Goal: Task Accomplishment & Management: Use online tool/utility

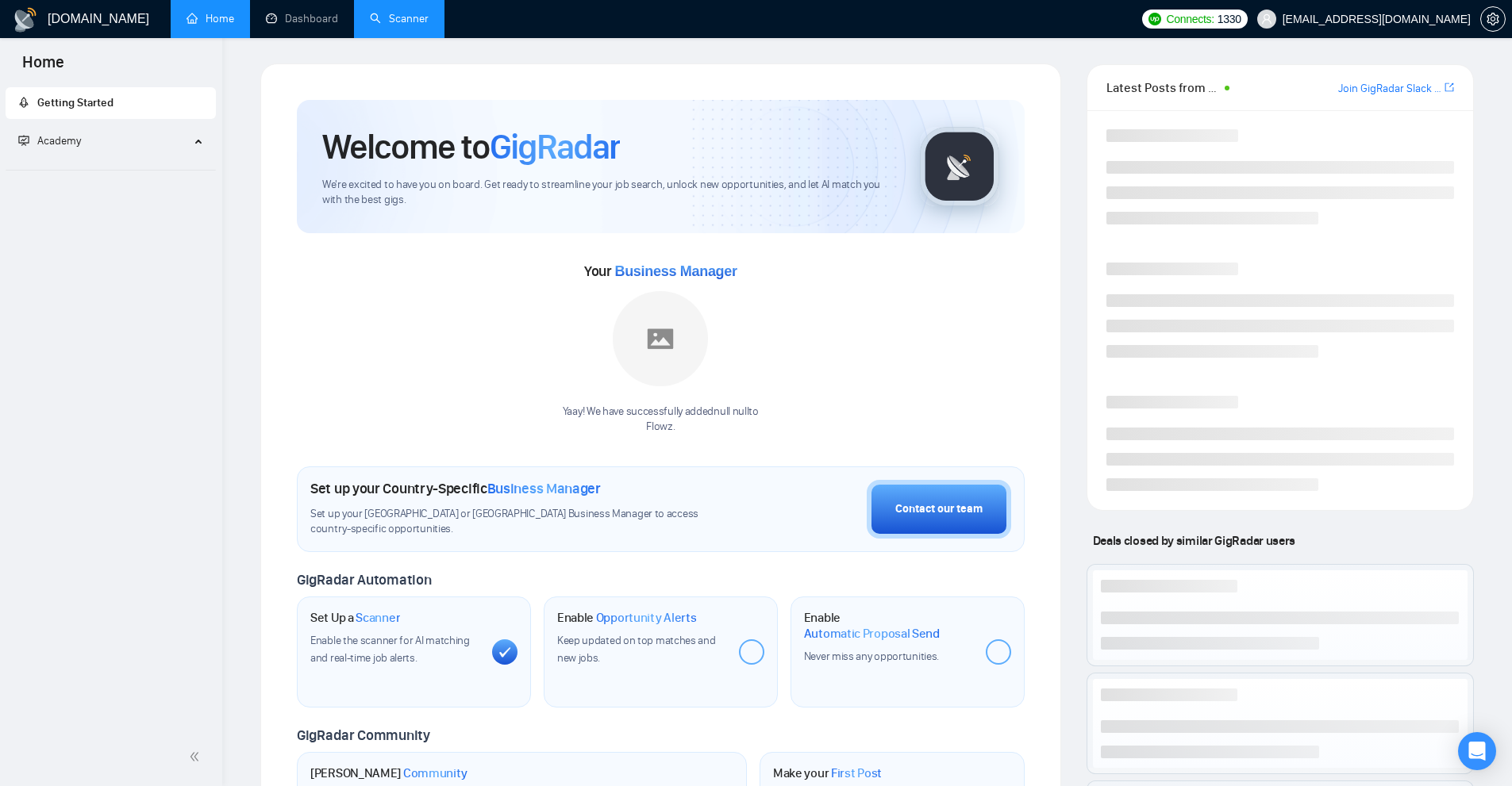
click at [428, 25] on link "Scanner" at bounding box center [399, 18] width 58 height 13
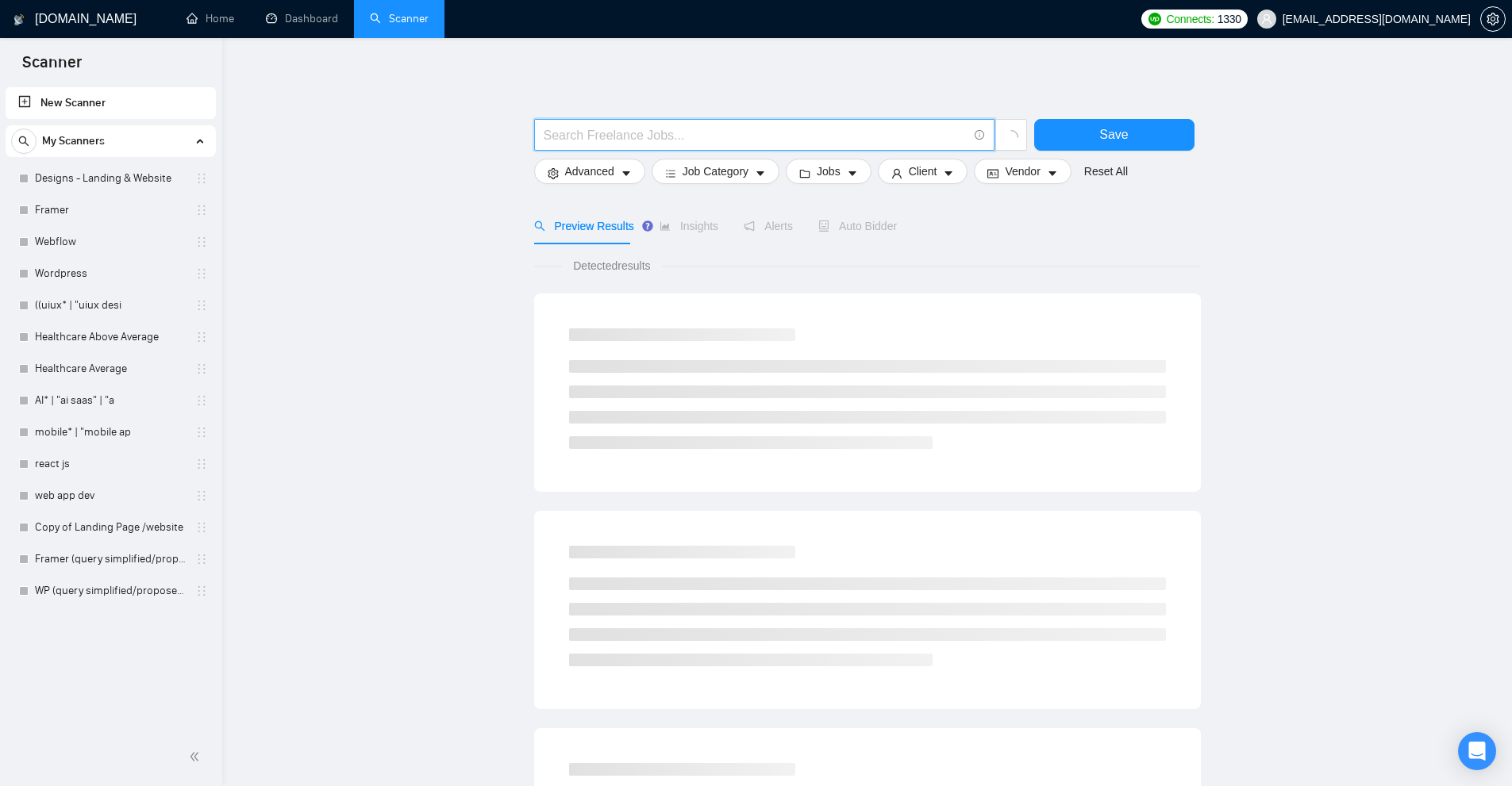
click at [590, 140] on input "text" at bounding box center [755, 135] width 424 height 19
paste input "(\(Ruby*)"
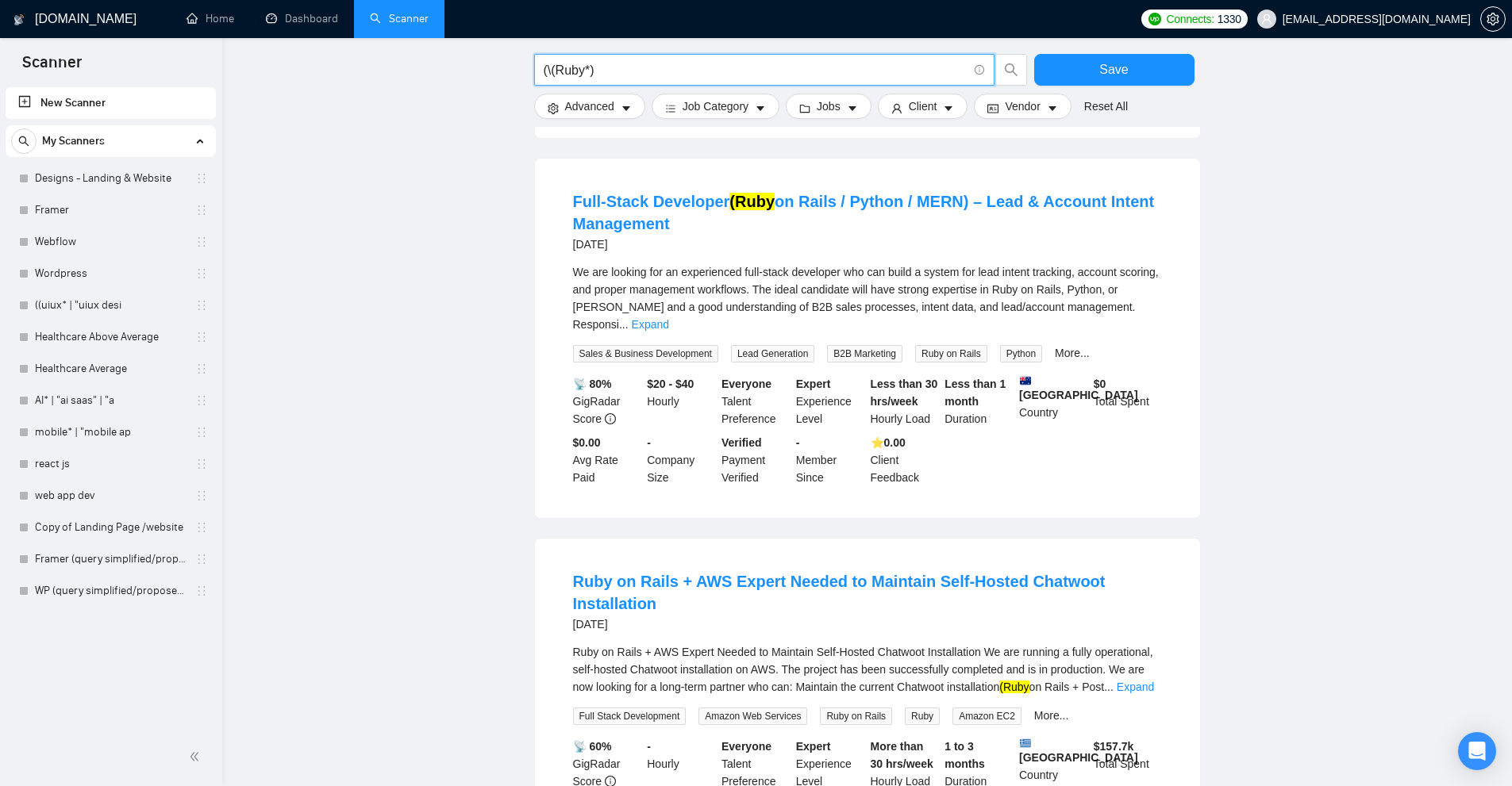
scroll to position [634, 0]
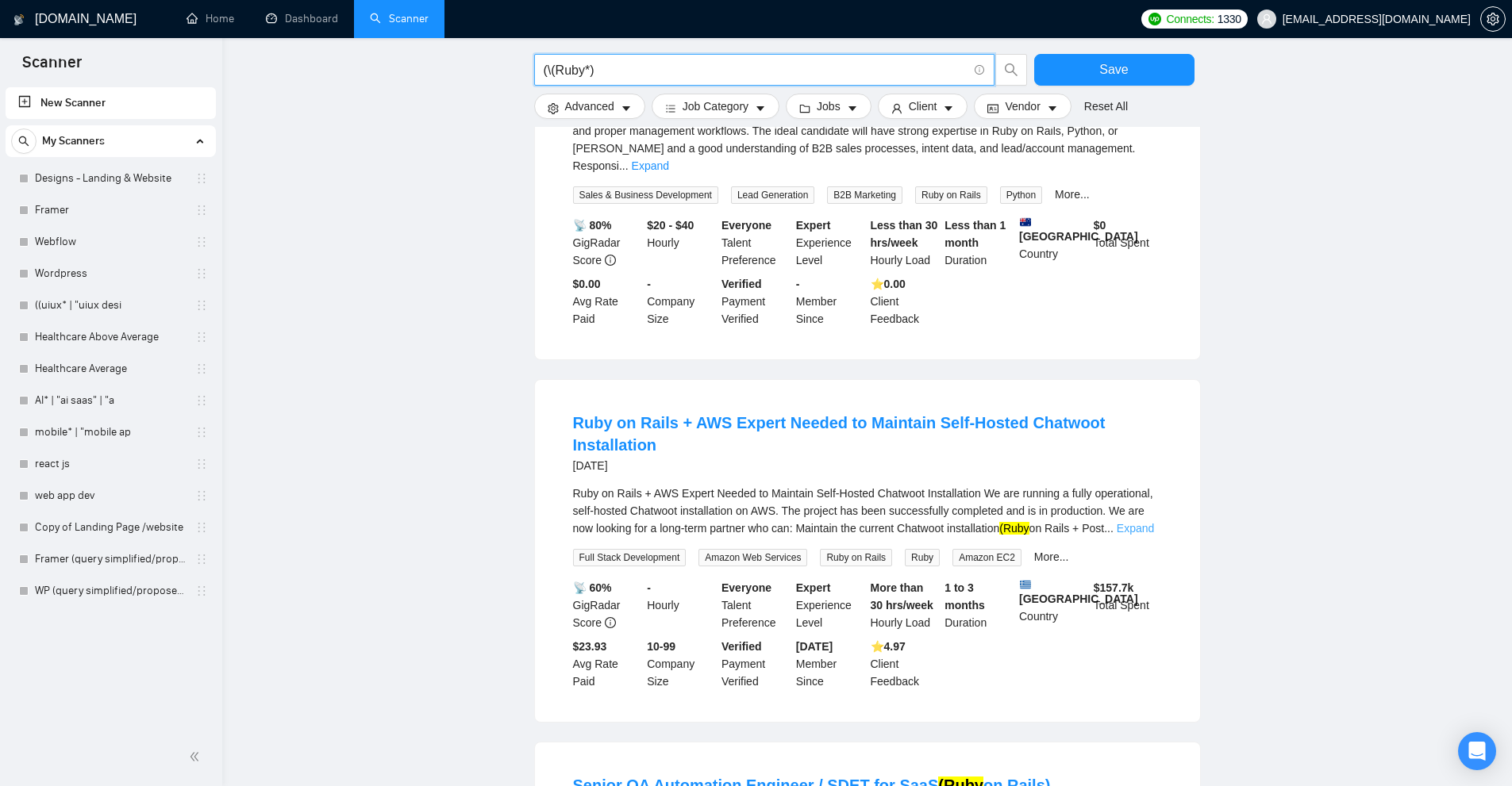
type input "(\(Ruby*)"
click at [1140, 522] on link "Expand" at bounding box center [1135, 528] width 37 height 12
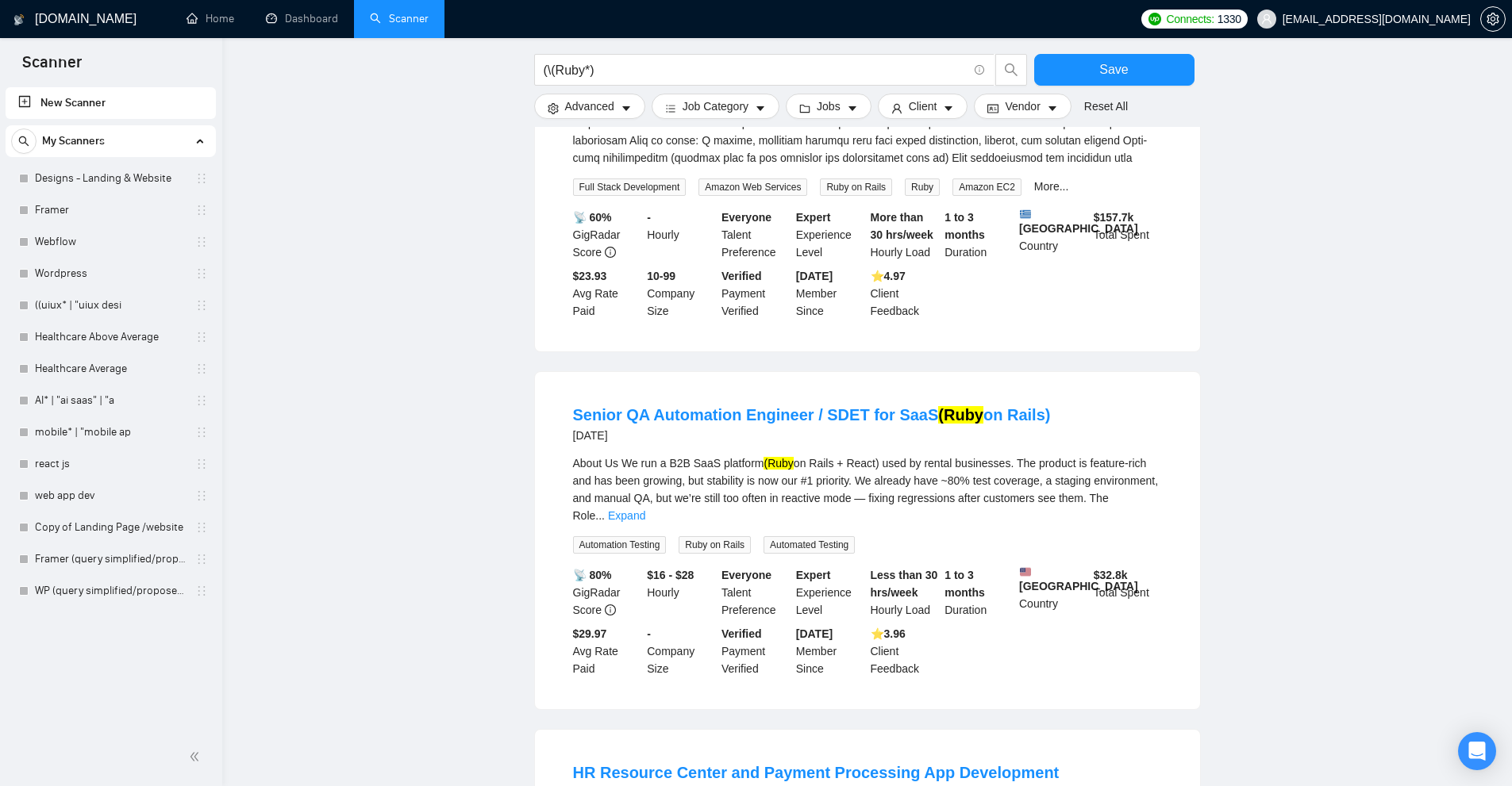
scroll to position [1559, 0]
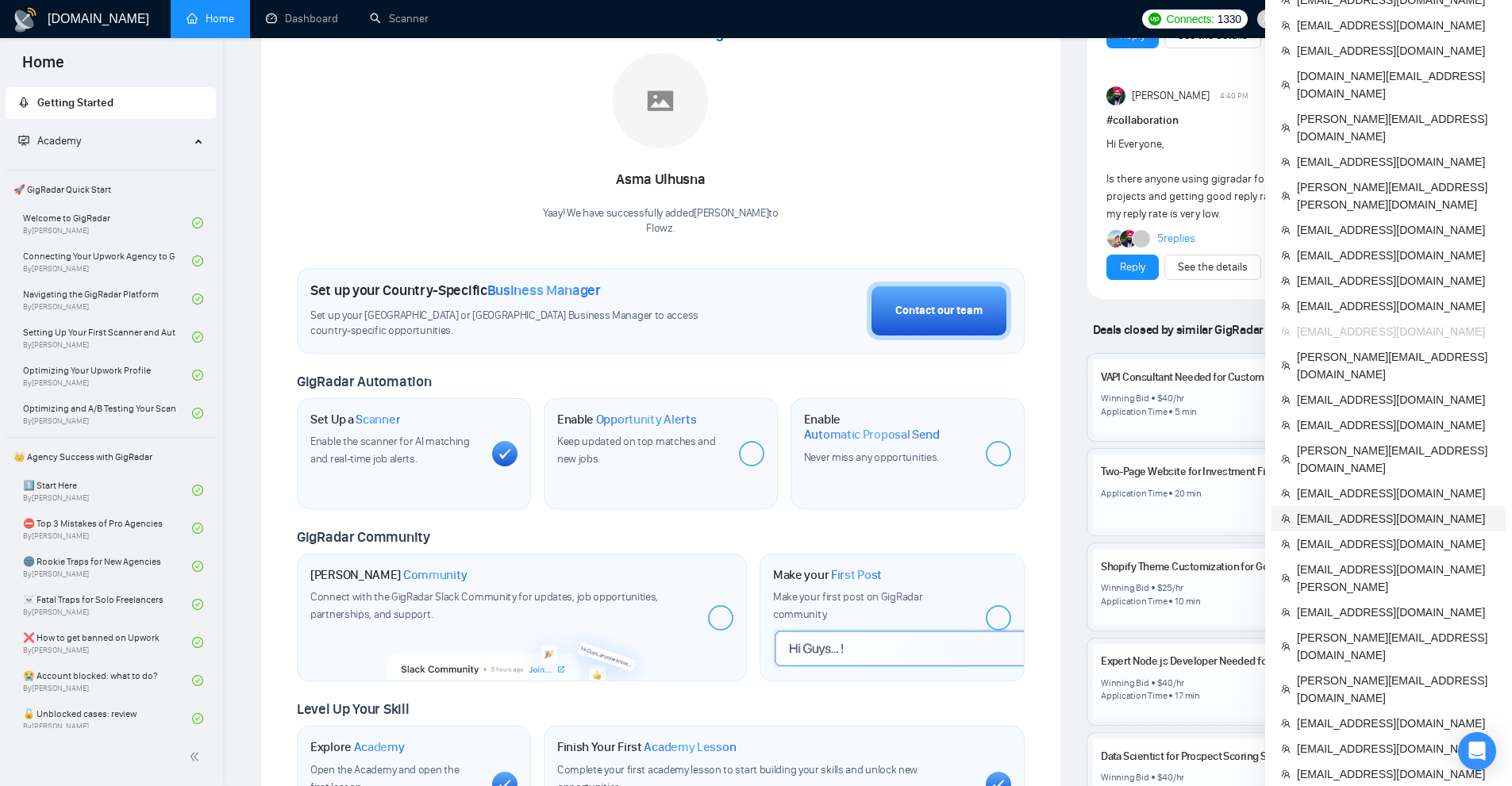
scroll to position [159, 0]
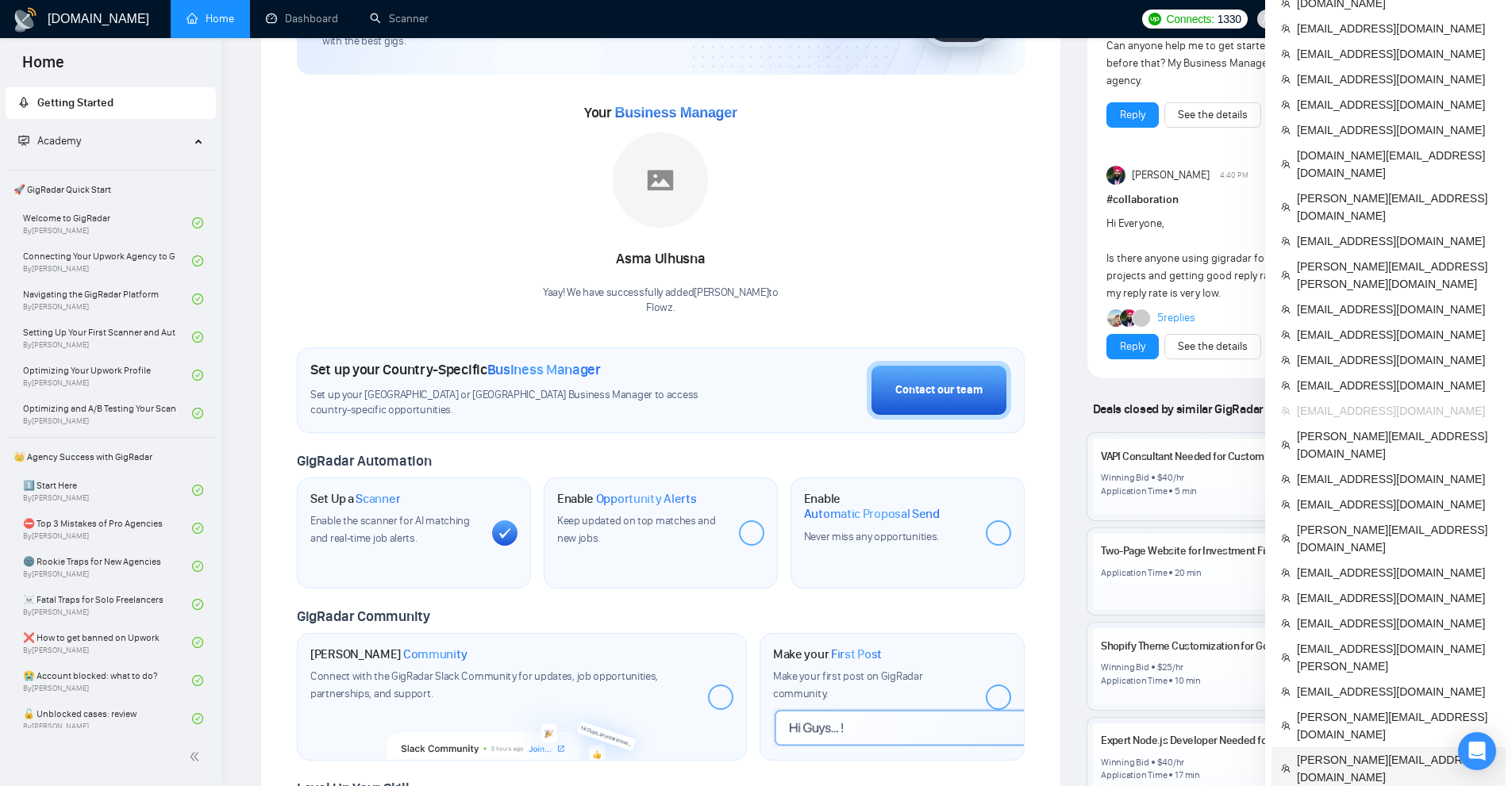
click at [1390, 751] on span "[PERSON_NAME][EMAIL_ADDRESS][DOMAIN_NAME]" at bounding box center [1396, 768] width 199 height 35
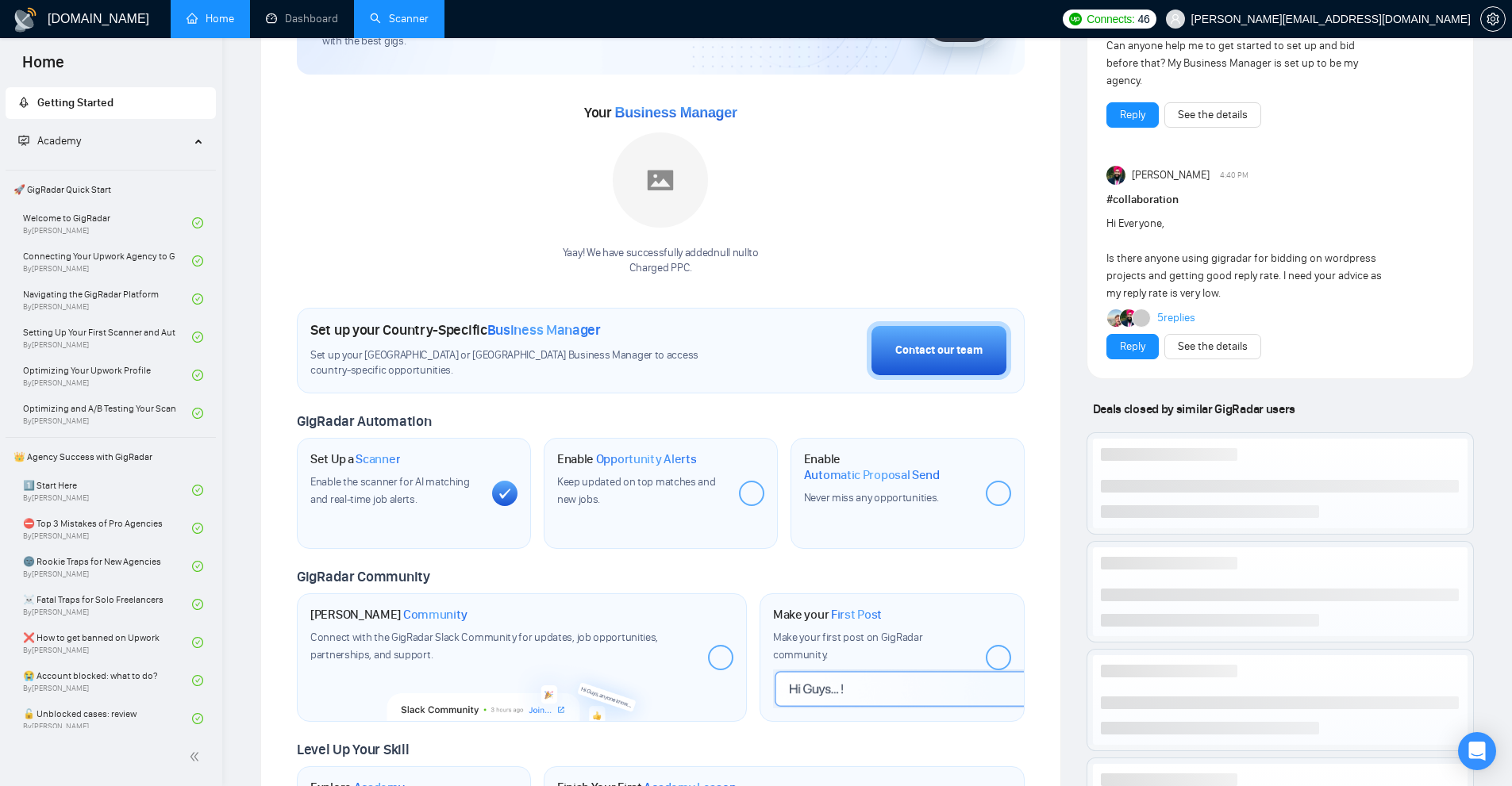
click at [370, 21] on link "Scanner" at bounding box center [399, 18] width 58 height 13
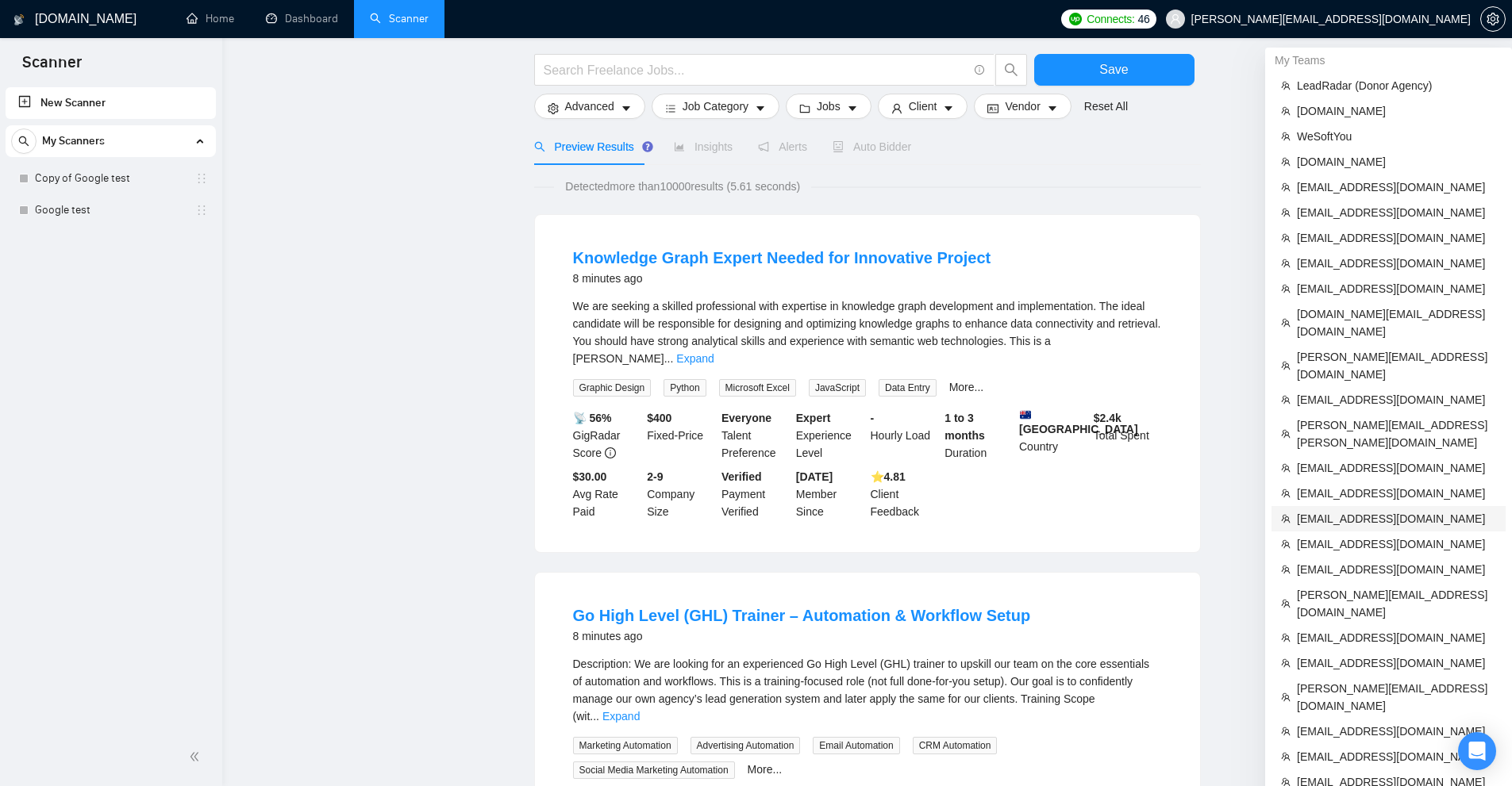
scroll to position [238, 0]
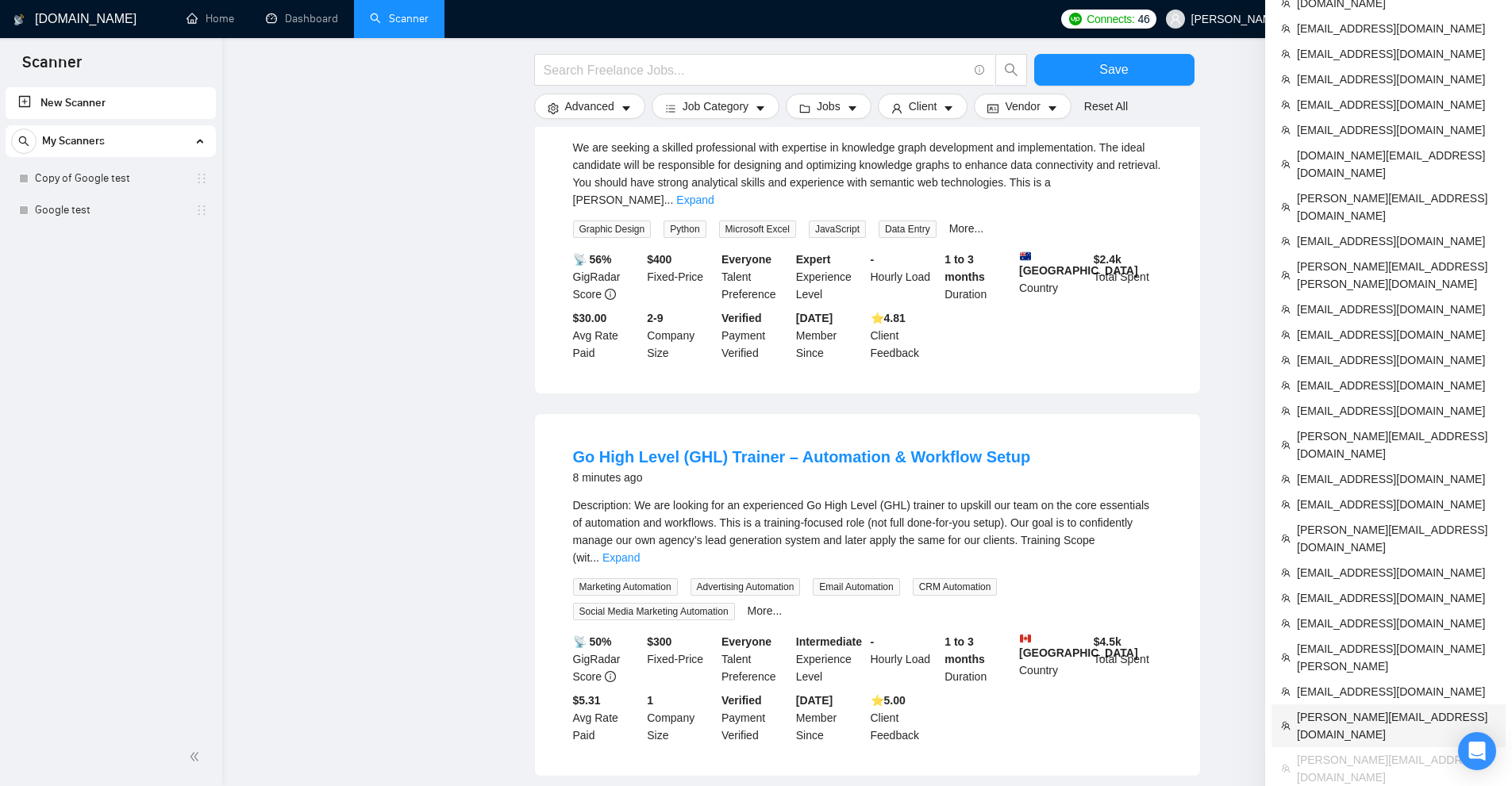
click at [1355, 708] on span "[PERSON_NAME][EMAIL_ADDRESS][DOMAIN_NAME]" at bounding box center [1396, 725] width 199 height 35
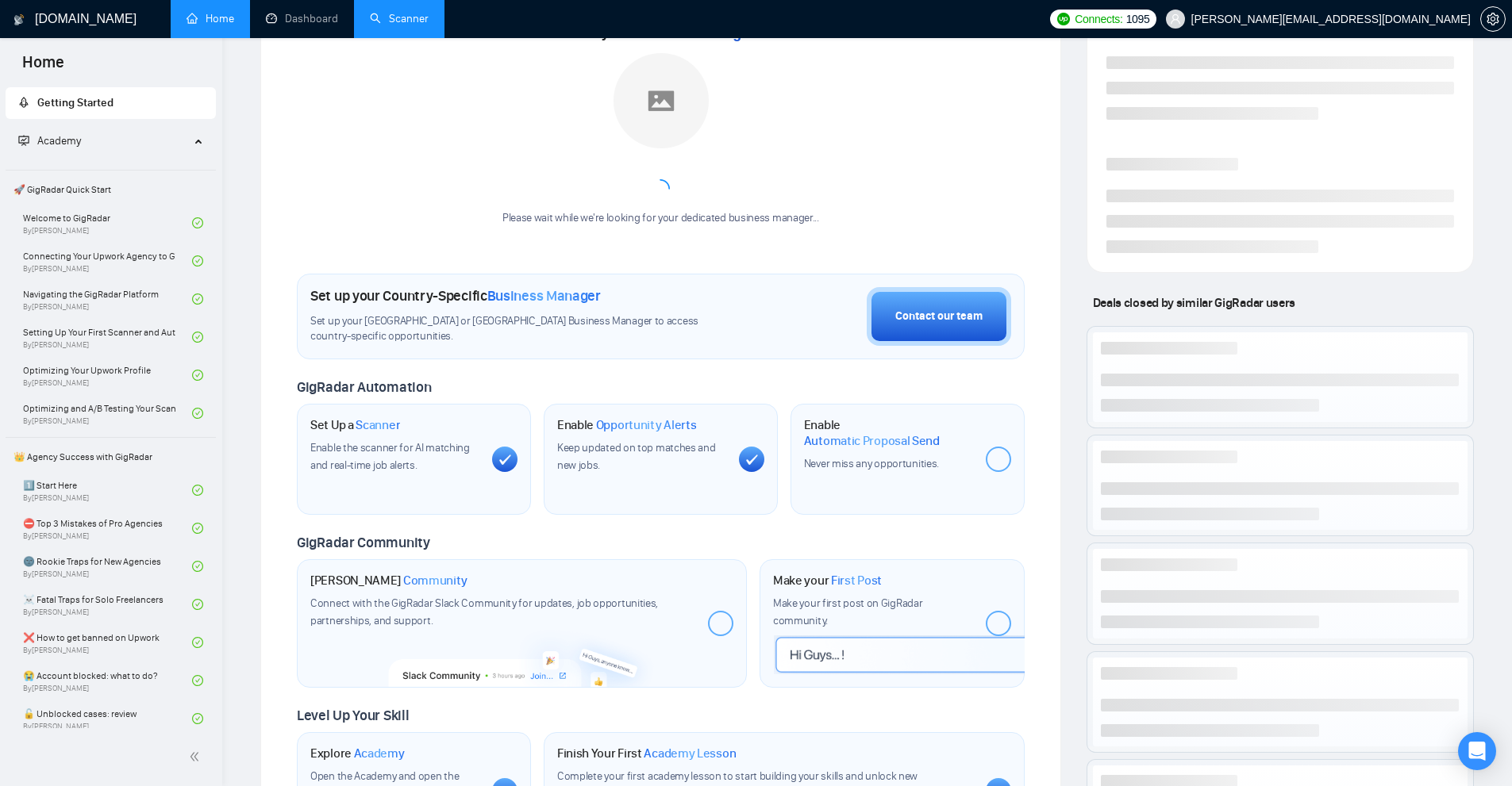
click at [415, 26] on link "Scanner" at bounding box center [399, 18] width 58 height 13
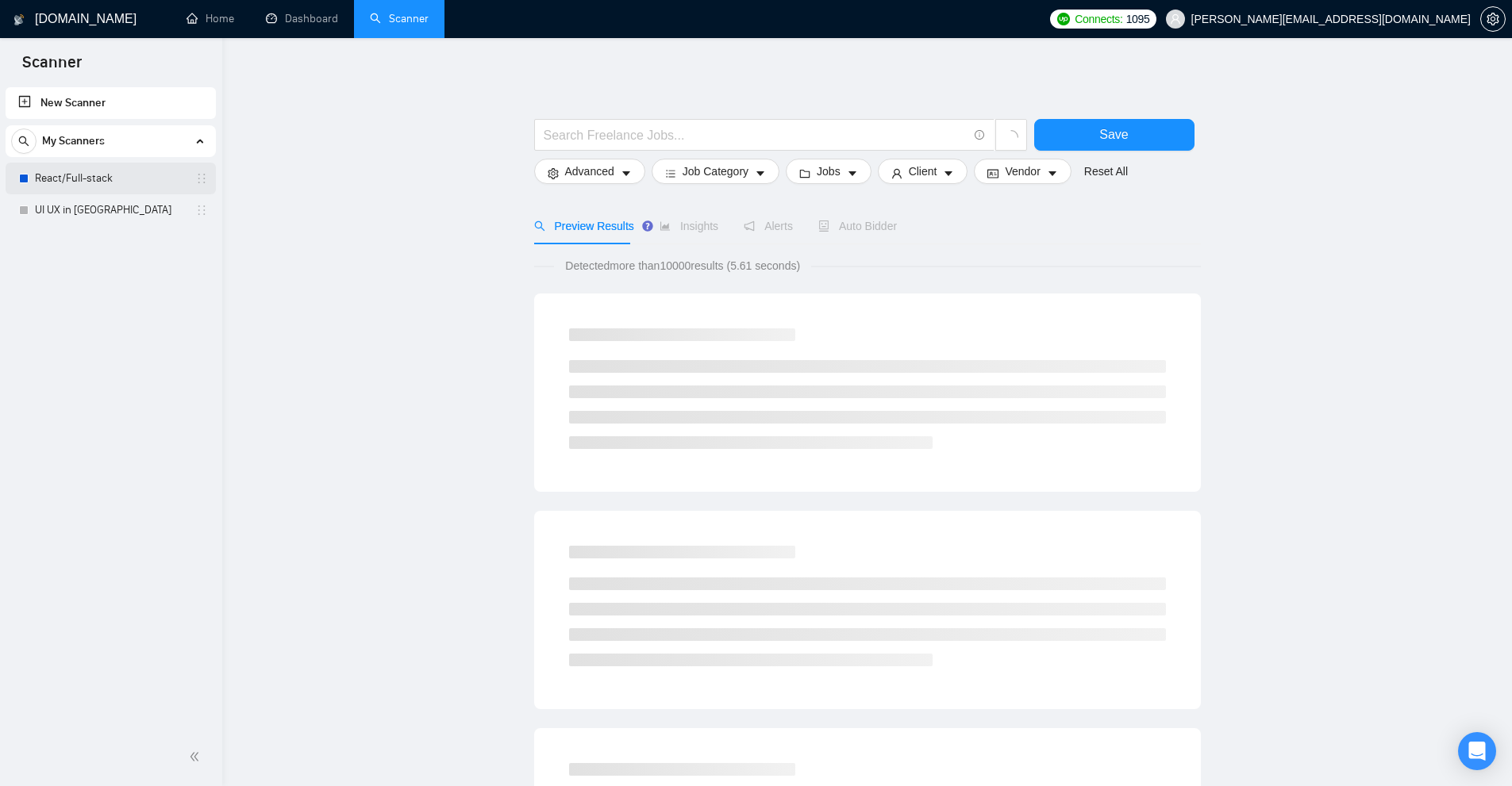
click at [97, 175] on link "React/Full-stack" at bounding box center [110, 179] width 151 height 32
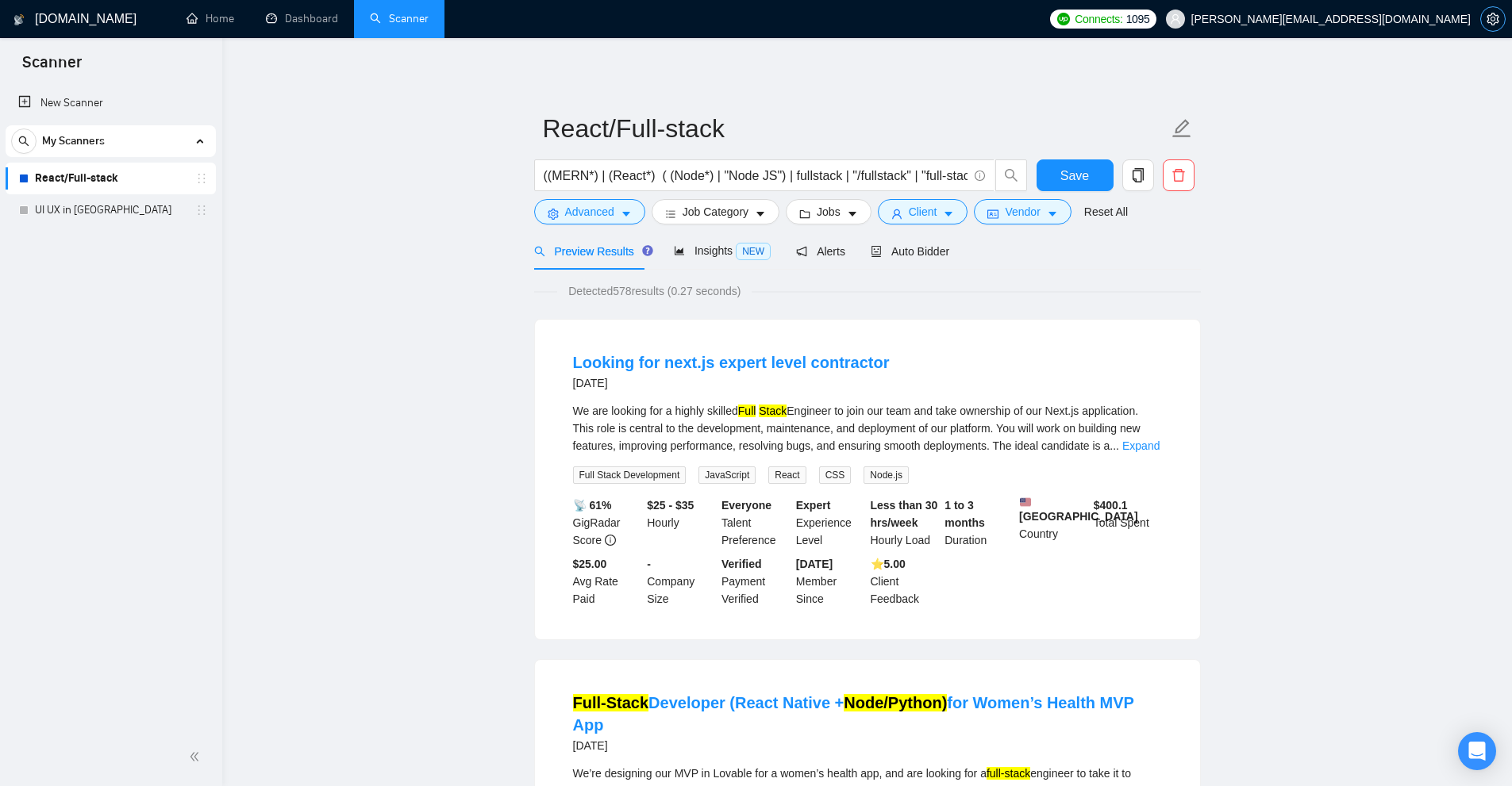
click at [1495, 16] on icon "setting" at bounding box center [1493, 19] width 12 height 12
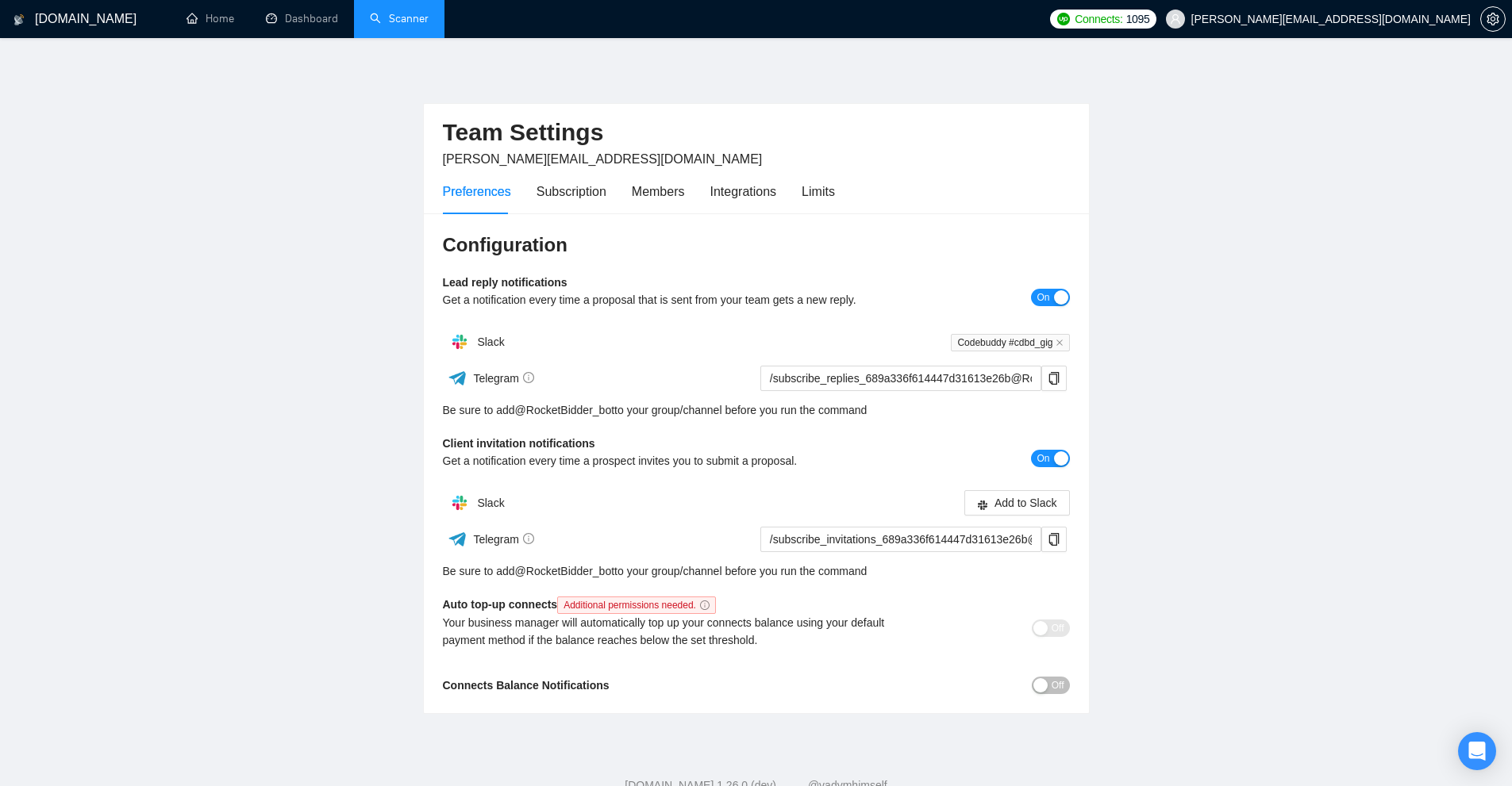
click at [838, 182] on div "Preferences Subscription Members Integrations Limits" at bounding box center [756, 191] width 627 height 45
click at [827, 185] on div "Limits" at bounding box center [818, 191] width 34 height 19
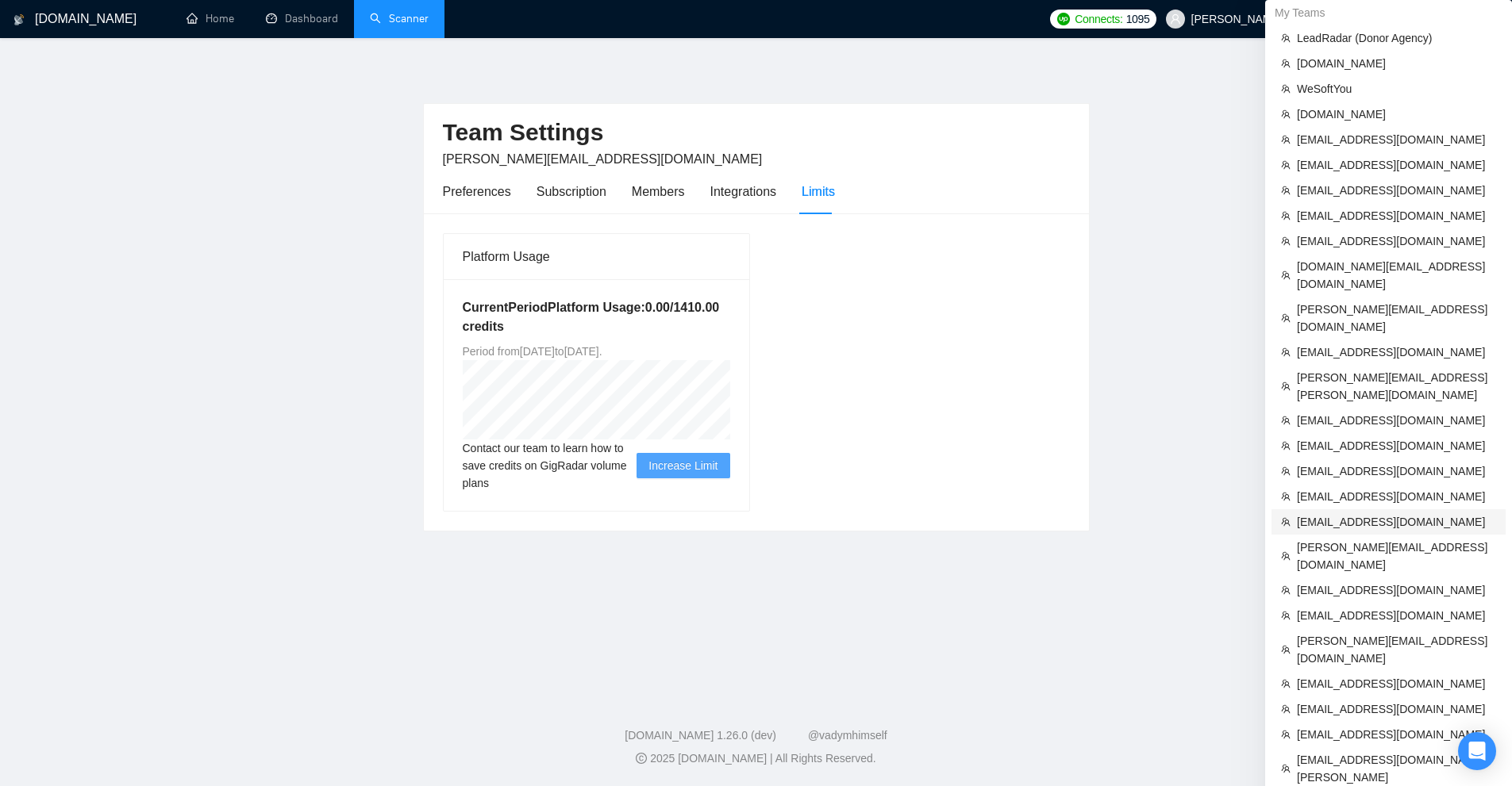
click at [1337, 513] on span "[EMAIL_ADDRESS][DOMAIN_NAME]" at bounding box center [1396, 522] width 199 height 18
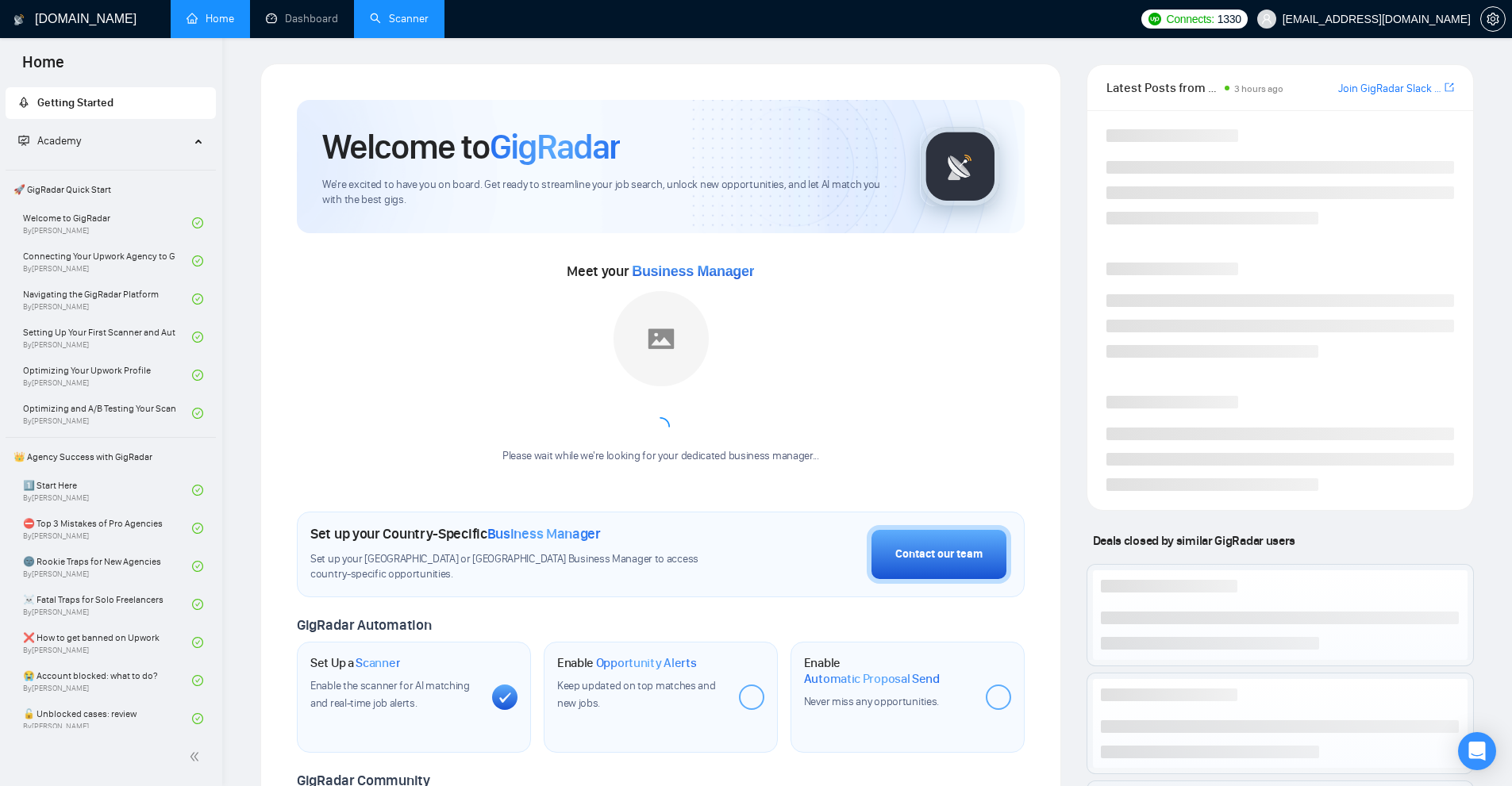
click at [426, 26] on link "Scanner" at bounding box center [399, 18] width 58 height 13
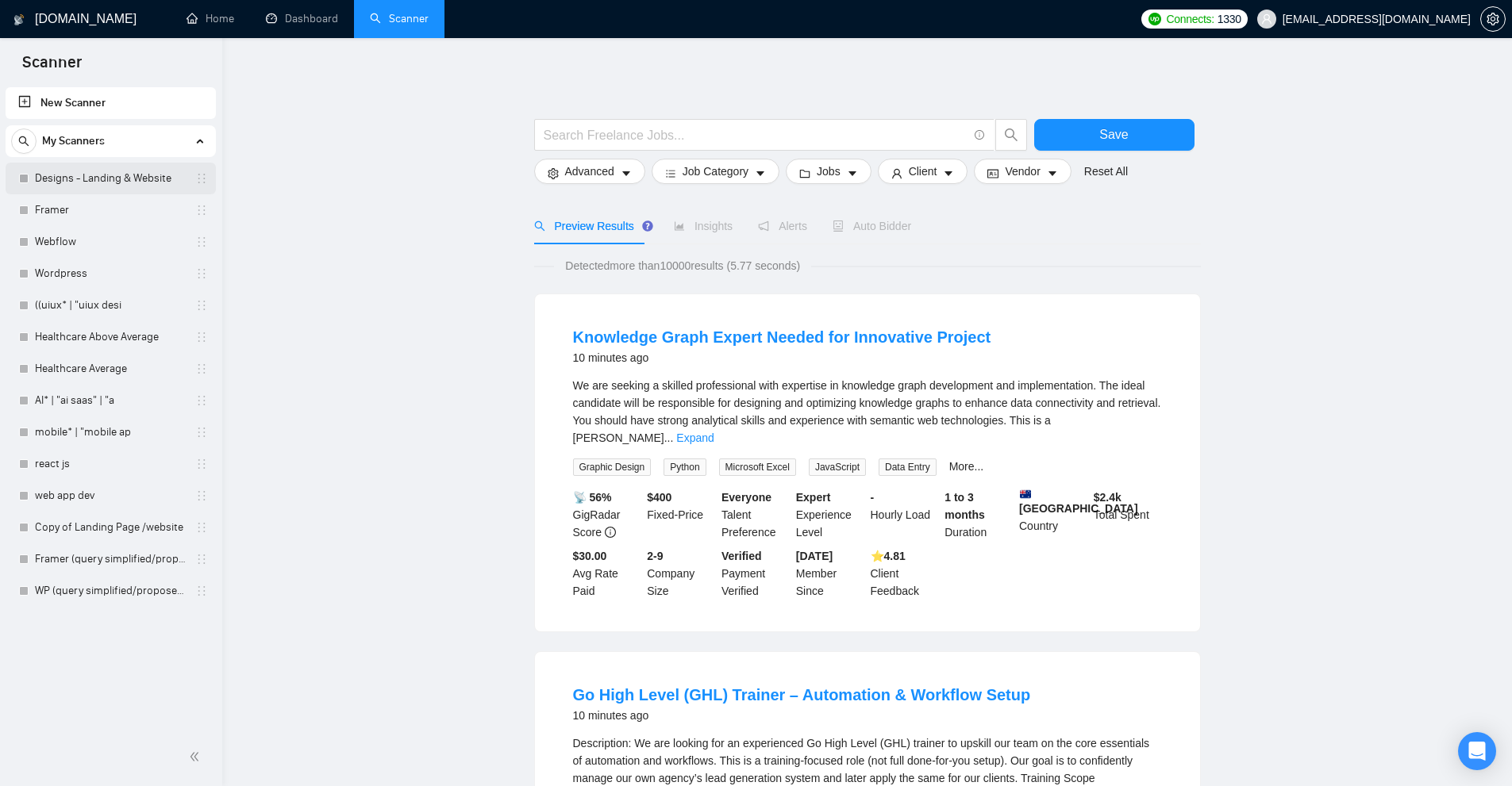
click at [77, 183] on link "Designs - Landing & Website" at bounding box center [110, 179] width 151 height 32
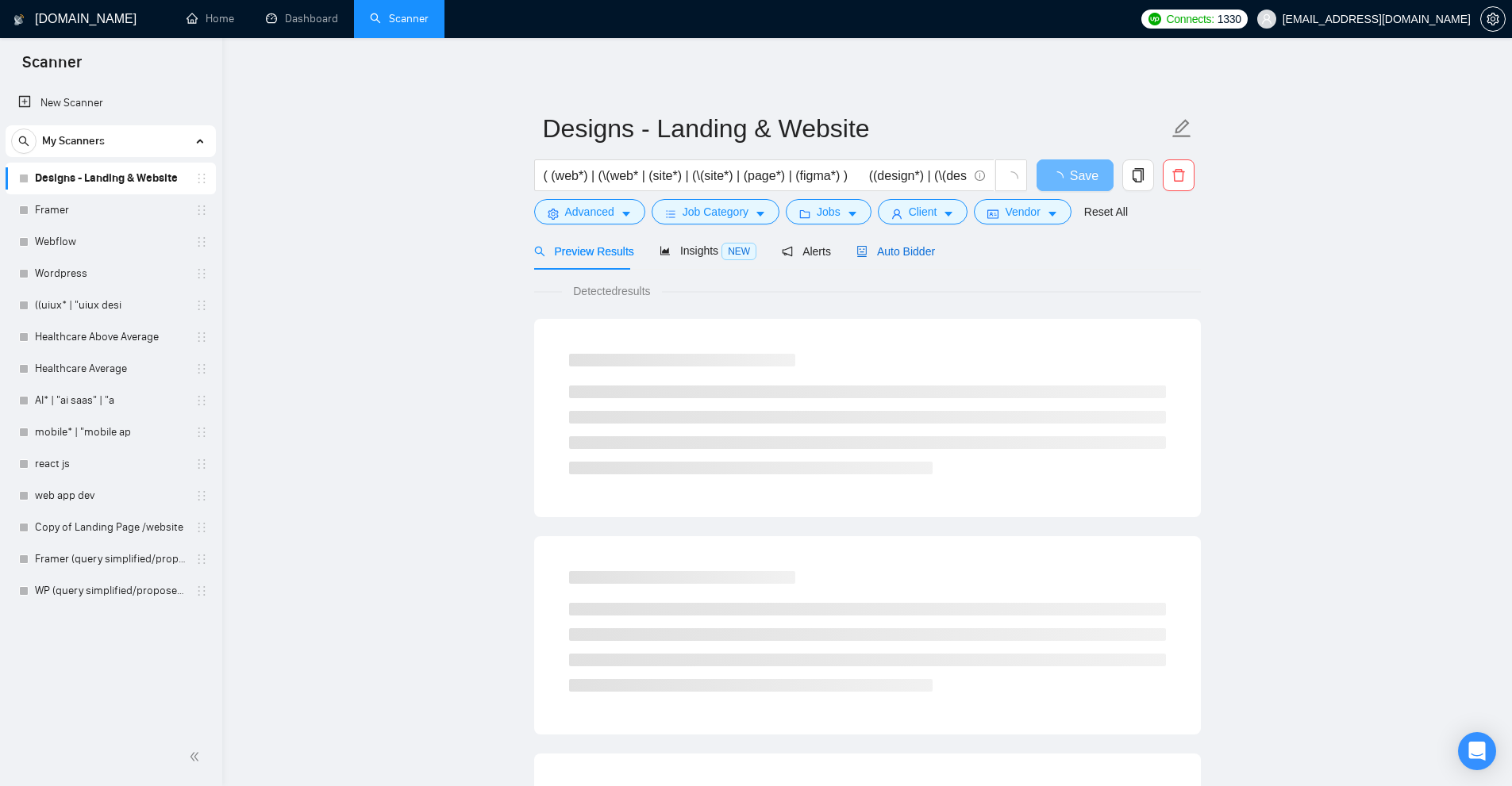
click at [906, 246] on span "Auto Bidder" at bounding box center [895, 252] width 79 height 12
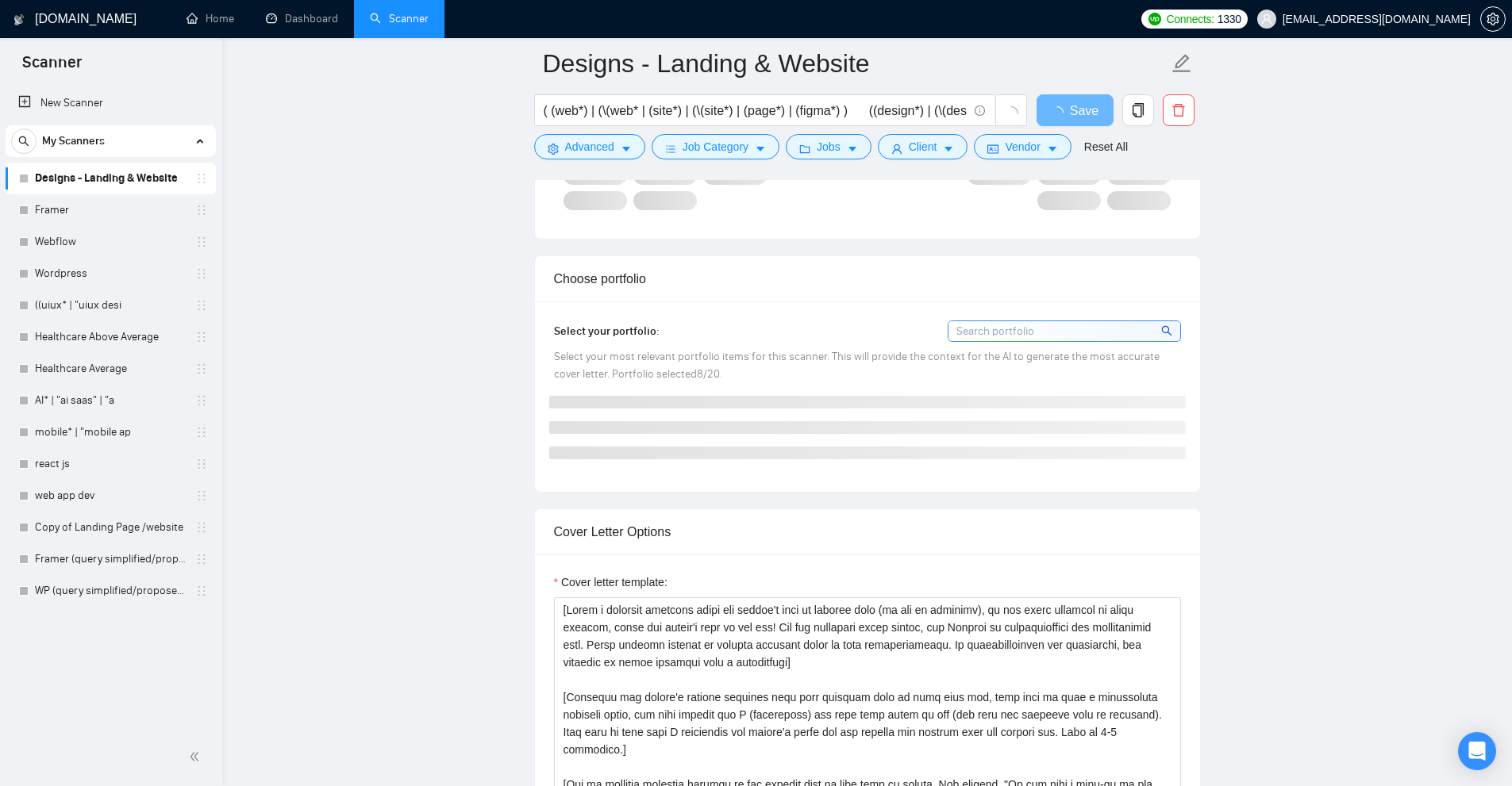
scroll to position [714, 0]
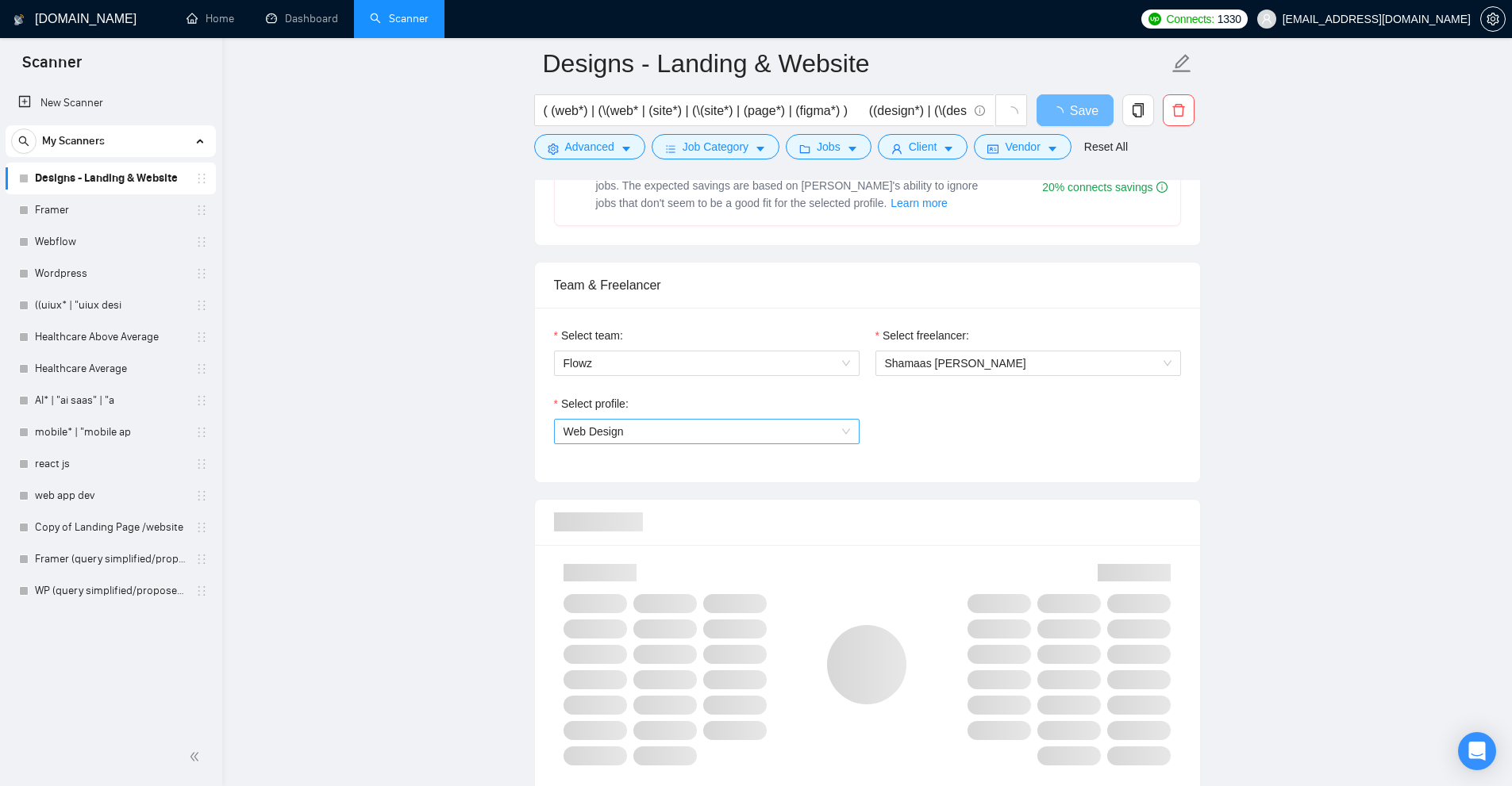
click at [671, 441] on span "Web Design" at bounding box center [706, 432] width 286 height 24
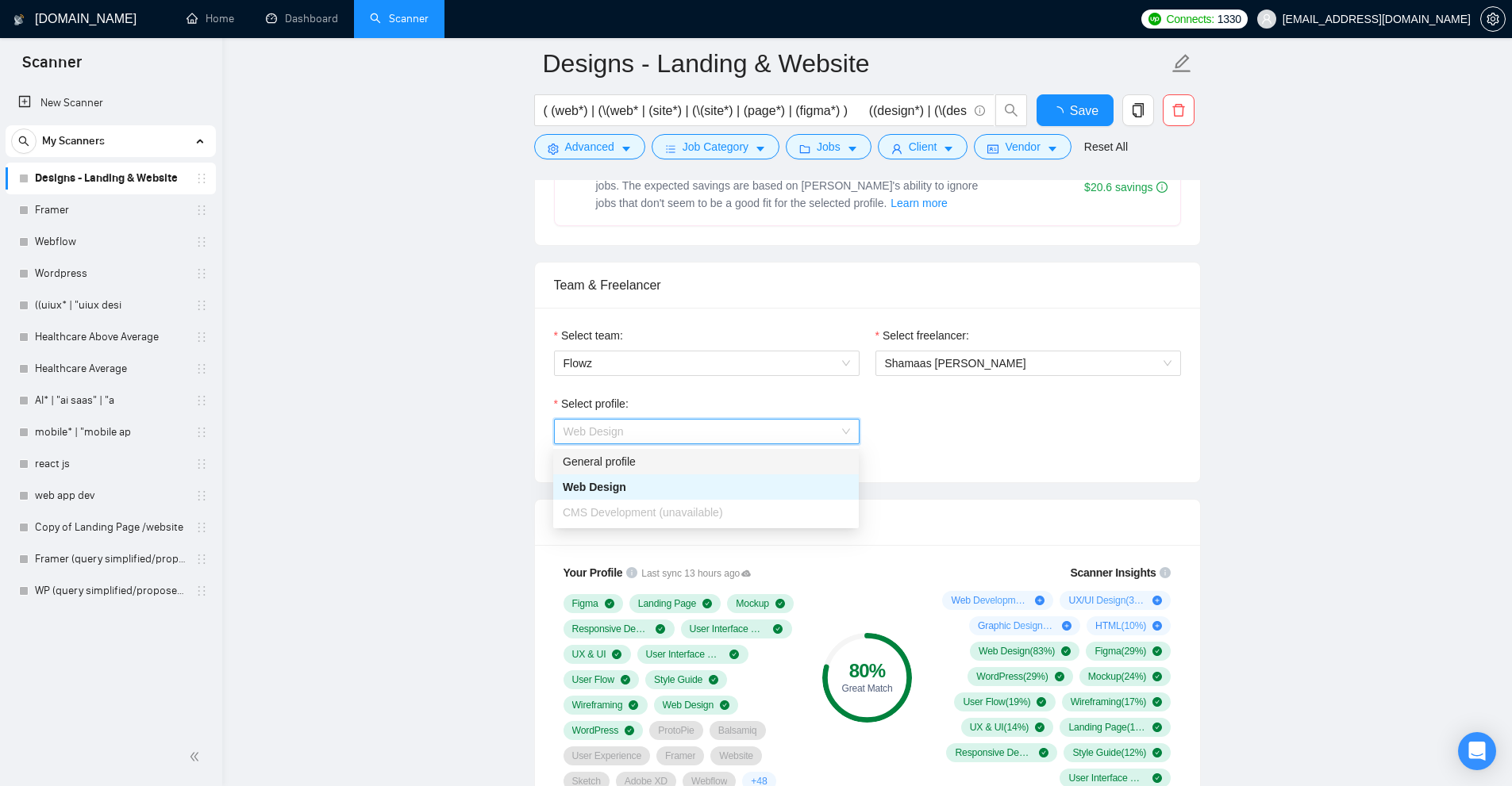
click at [1071, 458] on div "Select profile: Web Design" at bounding box center [867, 429] width 643 height 68
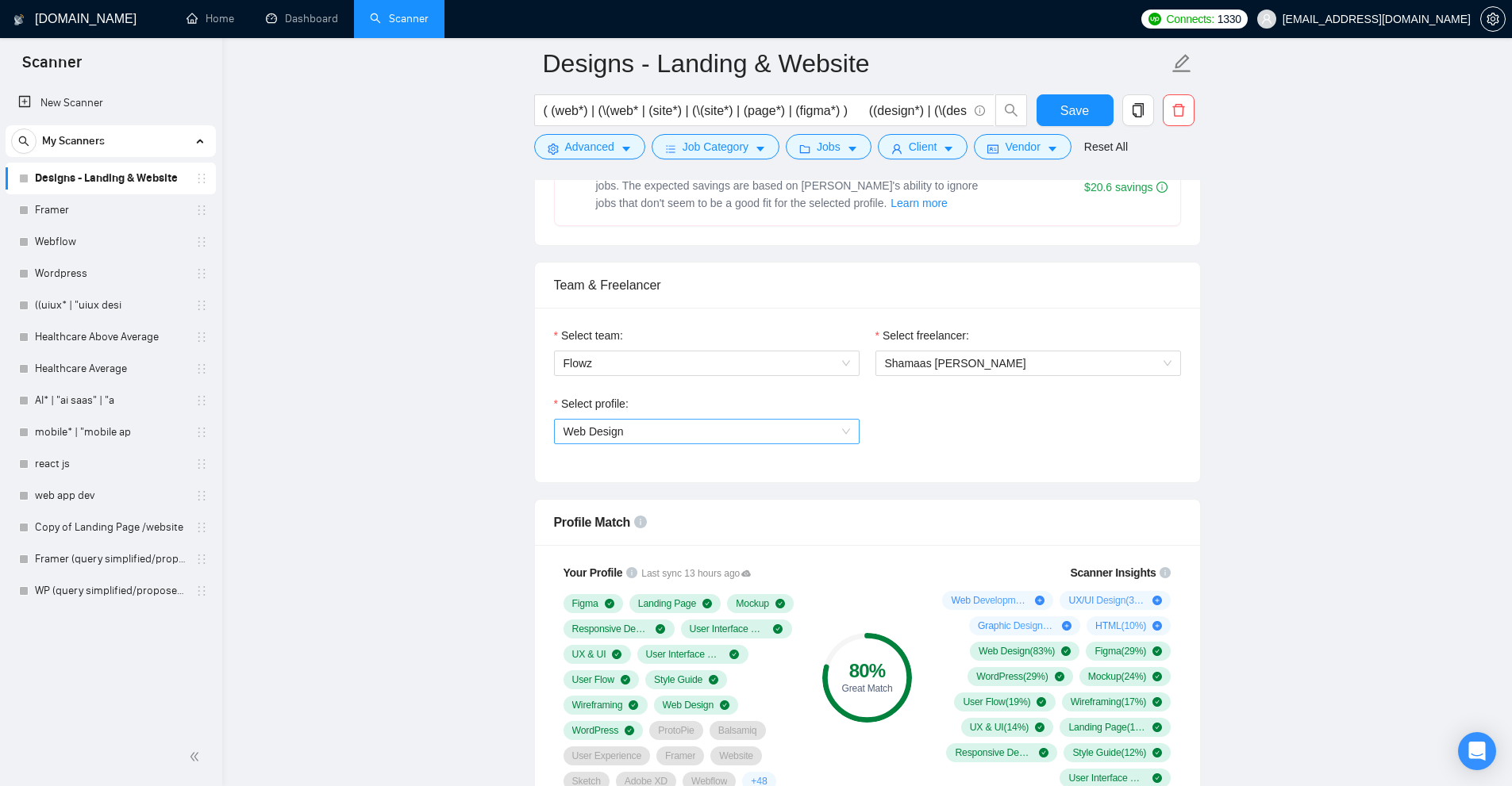
click at [783, 432] on span "Web Design" at bounding box center [706, 432] width 286 height 24
click at [625, 518] on span "CMS Development (unavailable)" at bounding box center [643, 512] width 160 height 12
drag, startPoint x: 571, startPoint y: 515, endPoint x: 747, endPoint y: 512, distance: 176.0
click at [747, 512] on div "CMS Development (unavailable)" at bounding box center [705, 513] width 286 height 18
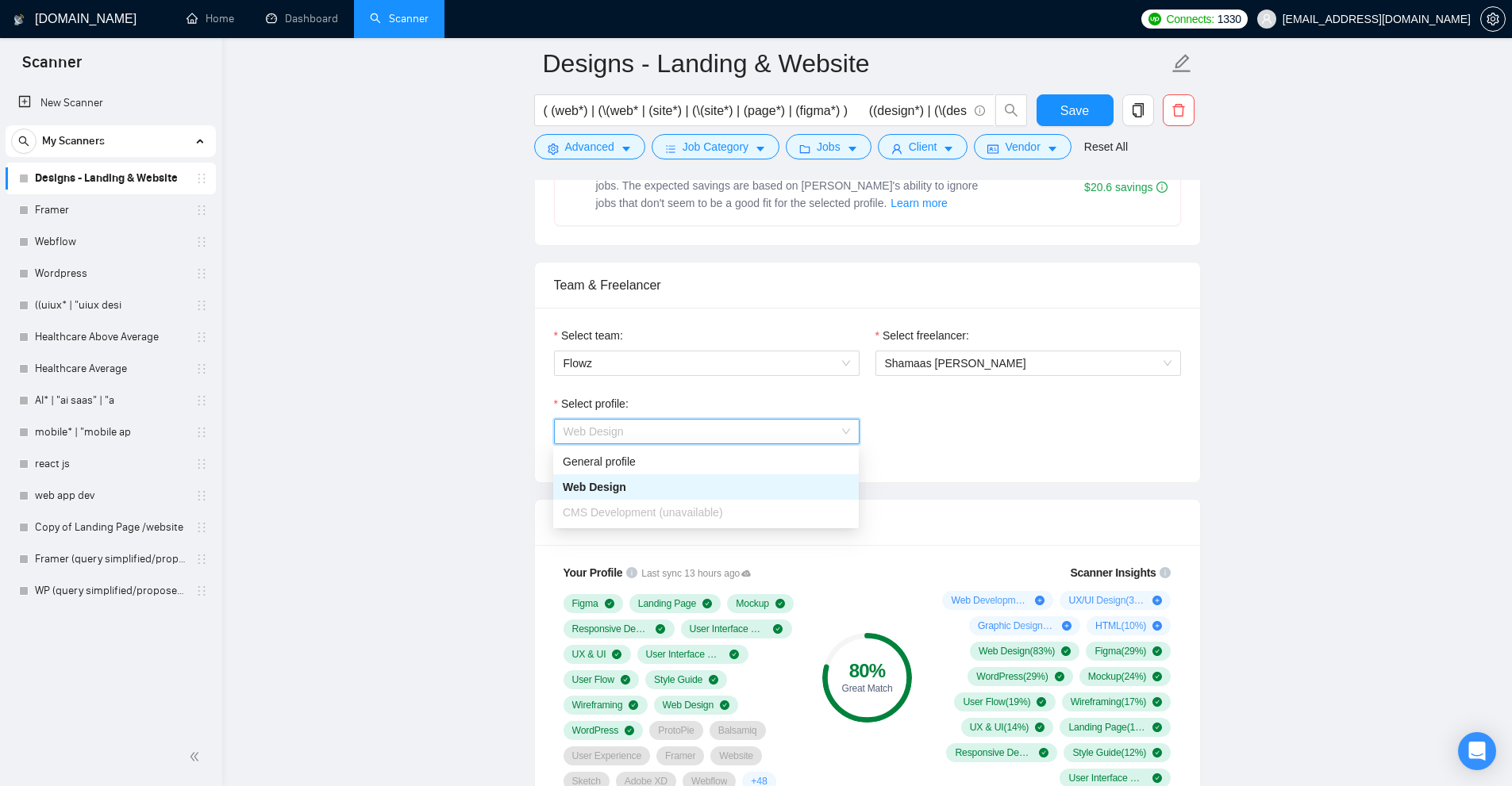
click at [747, 512] on div "CMS Development (unavailable)" at bounding box center [705, 513] width 286 height 18
click at [1011, 441] on div "Select profile: Web Design" at bounding box center [867, 429] width 643 height 68
click at [722, 425] on span "Web Design" at bounding box center [706, 432] width 286 height 24
drag, startPoint x: 640, startPoint y: 518, endPoint x: 769, endPoint y: 518, distance: 129.0
click at [769, 518] on div "CMS Development (unavailable)" at bounding box center [705, 513] width 286 height 18
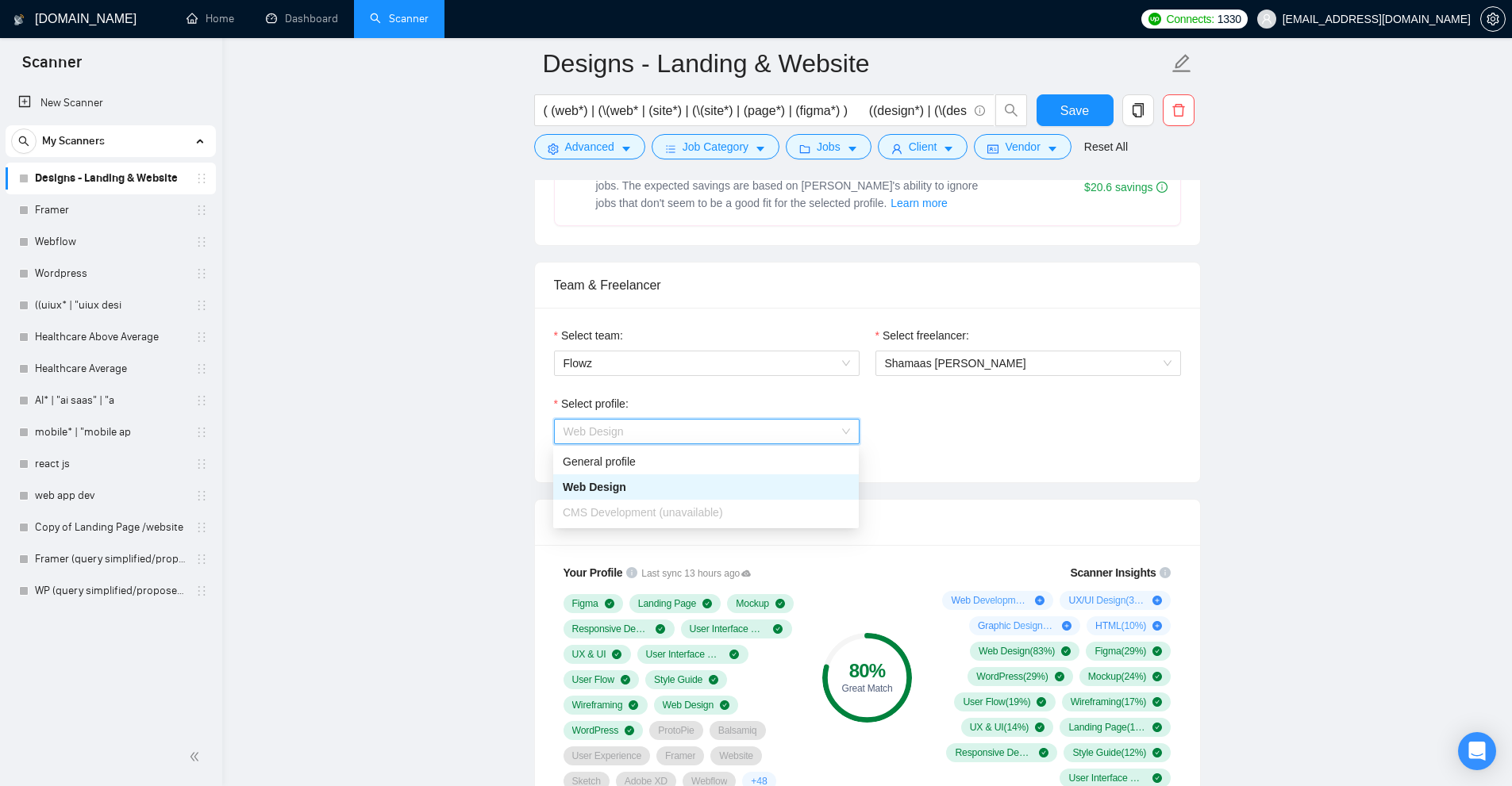
click at [705, 517] on span "CMS Development (unavailable)" at bounding box center [643, 512] width 160 height 12
click at [622, 518] on span "CMS Development (unavailable)" at bounding box center [643, 512] width 160 height 12
click at [693, 441] on span "Web Design" at bounding box center [706, 432] width 286 height 24
click at [713, 518] on span "CMS Development (unavailable)" at bounding box center [643, 512] width 160 height 12
click at [767, 438] on span "Web Design" at bounding box center [706, 432] width 286 height 24
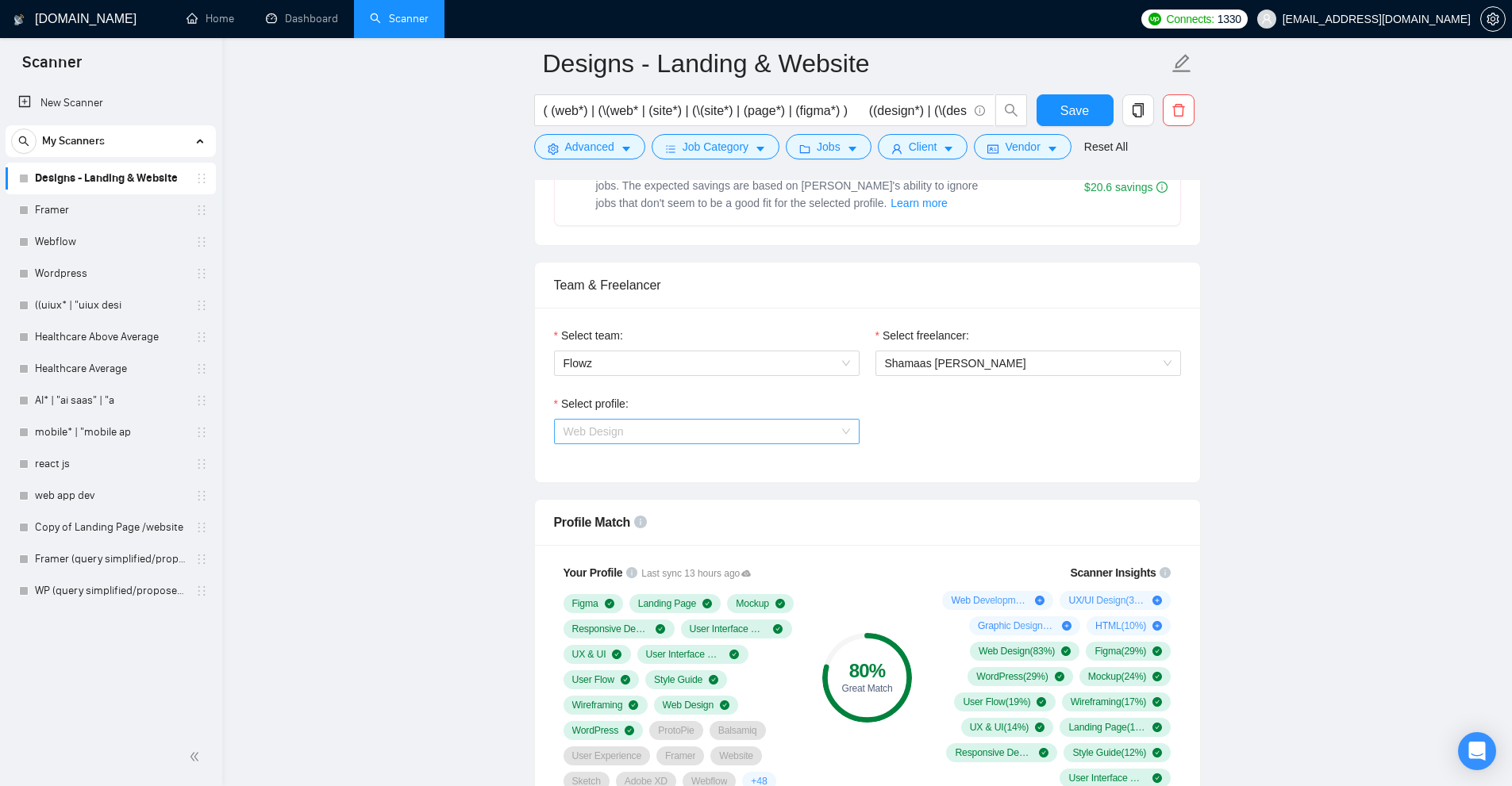
click at [701, 439] on span "Web Design" at bounding box center [706, 432] width 286 height 24
click at [652, 508] on span "CMS Development (unavailable)" at bounding box center [643, 512] width 160 height 12
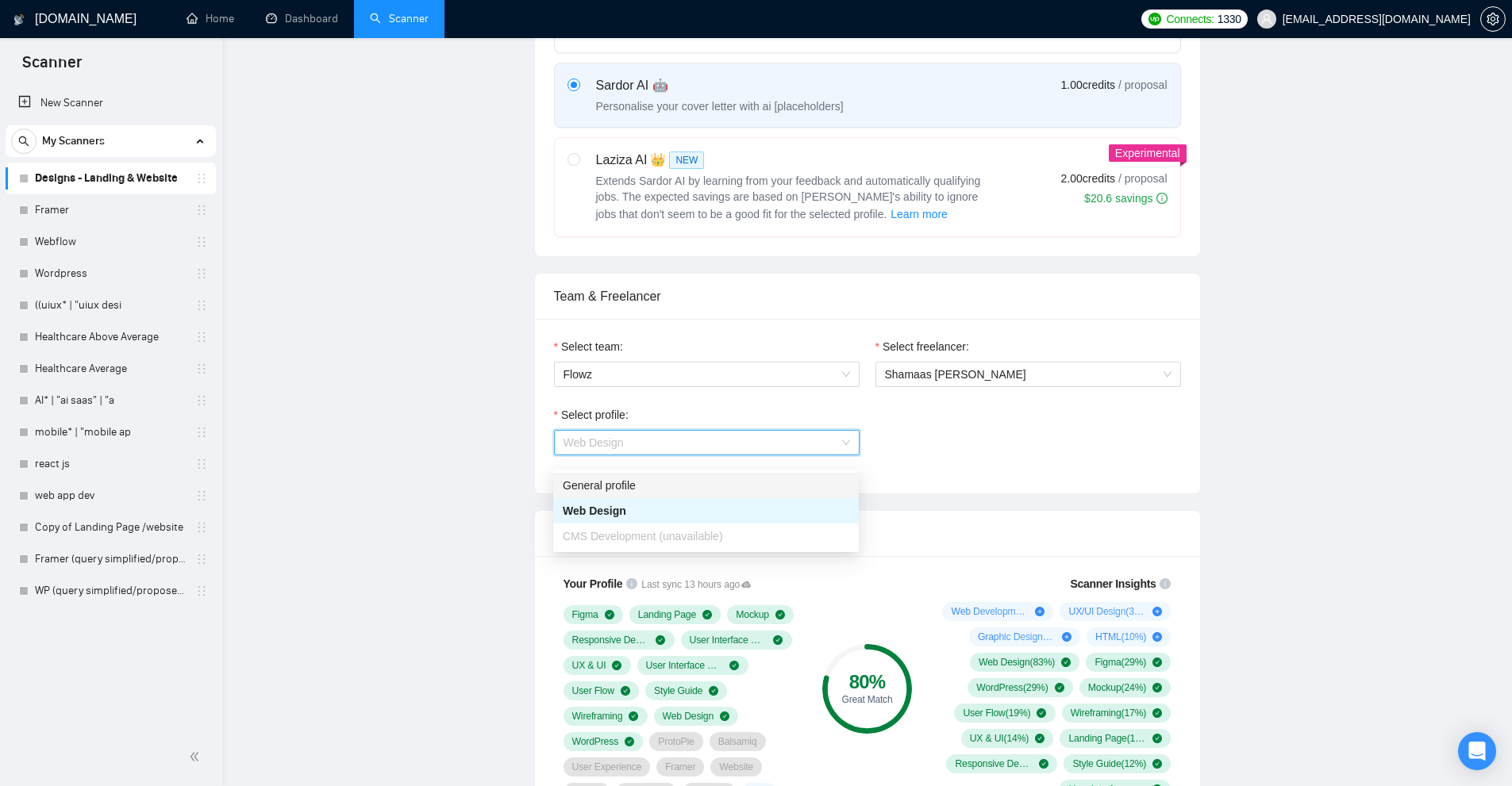
scroll to position [0, 0]
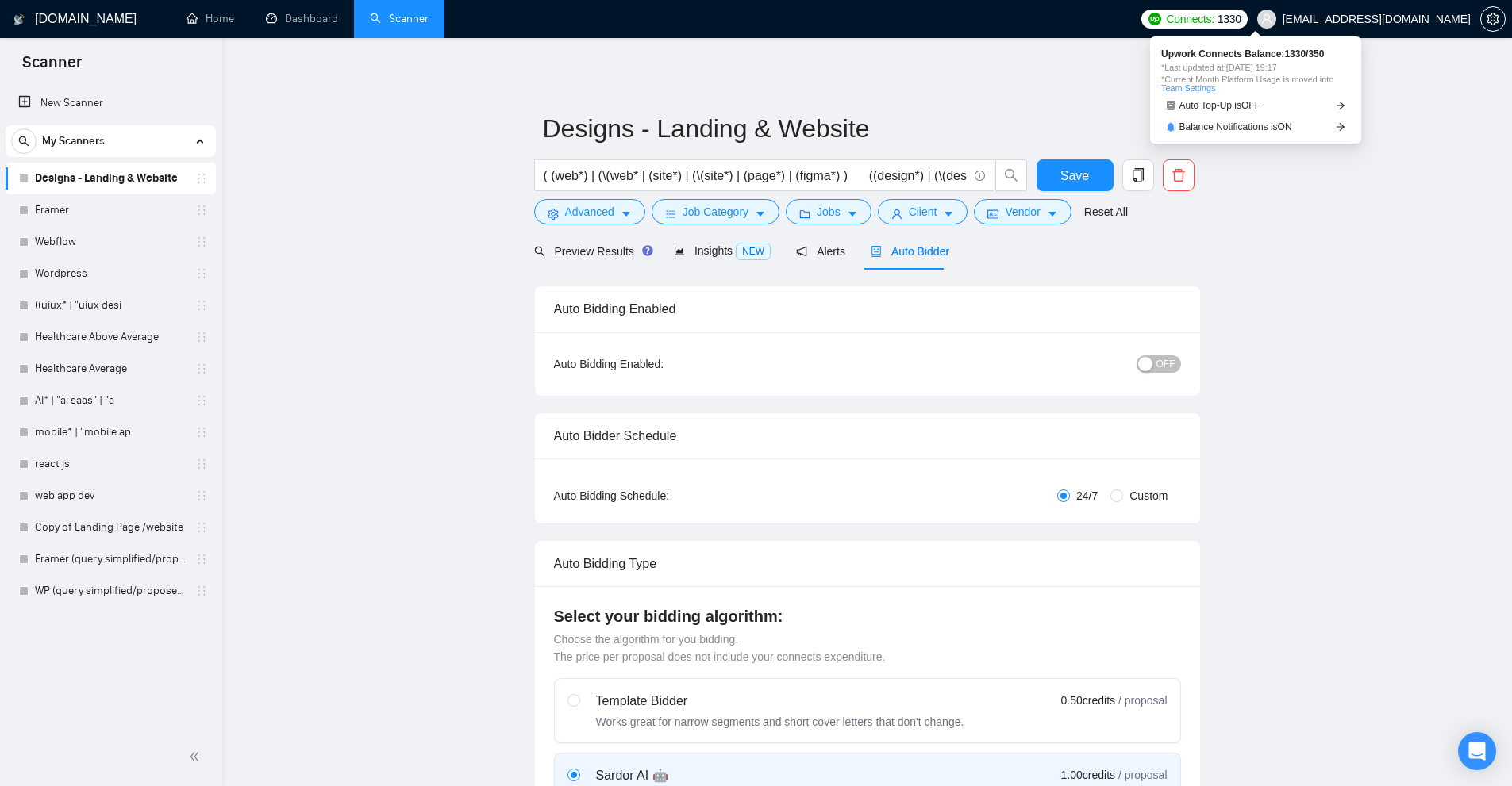
drag, startPoint x: 1279, startPoint y: 70, endPoint x: 1301, endPoint y: 67, distance: 22.2
click at [1301, 68] on span "*Last updated at: 02 Sep 2025 19:17" at bounding box center [1255, 68] width 189 height 9
click at [1286, 86] on span "*Current Month Platform Usage is moved into Team Settings" at bounding box center [1255, 84] width 189 height 18
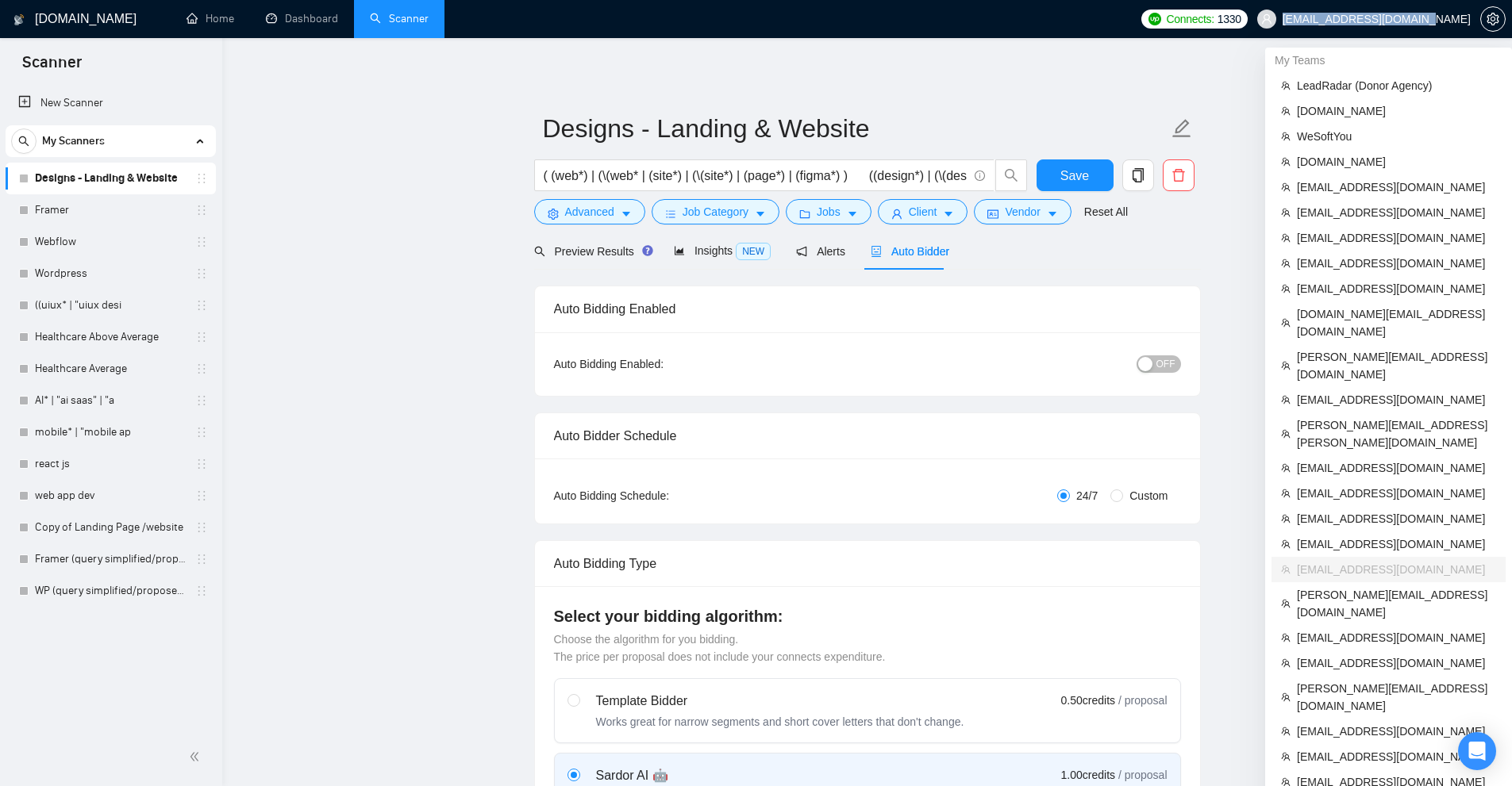
copy span "[EMAIL_ADDRESS][DOMAIN_NAME]"
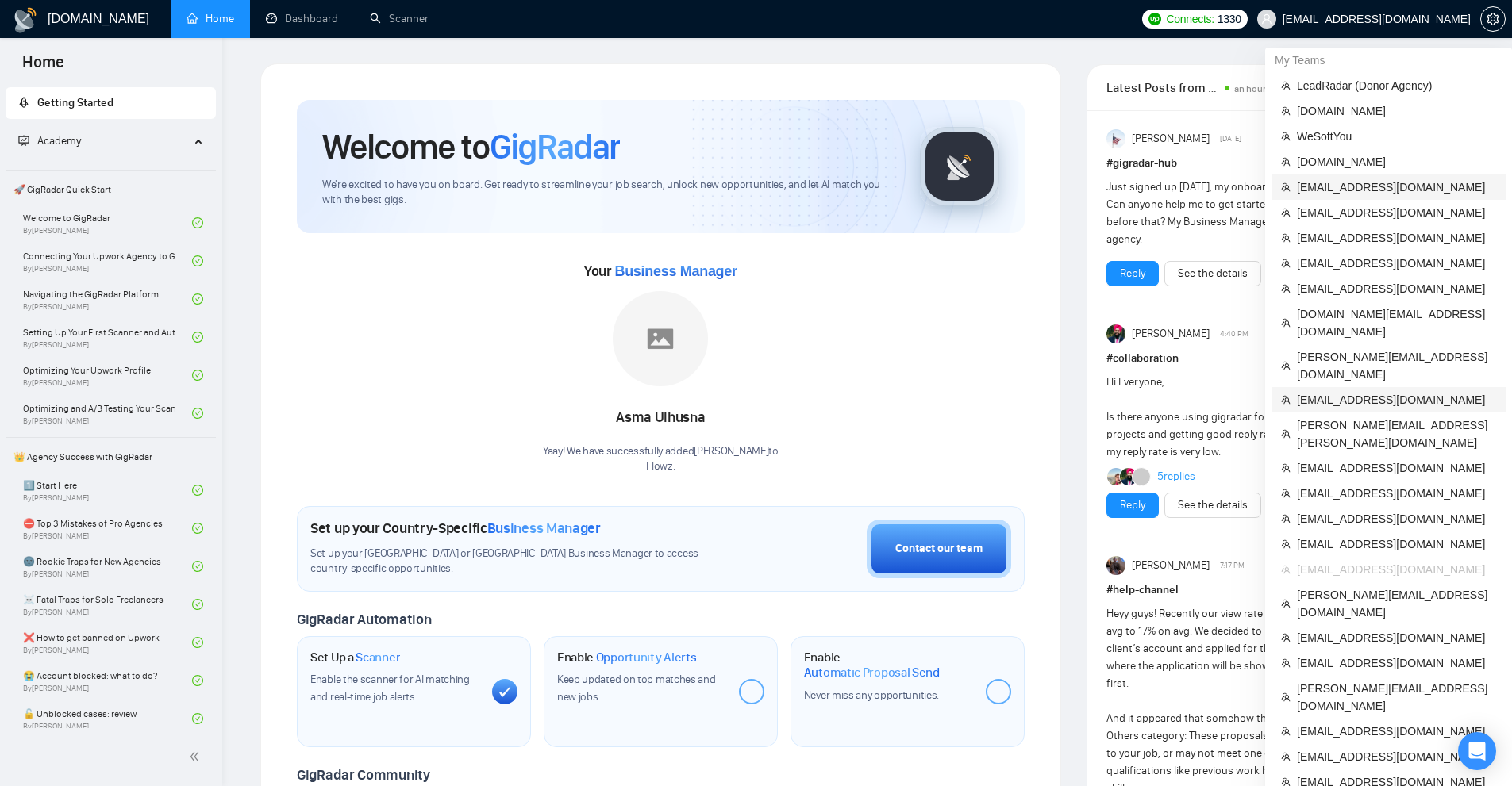
scroll to position [238, 0]
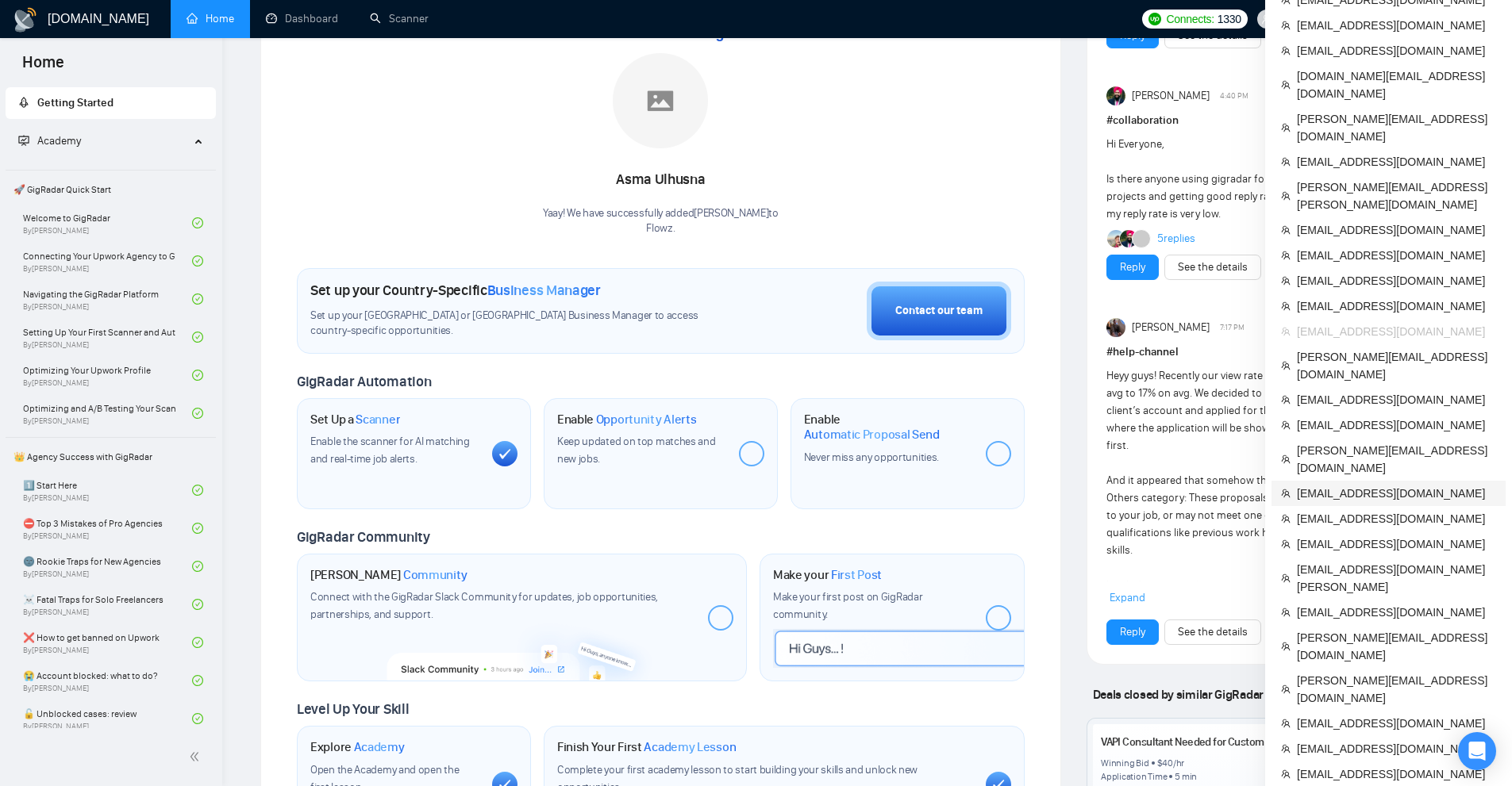
click at [1355, 485] on span "[EMAIL_ADDRESS][DOMAIN_NAME]" at bounding box center [1396, 494] width 199 height 18
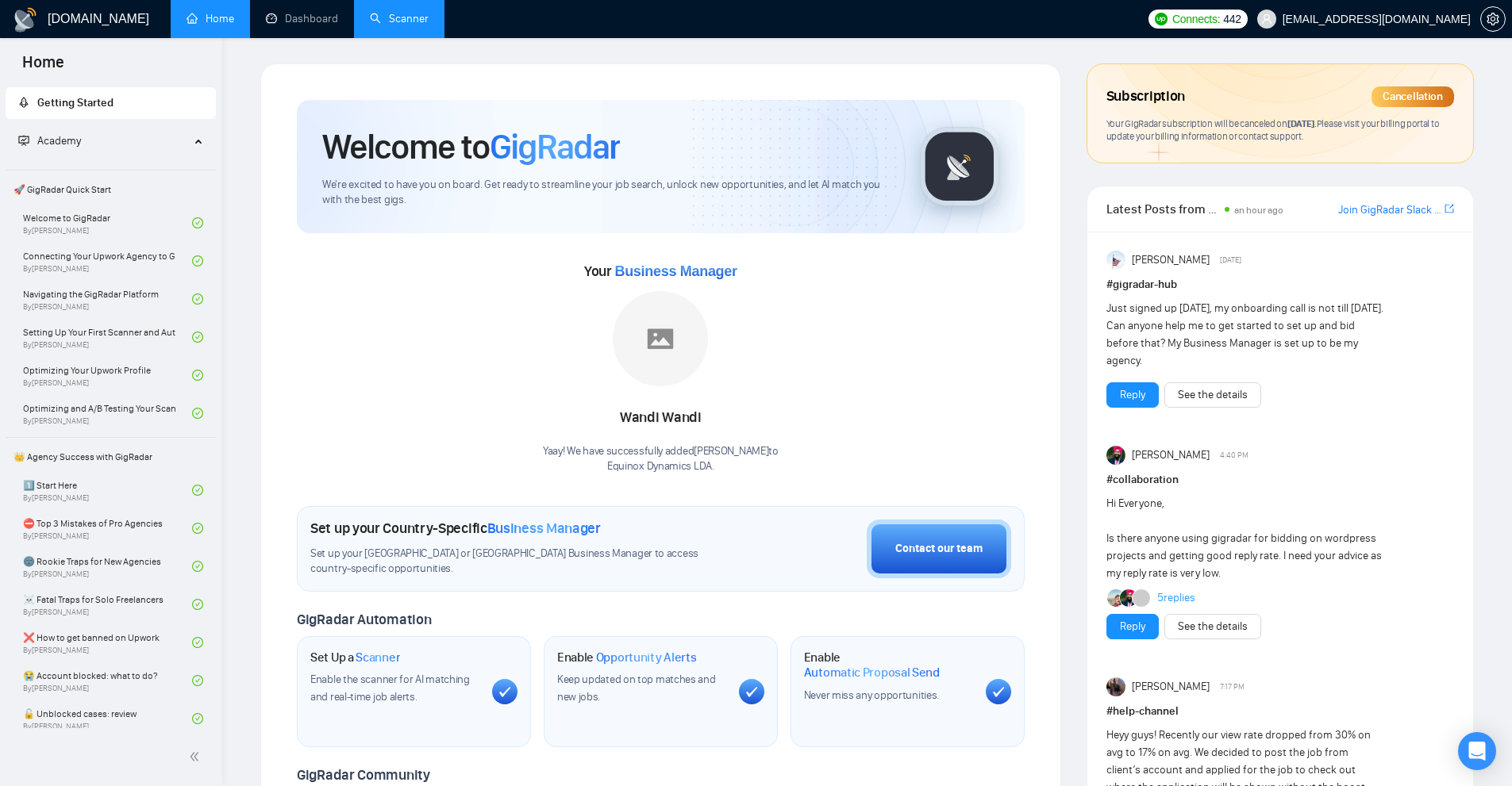
click at [413, 12] on link "Scanner" at bounding box center [399, 18] width 58 height 13
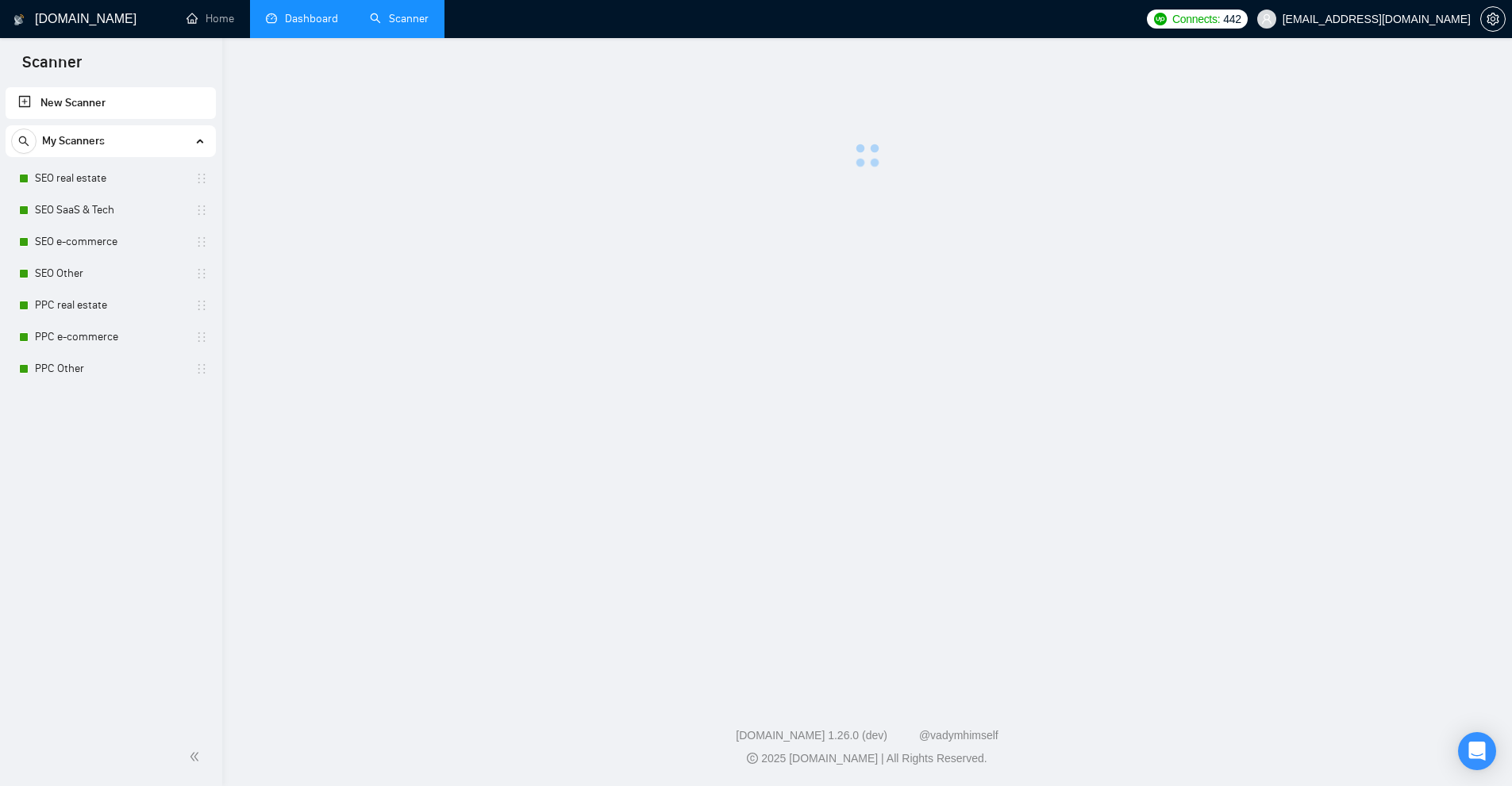
click at [320, 17] on link "Dashboard" at bounding box center [301, 18] width 72 height 13
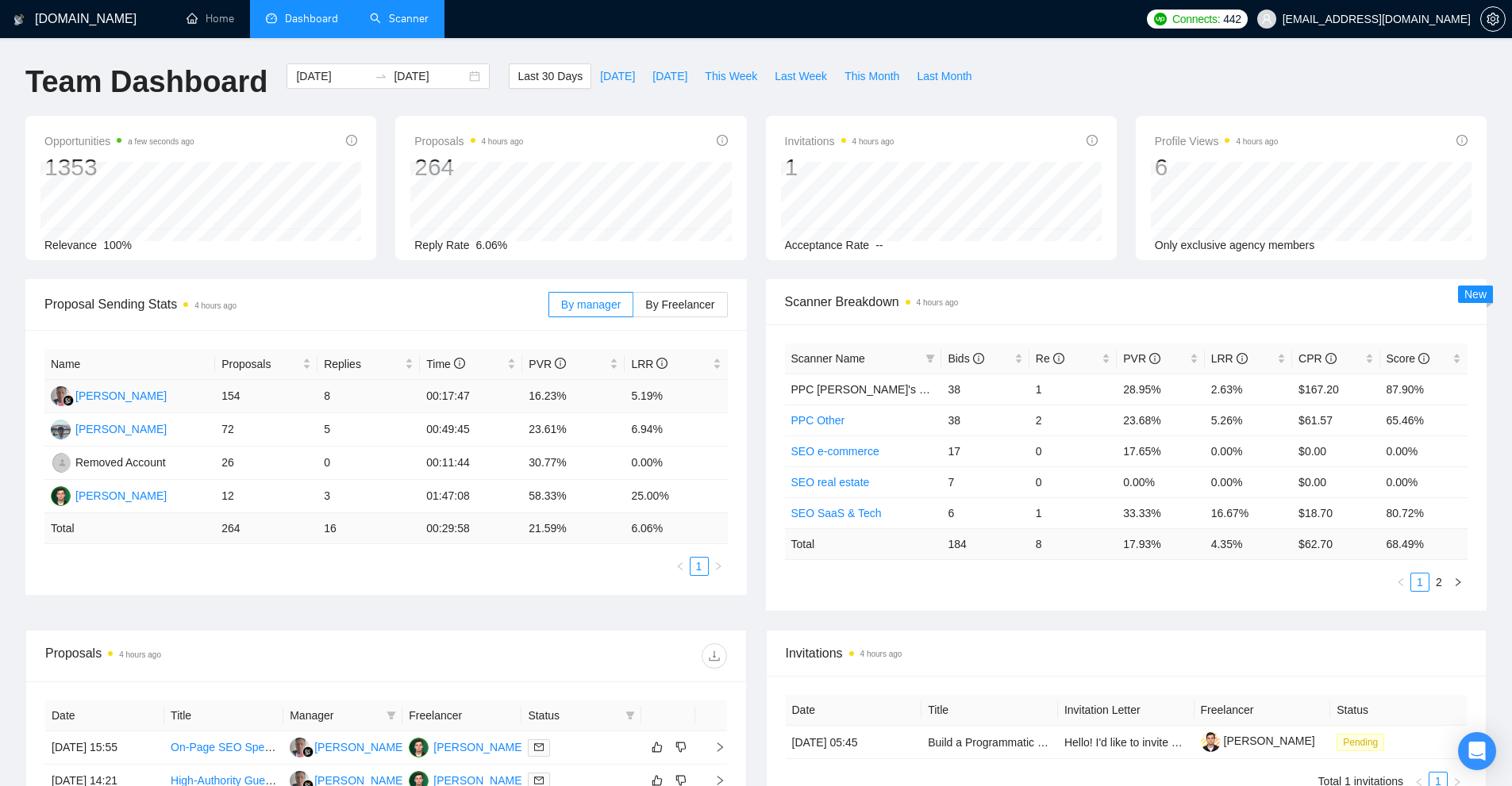
scroll to position [397, 0]
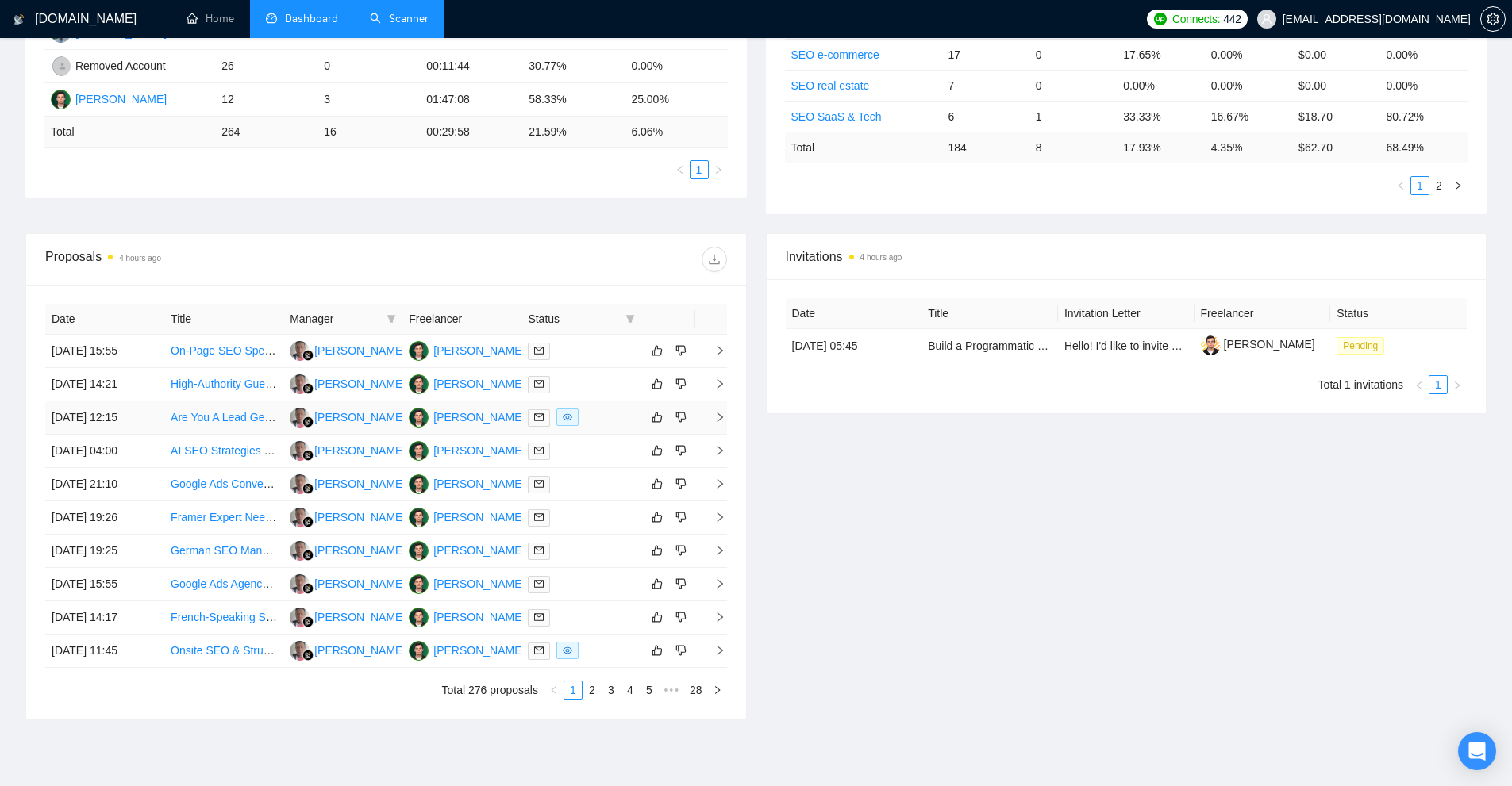
click at [604, 420] on div at bounding box center [581, 417] width 106 height 19
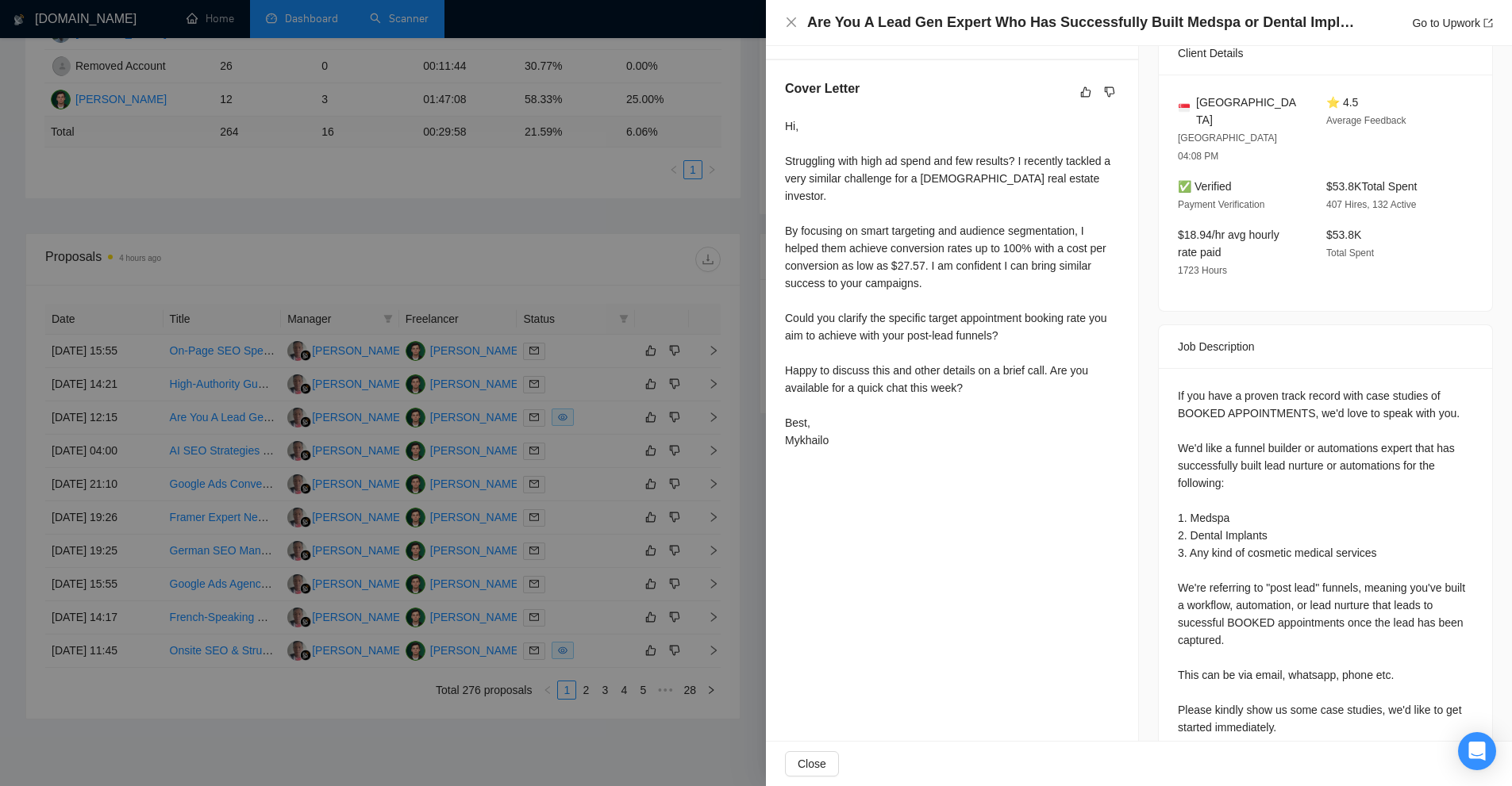
scroll to position [225, 0]
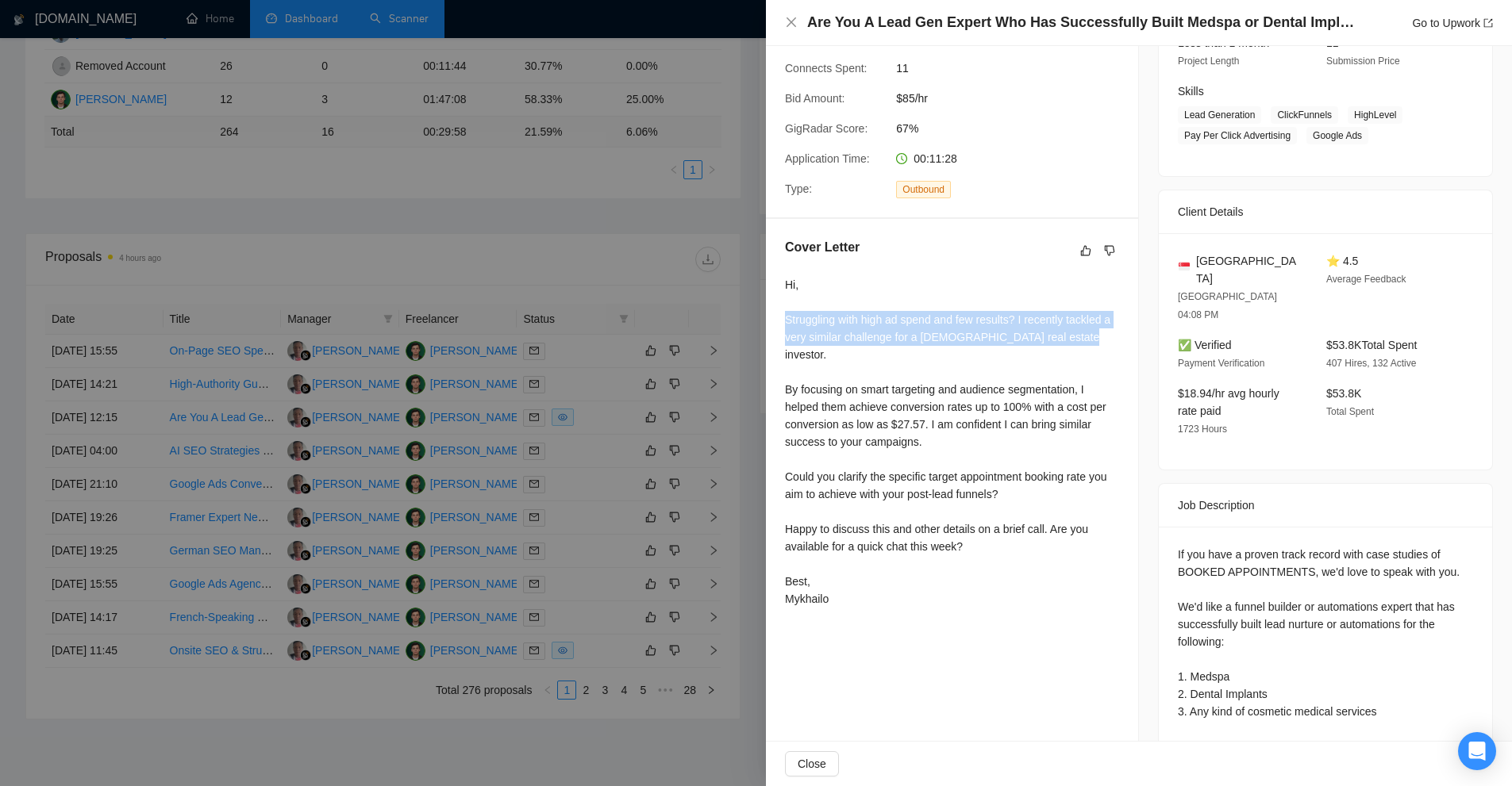
drag, startPoint x: 835, startPoint y: 322, endPoint x: 1074, endPoint y: 345, distance: 240.1
click at [1074, 345] on div "Cover Letter Hi, Struggling with high ad spend and few results? I recently tack…" at bounding box center [952, 425] width 372 height 414
click at [1074, 345] on div "Hi, Struggling with high ad spend and few results? I recently tackled a very si…" at bounding box center [951, 442] width 334 height 331
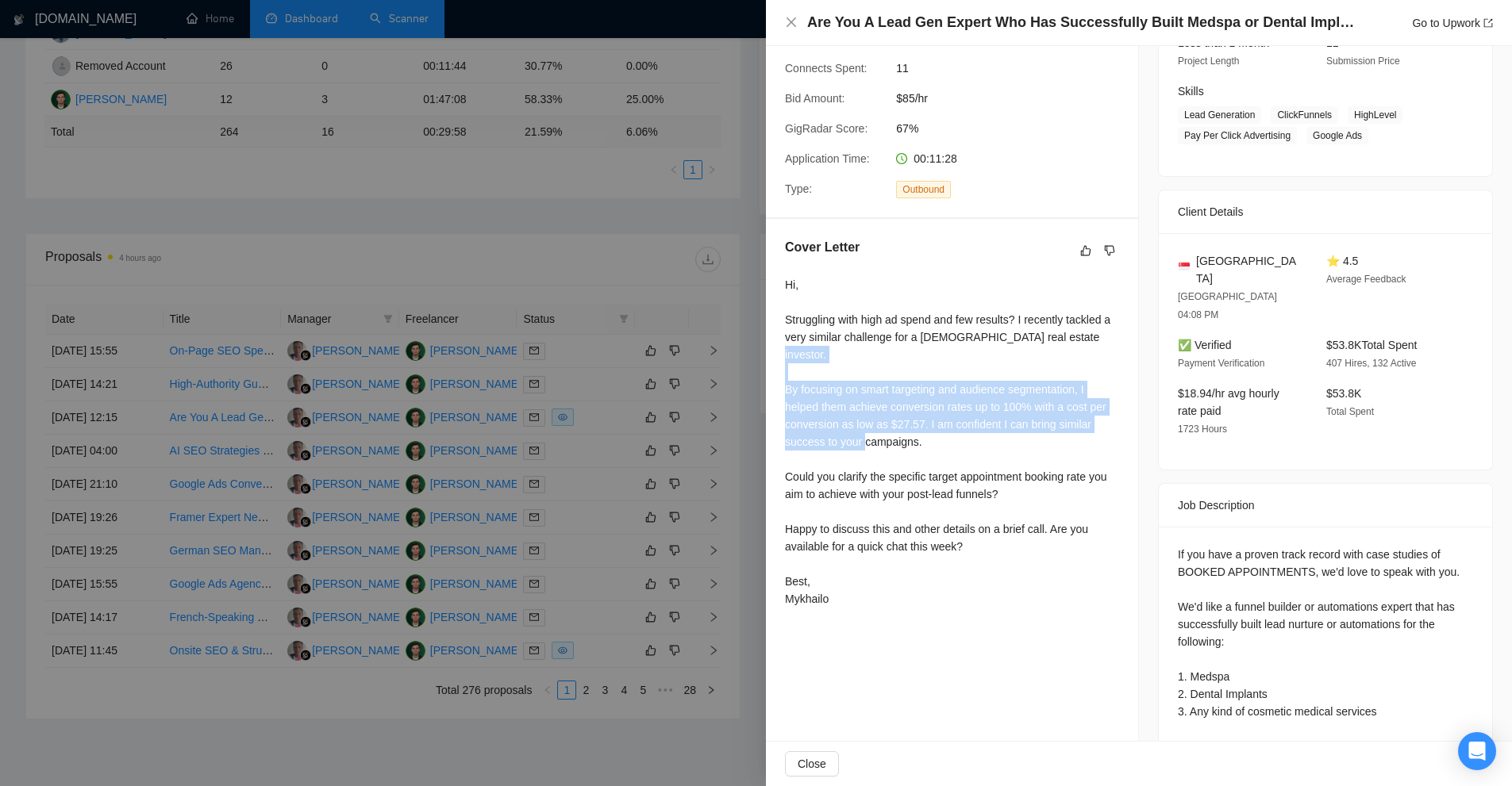
drag, startPoint x: 926, startPoint y: 417, endPoint x: 878, endPoint y: 385, distance: 57.7
click at [812, 364] on div "Hi, Struggling with high ad spend and few results? I recently tackled a very si…" at bounding box center [951, 442] width 334 height 331
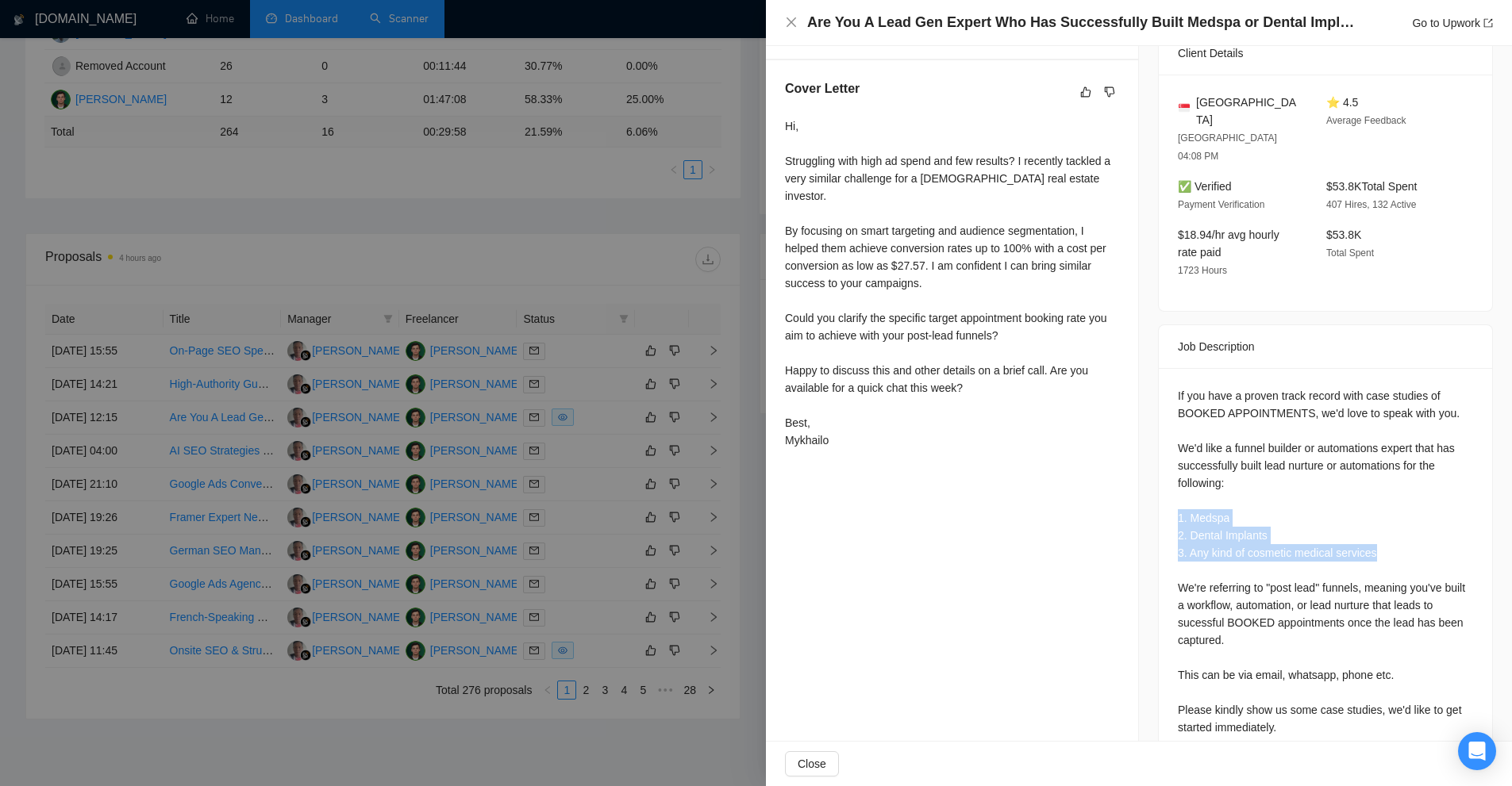
drag, startPoint x: 1165, startPoint y: 479, endPoint x: 1384, endPoint y: 530, distance: 224.9
click at [1383, 516] on div "If you have a proven track record with case studies of BOOKED APPOINTMENTS, we'…" at bounding box center [1325, 564] width 333 height 393
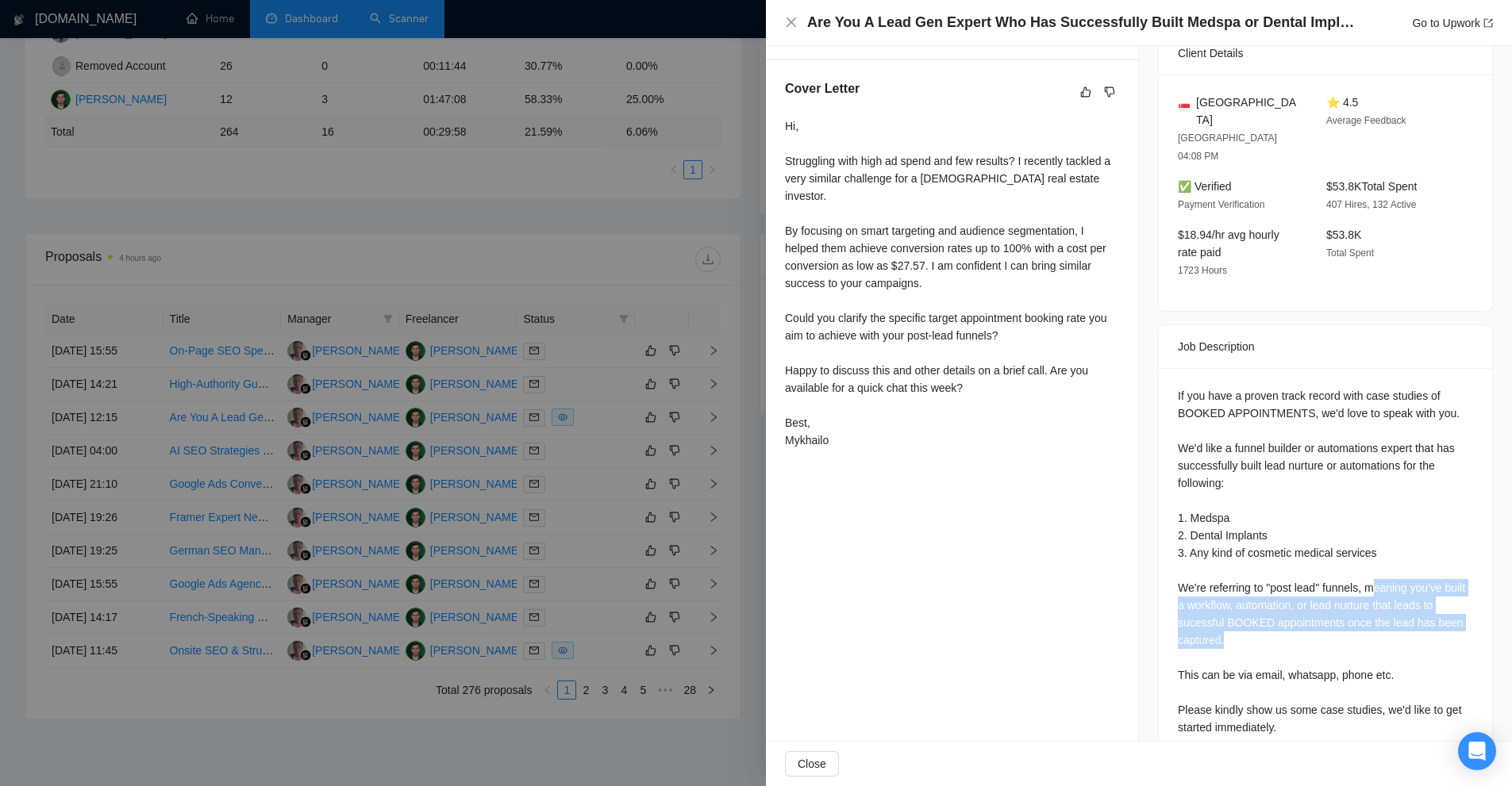
drag, startPoint x: 1421, startPoint y: 546, endPoint x: 1429, endPoint y: 595, distance: 49.6
click at [1429, 595] on div "If you have a proven track record with case studies of BOOKED APPOINTMENTS, we'…" at bounding box center [1325, 562] width 295 height 349
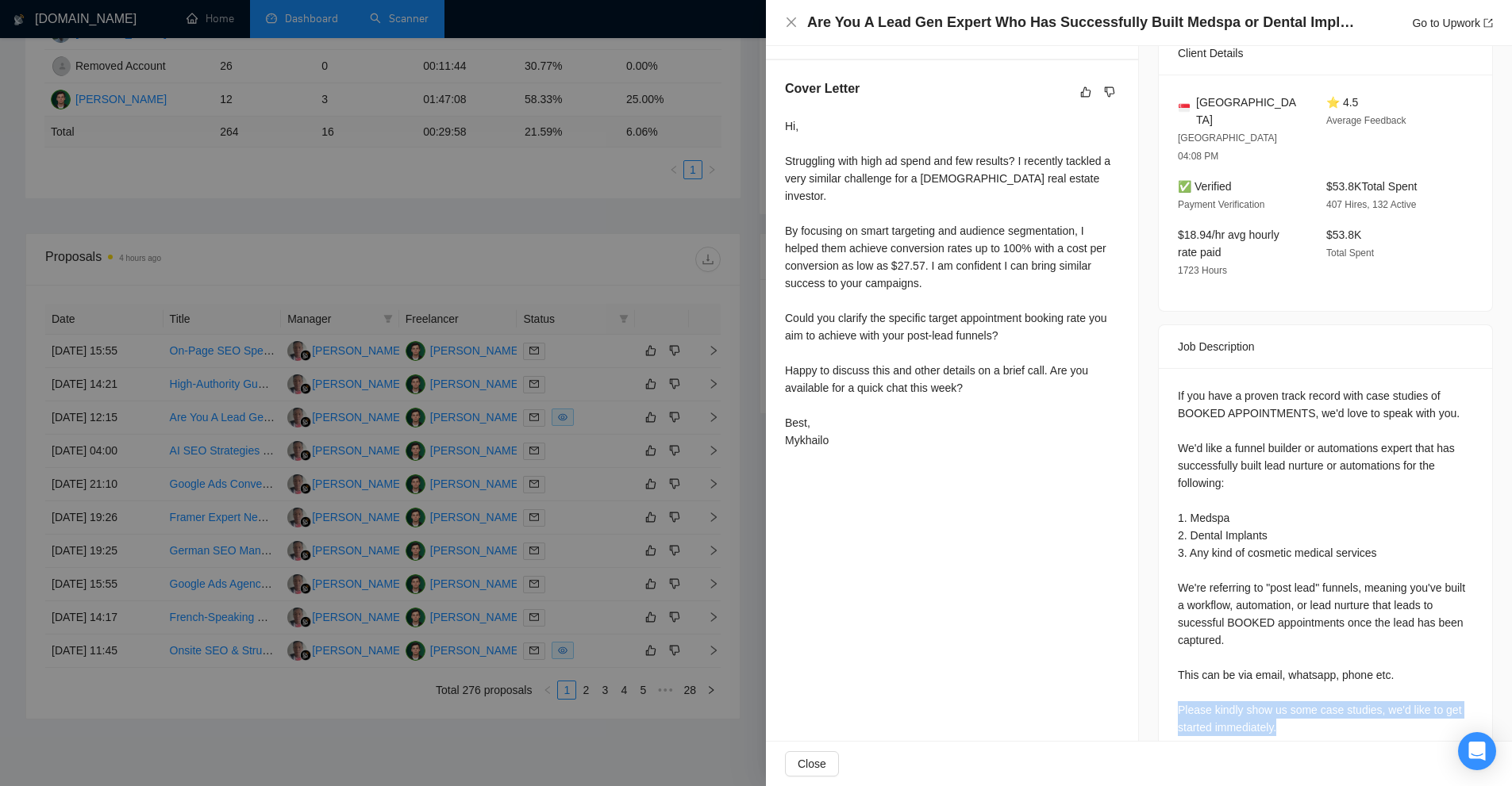
drag, startPoint x: 1163, startPoint y: 676, endPoint x: 1348, endPoint y: 698, distance: 186.3
click at [1348, 698] on div "If you have a proven track record with case studies of BOOKED APPOINTMENTS, we'…" at bounding box center [1325, 564] width 333 height 393
drag, startPoint x: 1360, startPoint y: 689, endPoint x: 1239, endPoint y: 633, distance: 133.3
click at [1239, 633] on div "If you have a proven track record with case studies of BOOKED APPOINTMENTS, we'…" at bounding box center [1325, 562] width 295 height 349
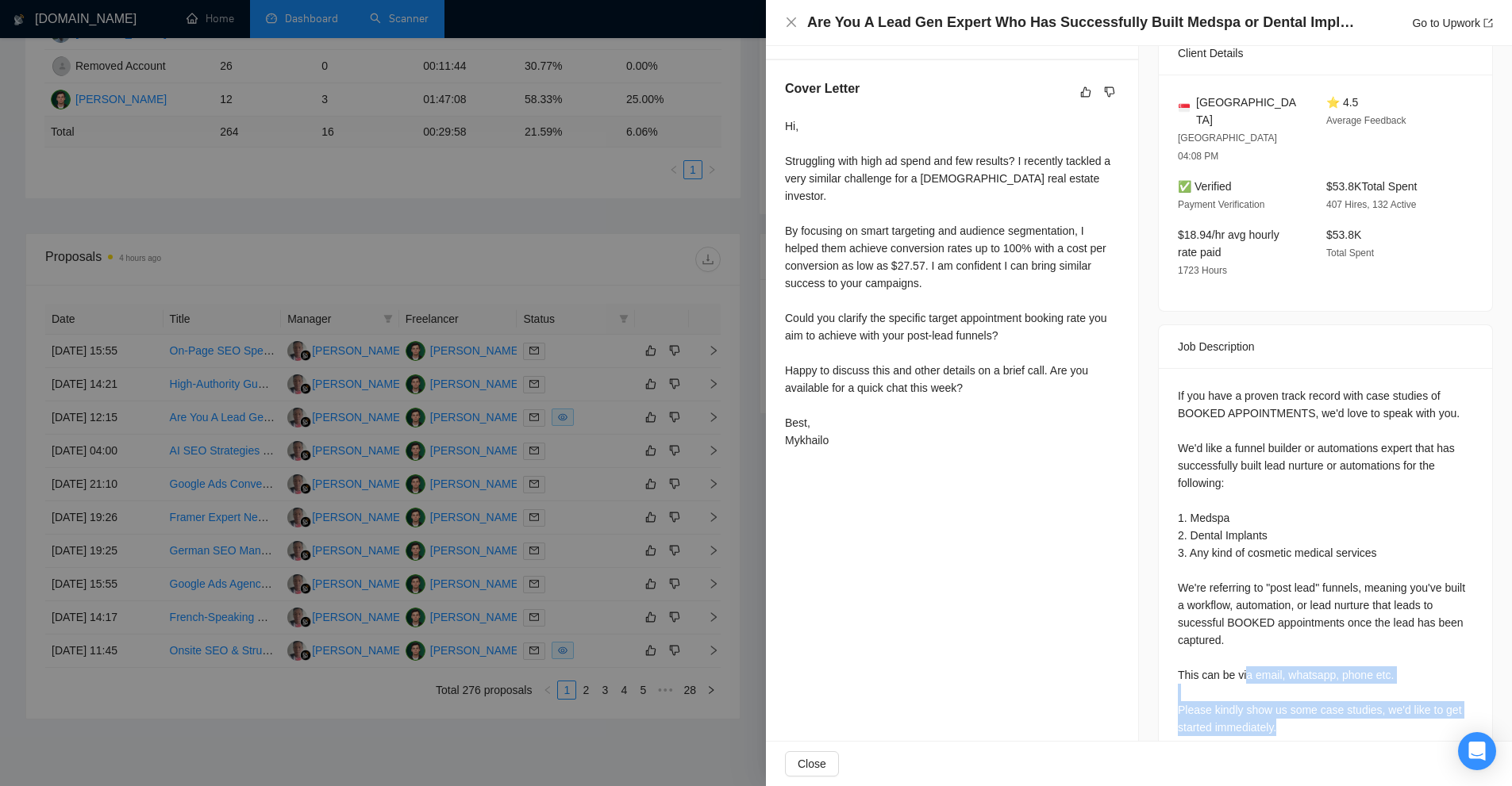
scroll to position [146, 0]
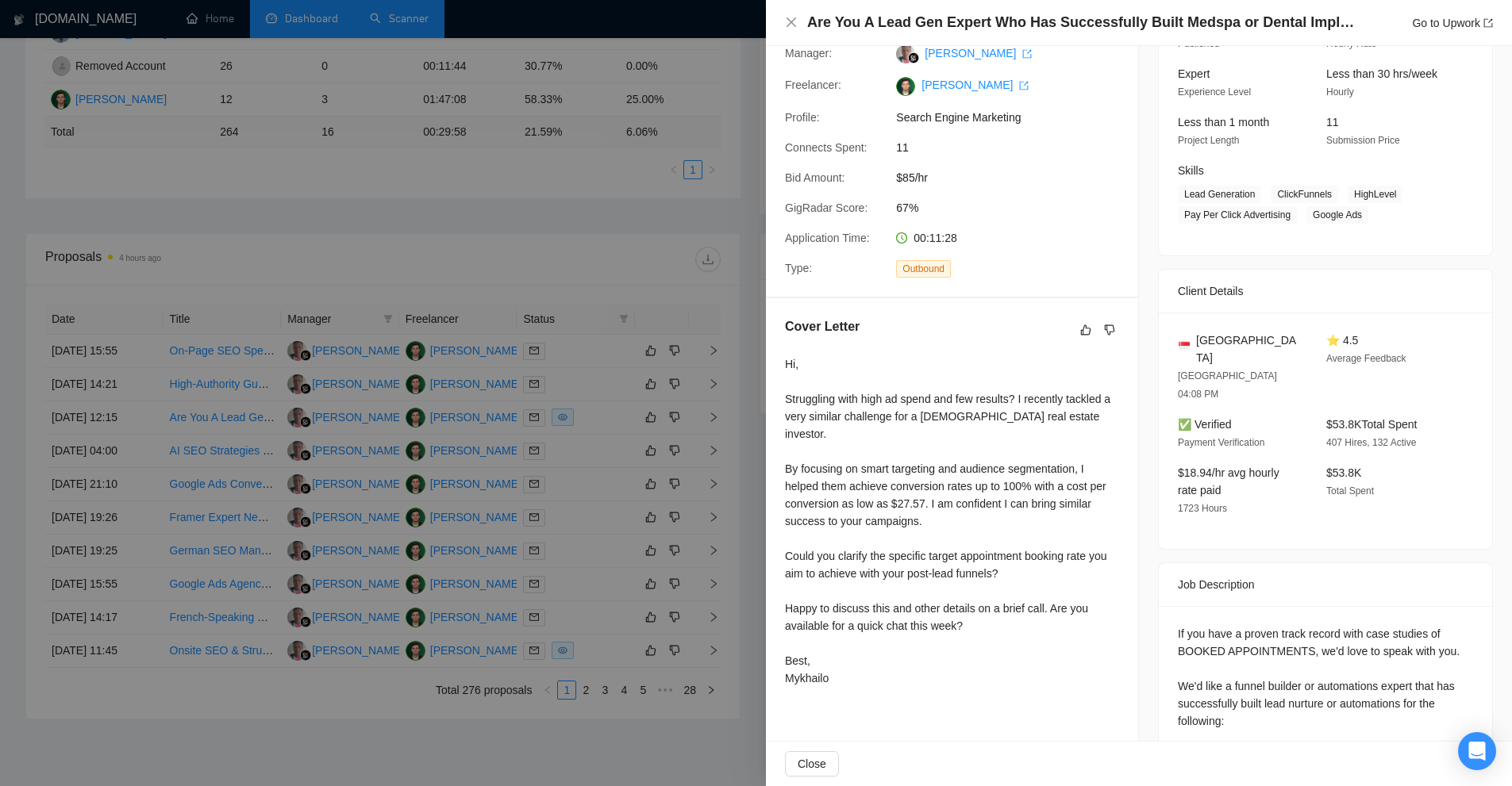
drag, startPoint x: 864, startPoint y: 502, endPoint x: 843, endPoint y: 500, distance: 21.1
click at [863, 502] on div "Hi, Struggling with high ad spend and few results? I recently tackled a very si…" at bounding box center [951, 521] width 334 height 331
click at [547, 393] on div at bounding box center [756, 393] width 1512 height 786
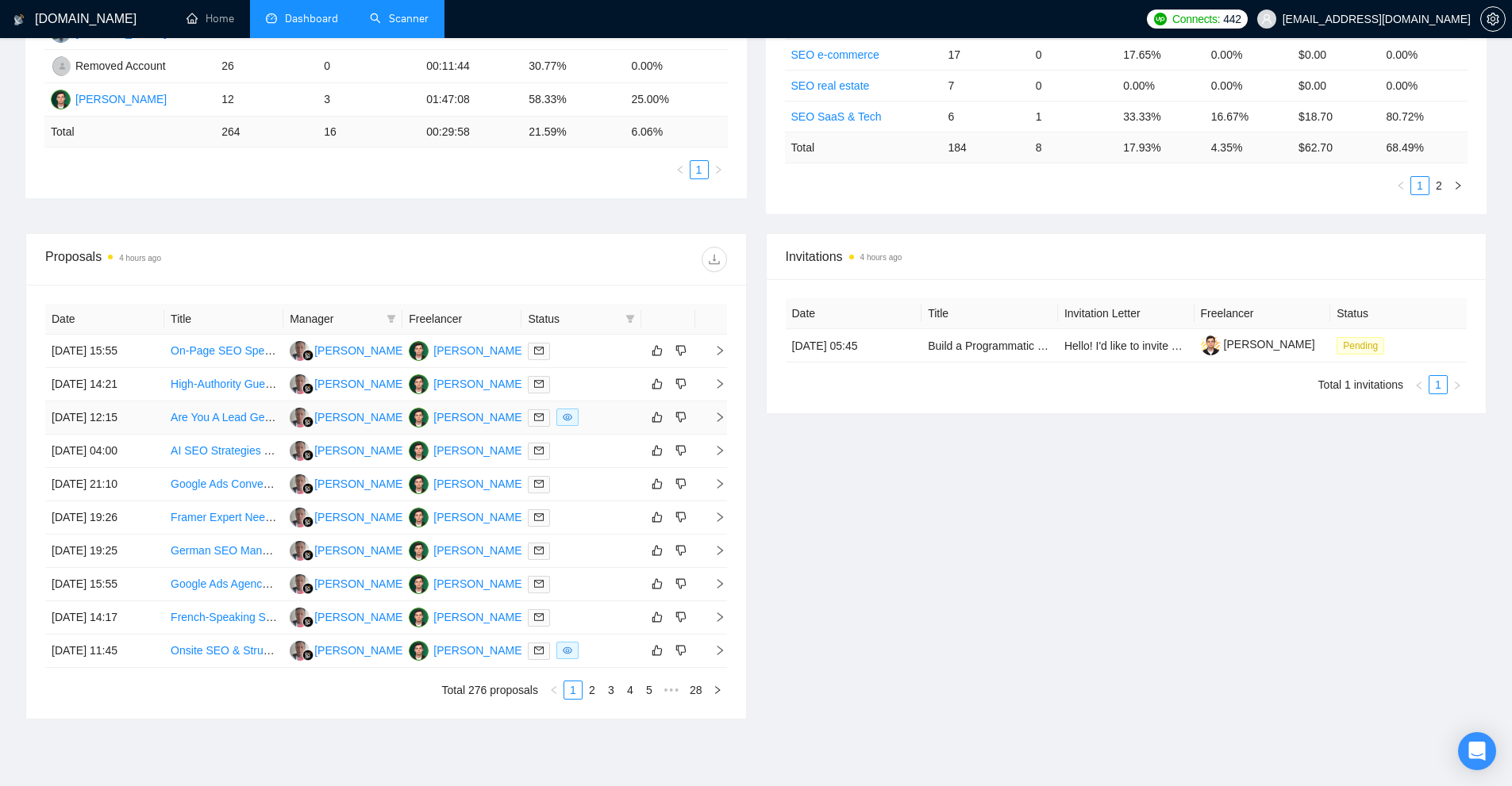
click at [603, 415] on div at bounding box center [581, 417] width 106 height 19
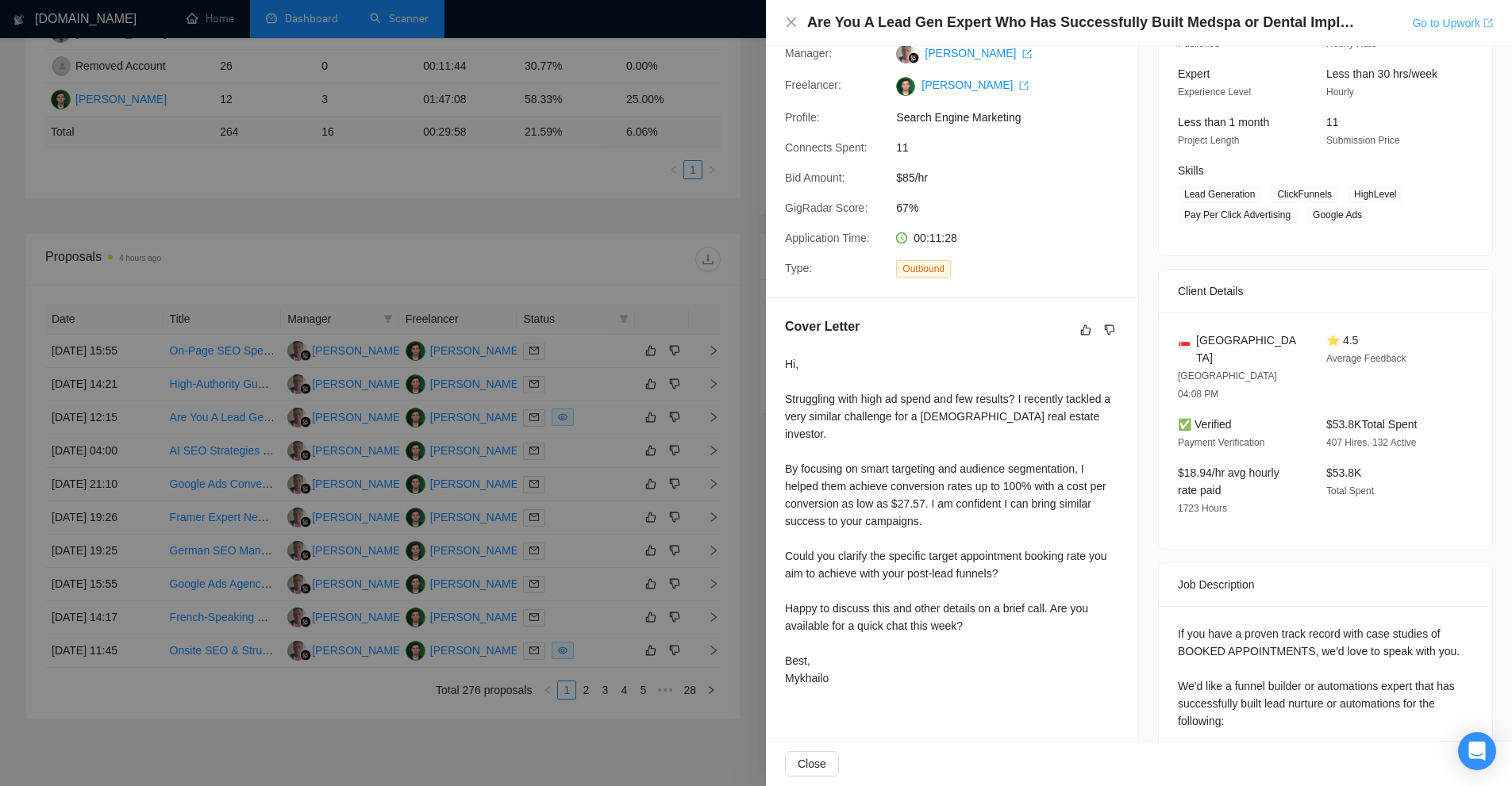
click at [1449, 19] on link "Go to Upwork" at bounding box center [1452, 23] width 81 height 12
click at [1471, 21] on link "Go to Upwork" at bounding box center [1452, 23] width 81 height 12
click at [585, 40] on div at bounding box center [756, 393] width 1512 height 786
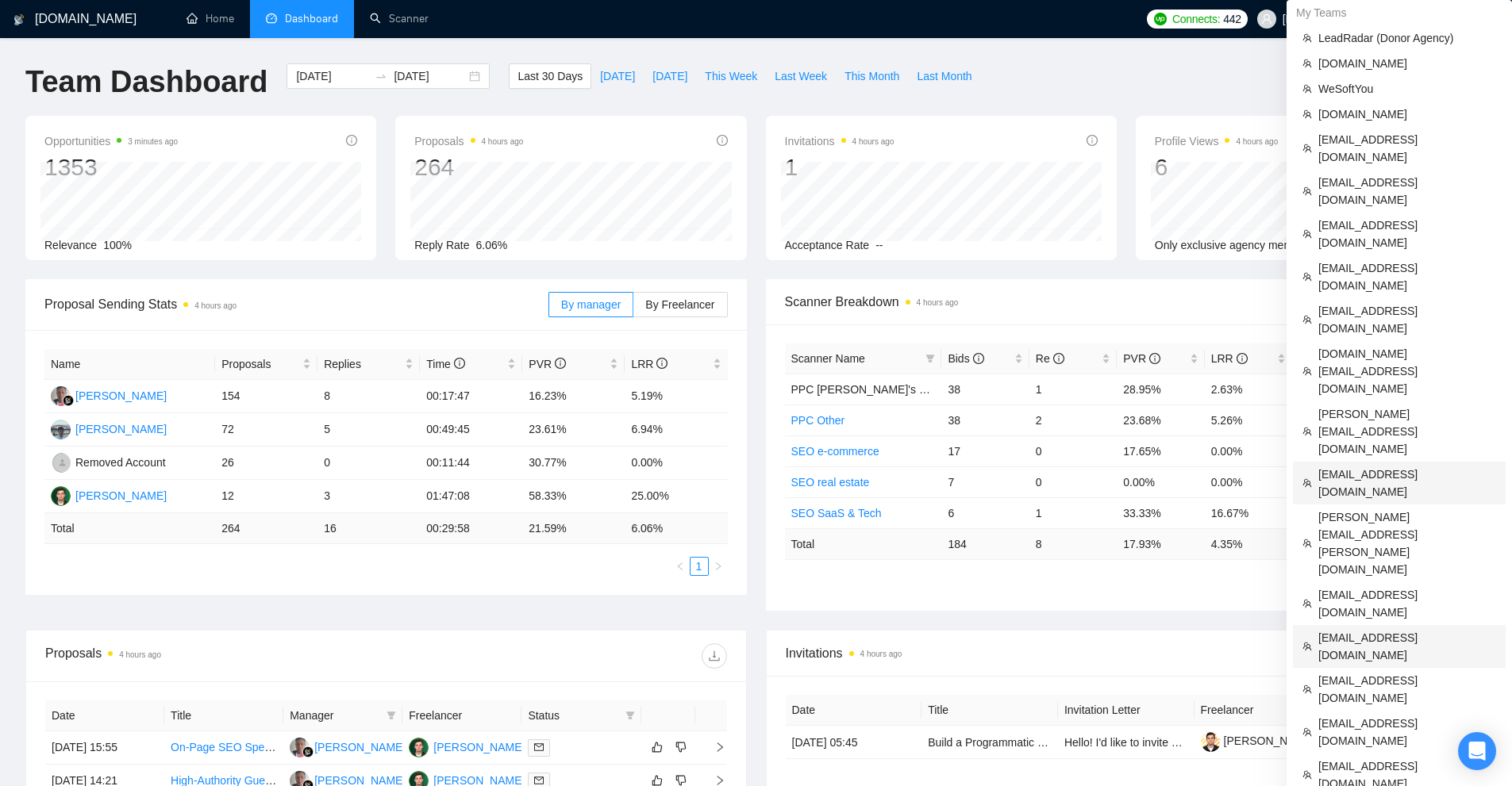
scroll to position [159, 0]
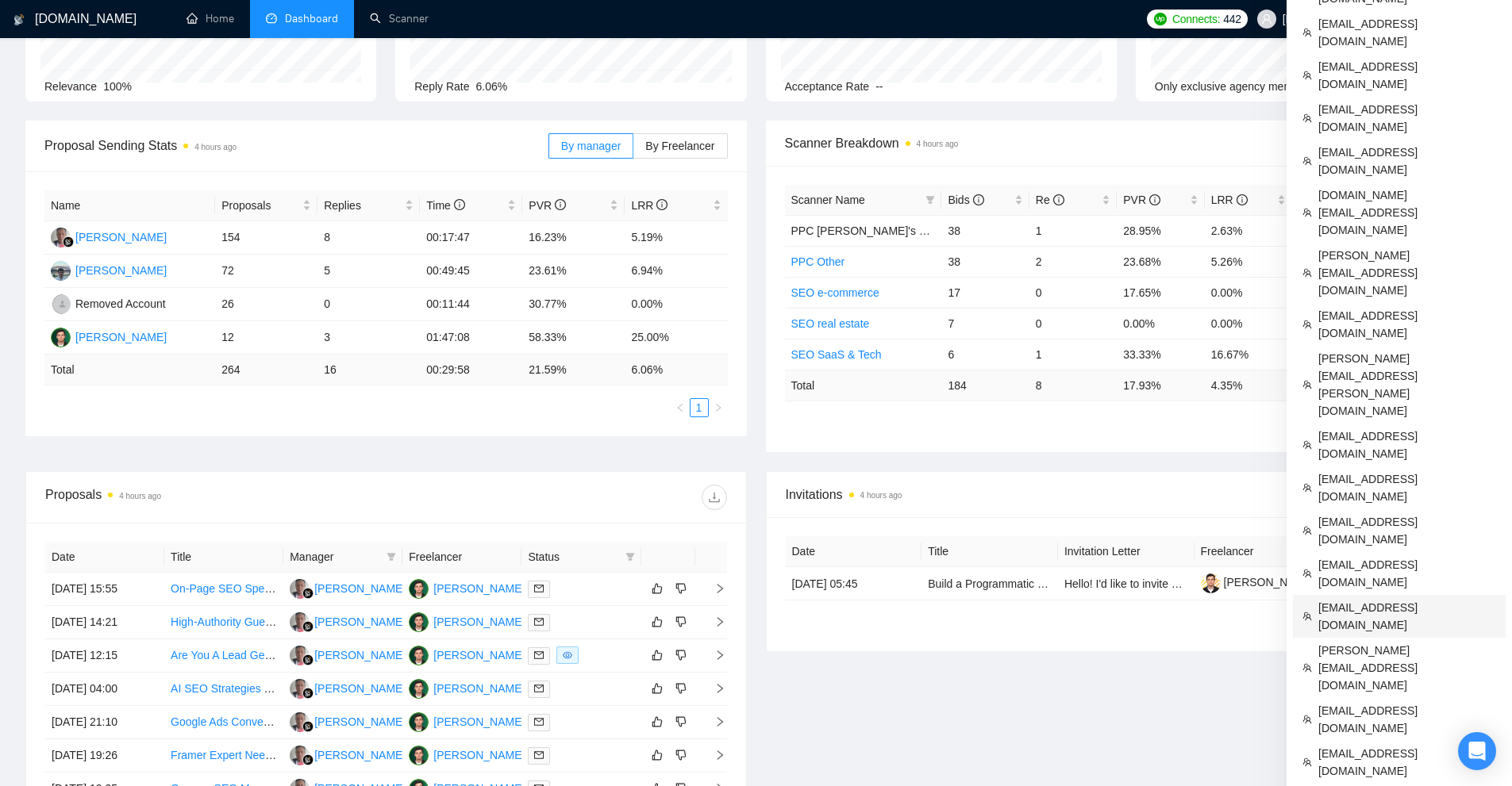
click at [1366, 599] on span "[EMAIL_ADDRESS][DOMAIN_NAME]" at bounding box center [1407, 616] width 178 height 35
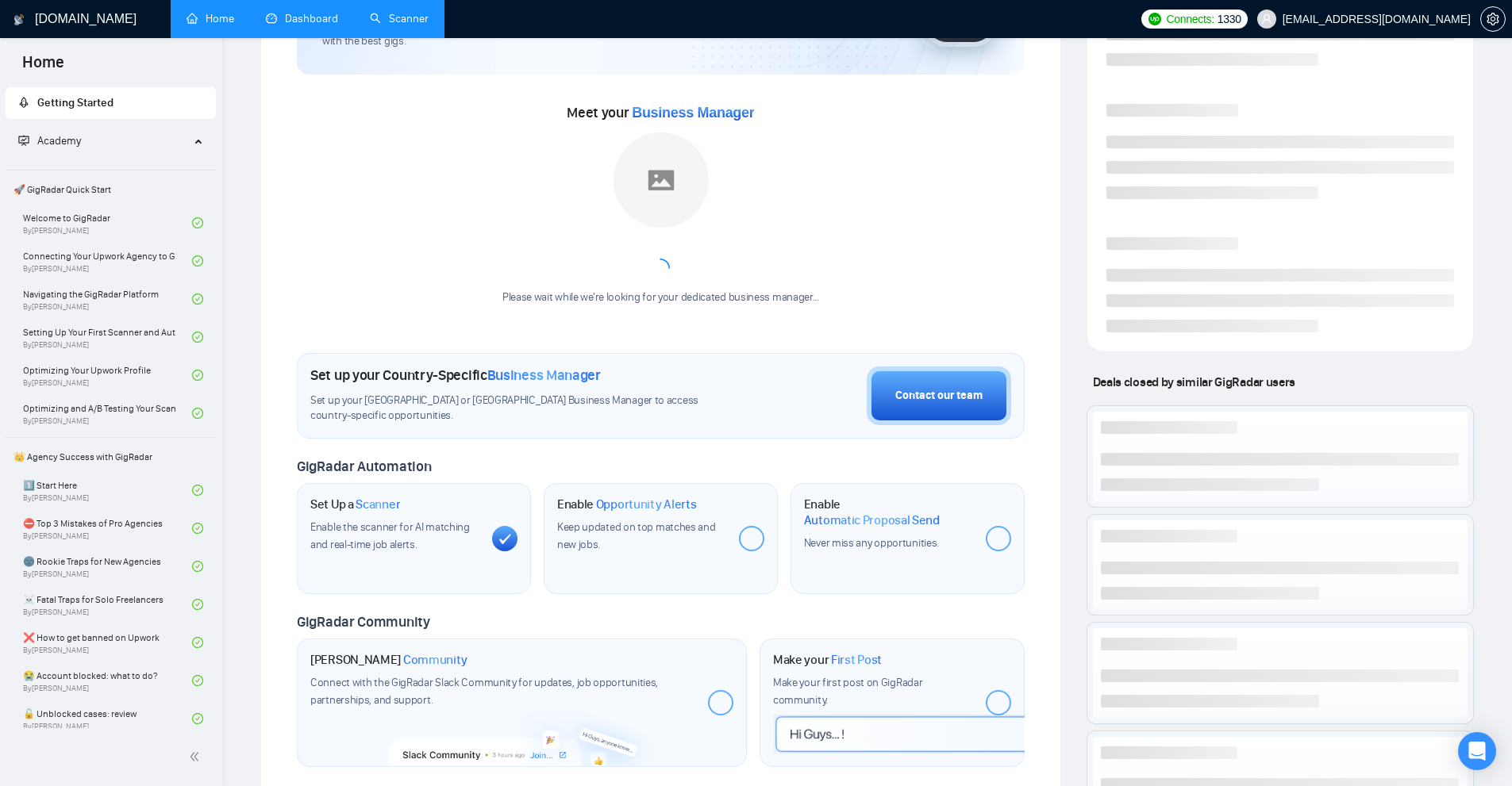
click at [384, 12] on link "Scanner" at bounding box center [399, 18] width 58 height 13
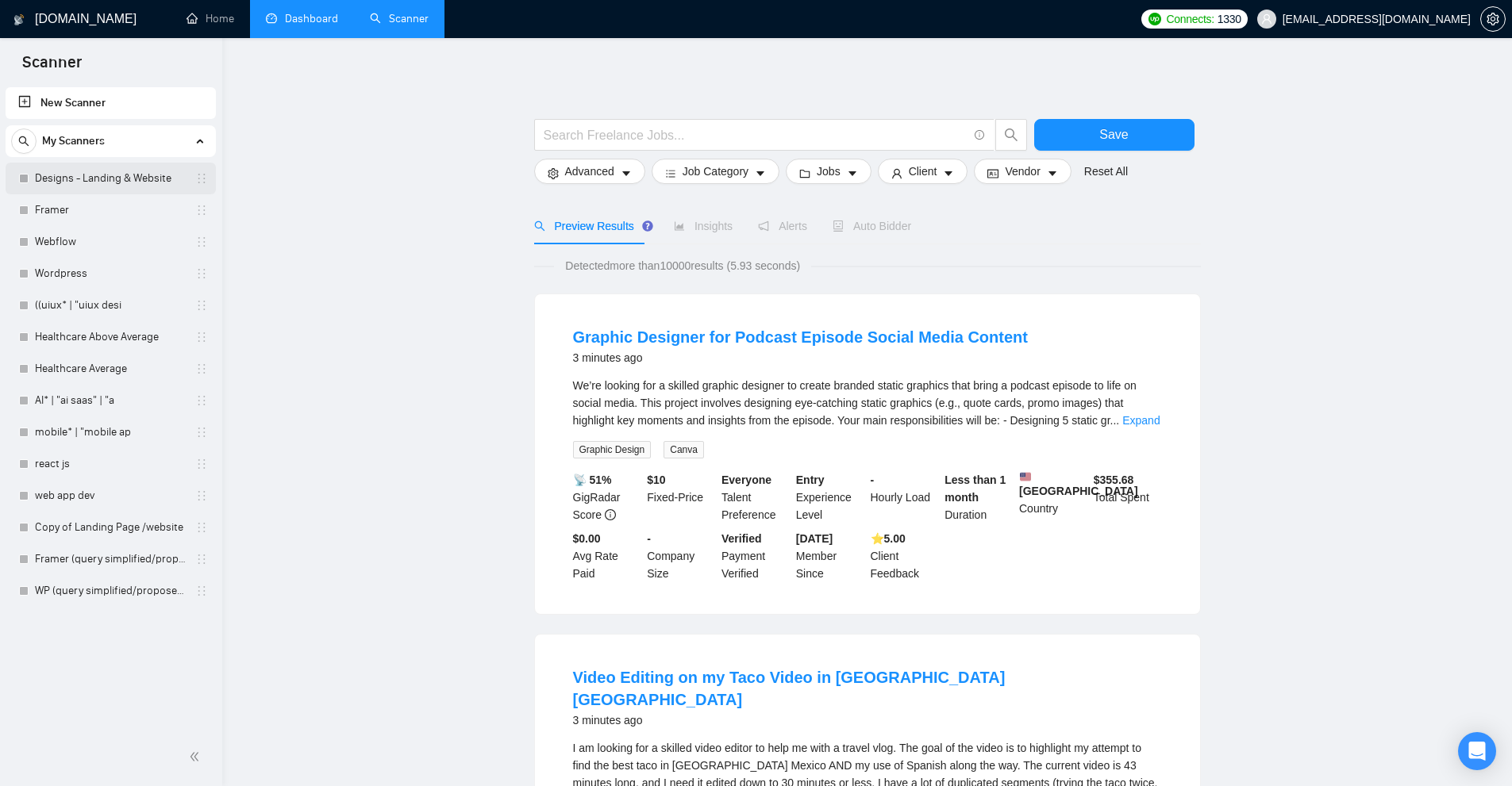
click at [49, 178] on link "Designs - Landing & Website" at bounding box center [110, 179] width 151 height 32
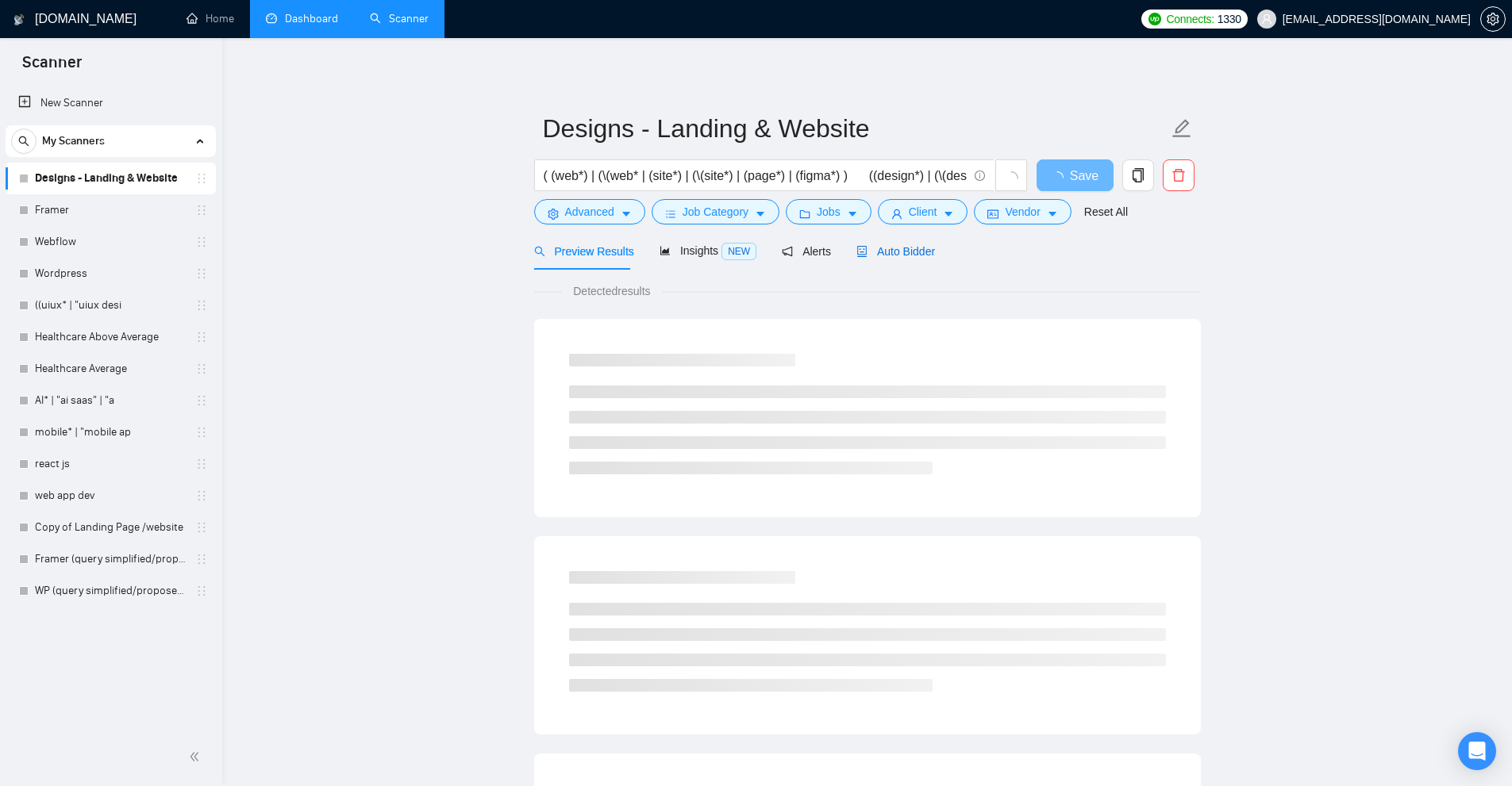
click at [878, 253] on span "Auto Bidder" at bounding box center [895, 252] width 79 height 12
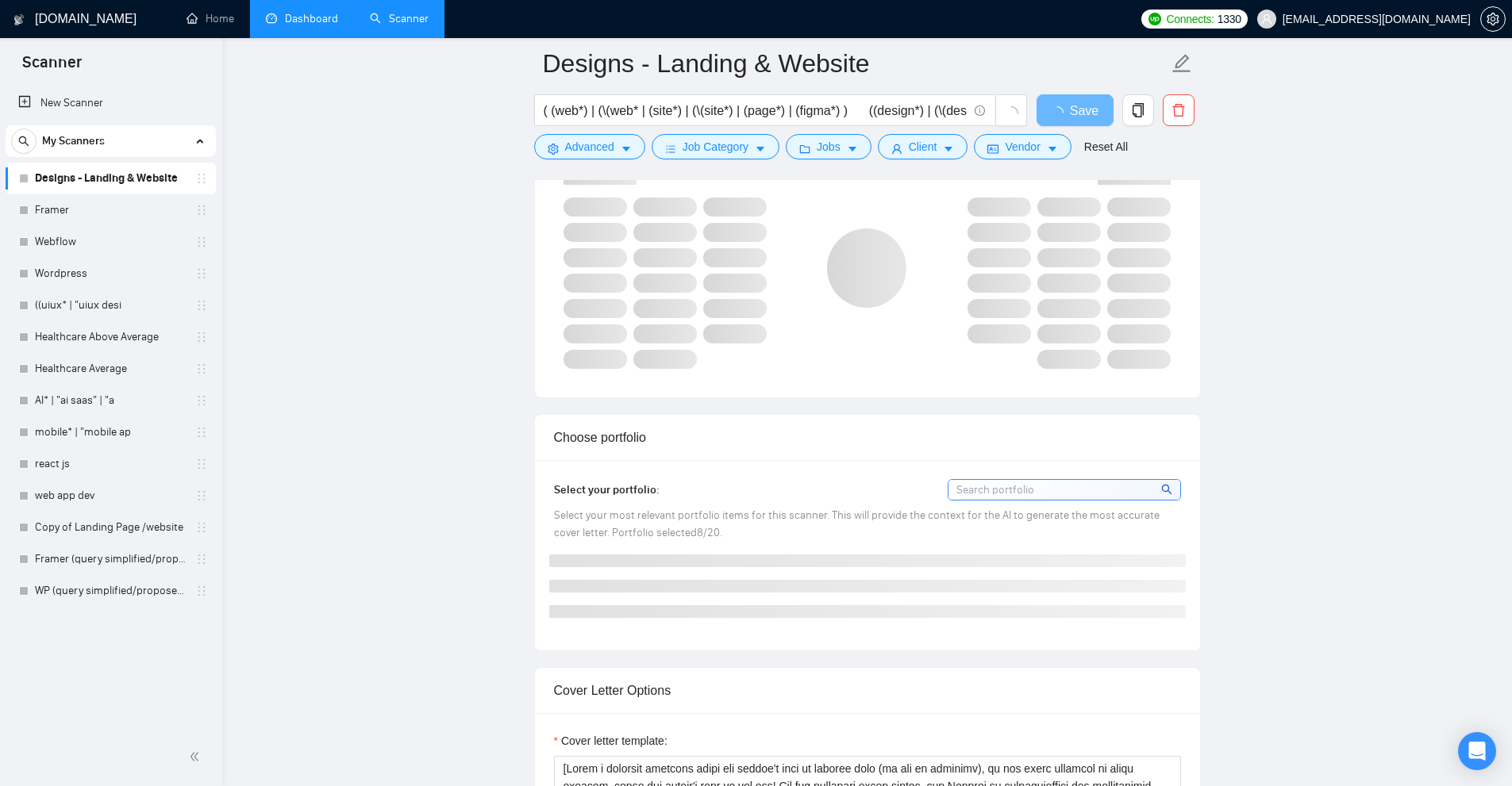
scroll to position [793, 0]
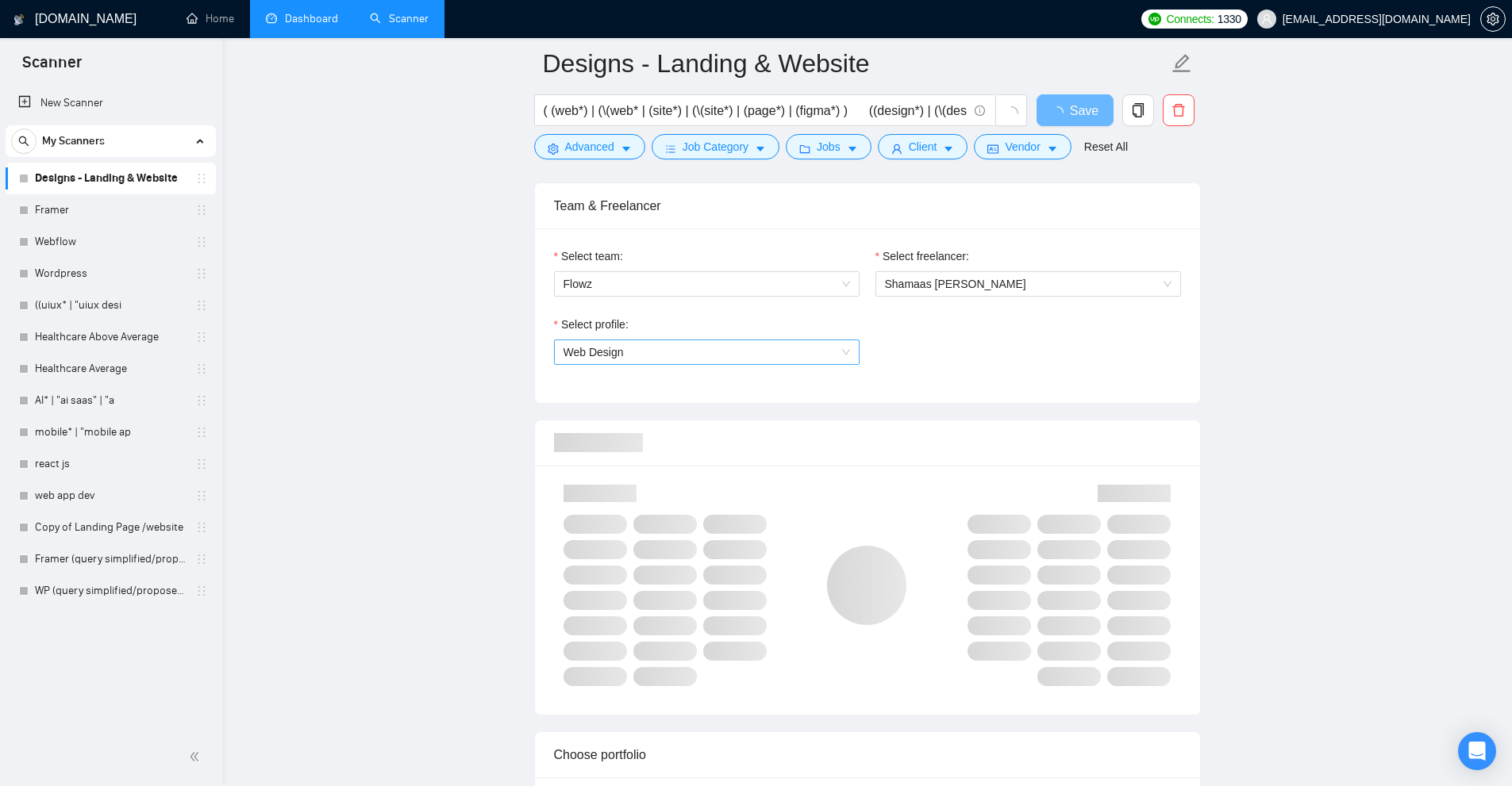
click at [613, 354] on span "Web Design" at bounding box center [594, 352] width 60 height 12
click at [1032, 289] on span "Shamaas Muzammil" at bounding box center [1027, 284] width 286 height 24
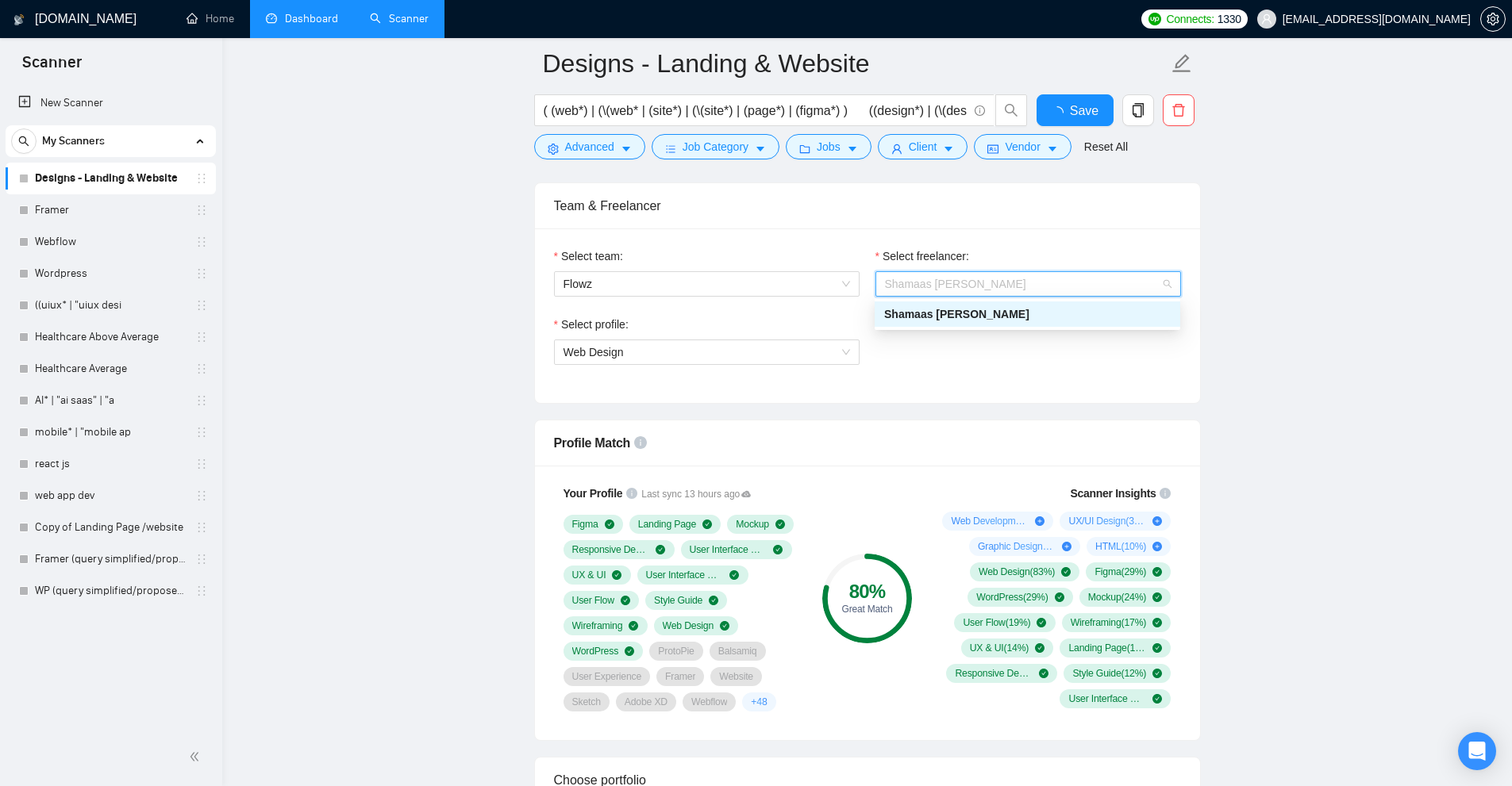
click at [951, 309] on span "Shamaas Muzammil" at bounding box center [956, 314] width 145 height 12
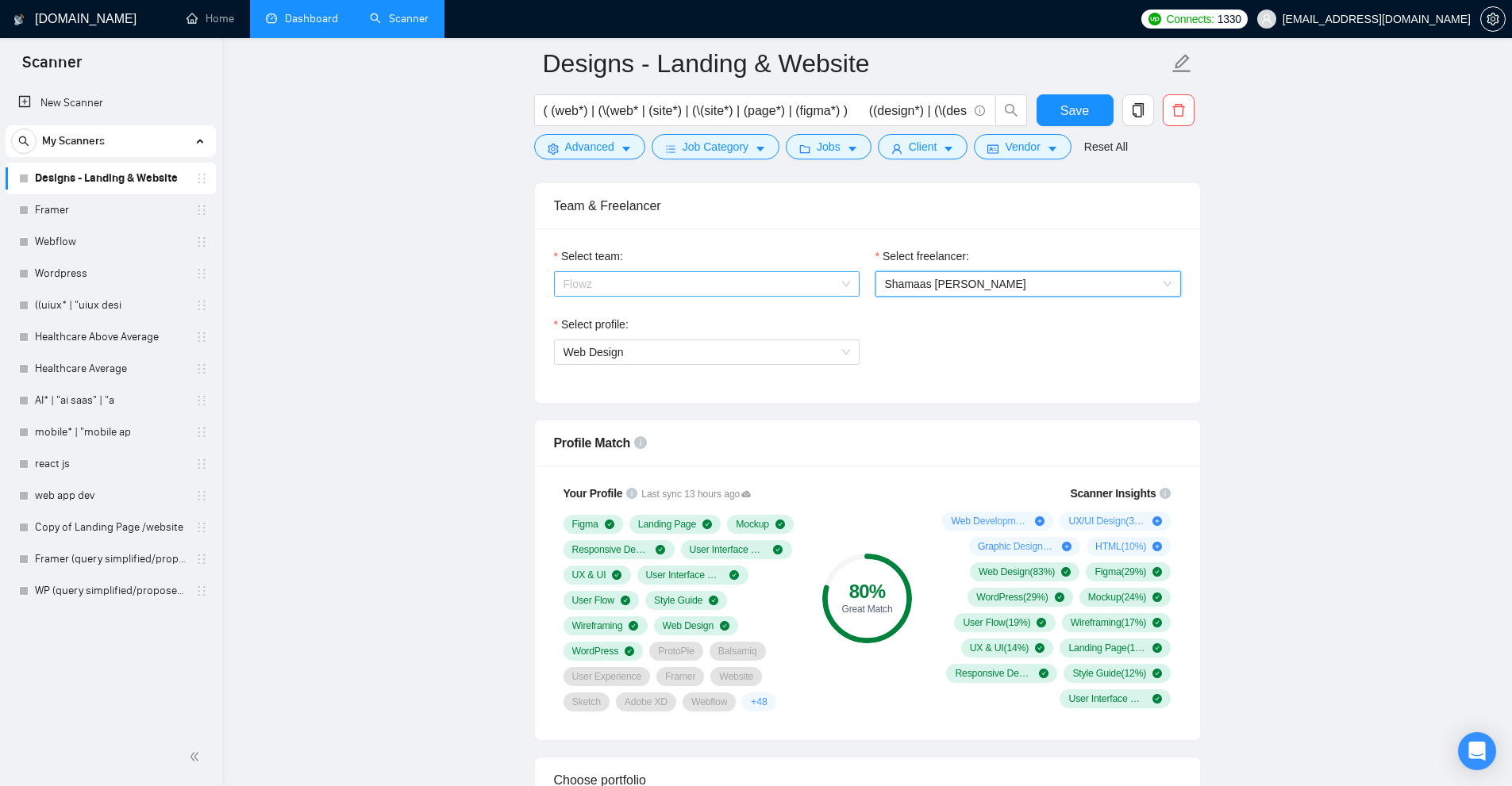
click at [834, 286] on span "Flowz" at bounding box center [706, 284] width 286 height 24
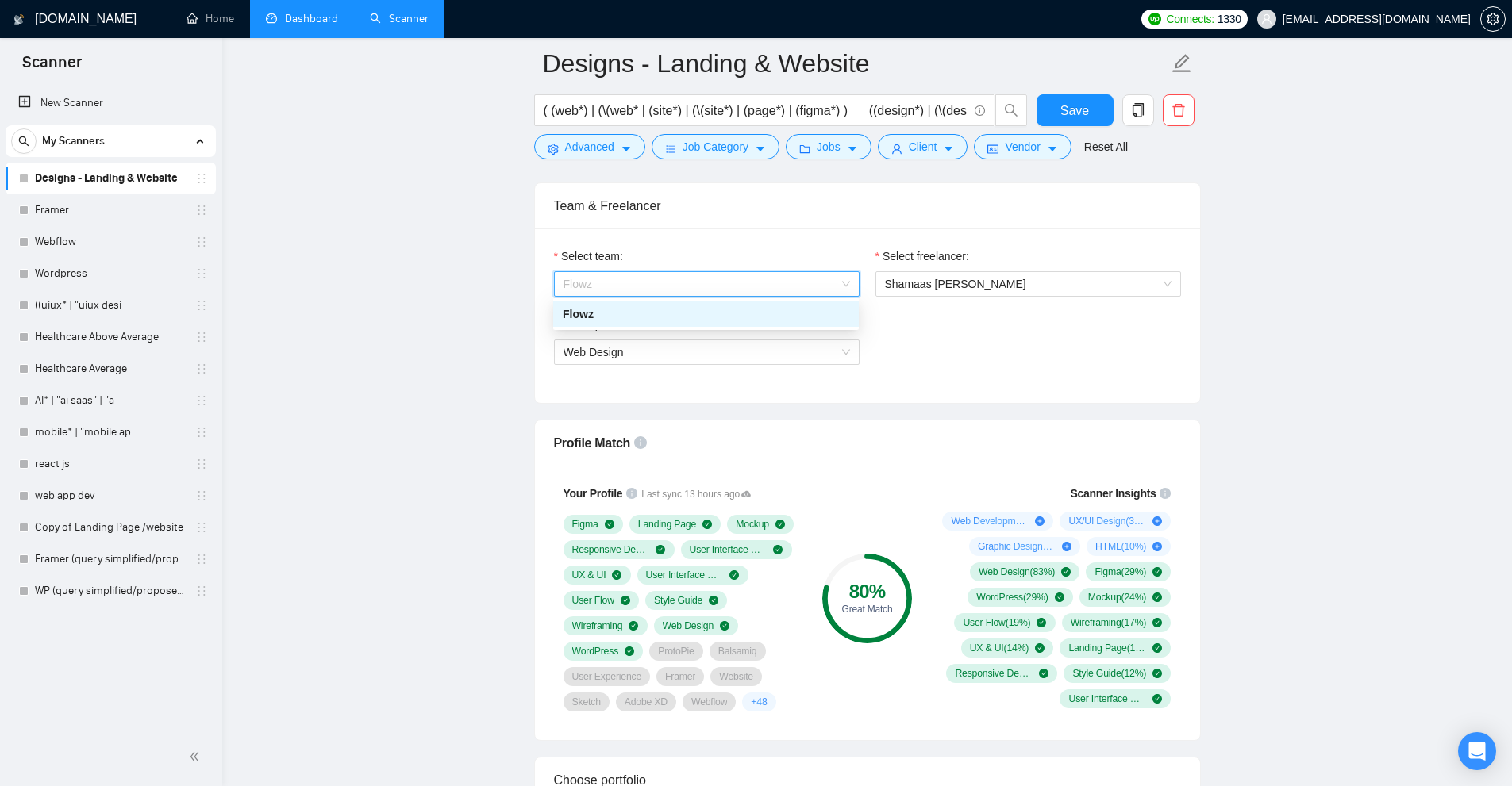
click at [730, 306] on div "Flowz" at bounding box center [705, 315] width 286 height 18
click at [948, 282] on span "Shamaas Muzammil" at bounding box center [955, 284] width 141 height 12
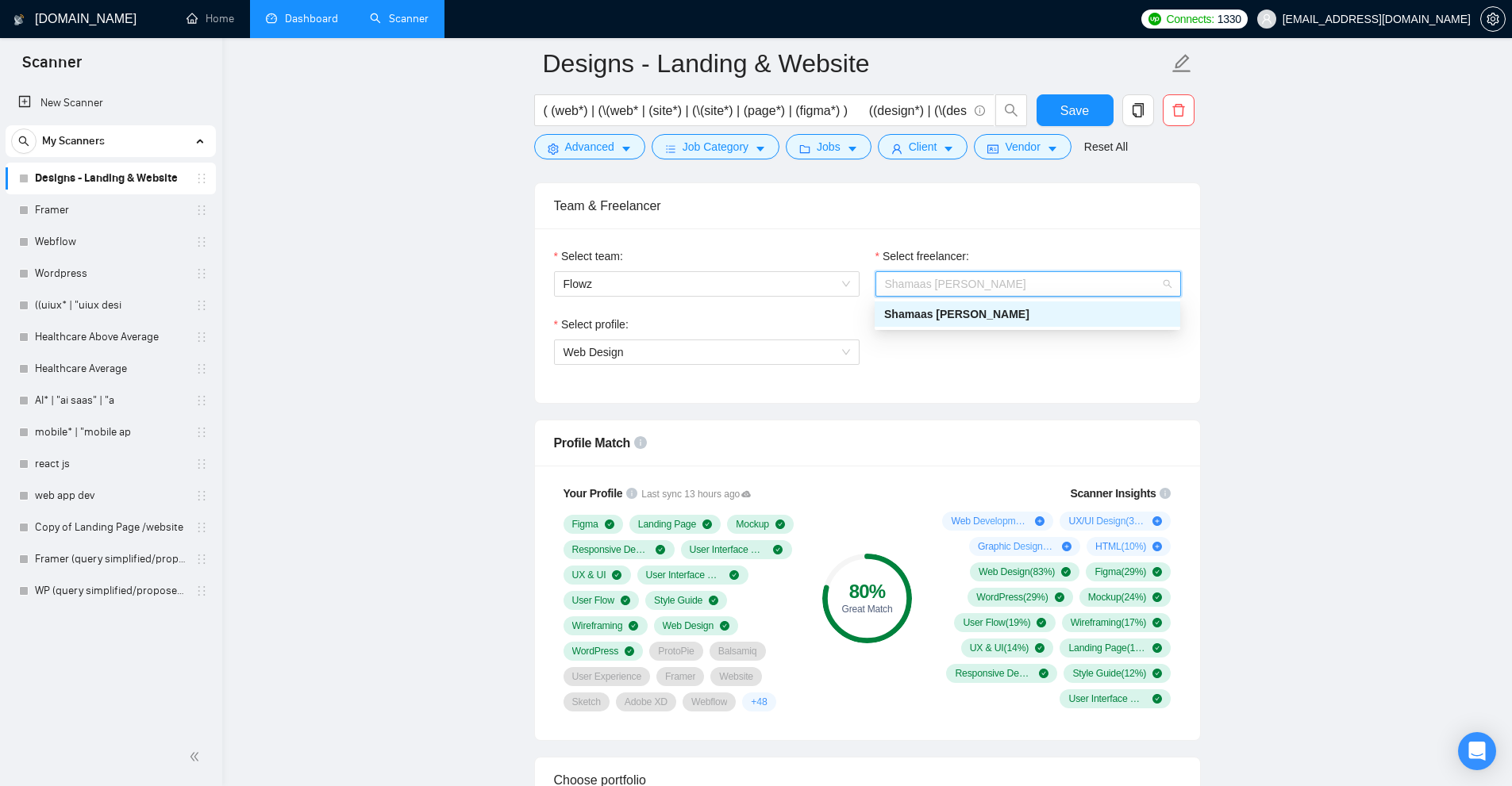
click at [906, 317] on span "Shamaas Muzammil" at bounding box center [956, 314] width 145 height 12
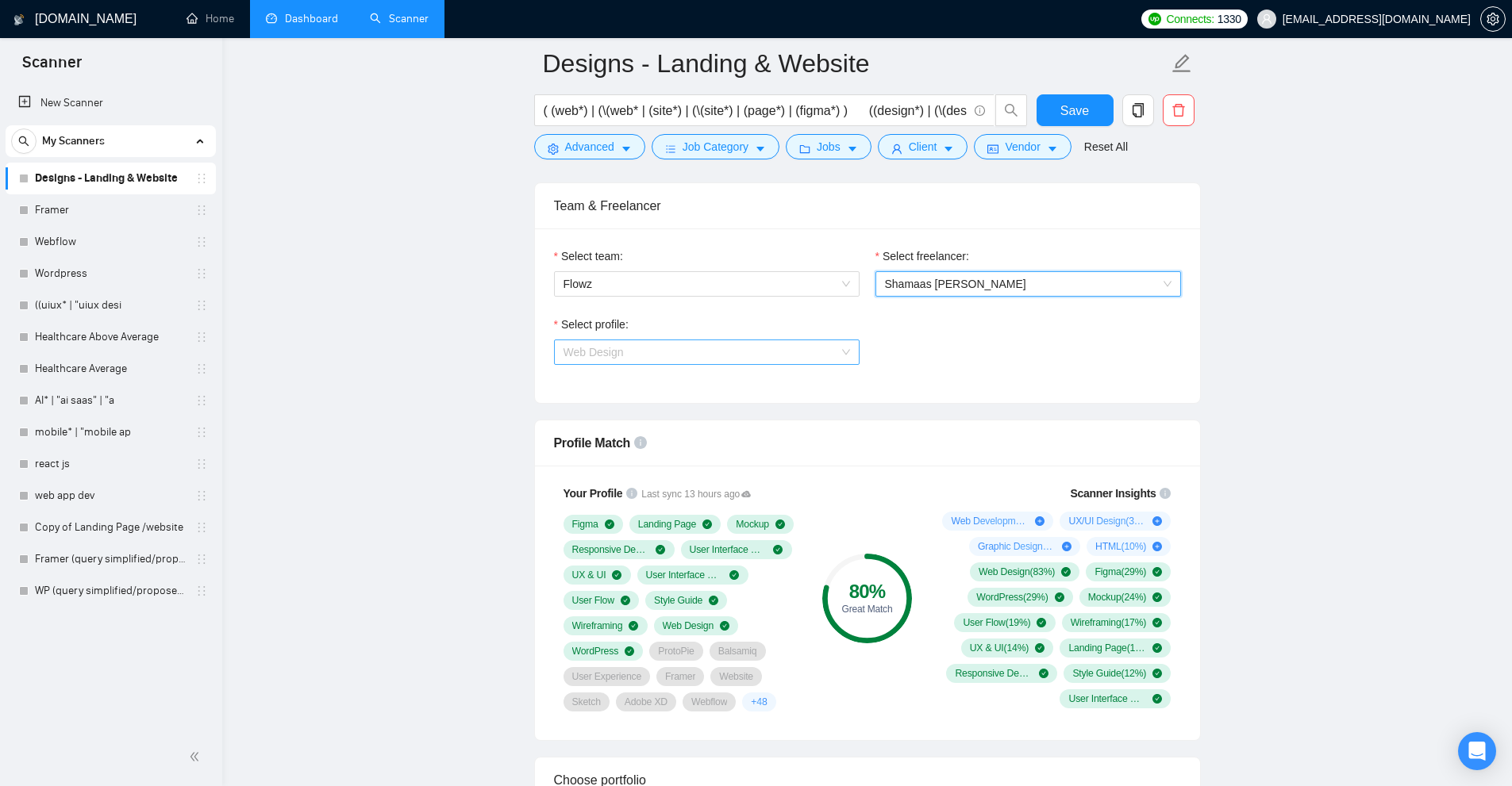
click at [765, 345] on span "Web Design" at bounding box center [706, 352] width 286 height 24
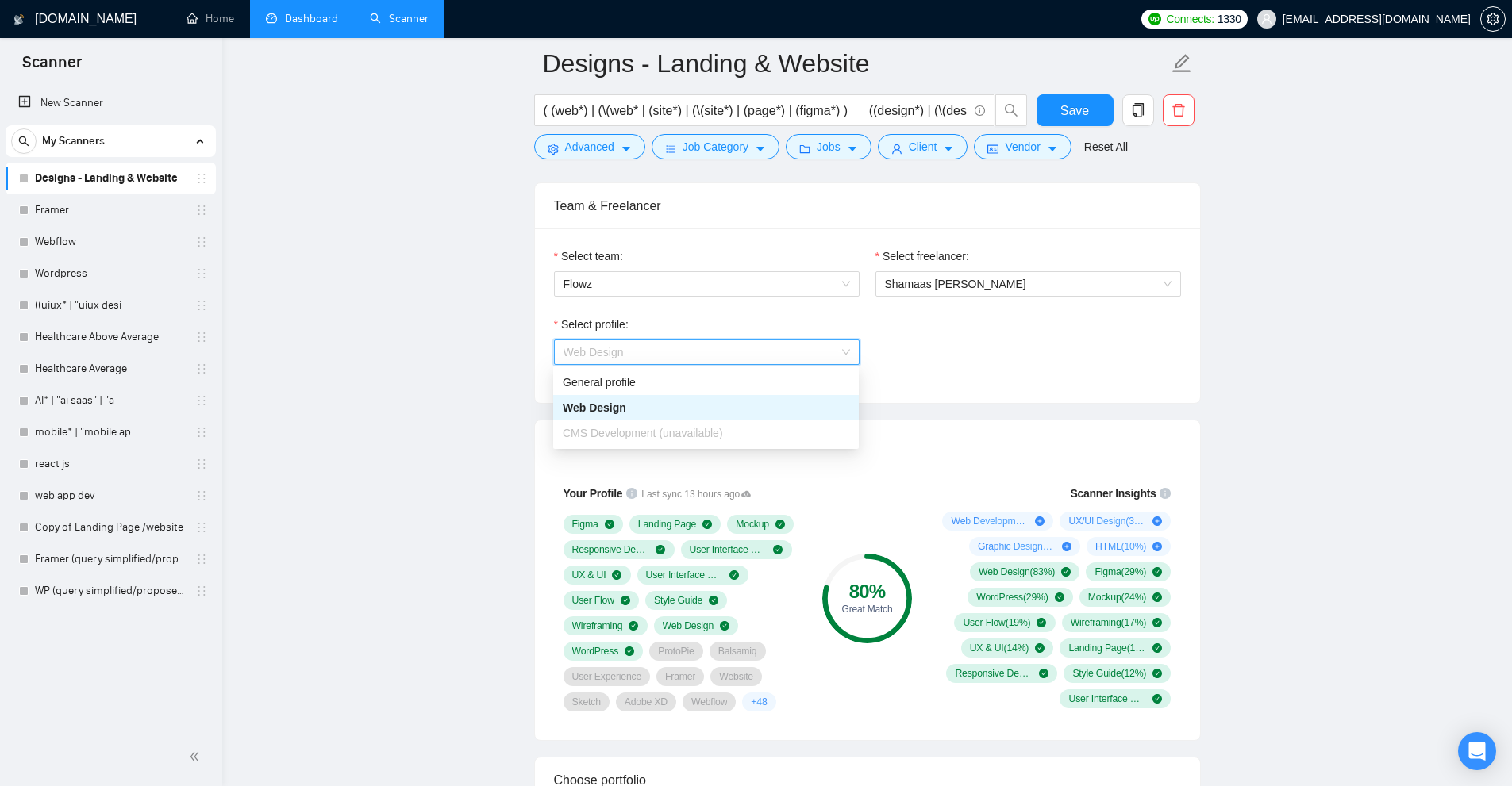
click at [620, 423] on div "CMS Development (unavailable)" at bounding box center [705, 432] width 306 height 26
click at [618, 432] on span "CMS Development (unavailable)" at bounding box center [643, 433] width 160 height 12
click at [624, 413] on div "Web Design" at bounding box center [705, 408] width 286 height 18
click at [629, 382] on div "Select profile: 1044578476142100494 Web Design" at bounding box center [706, 349] width 322 height 68
click at [642, 342] on span "Web Design" at bounding box center [706, 352] width 286 height 24
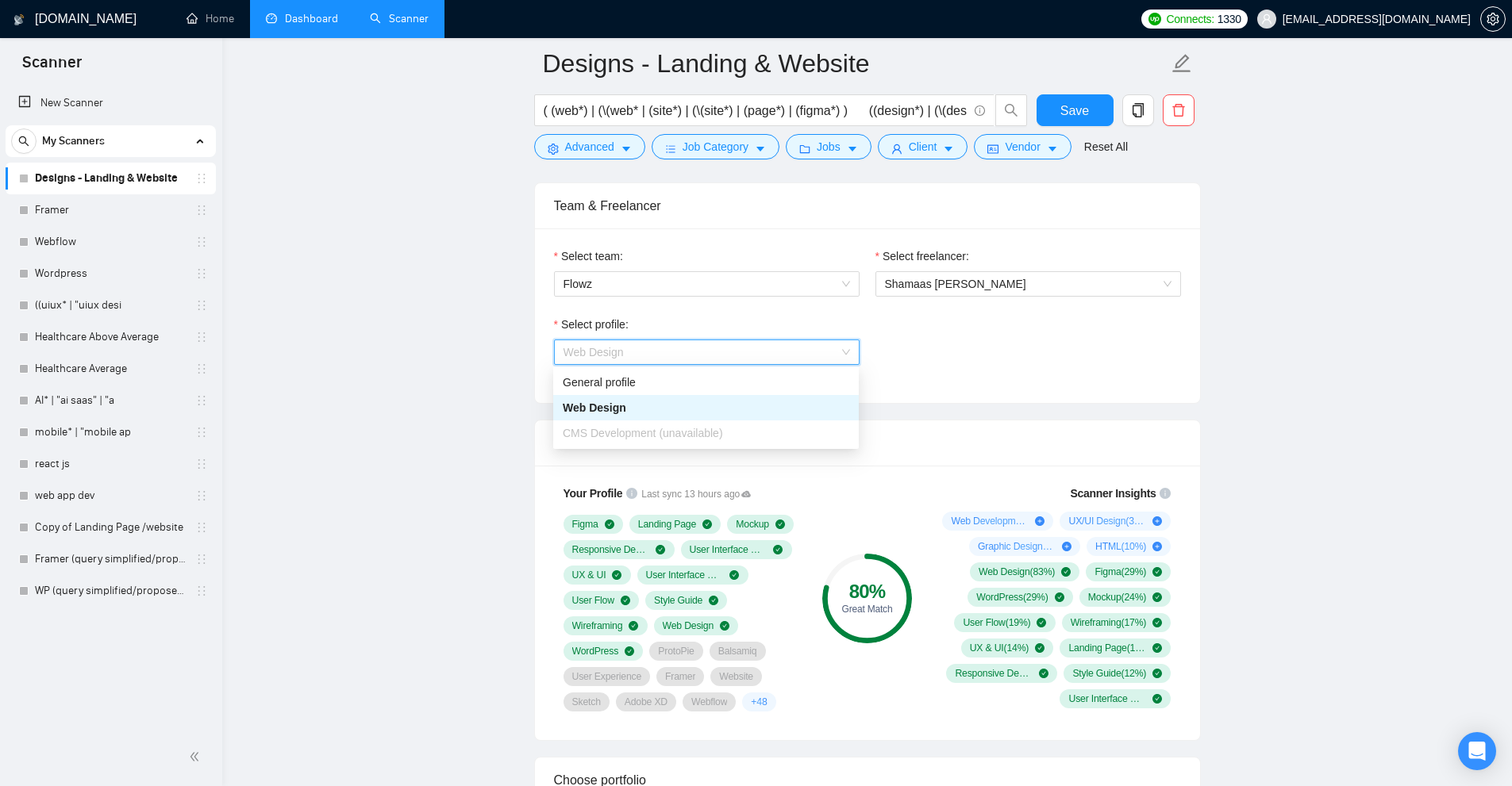
click at [617, 373] on div "General profile" at bounding box center [705, 382] width 306 height 26
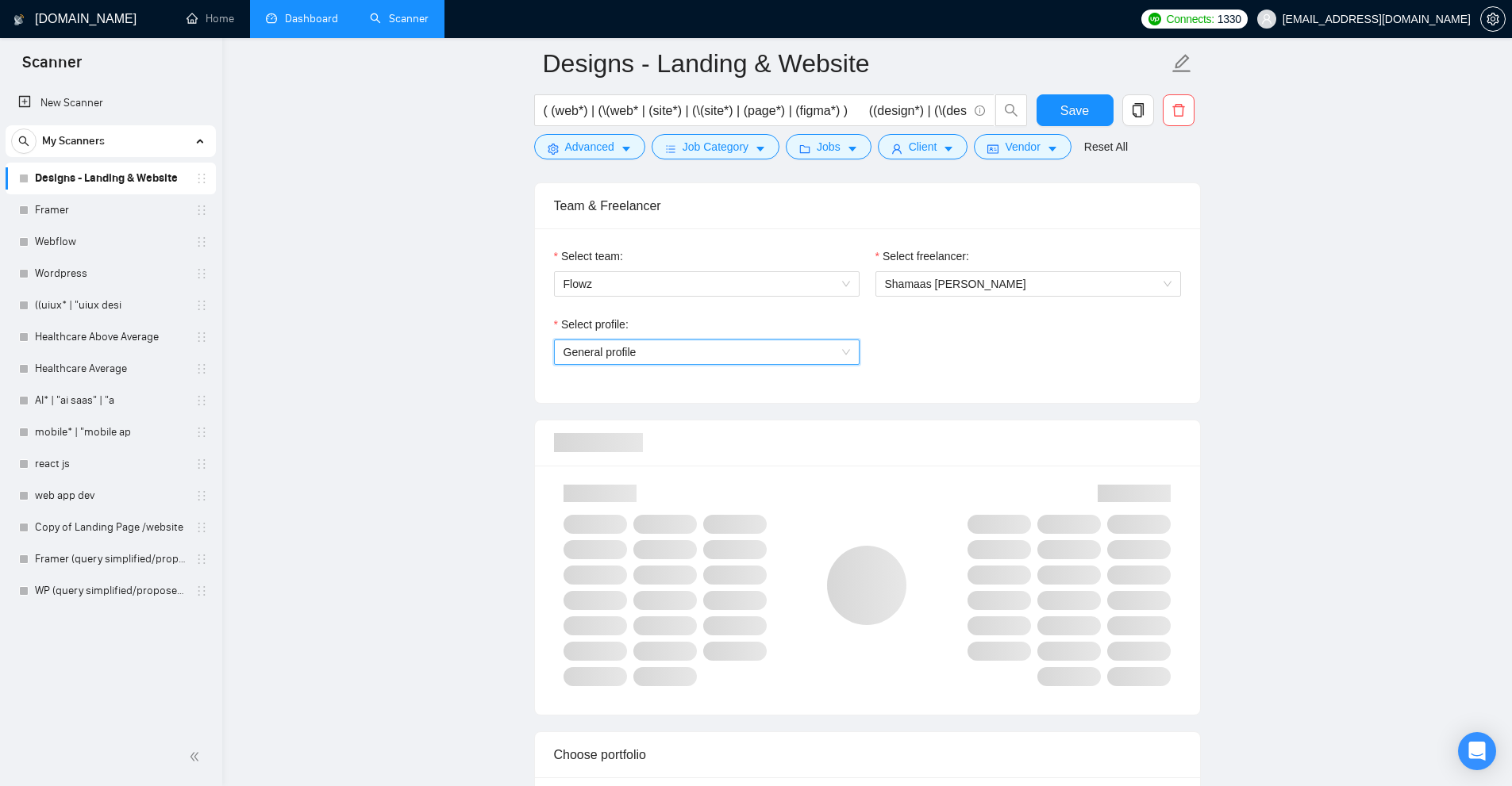
click at [636, 354] on span "General profile" at bounding box center [706, 352] width 286 height 24
click at [609, 418] on div "Web Design" at bounding box center [705, 408] width 306 height 26
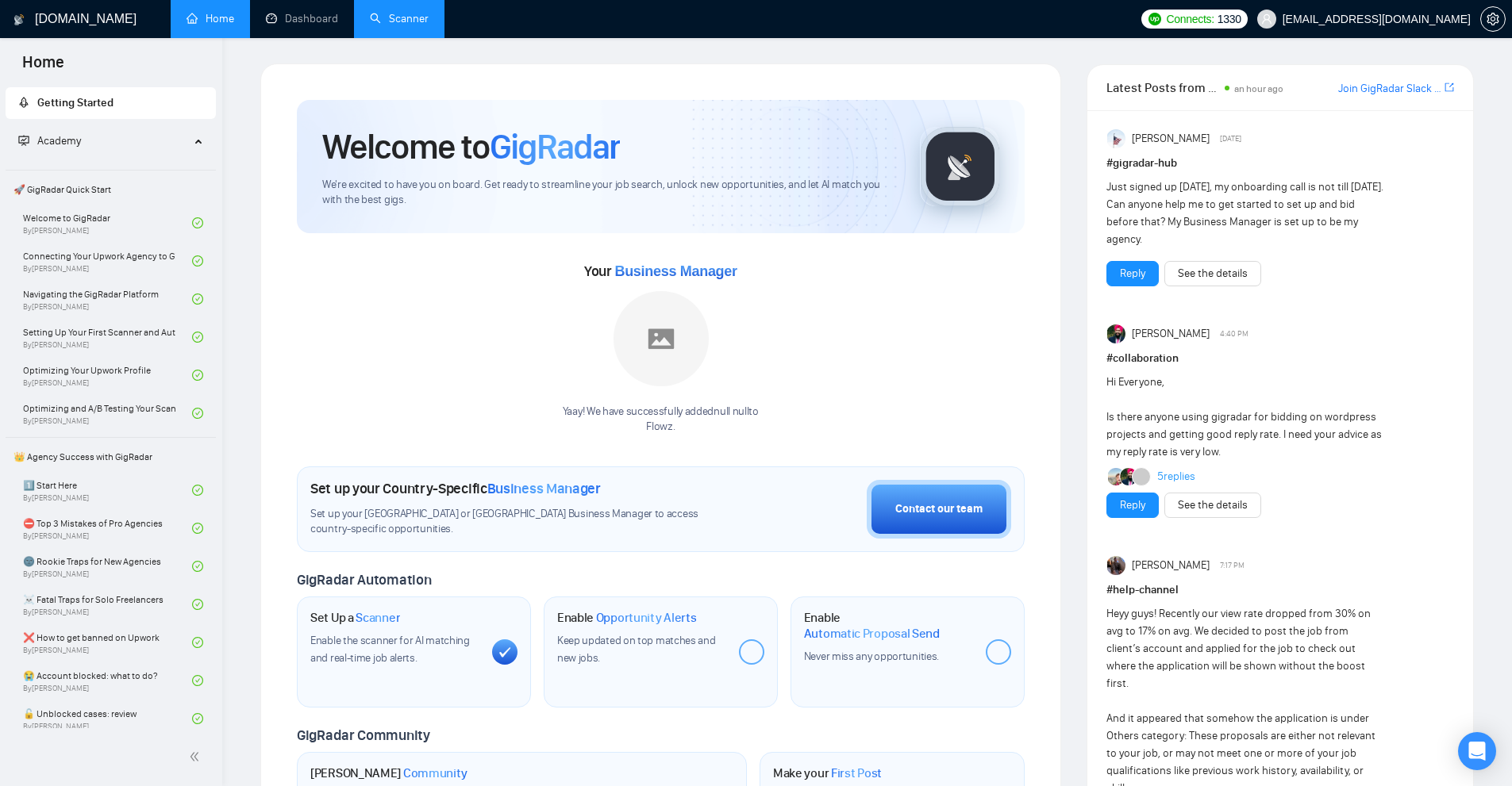
click at [404, 24] on link "Scanner" at bounding box center [399, 18] width 58 height 13
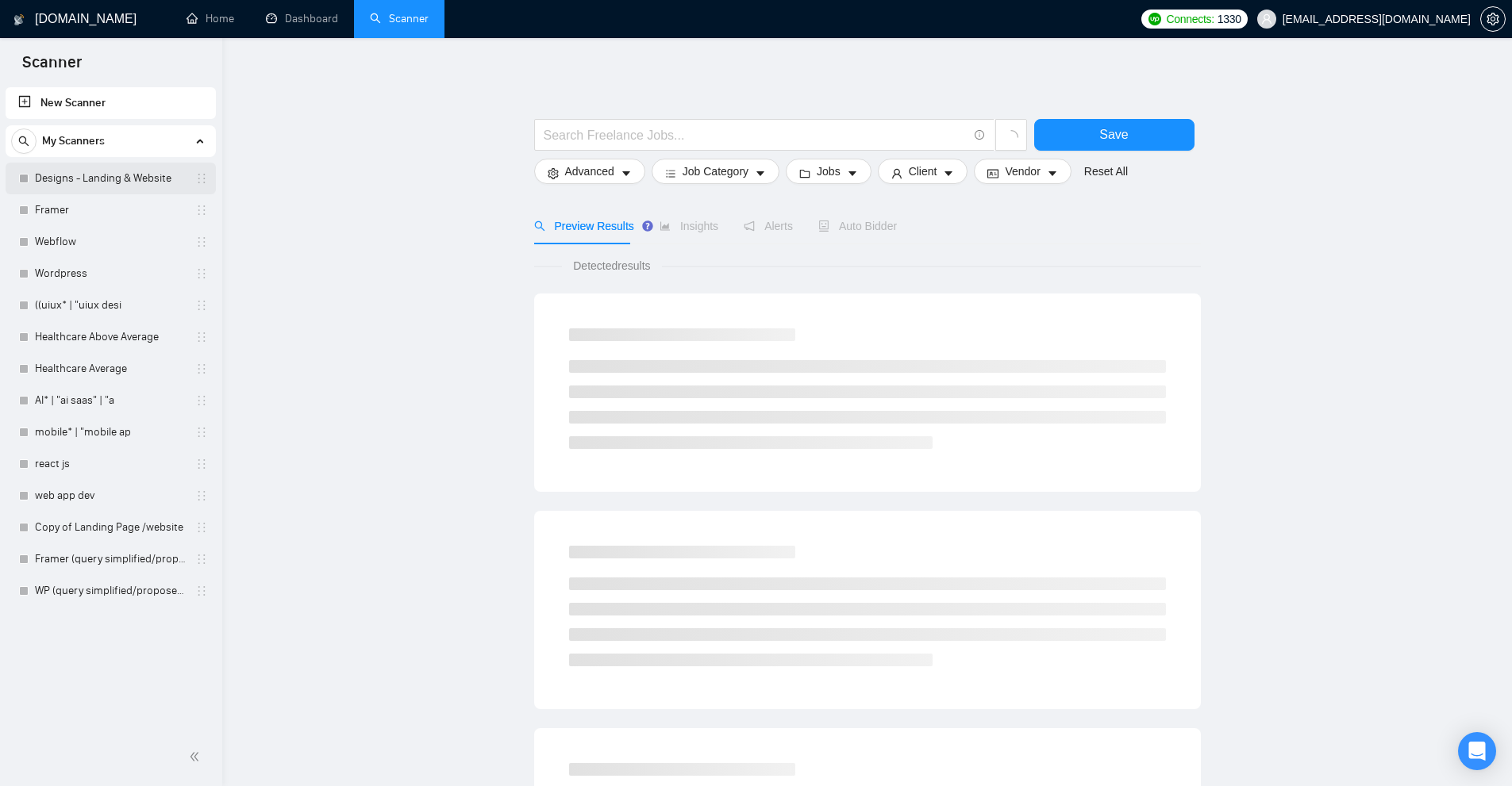
click at [128, 183] on link "Designs - Landing & Website" at bounding box center [110, 179] width 151 height 32
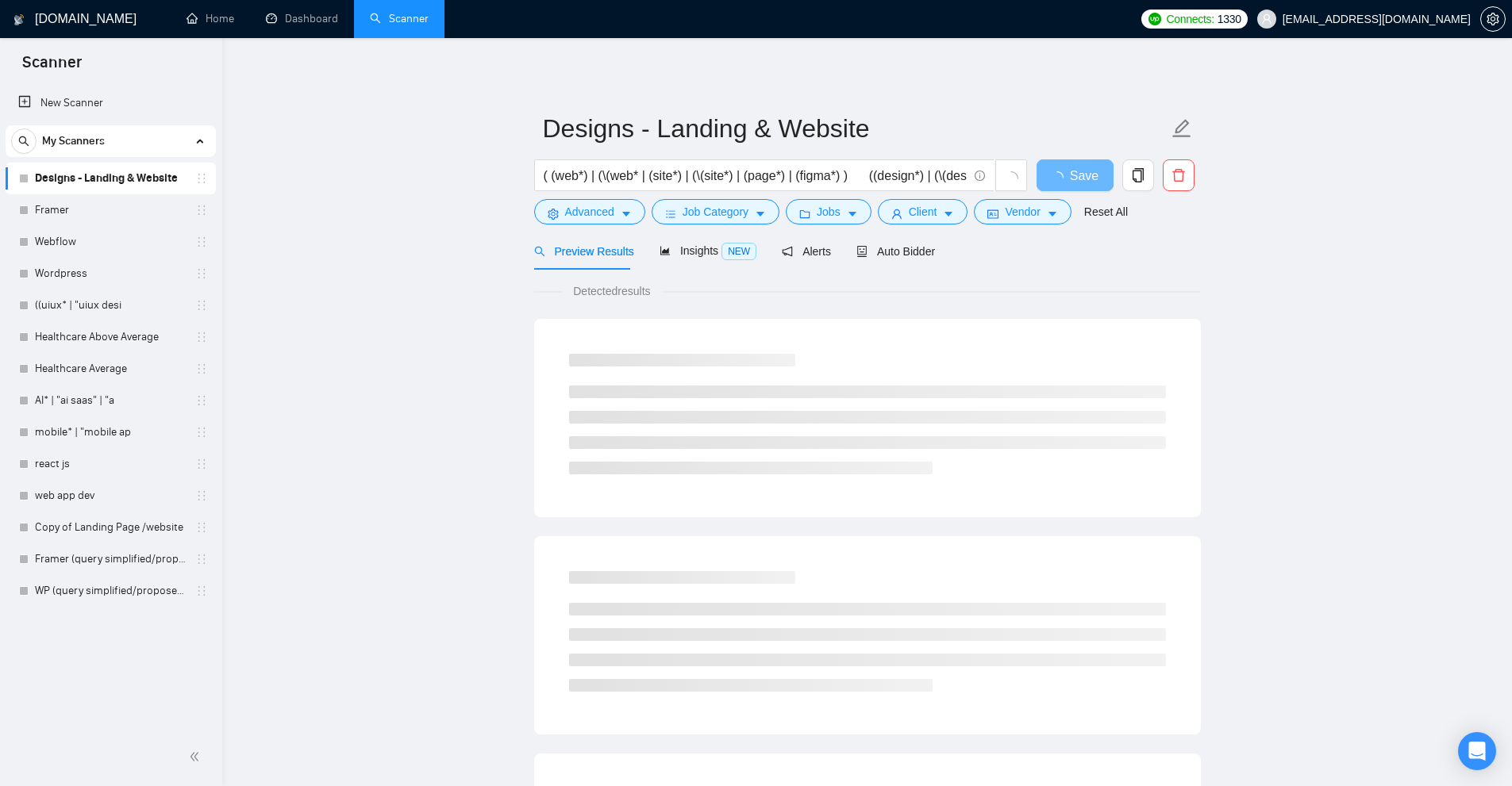
click at [930, 246] on div "Preview Results Insights NEW Alerts Auto Bidder" at bounding box center [868, 251] width 666 height 37
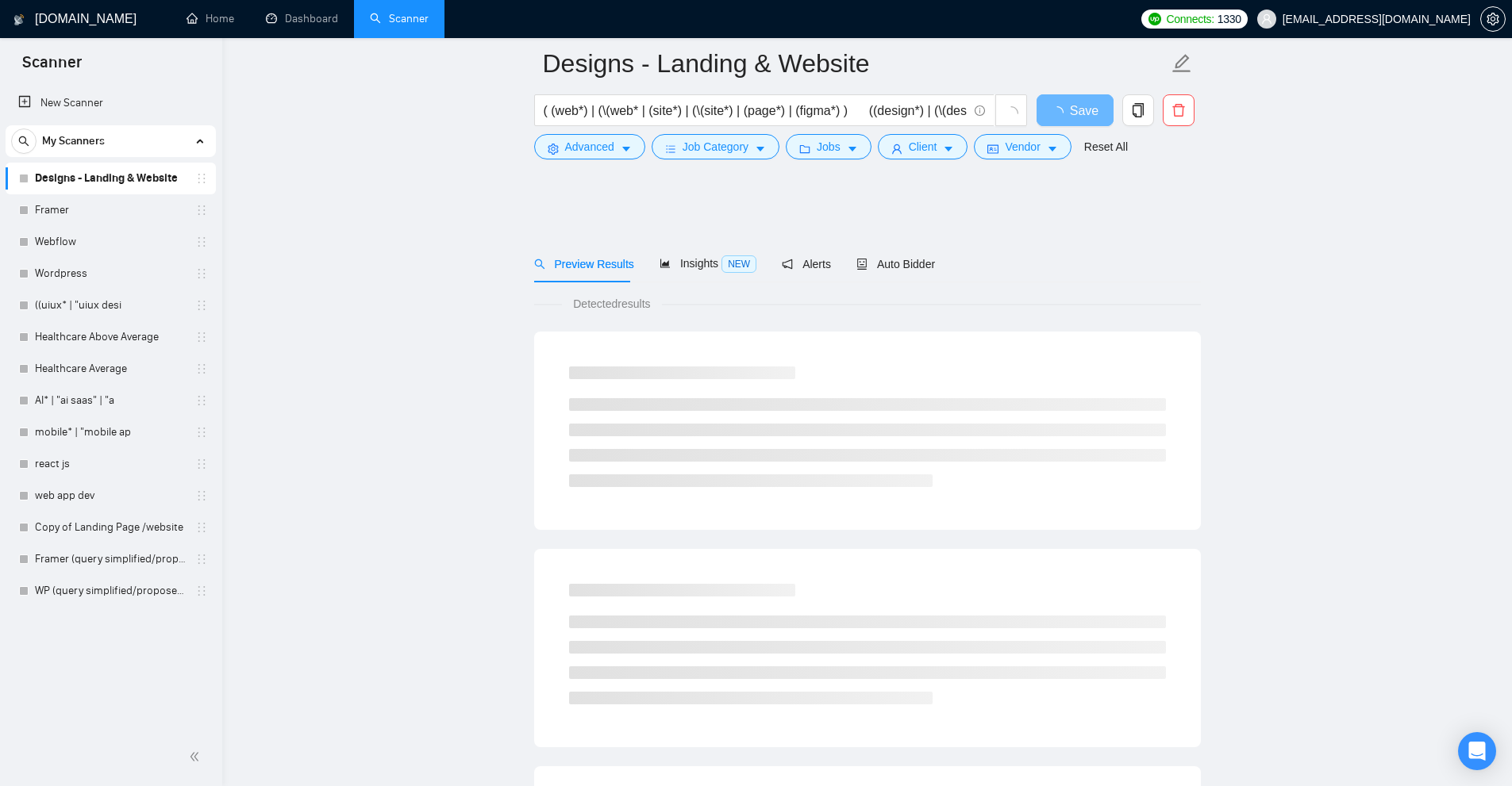
scroll to position [80, 0]
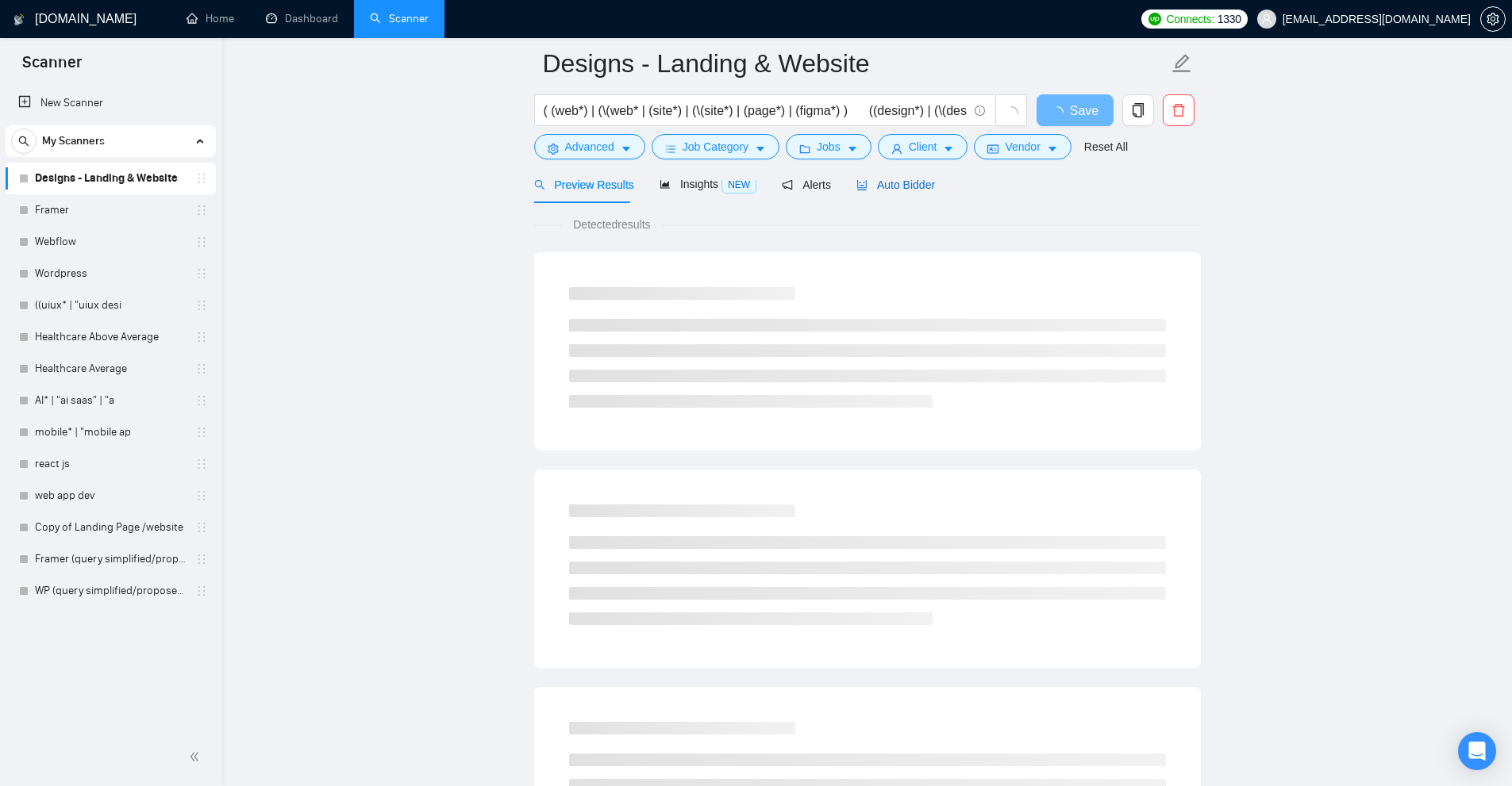
click at [889, 185] on span "Auto Bidder" at bounding box center [895, 184] width 79 height 12
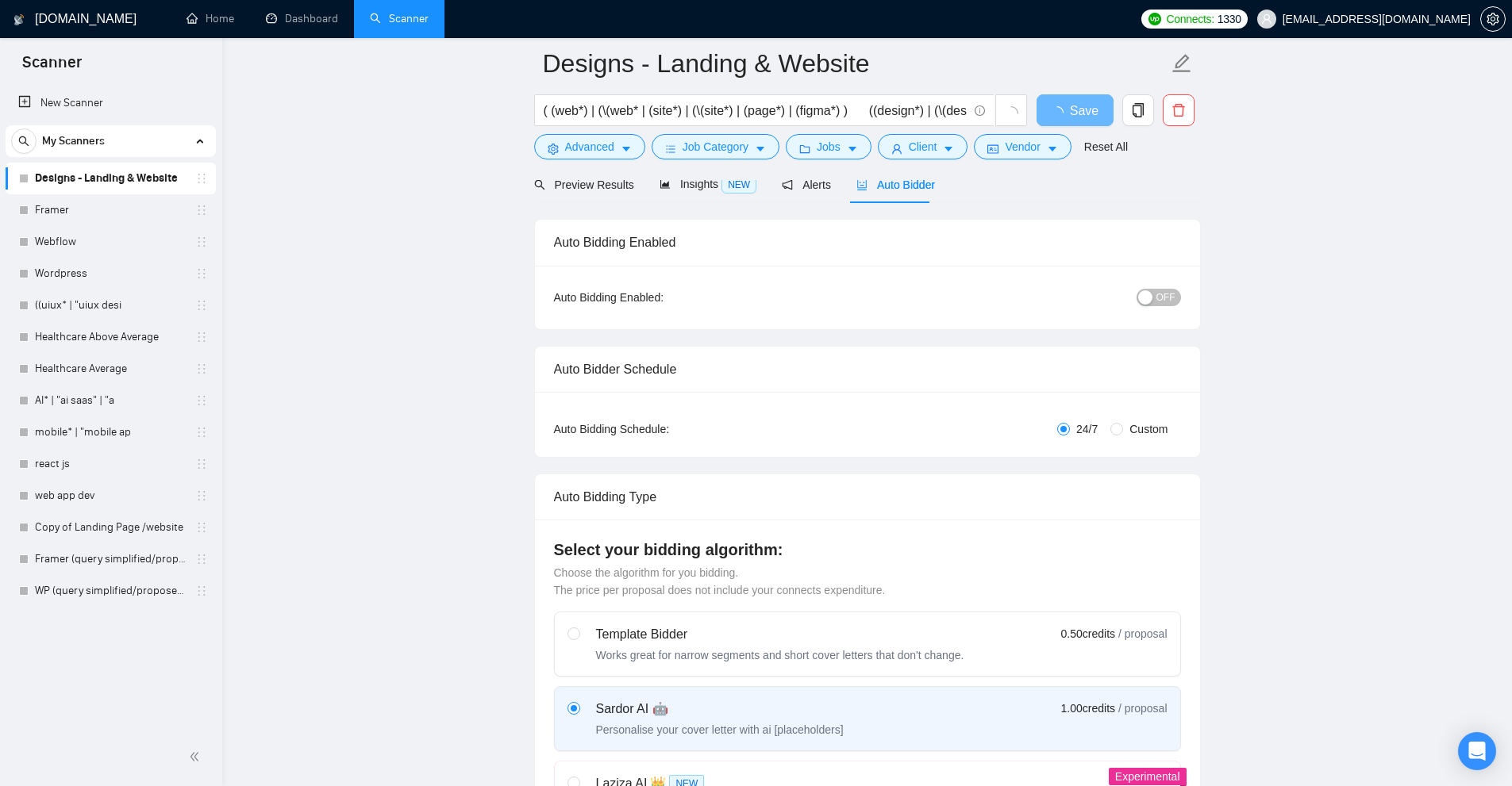
scroll to position [714, 0]
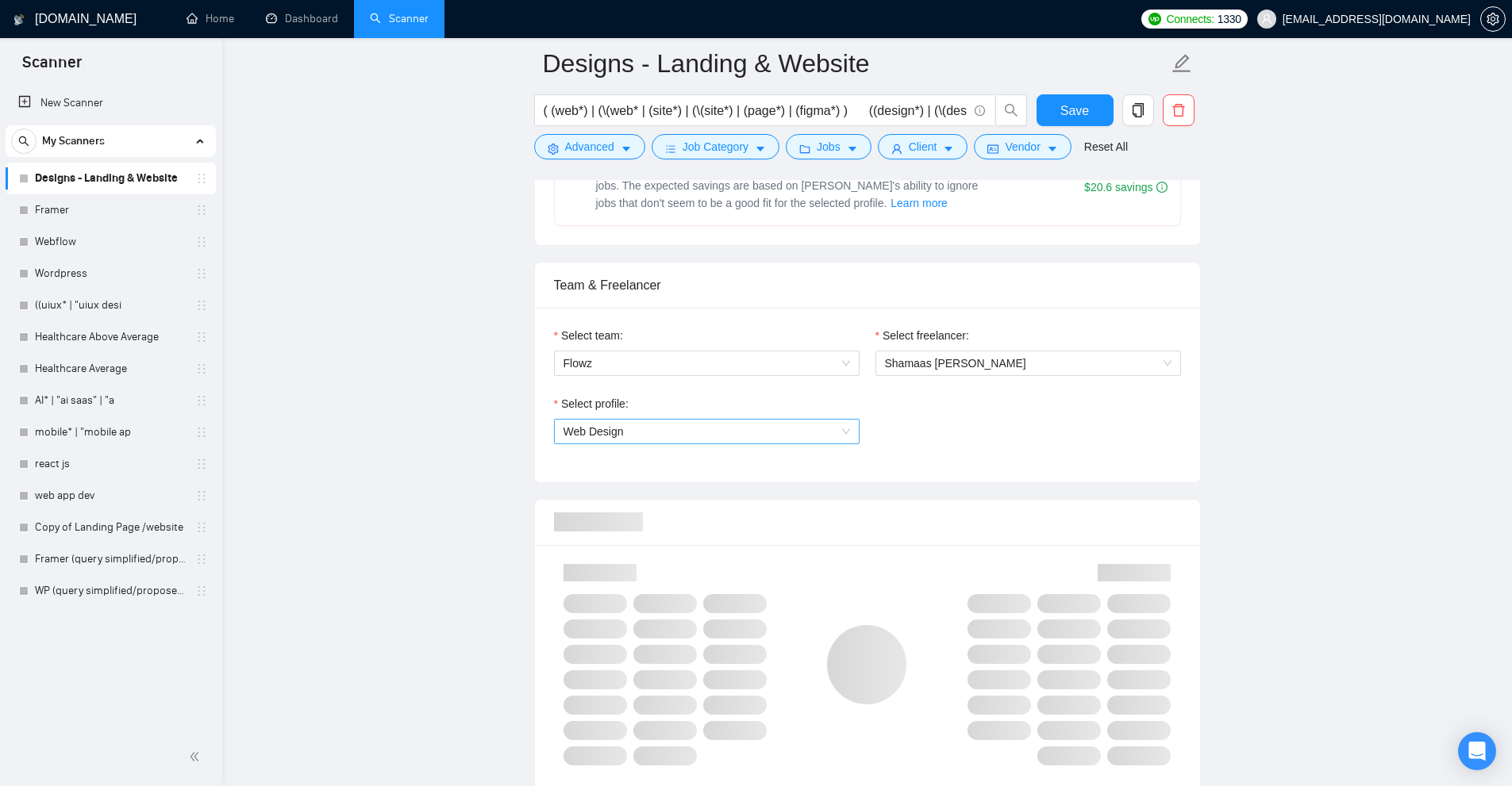
click at [686, 440] on span "Web Design" at bounding box center [706, 432] width 286 height 24
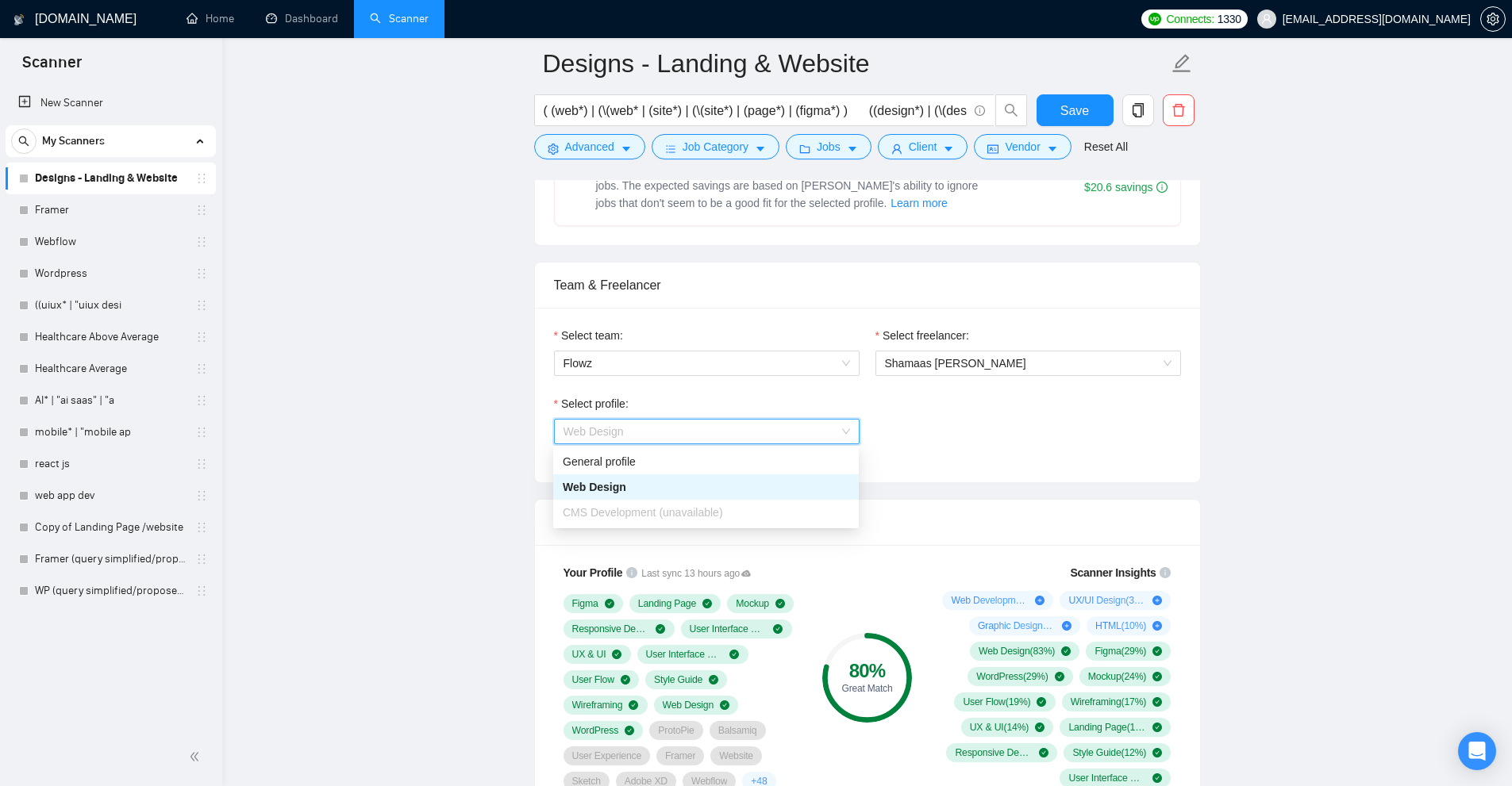
click at [638, 519] on div "CMS Development (unavailable)" at bounding box center [705, 513] width 286 height 18
drag, startPoint x: 638, startPoint y: 519, endPoint x: 981, endPoint y: 473, distance: 346.1
click at [640, 519] on div "CMS Development (unavailable)" at bounding box center [705, 513] width 286 height 18
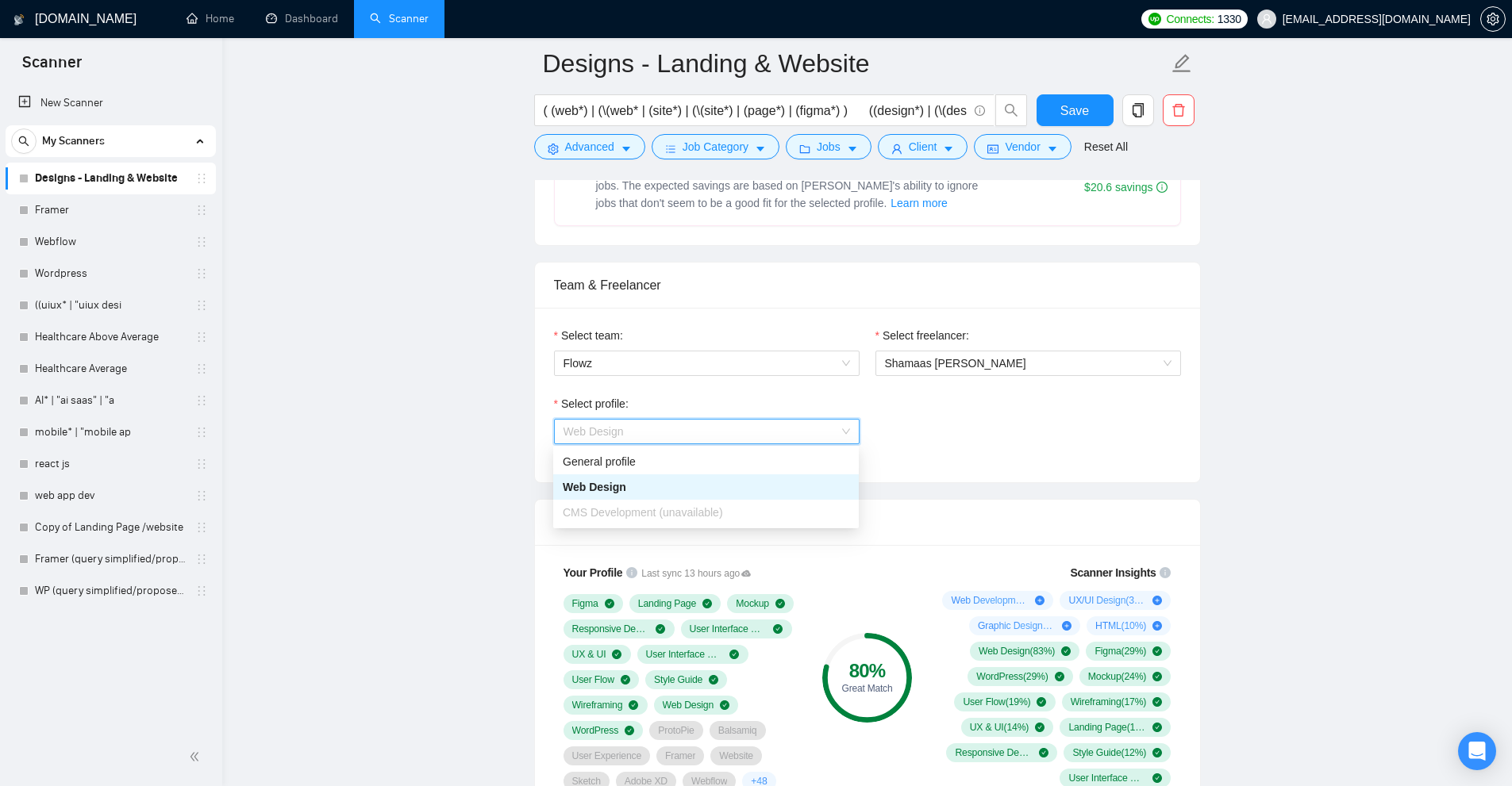
click at [1033, 463] on div "Select team: Flowz Select freelancer: Shamaas Muzammil Select profile: Web Desi…" at bounding box center [867, 394] width 665 height 175
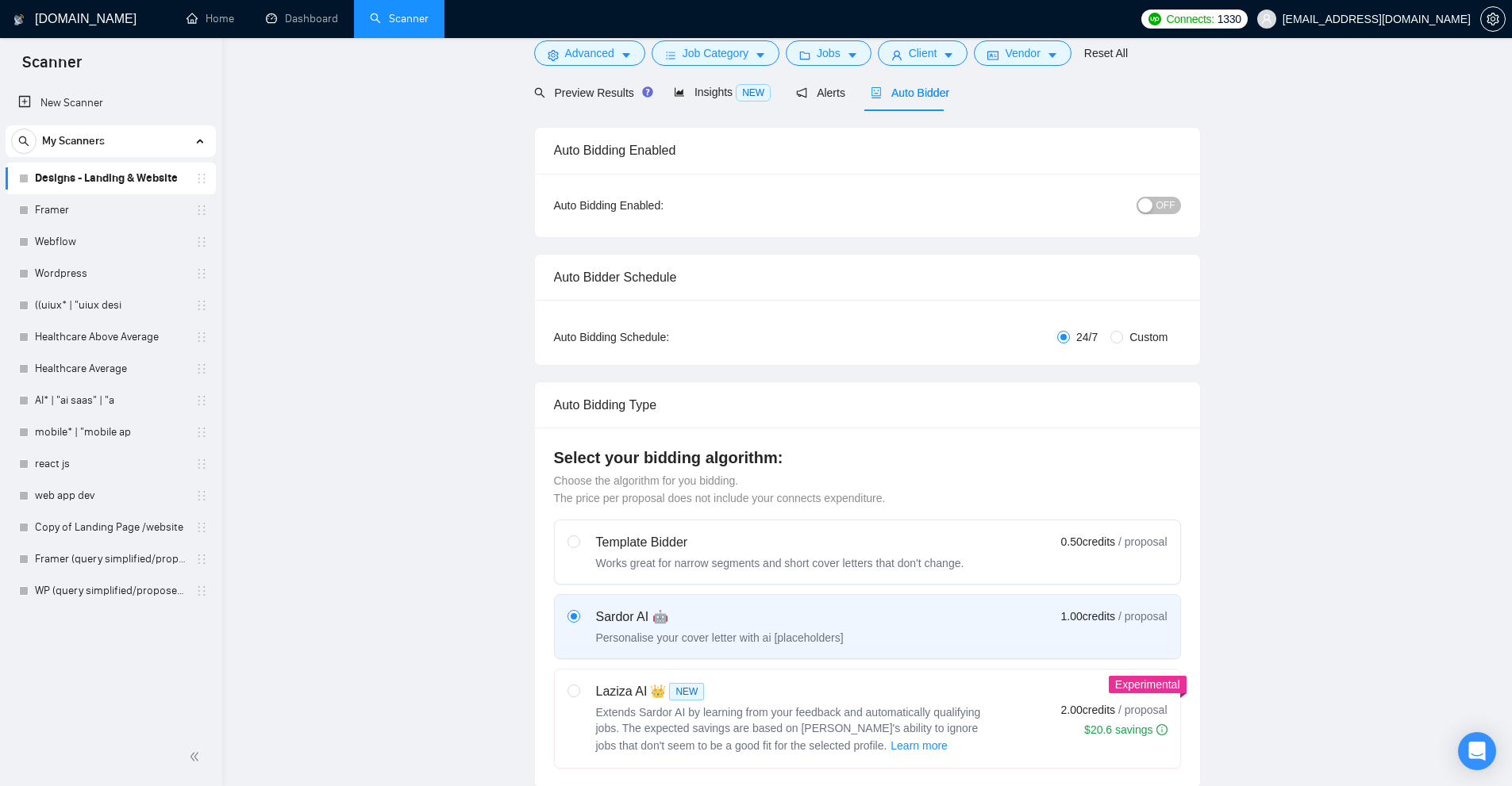
scroll to position [0, 0]
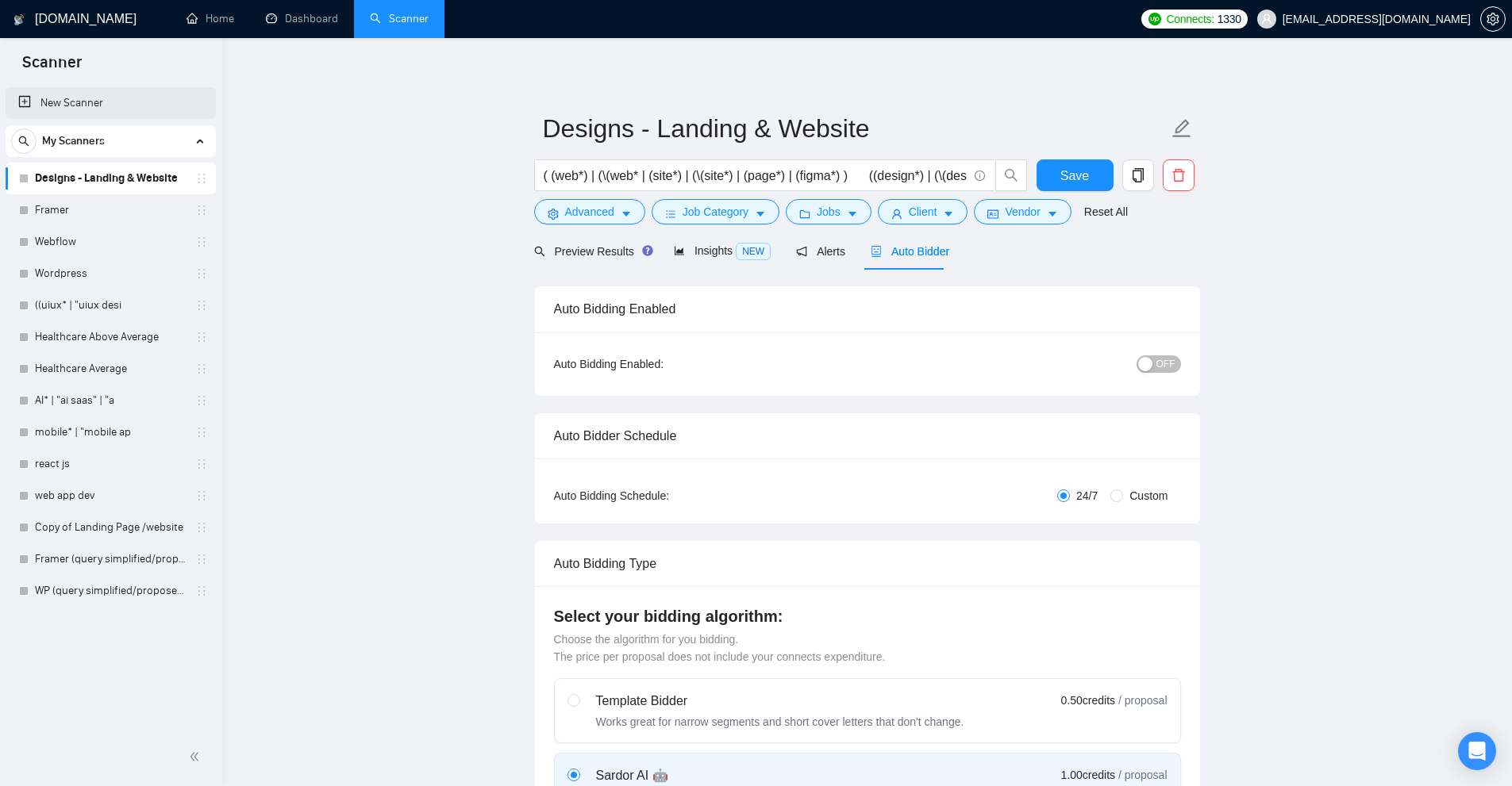
click at [161, 107] on link "New Scanner" at bounding box center [111, 103] width 185 height 32
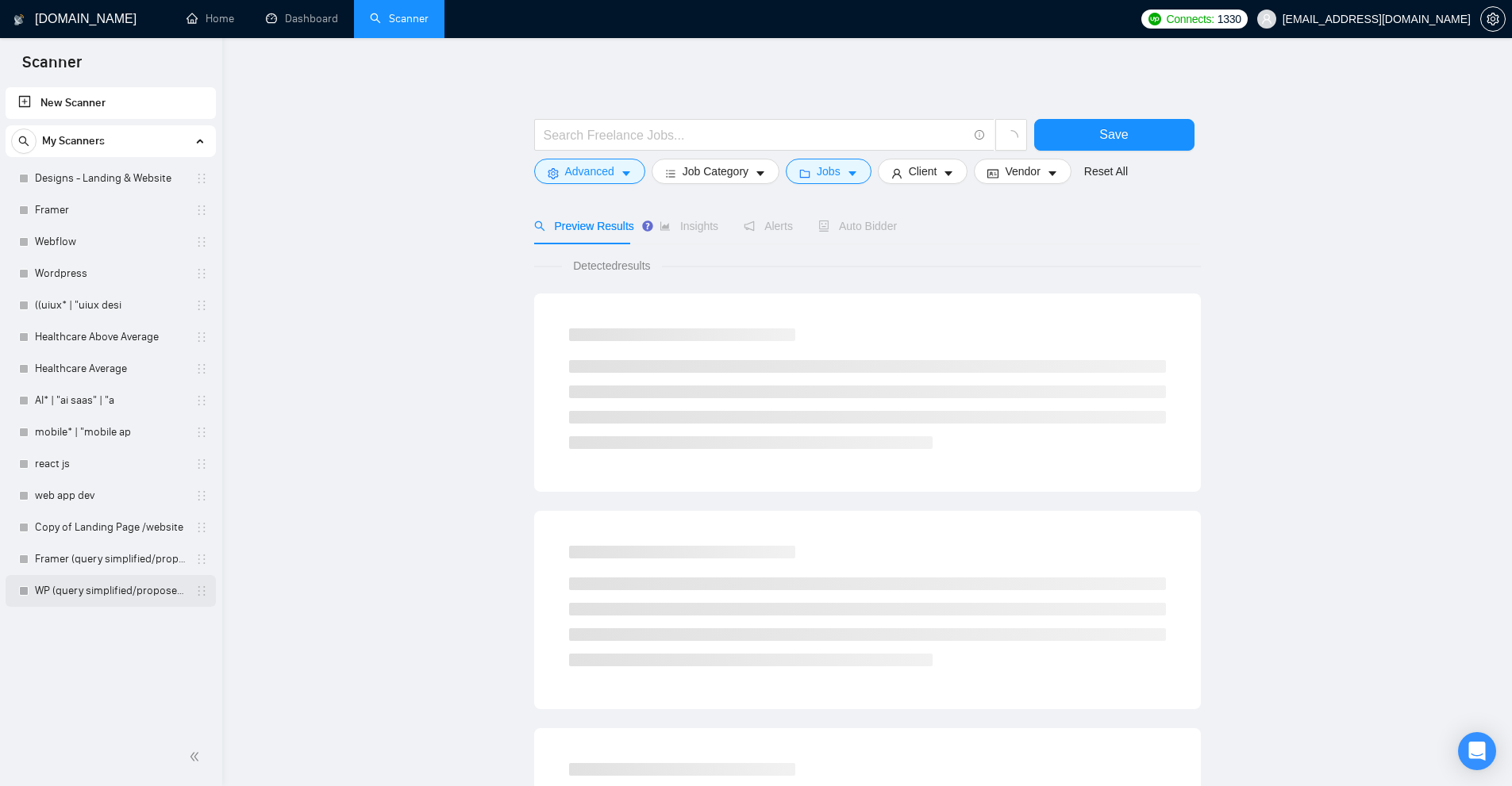
click at [132, 576] on link "WP (query simplified/proposed)" at bounding box center [110, 591] width 151 height 32
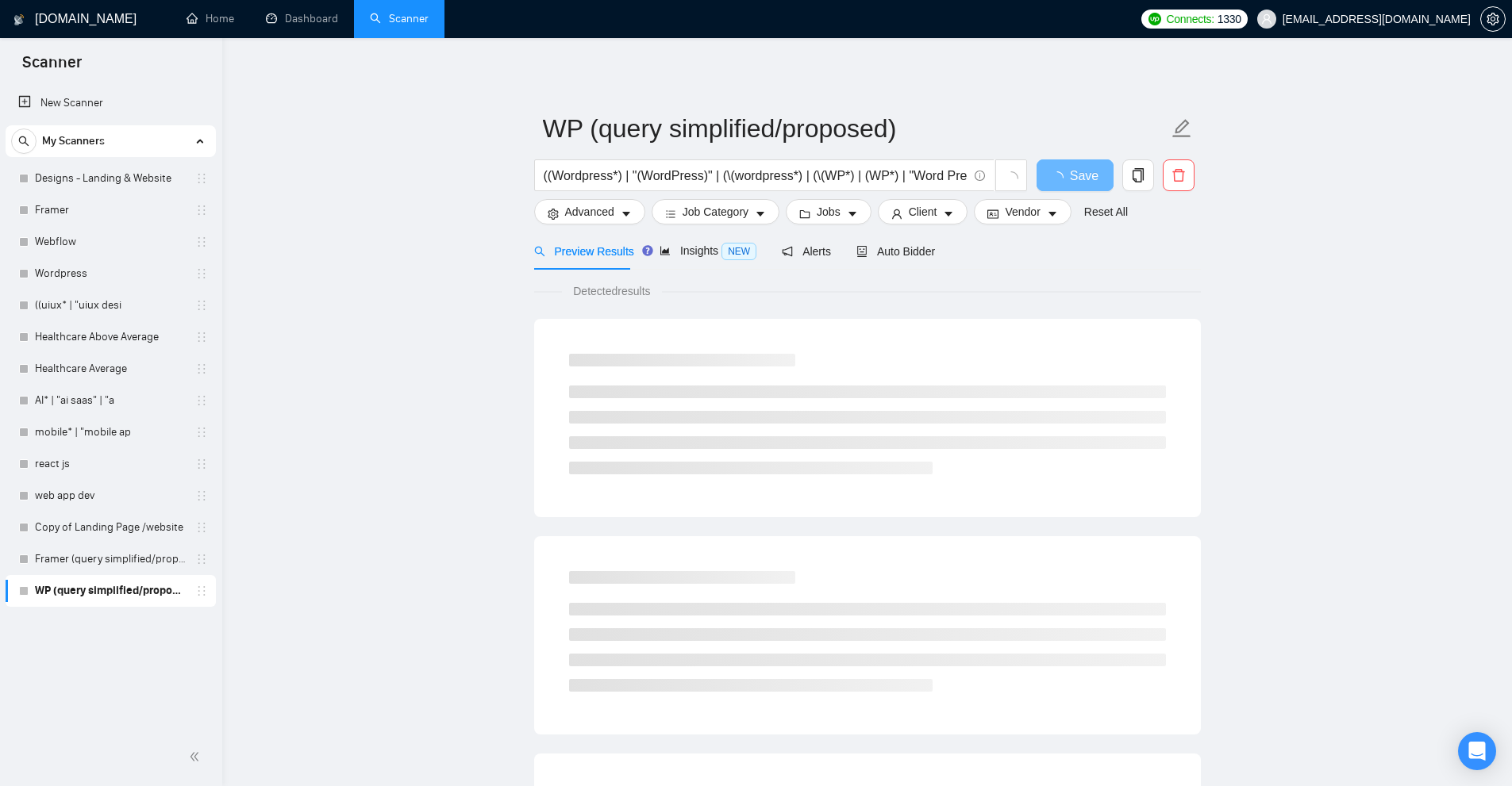
drag, startPoint x: 885, startPoint y: 261, endPoint x: 1009, endPoint y: 225, distance: 129.1
click at [885, 261] on div "Auto Bidder" at bounding box center [895, 251] width 79 height 37
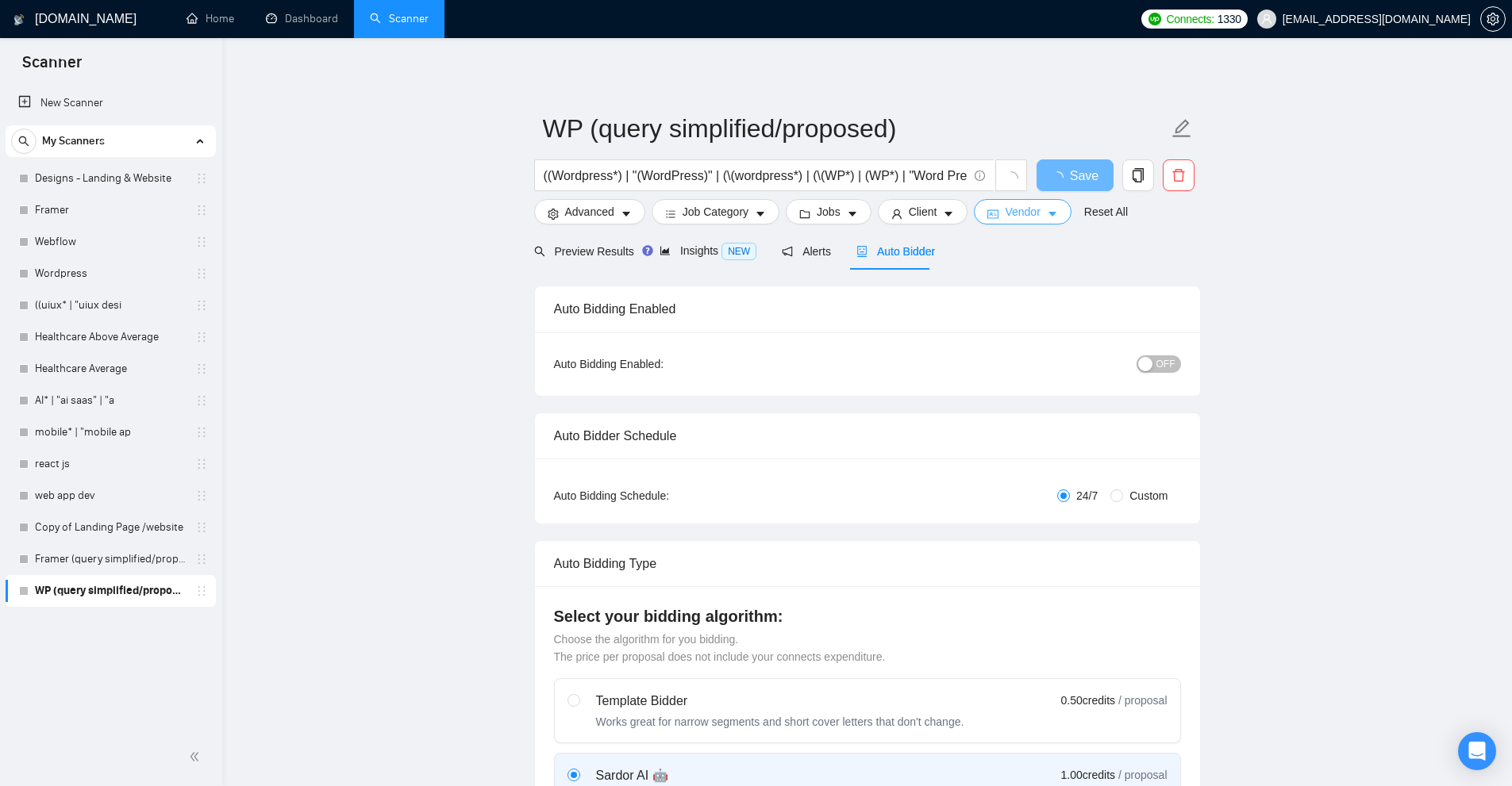
scroll to position [634, 0]
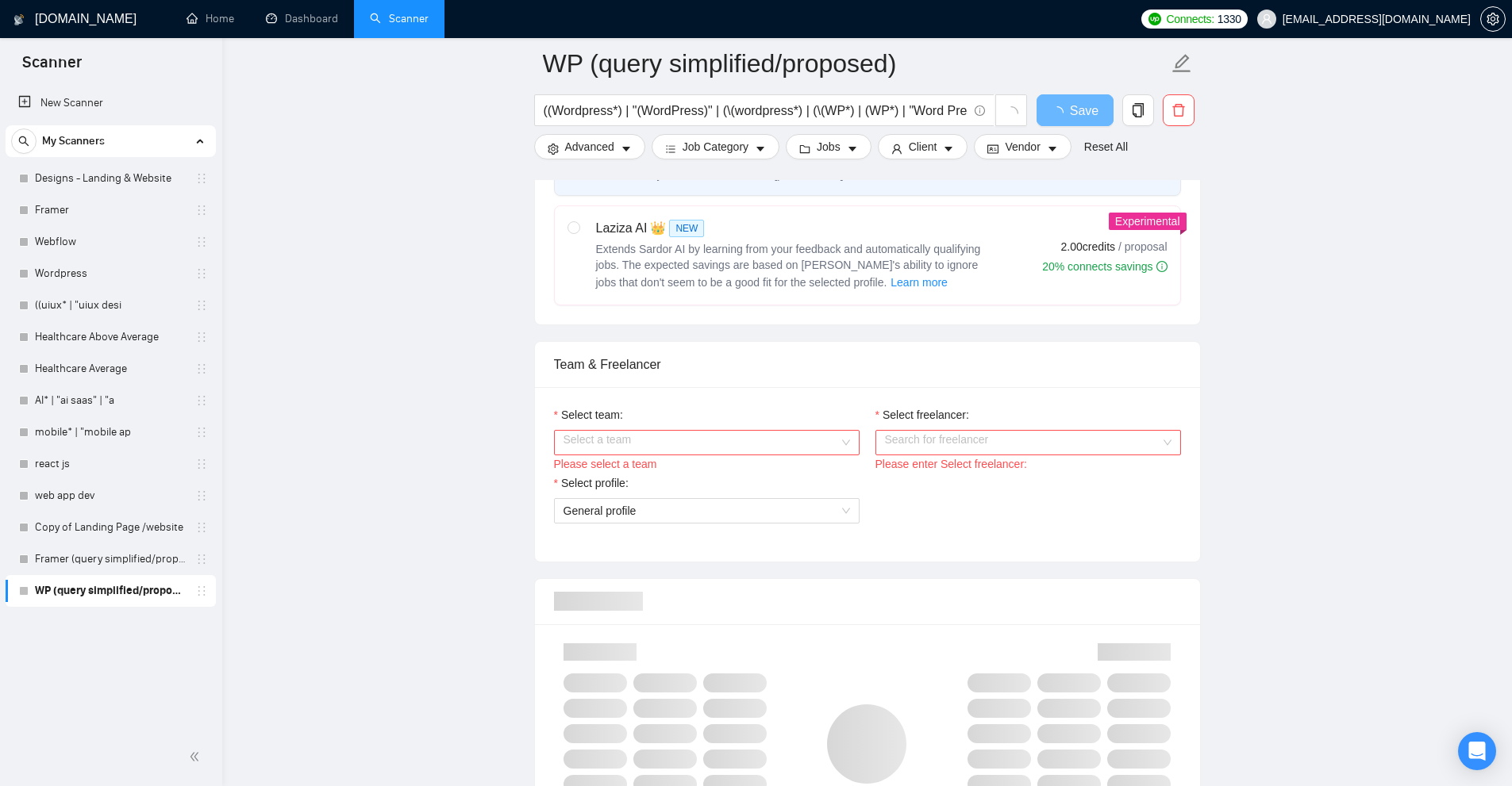
click at [818, 441] on input "Select team:" at bounding box center [701, 442] width 276 height 24
click at [682, 479] on div "Flowz" at bounding box center [705, 473] width 286 height 18
click at [923, 441] on input "Select freelancer:" at bounding box center [1022, 442] width 276 height 24
click at [904, 476] on span "Shamaas Muzammil" at bounding box center [954, 472] width 141 height 12
click at [786, 503] on span "General profile" at bounding box center [706, 510] width 286 height 24
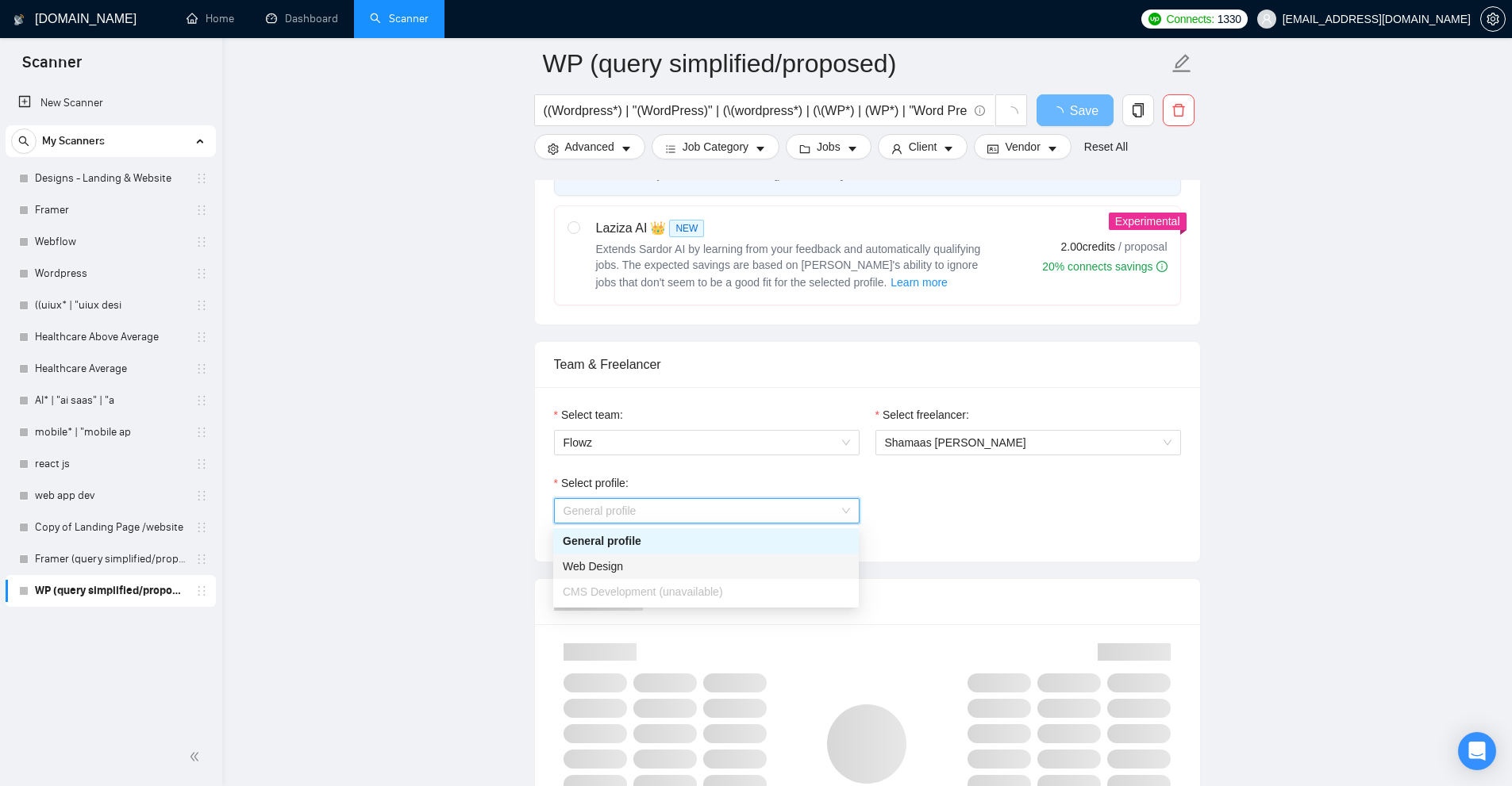
click at [655, 586] on span "CMS Development (unavailable)" at bounding box center [643, 592] width 160 height 12
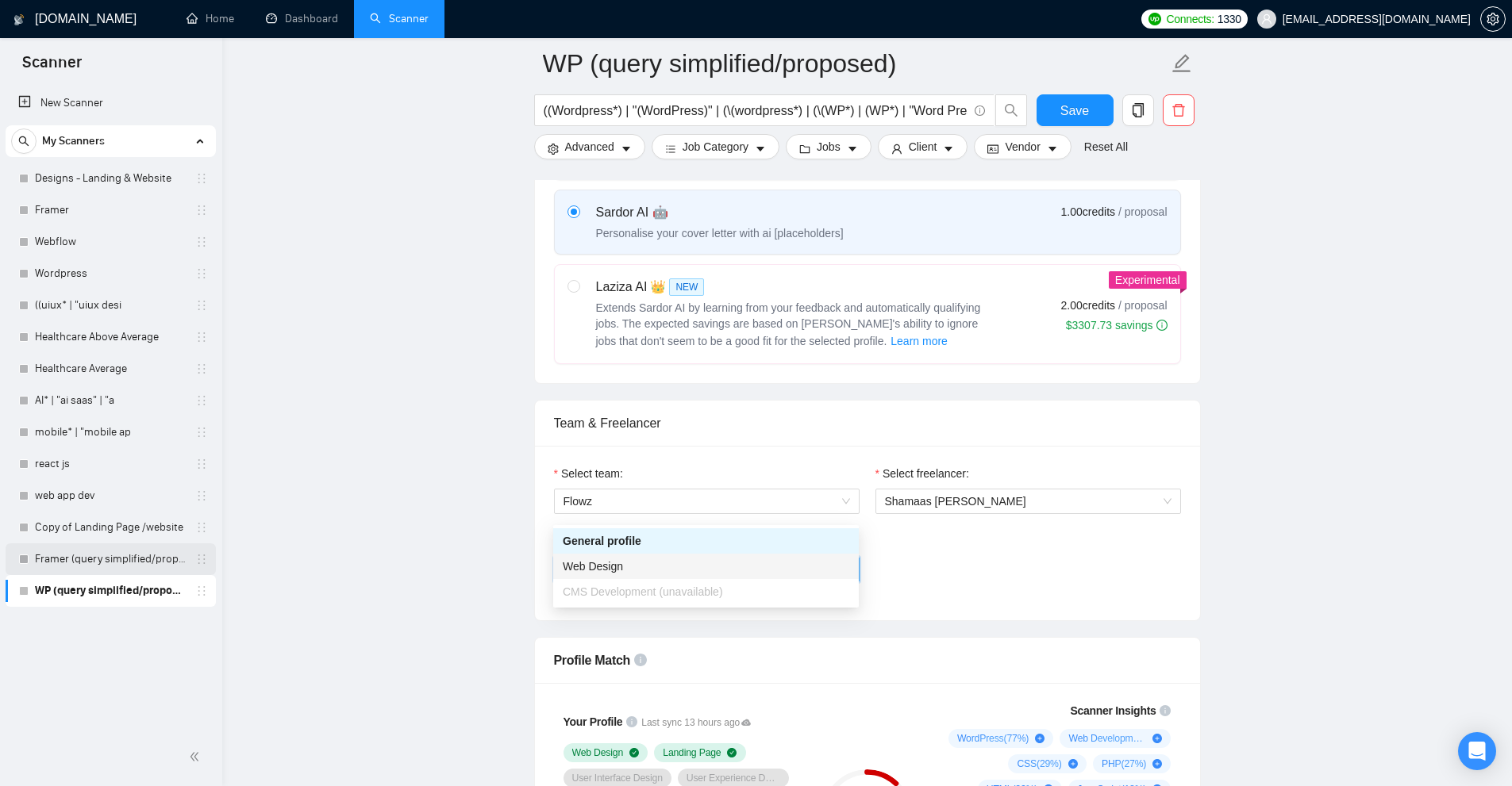
click at [147, 560] on link "Framer (query simplified/proposed)" at bounding box center [110, 559] width 151 height 32
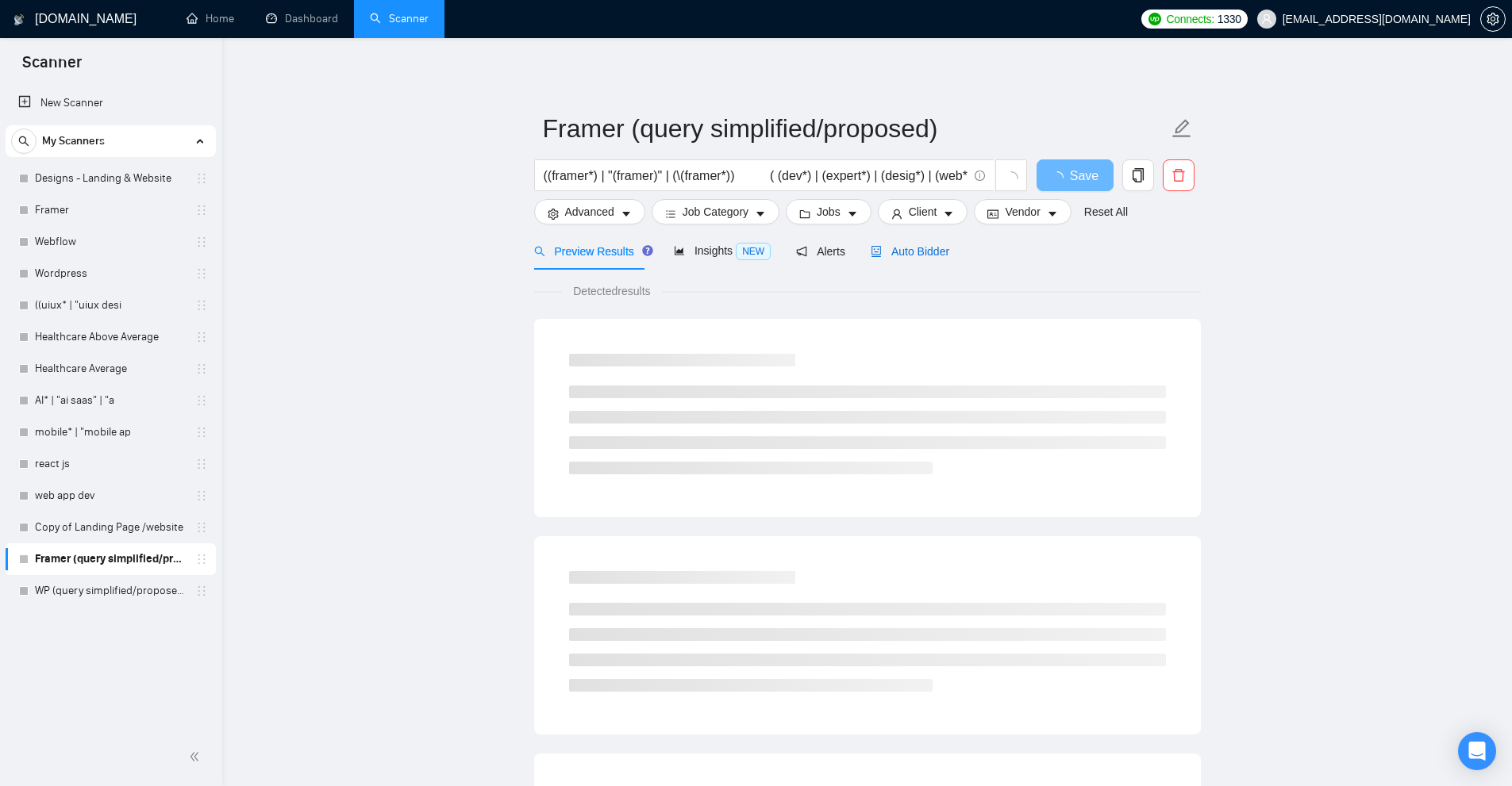
click at [919, 253] on span "Auto Bidder" at bounding box center [909, 252] width 79 height 12
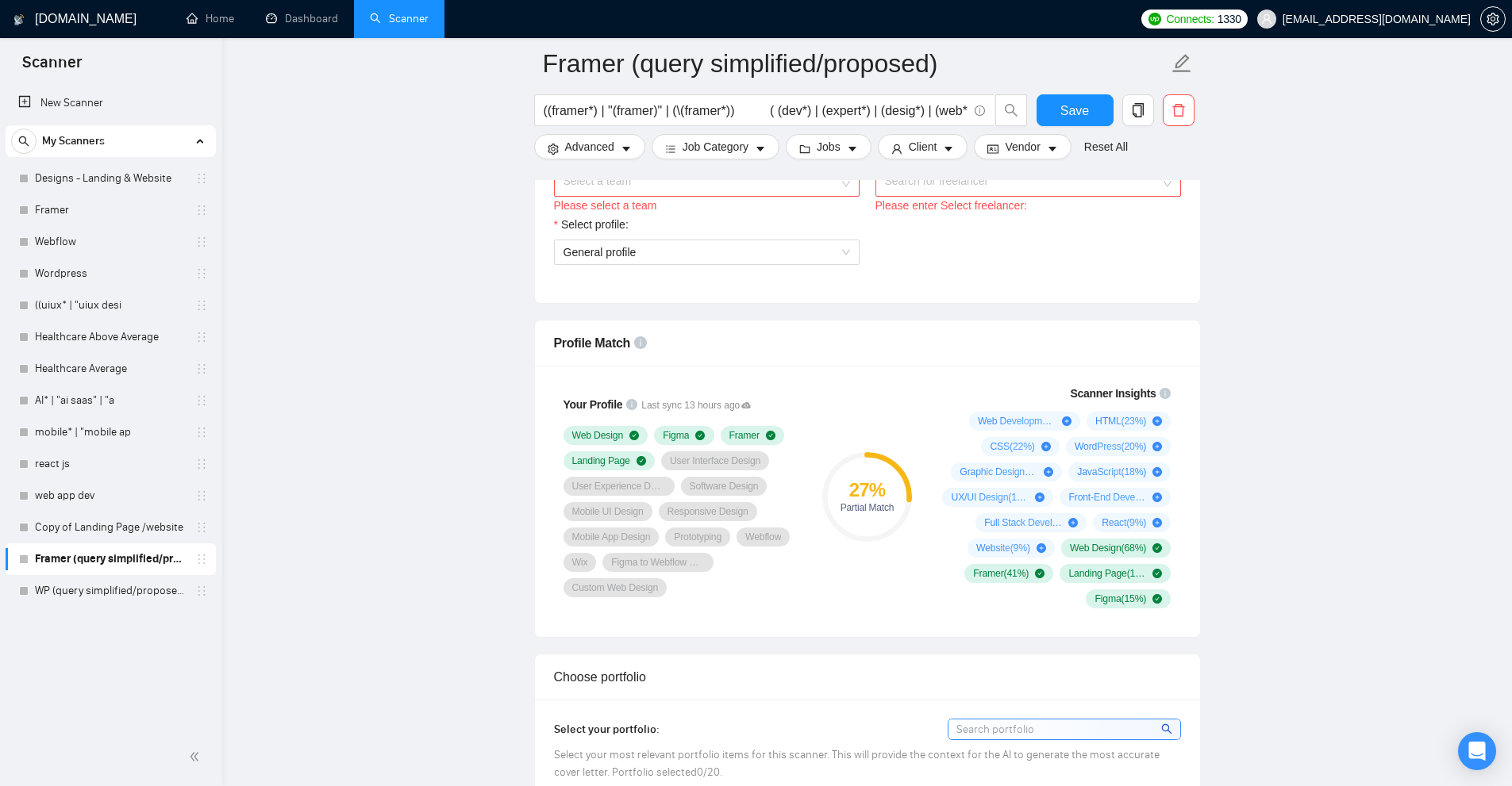
scroll to position [714, 0]
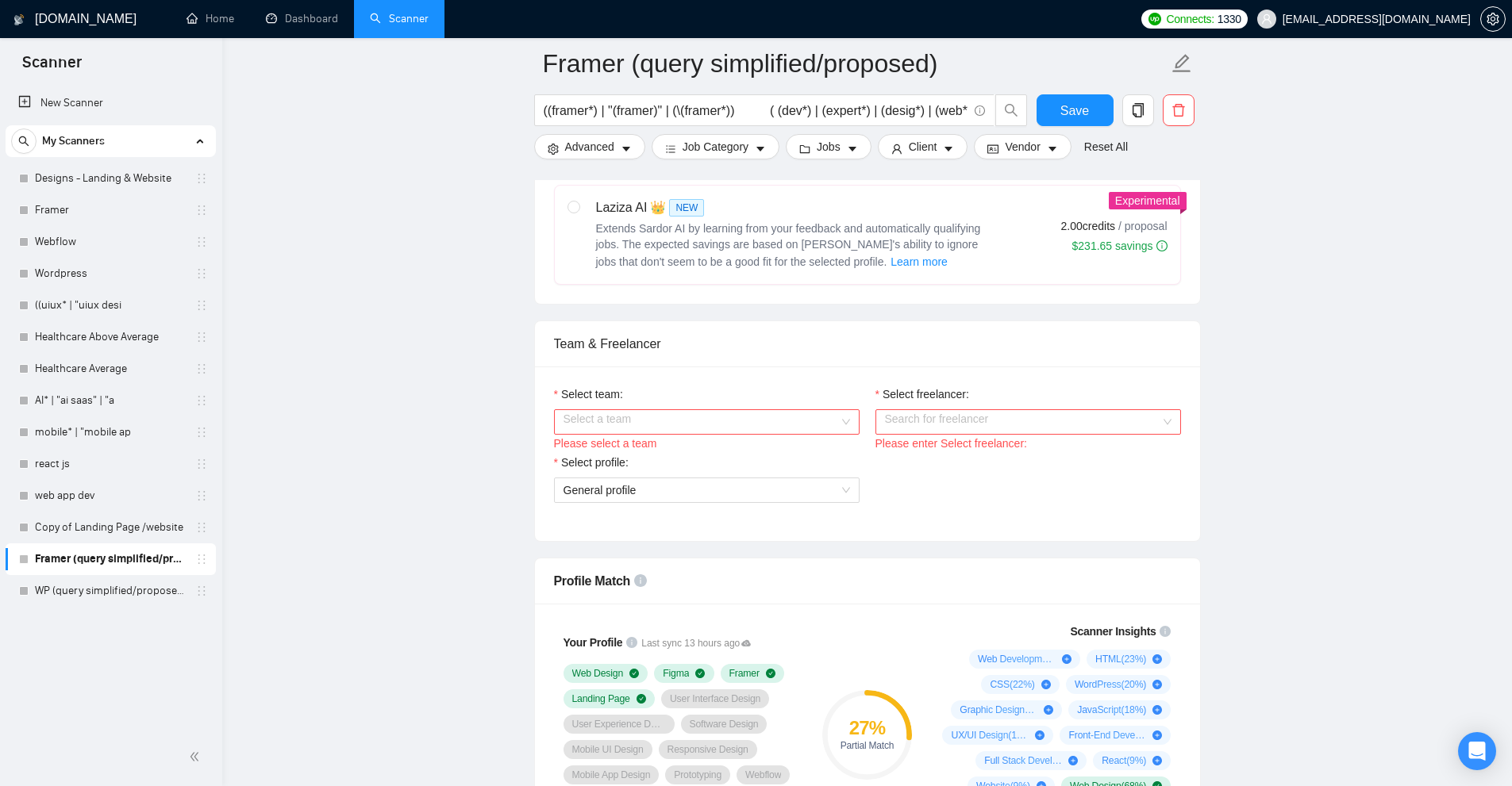
click at [810, 402] on div "Select team:" at bounding box center [706, 397] width 306 height 24
click at [797, 416] on input "Select team:" at bounding box center [701, 422] width 276 height 24
click at [655, 452] on div "Flowz" at bounding box center [705, 452] width 286 height 18
click at [988, 423] on input "Select freelancer:" at bounding box center [1022, 422] width 276 height 24
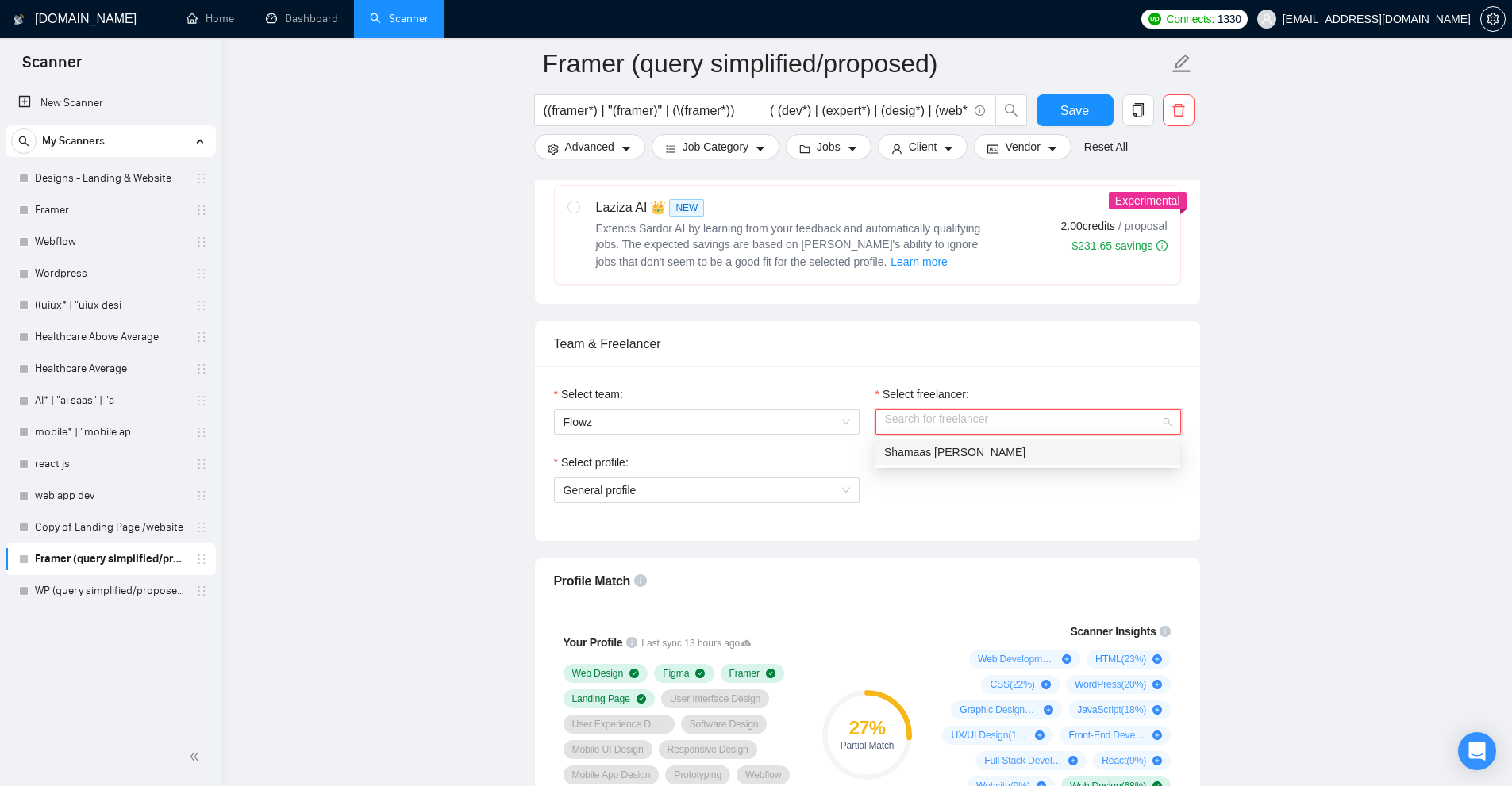
click at [909, 460] on div "Shamaas Muzammil" at bounding box center [1026, 452] width 286 height 18
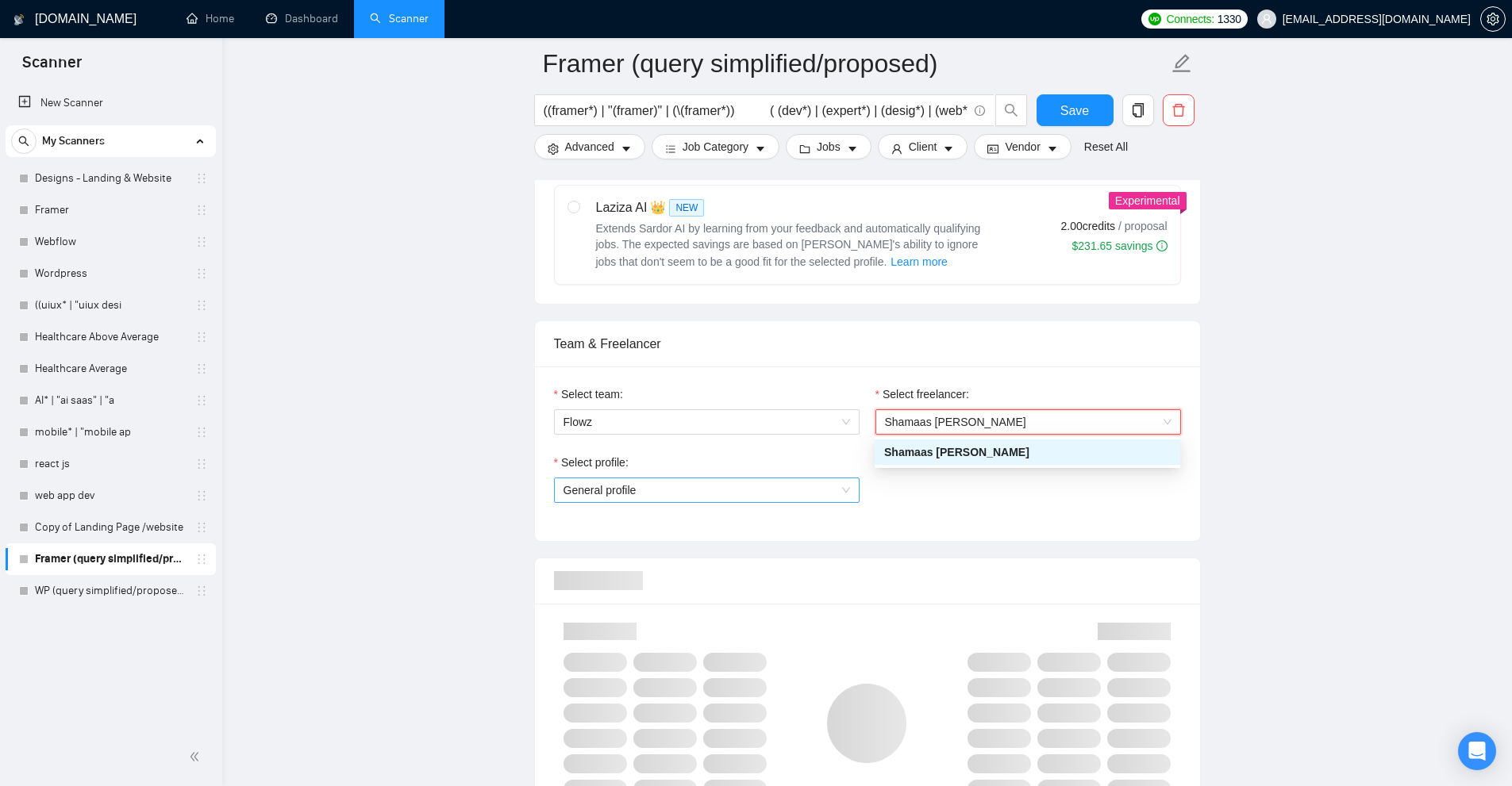
click at [807, 490] on span "General profile" at bounding box center [706, 490] width 286 height 24
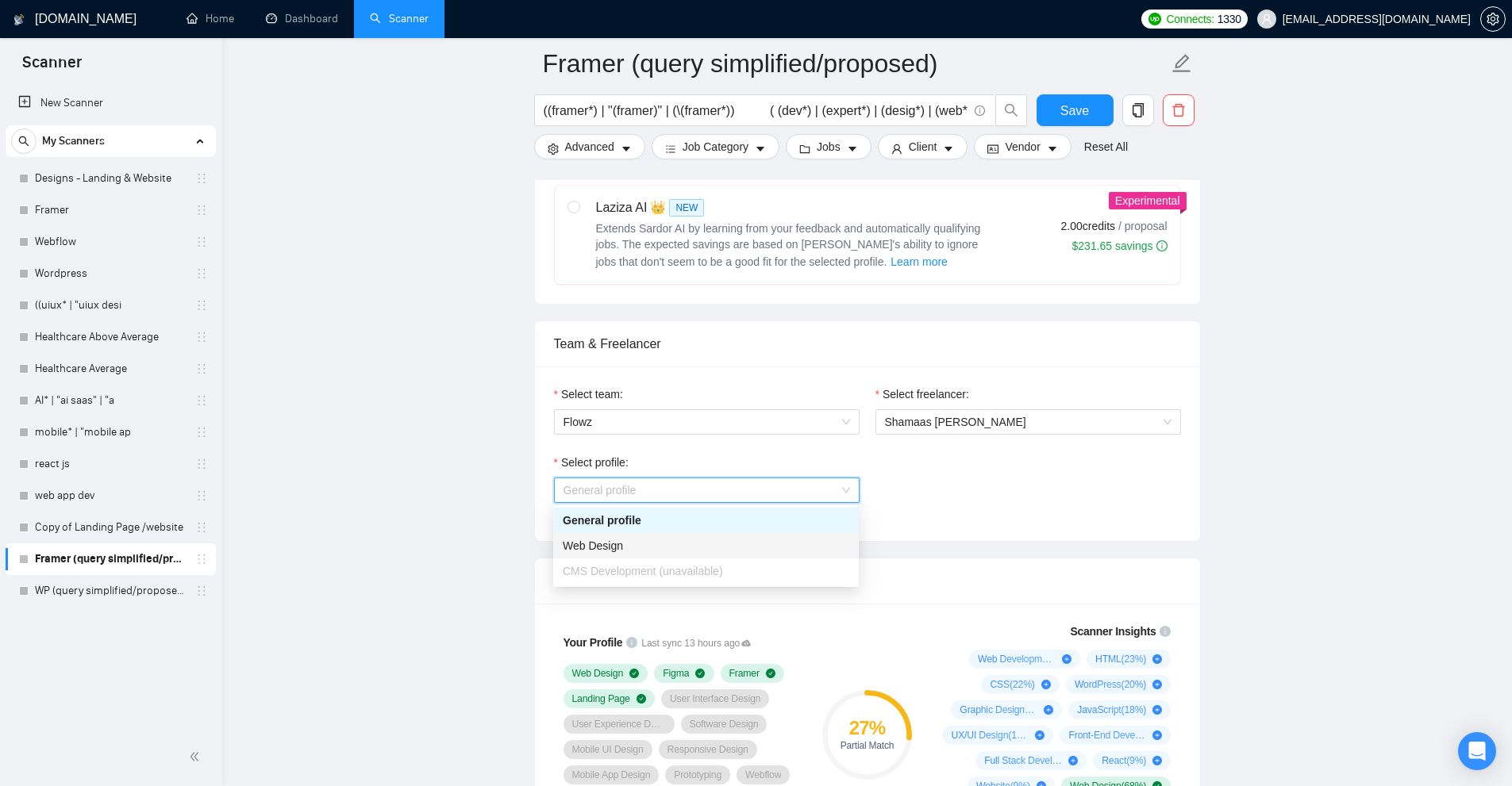
click at [637, 576] on span "CMS Development (unavailable)" at bounding box center [643, 571] width 160 height 12
click at [1040, 497] on div "Select profile: General profile General profile" at bounding box center [867, 487] width 643 height 68
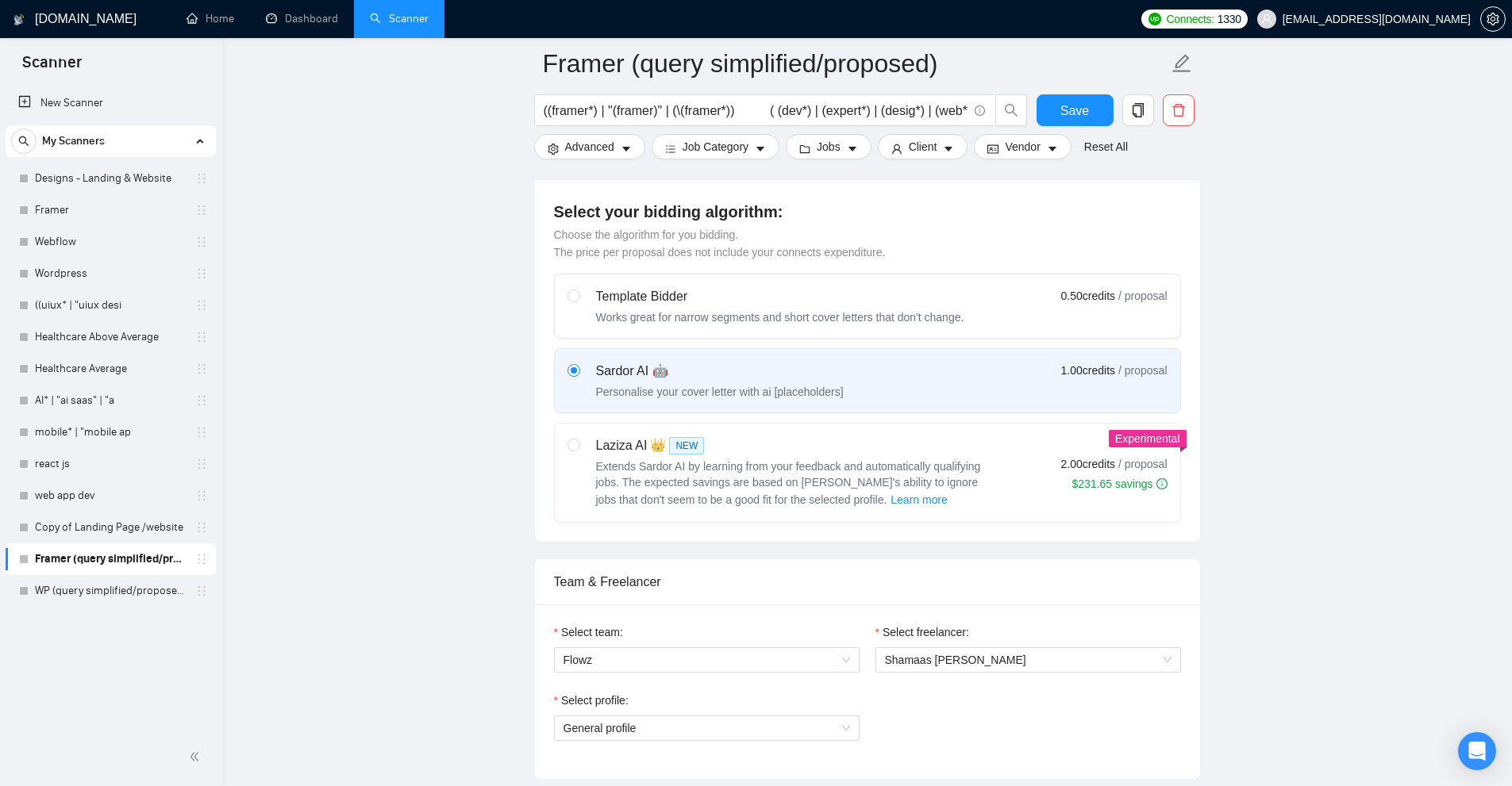
scroll to position [0, 0]
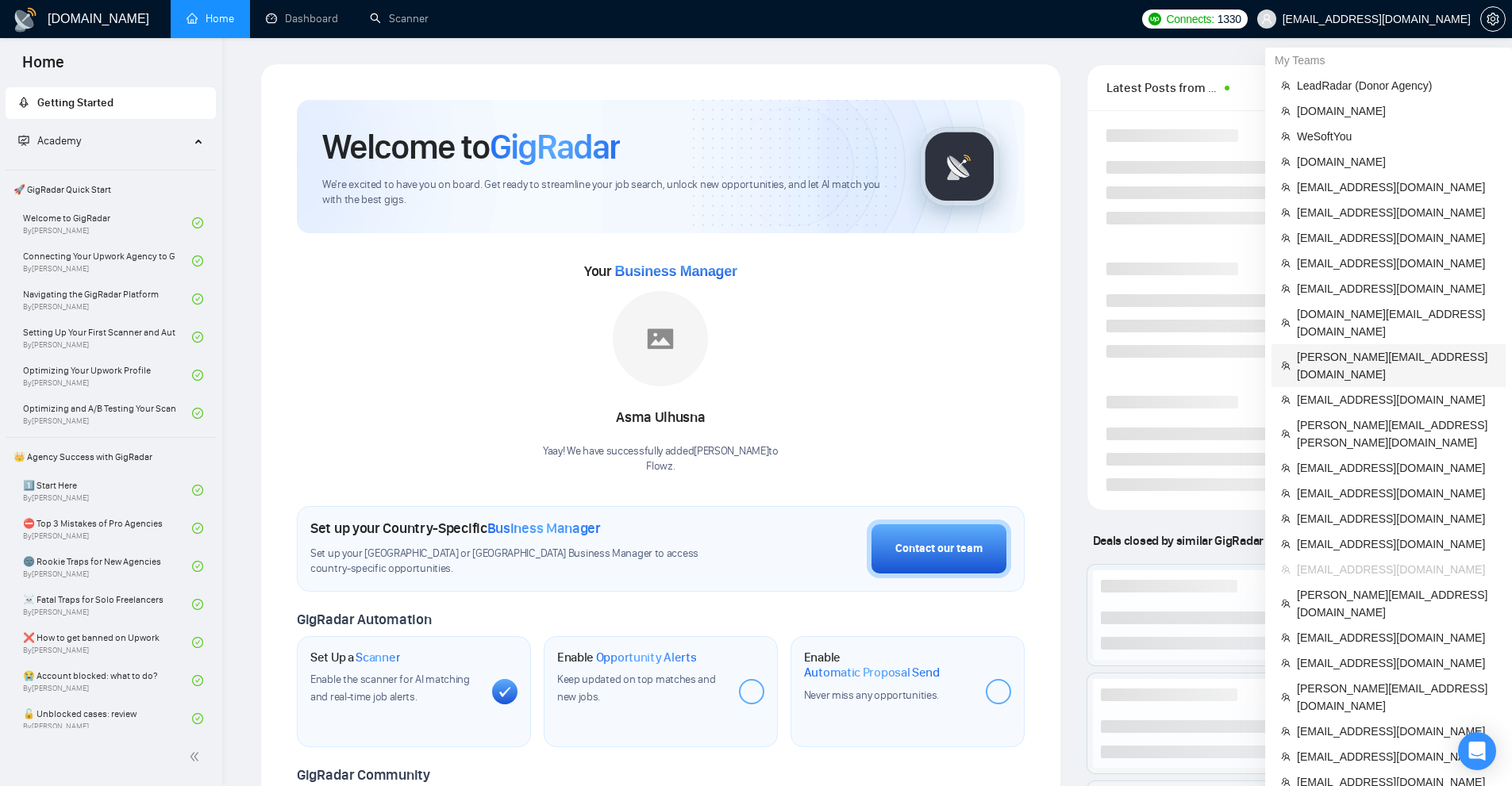
click at [1342, 348] on span "[PERSON_NAME][EMAIL_ADDRESS][DOMAIN_NAME]" at bounding box center [1396, 365] width 199 height 35
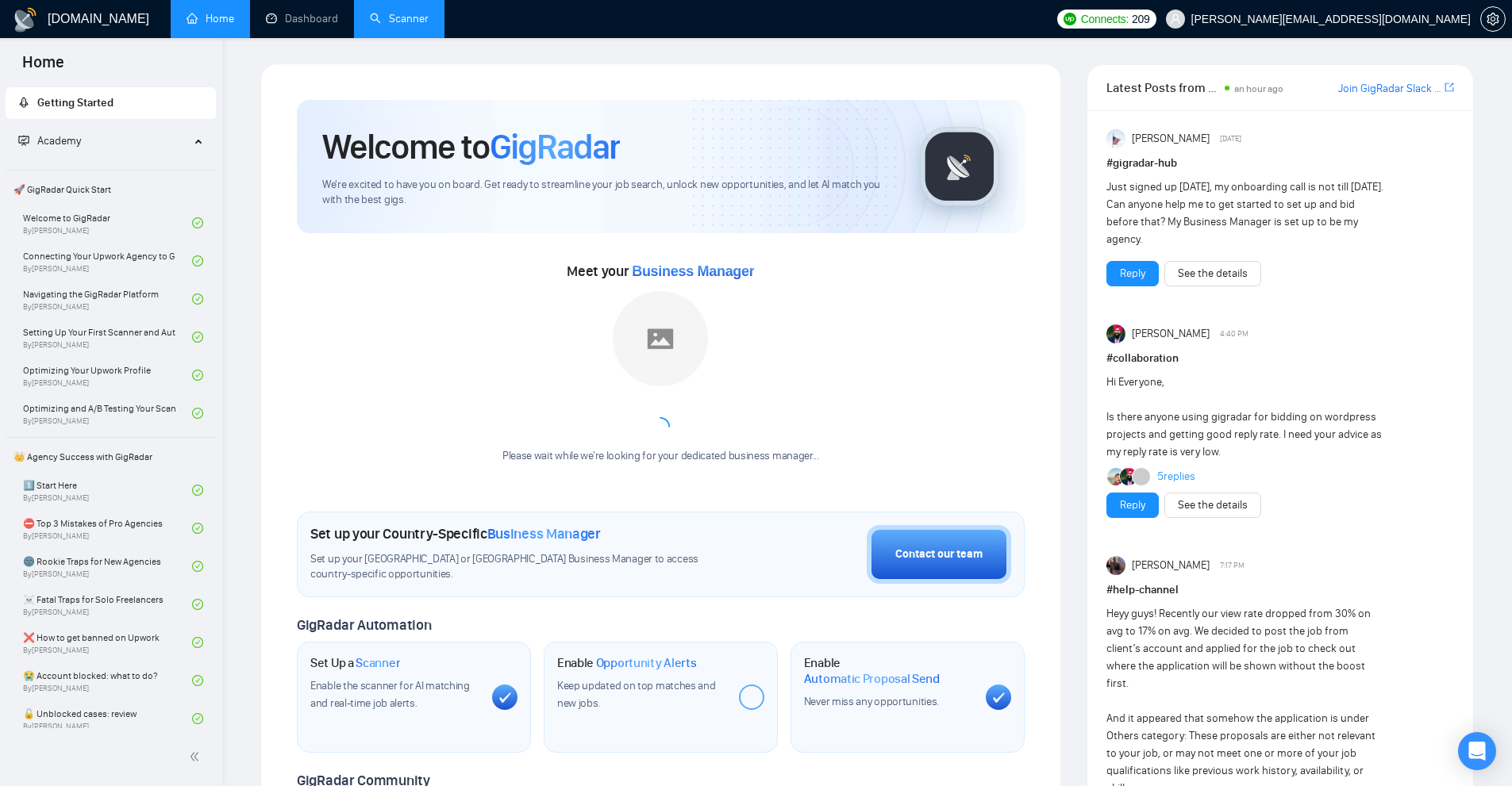
click at [393, 26] on link "Scanner" at bounding box center [399, 18] width 58 height 13
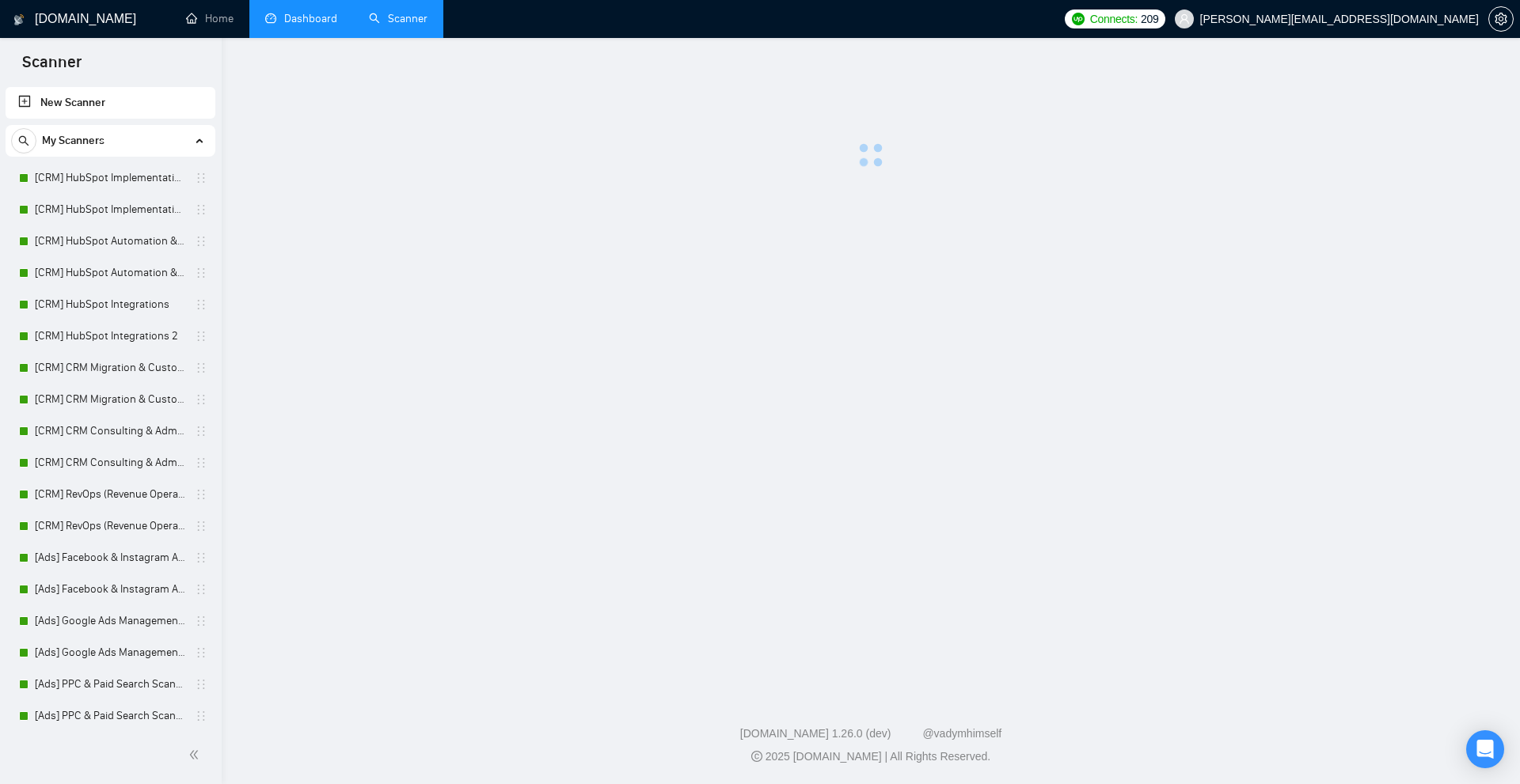
click at [286, 21] on link "Dashboard" at bounding box center [301, 18] width 72 height 13
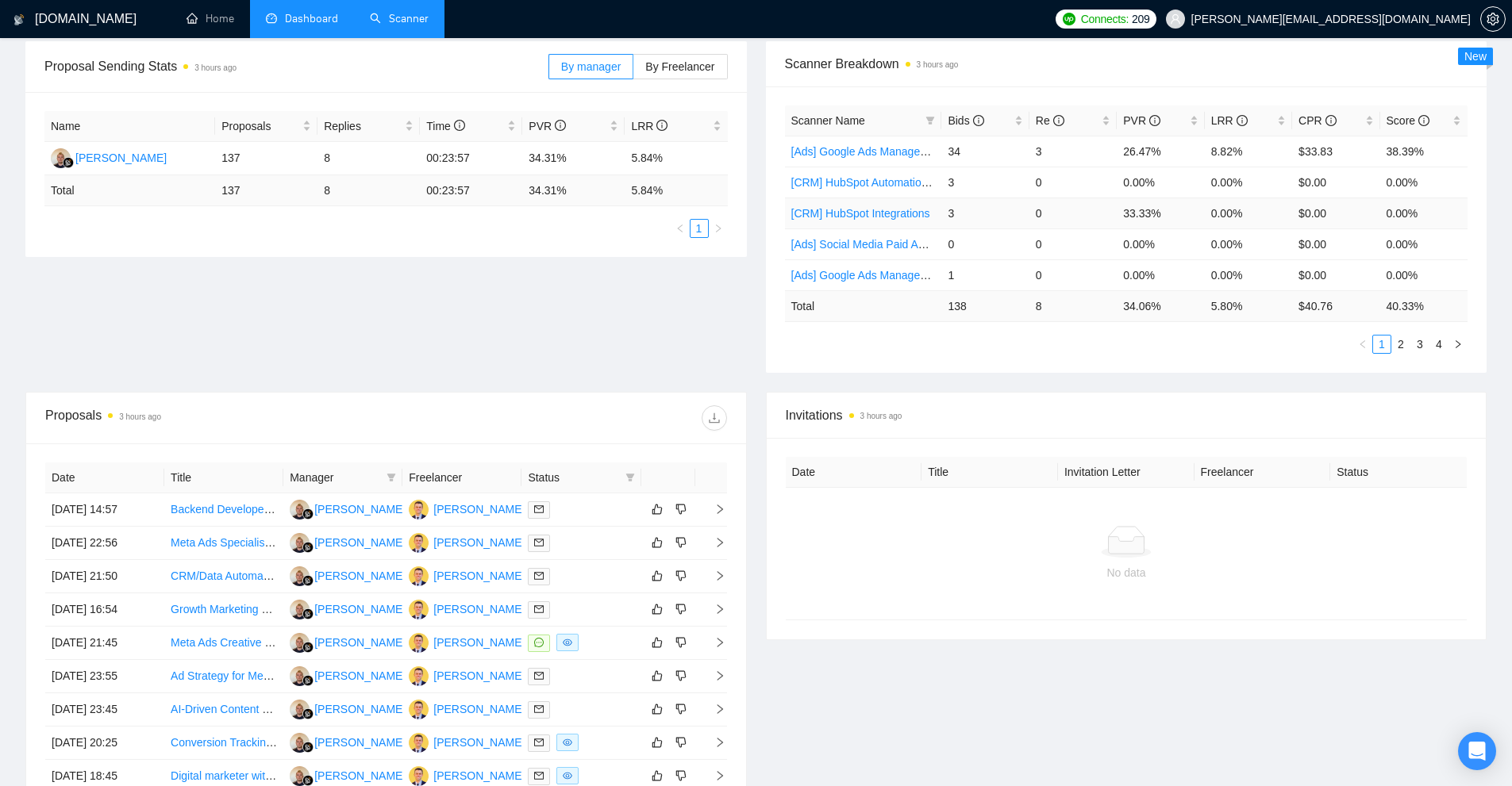
scroll to position [80, 0]
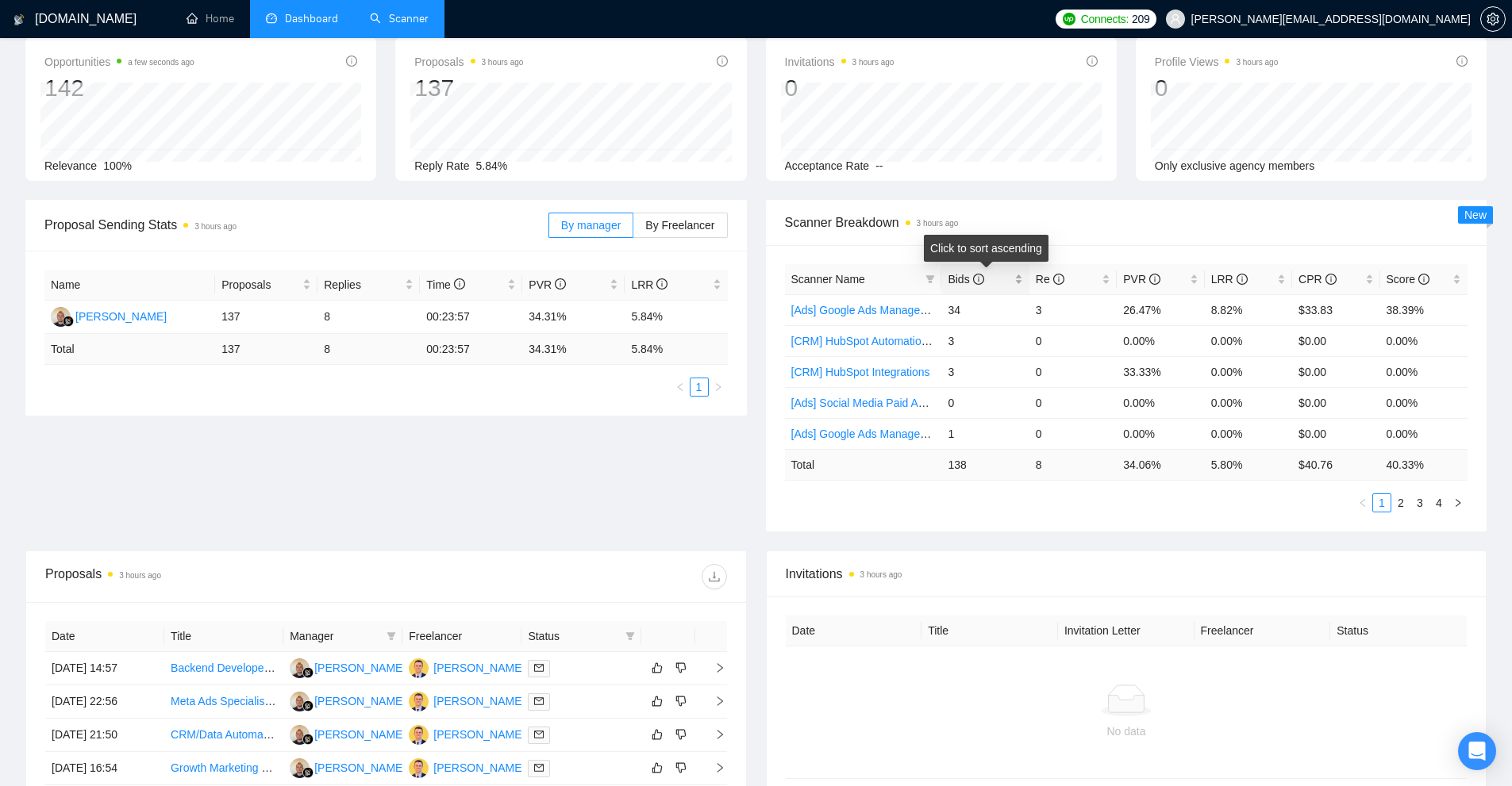
click at [1017, 281] on div "Bids" at bounding box center [985, 279] width 74 height 18
drag, startPoint x: 1033, startPoint y: 307, endPoint x: 1050, endPoint y: 307, distance: 17.0
click at [1050, 307] on td "3" at bounding box center [1072, 309] width 87 height 31
drag, startPoint x: 1034, startPoint y: 330, endPoint x: 1064, endPoint y: 339, distance: 31.3
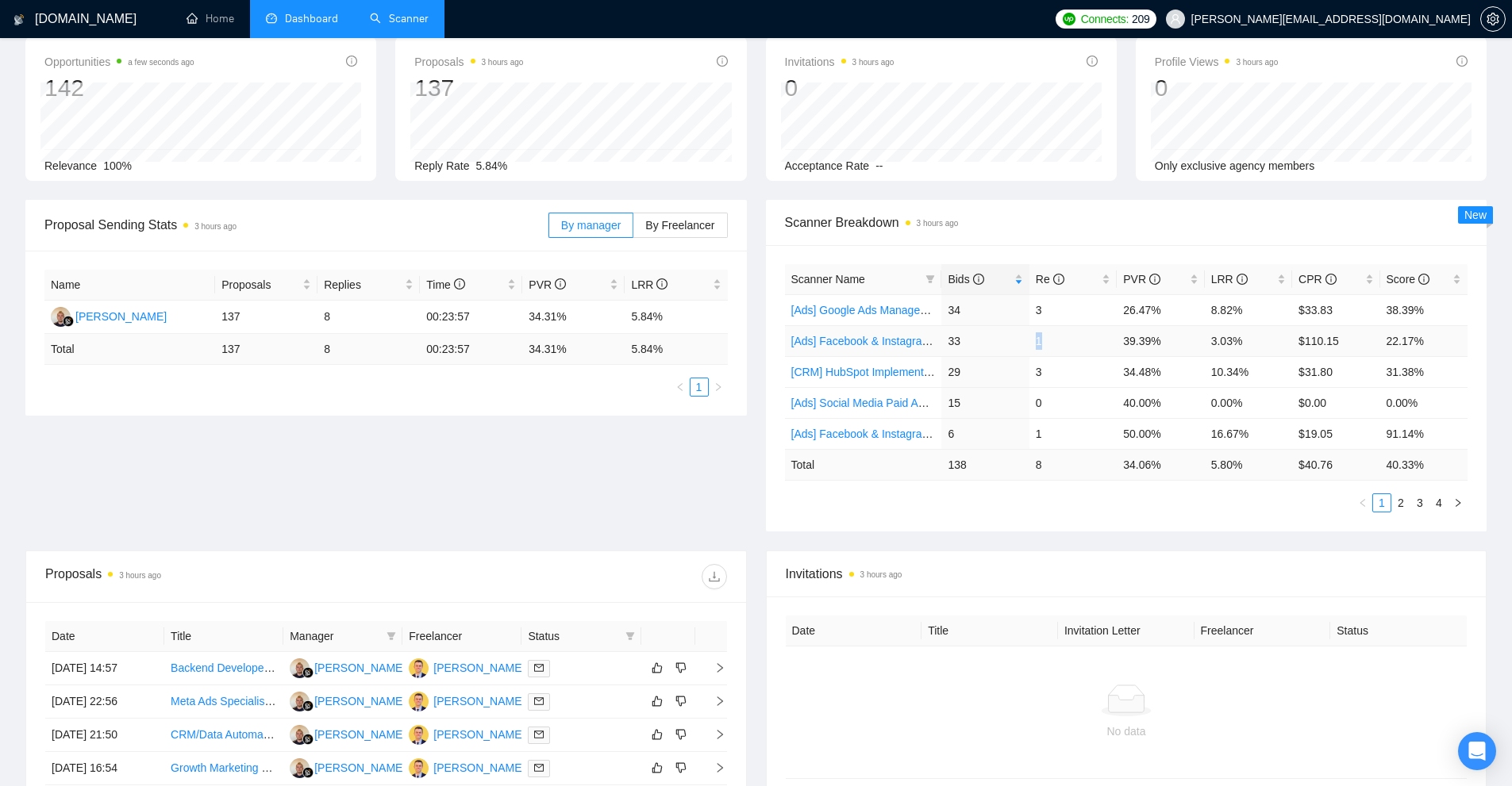
click at [1064, 337] on td "1" at bounding box center [1072, 340] width 87 height 31
drag, startPoint x: 1067, startPoint y: 368, endPoint x: 1056, endPoint y: 375, distance: 13.0
click at [1071, 368] on td "3" at bounding box center [1072, 371] width 87 height 31
drag, startPoint x: 1038, startPoint y: 377, endPoint x: 1067, endPoint y: 379, distance: 29.1
click at [1065, 379] on td "3" at bounding box center [1072, 371] width 87 height 31
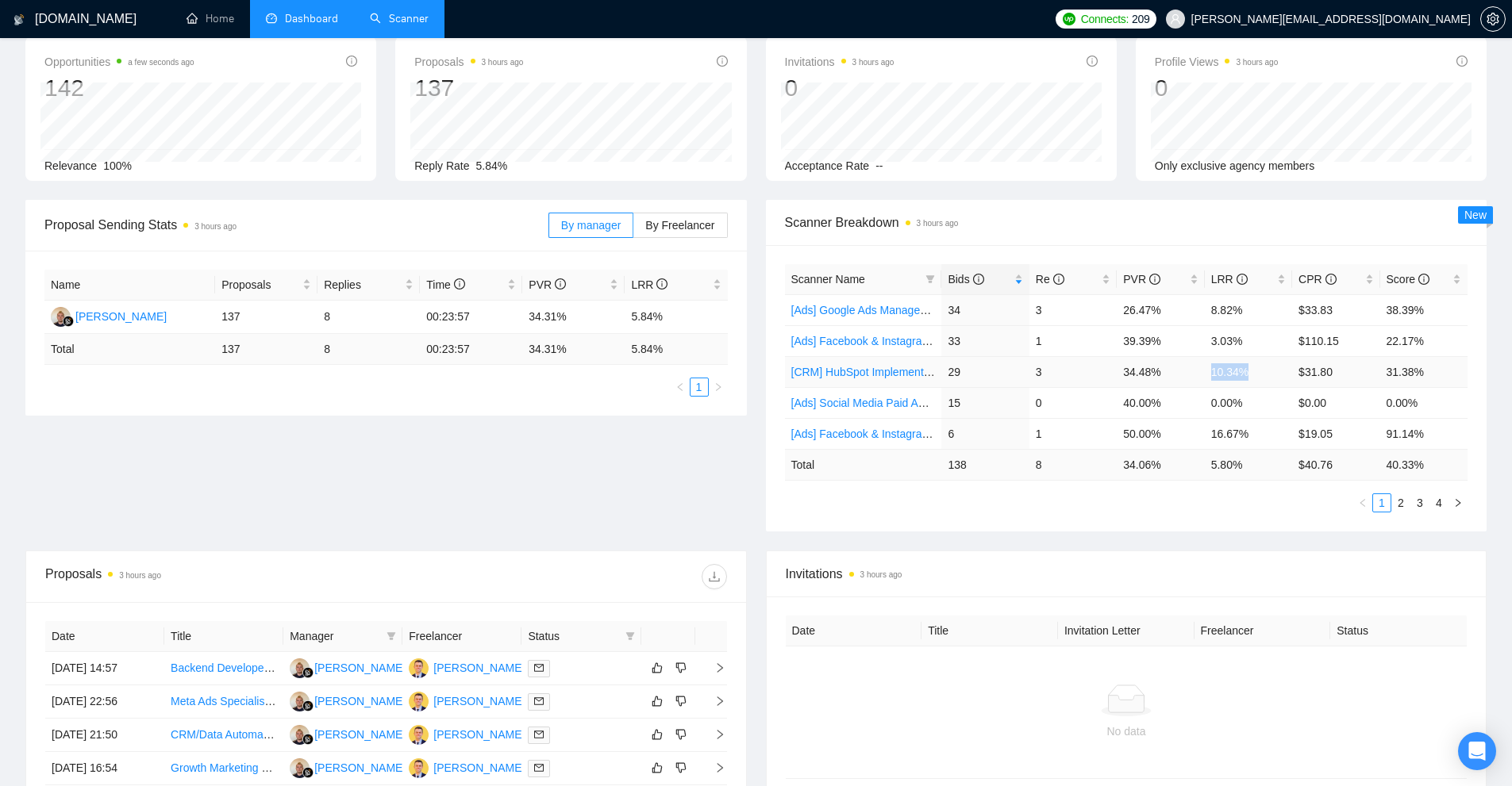
drag, startPoint x: 1204, startPoint y: 368, endPoint x: 1276, endPoint y: 370, distance: 72.0
click at [1274, 370] on td "10.34%" at bounding box center [1248, 371] width 87 height 31
drag, startPoint x: 1237, startPoint y: 337, endPoint x: 1257, endPoint y: 337, distance: 20.0
click at [1257, 337] on td "3.03%" at bounding box center [1248, 340] width 87 height 31
click at [873, 310] on link "[Ads] Google Ads Management Scanner" at bounding box center [891, 310] width 199 height 12
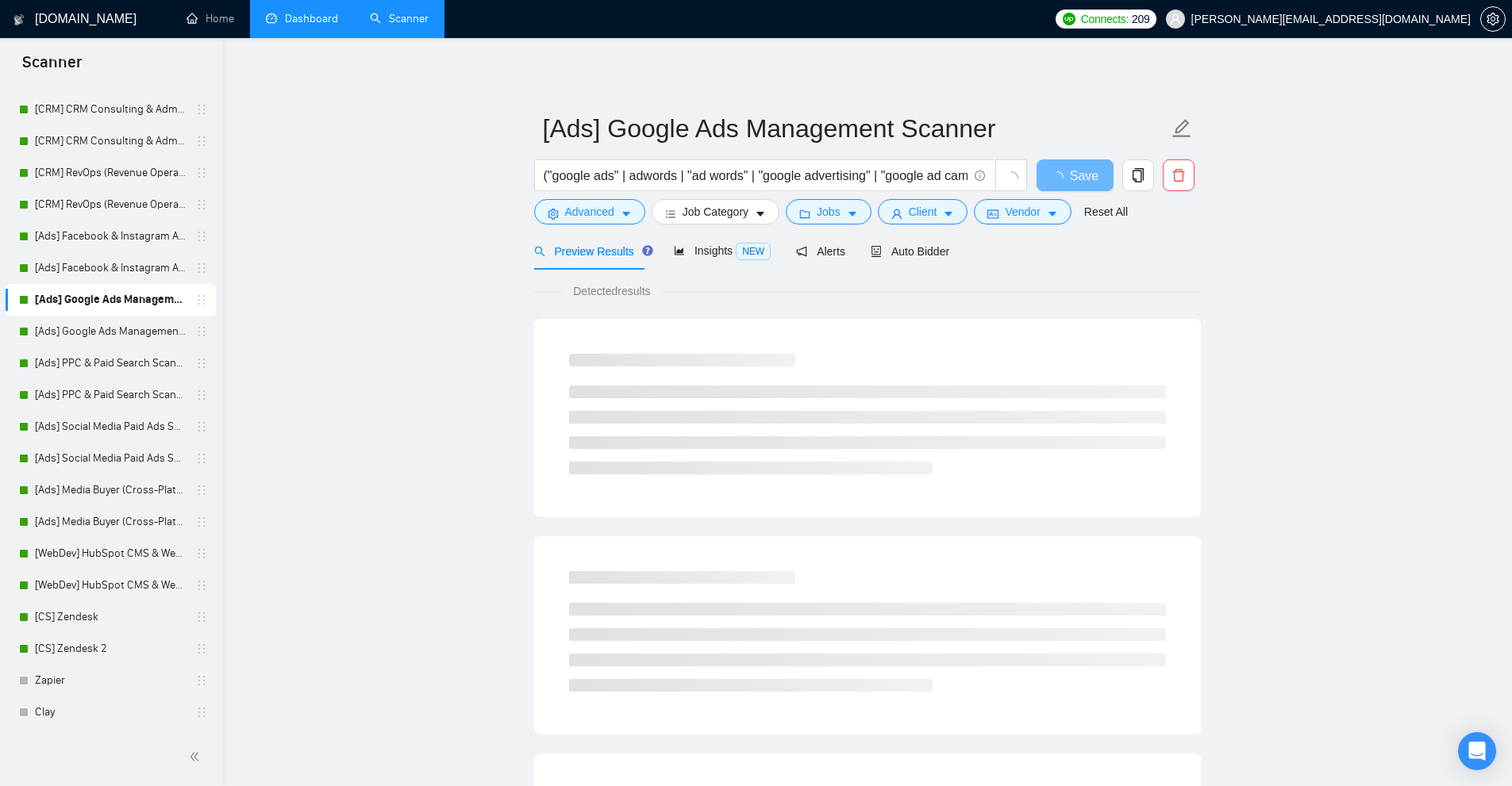
scroll to position [164, 0]
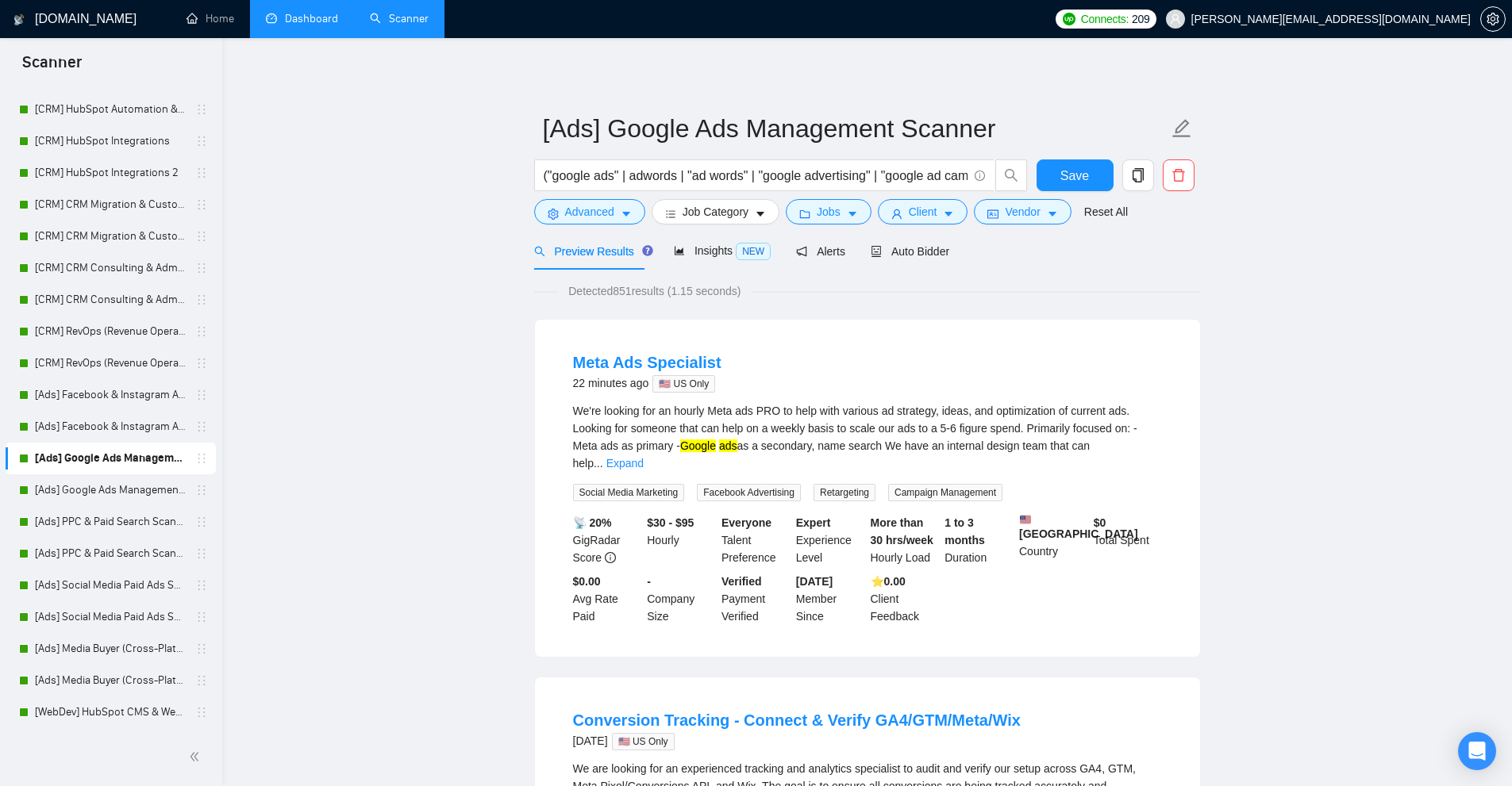
click at [296, 12] on link "Dashboard" at bounding box center [301, 18] width 72 height 13
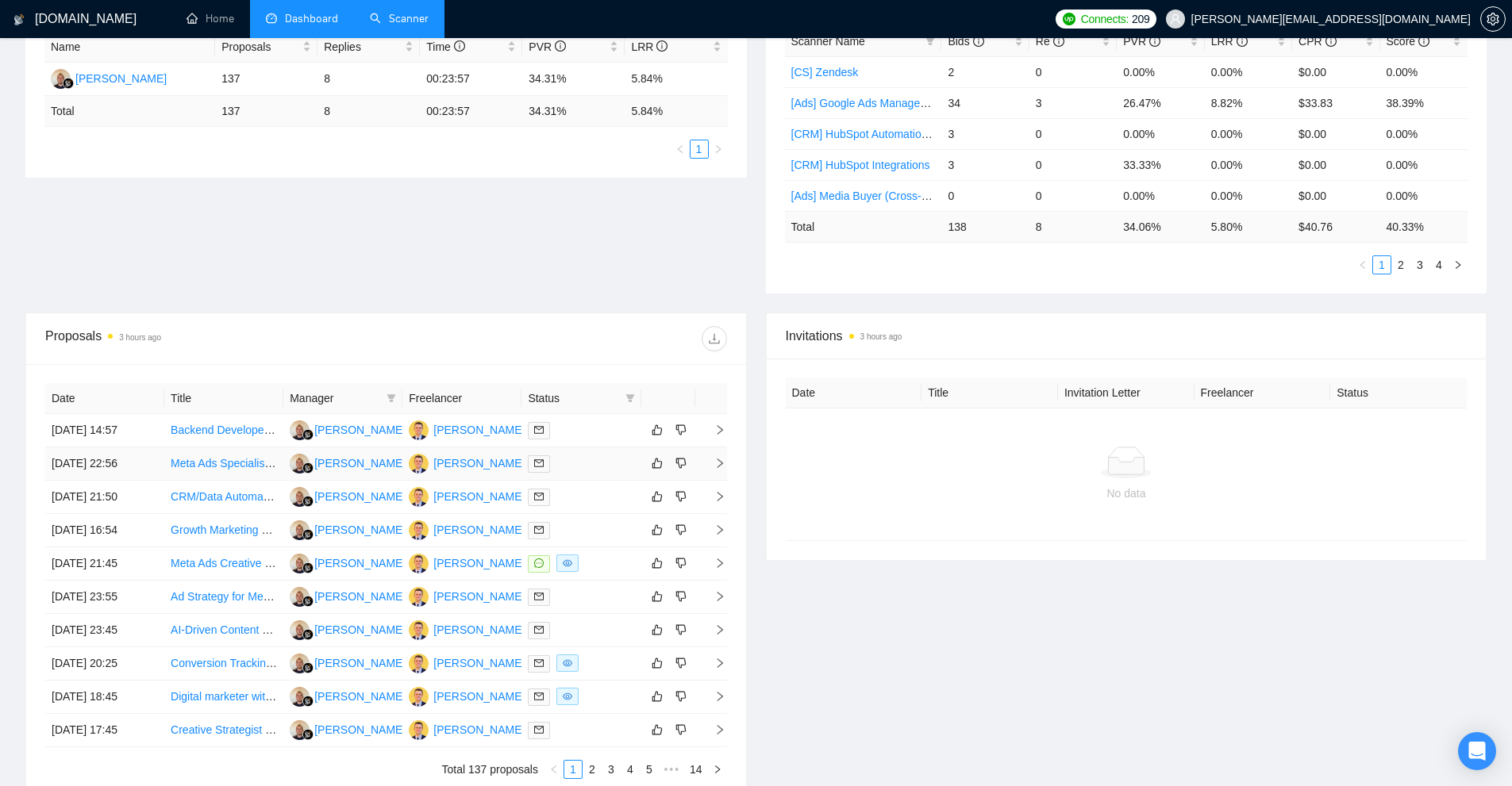
scroll to position [471, 0]
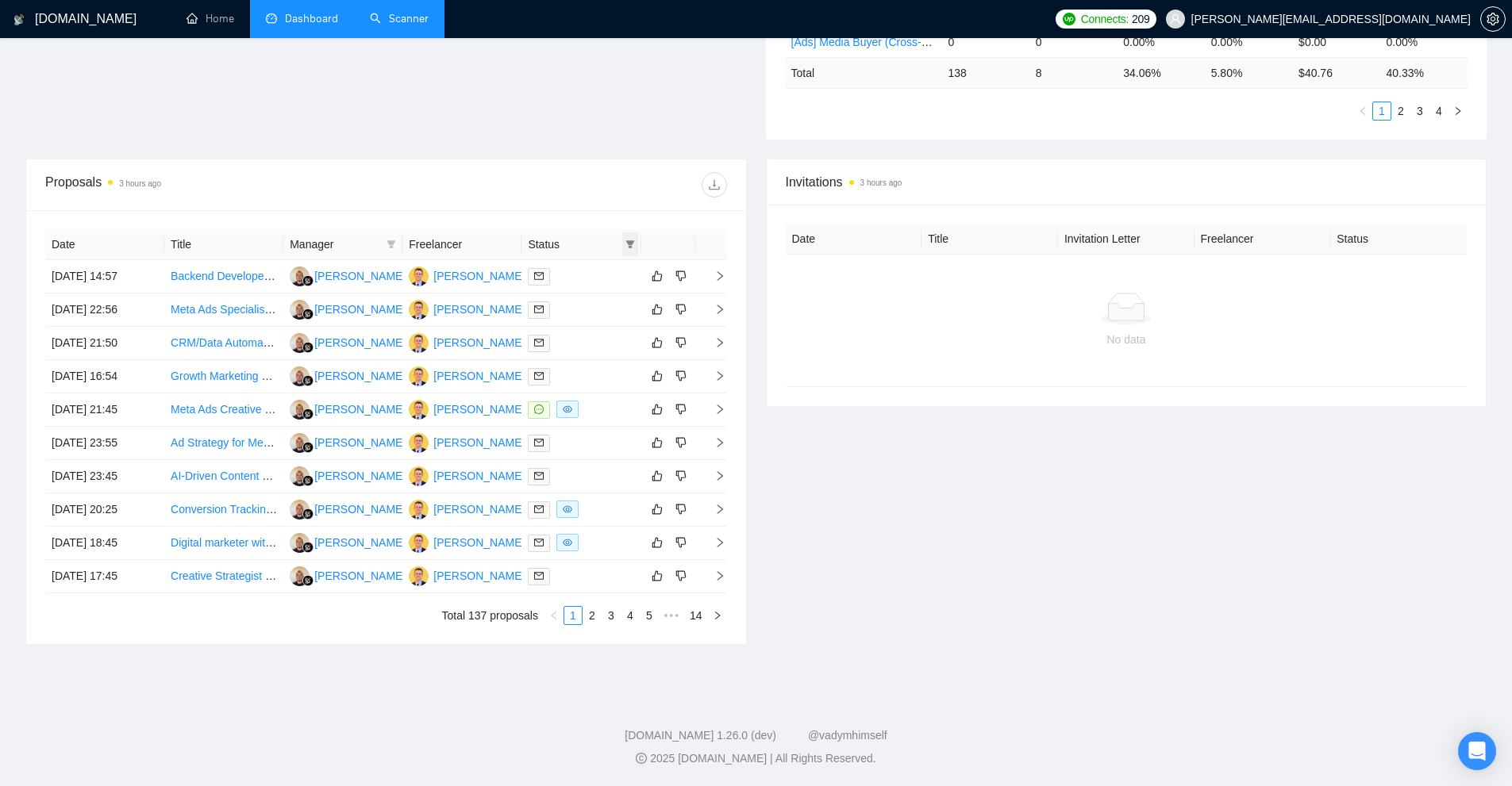
click at [627, 247] on icon "filter" at bounding box center [629, 244] width 10 height 10
click at [595, 278] on span "Chat" at bounding box center [589, 275] width 76 height 18
checkbox input "true"
click at [618, 339] on span "OK" at bounding box center [617, 331] width 16 height 18
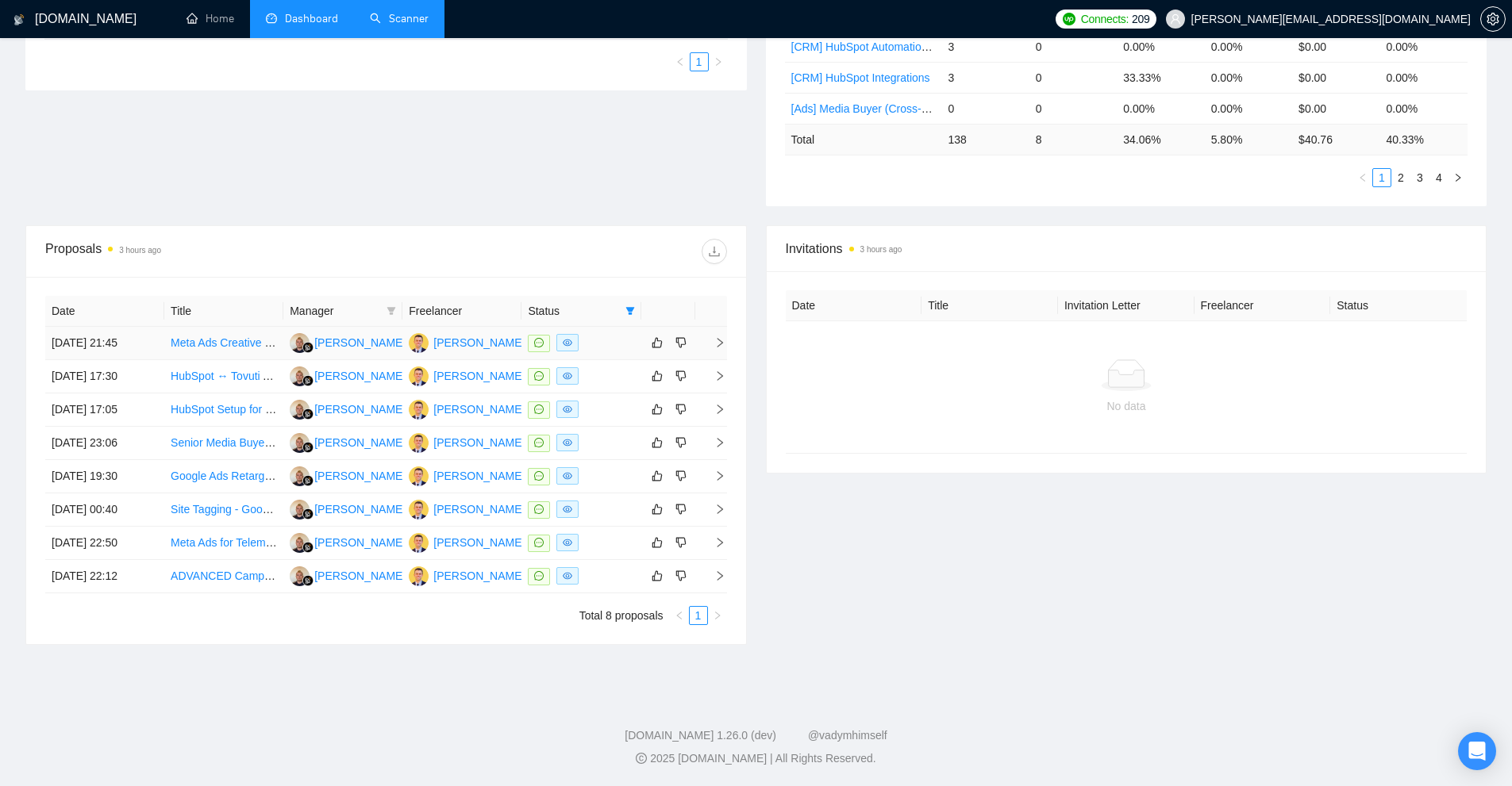
scroll to position [405, 0]
drag, startPoint x: 34, startPoint y: 338, endPoint x: 776, endPoint y: 365, distance: 742.5
click at [684, 359] on div "Date Title Manager Freelancer Status [DATE] 21:45 Meta Ads Creative Design & Ca…" at bounding box center [386, 460] width 720 height 368
click at [898, 415] on div "No data" at bounding box center [1126, 407] width 656 height 18
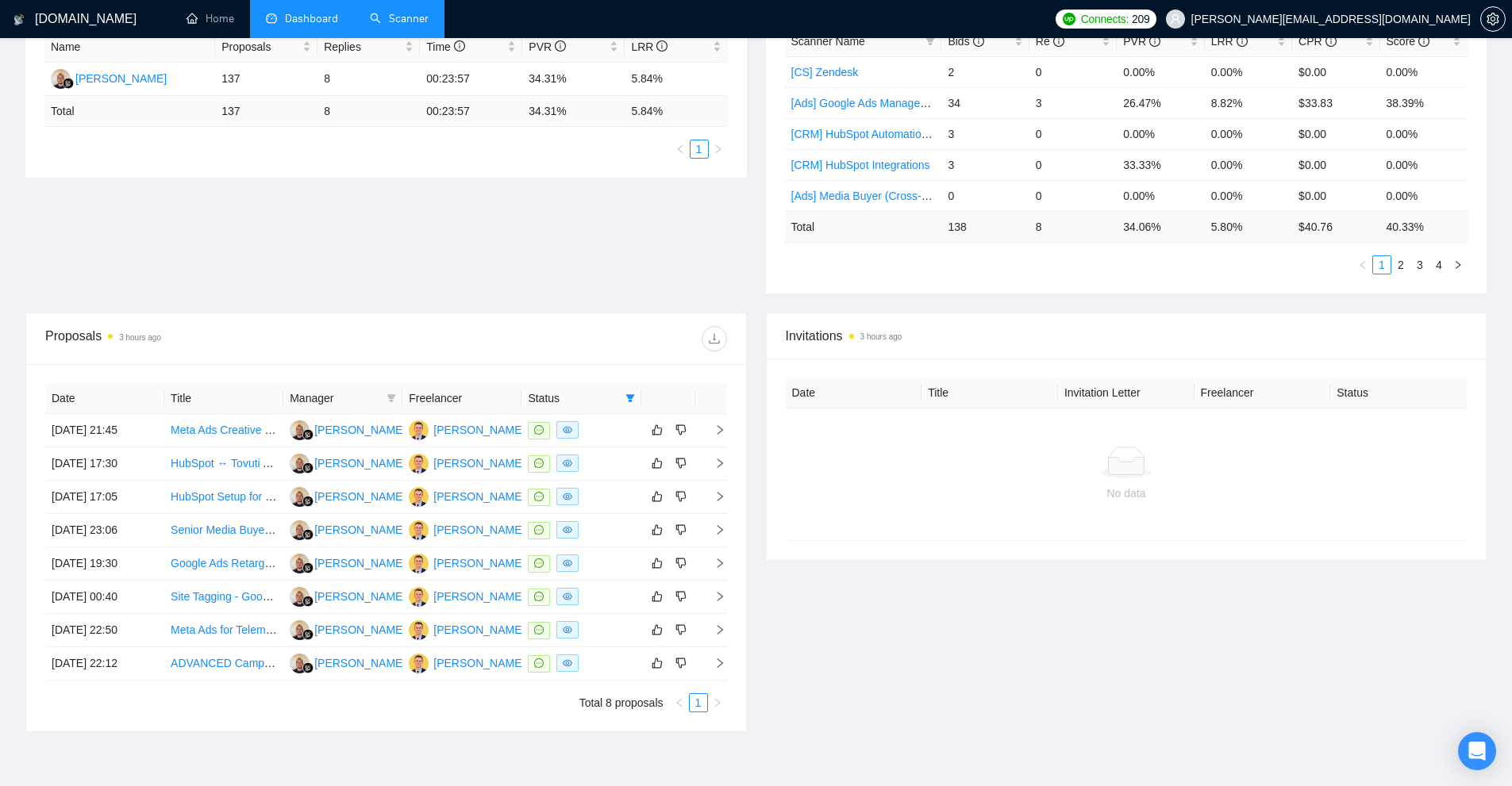
scroll to position [0, 0]
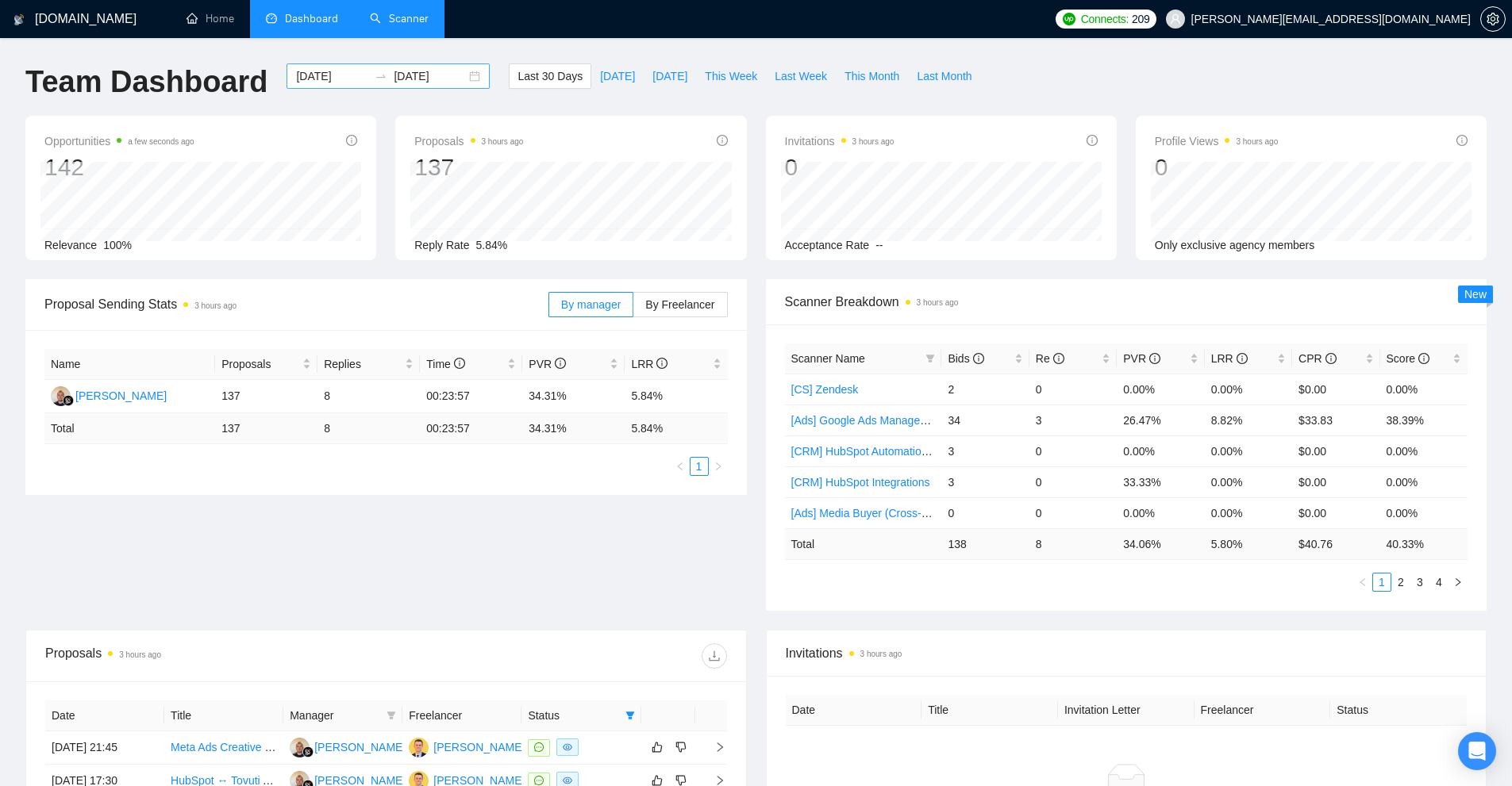
click at [312, 71] on input "[DATE]" at bounding box center [331, 76] width 72 height 18
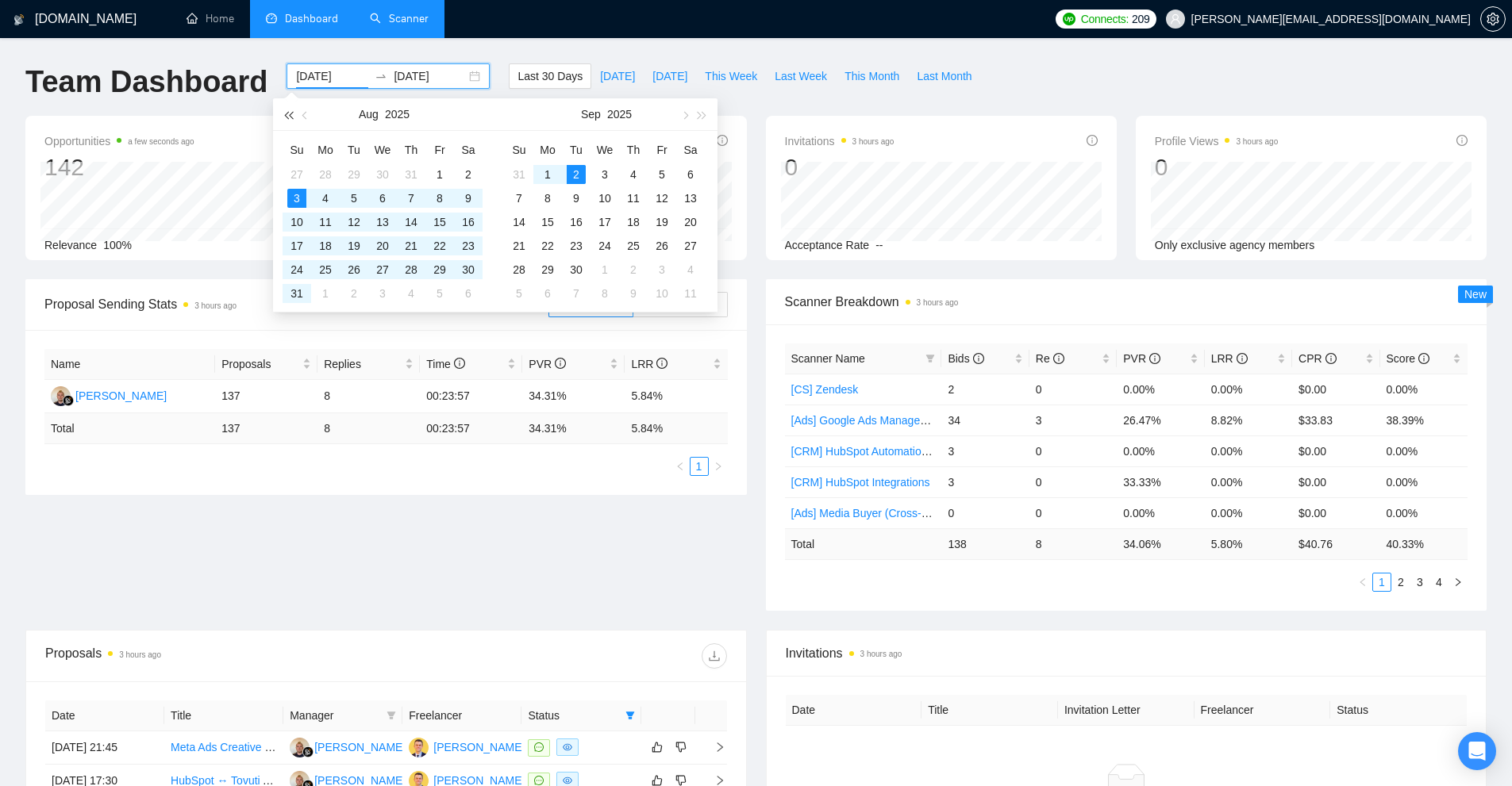
click at [292, 109] on button "button" at bounding box center [288, 114] width 18 height 32
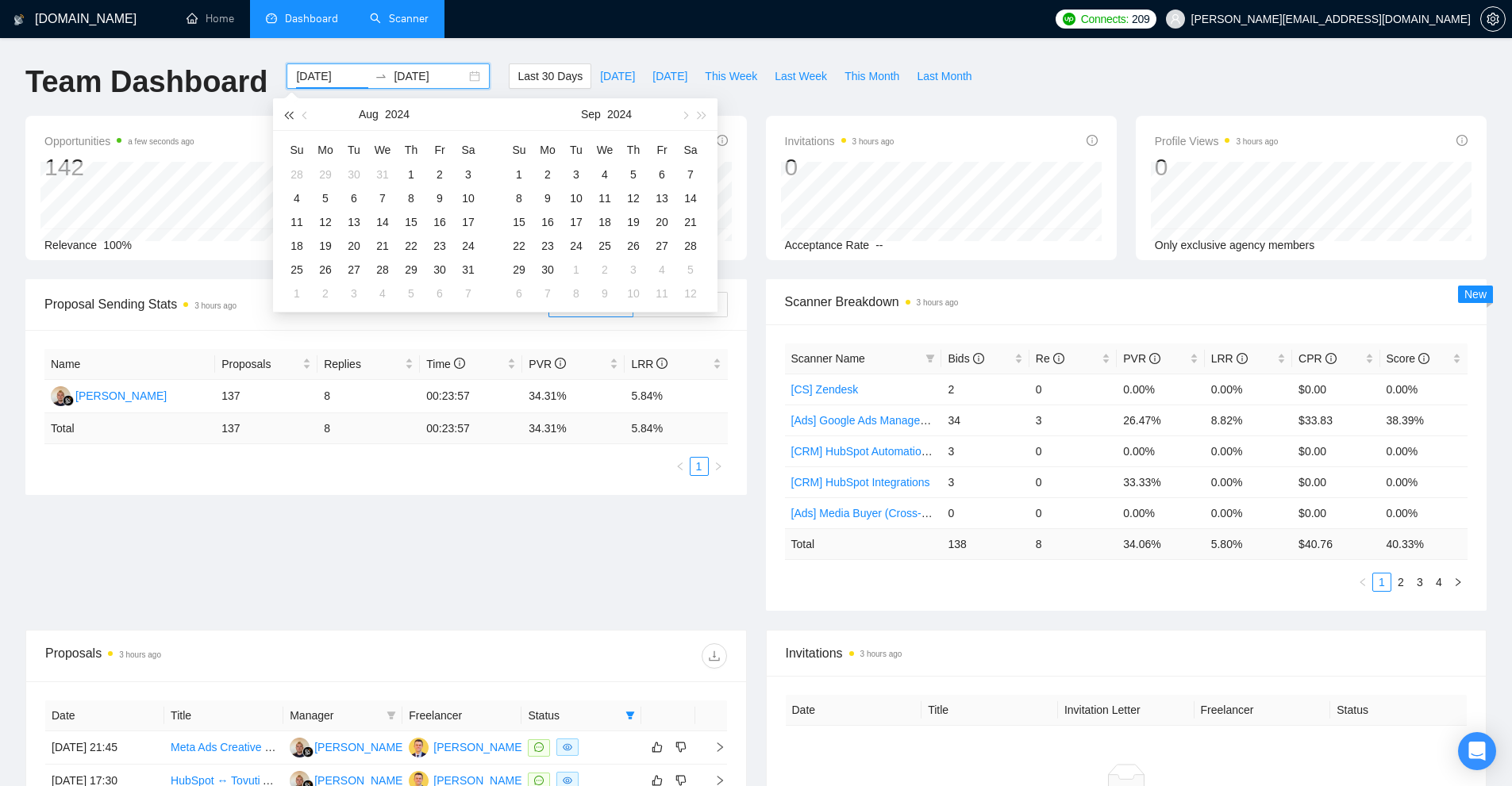
click at [292, 109] on button "button" at bounding box center [288, 114] width 18 height 32
type input "[DATE]"
click at [313, 188] on td "8" at bounding box center [325, 198] width 28 height 24
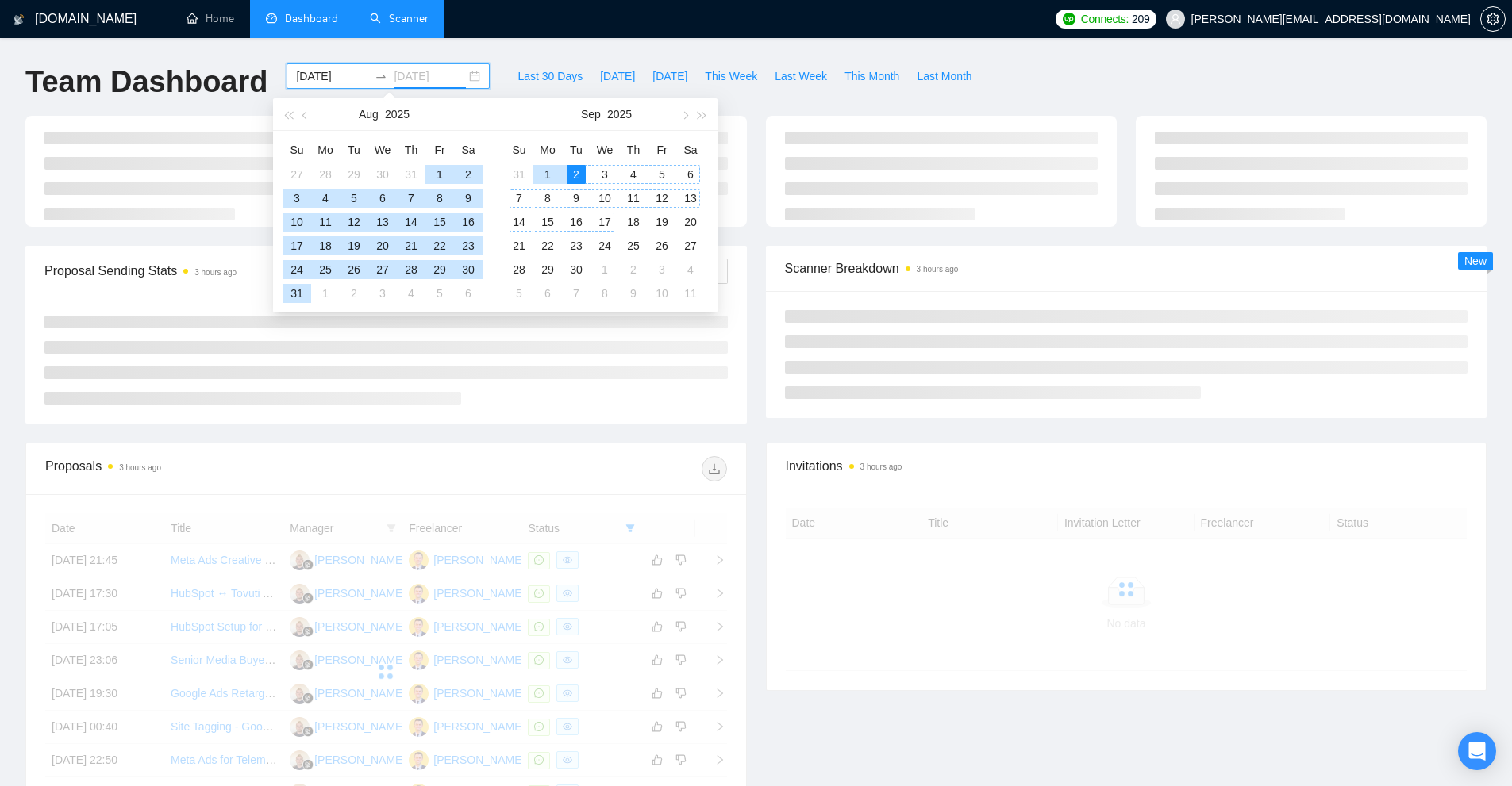
type input "[DATE]"
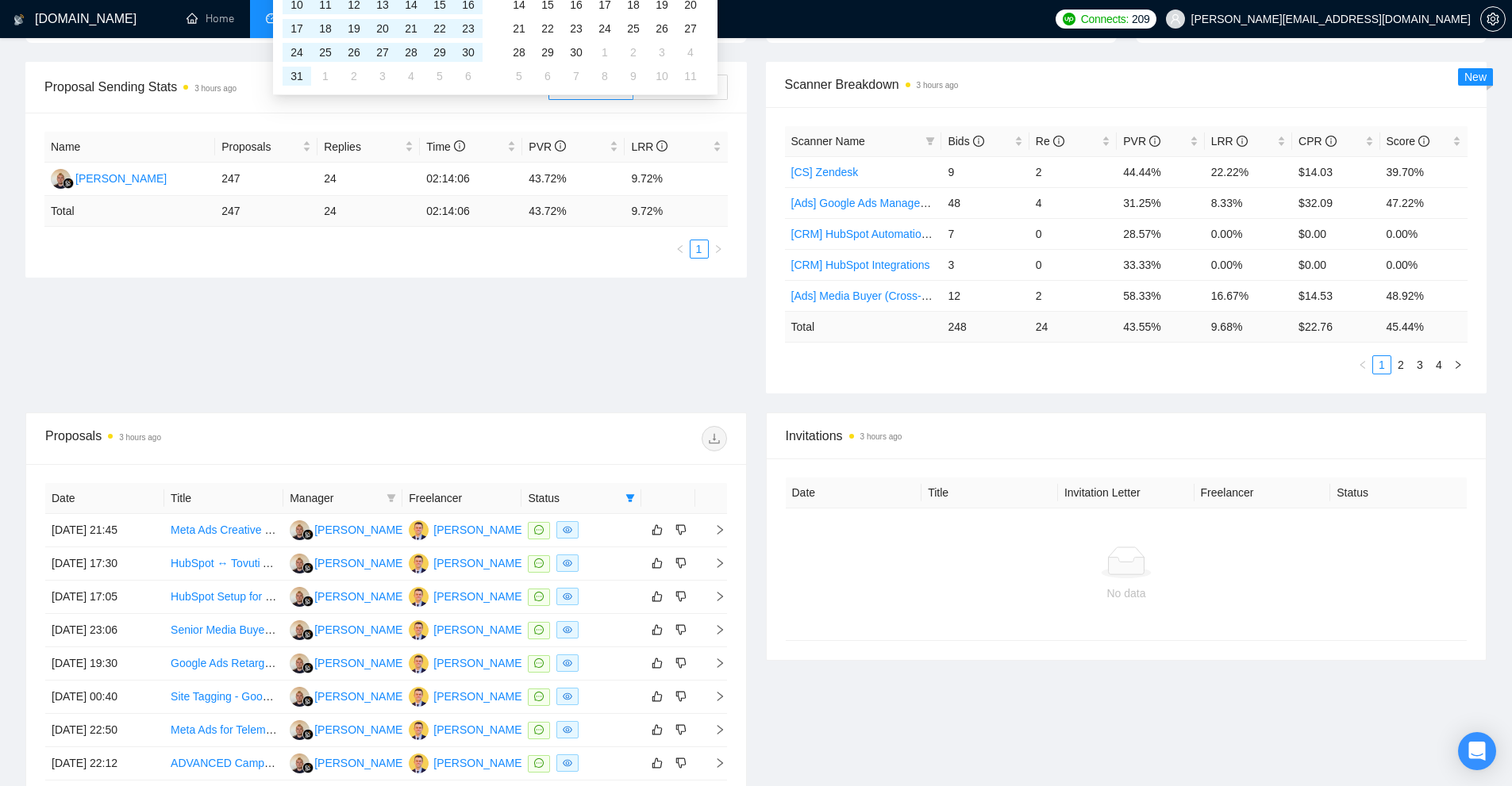
scroll to position [405, 0]
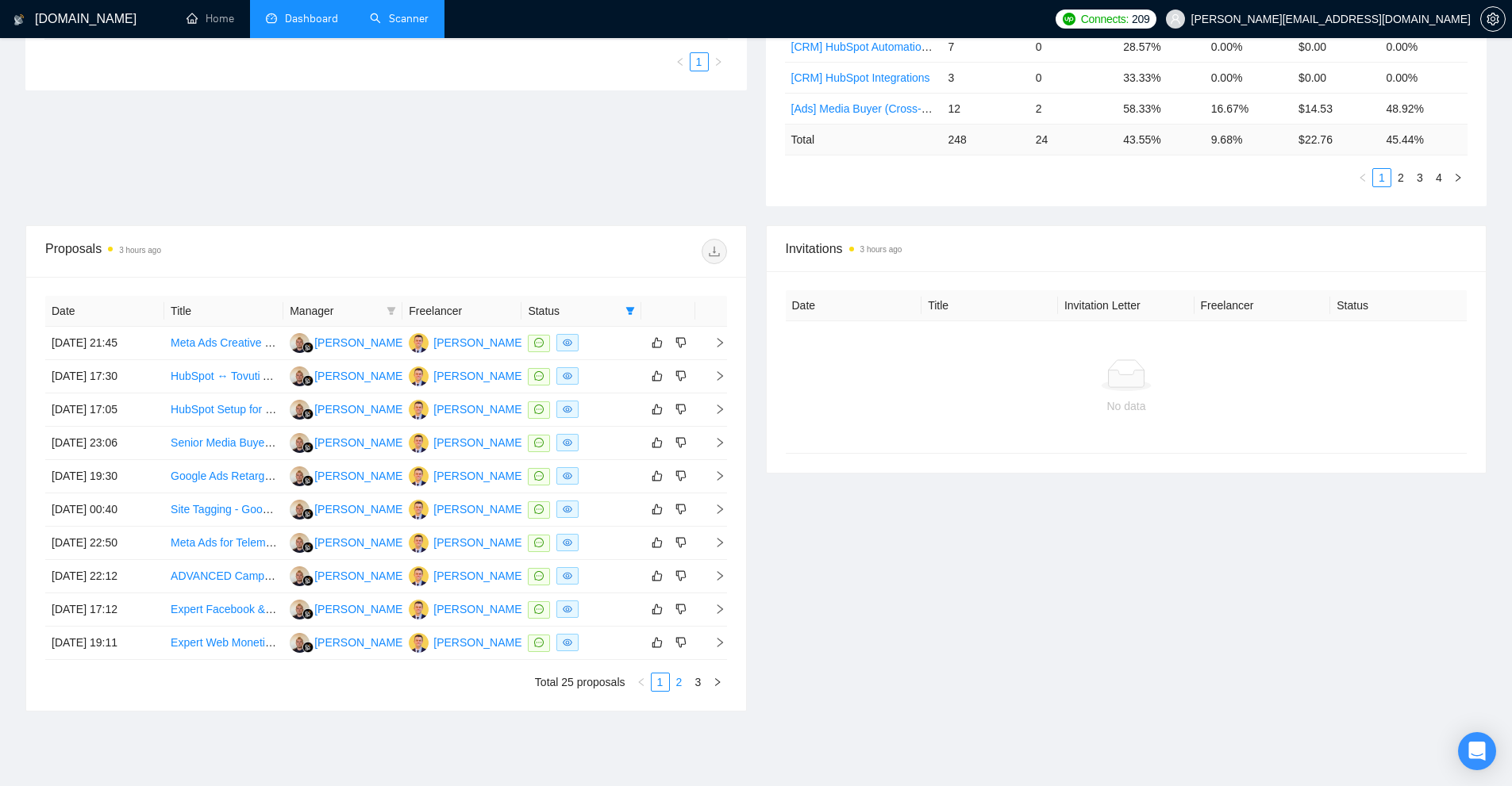
click at [683, 685] on link "2" at bounding box center [680, 682] width 18 height 18
click at [714, 680] on icon "right" at bounding box center [717, 682] width 10 height 10
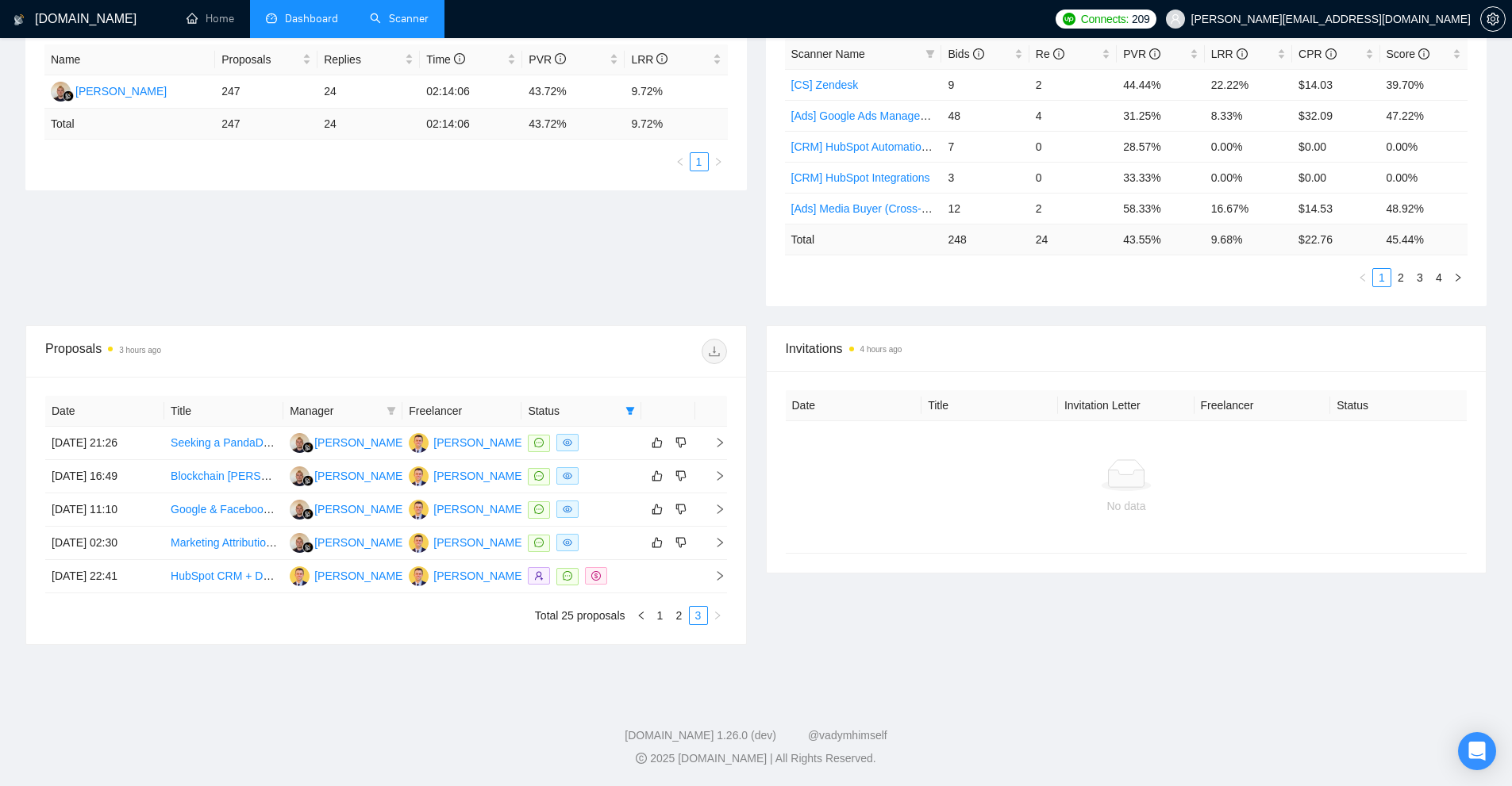
scroll to position [0, 0]
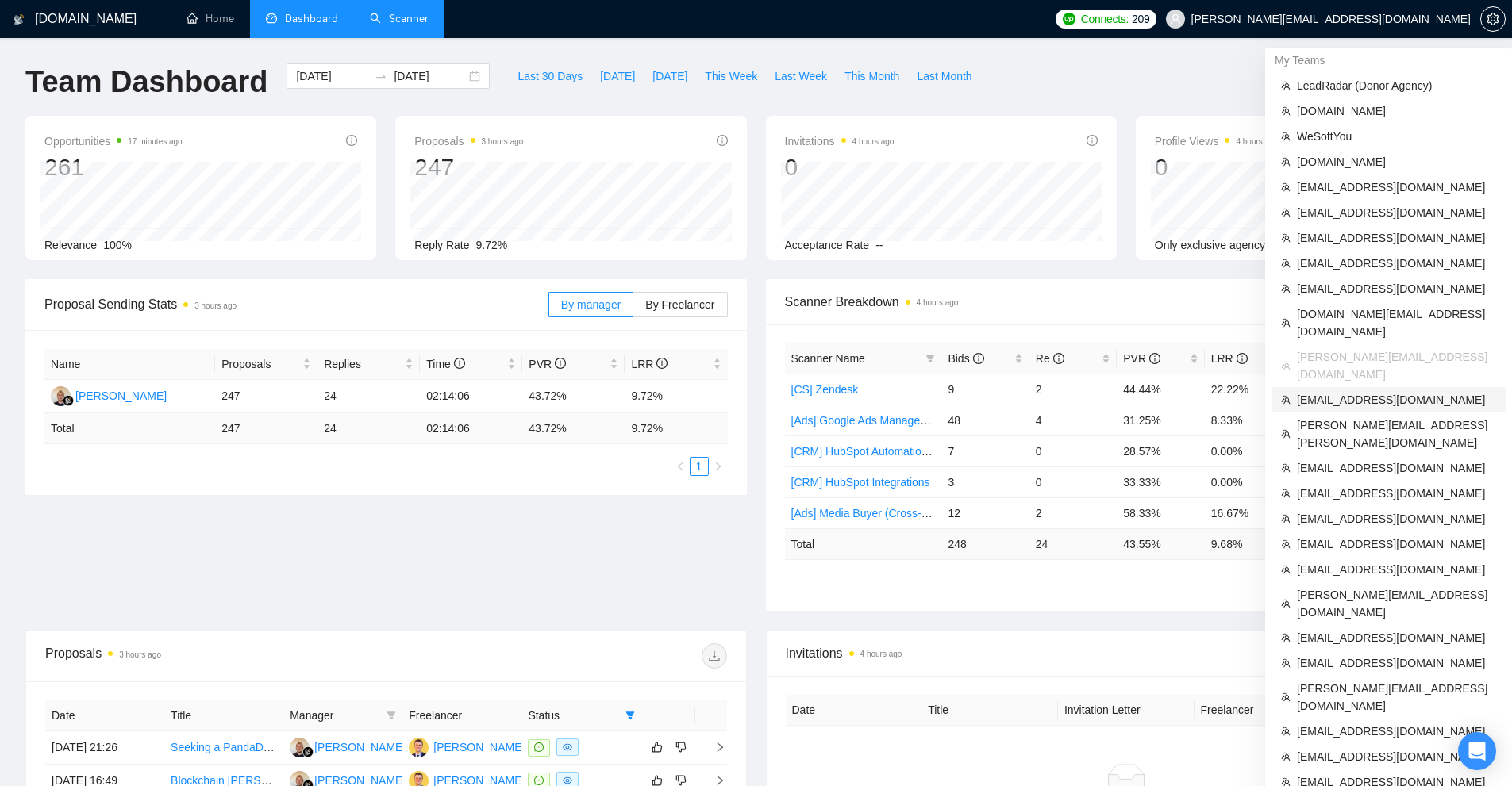
click at [1346, 391] on span "[EMAIL_ADDRESS][DOMAIN_NAME]" at bounding box center [1396, 400] width 199 height 18
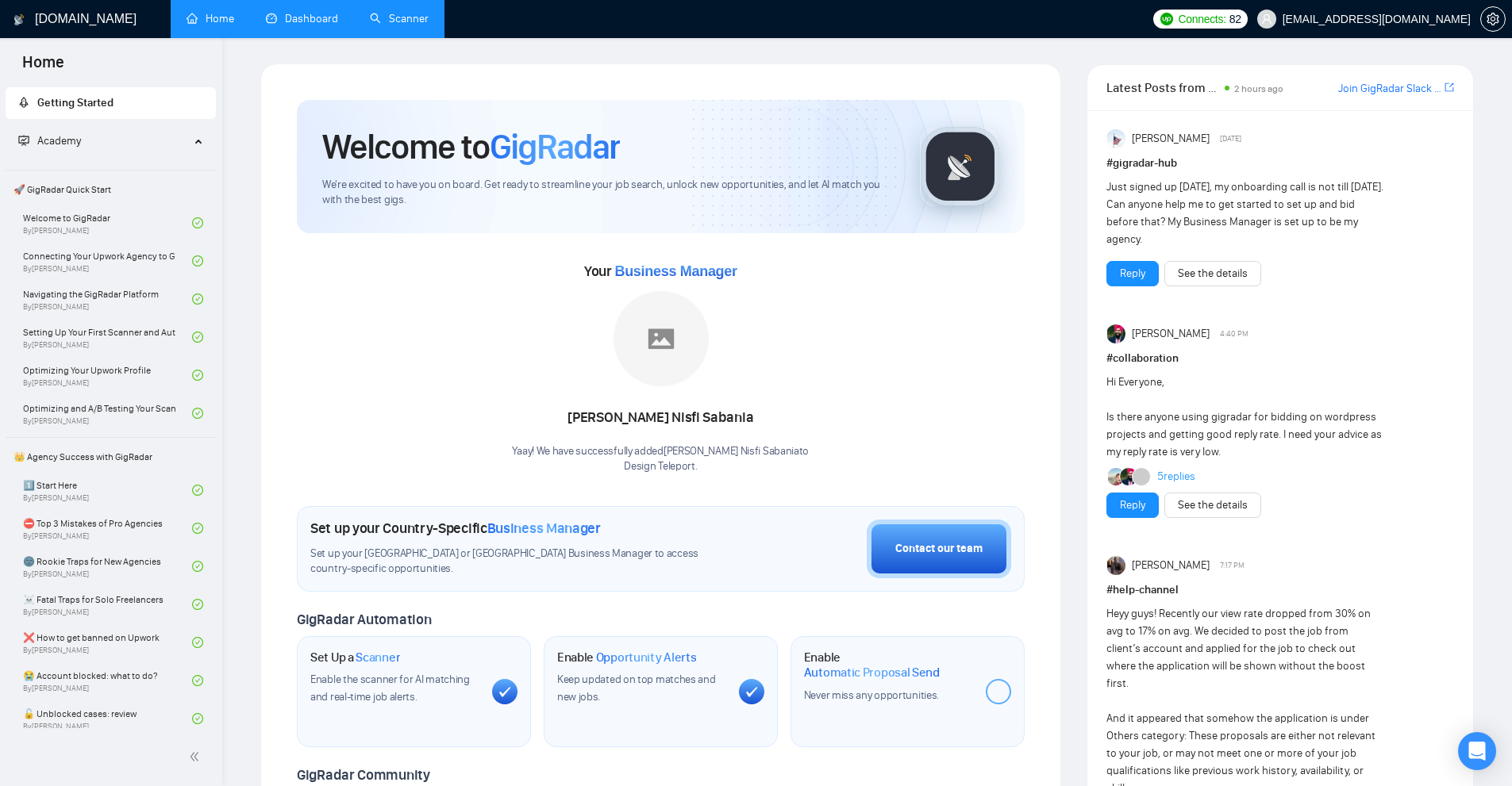
click at [309, 25] on link "Dashboard" at bounding box center [301, 18] width 72 height 13
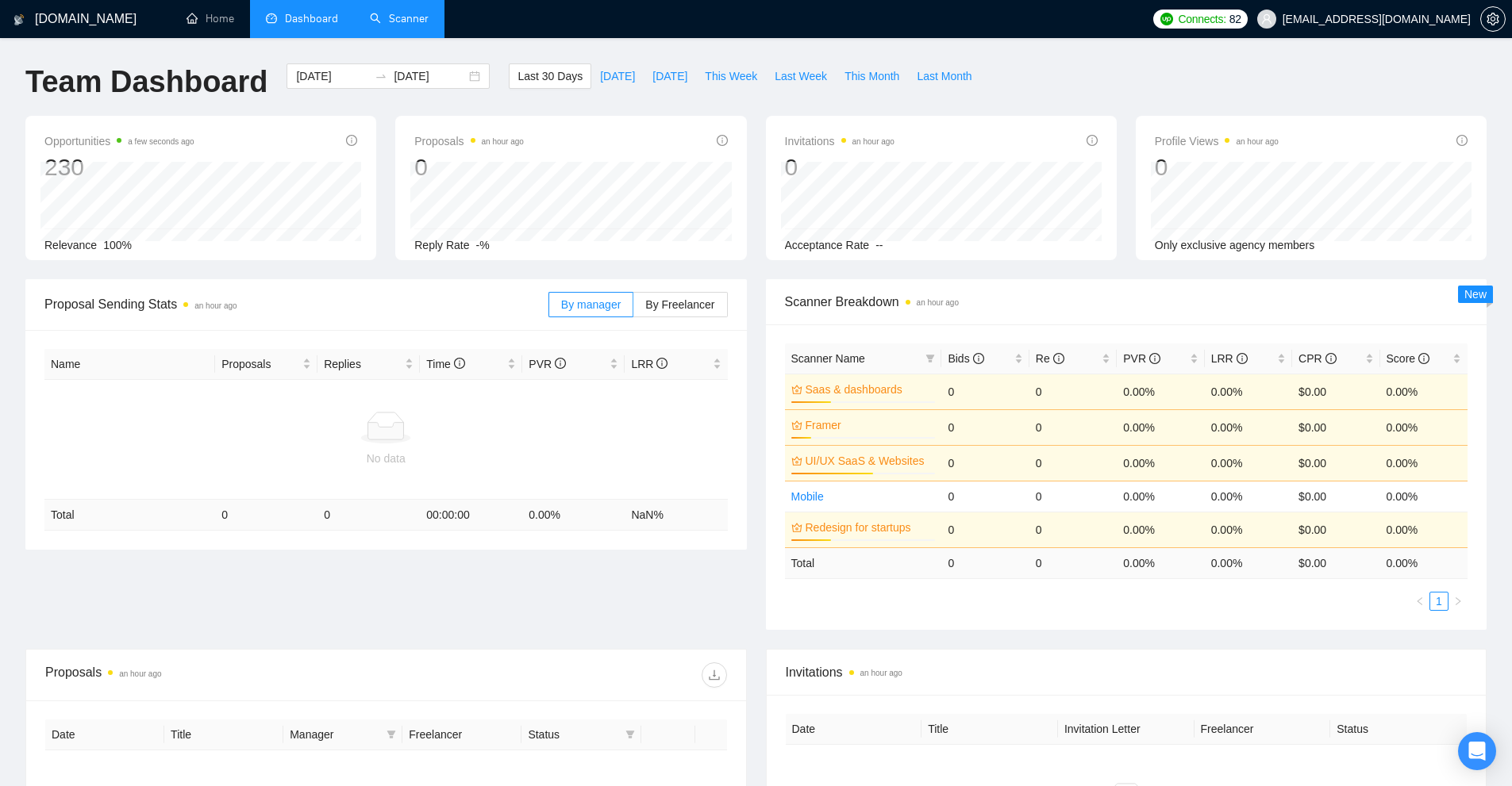
click at [414, 19] on link "Scanner" at bounding box center [399, 18] width 58 height 13
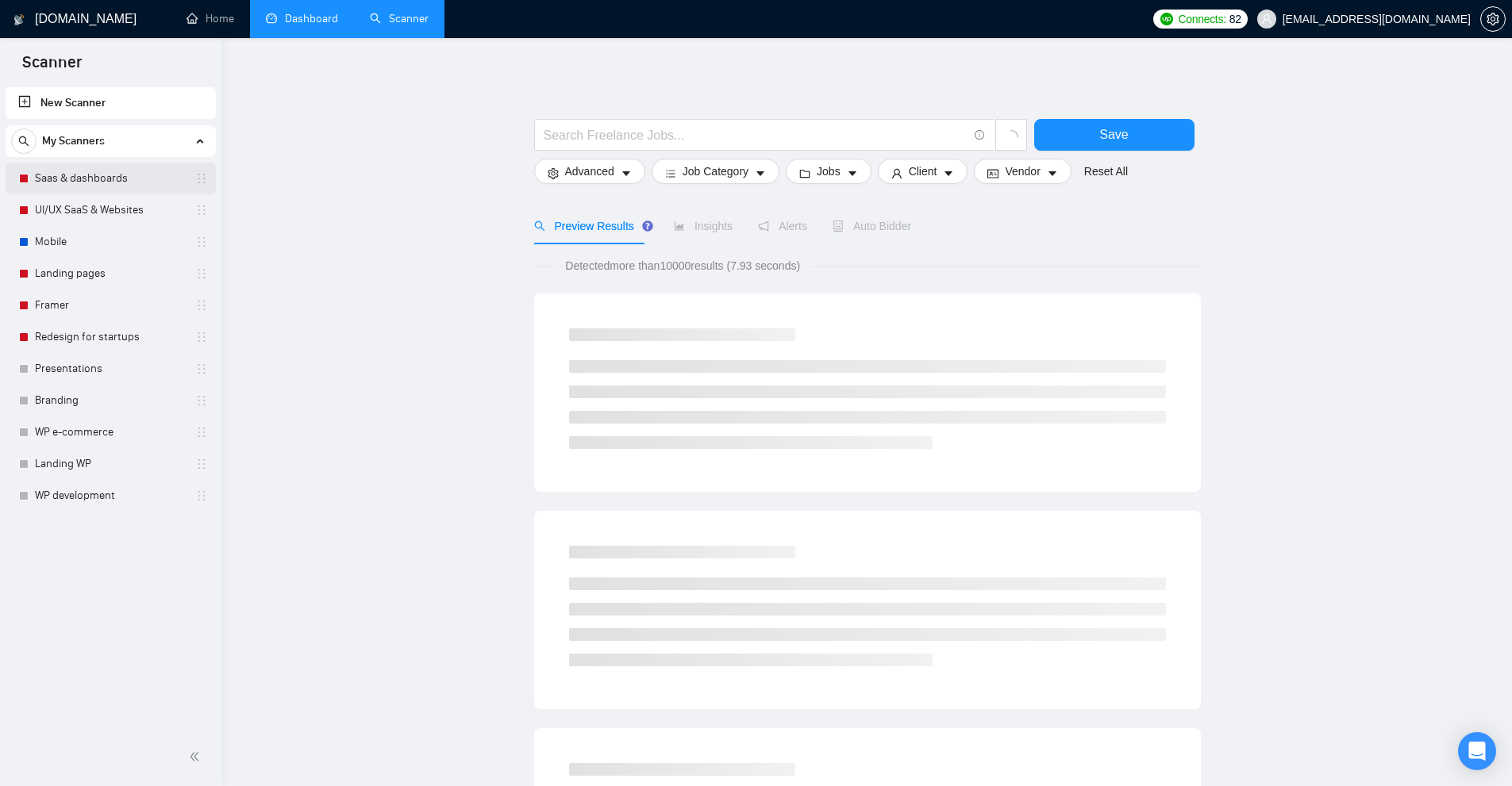
click at [97, 180] on link "Saas & dashboards" at bounding box center [110, 179] width 151 height 32
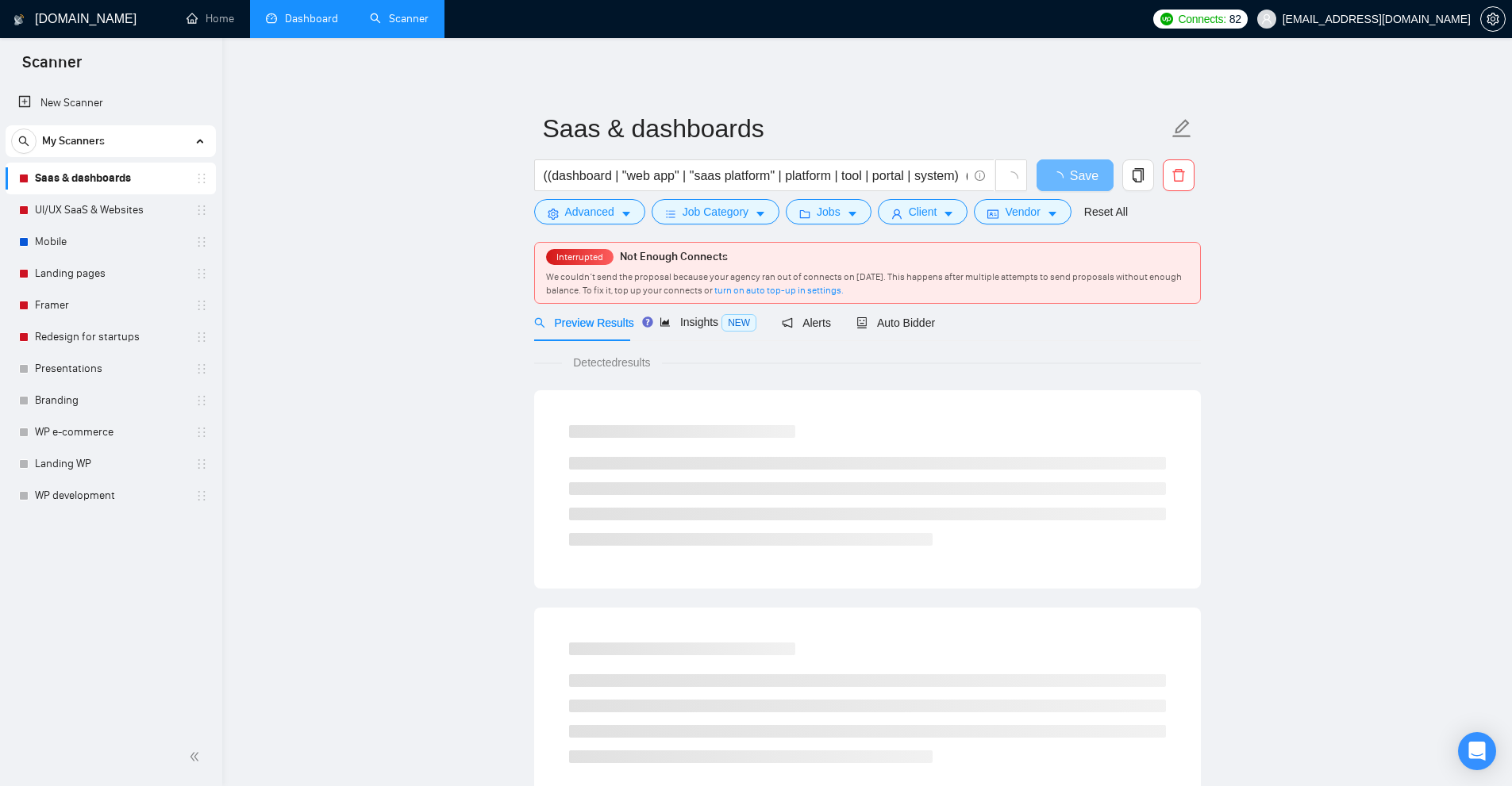
click at [302, 26] on link "Dashboard" at bounding box center [301, 18] width 72 height 13
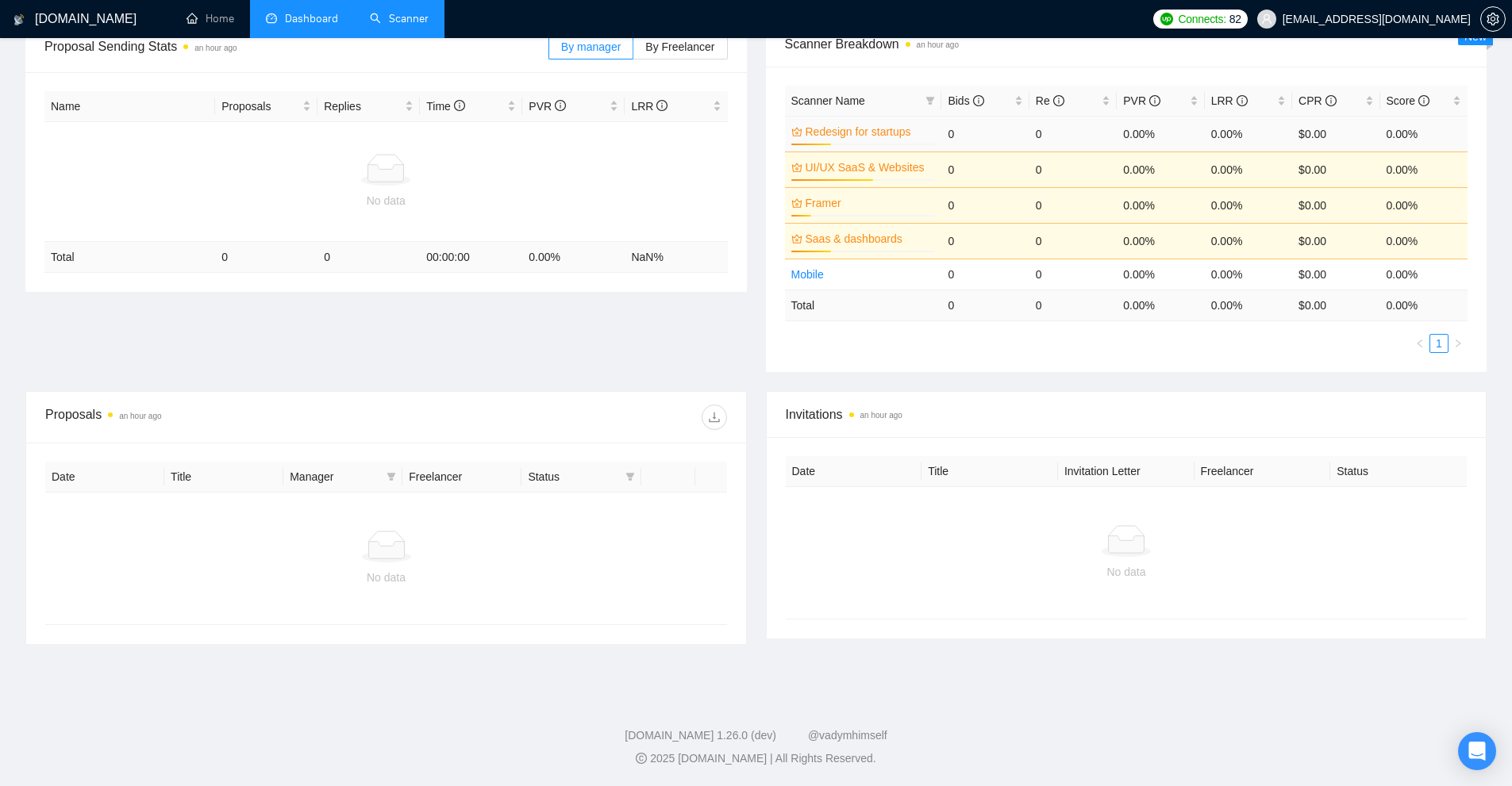
scroll to position [19, 0]
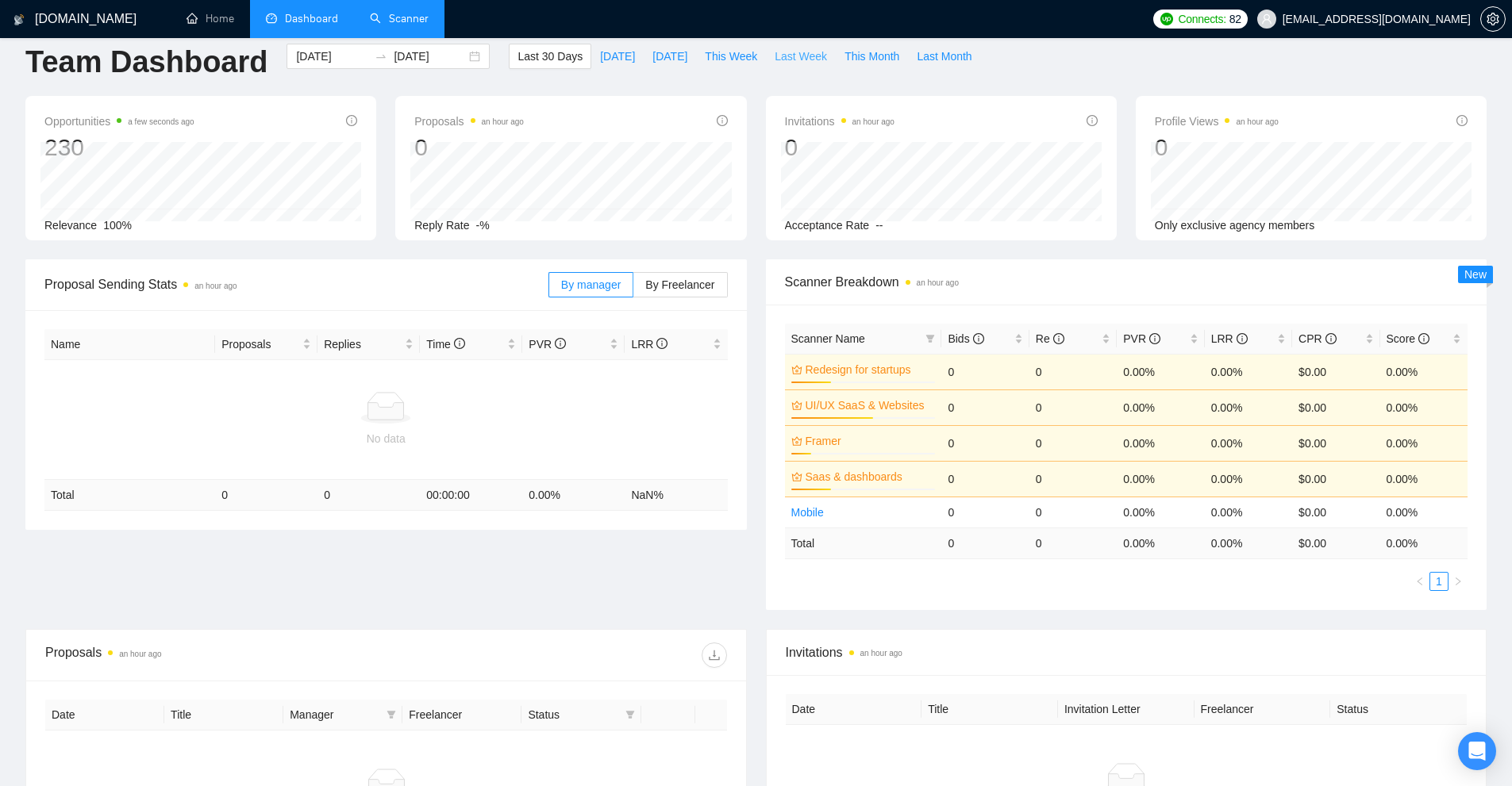
click at [775, 55] on span "Last Week" at bounding box center [800, 57] width 52 height 18
type input "2025-08-25"
type input "2025-08-31"
click at [529, 57] on span "Last 30 Days" at bounding box center [549, 57] width 65 height 18
type input "[DATE]"
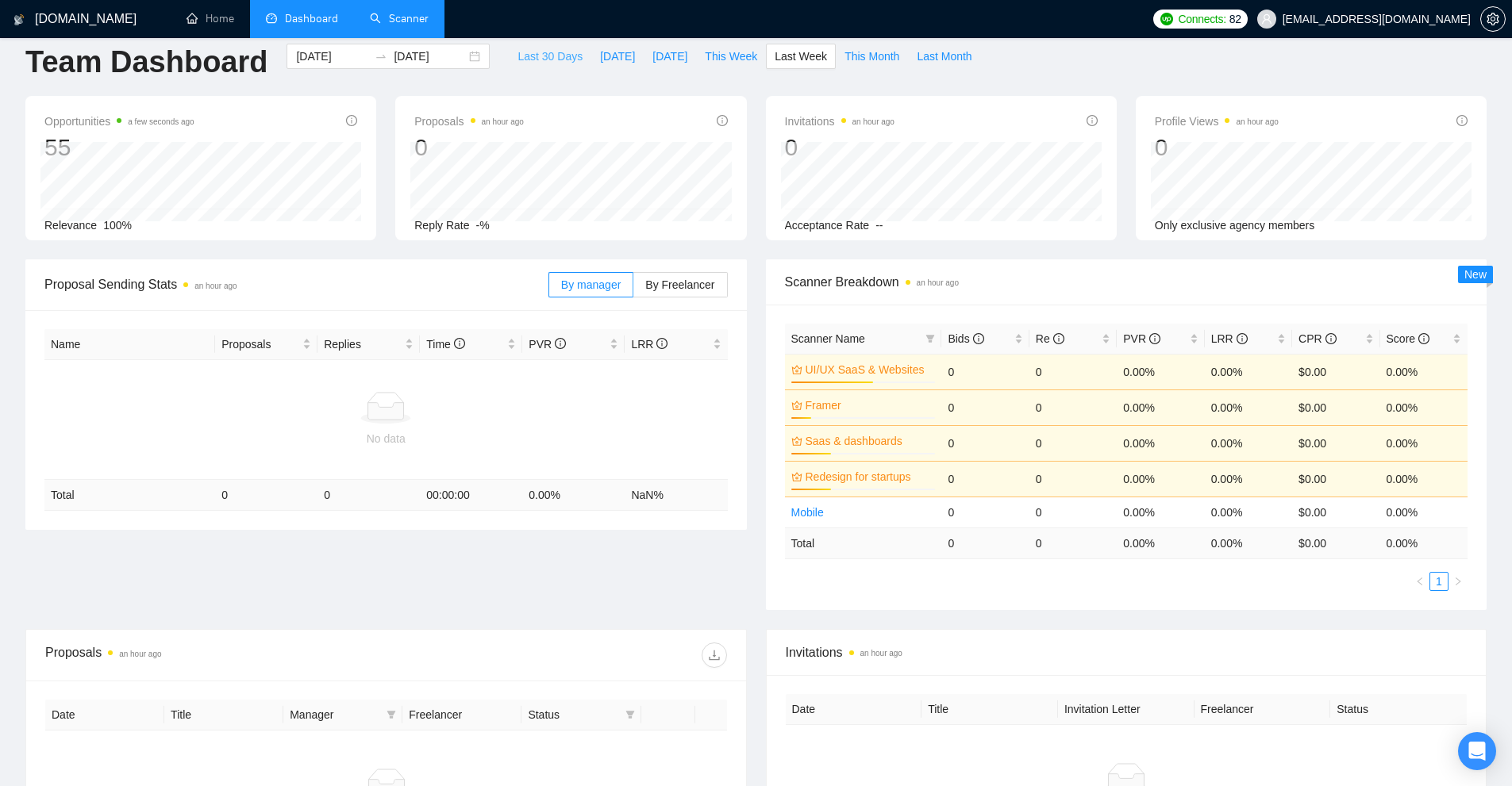
type input "[DATE]"
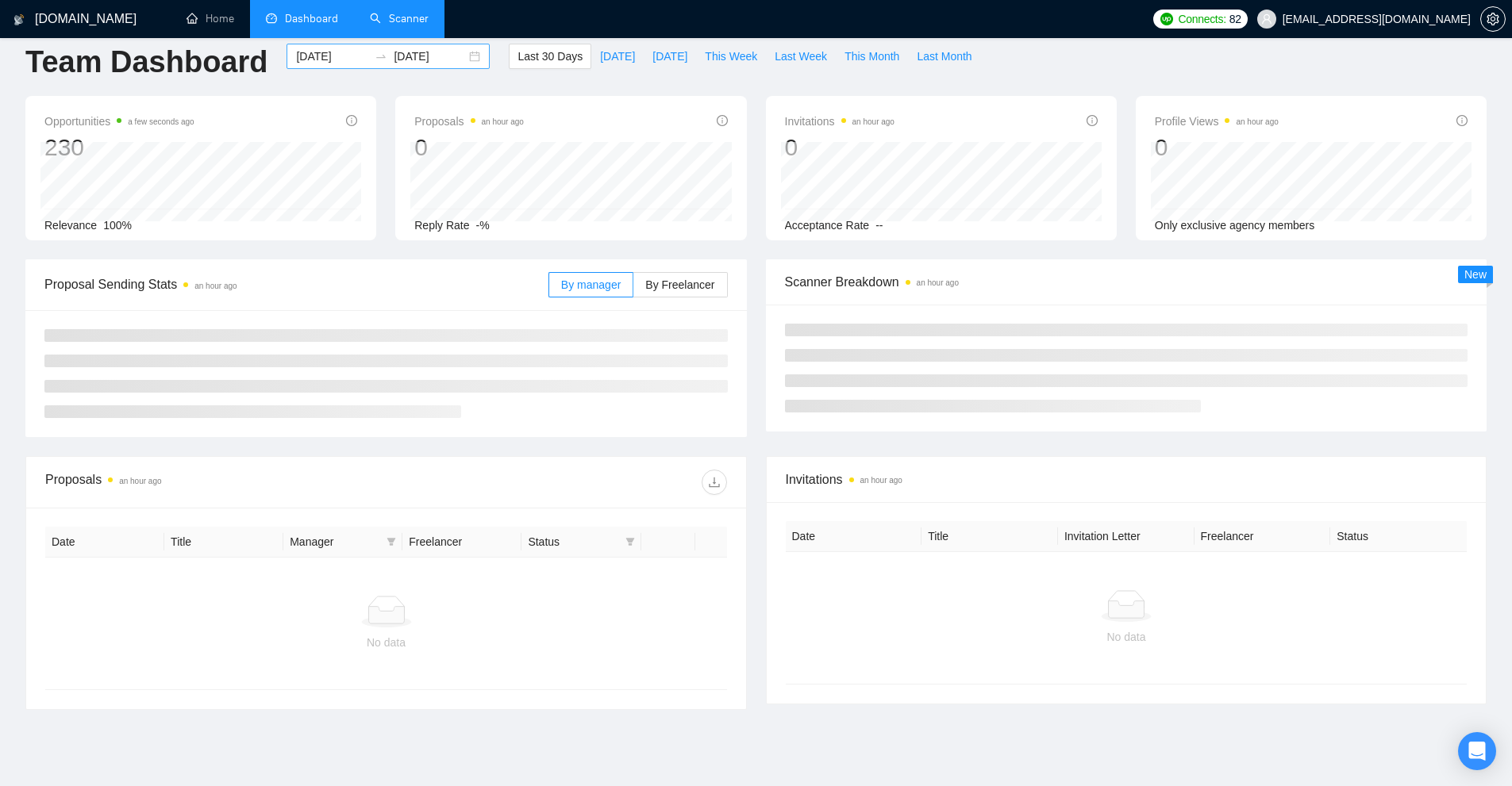
click at [341, 54] on input "[DATE]" at bounding box center [331, 57] width 72 height 18
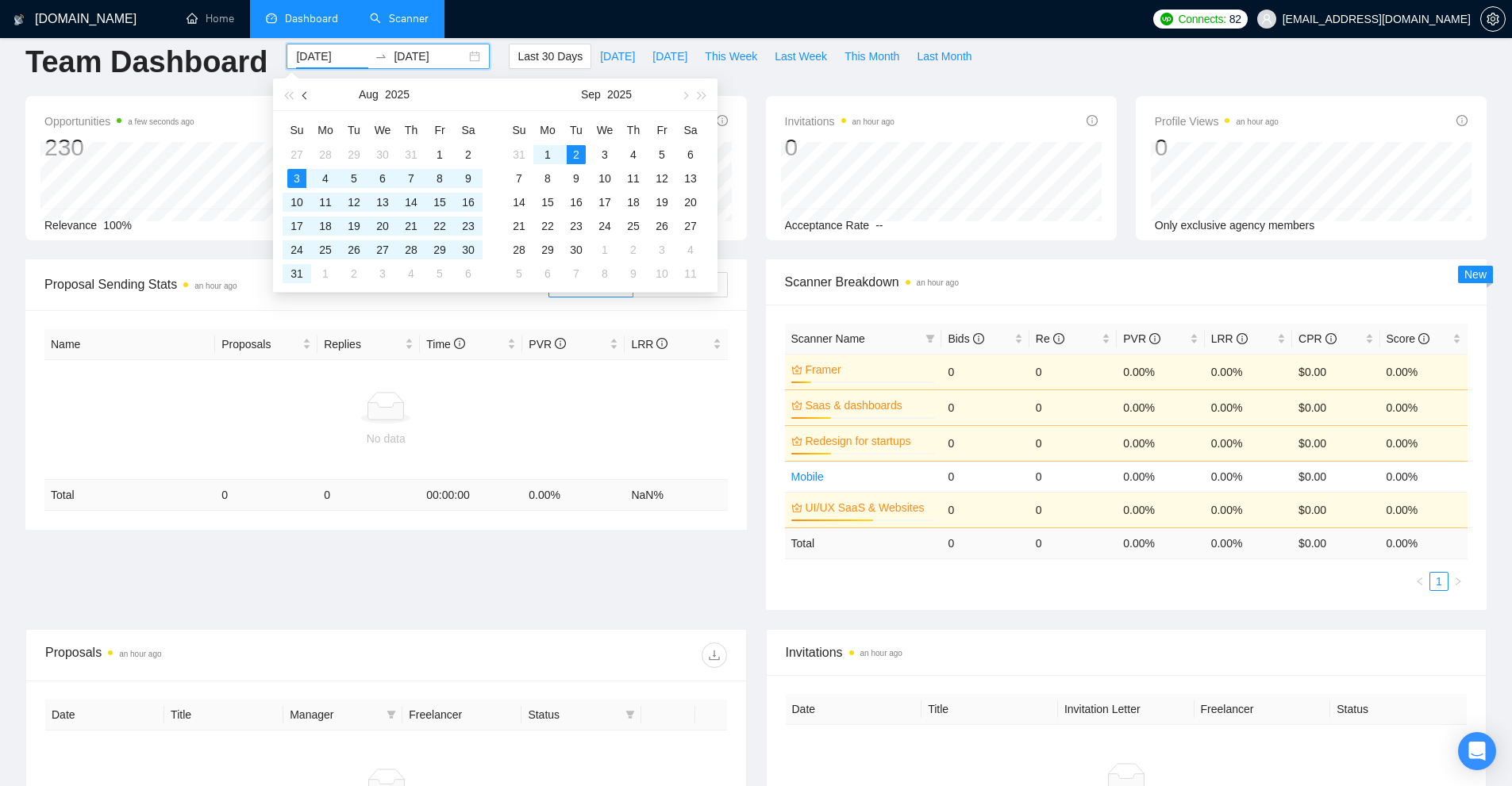
click at [304, 95] on span "button" at bounding box center [306, 95] width 8 height 8
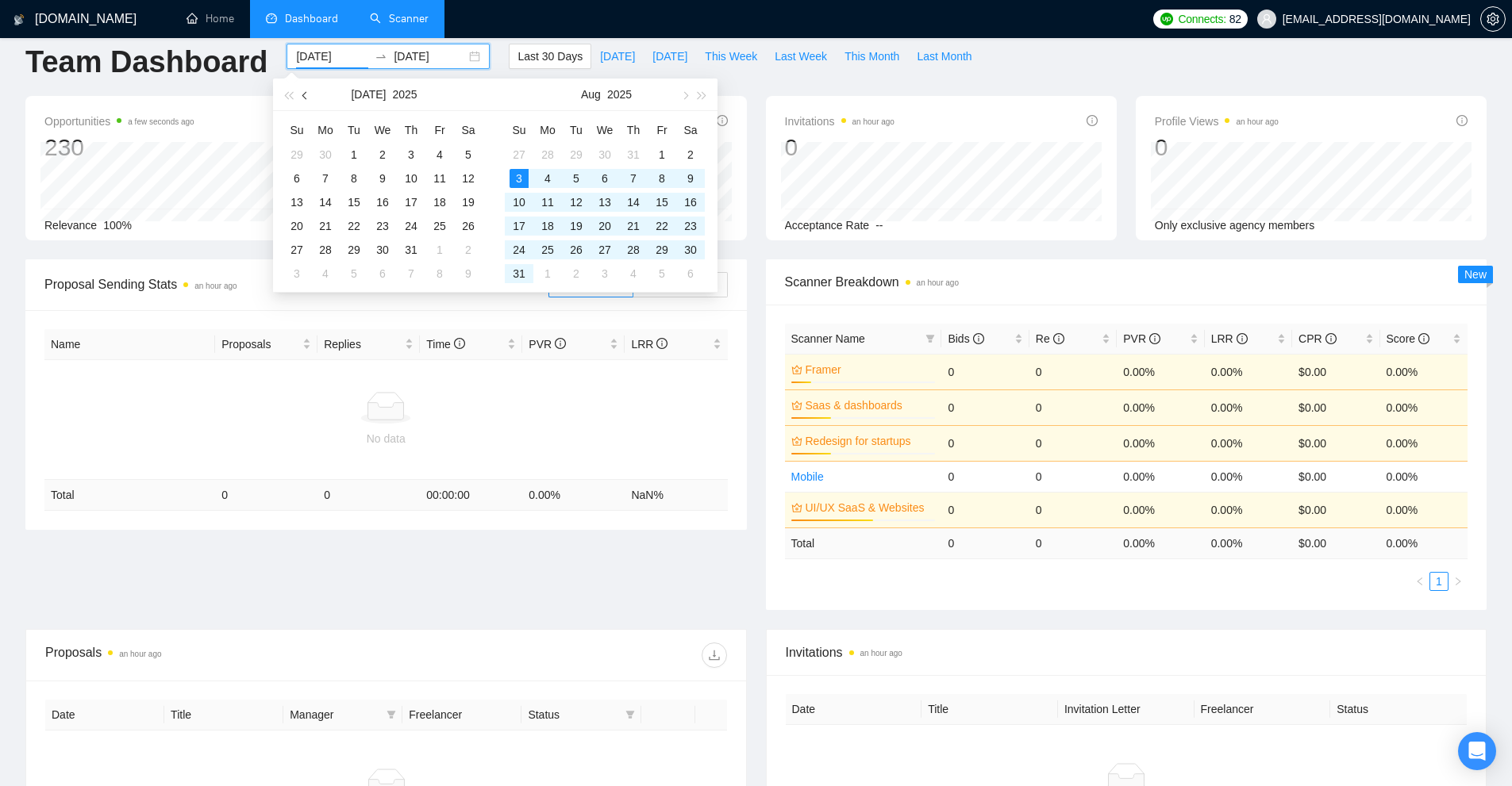
click at [304, 95] on span "button" at bounding box center [306, 95] width 8 height 8
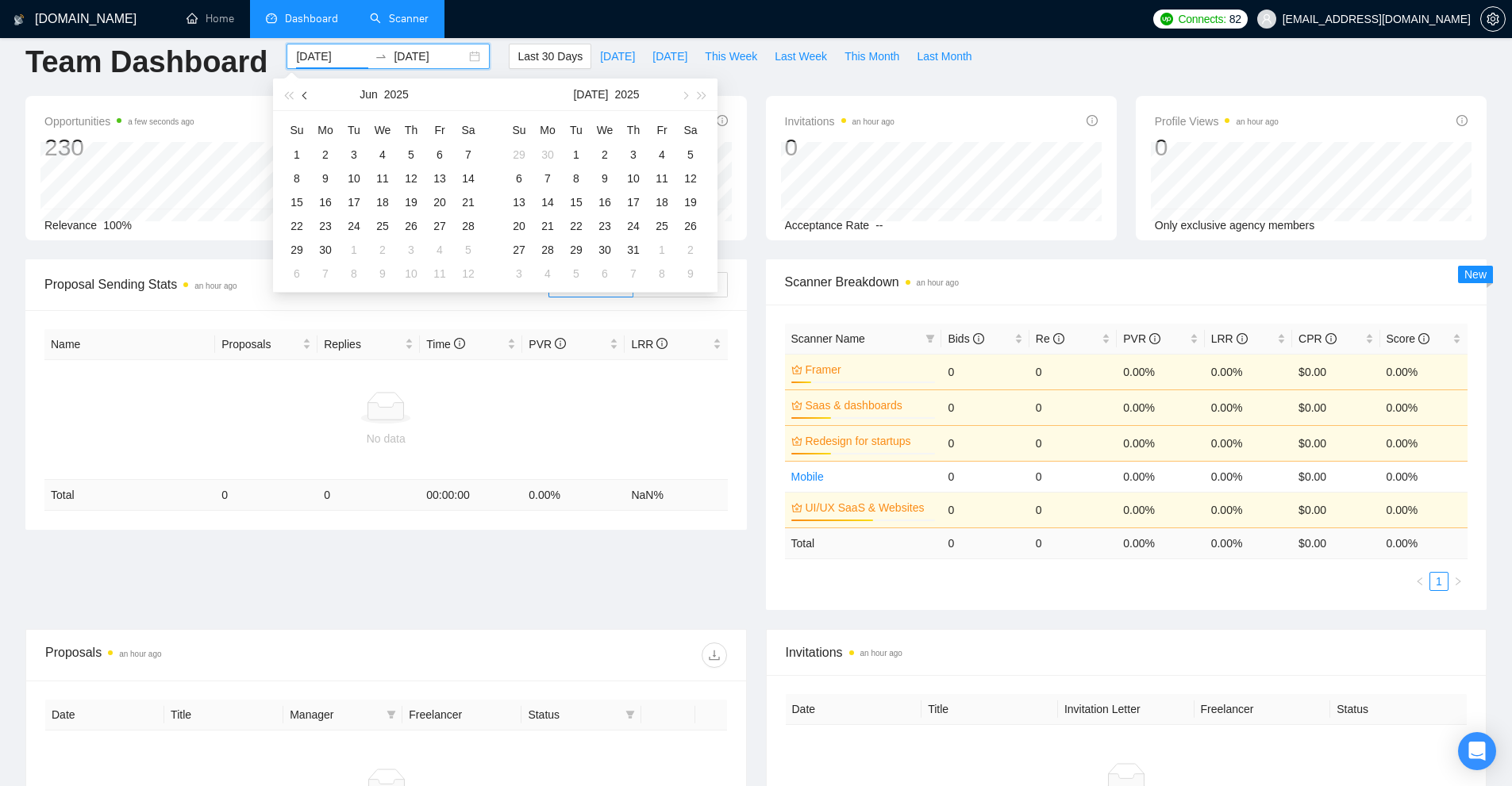
click at [304, 95] on span "button" at bounding box center [306, 95] width 8 height 8
type input "2025-03-03"
click at [324, 170] on div "3" at bounding box center [324, 178] width 19 height 19
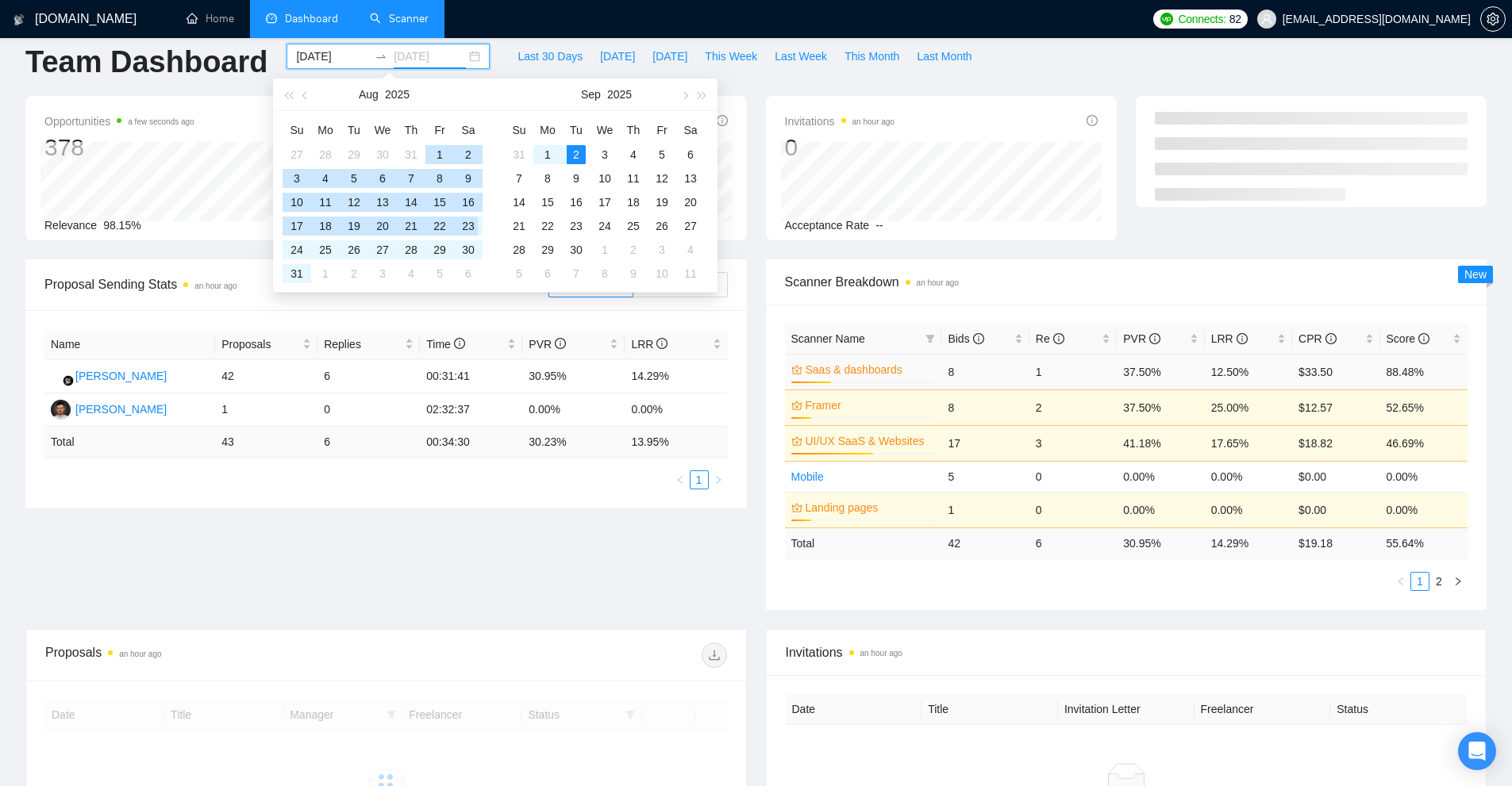
type input "[DATE]"
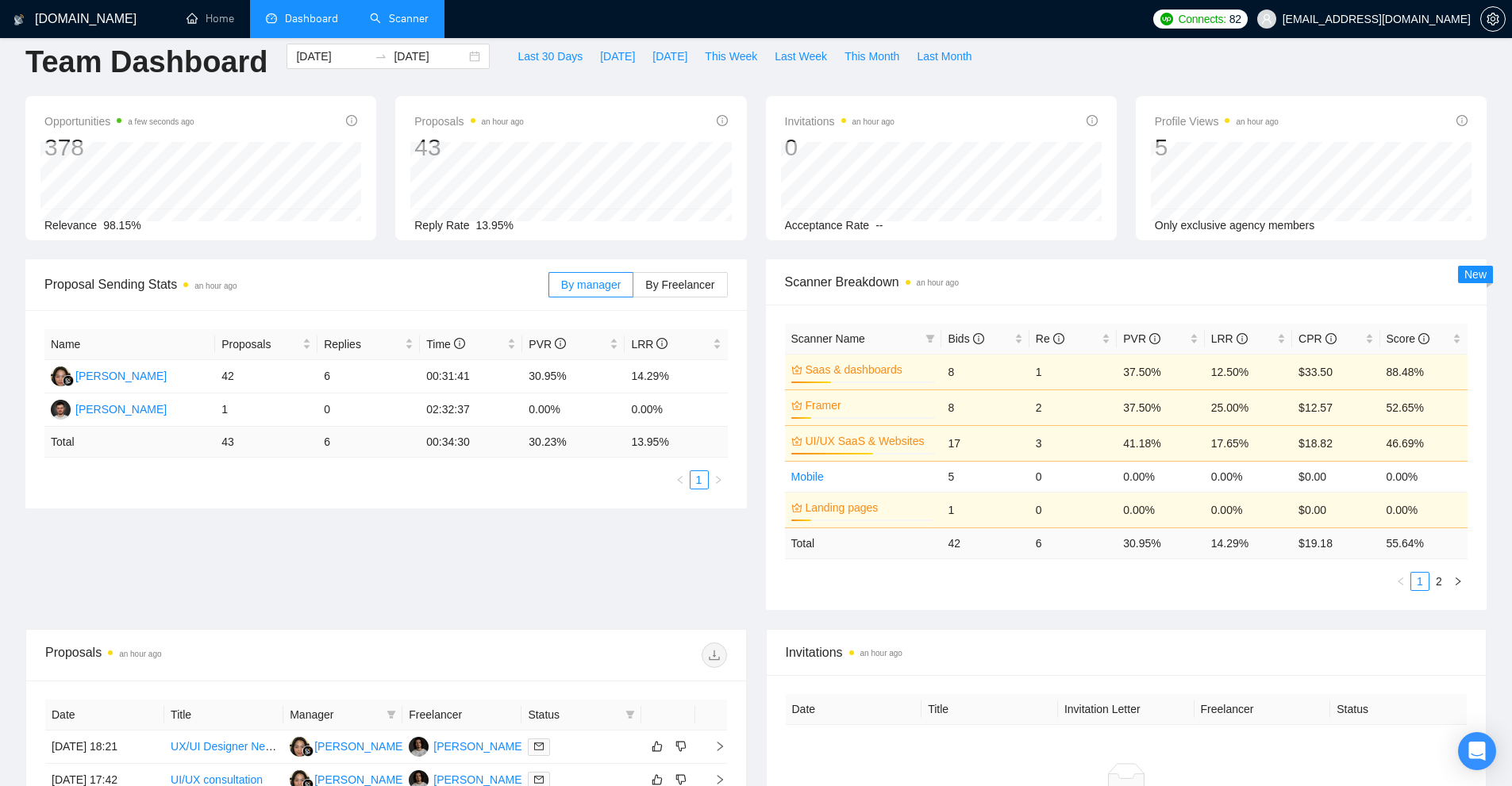
click at [1136, 583] on ul "1 2" at bounding box center [1126, 580] width 683 height 19
drag, startPoint x: 1030, startPoint y: 549, endPoint x: 957, endPoint y: 547, distance: 73.0
click at [957, 547] on tr "Total 42 6 30.95 % 14.29 % $ 19.18 55.64 %" at bounding box center [1126, 542] width 683 height 31
click at [1133, 581] on ul "1 2" at bounding box center [1126, 580] width 683 height 19
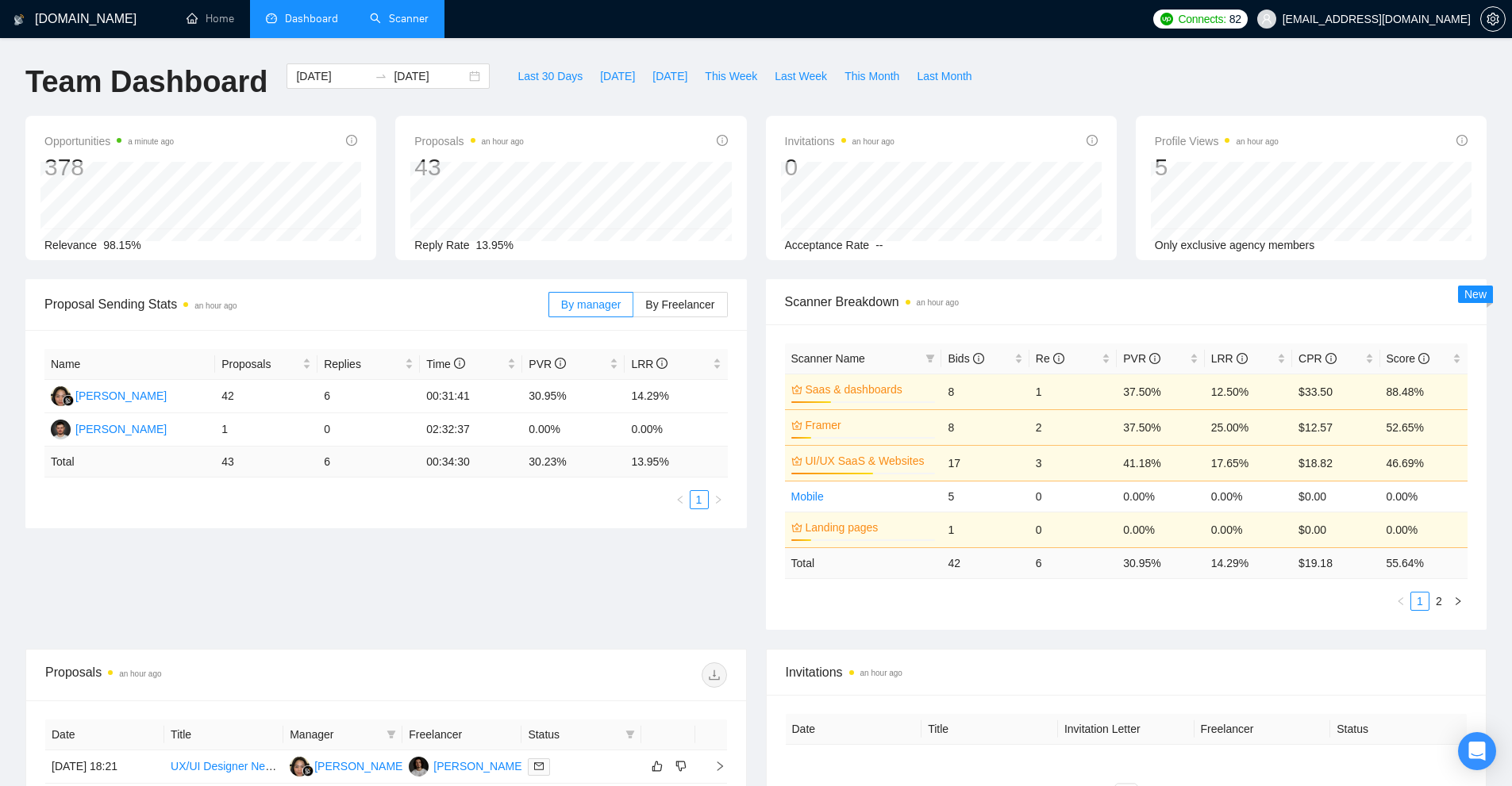
click at [406, 19] on link "Scanner" at bounding box center [399, 18] width 58 height 13
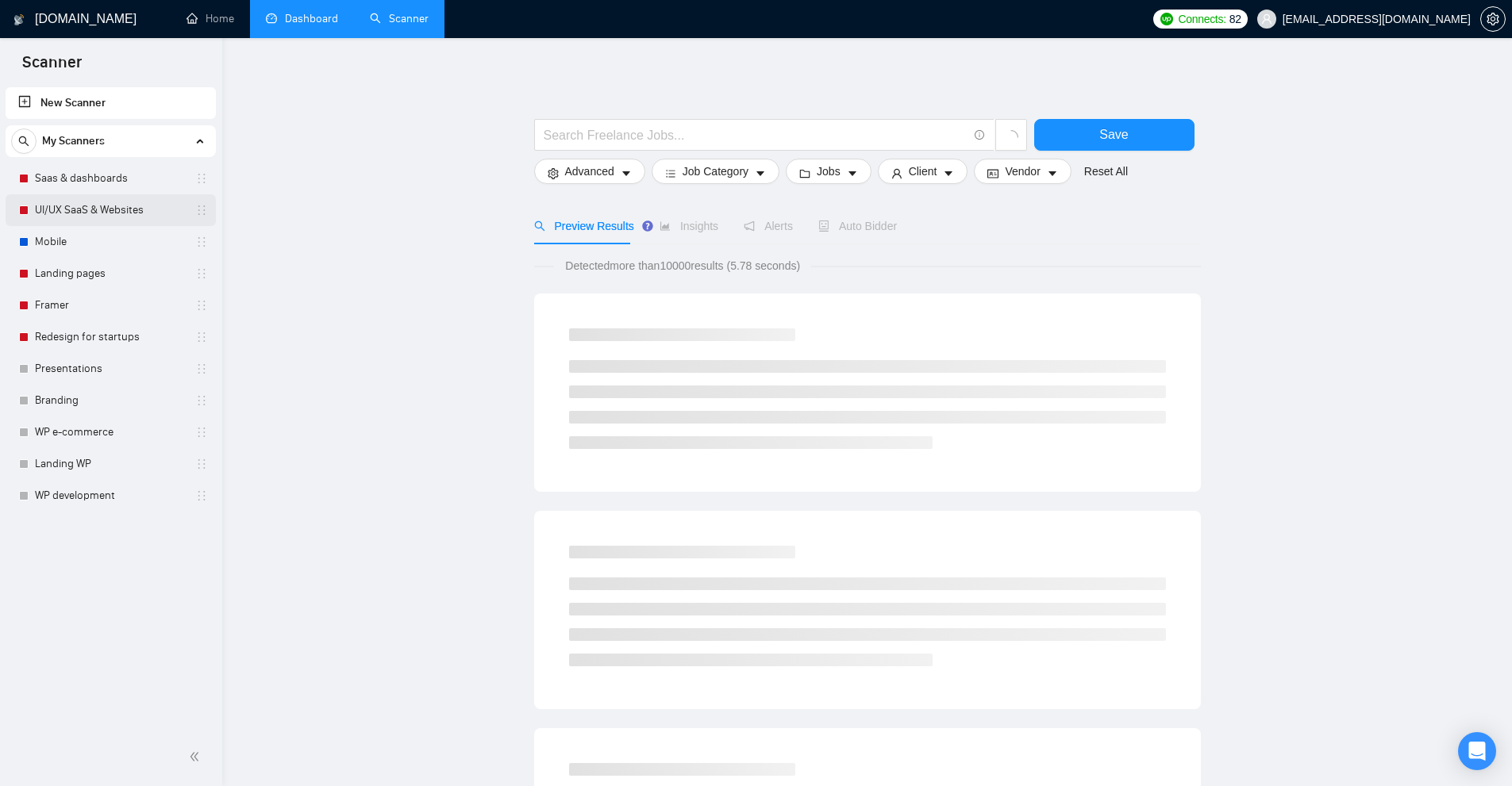
click at [70, 216] on link "UI/UX SaaS & Websites" at bounding box center [110, 210] width 151 height 32
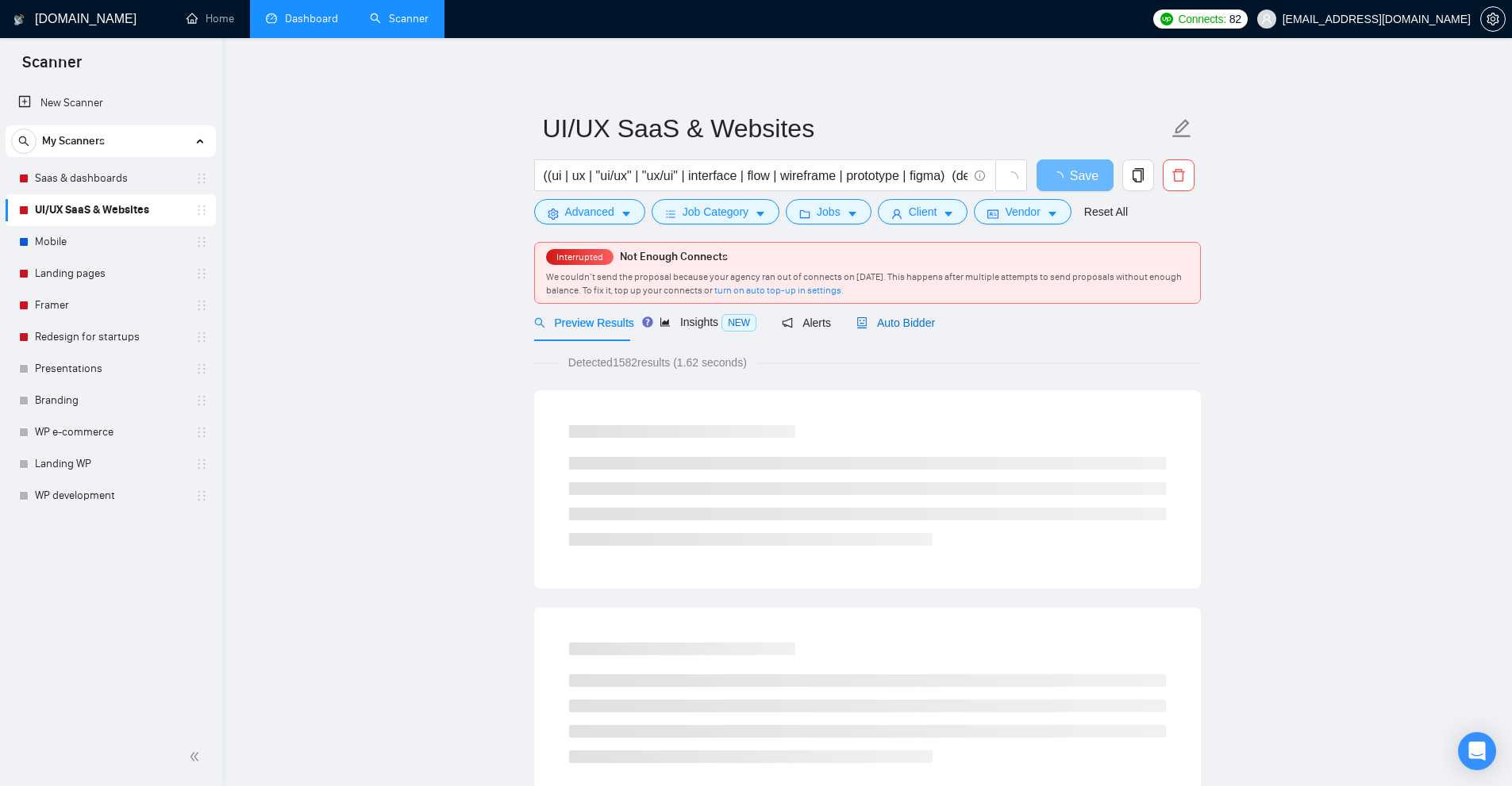
click at [895, 327] on span "Auto Bidder" at bounding box center [895, 323] width 79 height 12
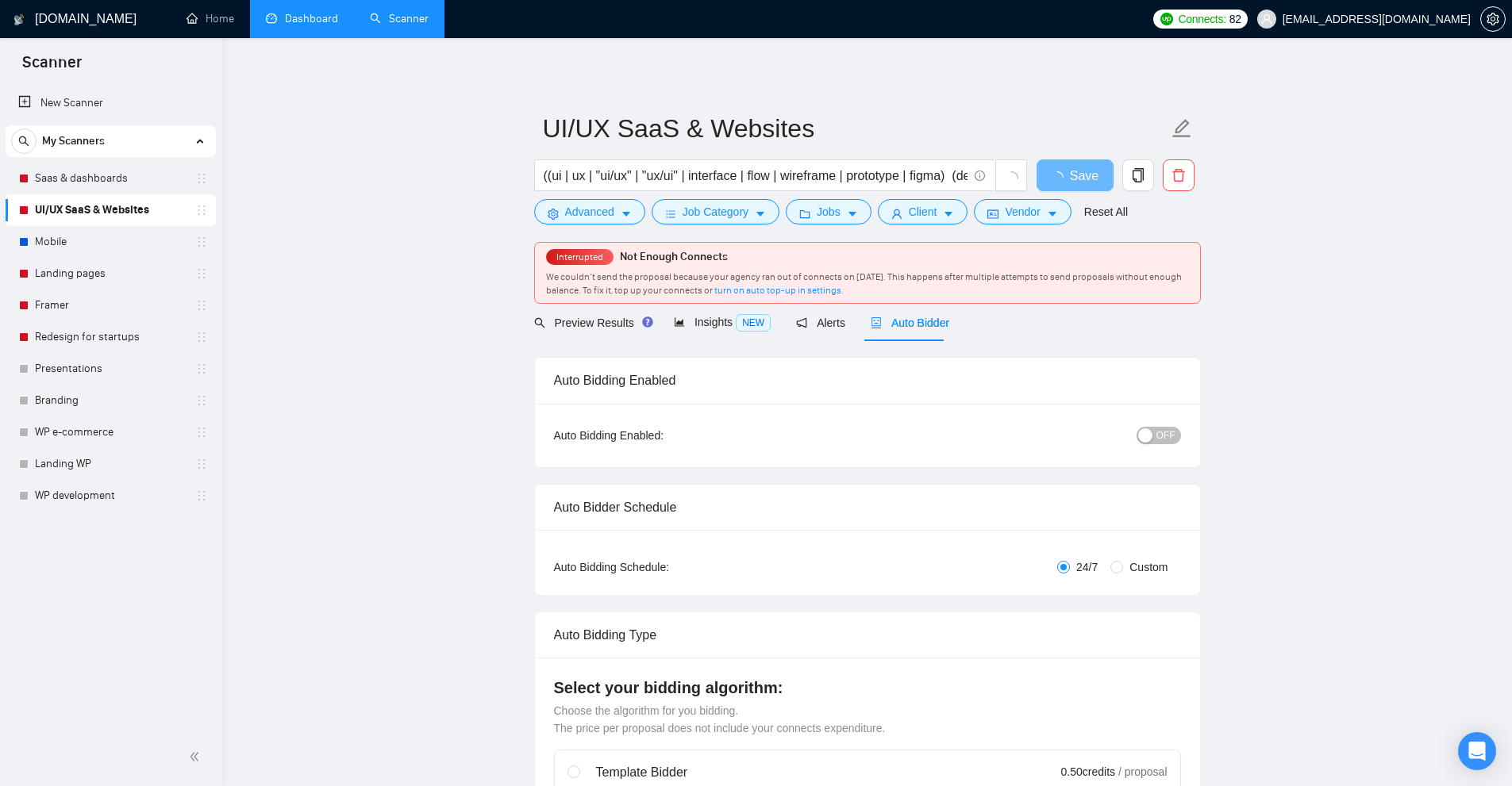
checkbox input "true"
click at [909, 274] on span "We couldn’t send the proposal because your agency ran out of connects on April …" at bounding box center [863, 284] width 635 height 25
click at [103, 334] on link "Redesign for startups" at bounding box center [110, 338] width 151 height 32
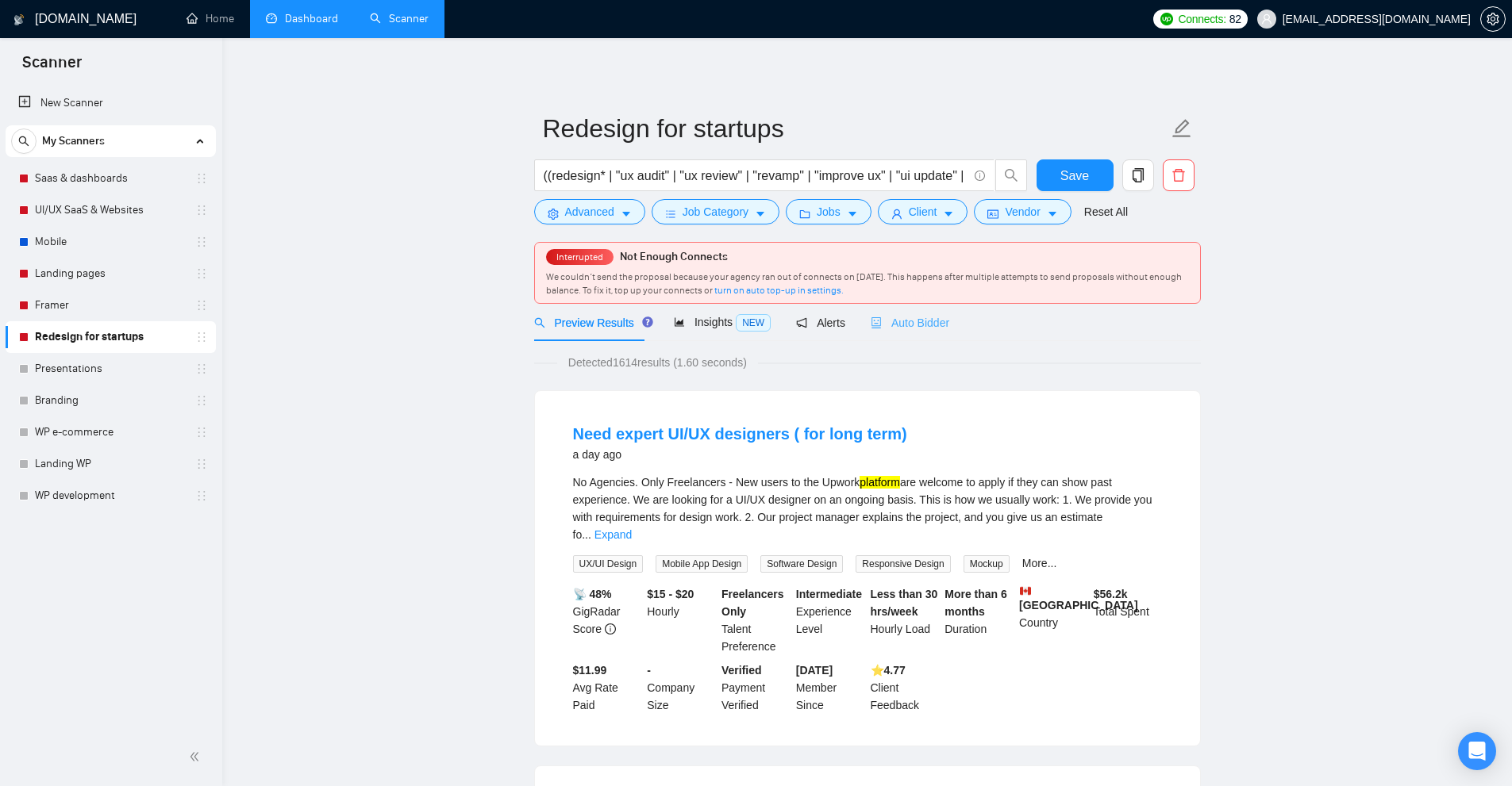
click at [926, 331] on div "Auto Bidder" at bounding box center [909, 323] width 79 height 37
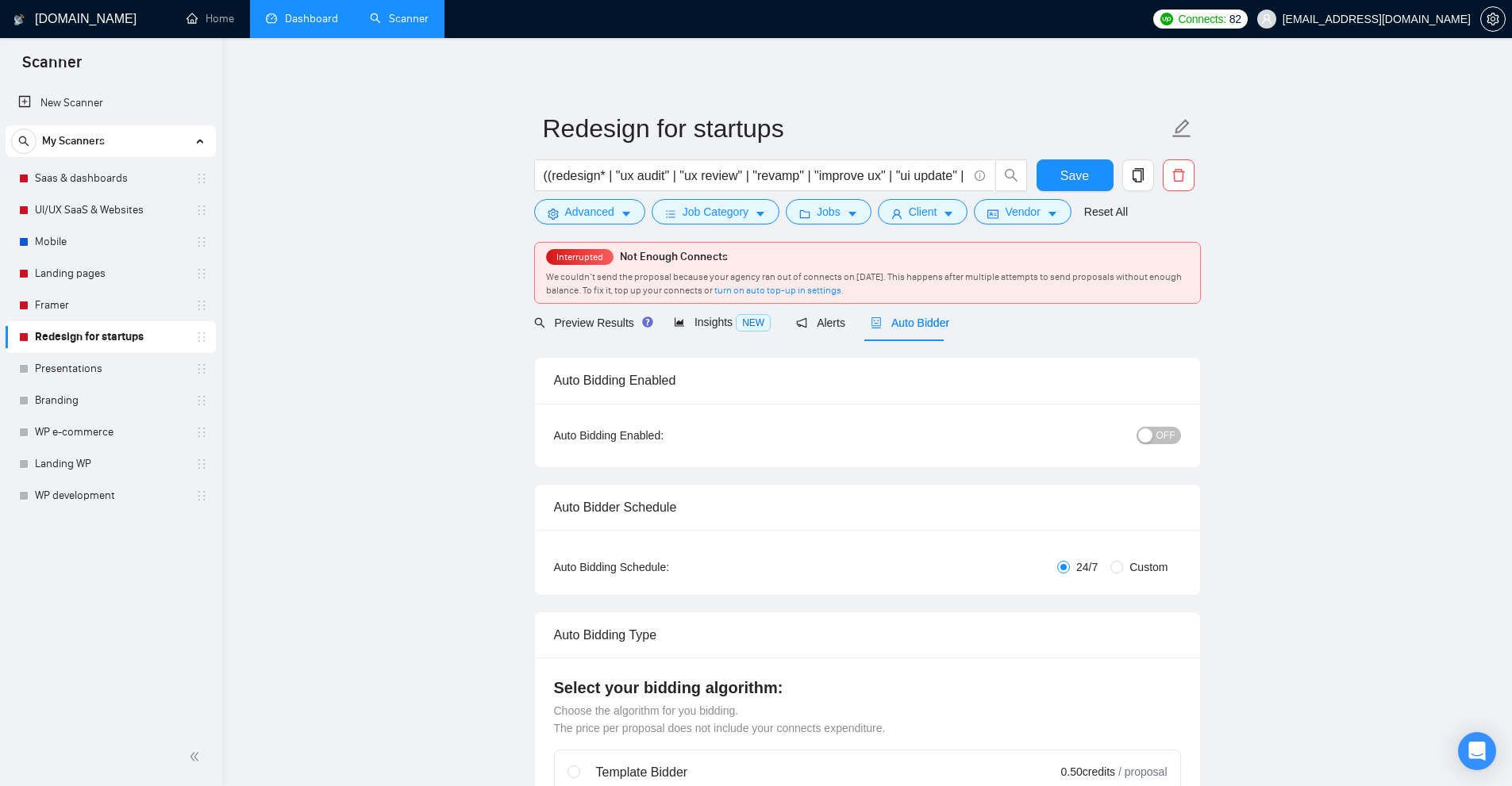
checkbox input "true"
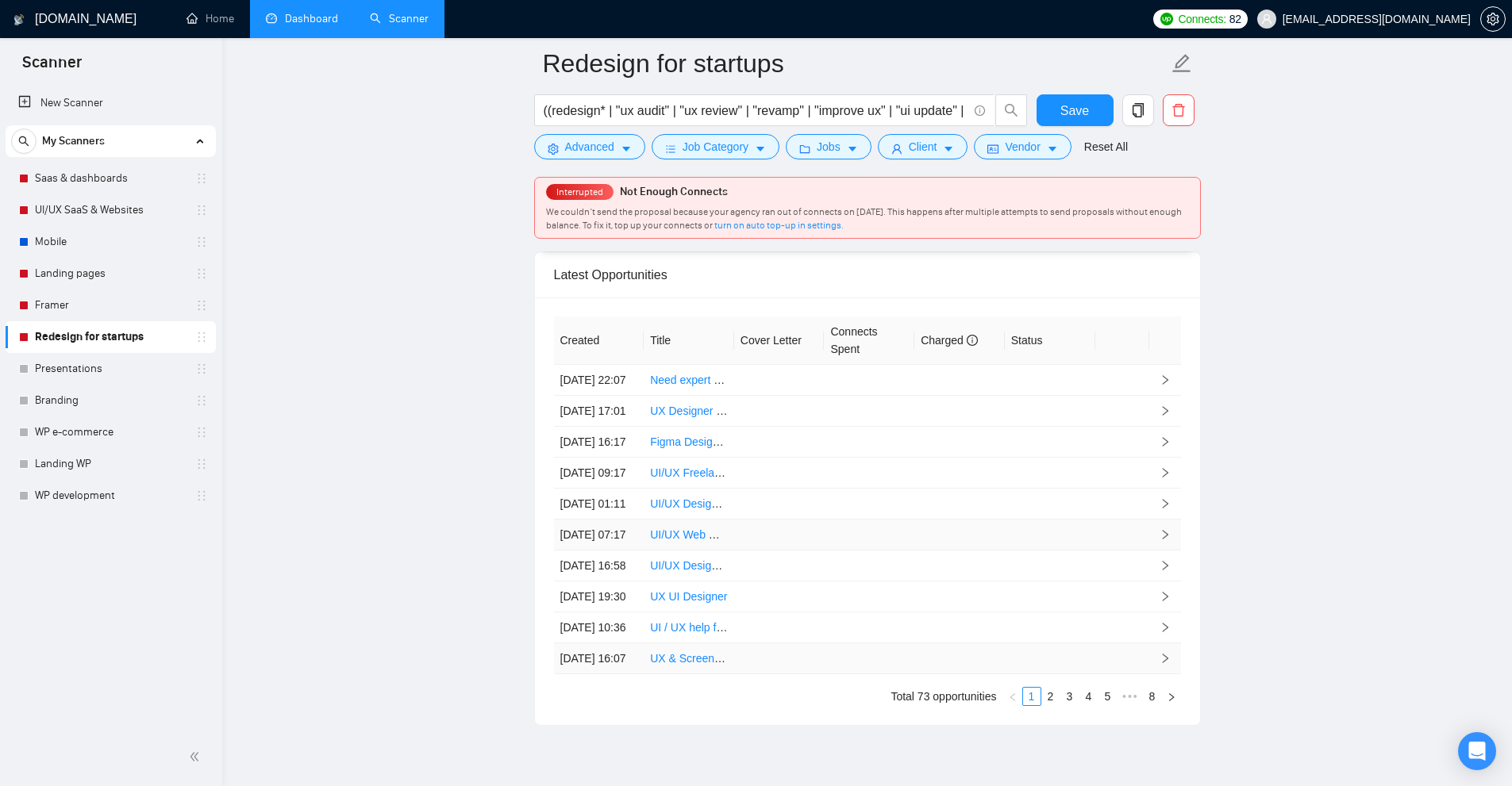
scroll to position [4433, 0]
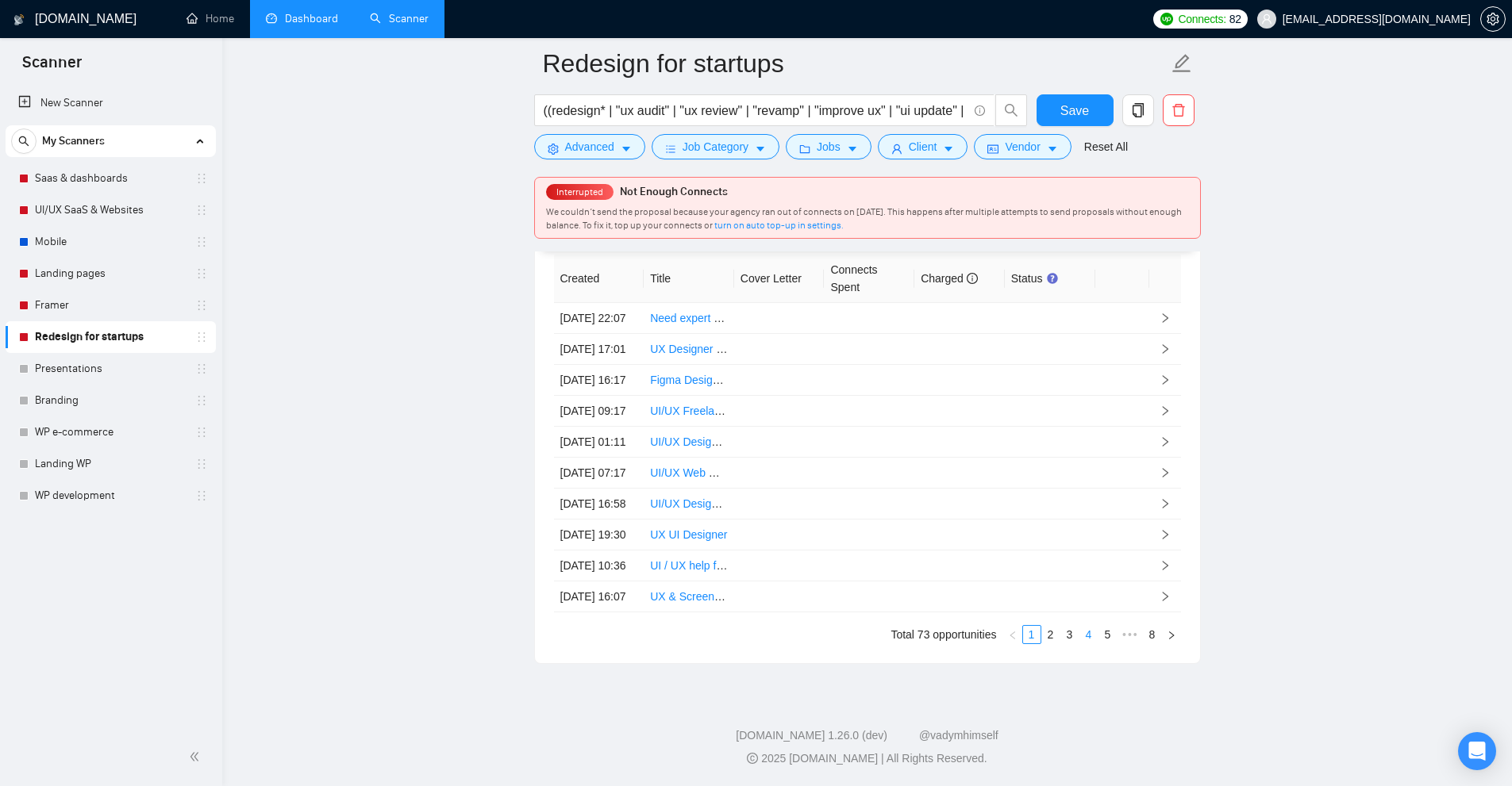
click at [1082, 637] on link "4" at bounding box center [1088, 634] width 18 height 18
click at [1110, 635] on link "6" at bounding box center [1108, 634] width 18 height 18
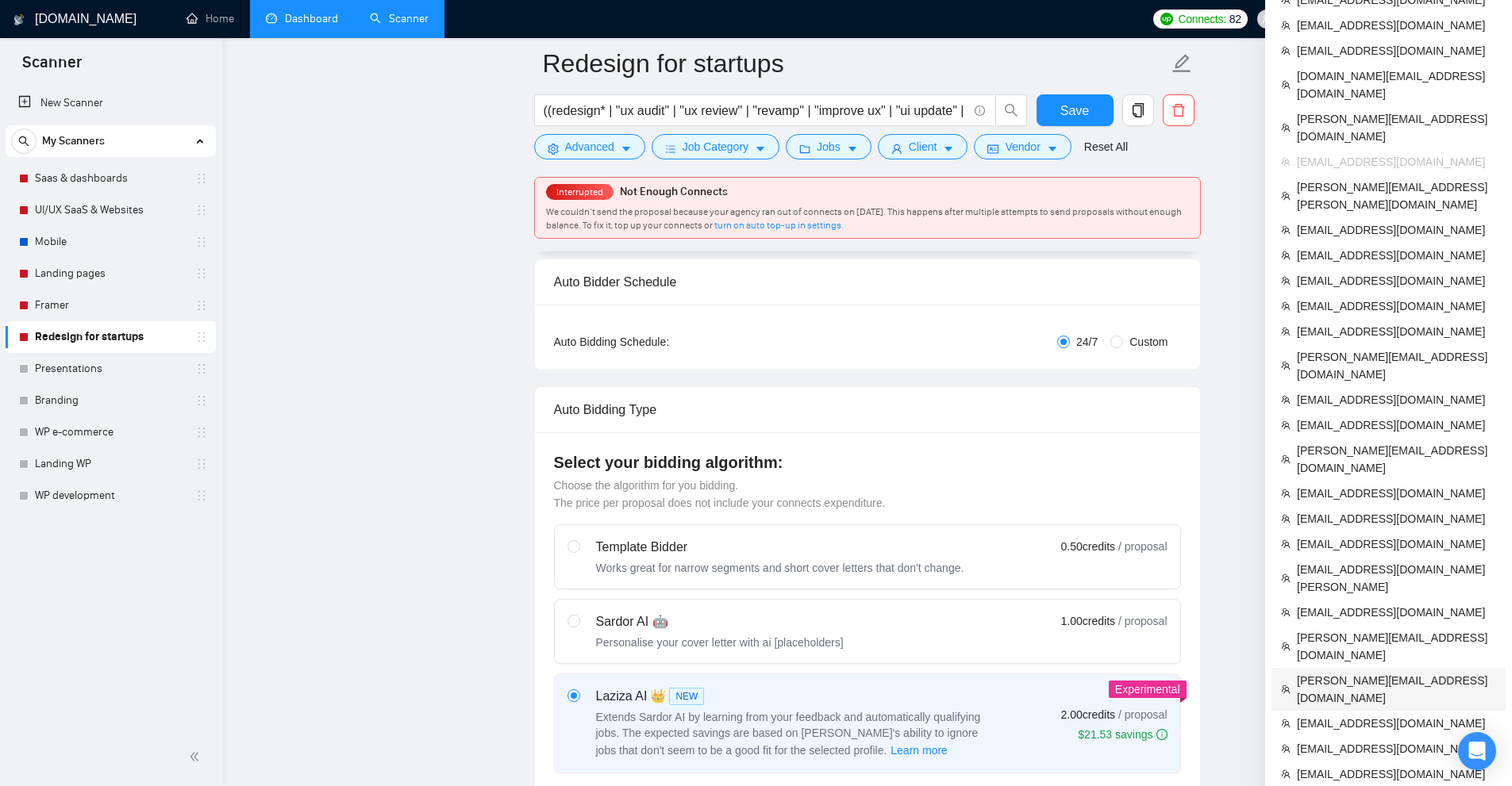
scroll to position [80, 0]
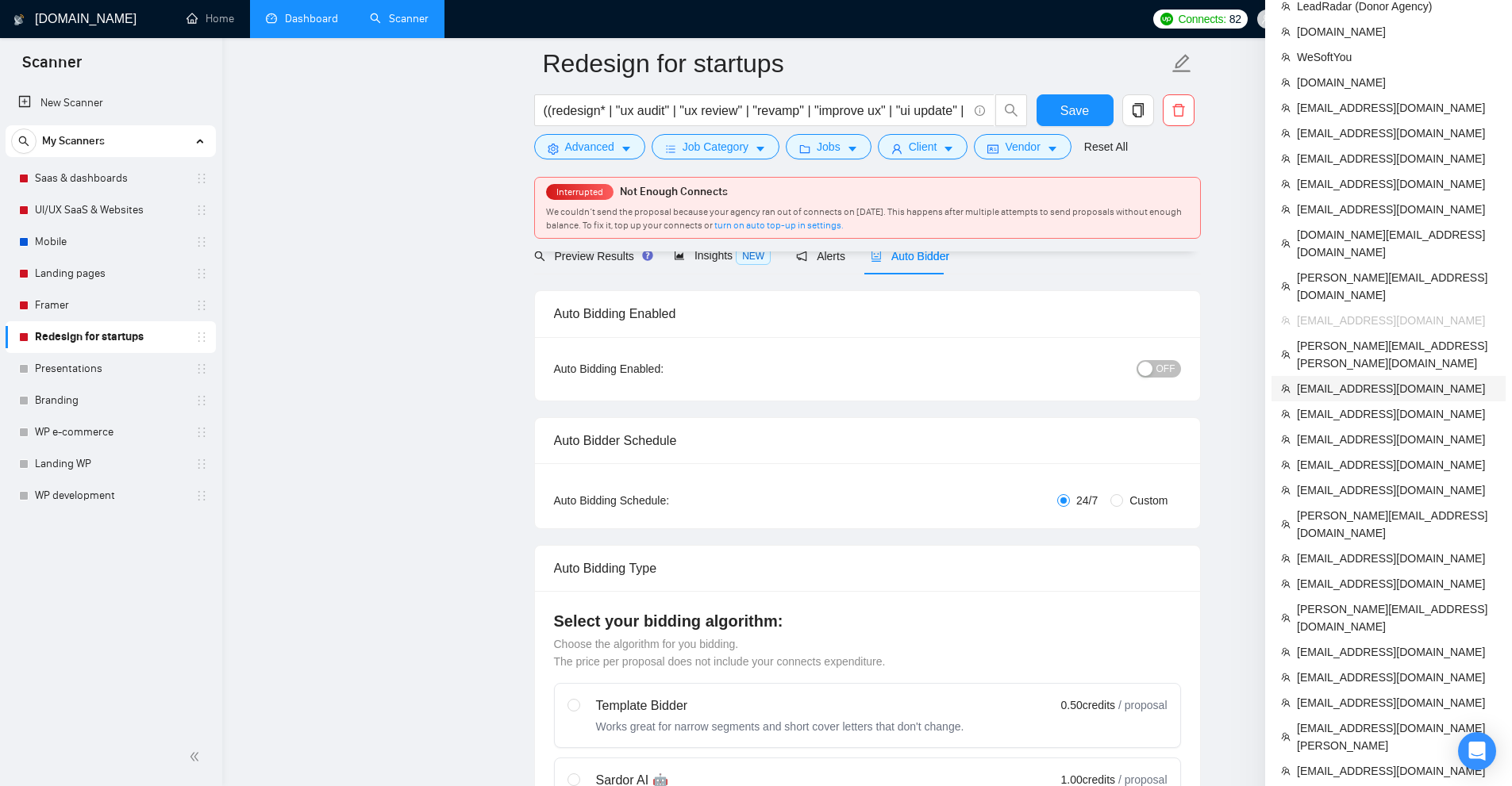
click at [1345, 380] on span "[EMAIL_ADDRESS][DOMAIN_NAME]" at bounding box center [1396, 389] width 199 height 18
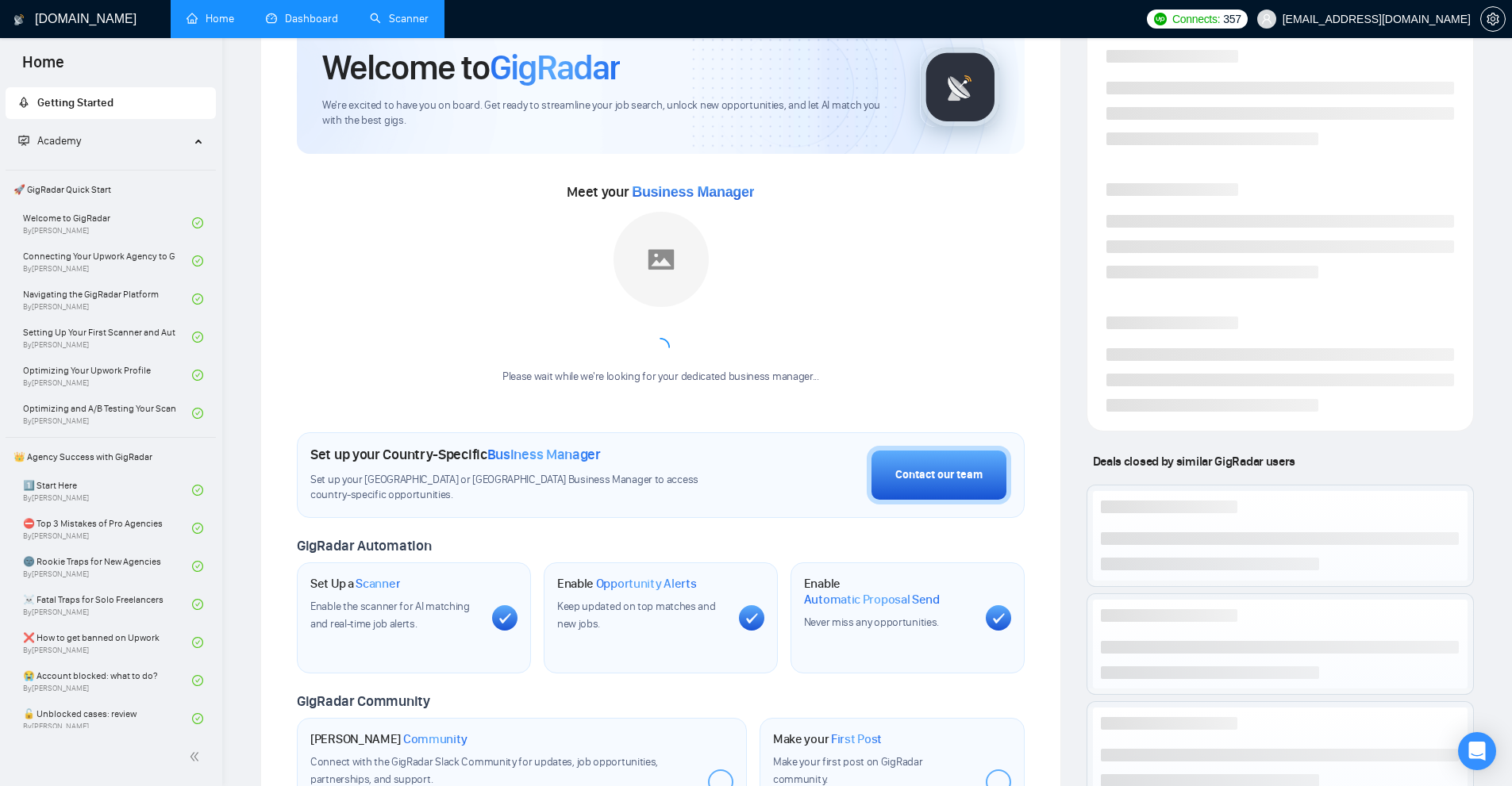
click at [375, 18] on link "Scanner" at bounding box center [399, 18] width 58 height 13
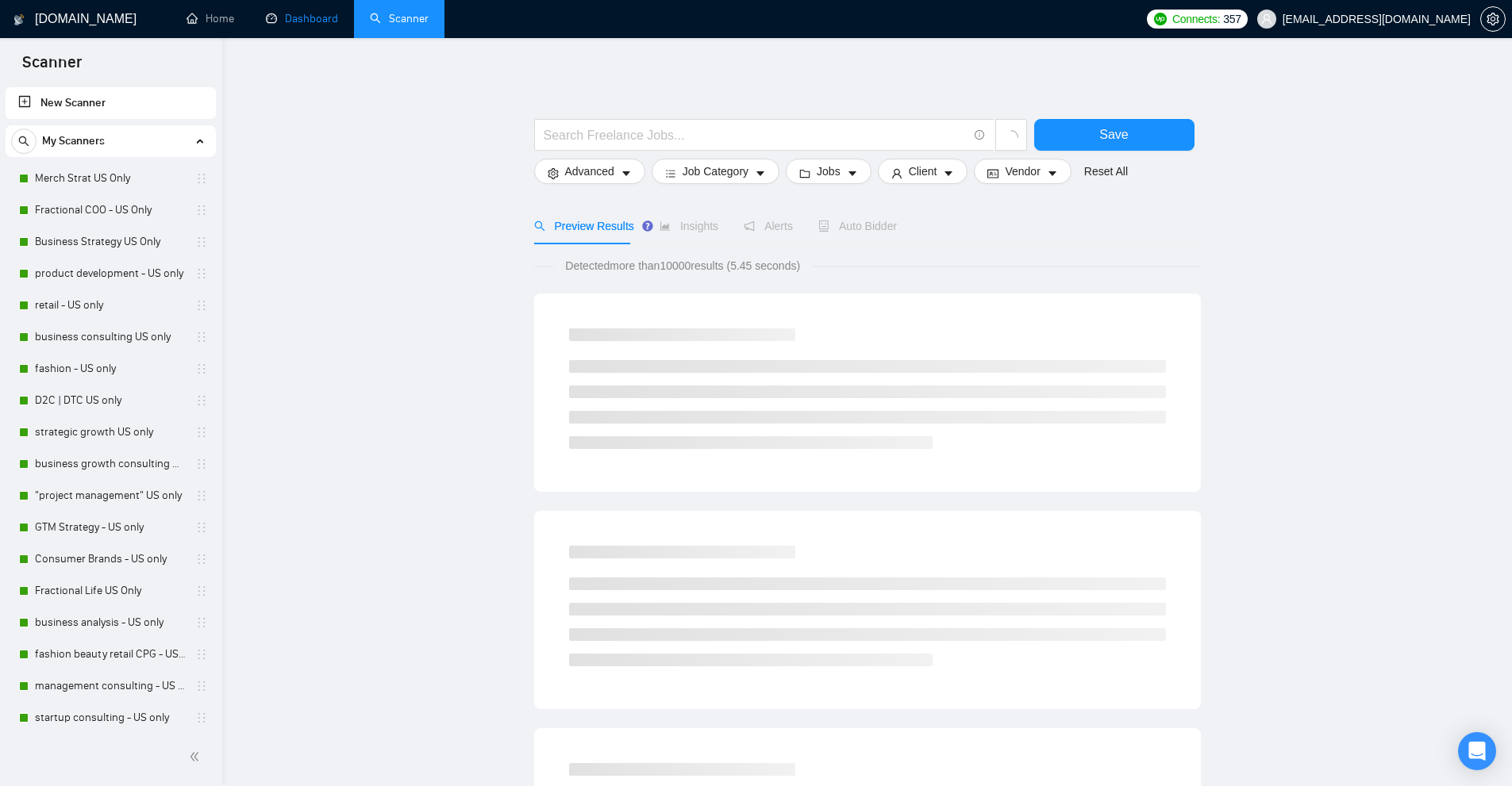
click at [315, 19] on link "Dashboard" at bounding box center [301, 18] width 72 height 13
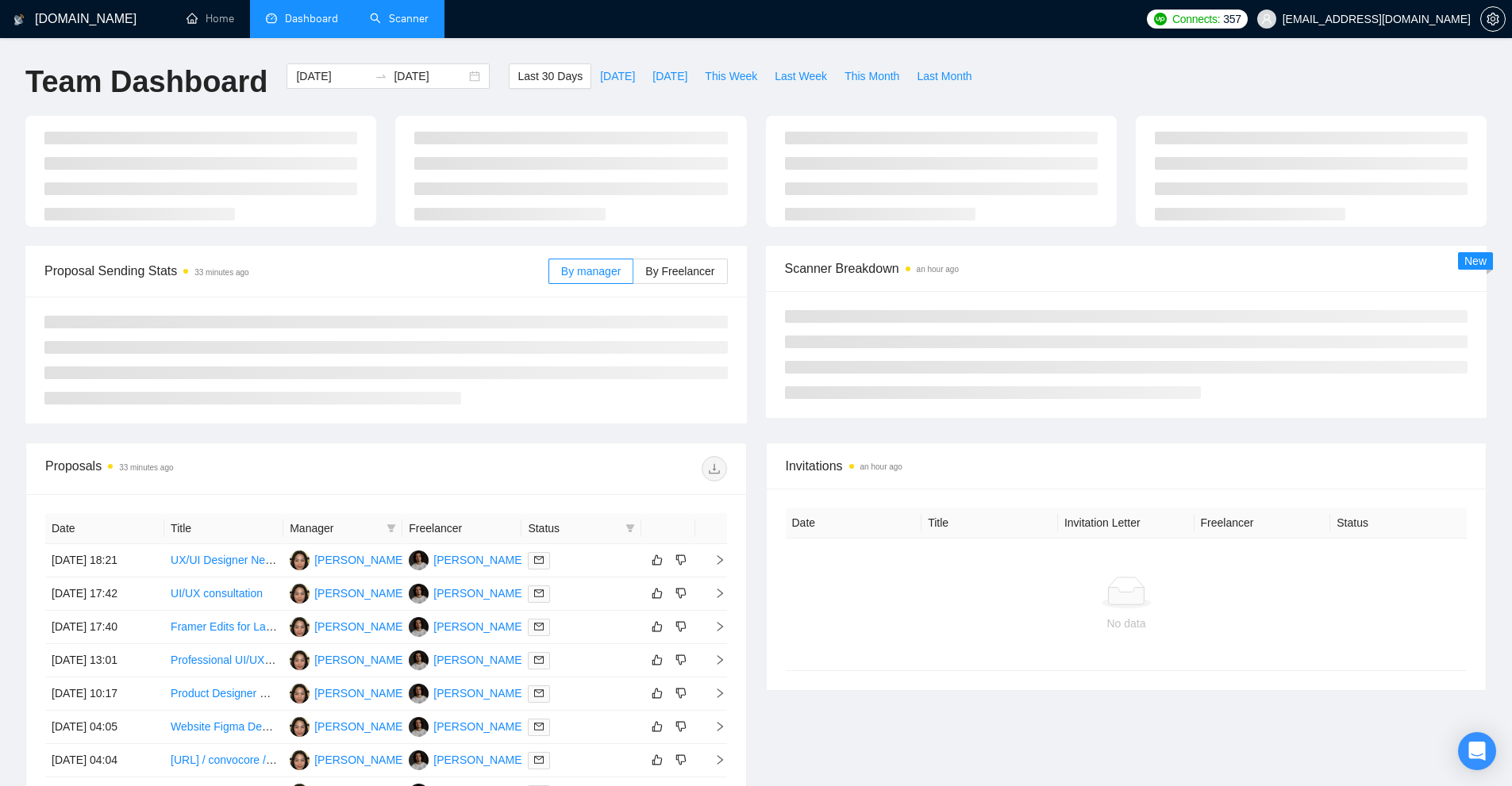
click at [393, 19] on link "Scanner" at bounding box center [399, 18] width 58 height 13
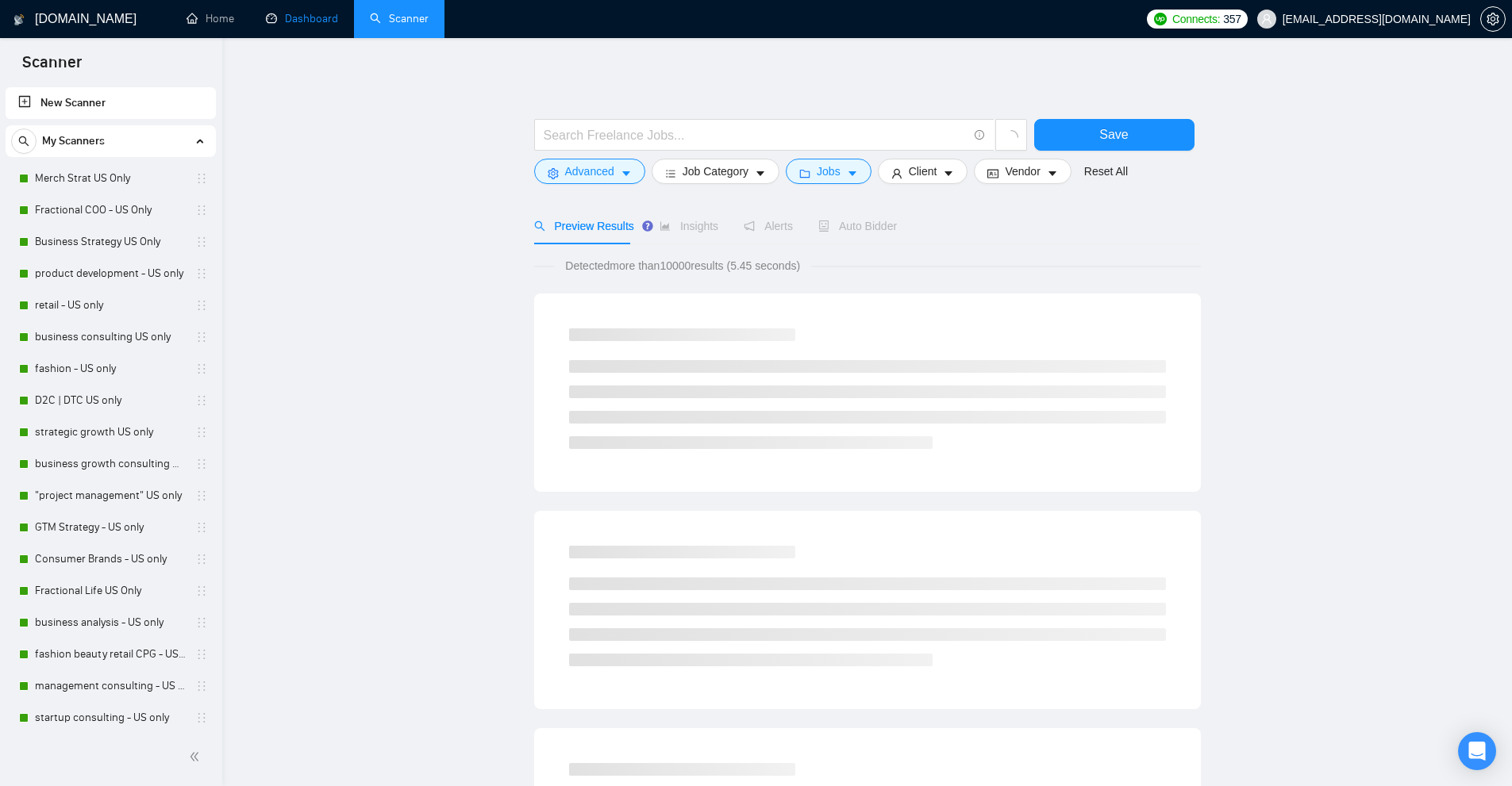
click at [312, 25] on link "Dashboard" at bounding box center [301, 18] width 72 height 13
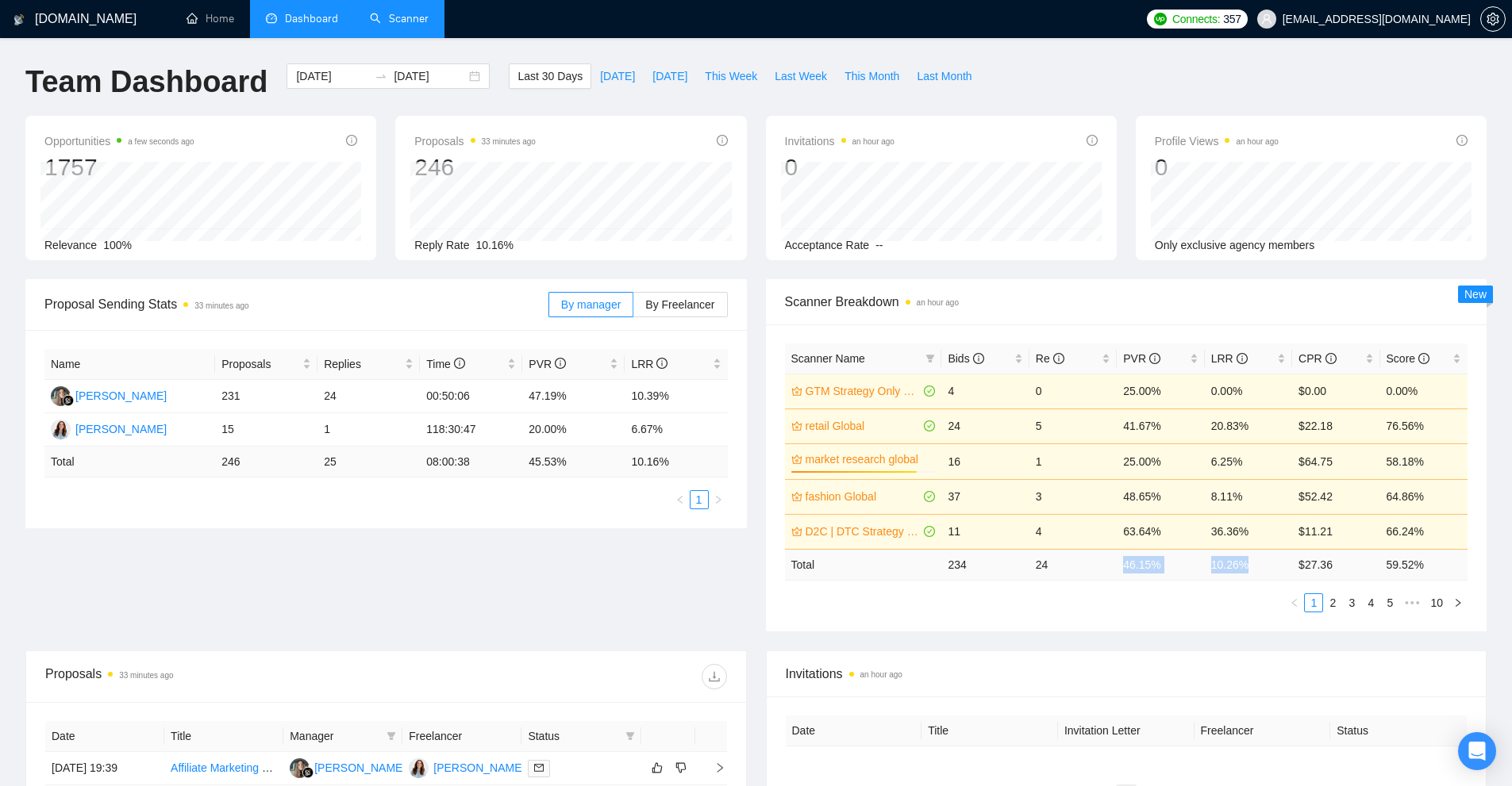
drag, startPoint x: 1256, startPoint y: 566, endPoint x: 1103, endPoint y: 567, distance: 153.0
click at [1103, 567] on tr "Total 234 24 46.15 % 10.26 % $ 27.36 59.52 %" at bounding box center [1126, 564] width 683 height 31
click at [1118, 620] on div "Scanner Name Bids Re PVR LRR CPR Score GTM Strategy Only Global 4 0 25.00% 0.00…" at bounding box center [1126, 478] width 721 height 307
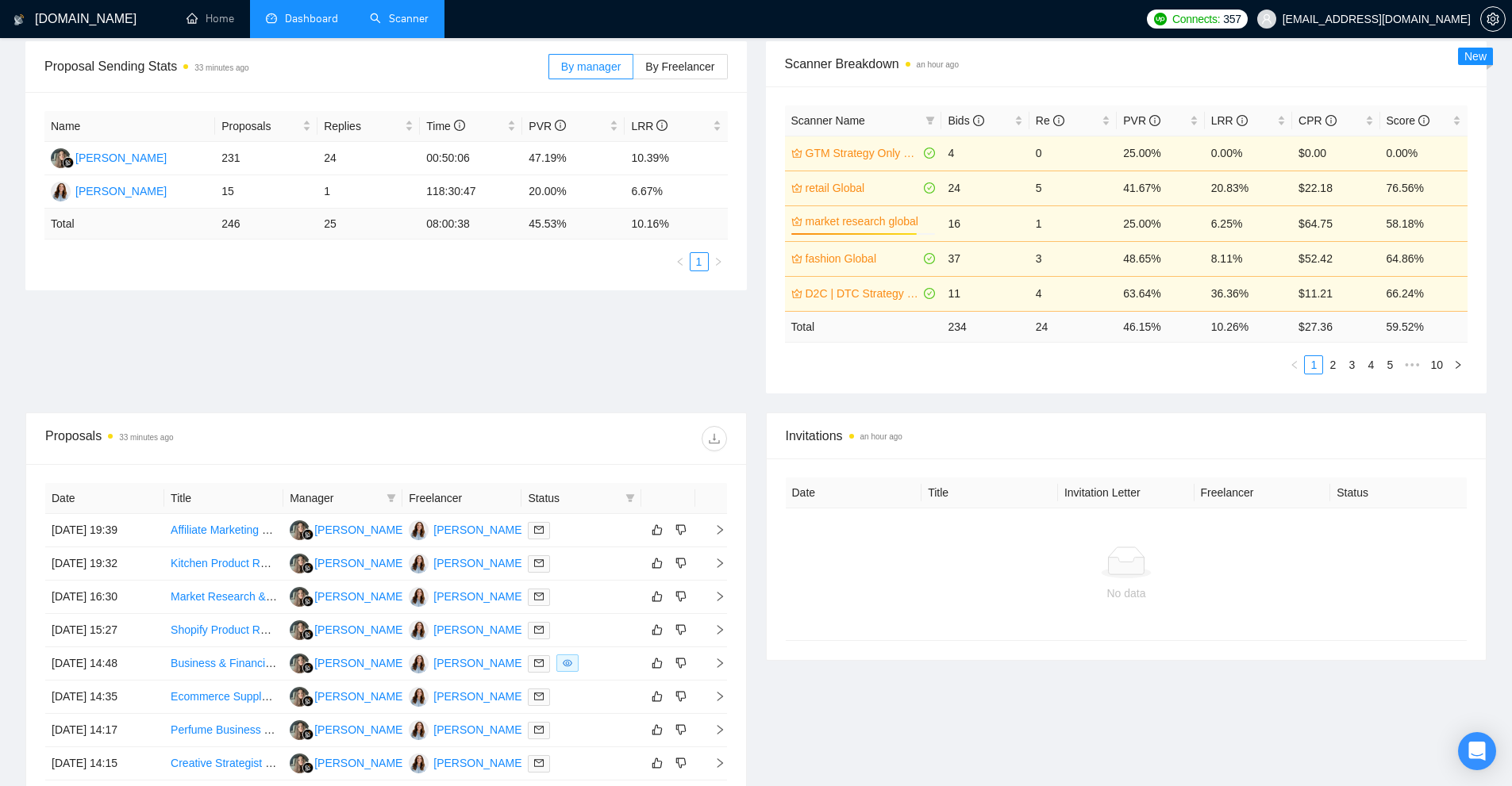
scroll to position [476, 0]
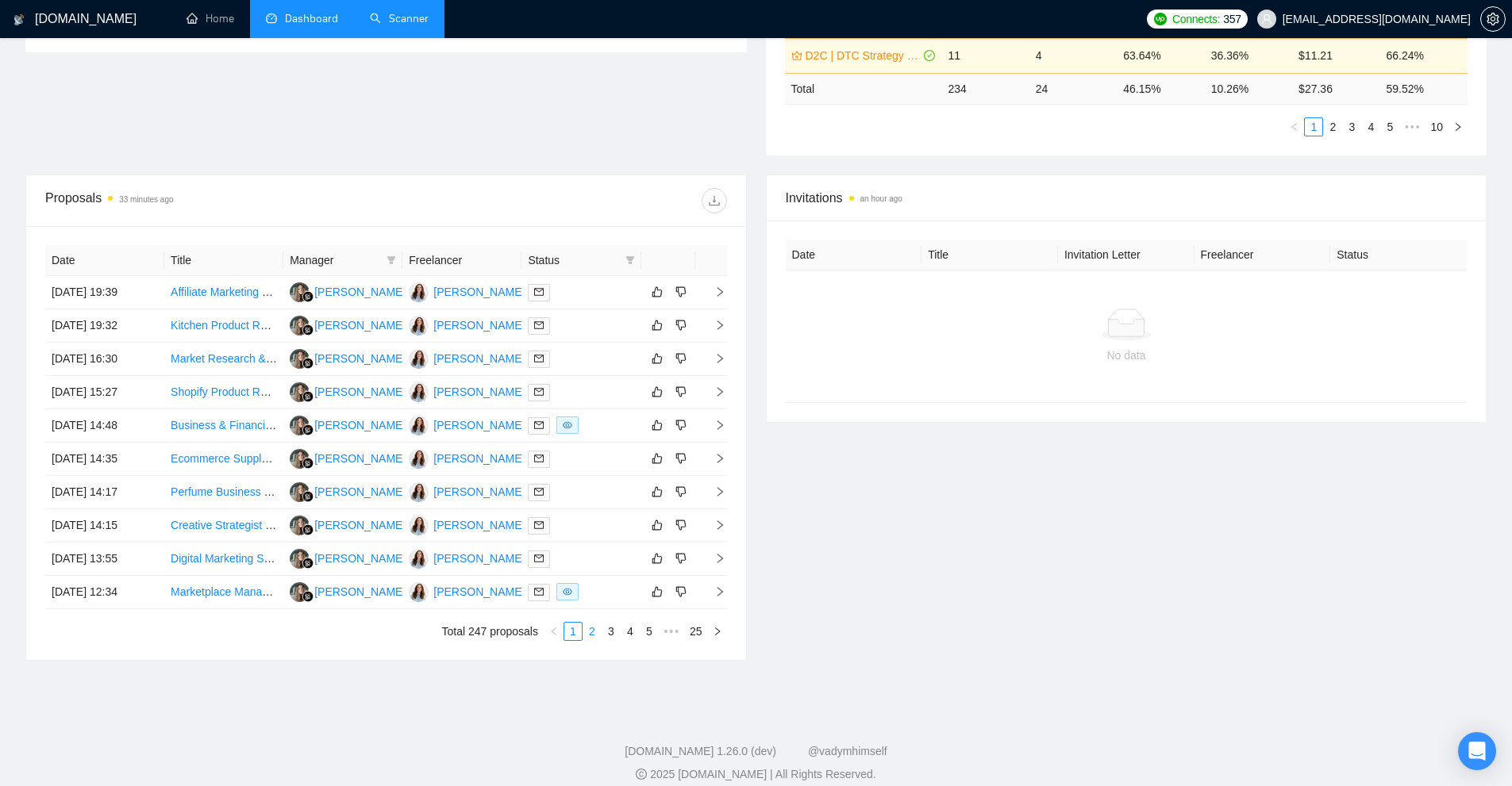
click at [595, 635] on link "2" at bounding box center [592, 632] width 18 height 18
click at [607, 633] on link "3" at bounding box center [612, 632] width 18 height 18
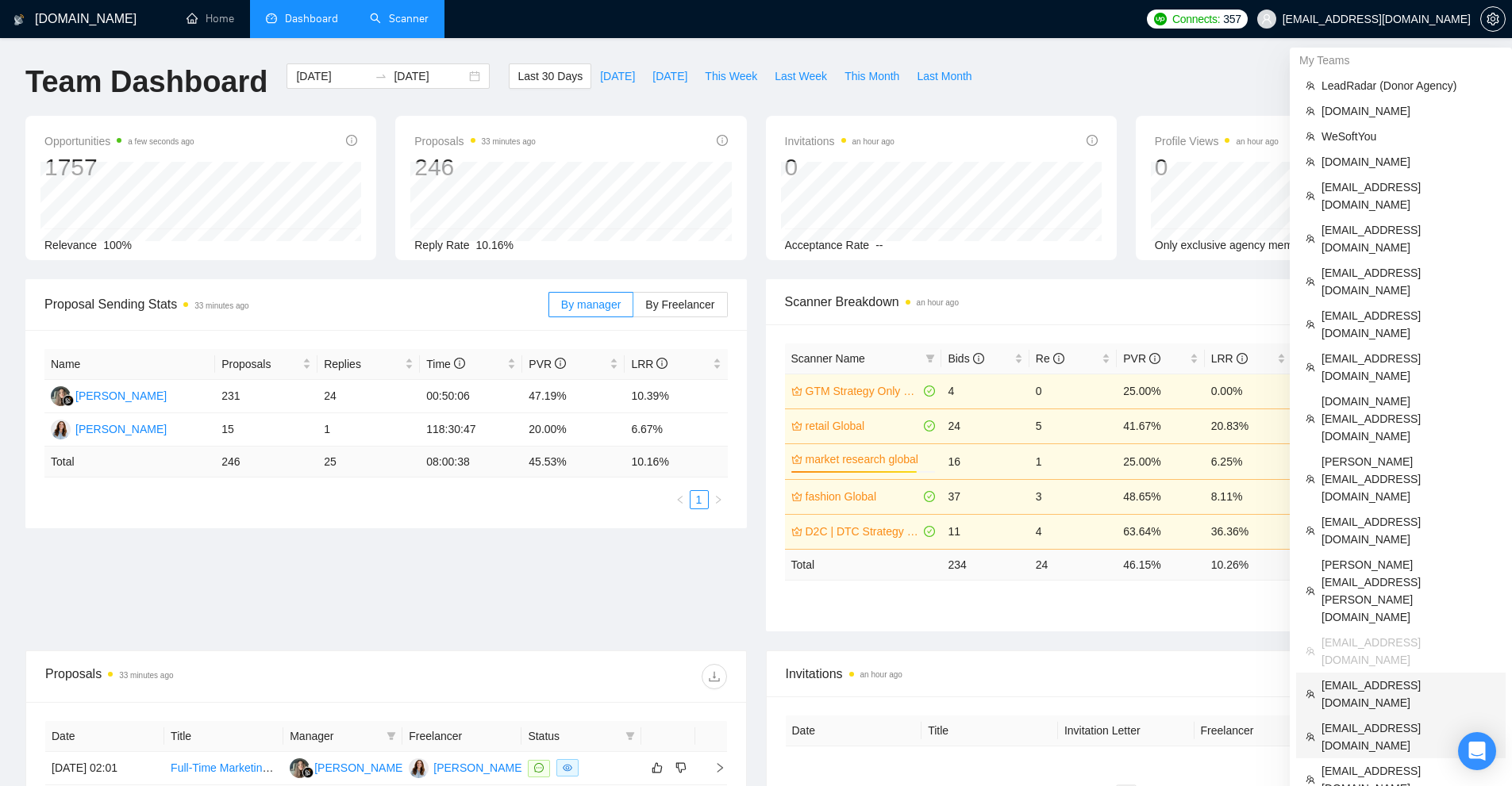
click at [1383, 677] on span "hello@devinthebox.com" at bounding box center [1408, 694] width 175 height 35
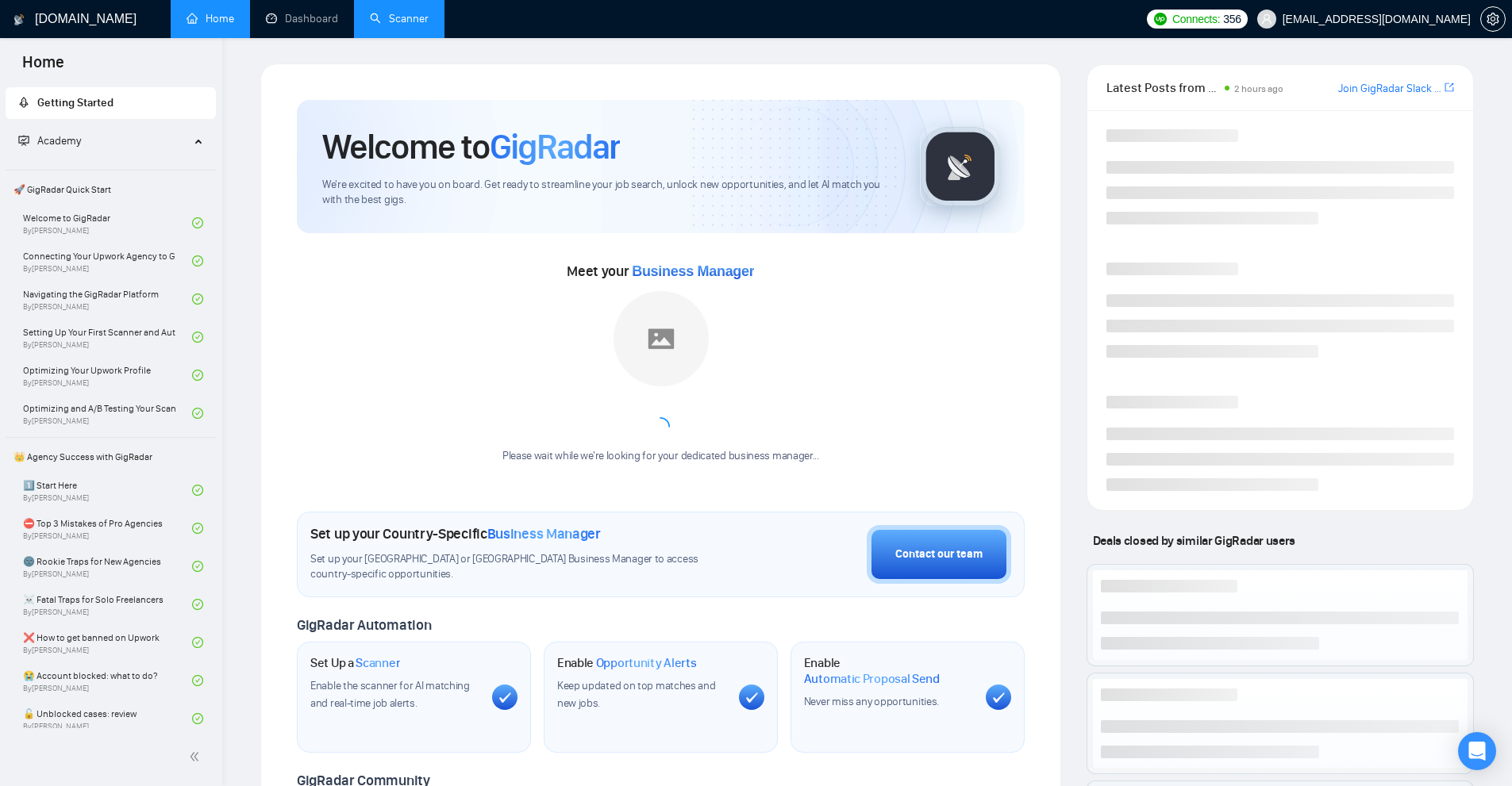
click at [370, 26] on link "Scanner" at bounding box center [399, 18] width 58 height 13
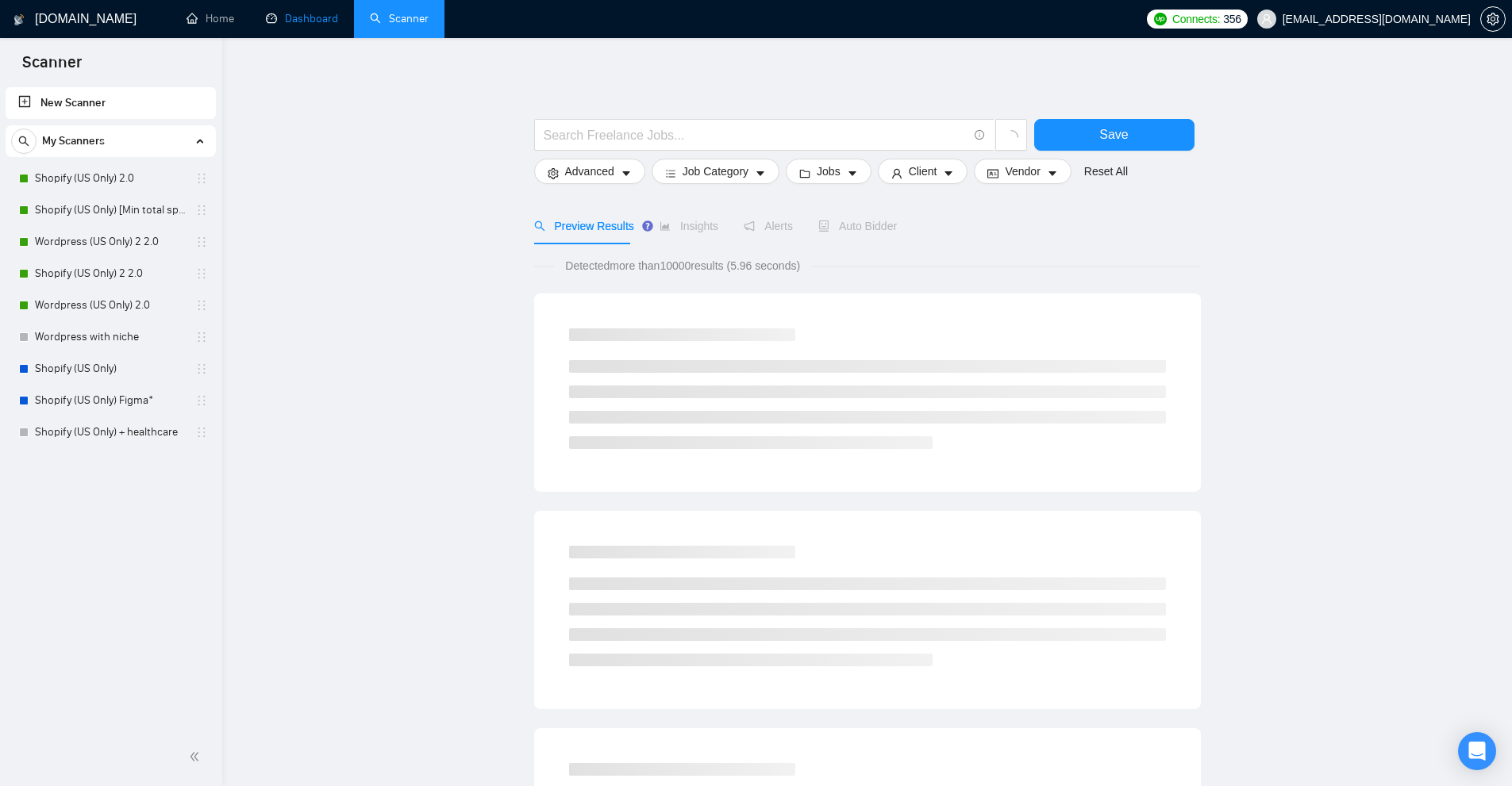
click at [285, 20] on link "Dashboard" at bounding box center [301, 18] width 72 height 13
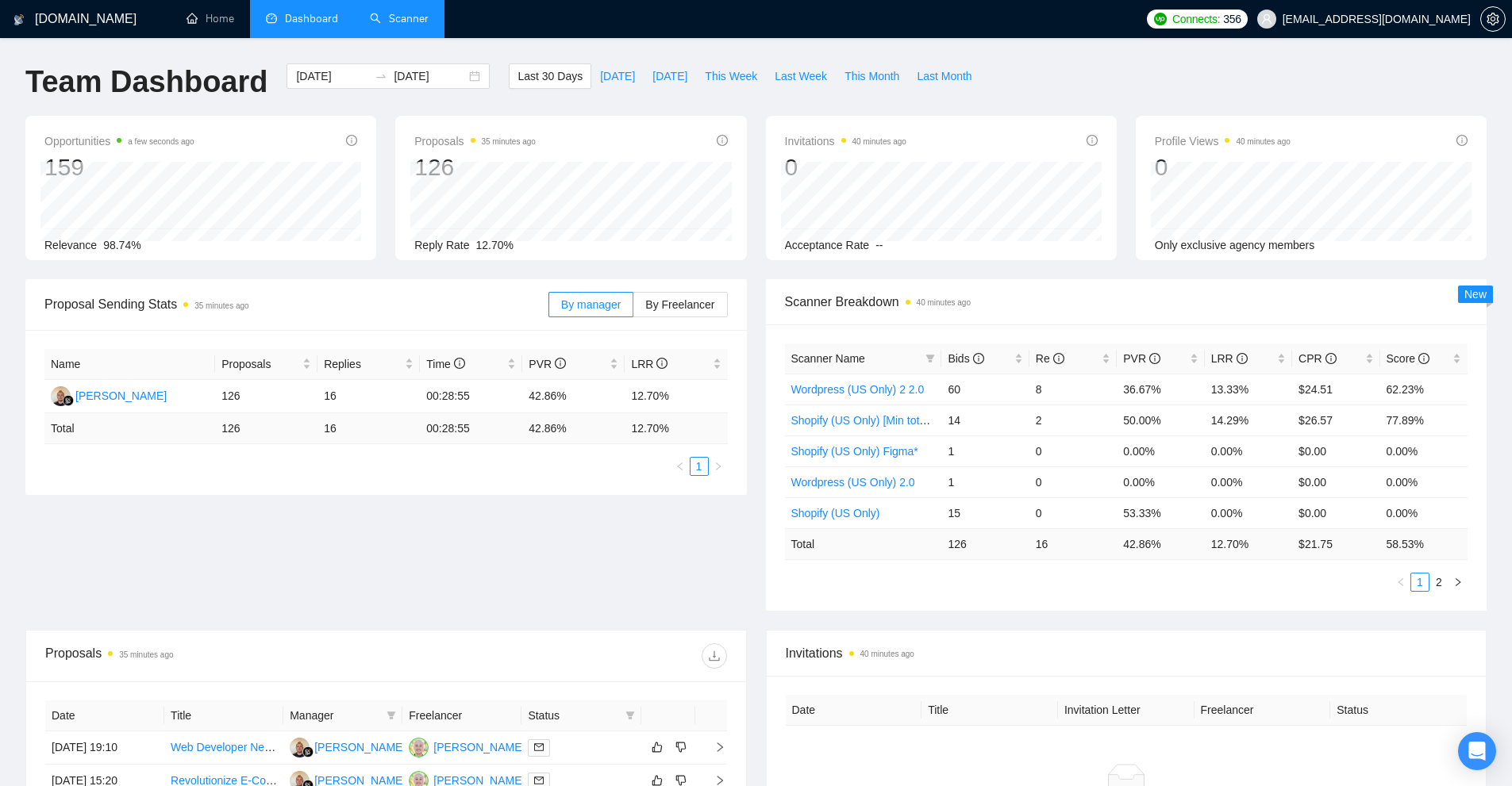
scroll to position [317, 0]
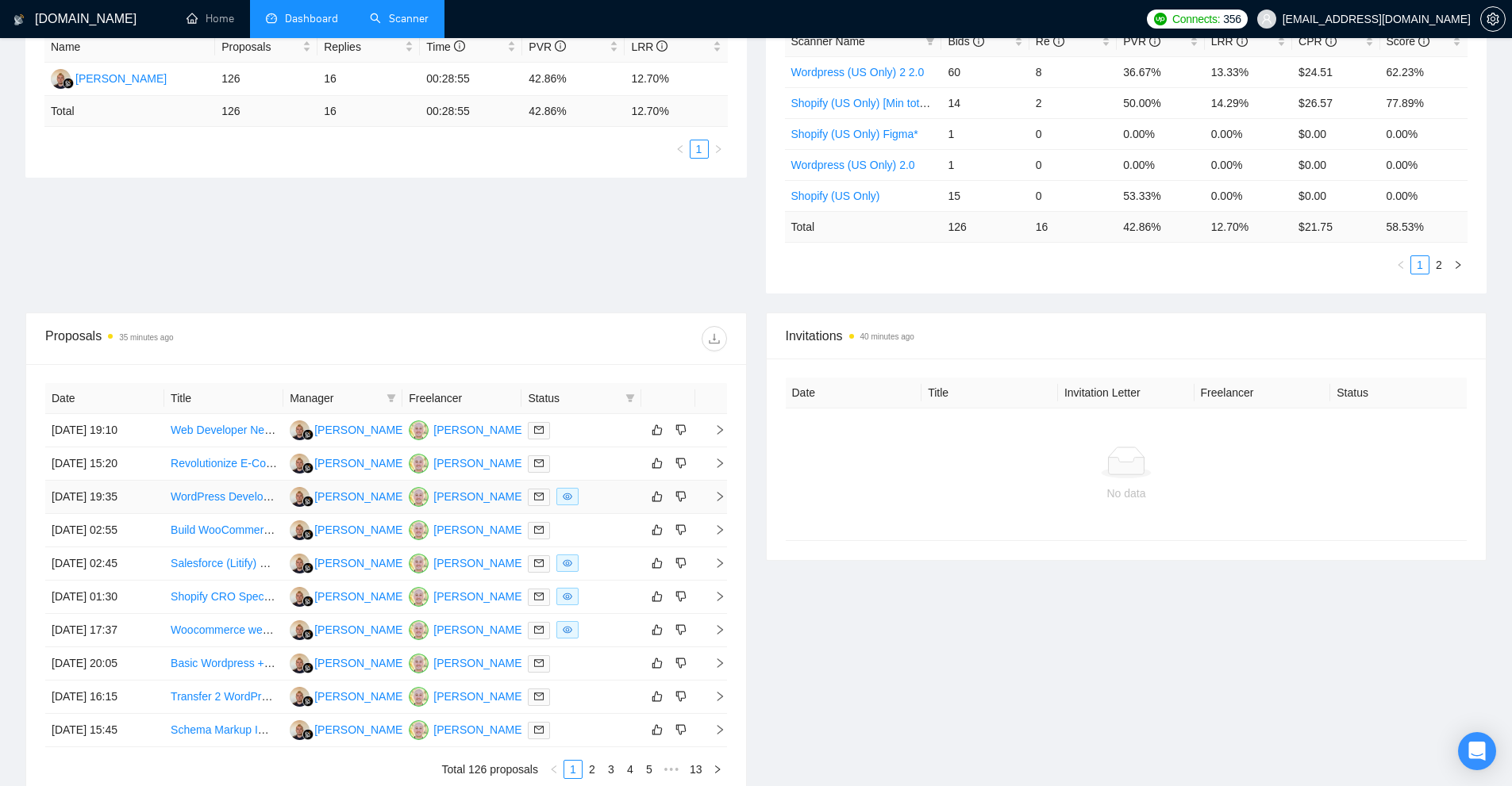
click at [594, 488] on div at bounding box center [581, 497] width 106 height 19
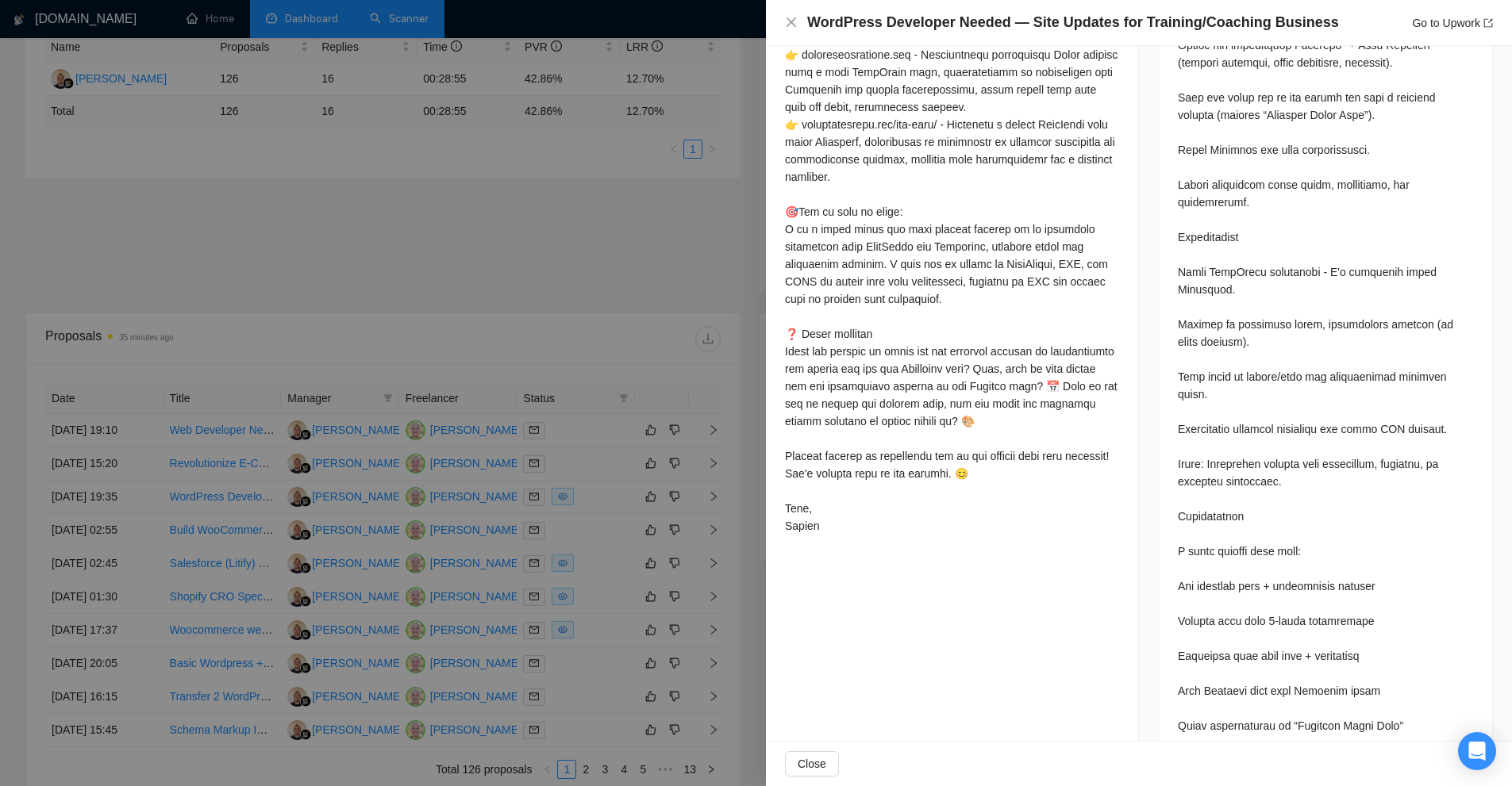
scroll to position [1279, 0]
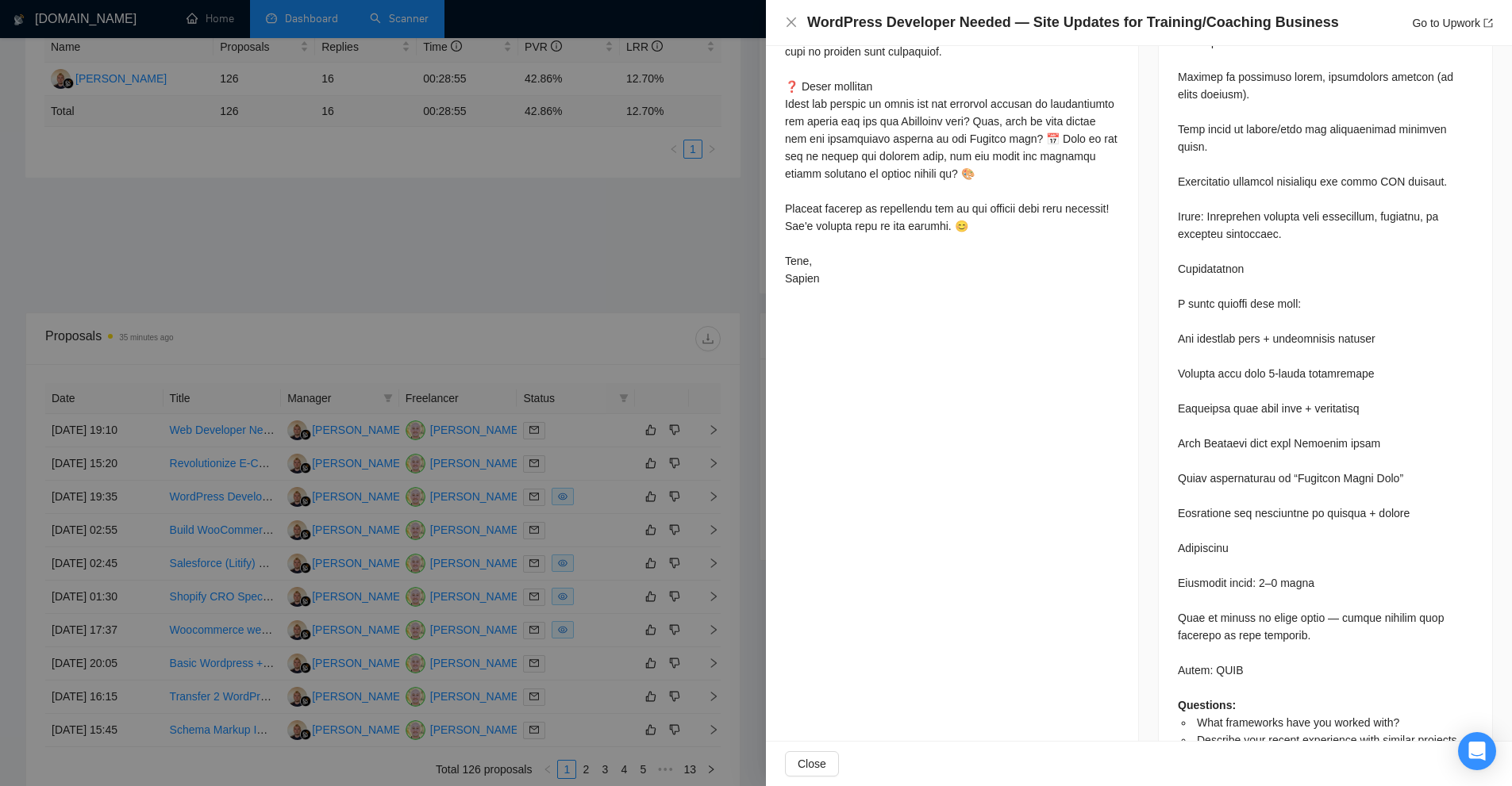
click at [606, 386] on div at bounding box center [756, 393] width 1512 height 786
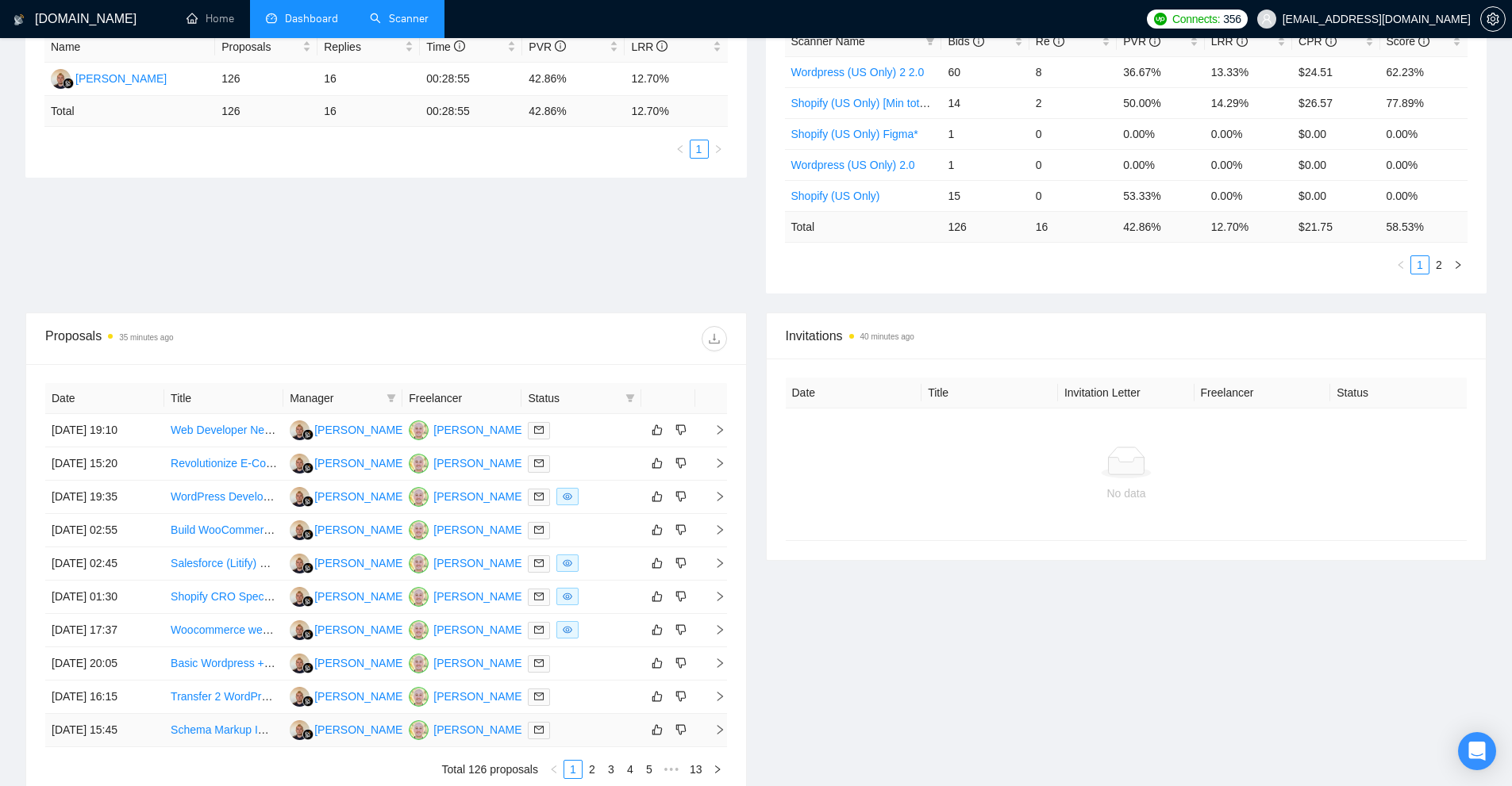
scroll to position [471, 0]
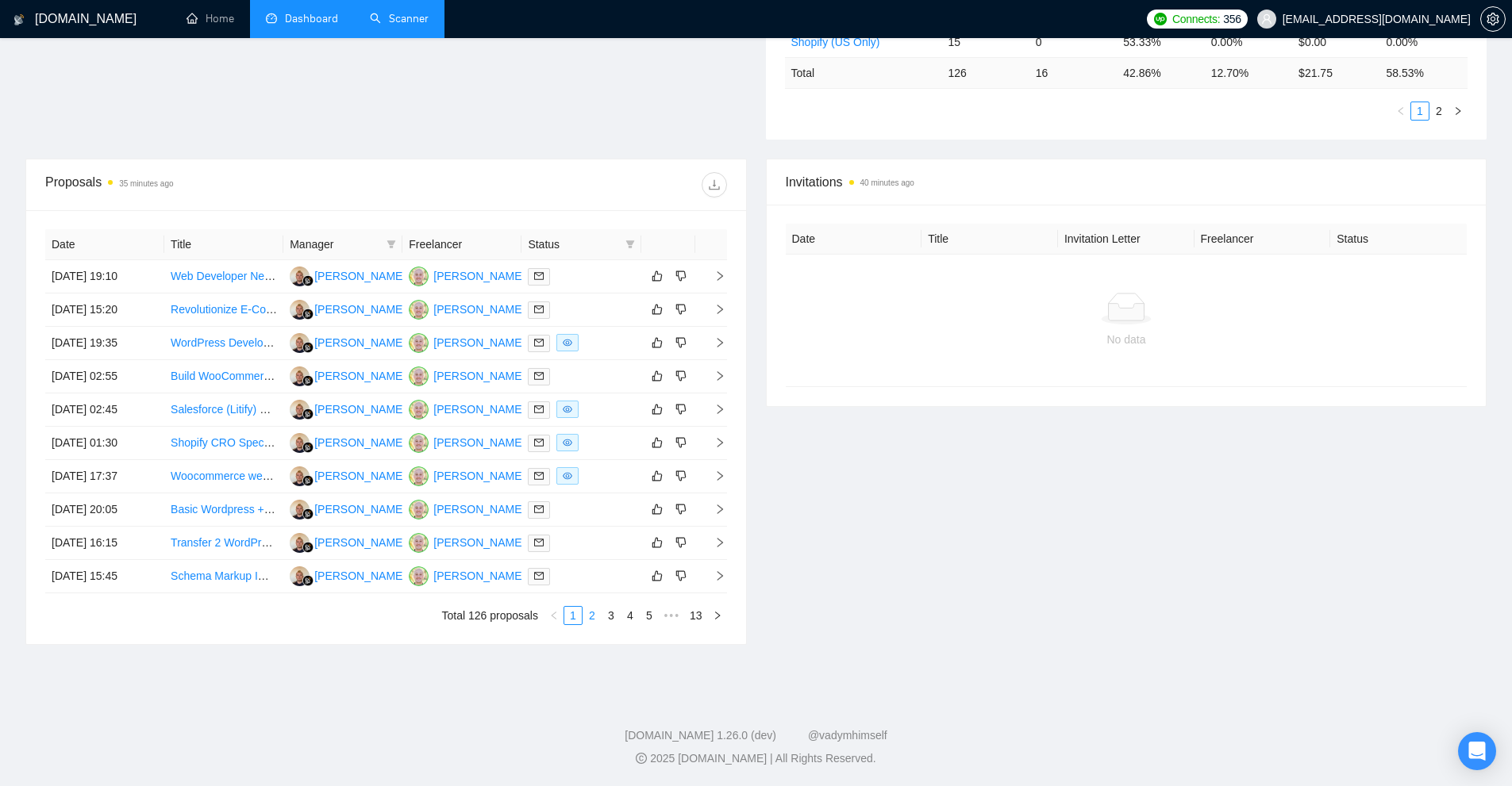
click at [591, 612] on link "2" at bounding box center [592, 616] width 18 height 18
click at [621, 621] on link "4" at bounding box center [630, 616] width 18 height 18
click at [623, 617] on link "5" at bounding box center [630, 616] width 18 height 18
click at [605, 287] on td at bounding box center [581, 277] width 119 height 34
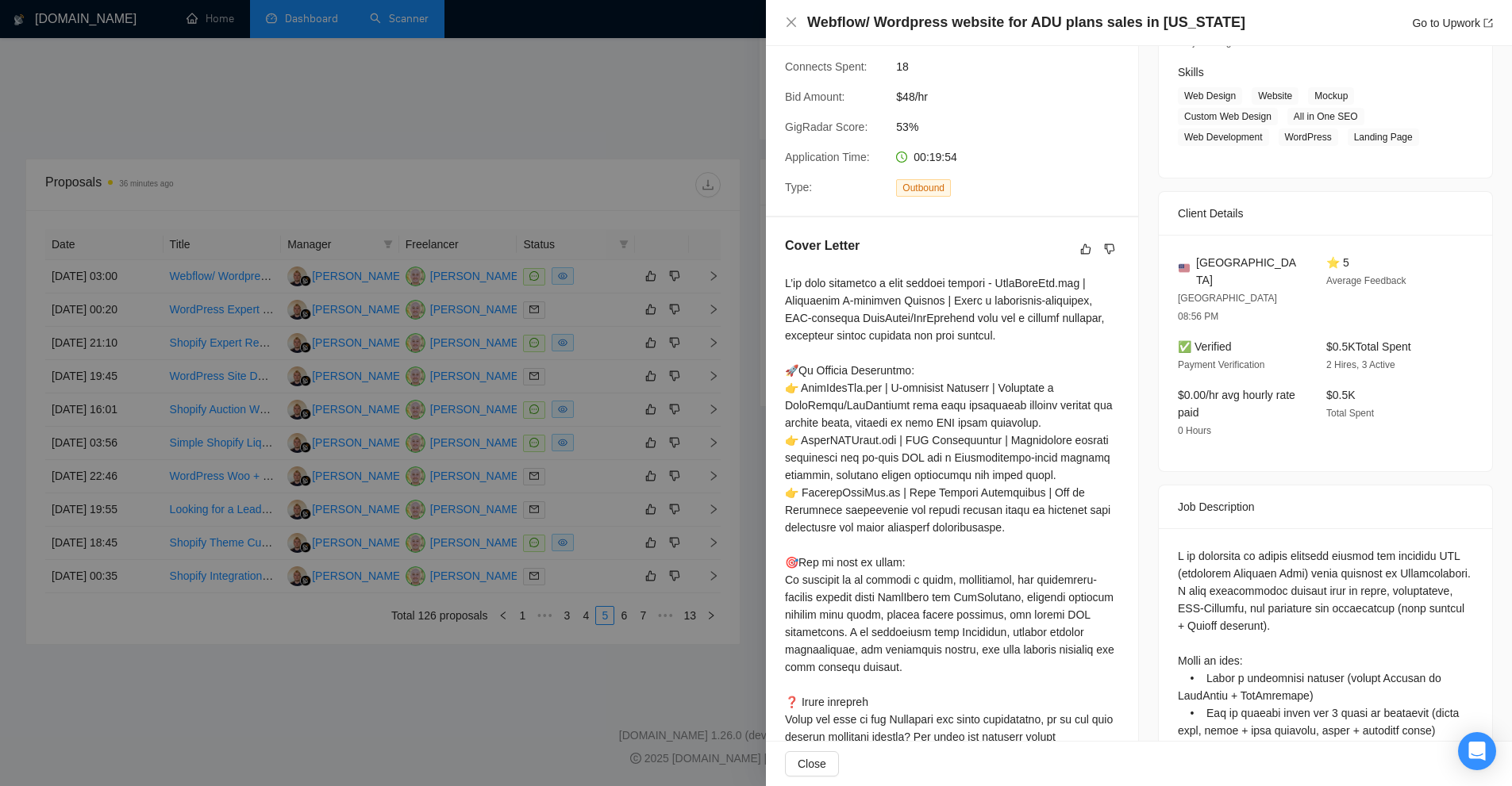
scroll to position [562, 0]
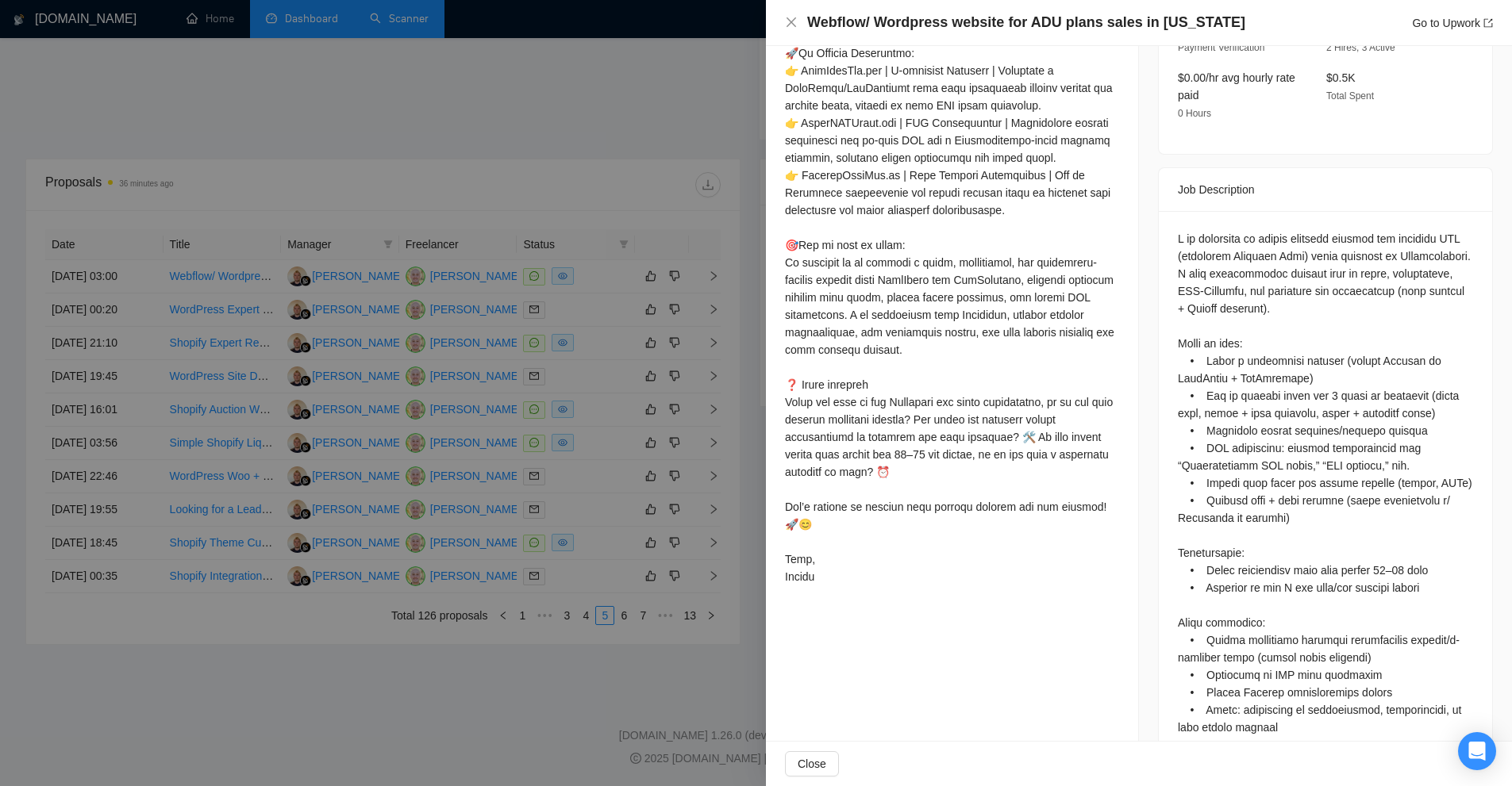
click at [640, 334] on div at bounding box center [756, 393] width 1512 height 786
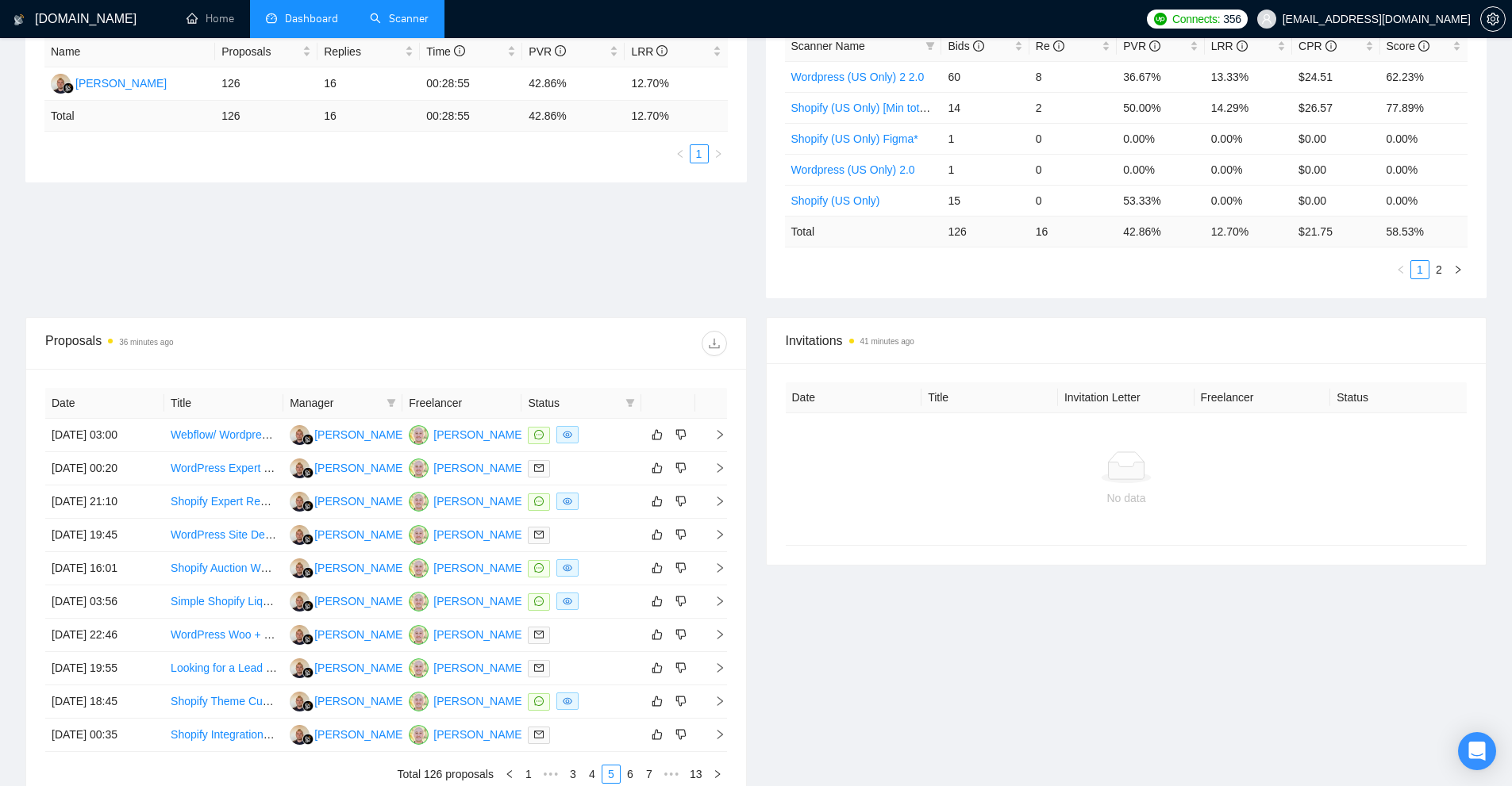
scroll to position [74, 0]
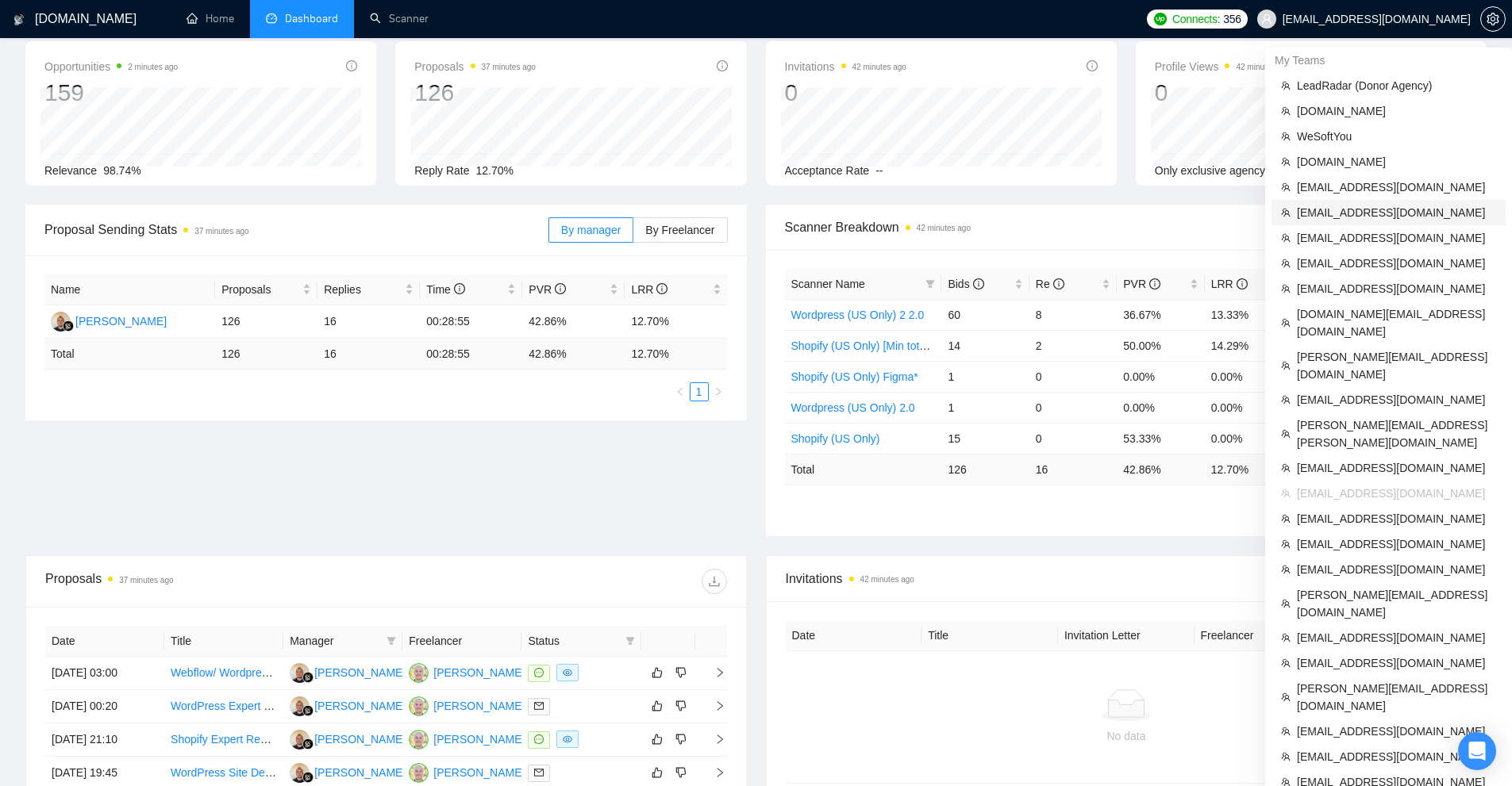
click at [1380, 223] on li "[EMAIL_ADDRESS][DOMAIN_NAME]" at bounding box center [1388, 213] width 234 height 26
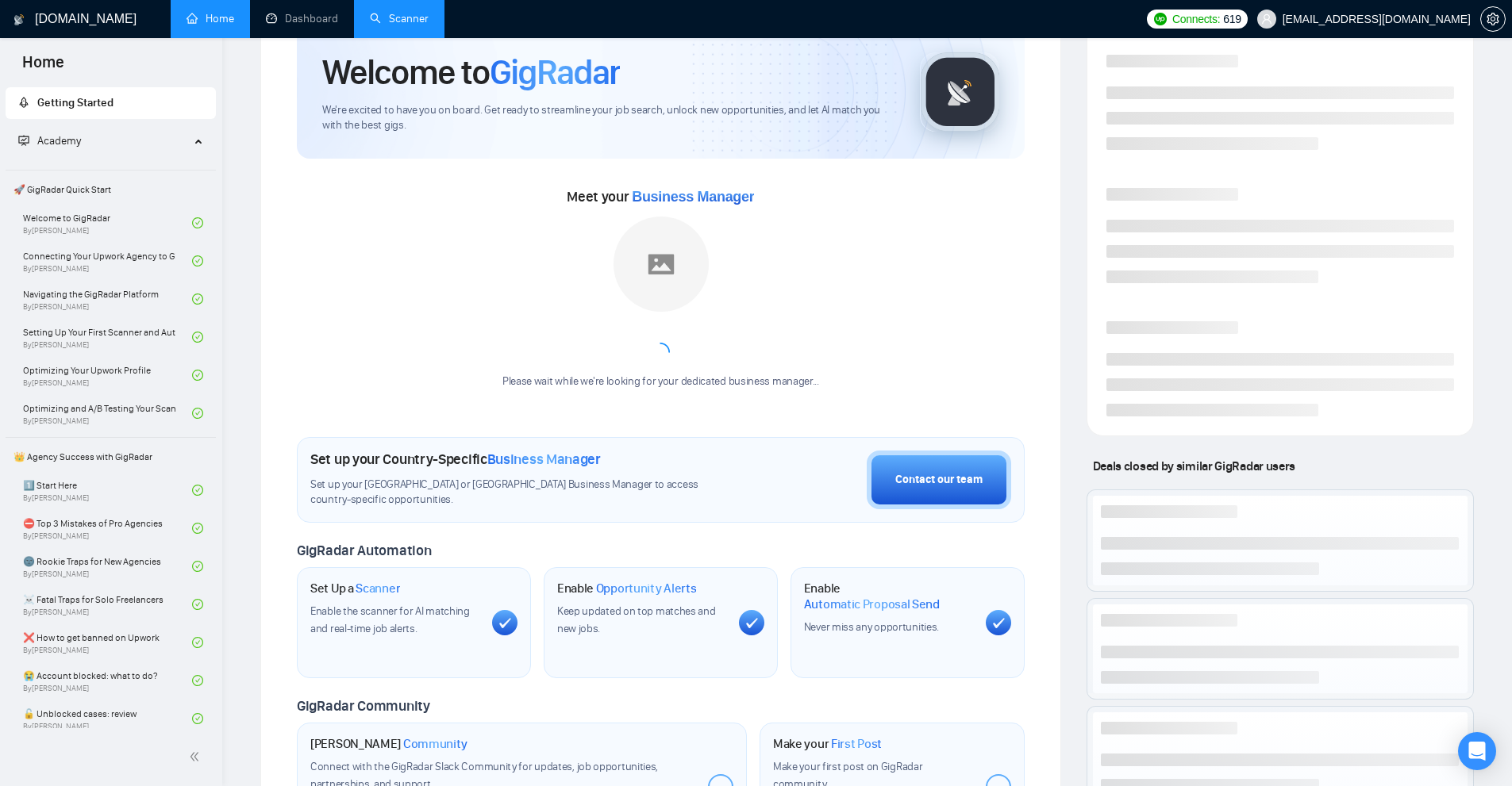
click at [387, 26] on link "Scanner" at bounding box center [399, 18] width 58 height 13
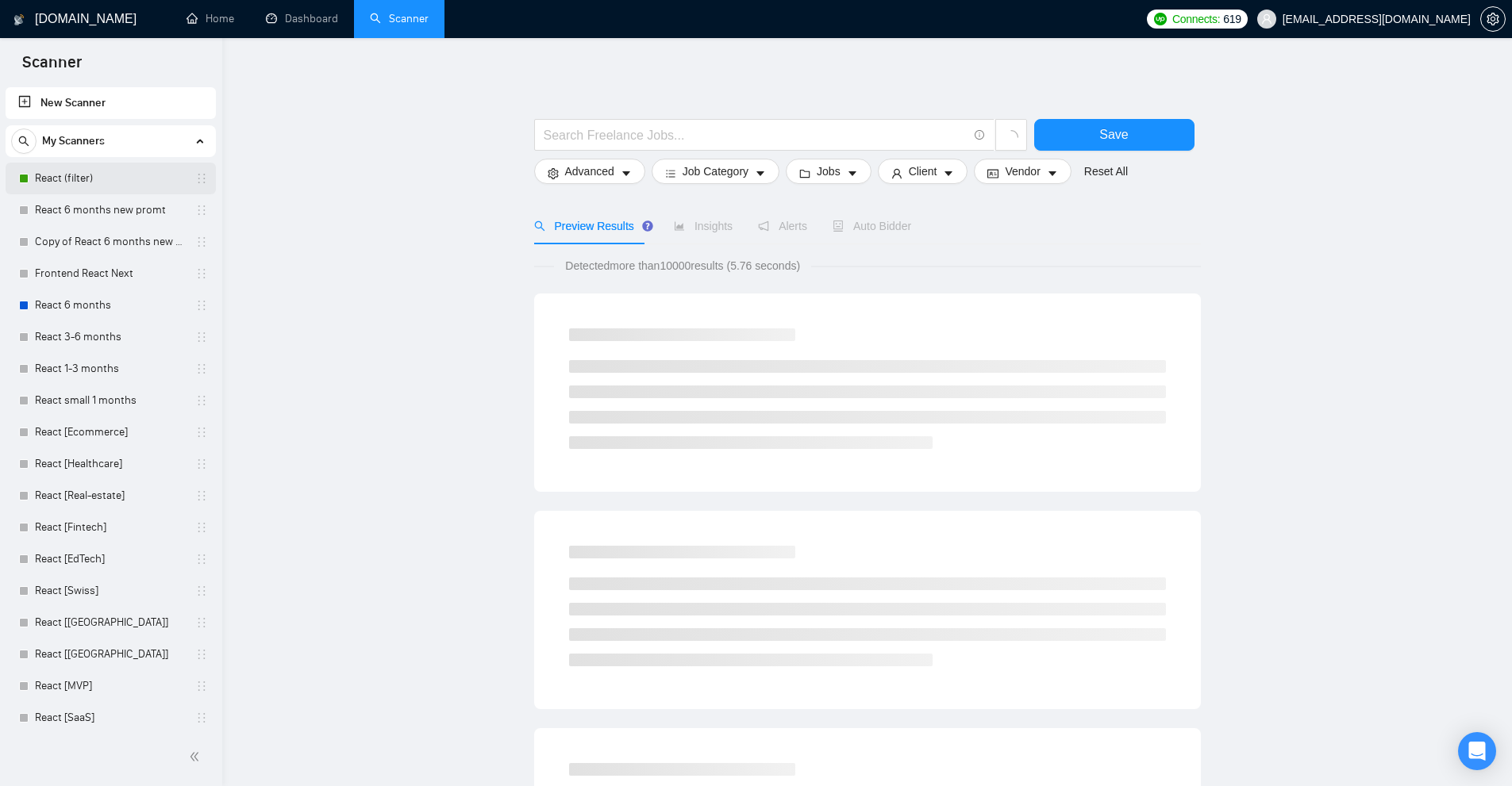
click at [144, 169] on link "React (filter)" at bounding box center [110, 179] width 151 height 32
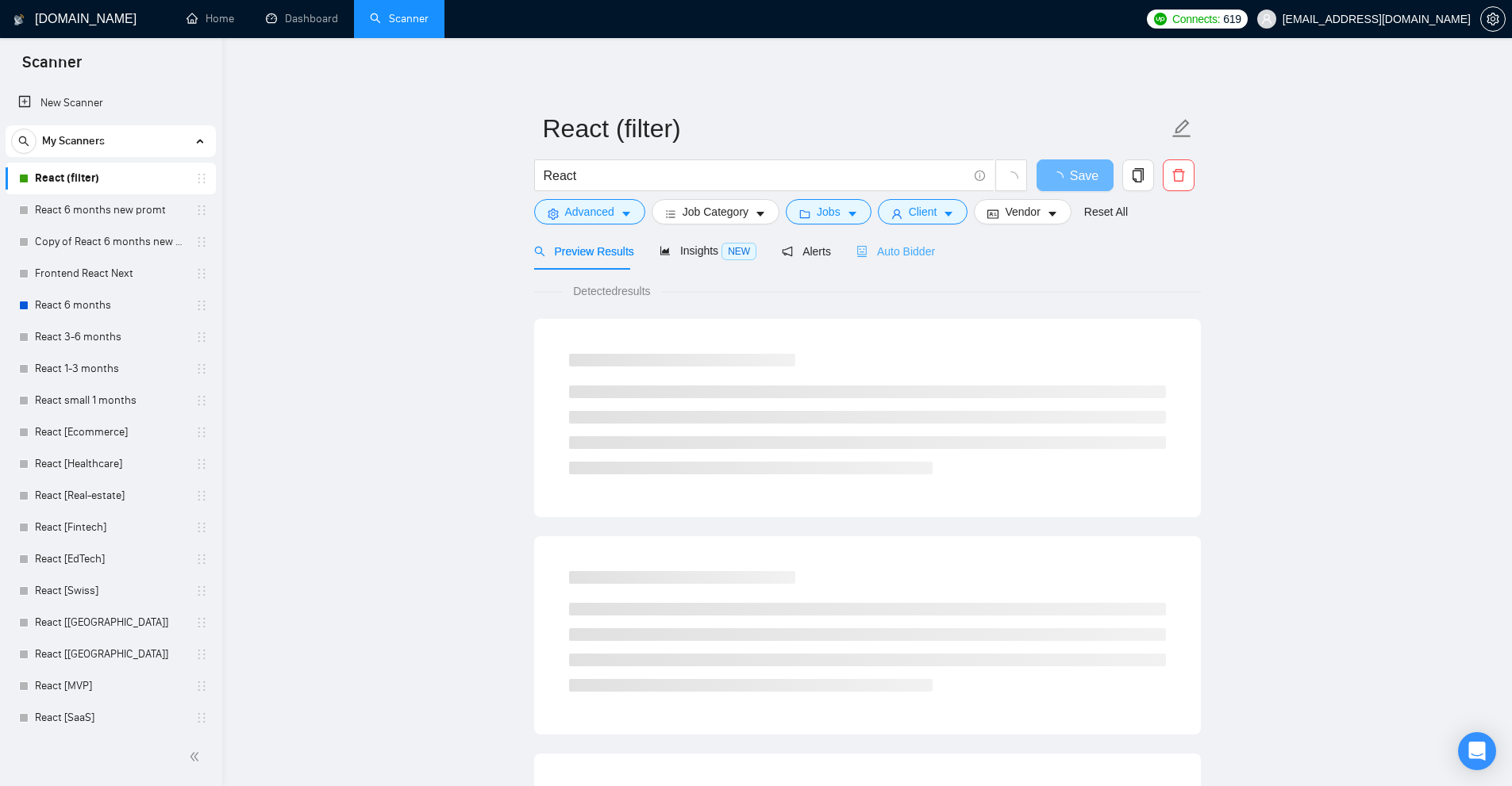
click at [912, 241] on div "Auto Bidder" at bounding box center [895, 251] width 79 height 37
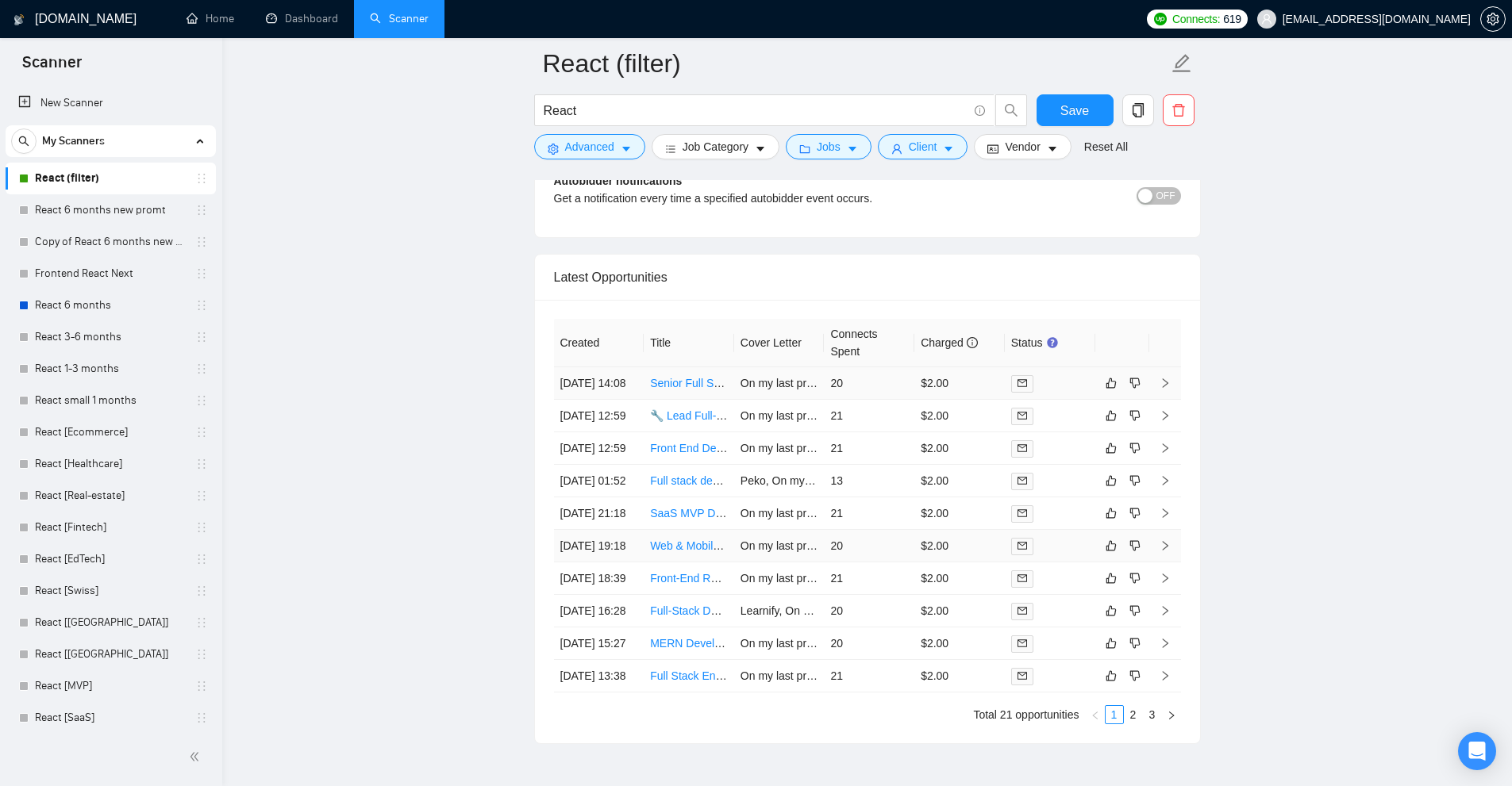
scroll to position [4112, 0]
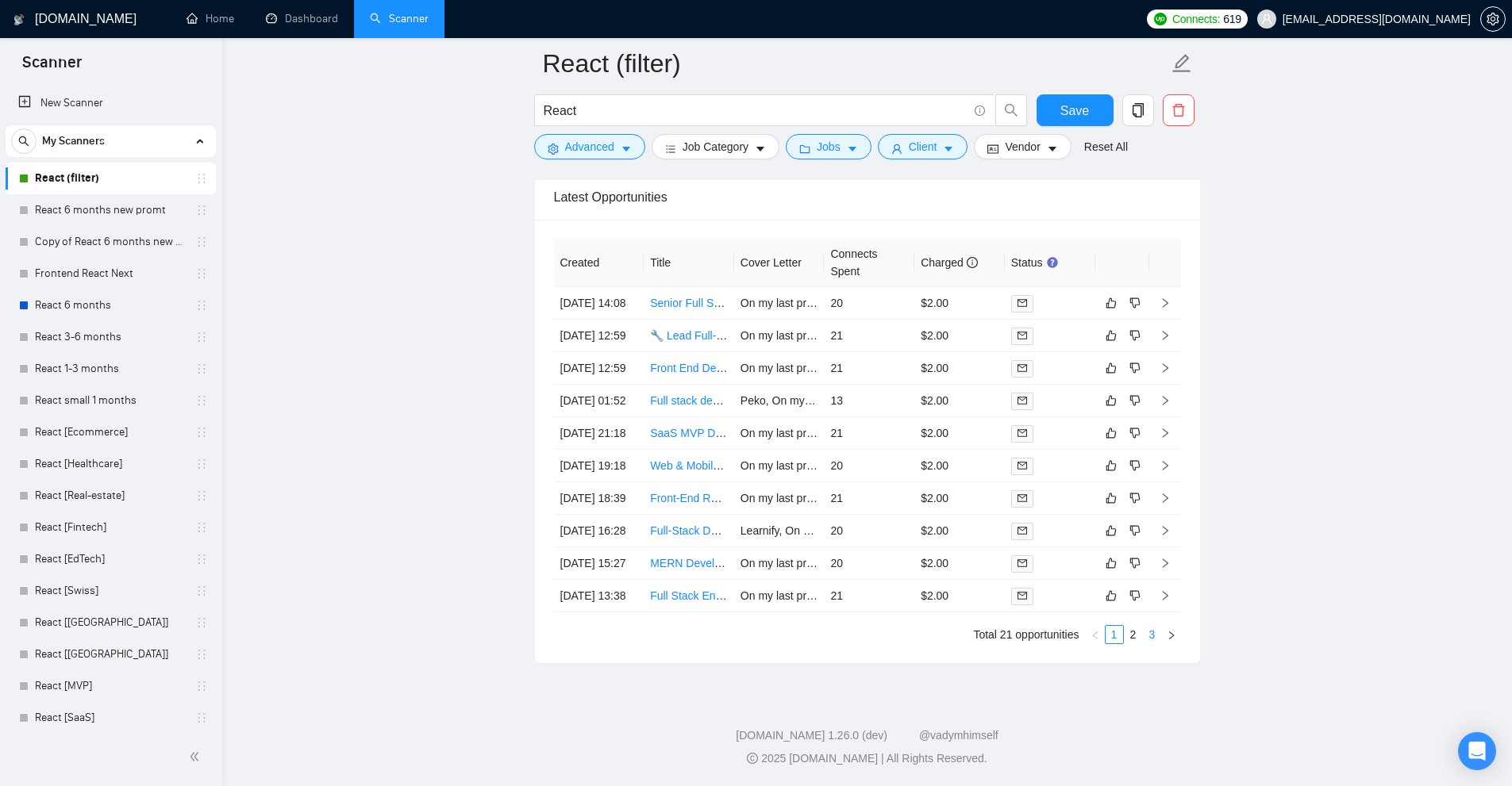
click at [1151, 637] on link "3" at bounding box center [1152, 634] width 18 height 18
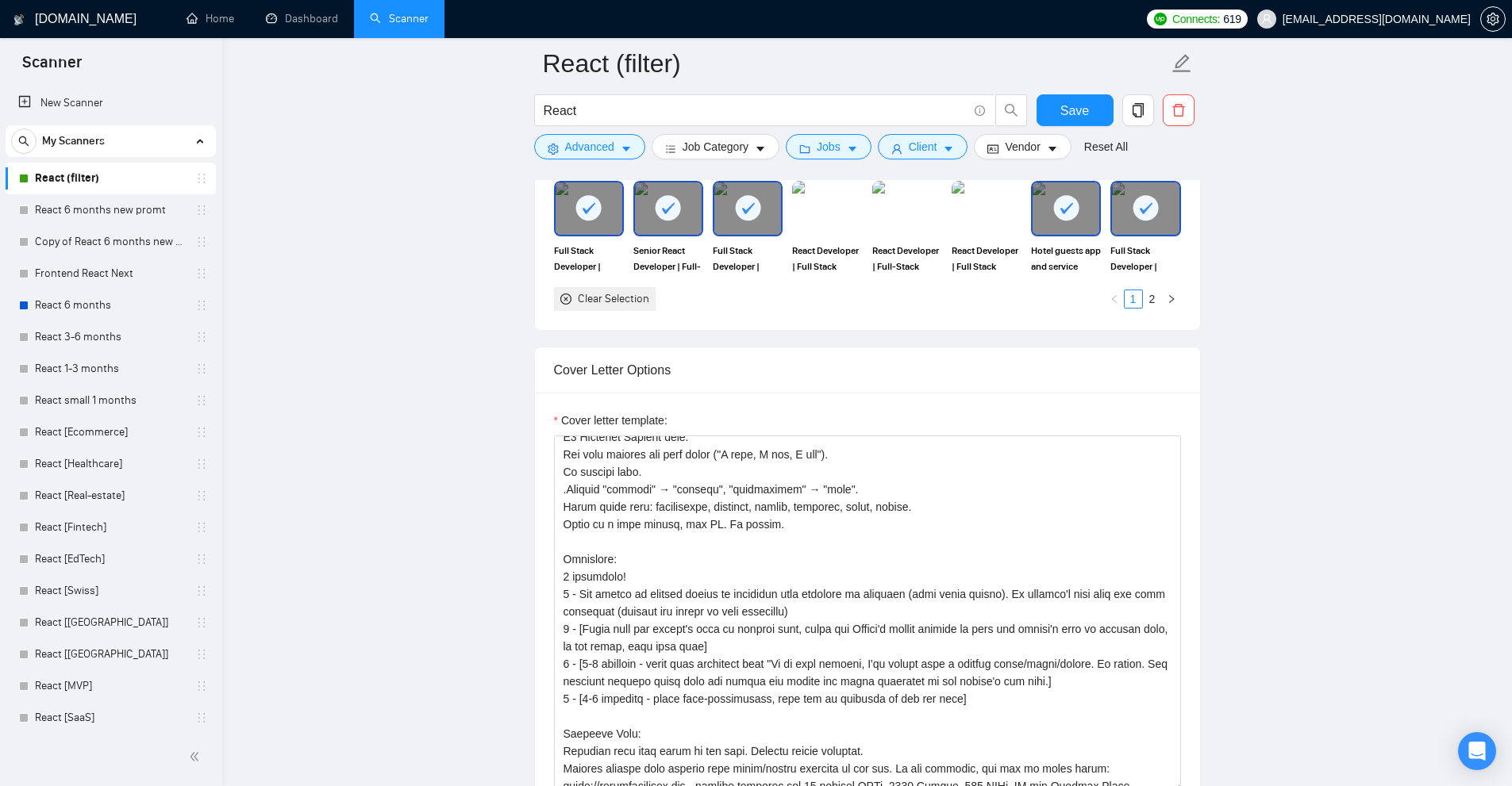
scroll to position [476, 0]
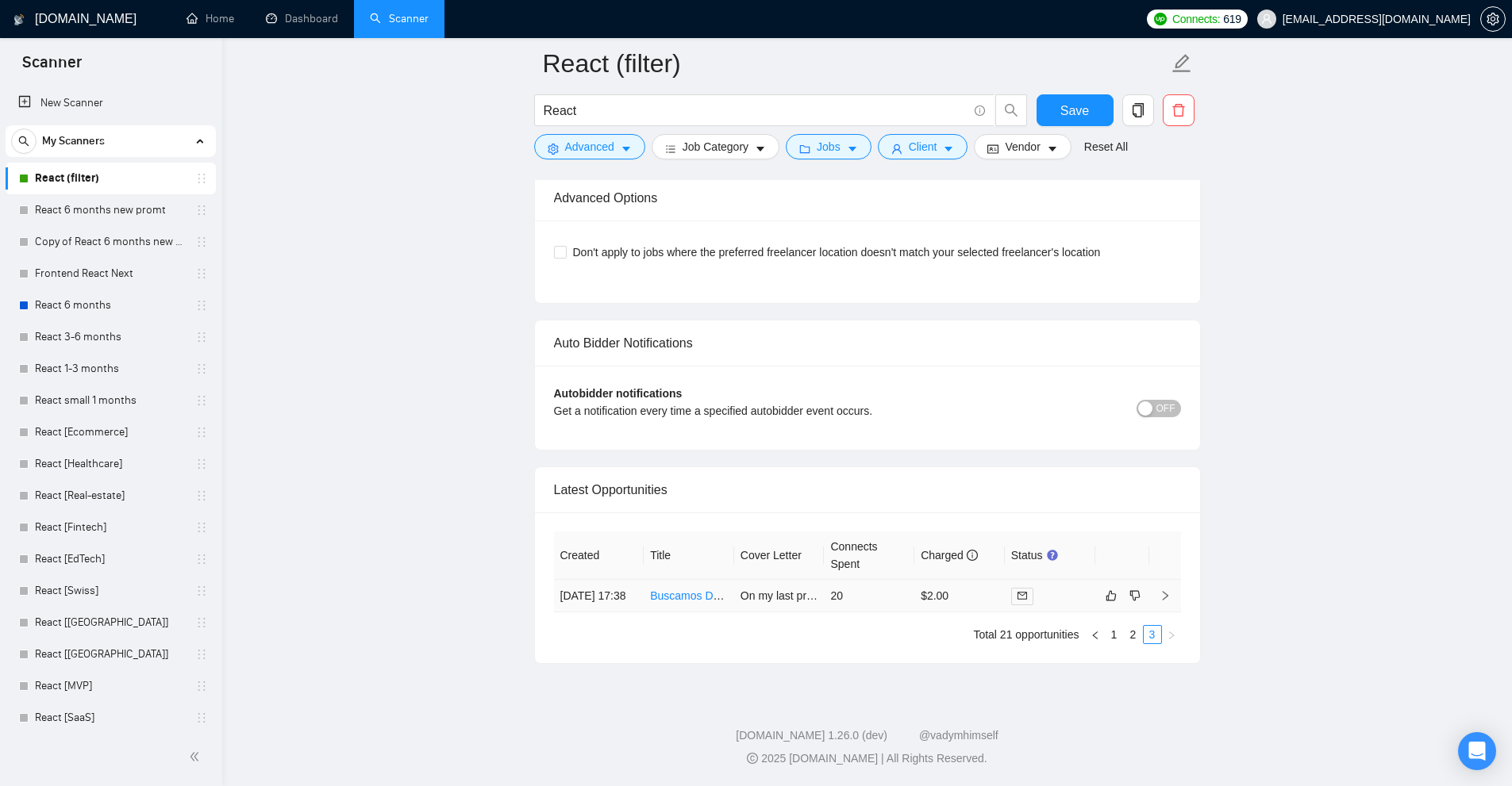
click at [898, 592] on td "20" at bounding box center [869, 595] width 90 height 33
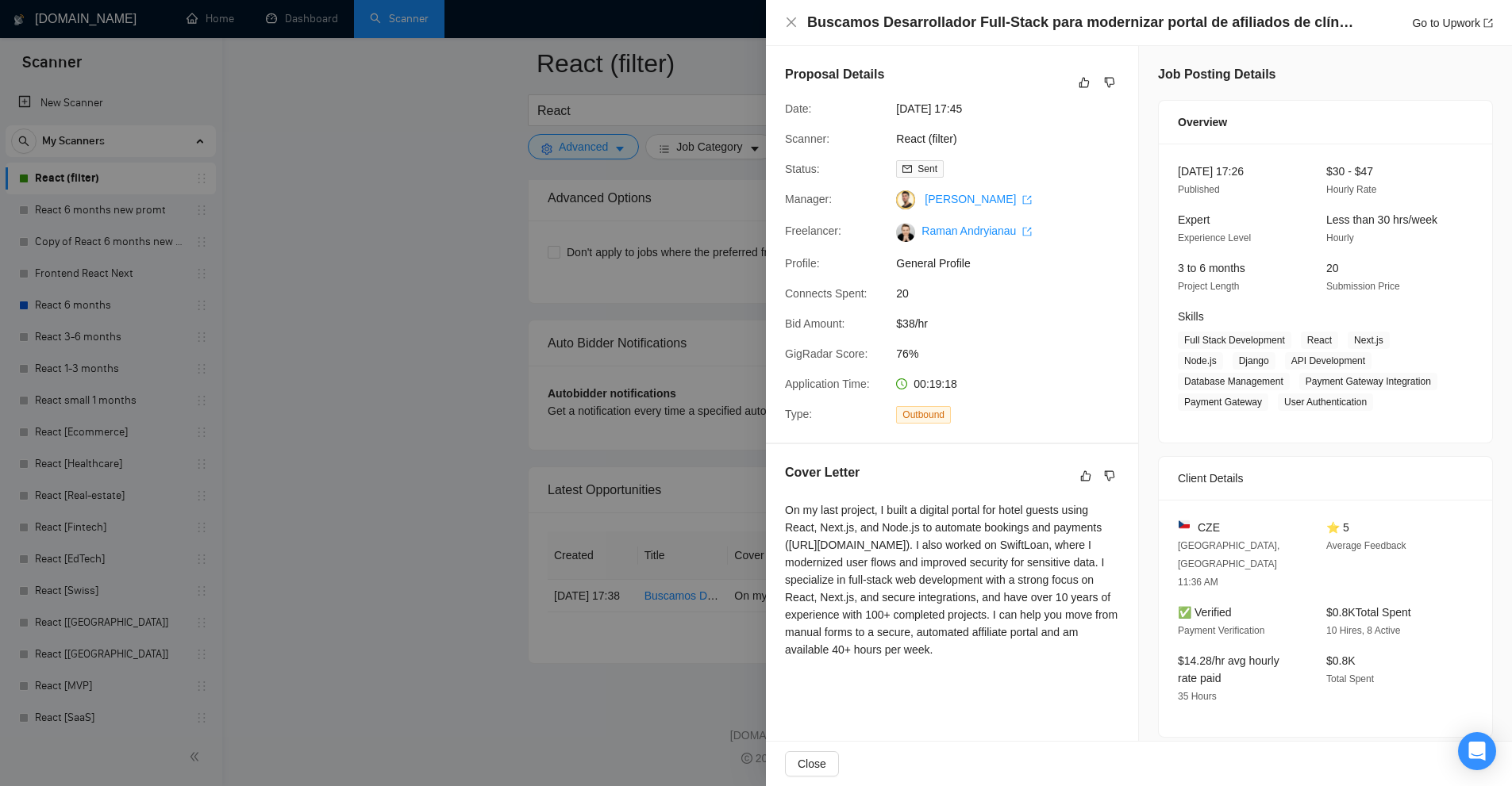
click at [666, 481] on div at bounding box center [756, 393] width 1512 height 786
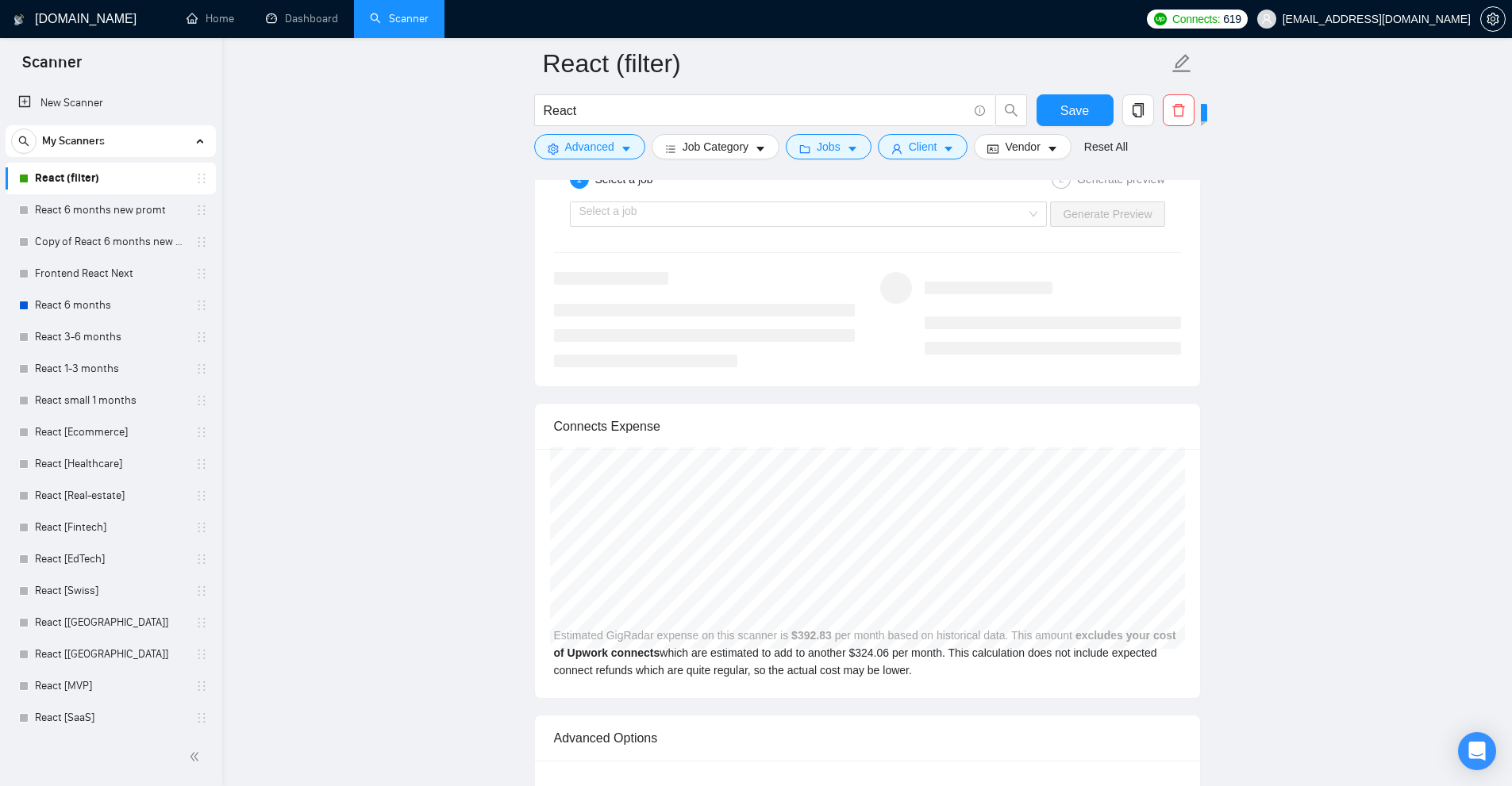
scroll to position [3677, 0]
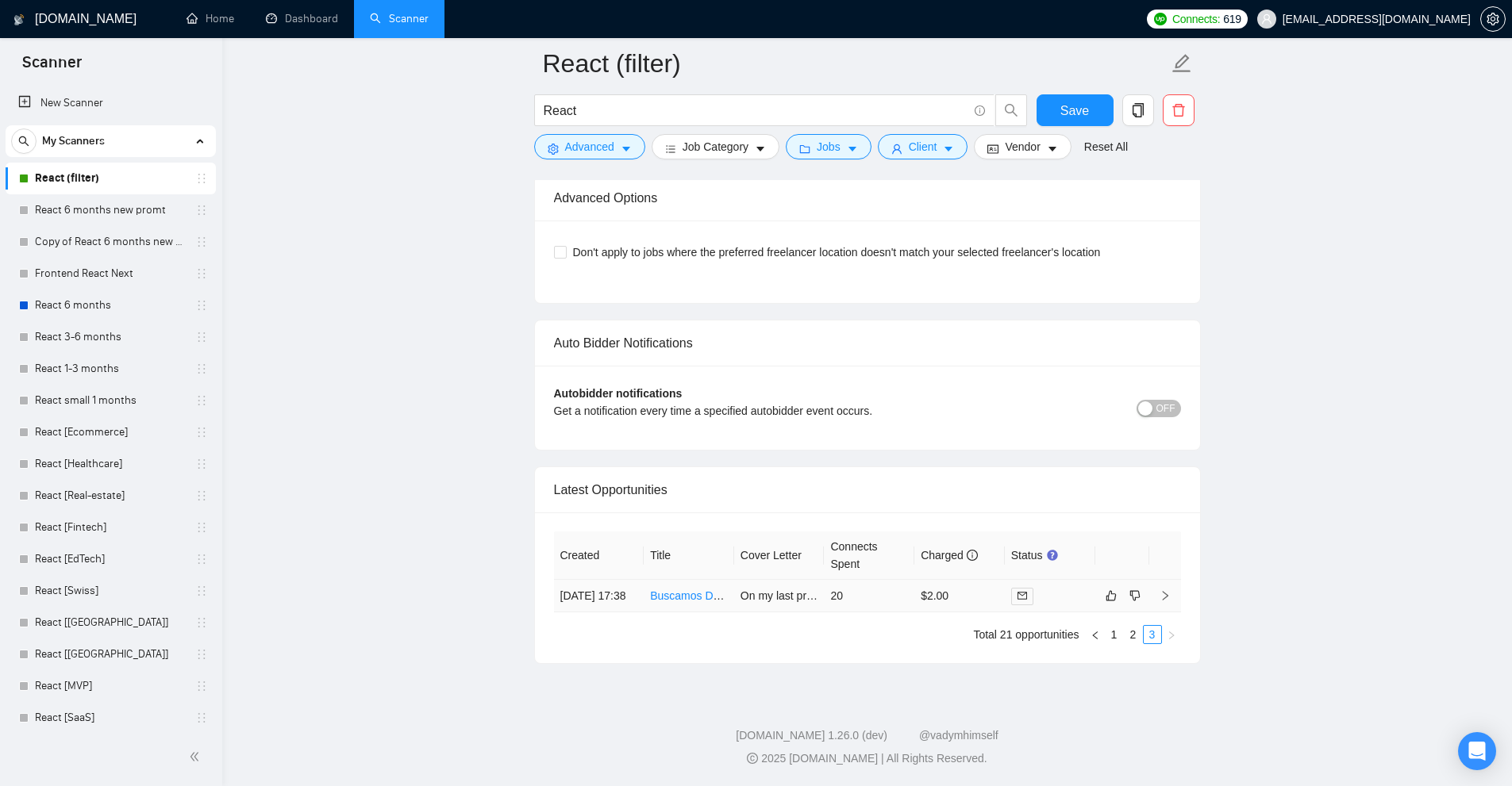
click at [861, 581] on td "20" at bounding box center [869, 595] width 90 height 33
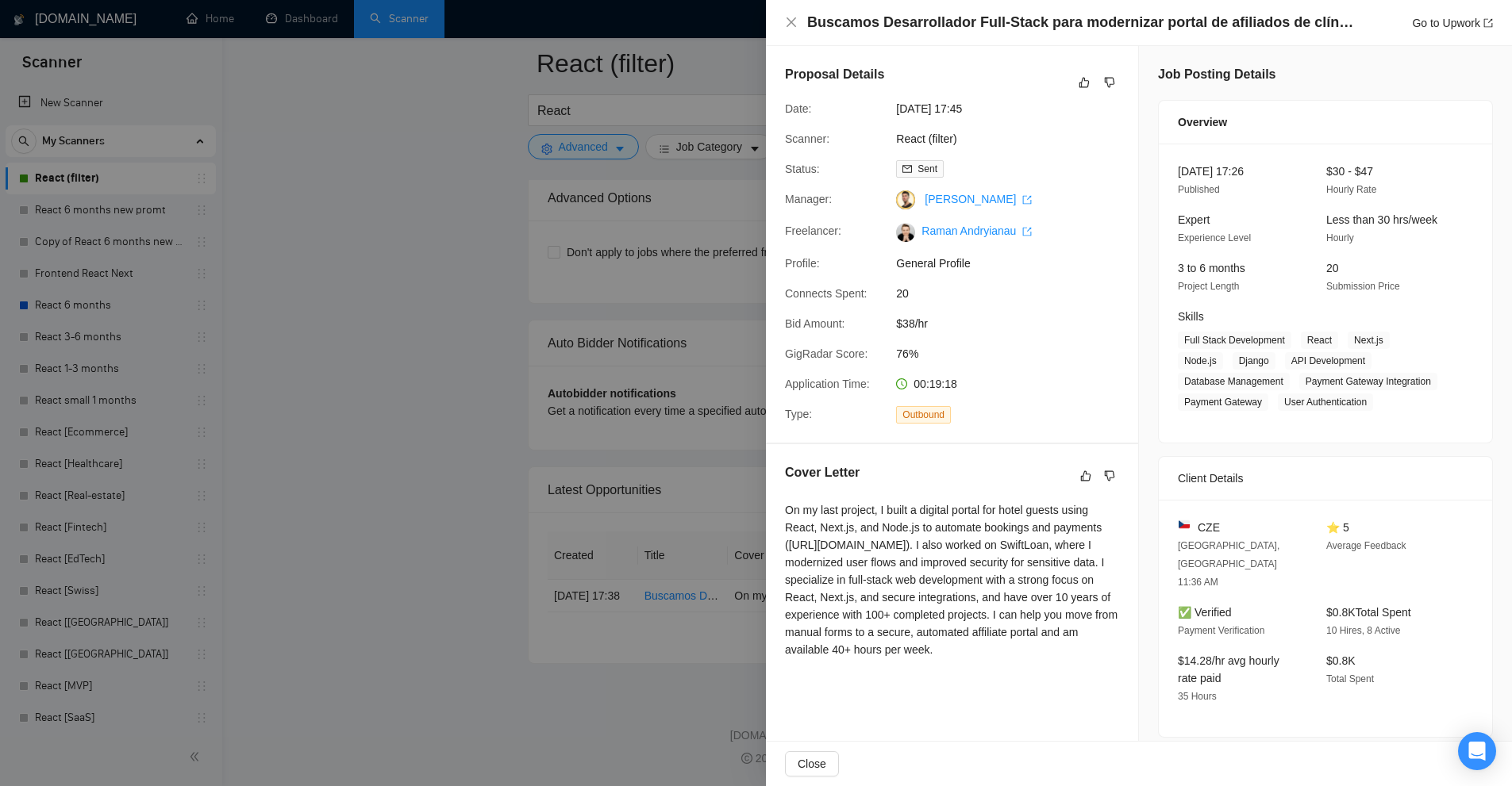
scroll to position [238, 0]
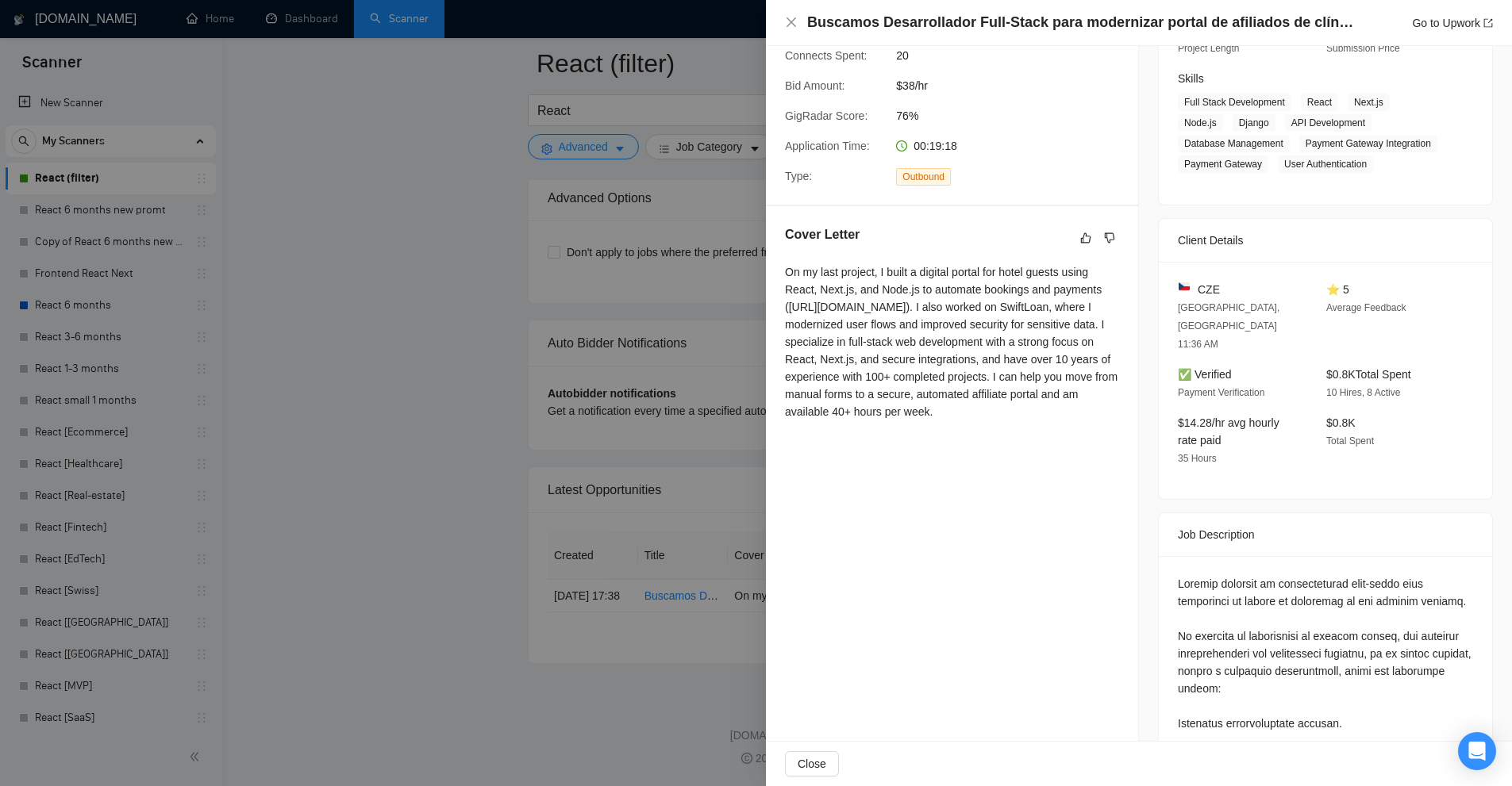
drag, startPoint x: 931, startPoint y: 412, endPoint x: 842, endPoint y: 330, distance: 121.0
click at [845, 330] on div "On my last project, I built a digital portal for hotel guests using React, Next…" at bounding box center [951, 341] width 334 height 157
click at [544, 313] on div at bounding box center [756, 393] width 1512 height 786
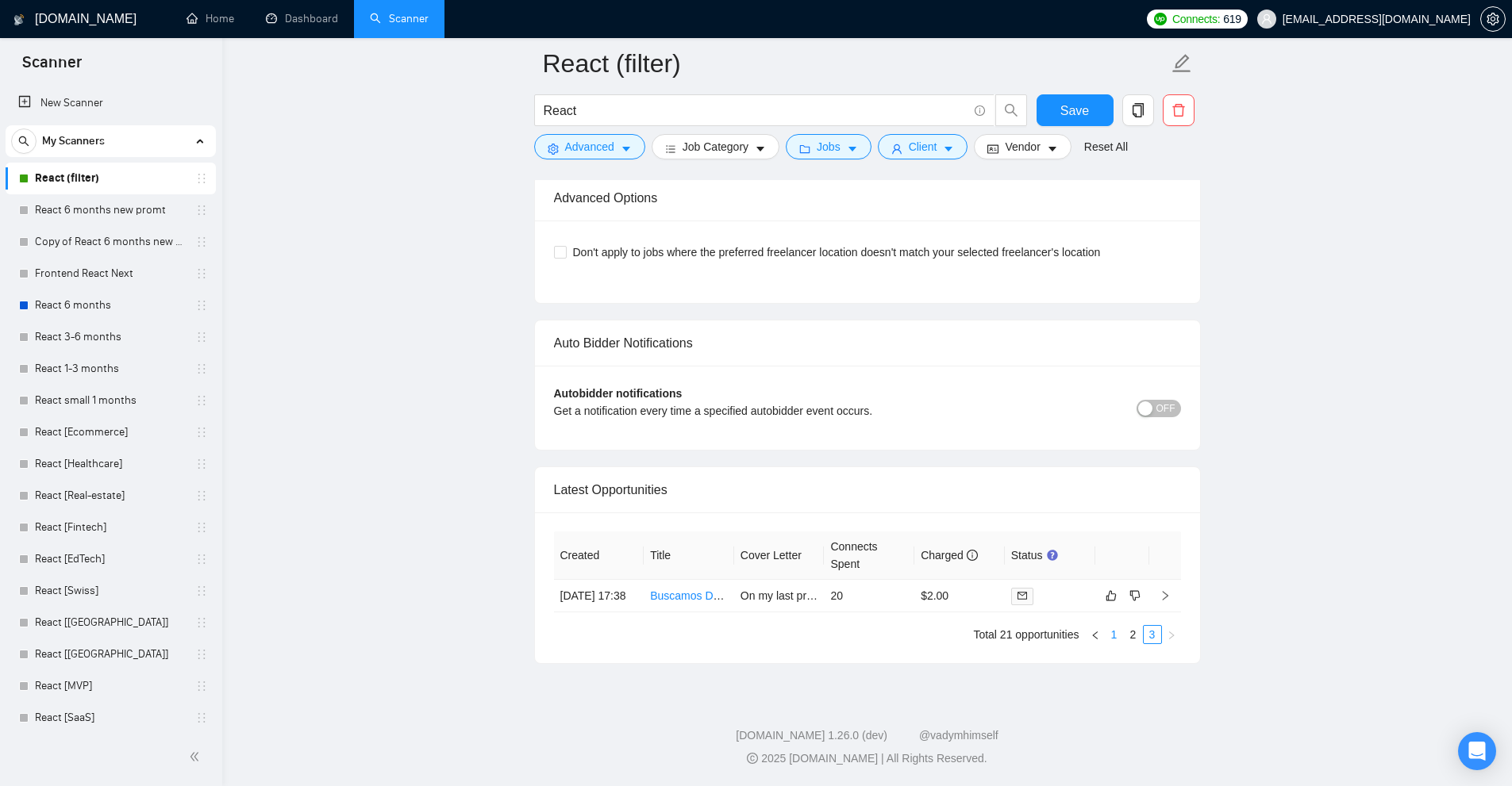
click at [1106, 634] on link "1" at bounding box center [1114, 634] width 18 height 18
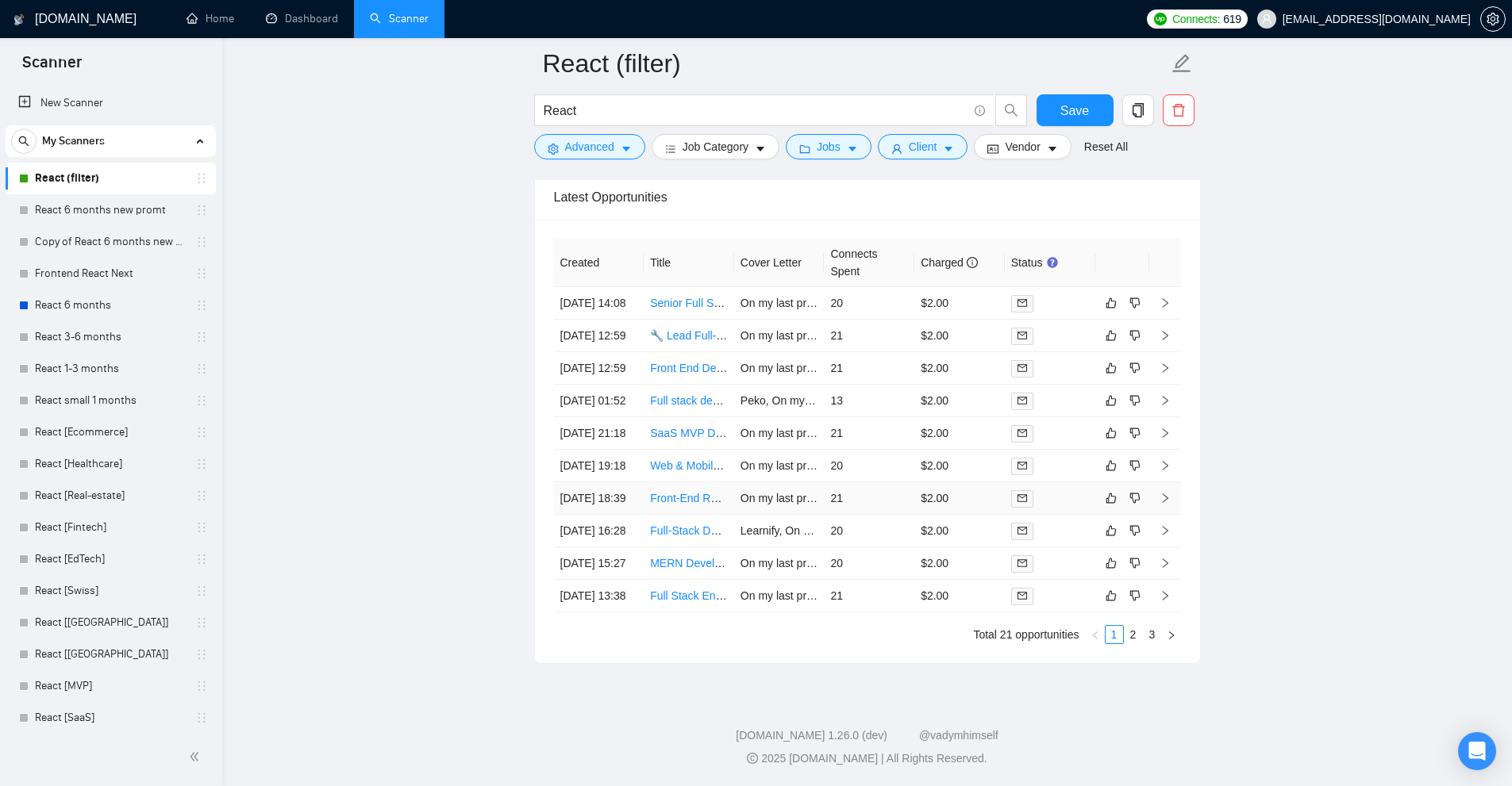
scroll to position [4112, 0]
click at [1127, 634] on link "2" at bounding box center [1134, 634] width 18 height 18
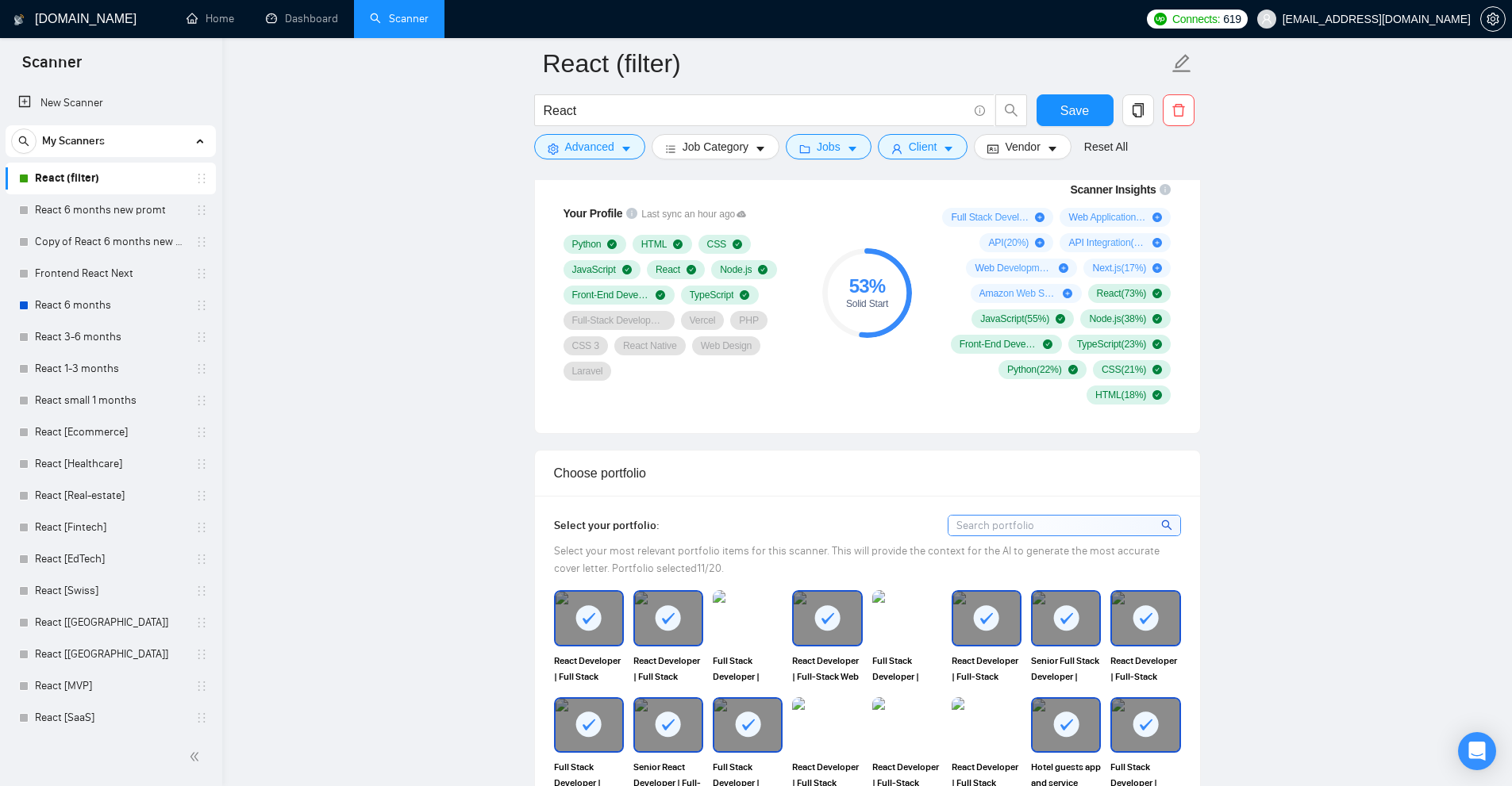
scroll to position [0, 0]
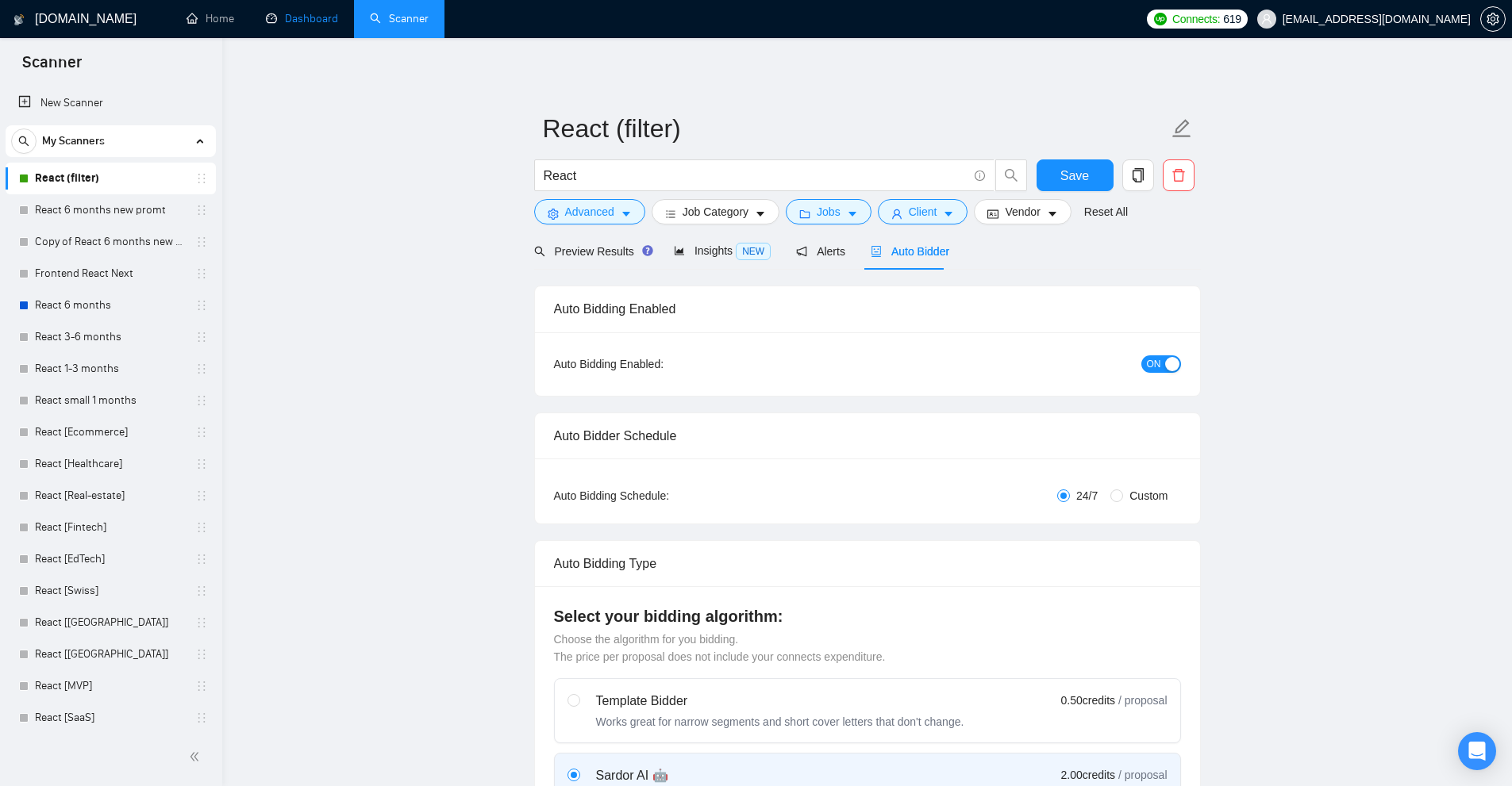
click at [266, 12] on link "Dashboard" at bounding box center [301, 18] width 72 height 13
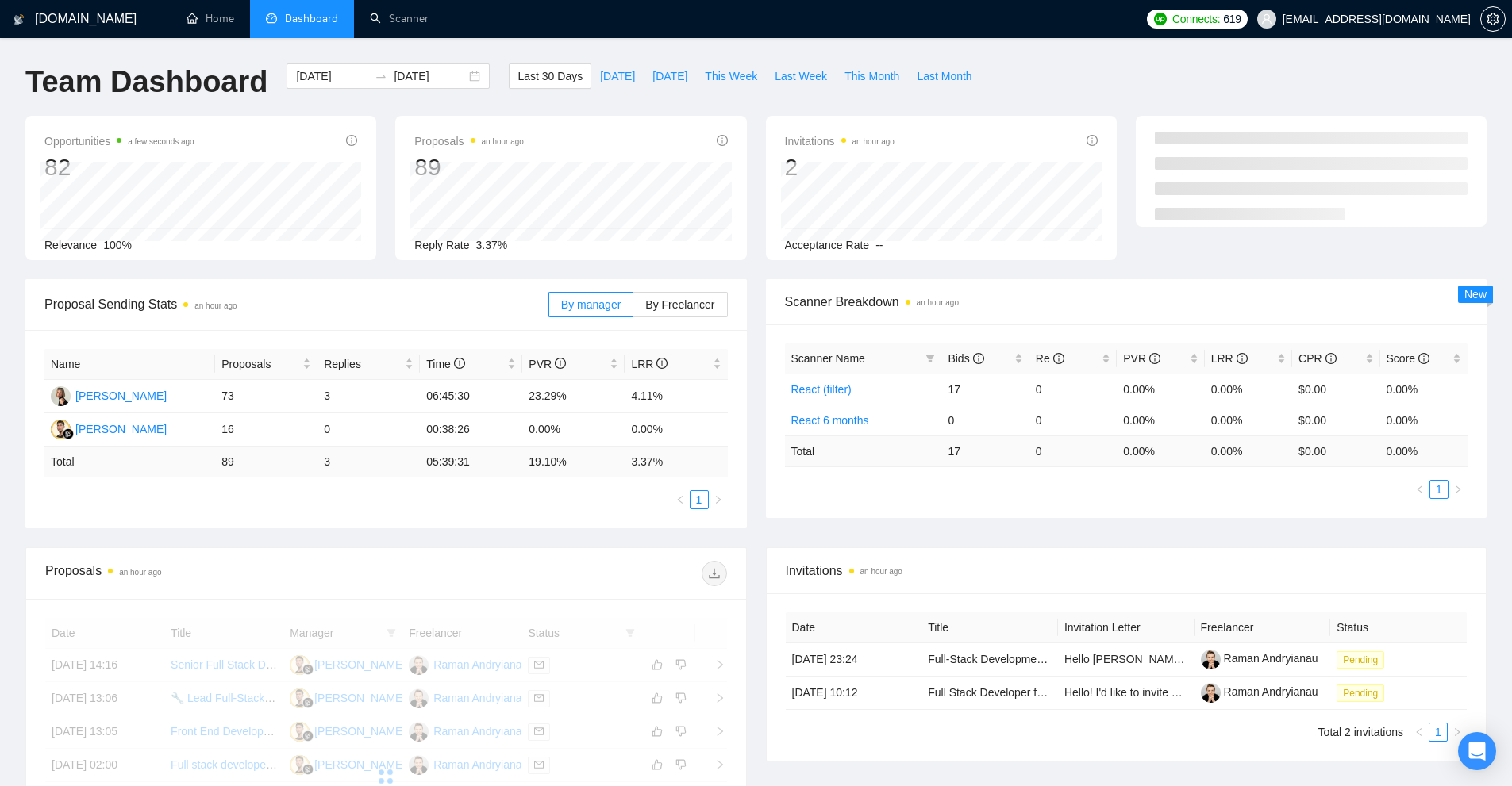
scroll to position [317, 0]
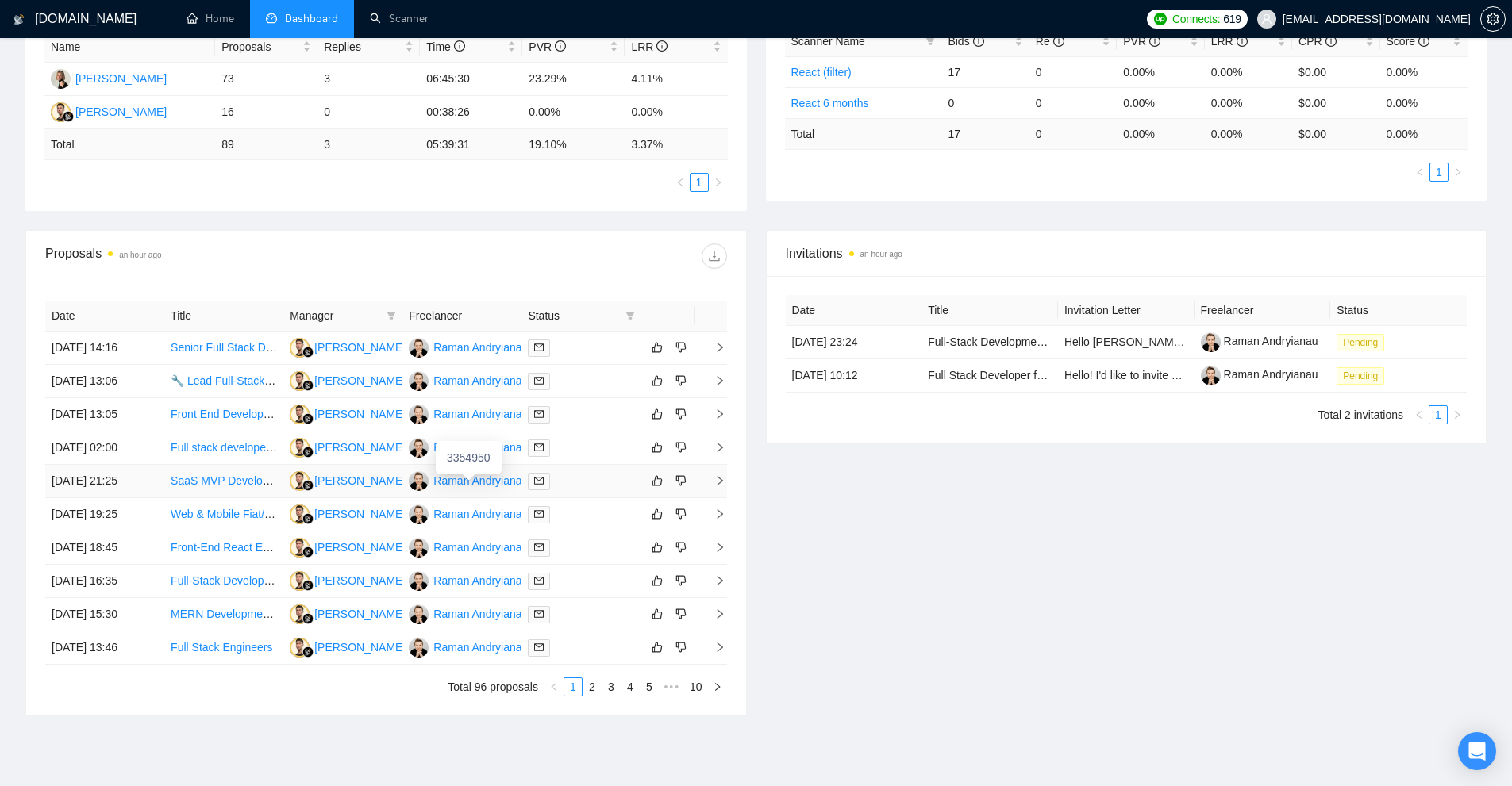
click at [485, 484] on div "Raman Andryianau" at bounding box center [480, 481] width 95 height 18
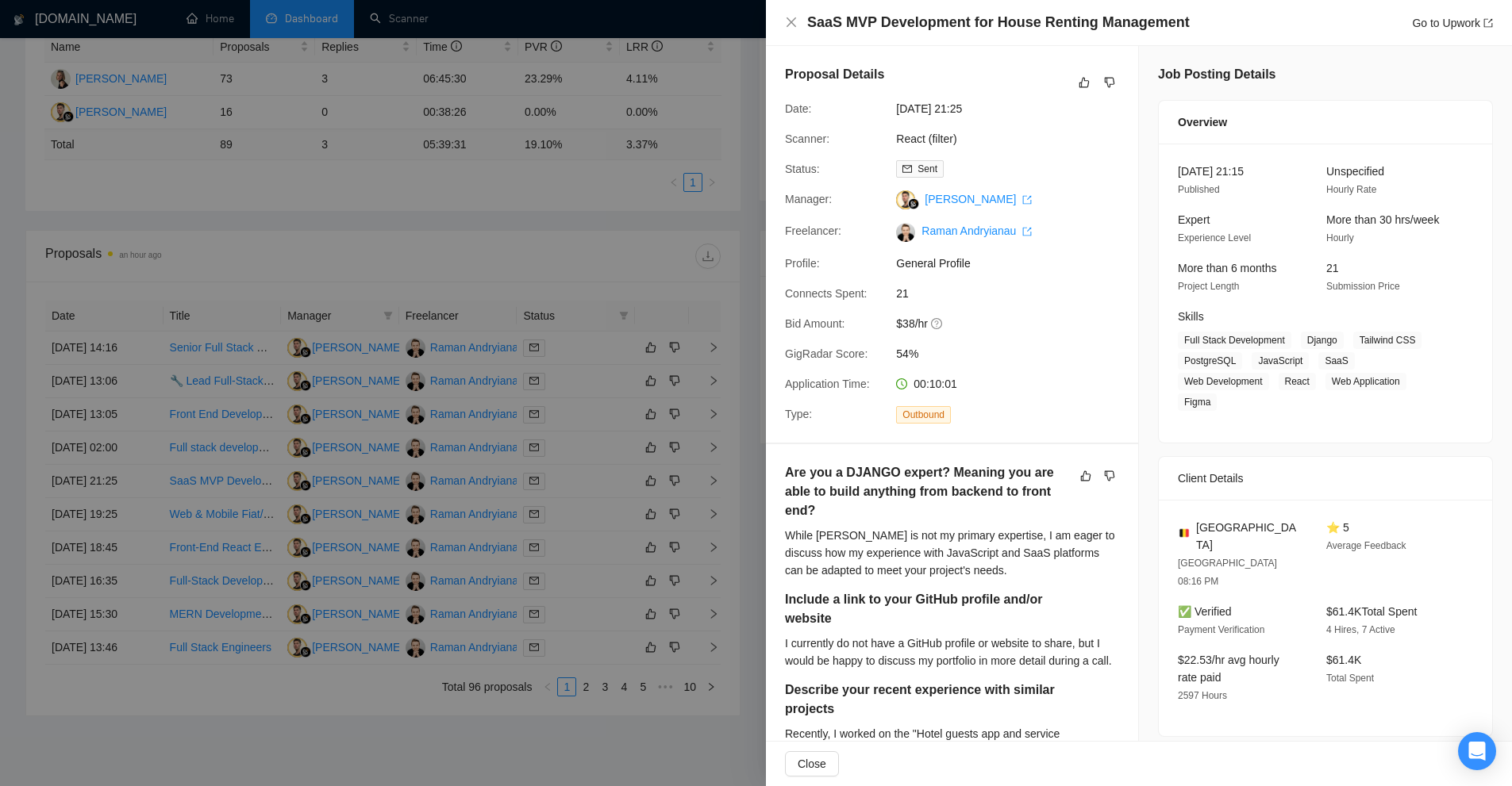
click at [570, 187] on div at bounding box center [756, 393] width 1512 height 786
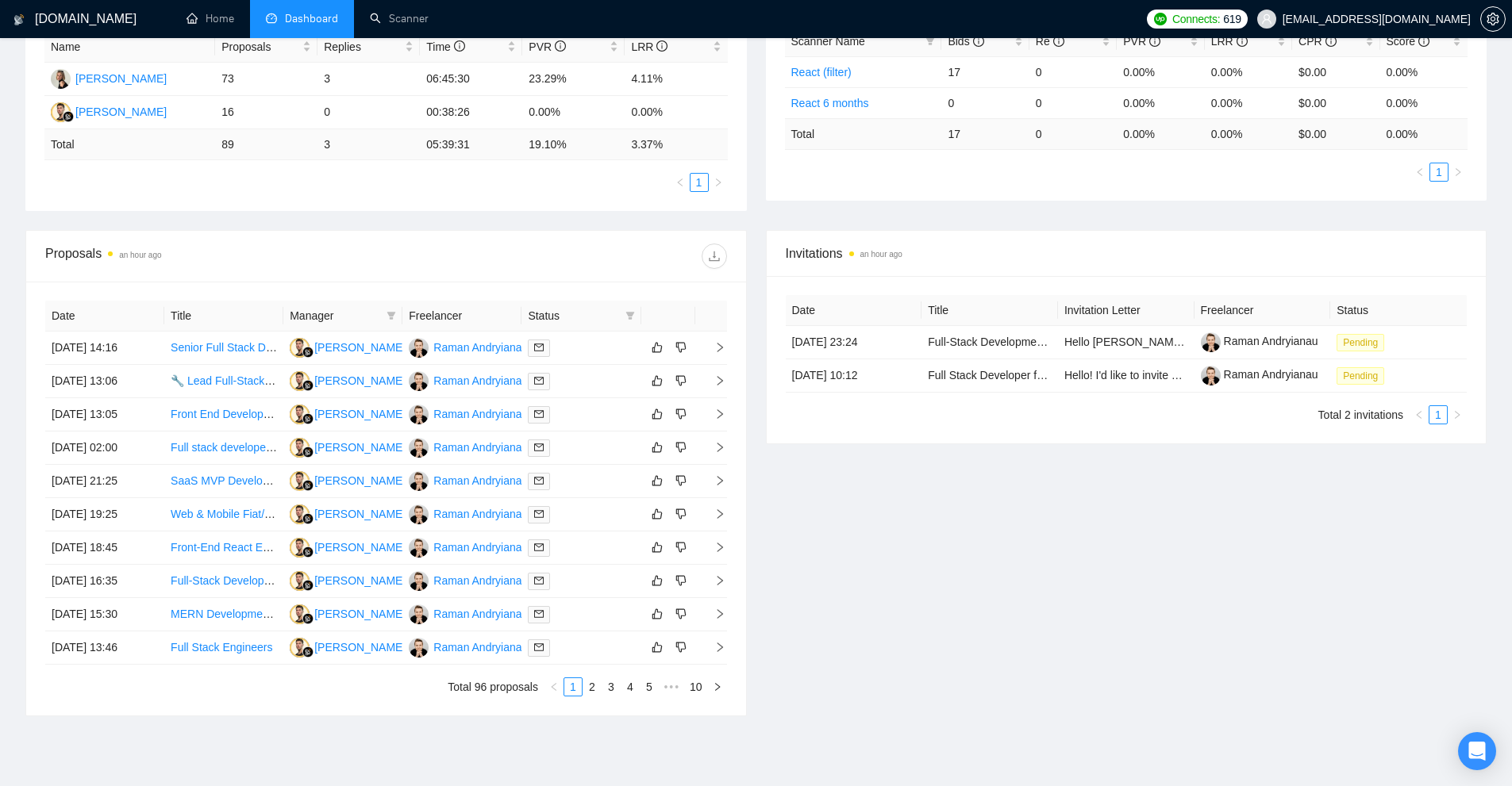
scroll to position [0, 0]
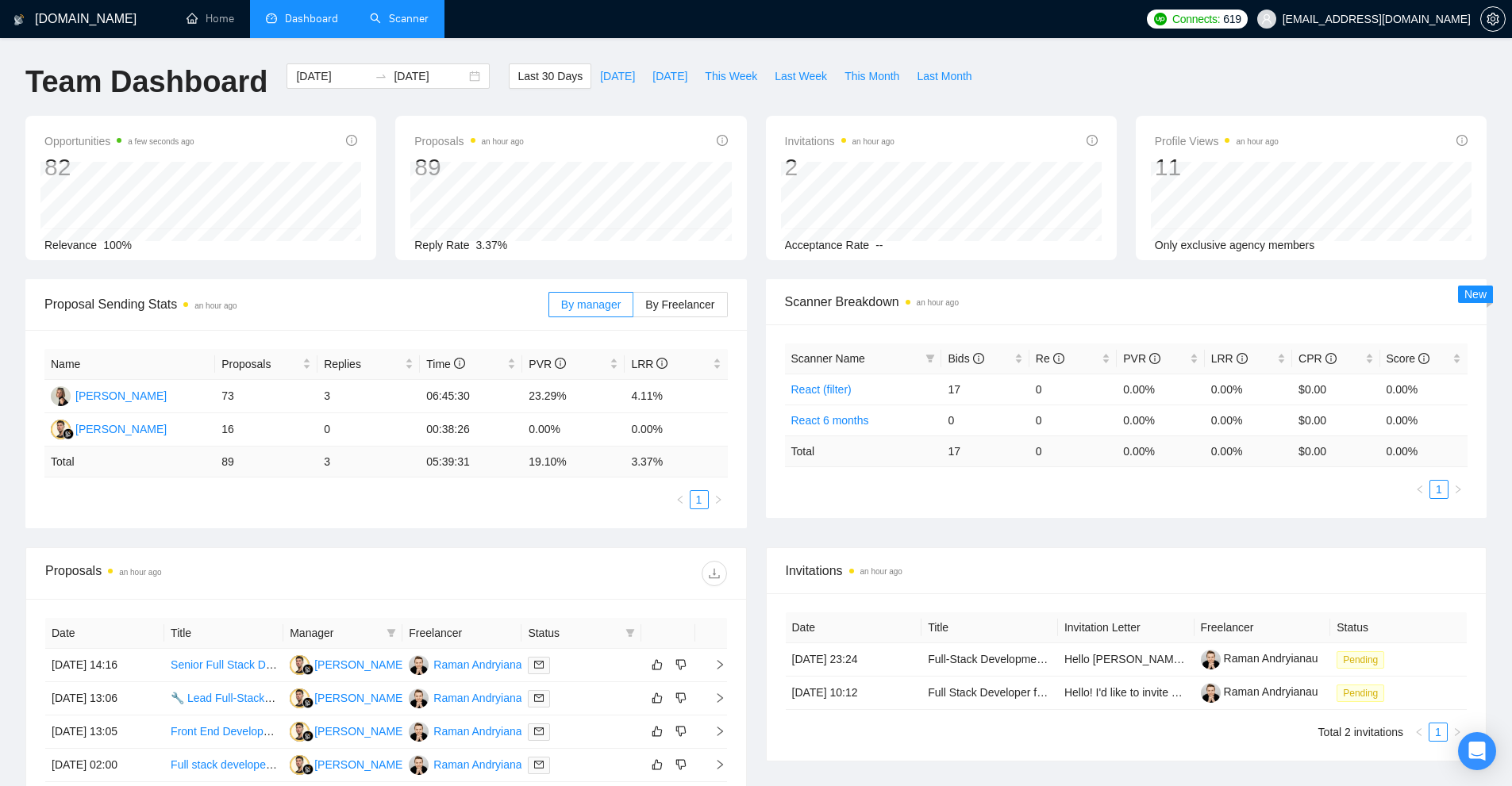
click at [414, 26] on link "Scanner" at bounding box center [399, 18] width 58 height 13
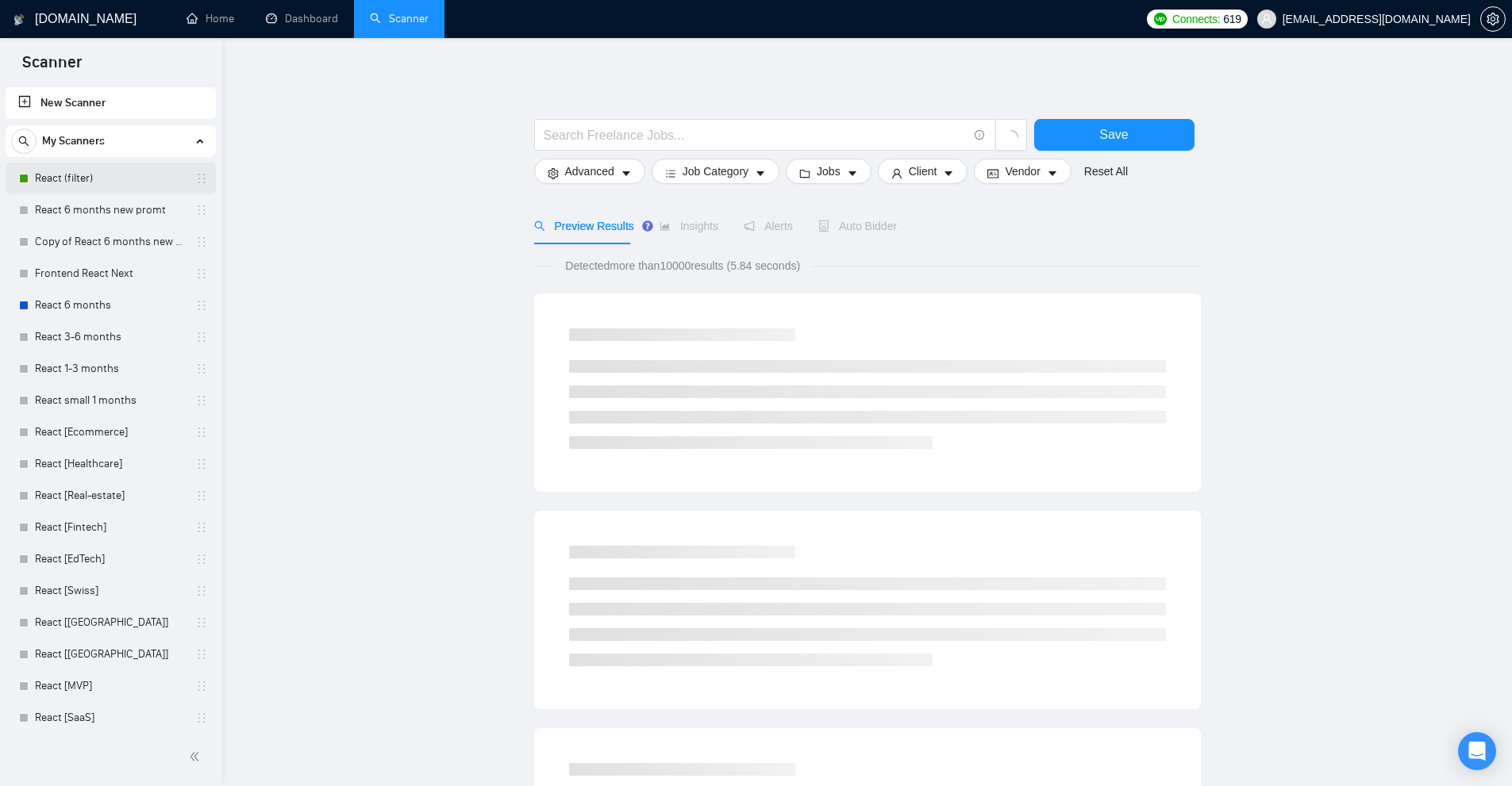
click at [103, 187] on link "React (filter)" at bounding box center [110, 179] width 151 height 32
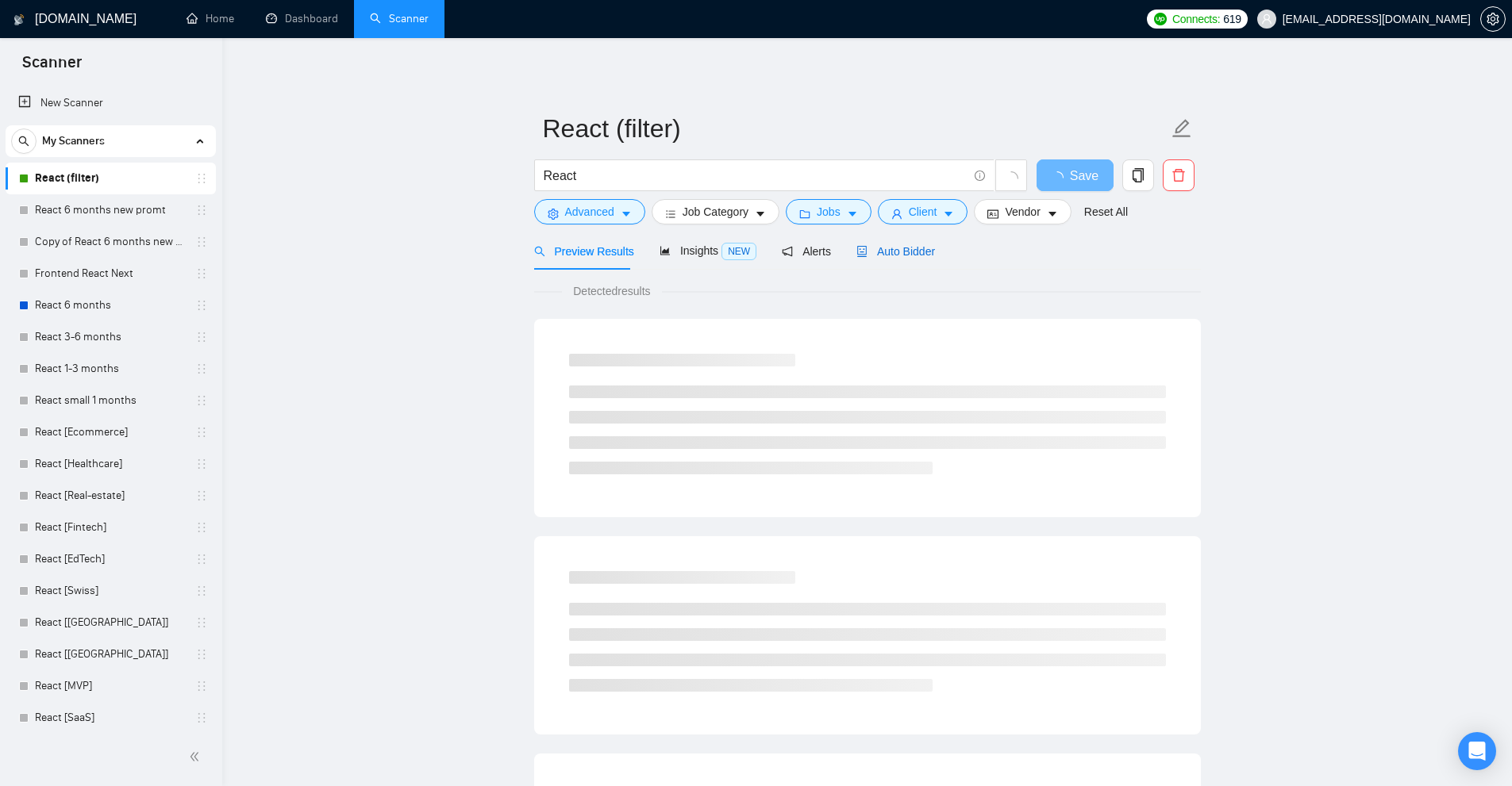
click at [908, 246] on span "Auto Bidder" at bounding box center [895, 252] width 79 height 12
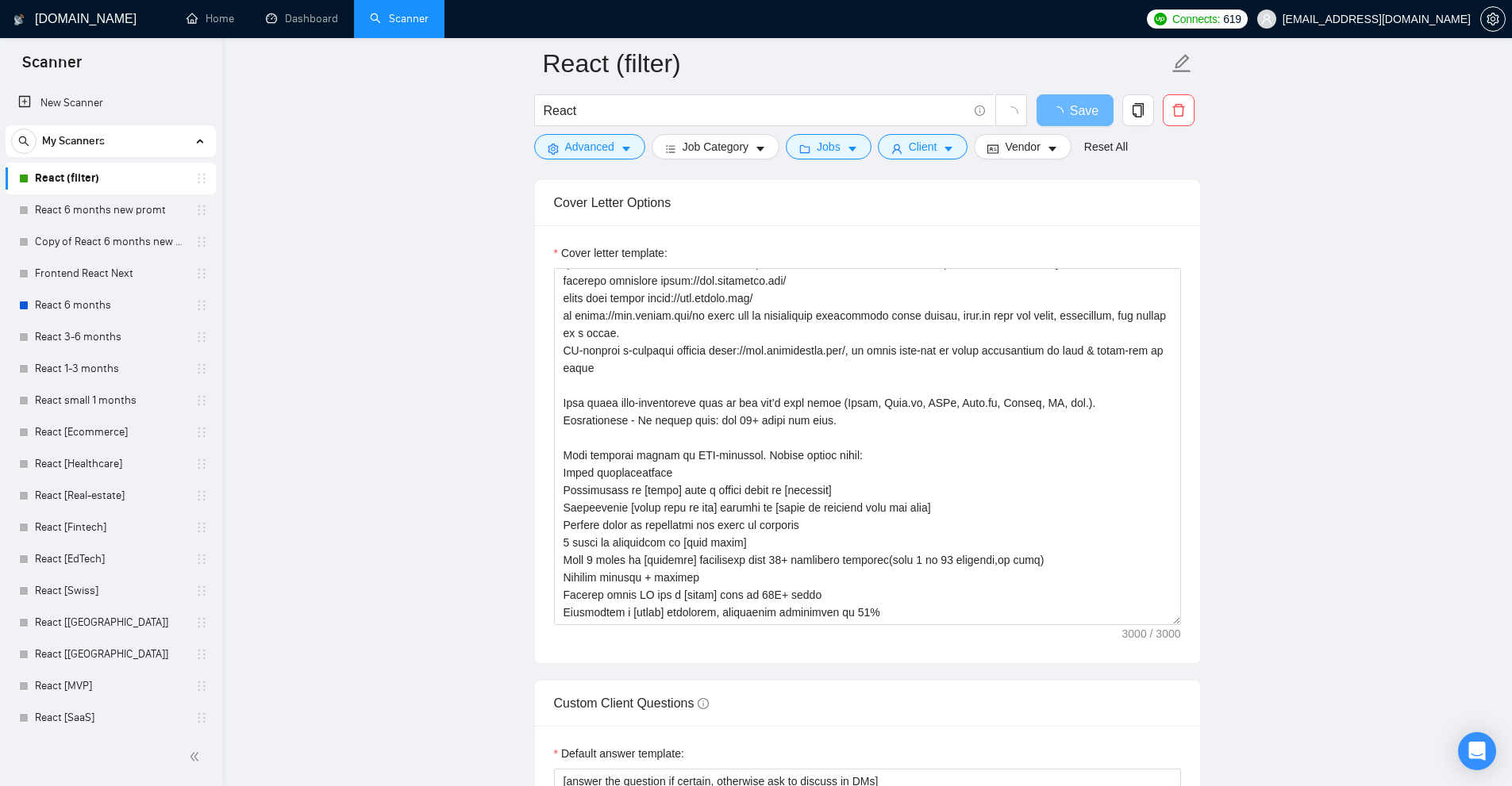
scroll to position [3967, 0]
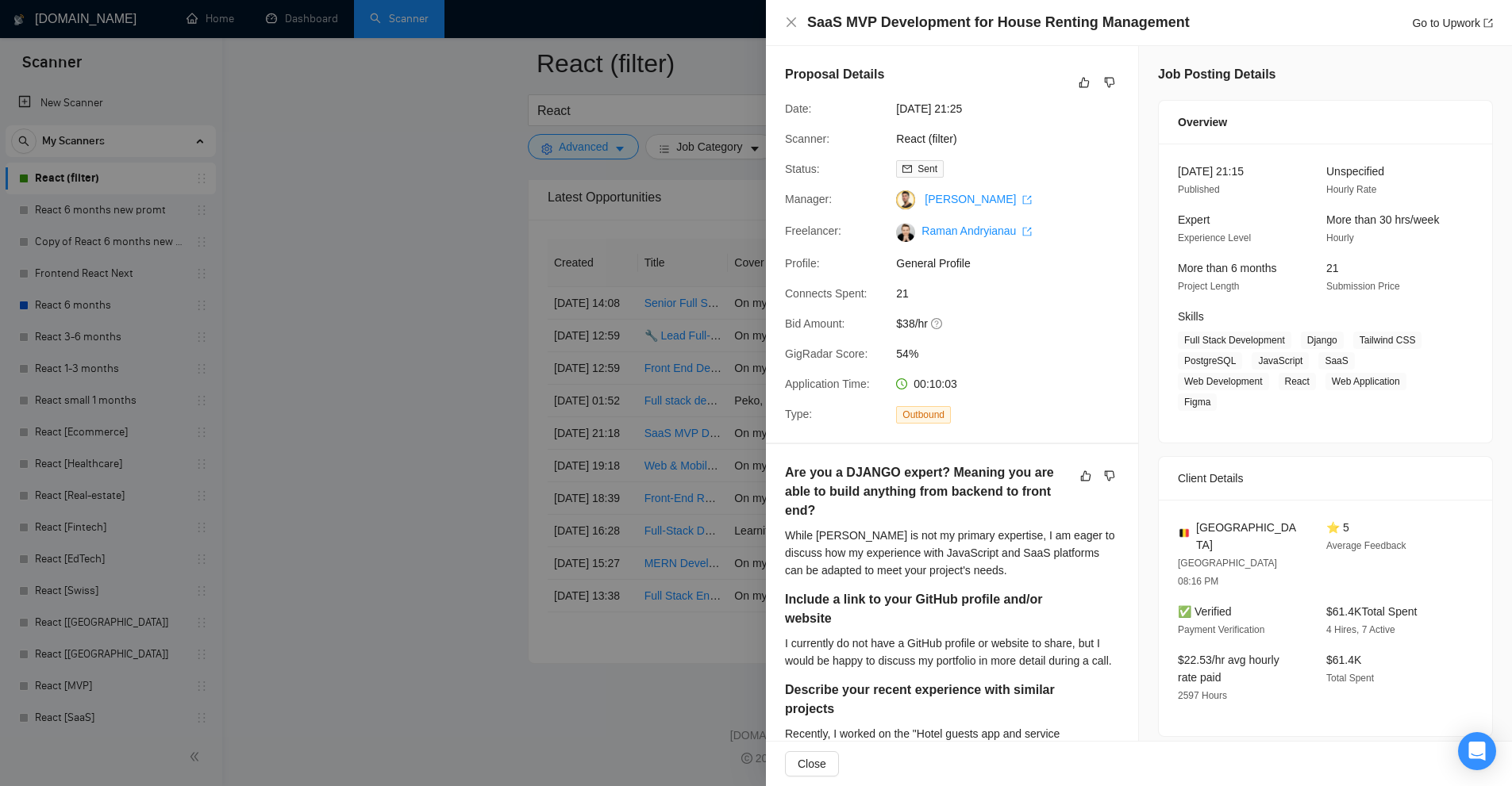
click at [640, 277] on div at bounding box center [756, 393] width 1512 height 786
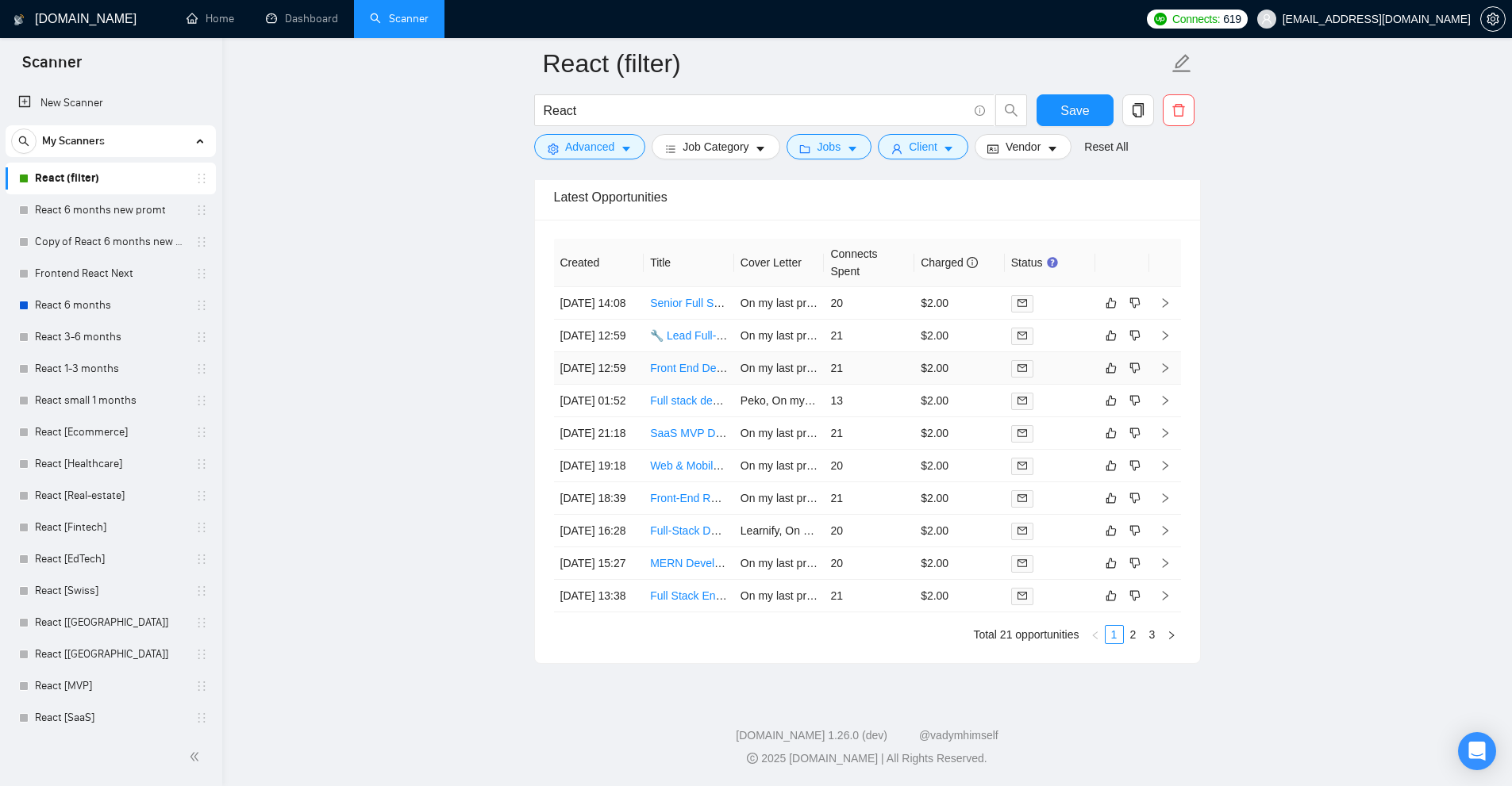
scroll to position [3477, 0]
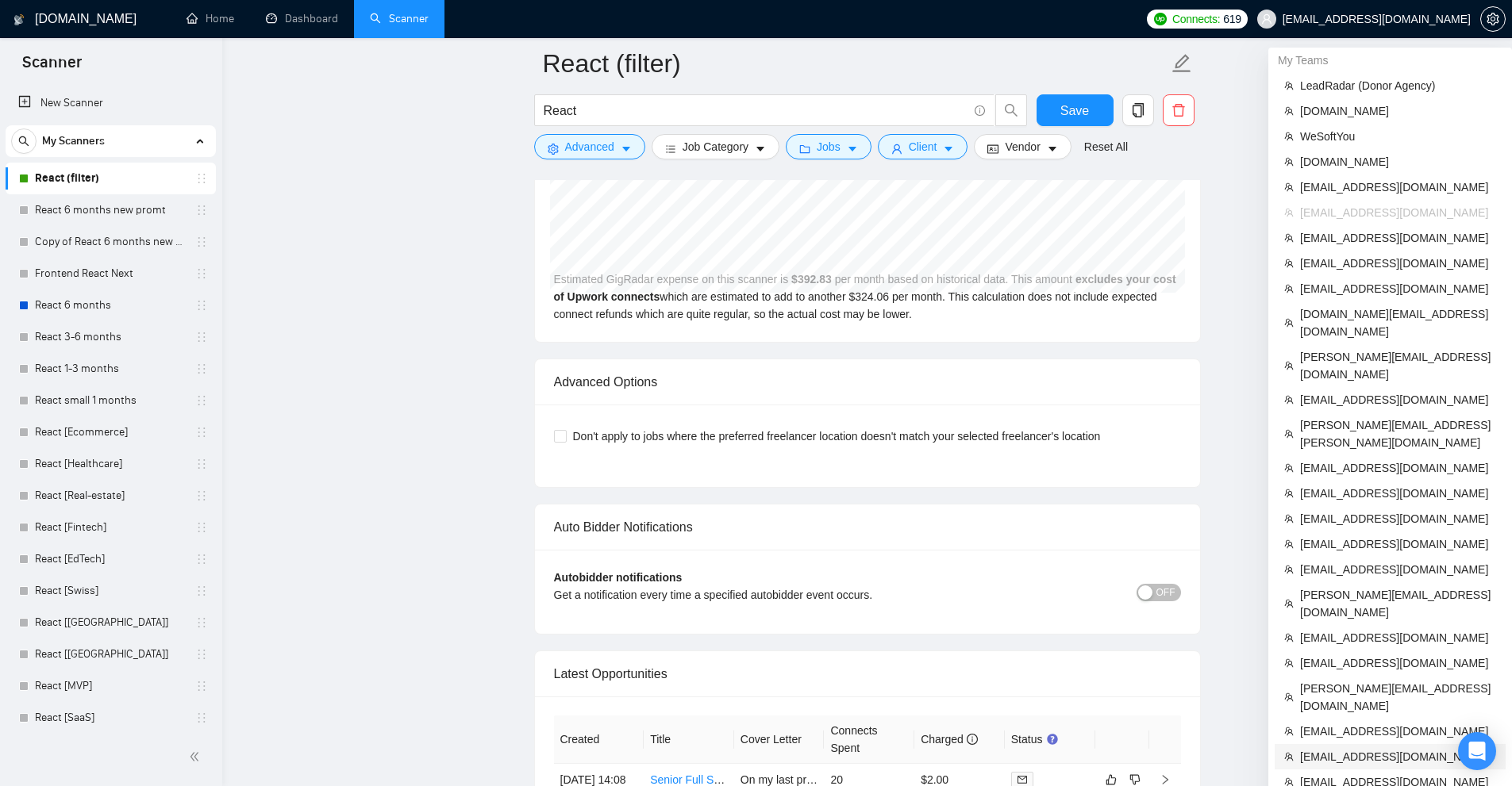
click at [1346, 748] on span "[EMAIL_ADDRESS][DOMAIN_NAME]" at bounding box center [1397, 757] width 196 height 18
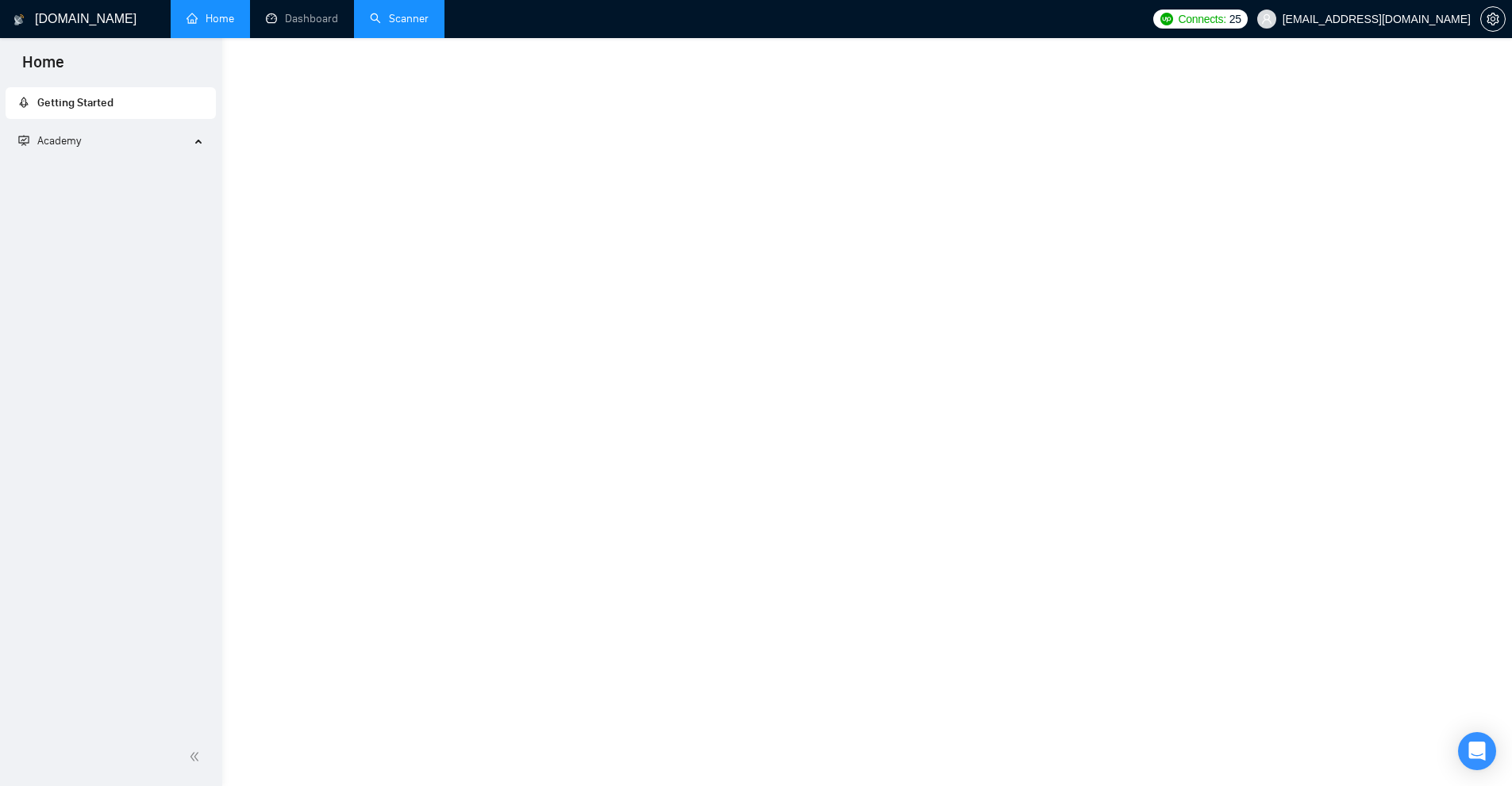
scroll to position [460, 0]
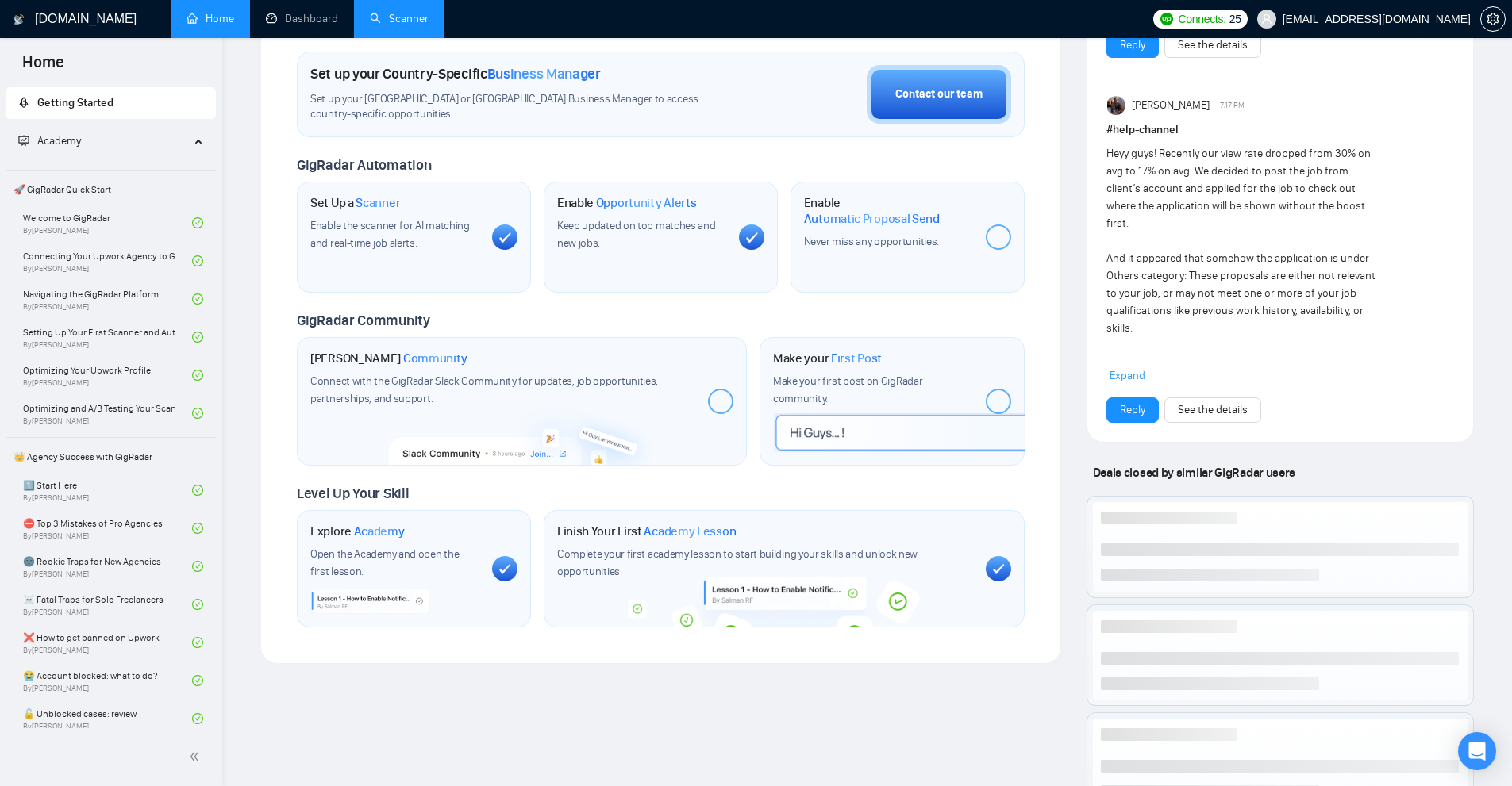
click at [379, 22] on link "Scanner" at bounding box center [399, 18] width 58 height 13
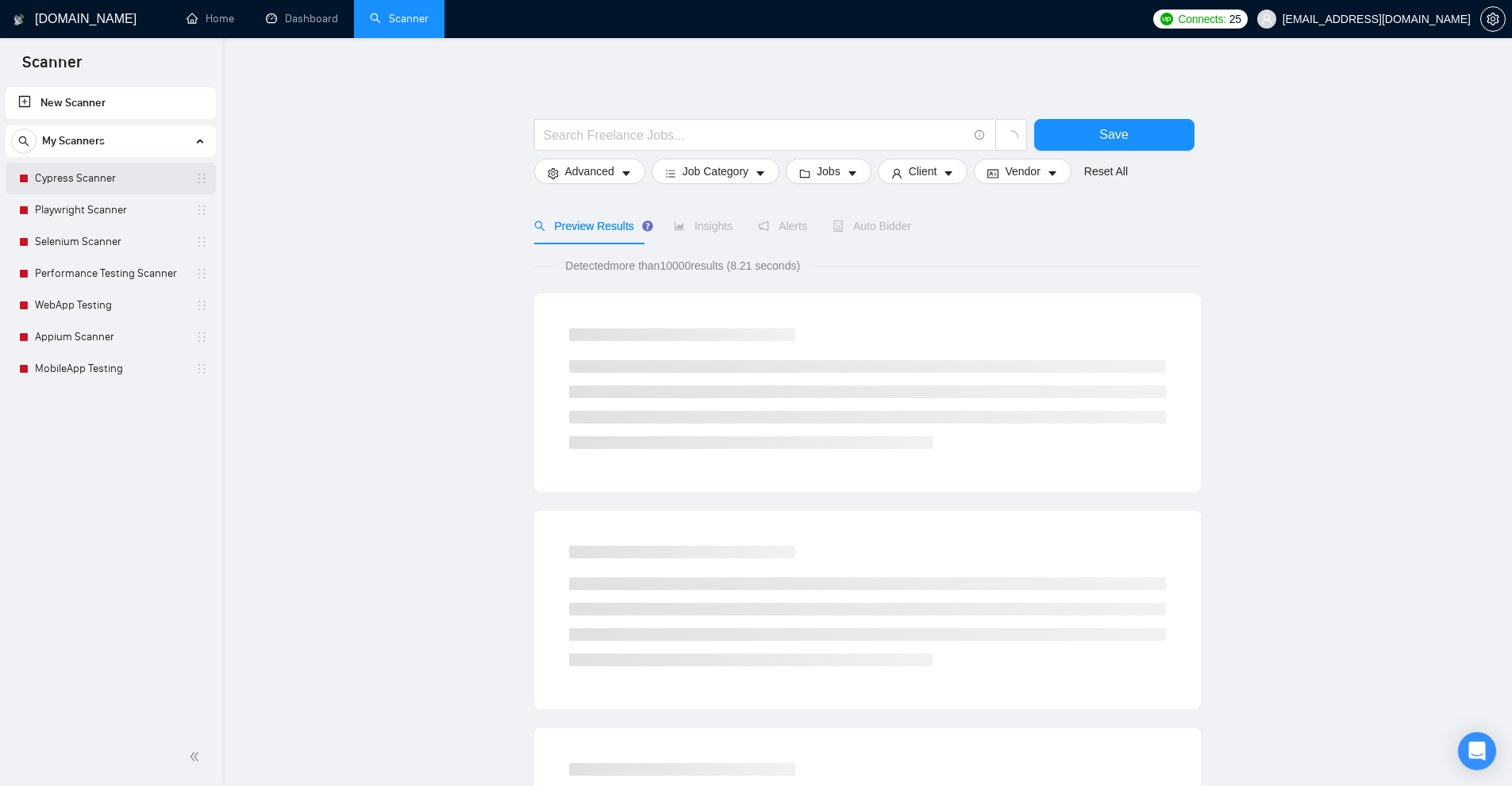
click at [119, 176] on link "Cypress Scanner" at bounding box center [110, 179] width 151 height 32
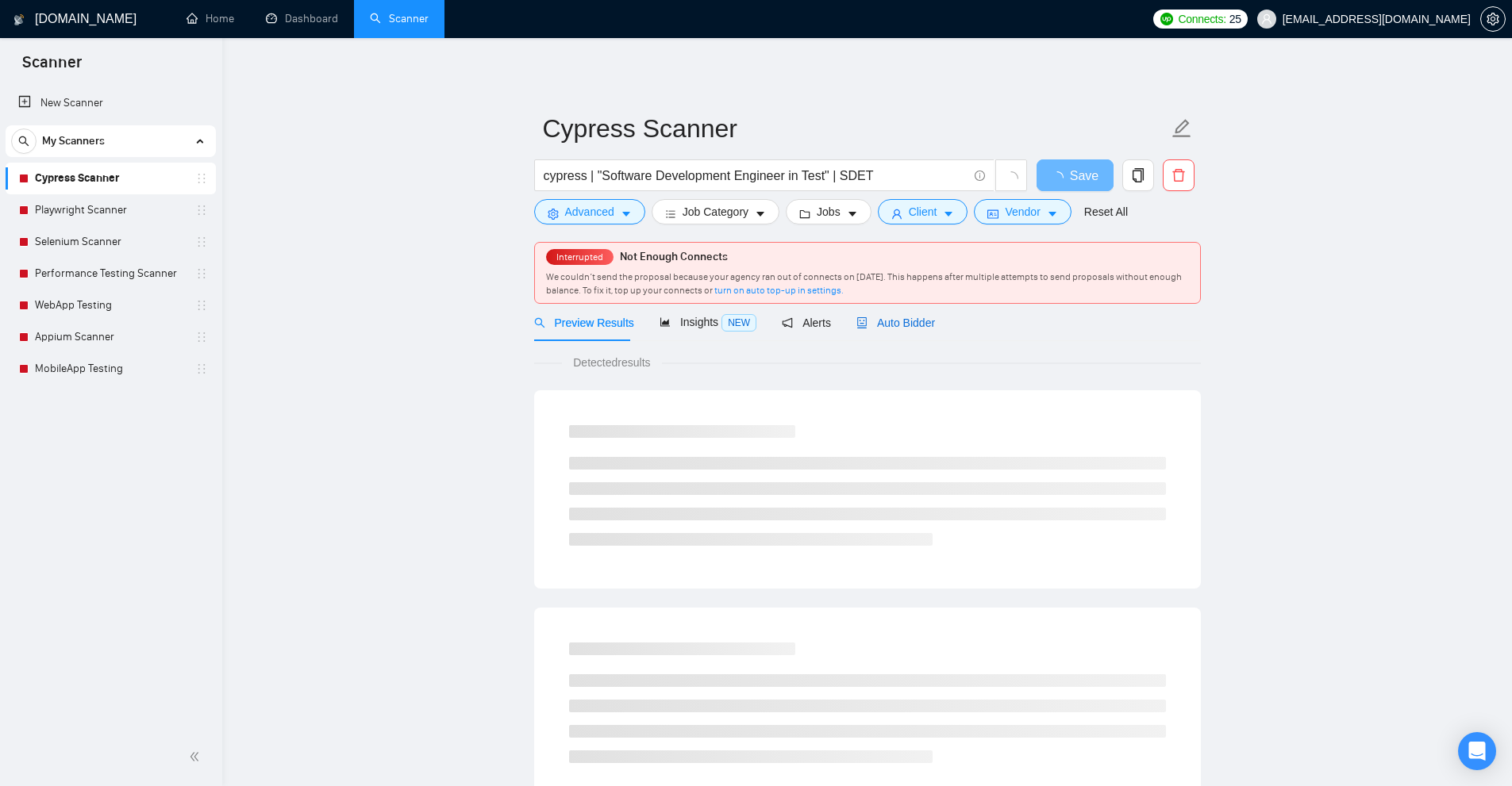
click at [891, 316] on span "Auto Bidder" at bounding box center [895, 323] width 79 height 12
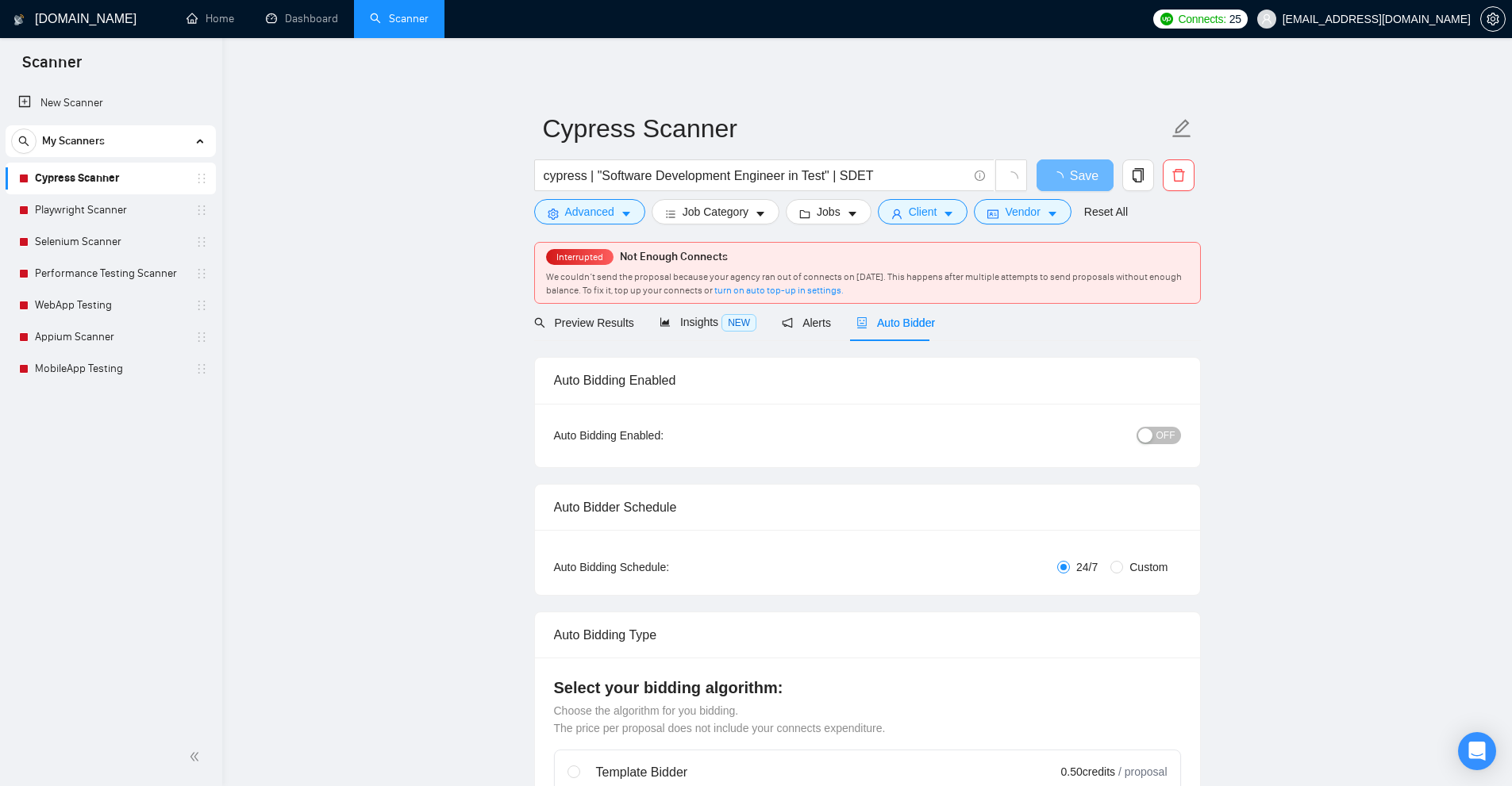
checkbox input "true"
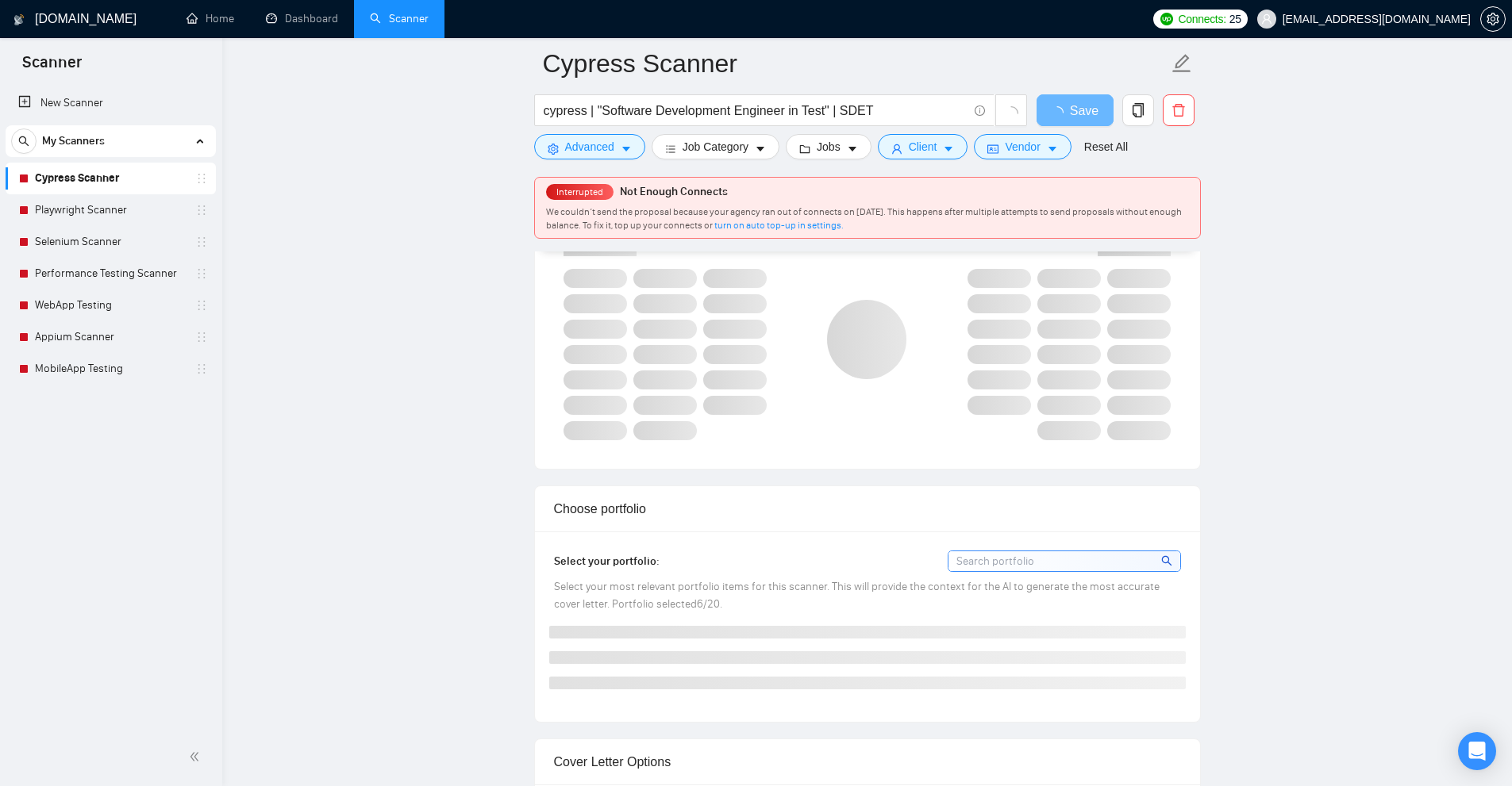
scroll to position [1825, 0]
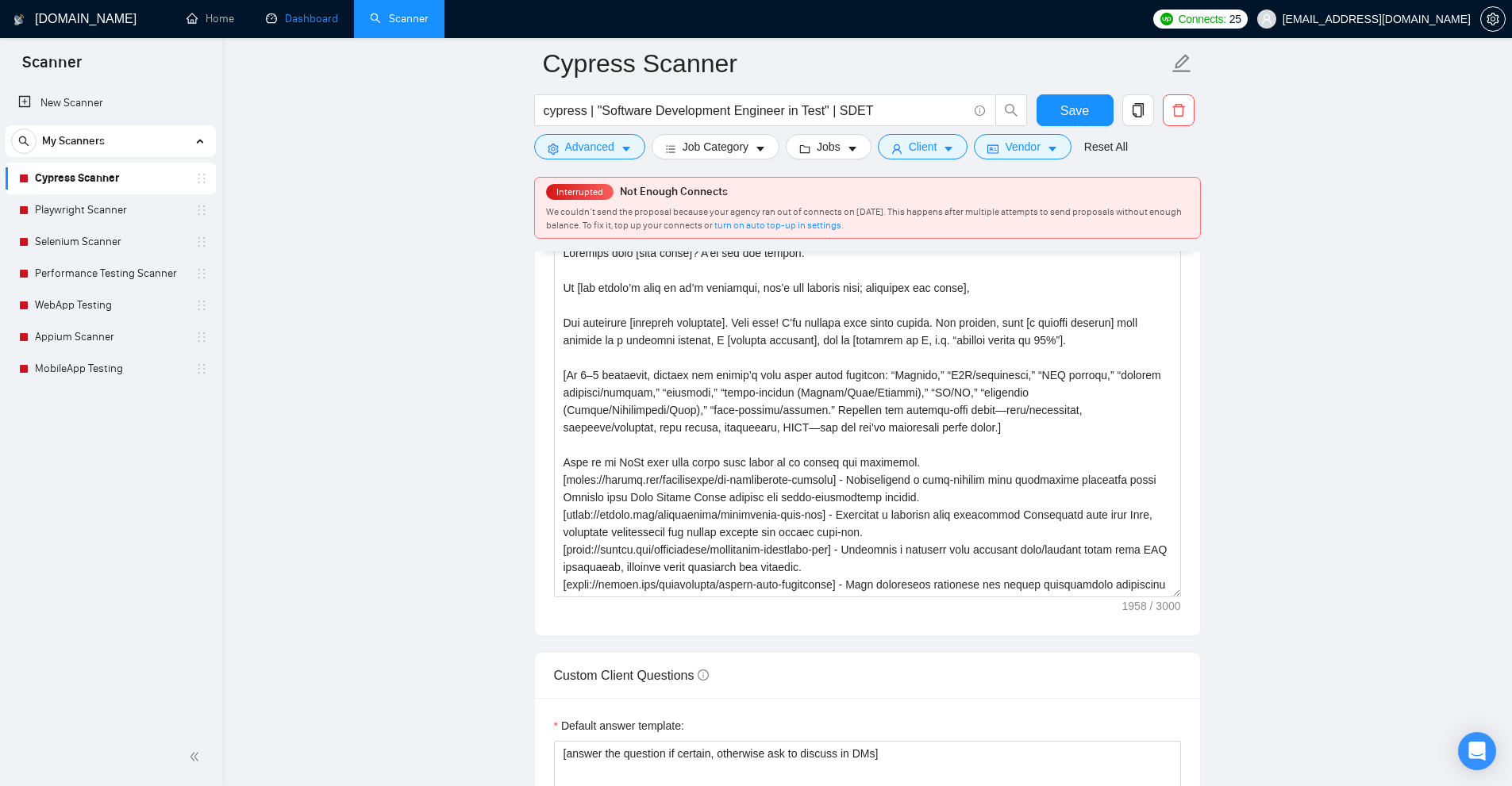
click at [296, 12] on link "Dashboard" at bounding box center [301, 18] width 72 height 13
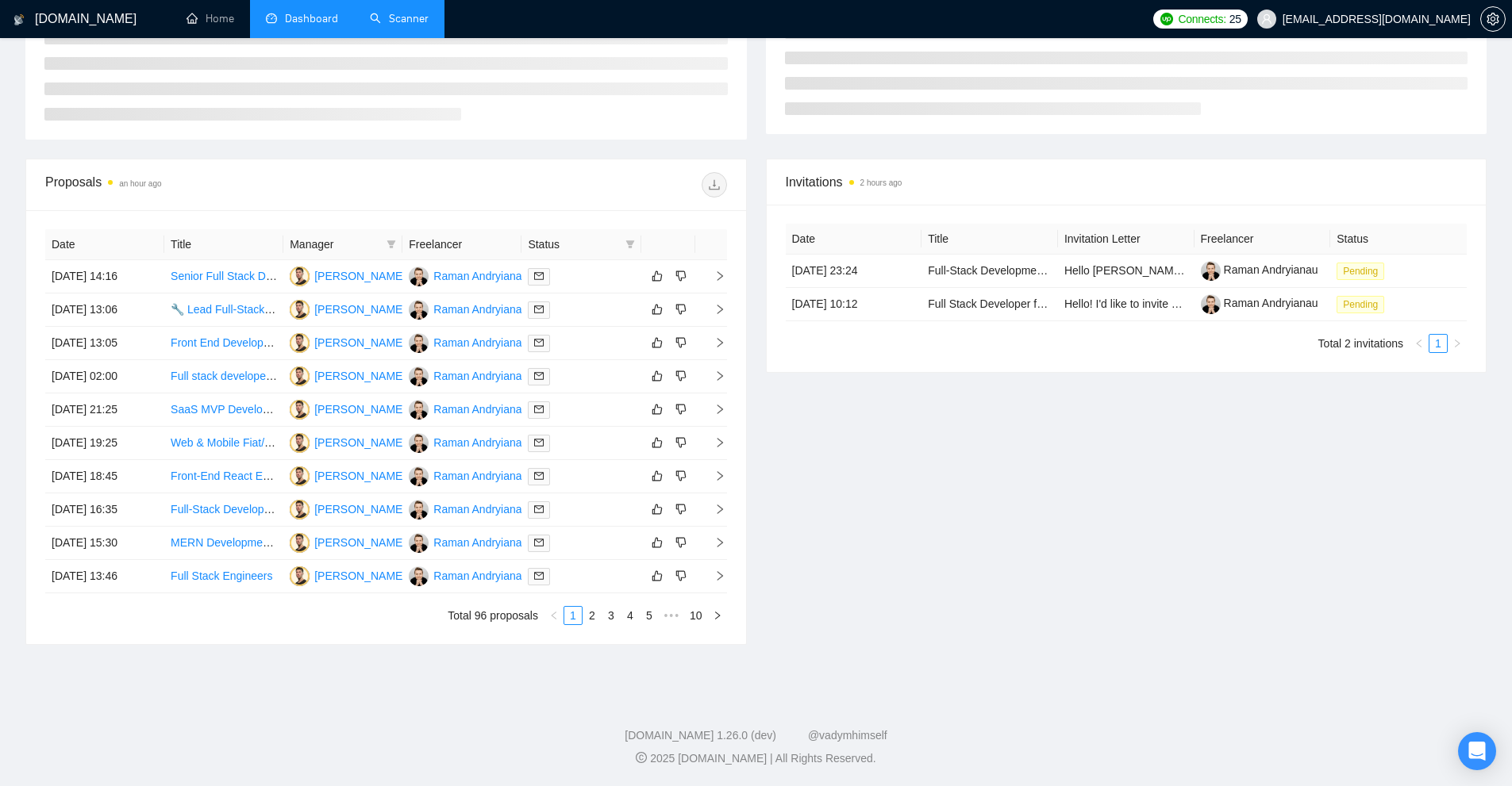
scroll to position [82, 0]
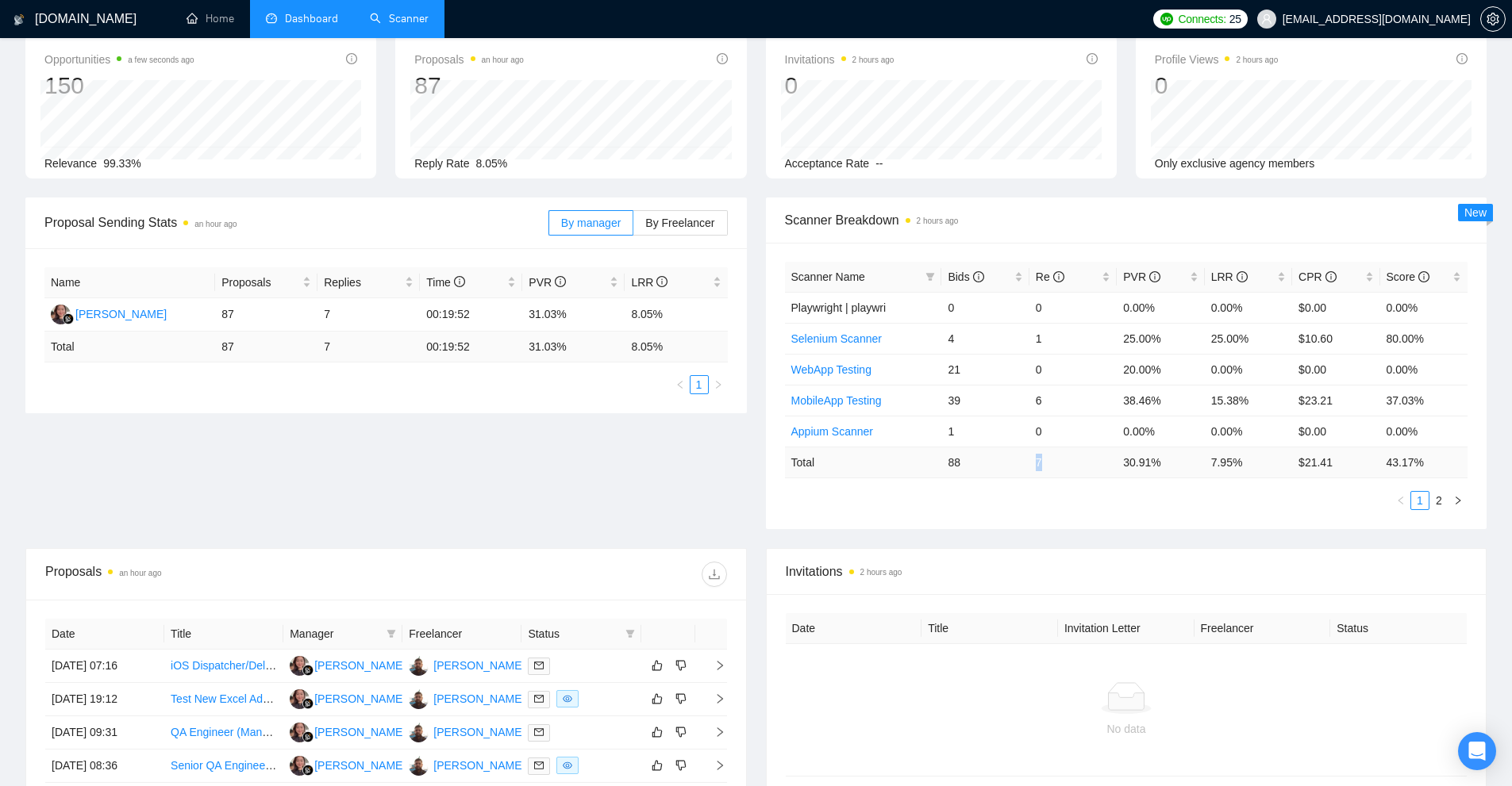
drag, startPoint x: 1045, startPoint y: 467, endPoint x: 955, endPoint y: 469, distance: 90.0
click at [985, 464] on tr "Total 88 7 30.91 % 7.95 % $ 21.41 43.17 %" at bounding box center [1126, 462] width 683 height 31
drag, startPoint x: 919, startPoint y: 469, endPoint x: 1087, endPoint y: 467, distance: 168.0
click at [1085, 467] on tr "Total 88 7 30.91 % 7.95 % $ 21.41 43.17 %" at bounding box center [1126, 462] width 683 height 31
click at [1087, 515] on div "Scanner Name Bids Re PVR LRR CPR Score Playwright | playwri 0 0 0.00% 0.00% $0.…" at bounding box center [1126, 385] width 721 height 286
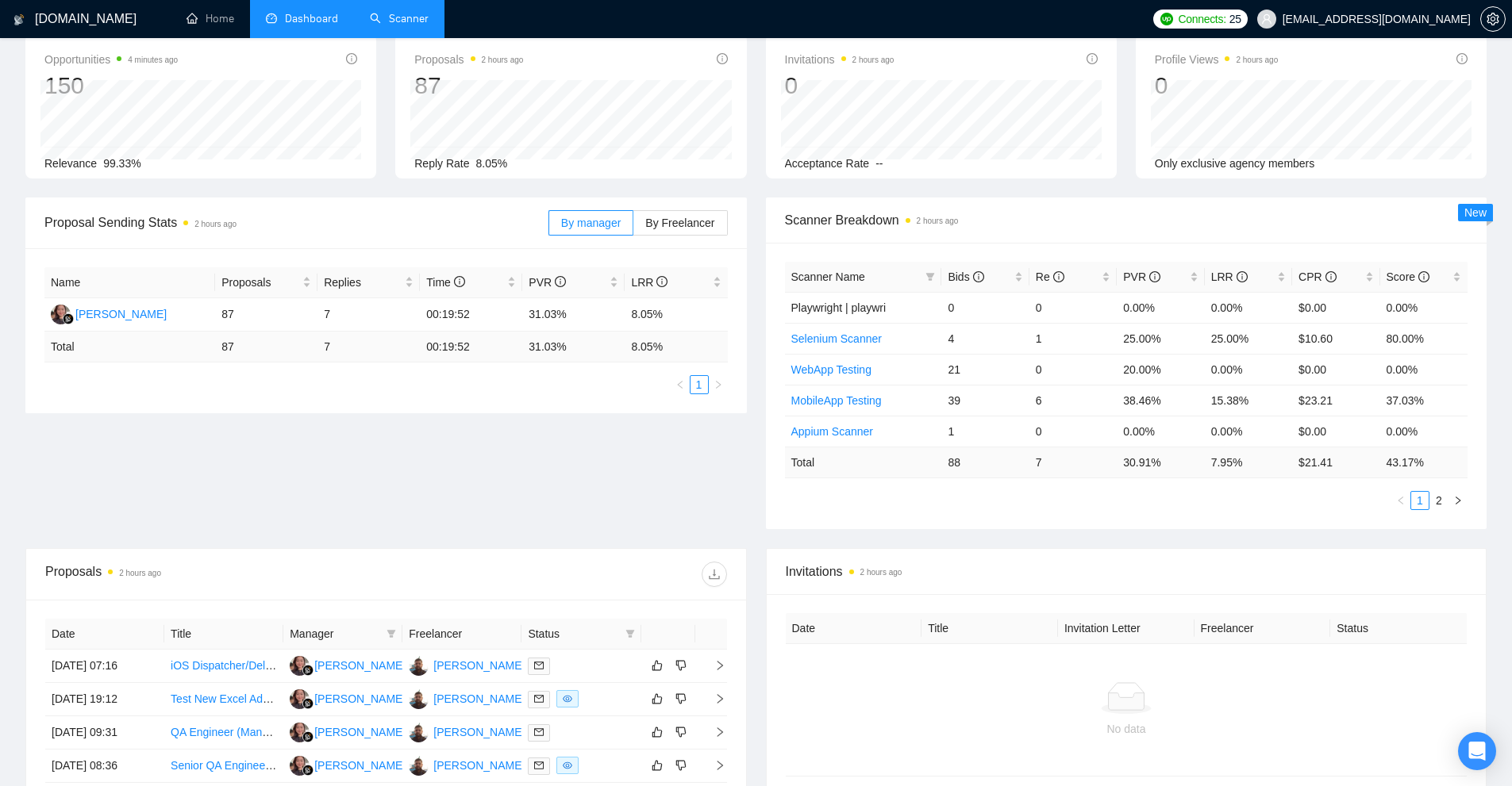
scroll to position [0, 0]
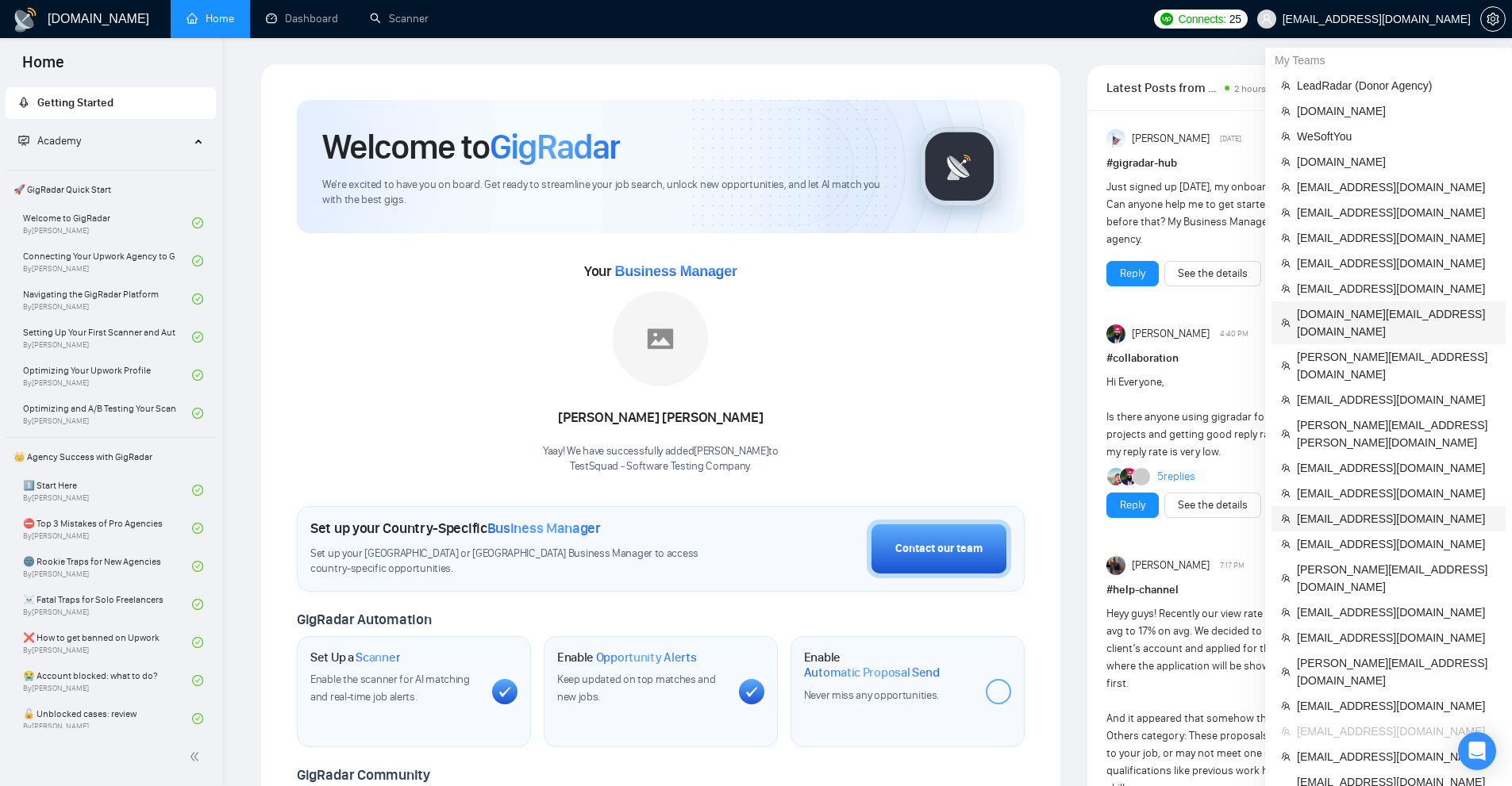
scroll to position [159, 0]
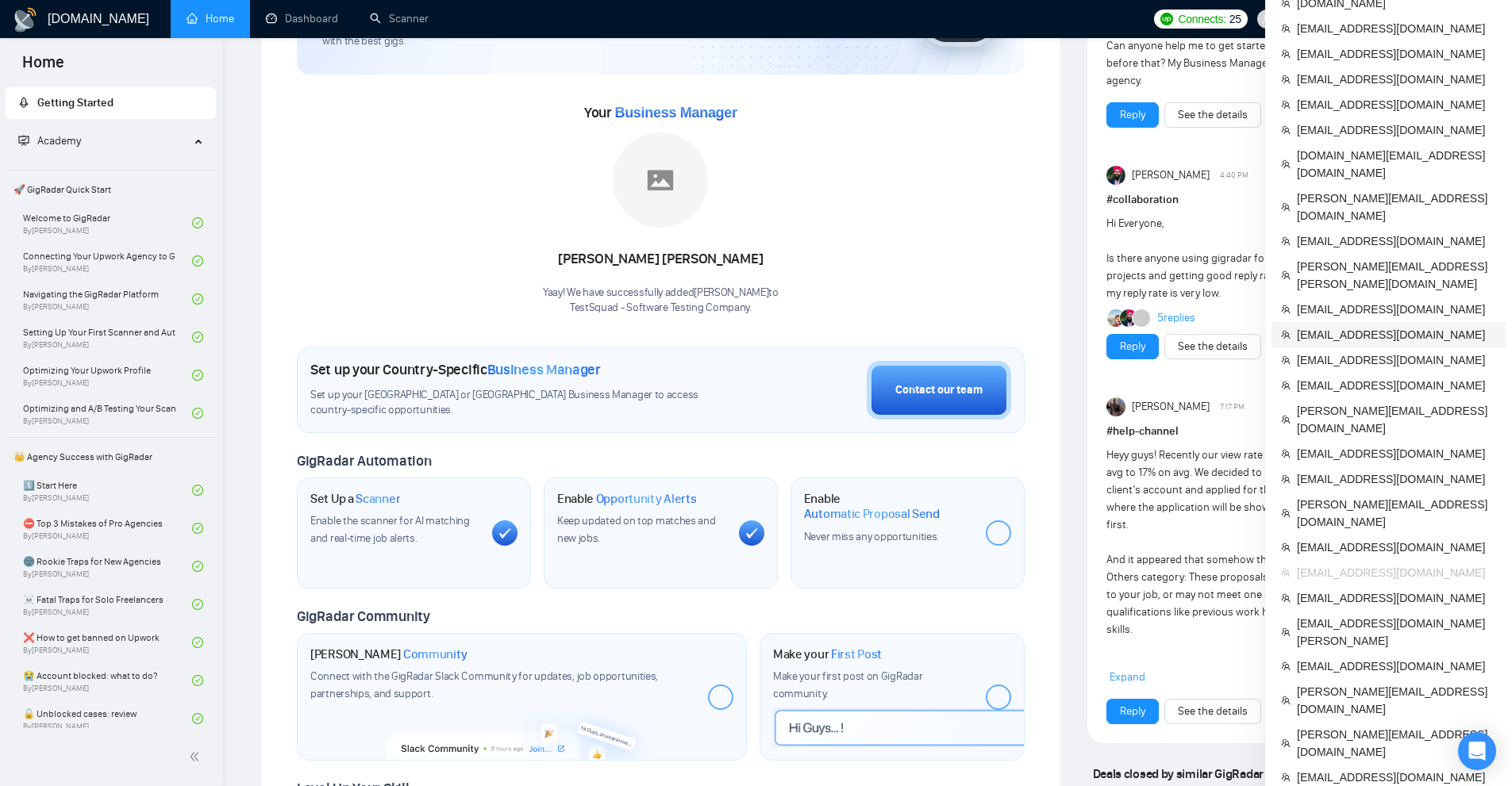
click at [1370, 326] on span "[EMAIL_ADDRESS][DOMAIN_NAME]" at bounding box center [1396, 335] width 199 height 18
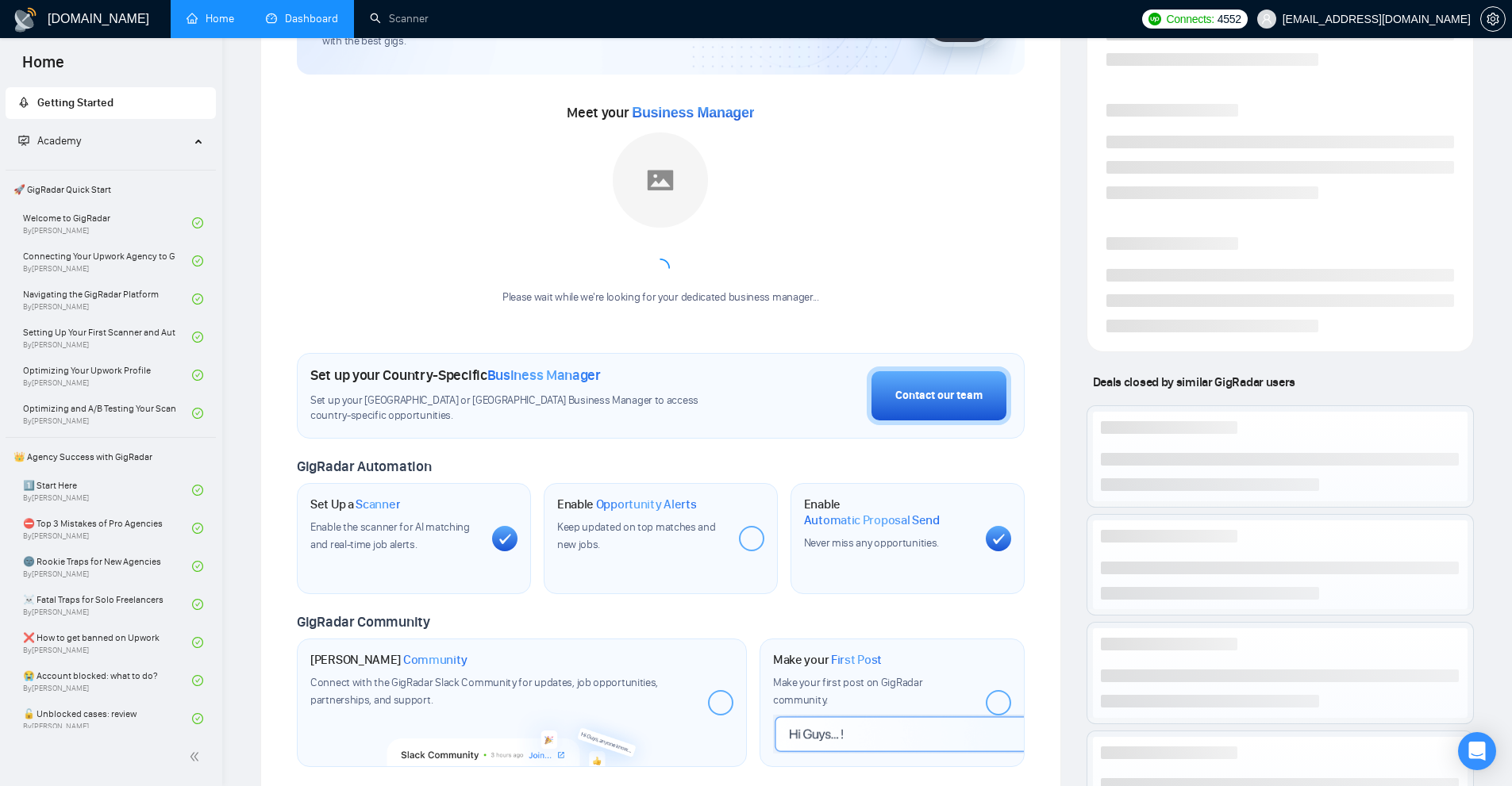
click at [294, 16] on link "Dashboard" at bounding box center [301, 18] width 72 height 13
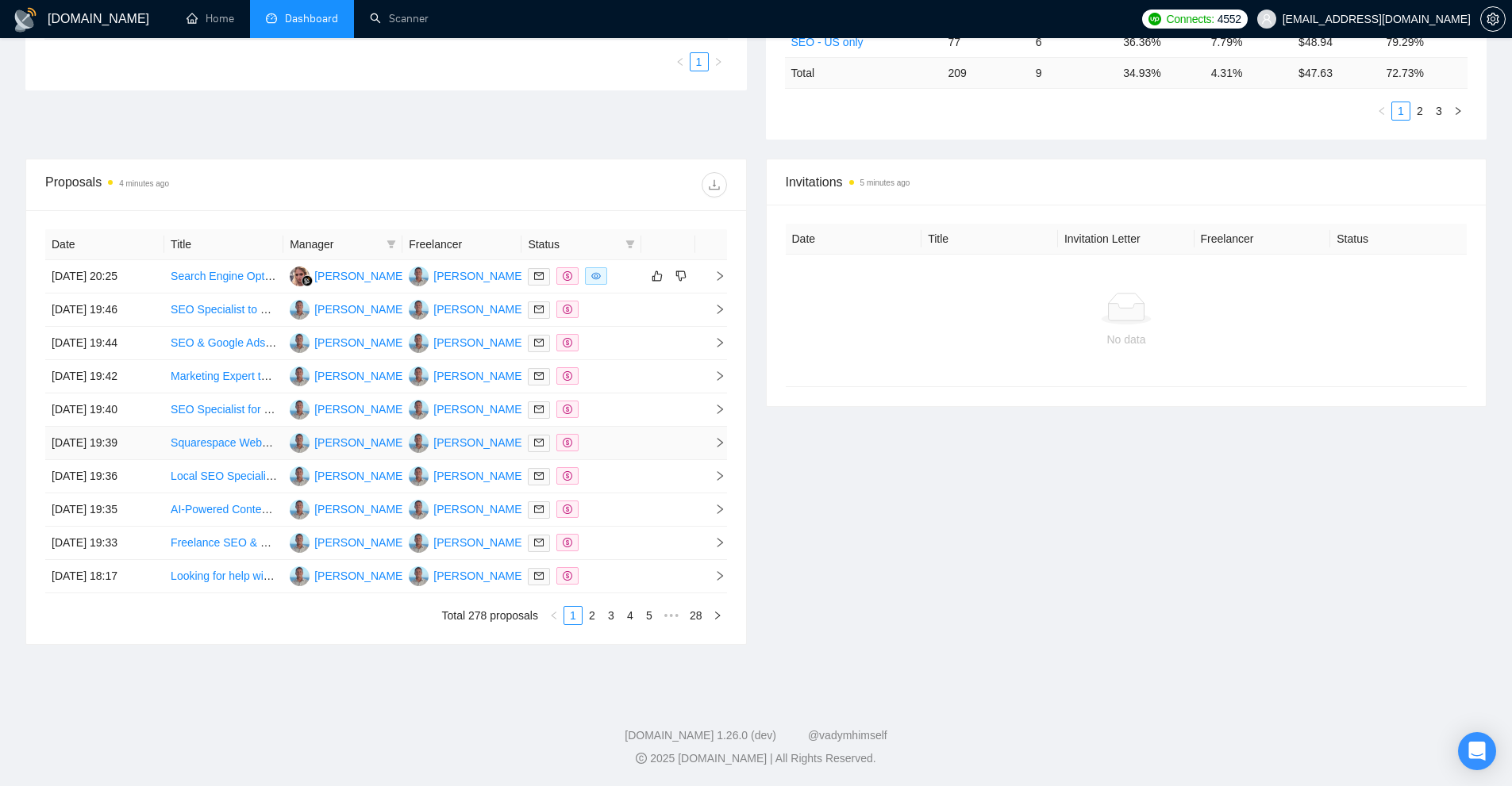
scroll to position [392, 0]
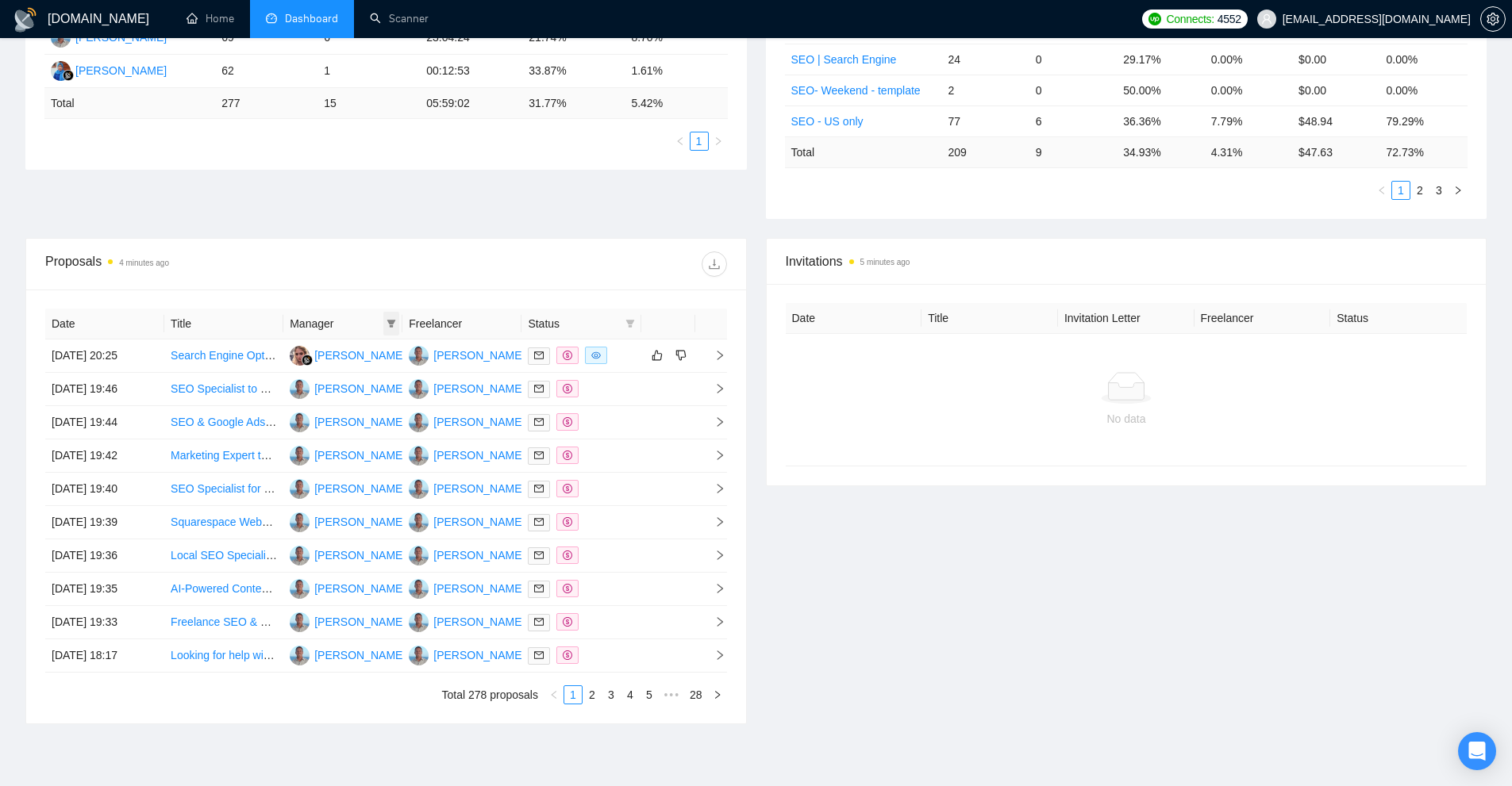
click at [388, 325] on icon "filter" at bounding box center [391, 323] width 10 height 10
click at [347, 376] on span "[PERSON_NAME]" at bounding box center [363, 379] width 91 height 12
checkbox input "true"
click at [353, 353] on span "[PERSON_NAME]" at bounding box center [363, 354] width 91 height 12
checkbox input "true"
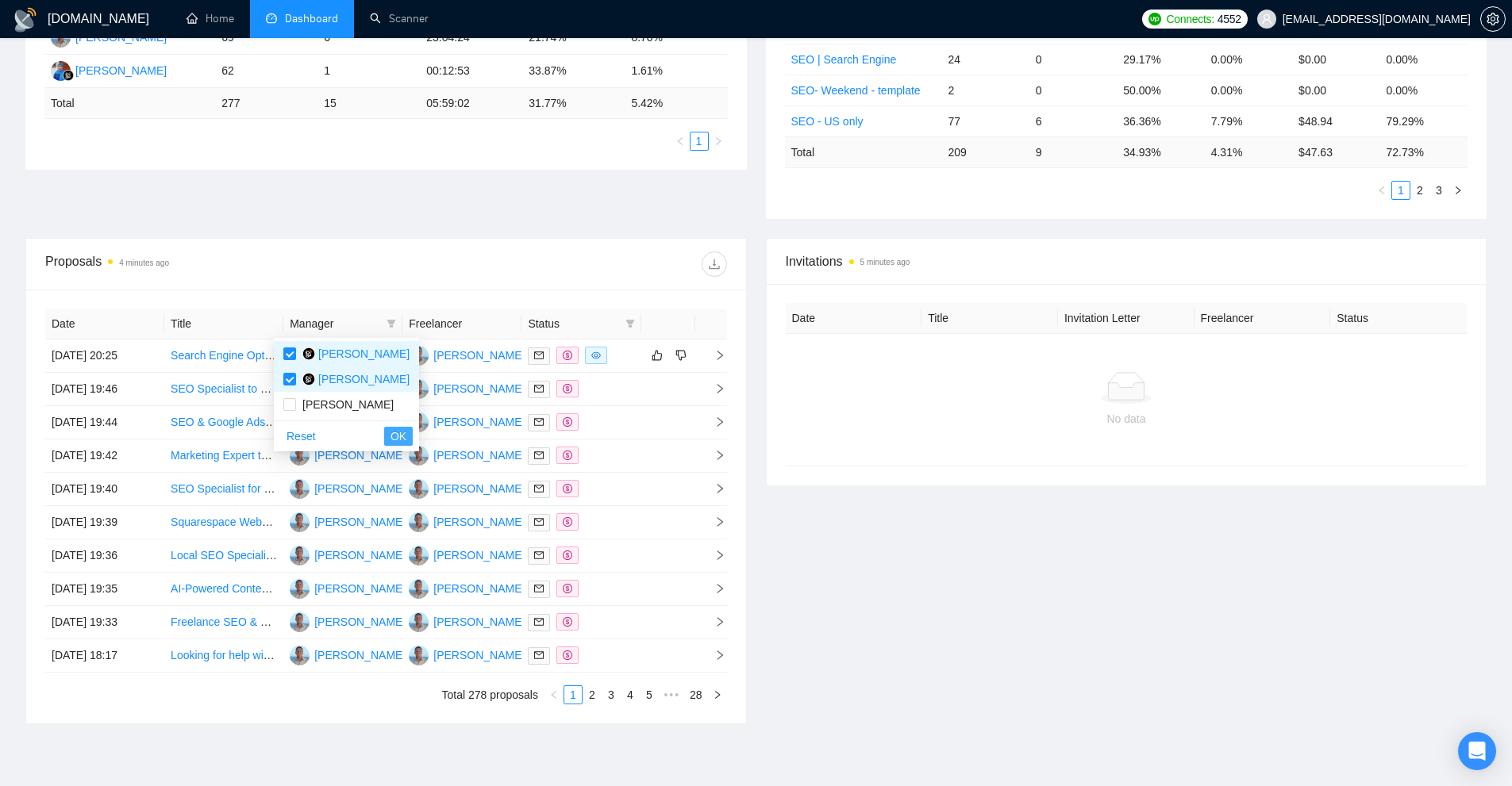
click at [390, 436] on span "OK" at bounding box center [398, 437] width 16 height 18
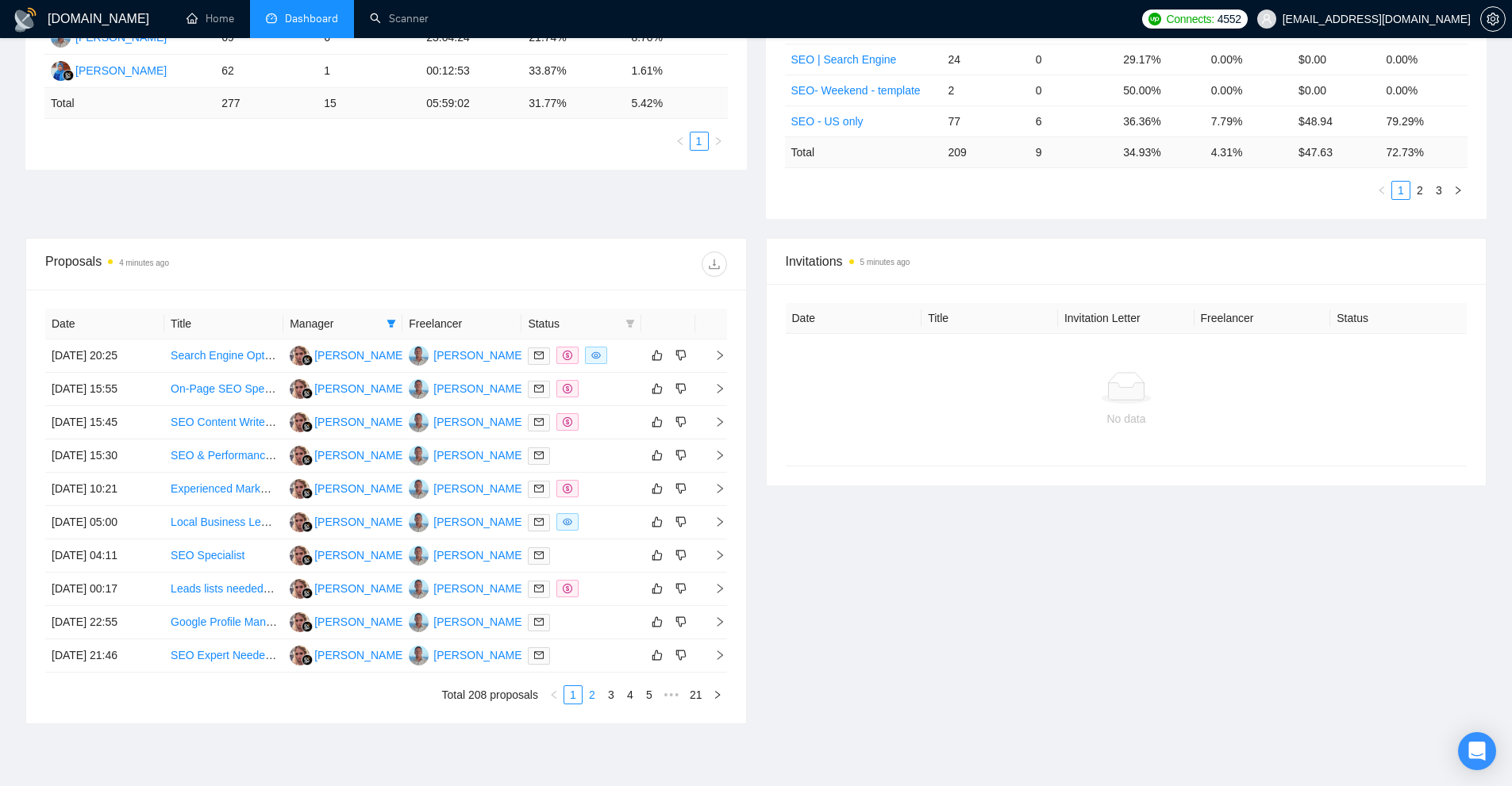
click at [591, 693] on link "2" at bounding box center [592, 695] width 18 height 18
click at [575, 697] on link "1" at bounding box center [573, 695] width 18 height 18
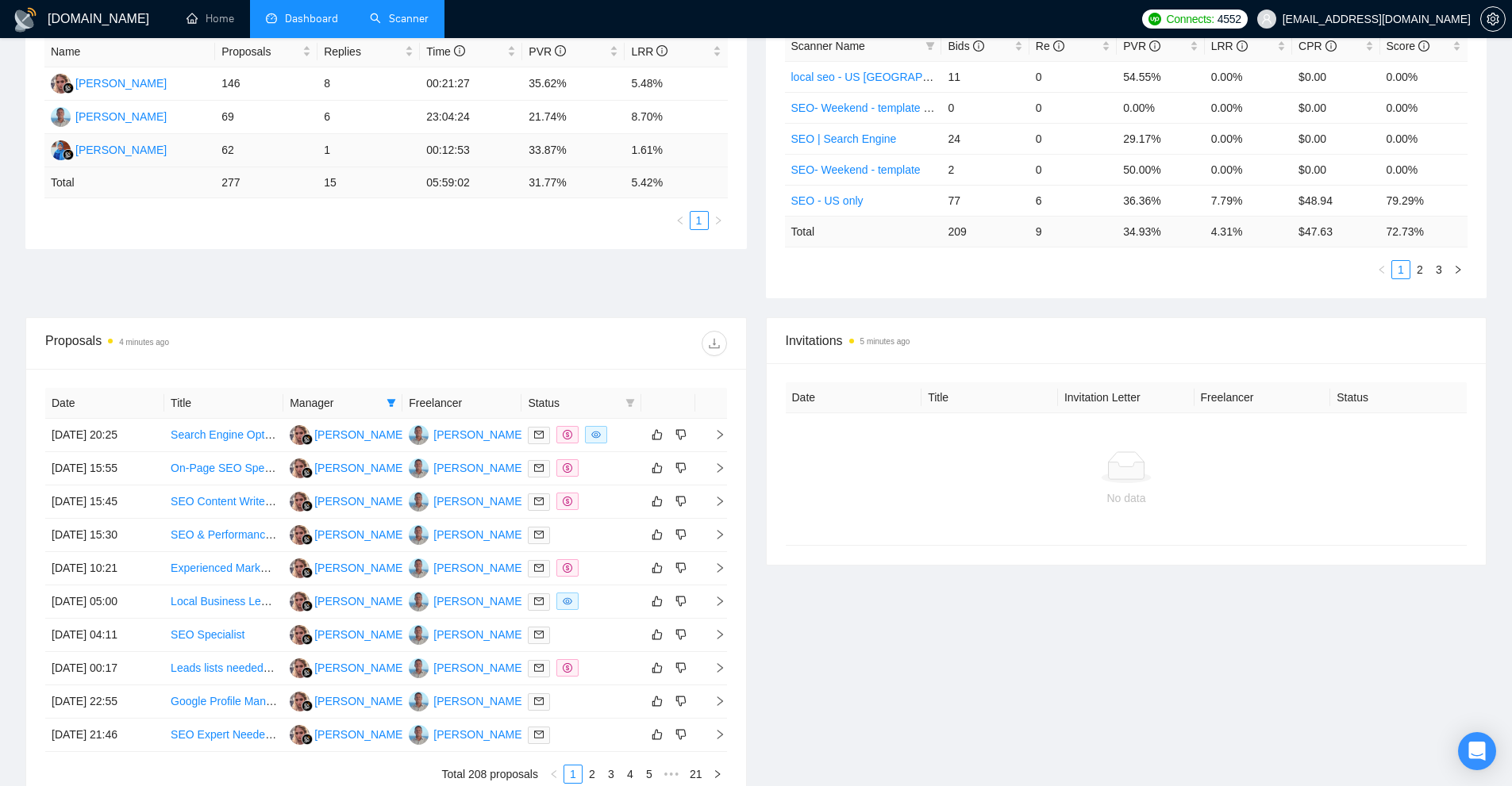
scroll to position [233, 0]
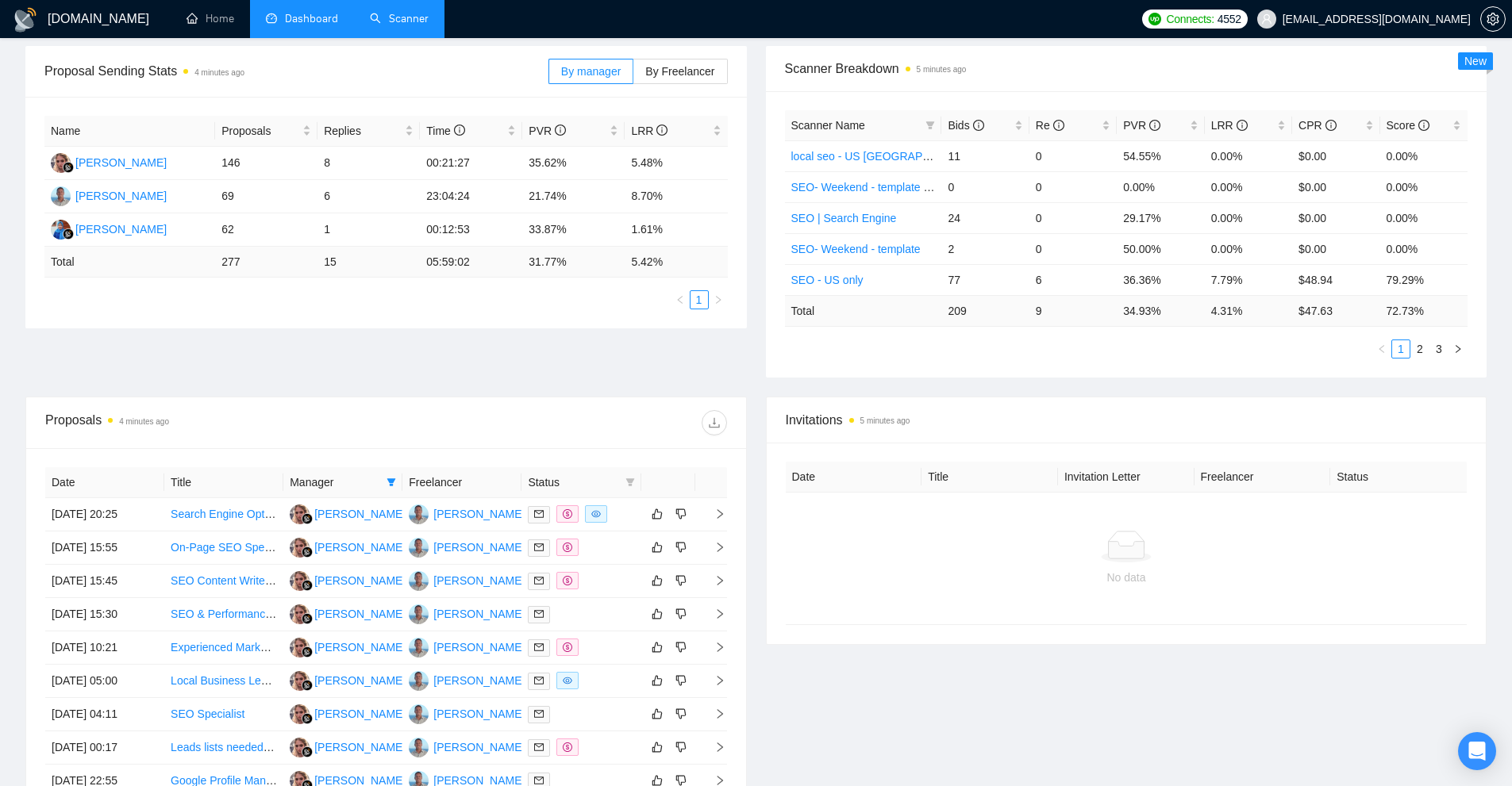
click at [390, 37] on li "Scanner" at bounding box center [399, 19] width 90 height 38
click at [400, 12] on link "Scanner" at bounding box center [399, 18] width 58 height 13
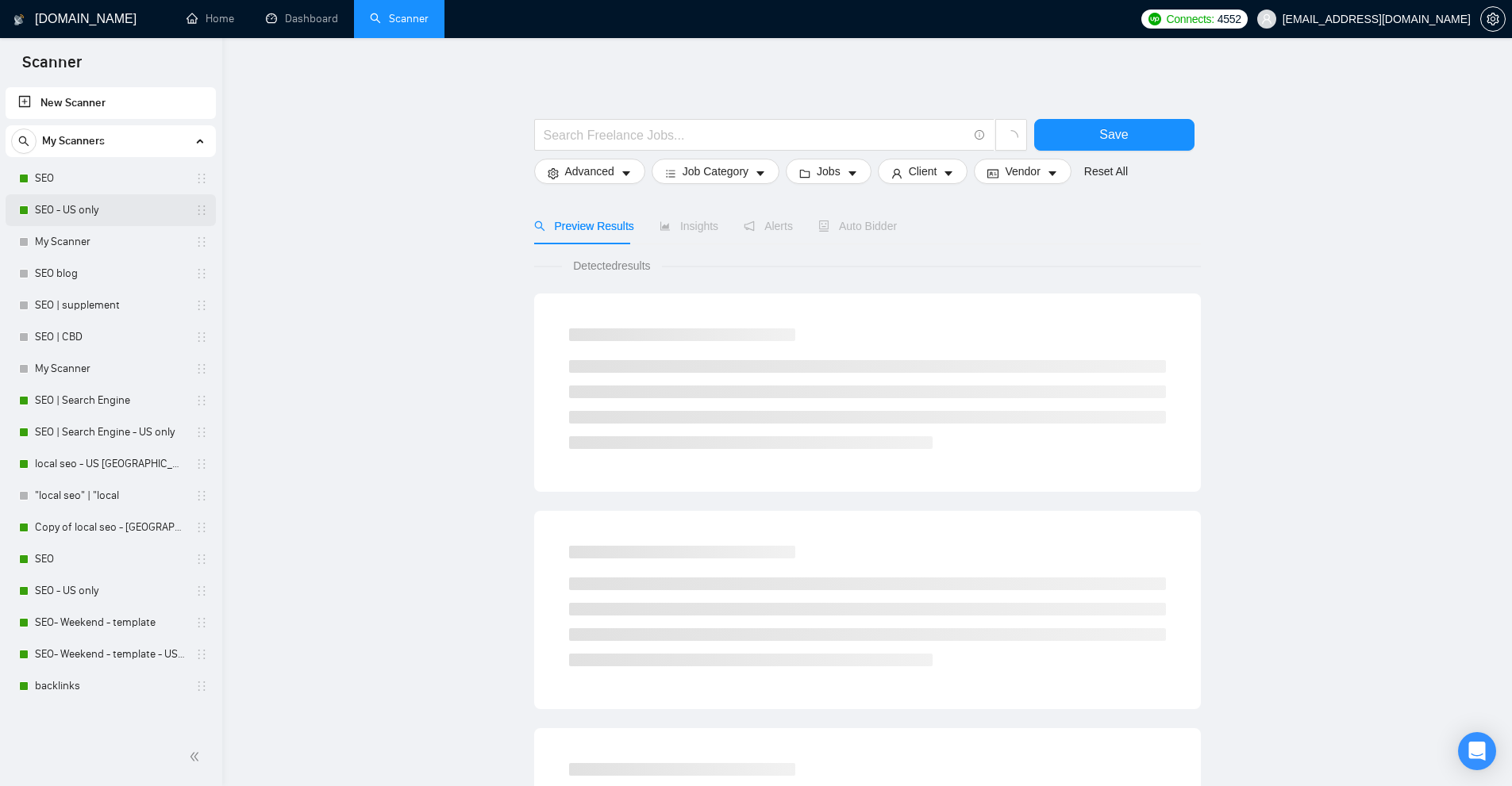
click at [112, 208] on link "SEO - US only" at bounding box center [110, 210] width 151 height 32
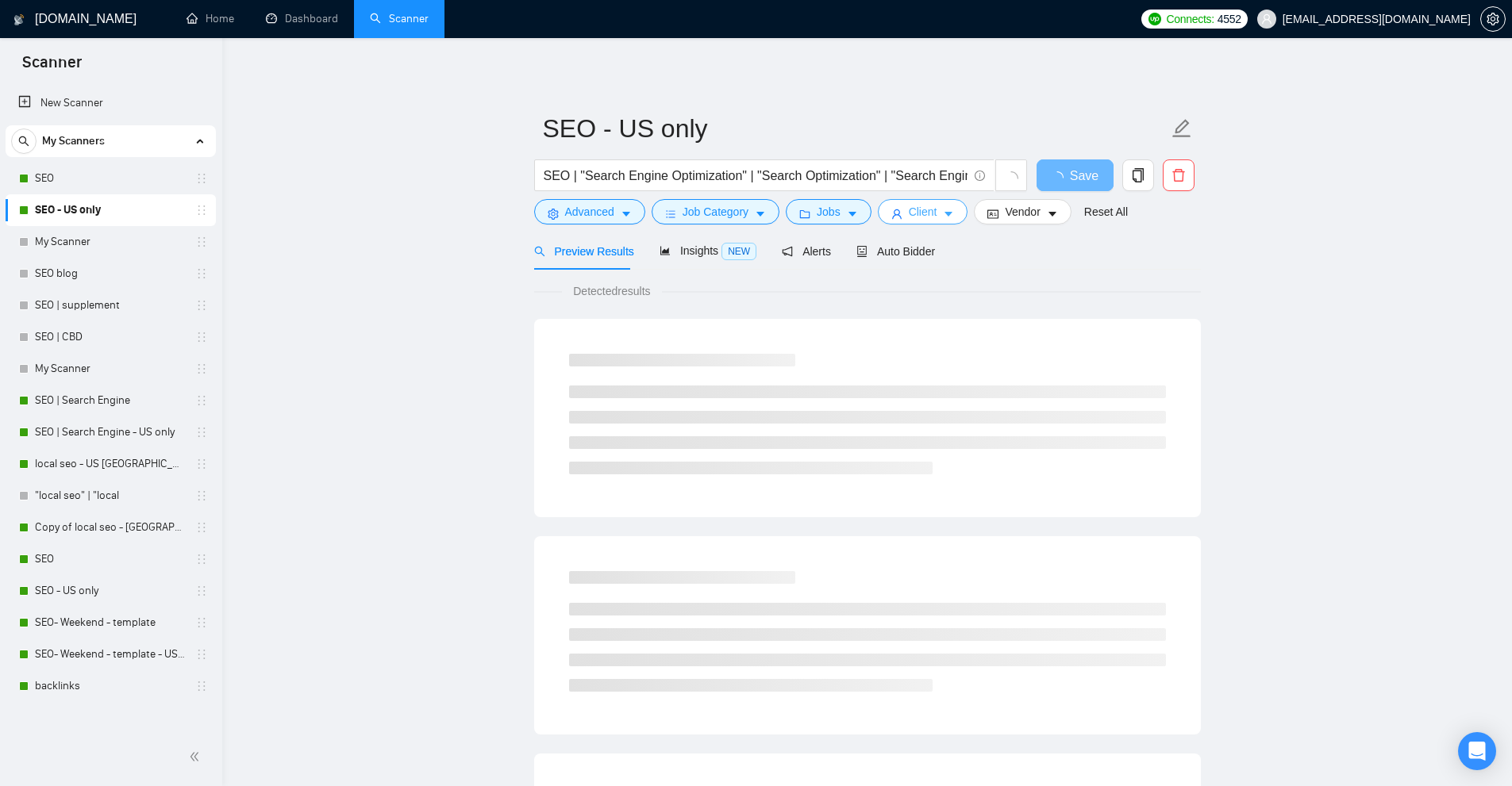
click at [898, 216] on icon "user" at bounding box center [896, 214] width 12 height 12
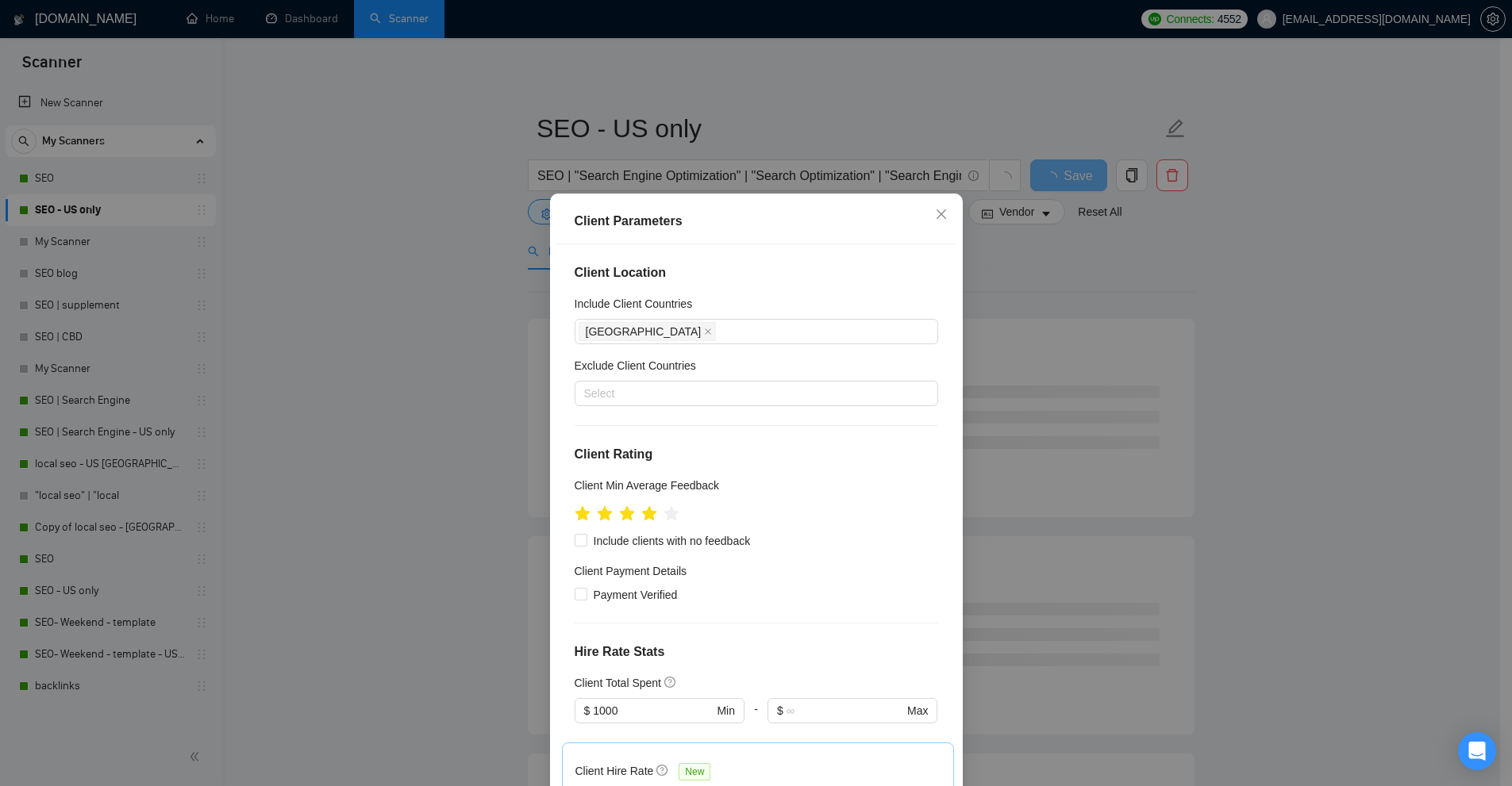
click at [1090, 309] on div "Client Parameters Client Location Include Client Countries [GEOGRAPHIC_DATA] Ex…" at bounding box center [756, 393] width 1512 height 786
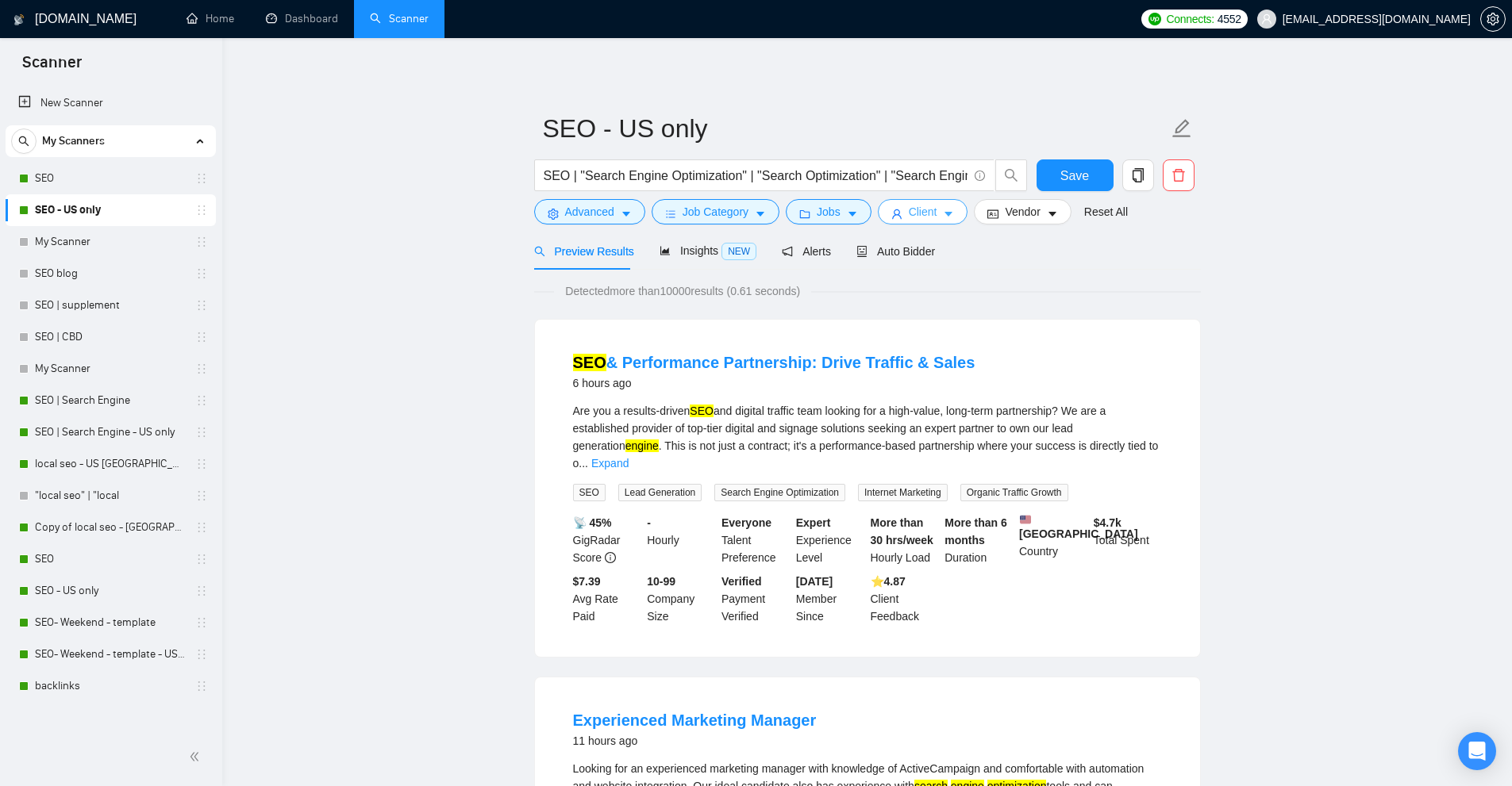
click at [937, 219] on button "Client" at bounding box center [923, 212] width 90 height 26
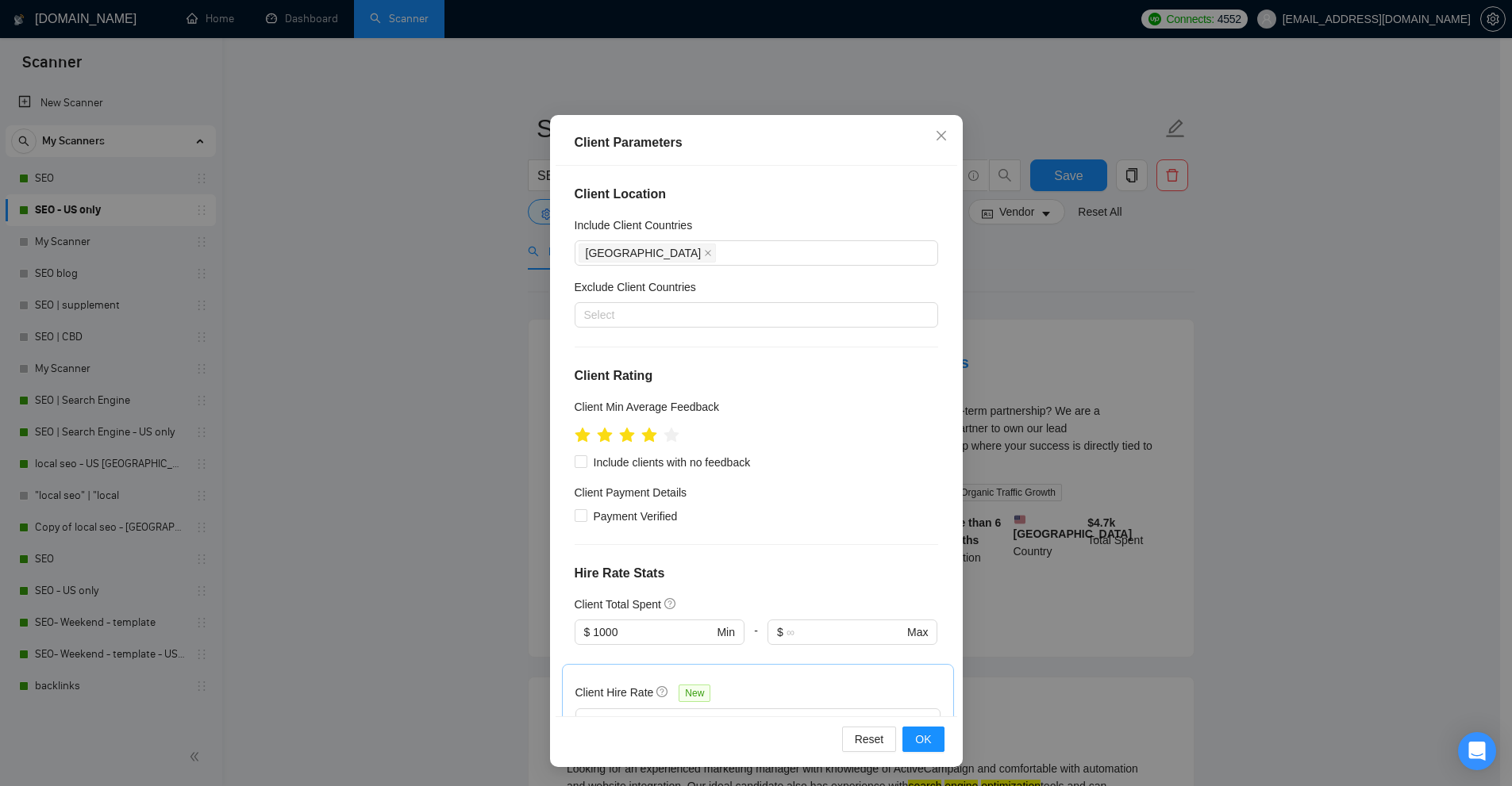
scroll to position [238, 0]
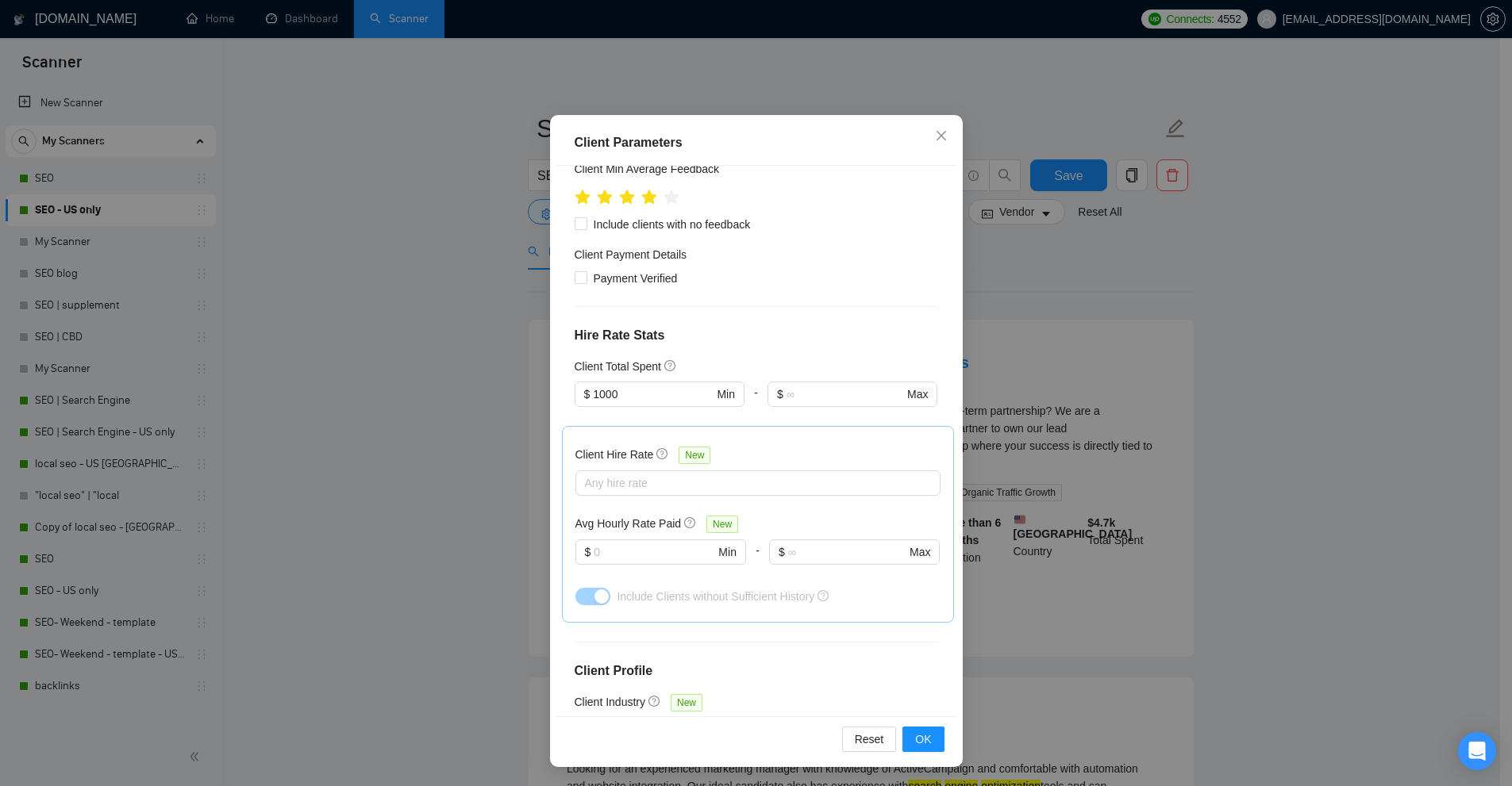
click at [1103, 398] on div "Client Parameters Client Location Include Client Countries [GEOGRAPHIC_DATA] Ex…" at bounding box center [756, 393] width 1512 height 786
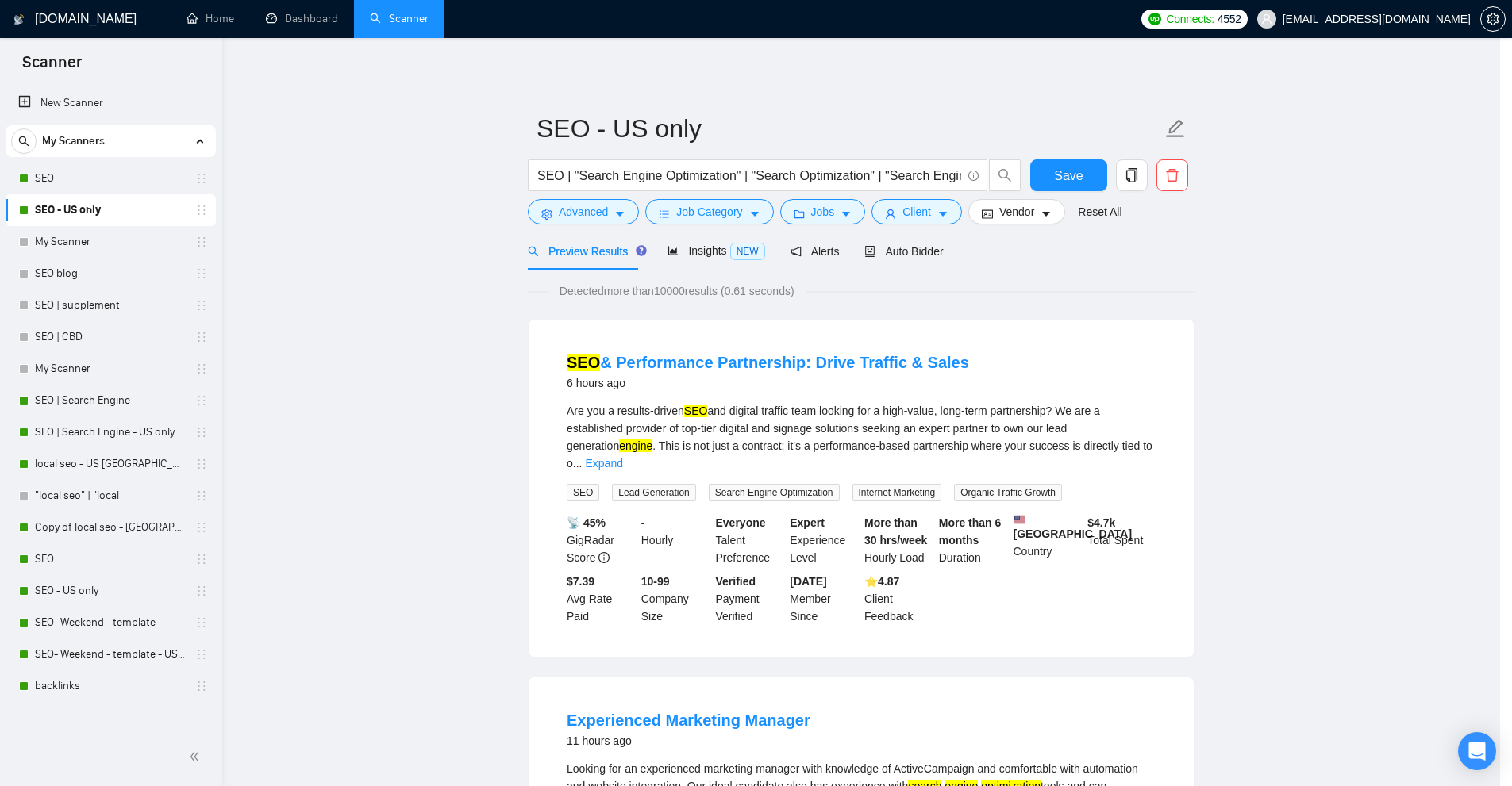
scroll to position [0, 0]
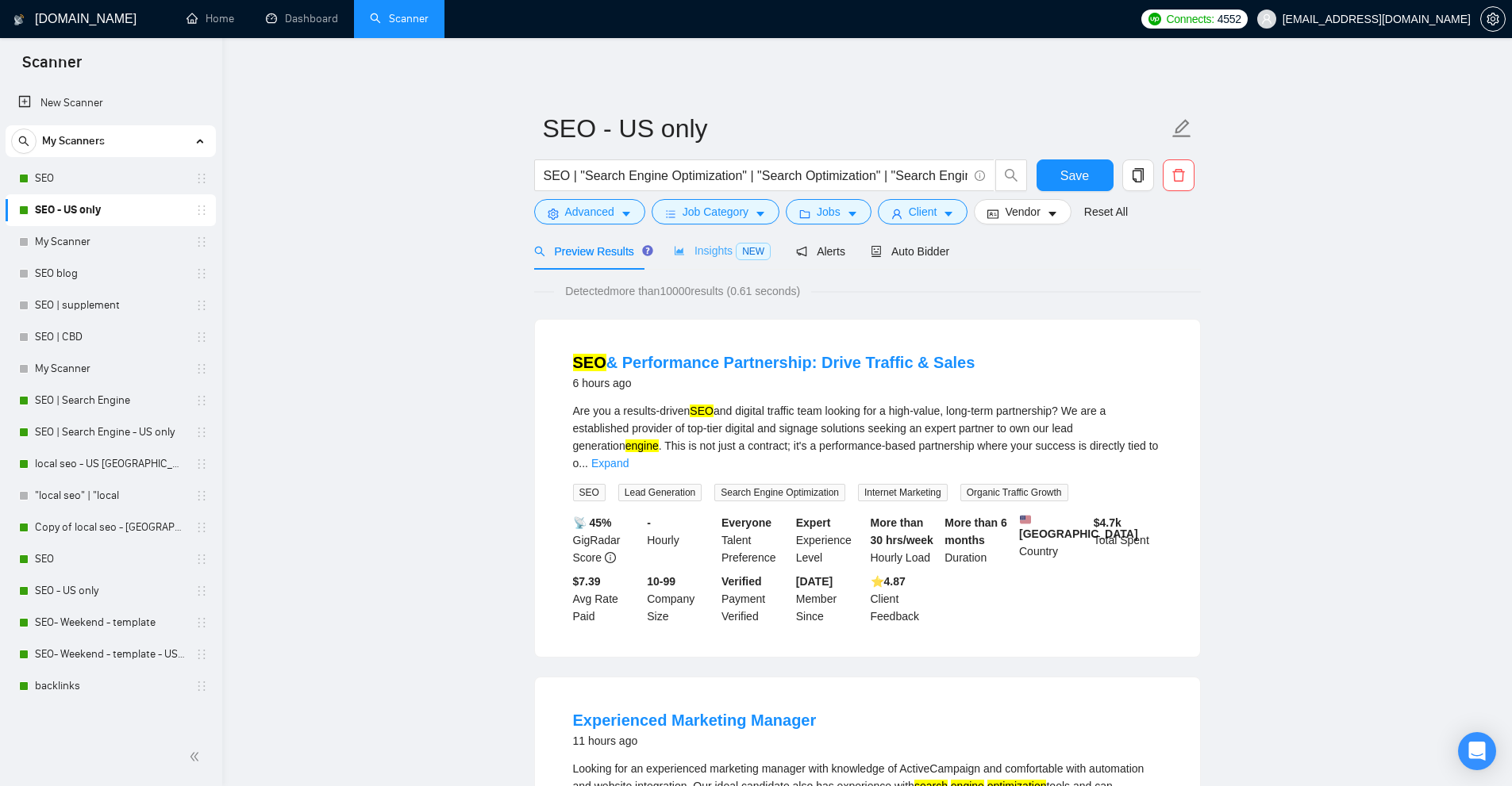
click at [710, 267] on div "Insights NEW" at bounding box center [721, 251] width 97 height 37
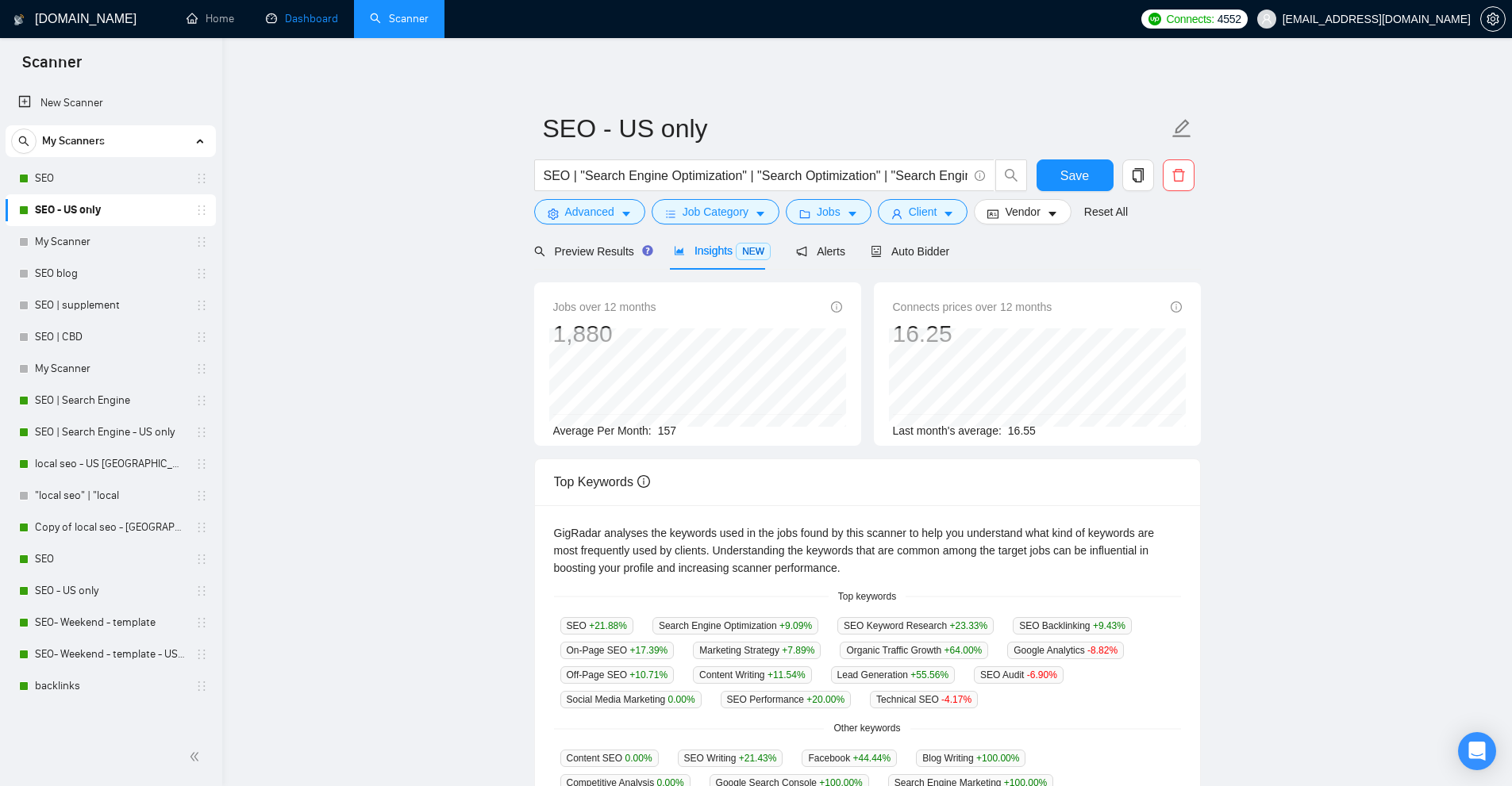
click at [309, 12] on link "Dashboard" at bounding box center [301, 18] width 72 height 13
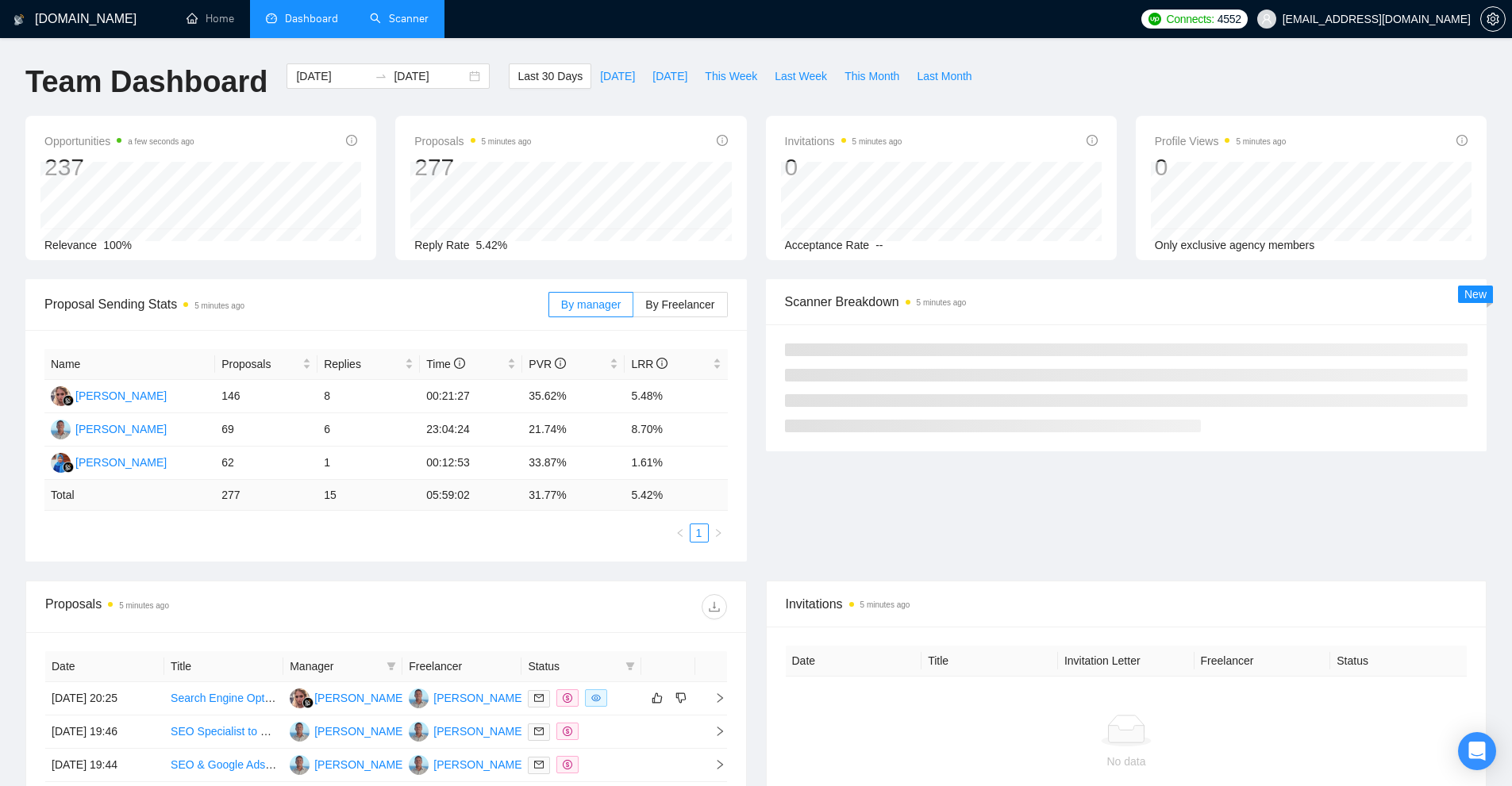
scroll to position [159, 0]
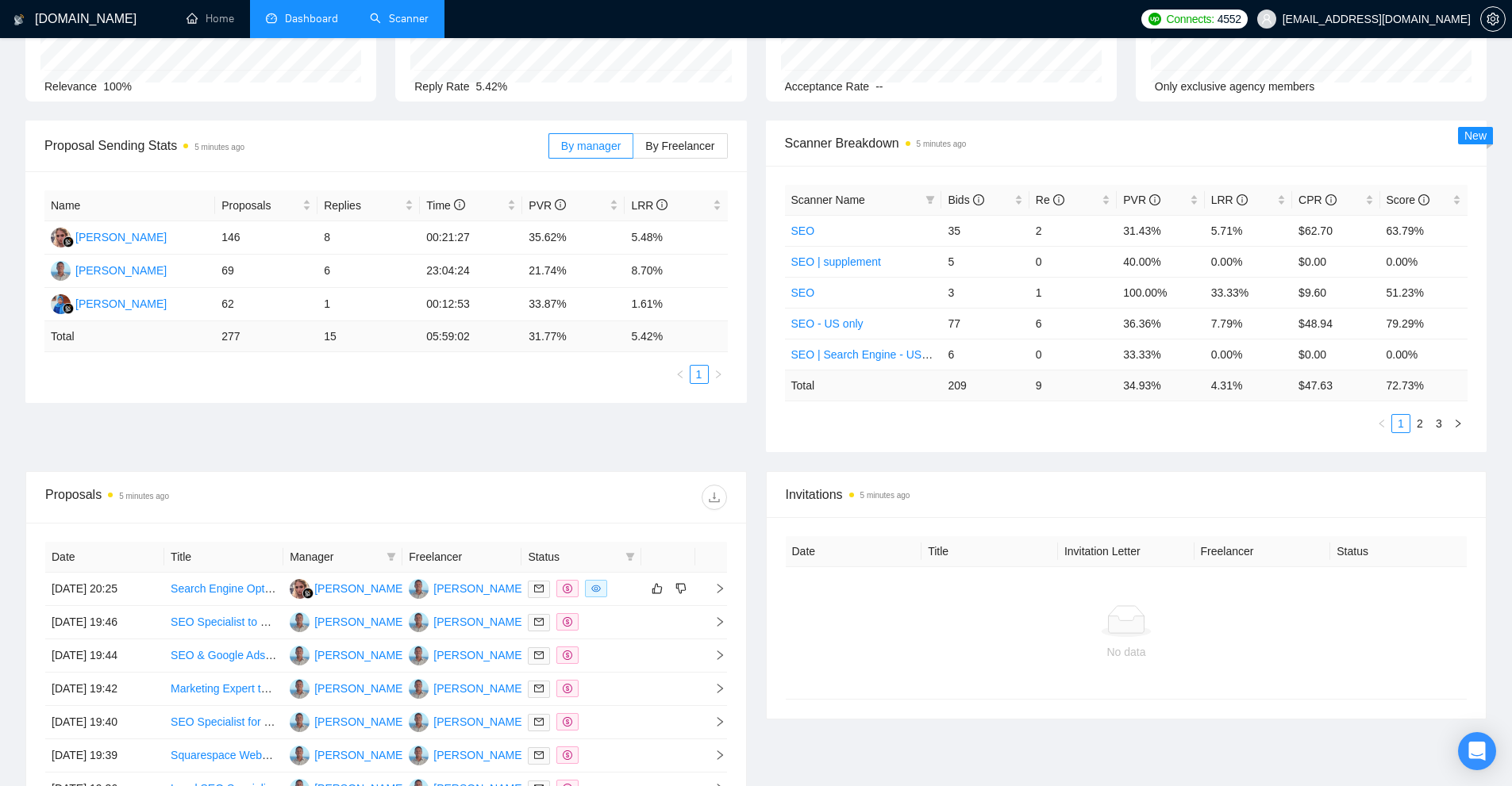
drag, startPoint x: 976, startPoint y: 387, endPoint x: 1001, endPoint y: 395, distance: 26.2
click at [1001, 389] on tr "Total 209 9 34.93 % 4.31 % $ 47.63 72.73 %" at bounding box center [1126, 385] width 683 height 31
drag, startPoint x: 1101, startPoint y: 409, endPoint x: 1011, endPoint y: 389, distance: 92.2
click at [1011, 389] on div "Scanner Name Bids Re PVR LRR CPR Score SEO 35 2 31.43% 5.71% $62.70 63.79% SEO …" at bounding box center [1126, 309] width 683 height 248
click at [1045, 401] on td "9" at bounding box center [1072, 385] width 87 height 31
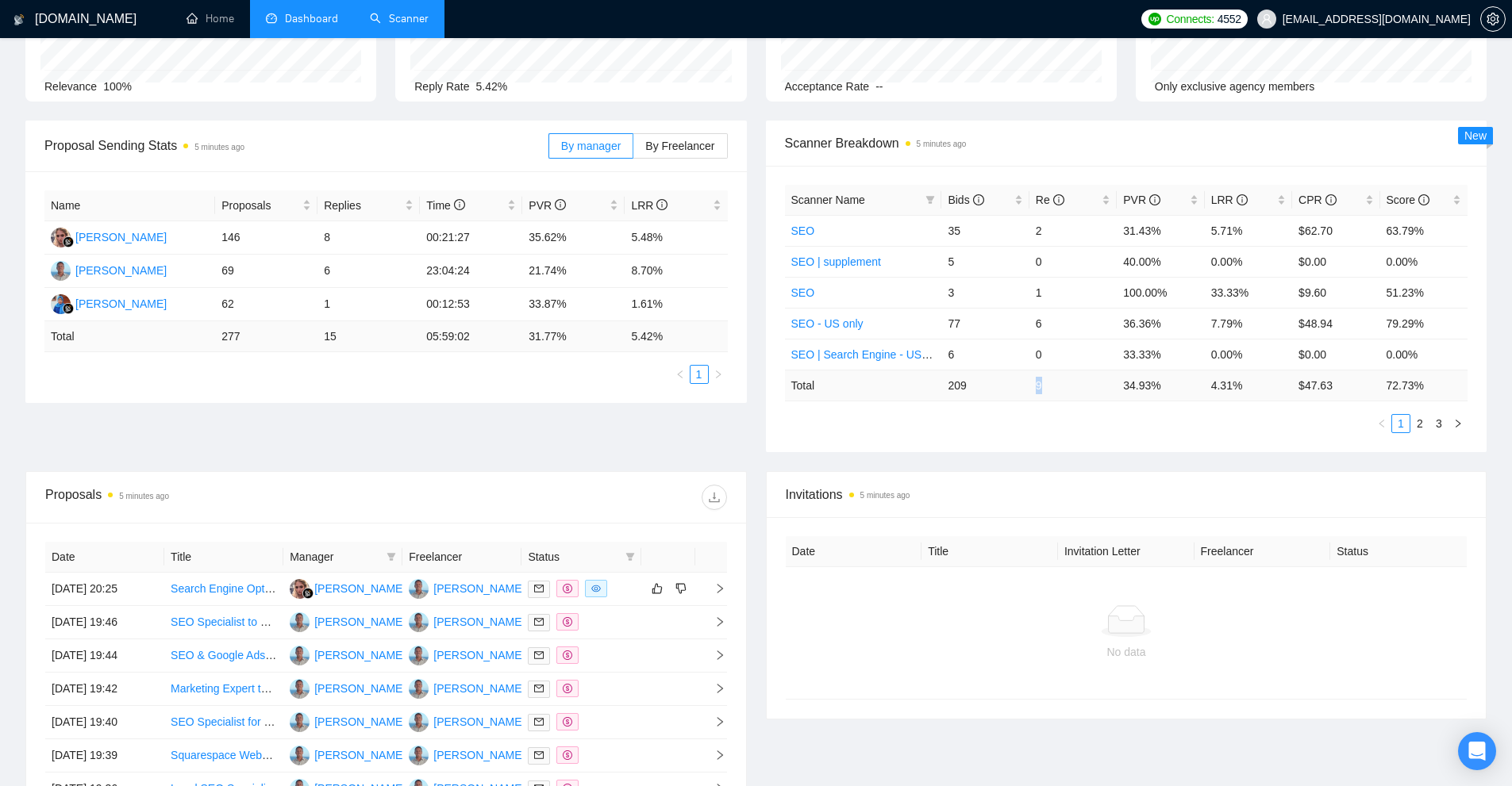
drag, startPoint x: 1041, startPoint y: 389, endPoint x: 1011, endPoint y: 388, distance: 30.0
click at [1012, 388] on tr "Total 209 9 34.93 % 4.31 % $ 47.63 72.73 %" at bounding box center [1126, 385] width 683 height 31
click at [998, 398] on td "209" at bounding box center [985, 385] width 87 height 31
drag, startPoint x: 943, startPoint y: 323, endPoint x: 993, endPoint y: 322, distance: 50.0
click at [993, 322] on td "77" at bounding box center [985, 323] width 87 height 31
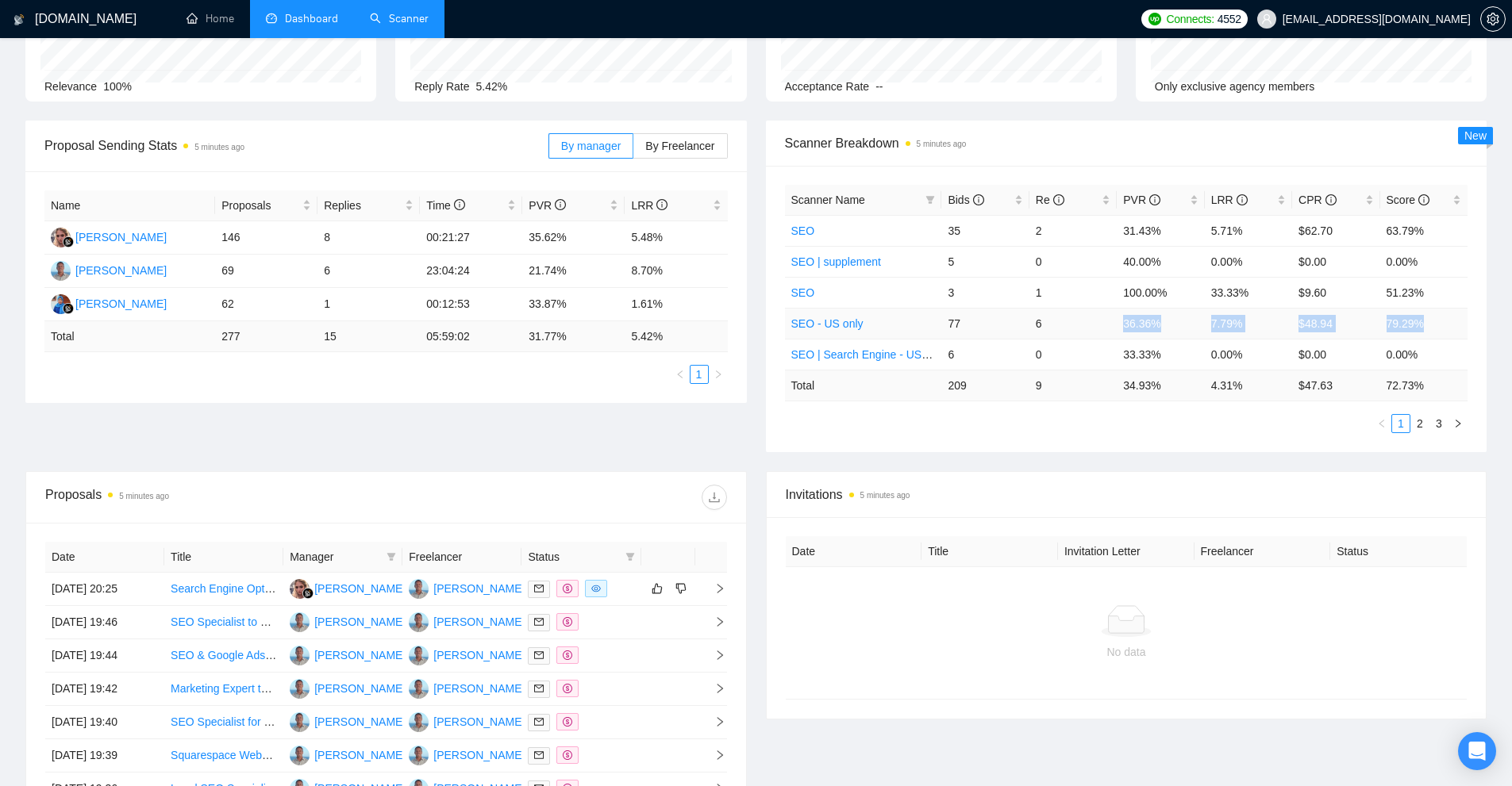
drag, startPoint x: 1450, startPoint y: 322, endPoint x: 1084, endPoint y: 322, distance: 366.0
click at [1084, 322] on tr "SEO - US only 77 6 36.36% 7.79% $48.94 79.29%" at bounding box center [1126, 323] width 683 height 31
click at [1111, 326] on td "6" at bounding box center [1072, 323] width 87 height 31
drag, startPoint x: 1167, startPoint y: 305, endPoint x: 1195, endPoint y: 307, distance: 28.1
click at [1195, 307] on tbody "SEO 35 2 31.43% 5.71% $62.70 63.79% SEO | supplement 5 0 40.00% 0.00% $0.00 0.0…" at bounding box center [1126, 292] width 683 height 155
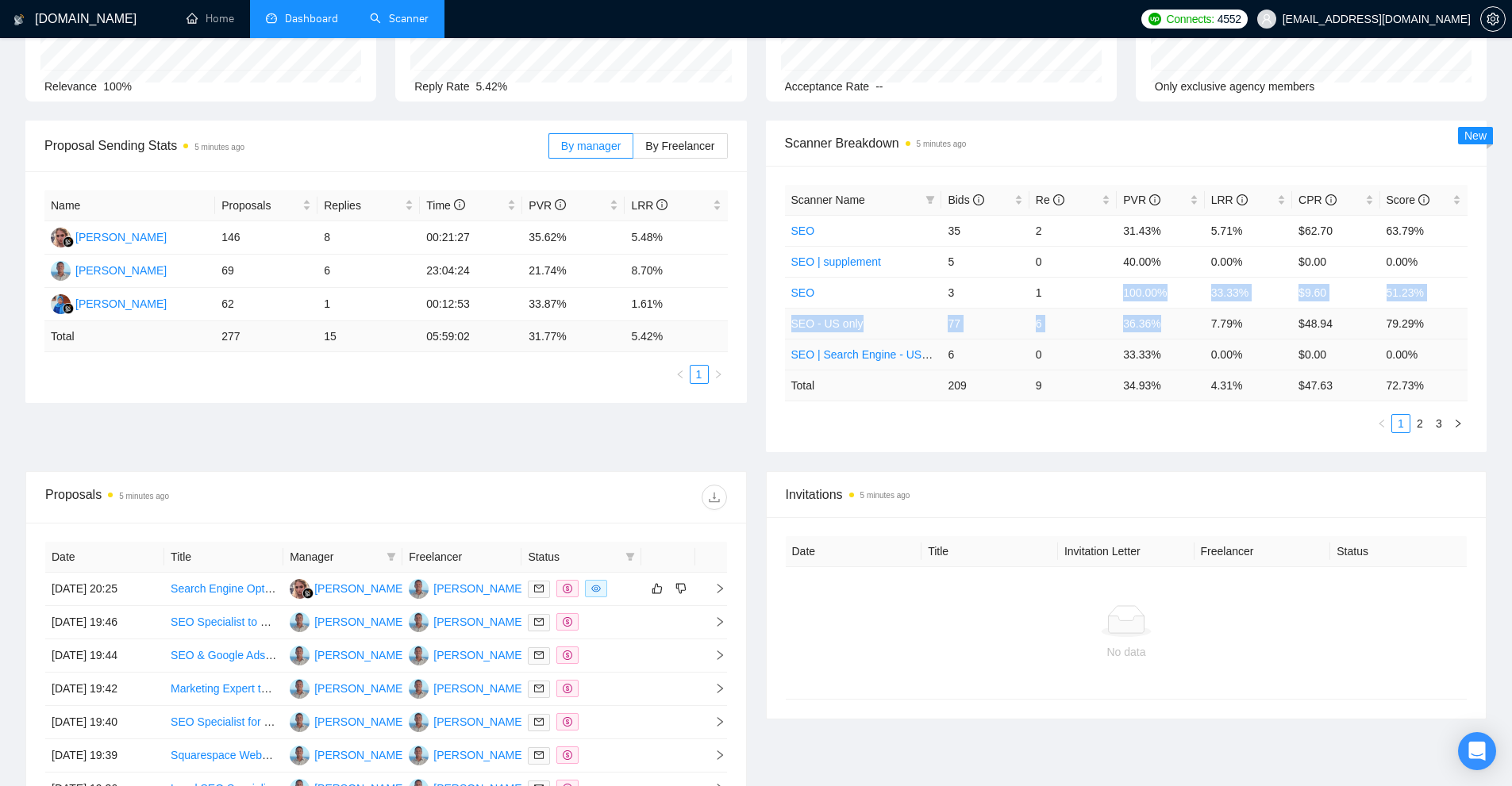
click at [1103, 326] on td "6" at bounding box center [1072, 323] width 87 height 31
click at [821, 319] on link "SEO - US only" at bounding box center [827, 323] width 72 height 12
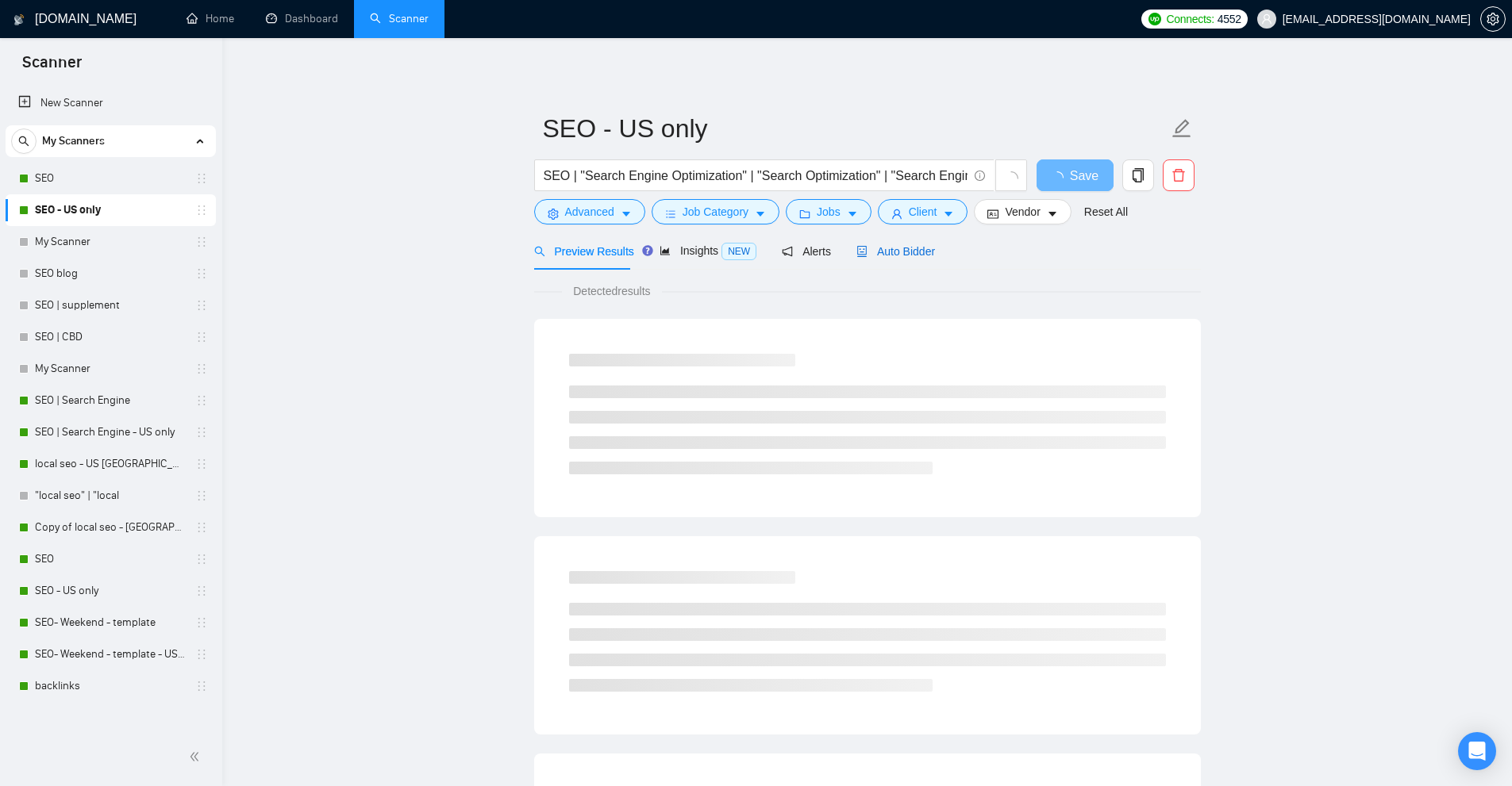
click at [875, 251] on span "Auto Bidder" at bounding box center [895, 252] width 79 height 12
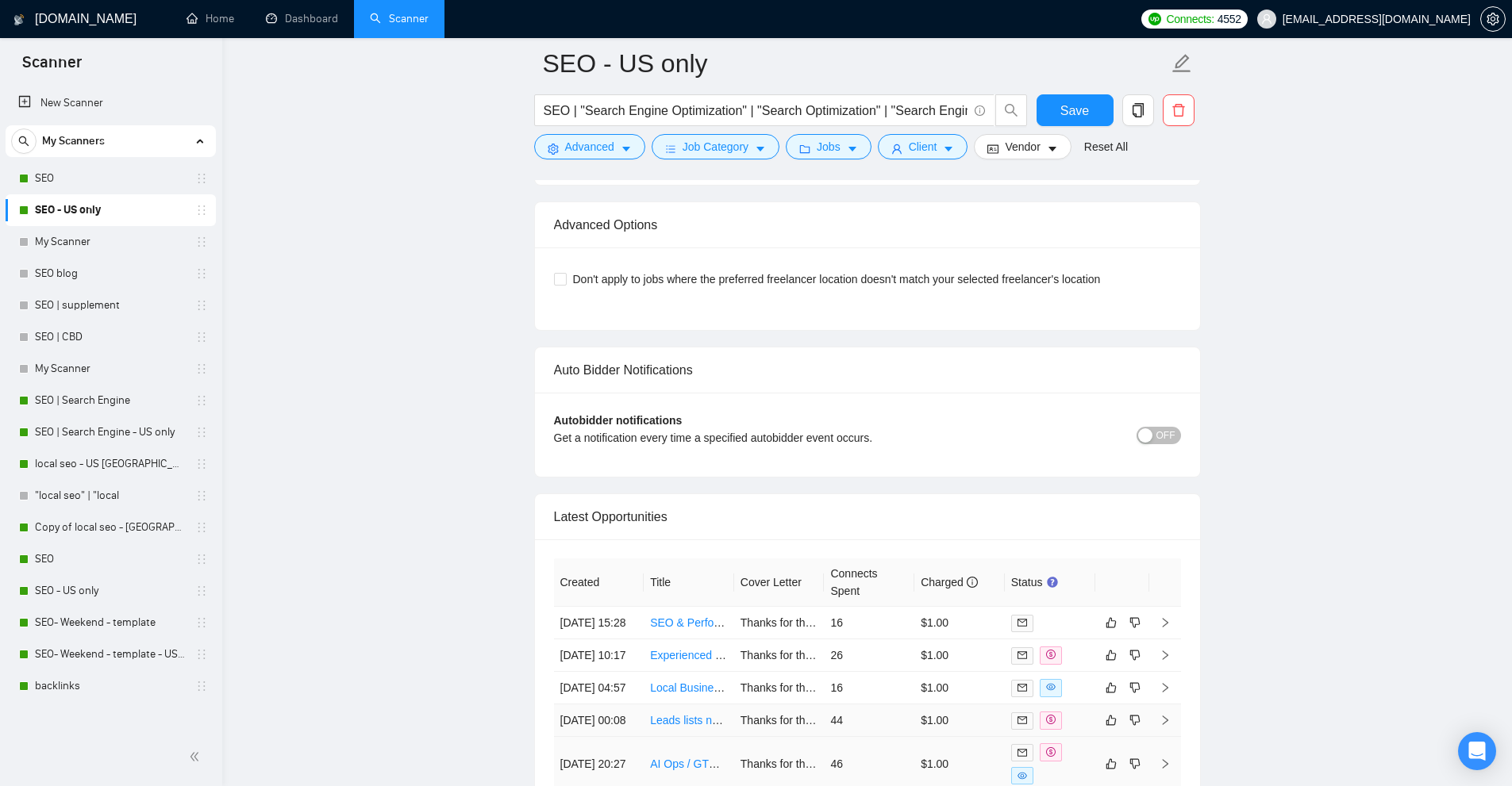
scroll to position [4057, 0]
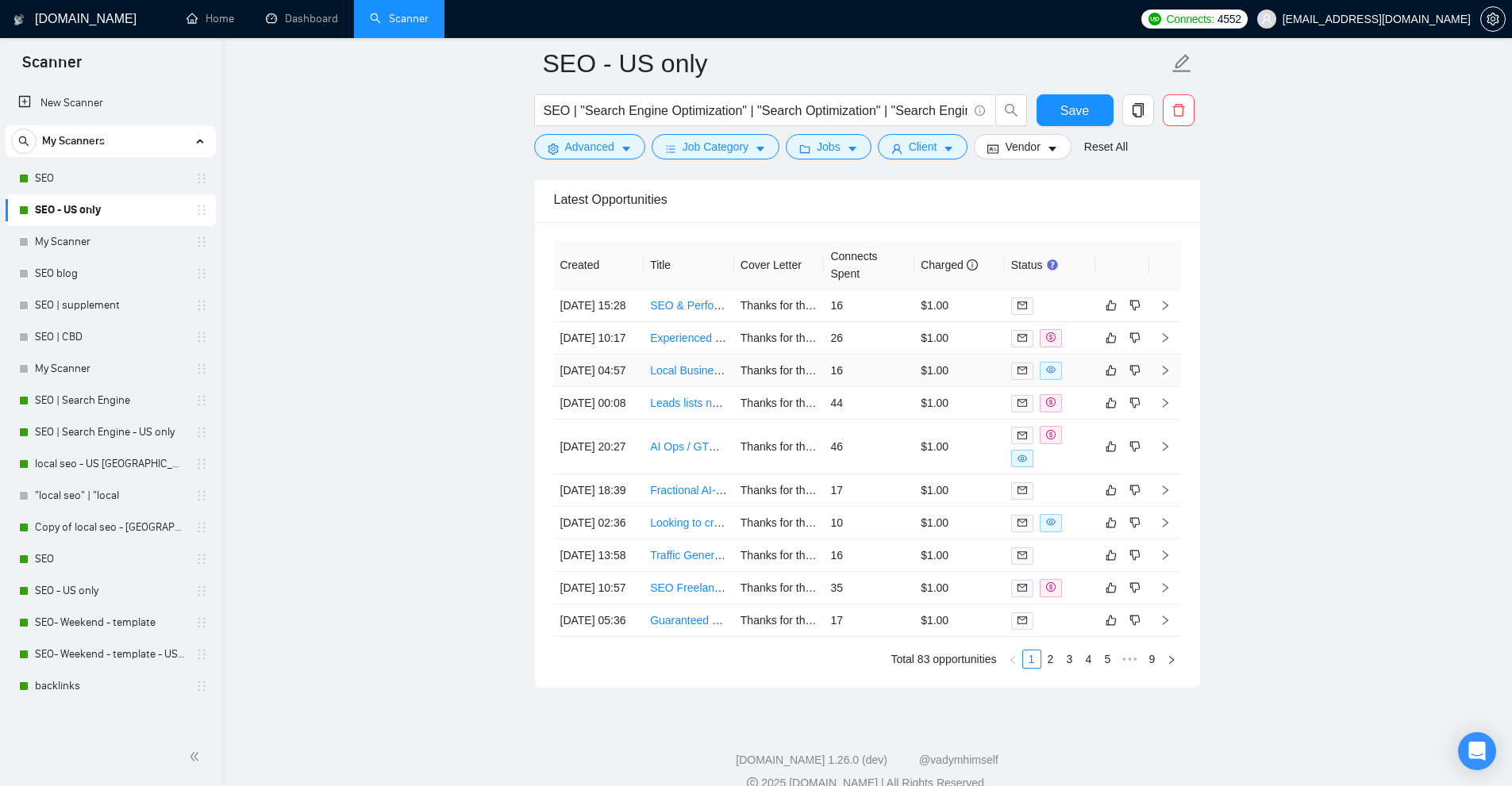
click at [1064, 380] on div at bounding box center [1050, 370] width 78 height 19
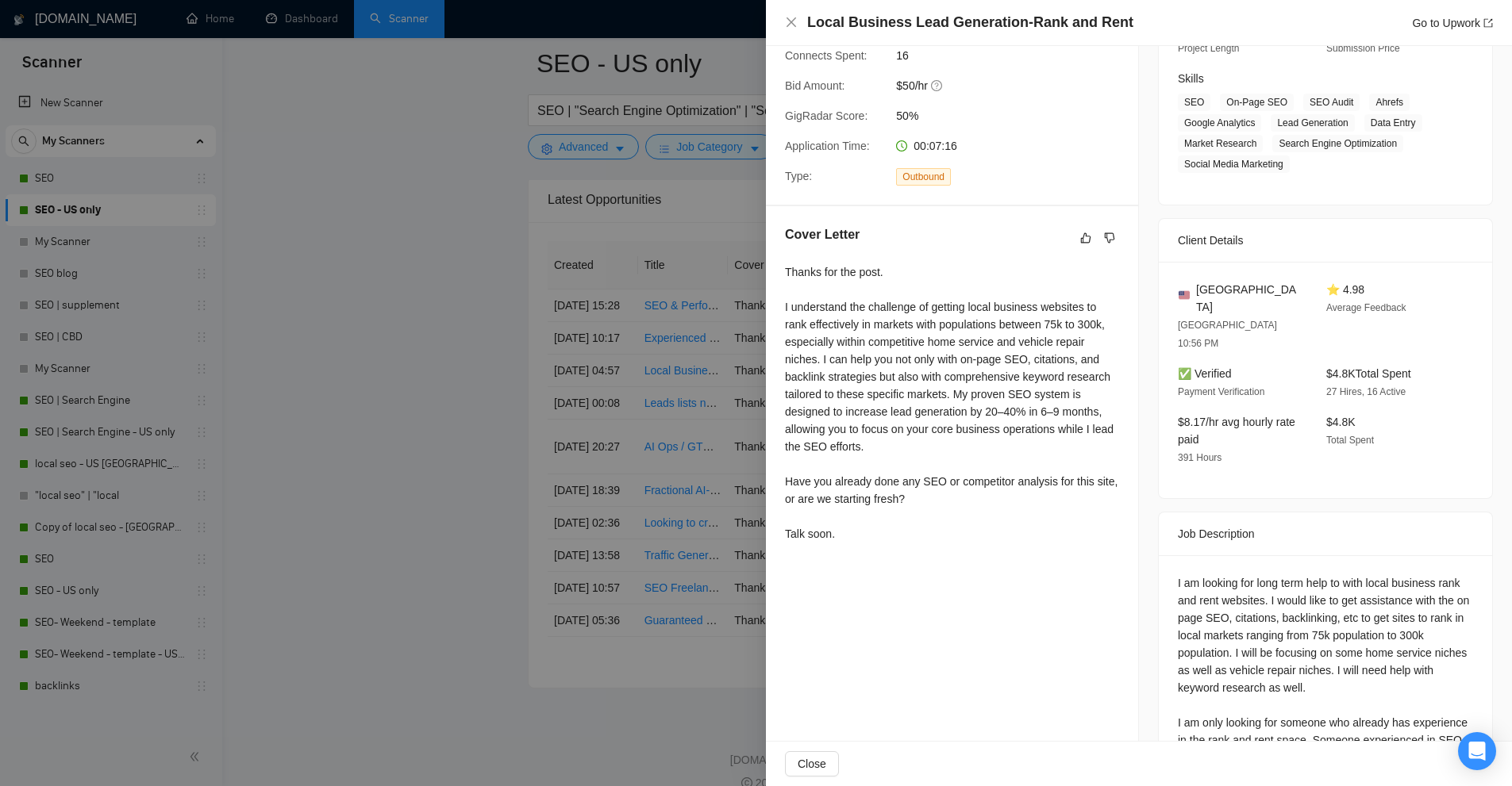
scroll to position [338, 0]
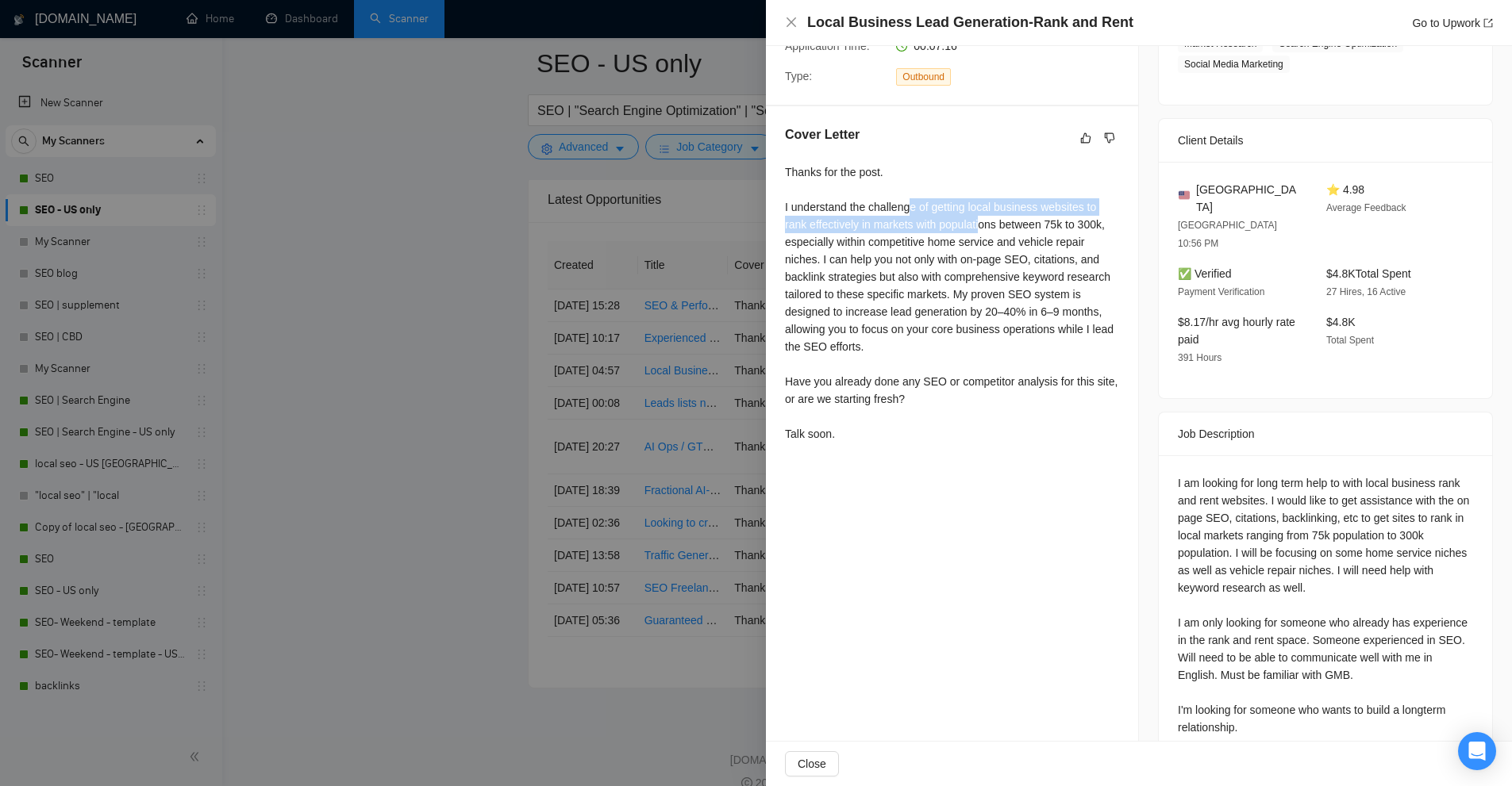
drag, startPoint x: 908, startPoint y: 201, endPoint x: 996, endPoint y: 226, distance: 91.5
click at [985, 226] on div "Thanks for the post. I understand the challenge of getting local business websi…" at bounding box center [951, 302] width 334 height 279
click at [996, 227] on div "Thanks for the post. I understand the challenge of getting local business websi…" at bounding box center [951, 302] width 334 height 279
drag, startPoint x: 933, startPoint y: 243, endPoint x: 1078, endPoint y: 249, distance: 145.1
click at [1082, 240] on div "Thanks for the post. I understand the challenge of getting local business websi…" at bounding box center [951, 302] width 334 height 279
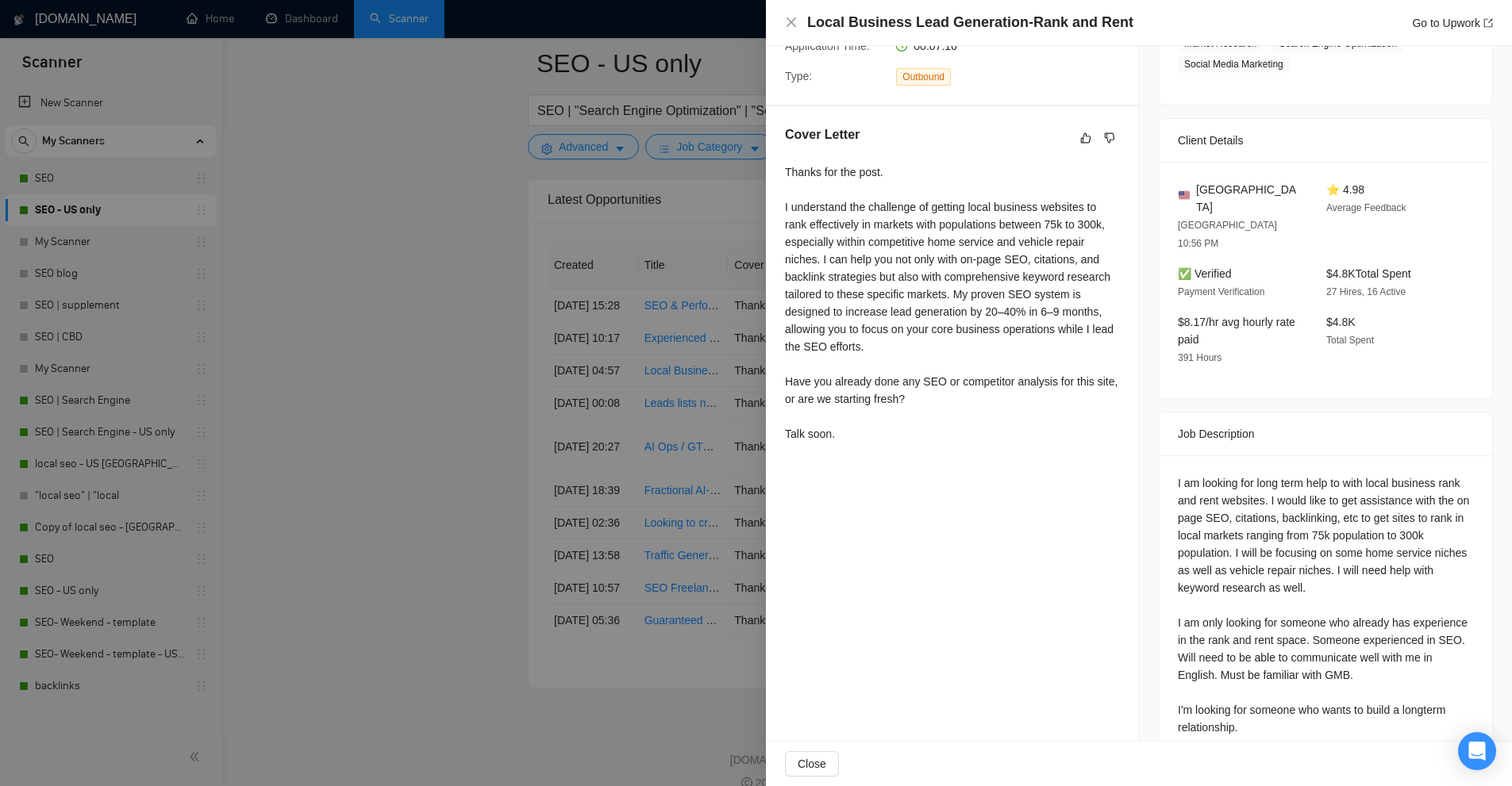
click at [1040, 273] on div "Thanks for the post. I understand the challenge of getting local business websi…" at bounding box center [951, 302] width 334 height 279
drag, startPoint x: 846, startPoint y: 263, endPoint x: 953, endPoint y: 270, distance: 107.2
click at [934, 268] on div "Thanks for the post. I understand the challenge of getting local business websi…" at bounding box center [951, 302] width 334 height 279
click at [998, 300] on div "Thanks for the post. I understand the challenge of getting local business websi…" at bounding box center [951, 302] width 334 height 279
drag, startPoint x: 1073, startPoint y: 263, endPoint x: 1070, endPoint y: 299, distance: 36.1
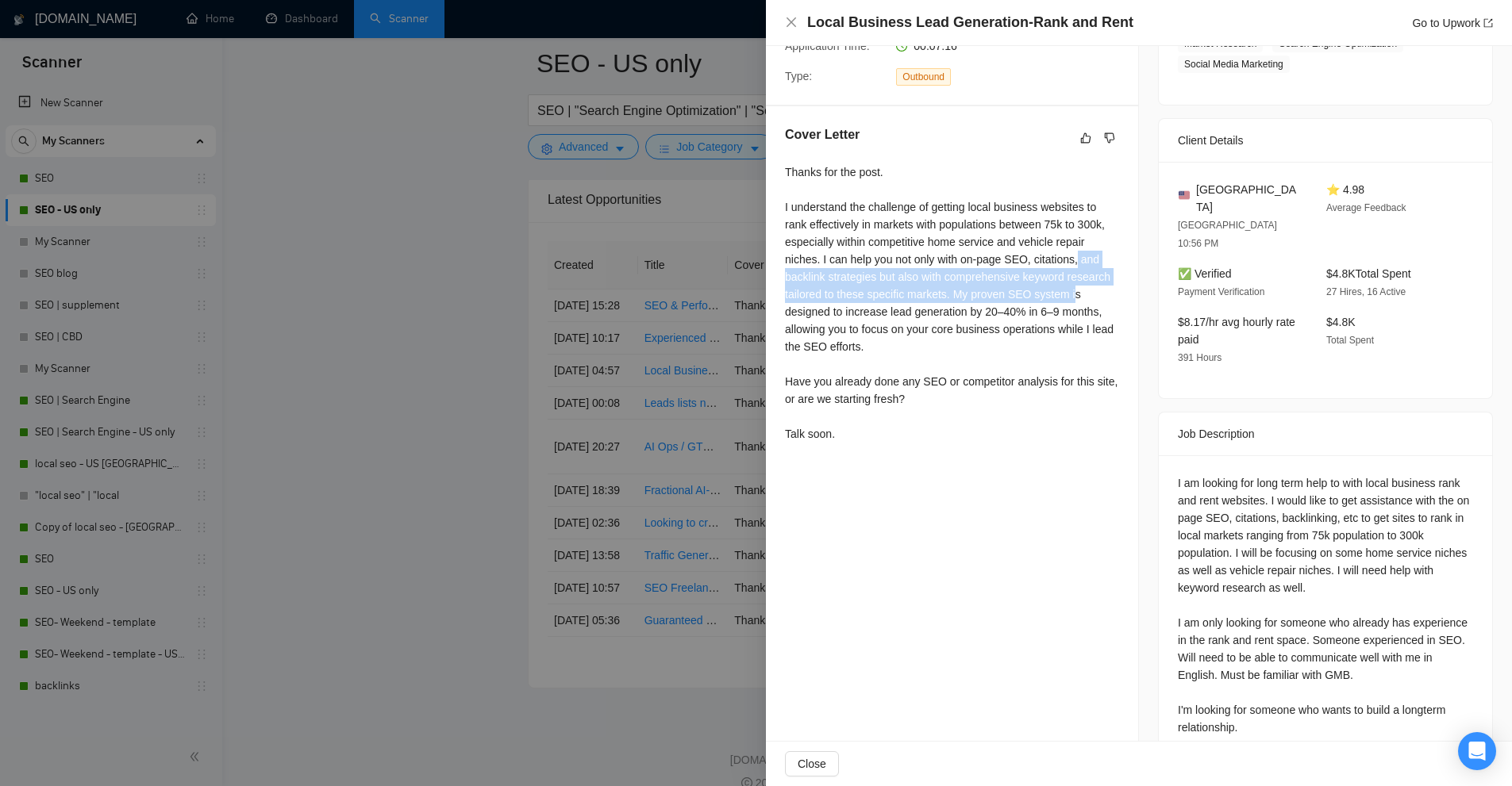
click at [1070, 299] on div "Thanks for the post. I understand the challenge of getting local business websi…" at bounding box center [951, 302] width 334 height 279
click at [1035, 317] on div "Thanks for the post. I understand the challenge of getting local business websi…" at bounding box center [951, 302] width 334 height 279
drag, startPoint x: 945, startPoint y: 295, endPoint x: 1016, endPoint y: 313, distance: 73.2
click at [1016, 313] on div "Thanks for the post. I understand the challenge of getting local business websi…" at bounding box center [951, 302] width 334 height 279
click at [1026, 314] on div "Thanks for the post. I understand the challenge of getting local business websi…" at bounding box center [951, 302] width 334 height 279
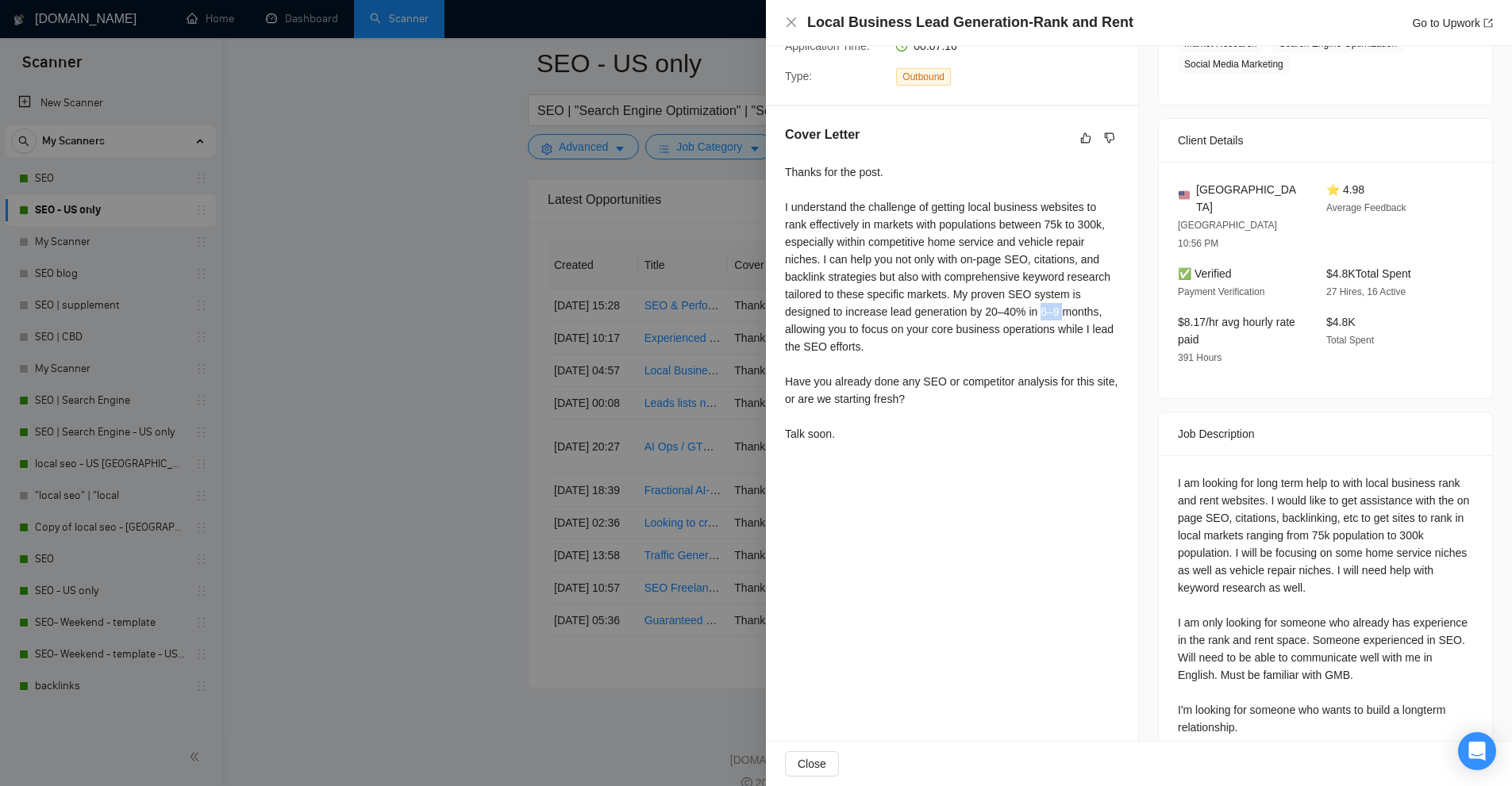
drag, startPoint x: 1040, startPoint y: 311, endPoint x: 1068, endPoint y: 313, distance: 28.1
click at [1068, 313] on div "Thanks for the post. I understand the challenge of getting local business websi…" at bounding box center [951, 302] width 334 height 279
click at [1059, 345] on div "Thanks for the post. I understand the challenge of getting local business websi…" at bounding box center [951, 302] width 334 height 279
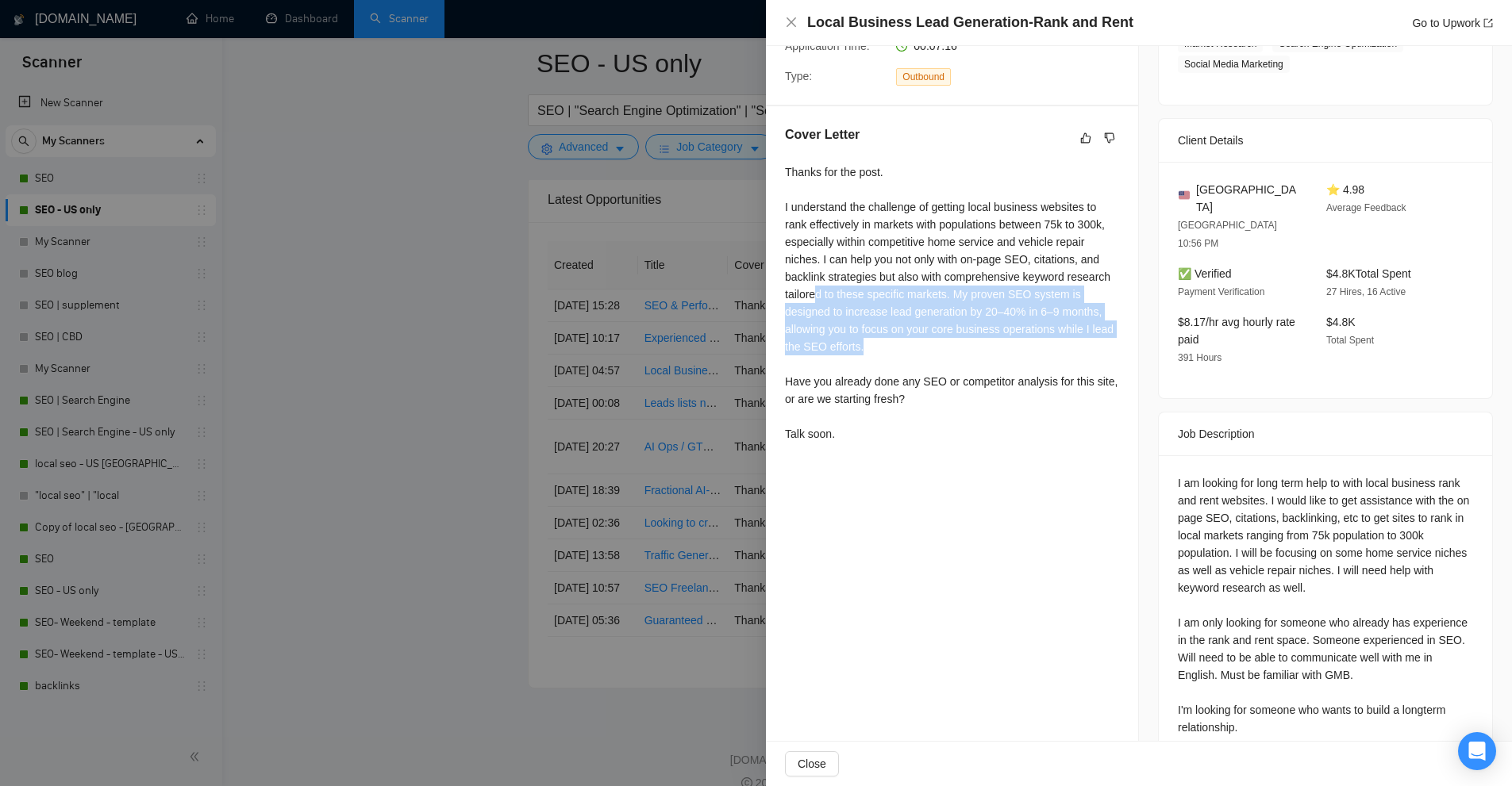
drag, startPoint x: 856, startPoint y: 329, endPoint x: 816, endPoint y: 286, distance: 58.7
click at [816, 286] on div "Thanks for the post. I understand the challenge of getting local business websi…" at bounding box center [951, 302] width 334 height 279
click at [830, 287] on div "Thanks for the post. I understand the challenge of getting local business websi…" at bounding box center [951, 302] width 334 height 279
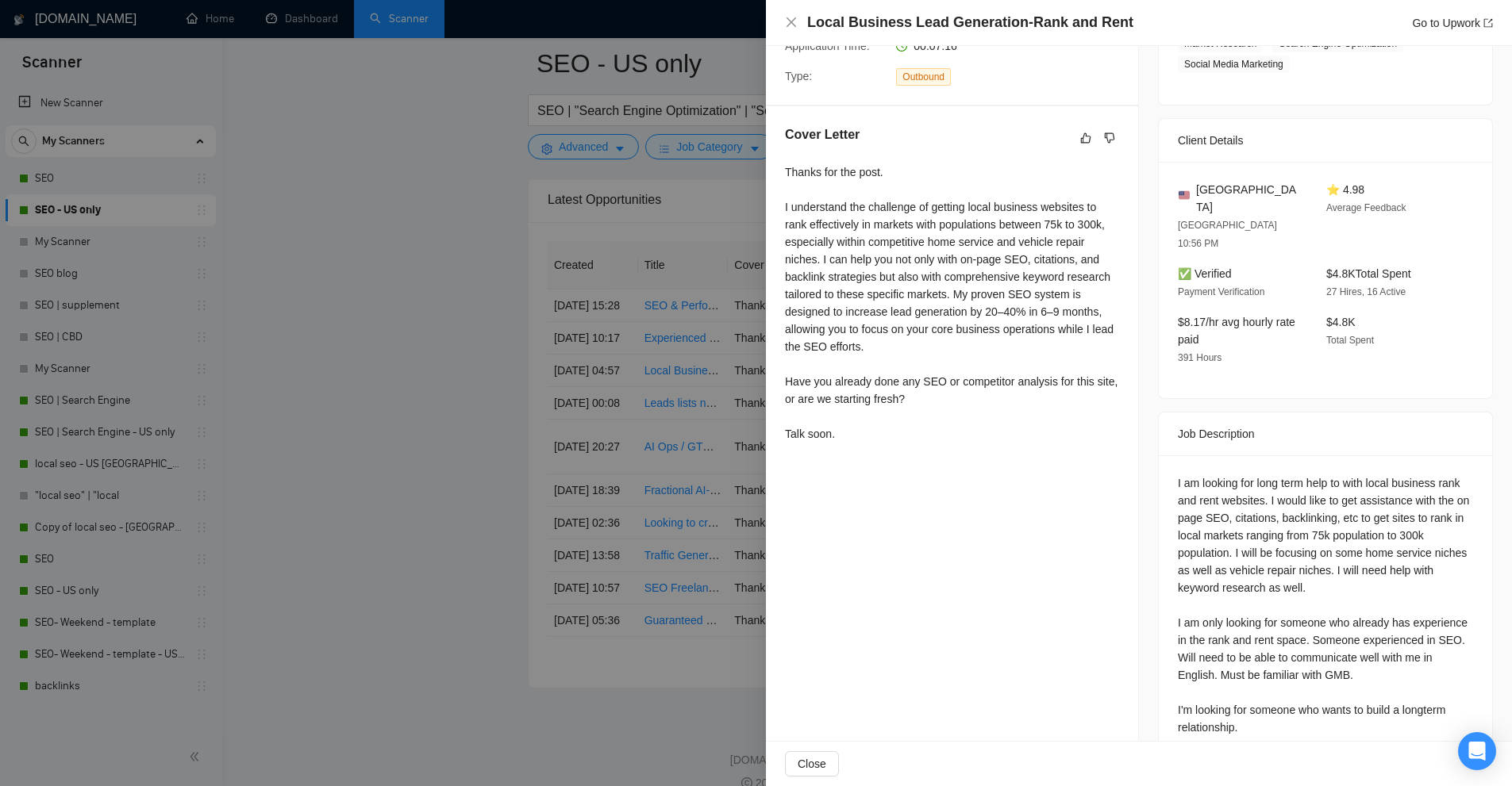
scroll to position [0, 0]
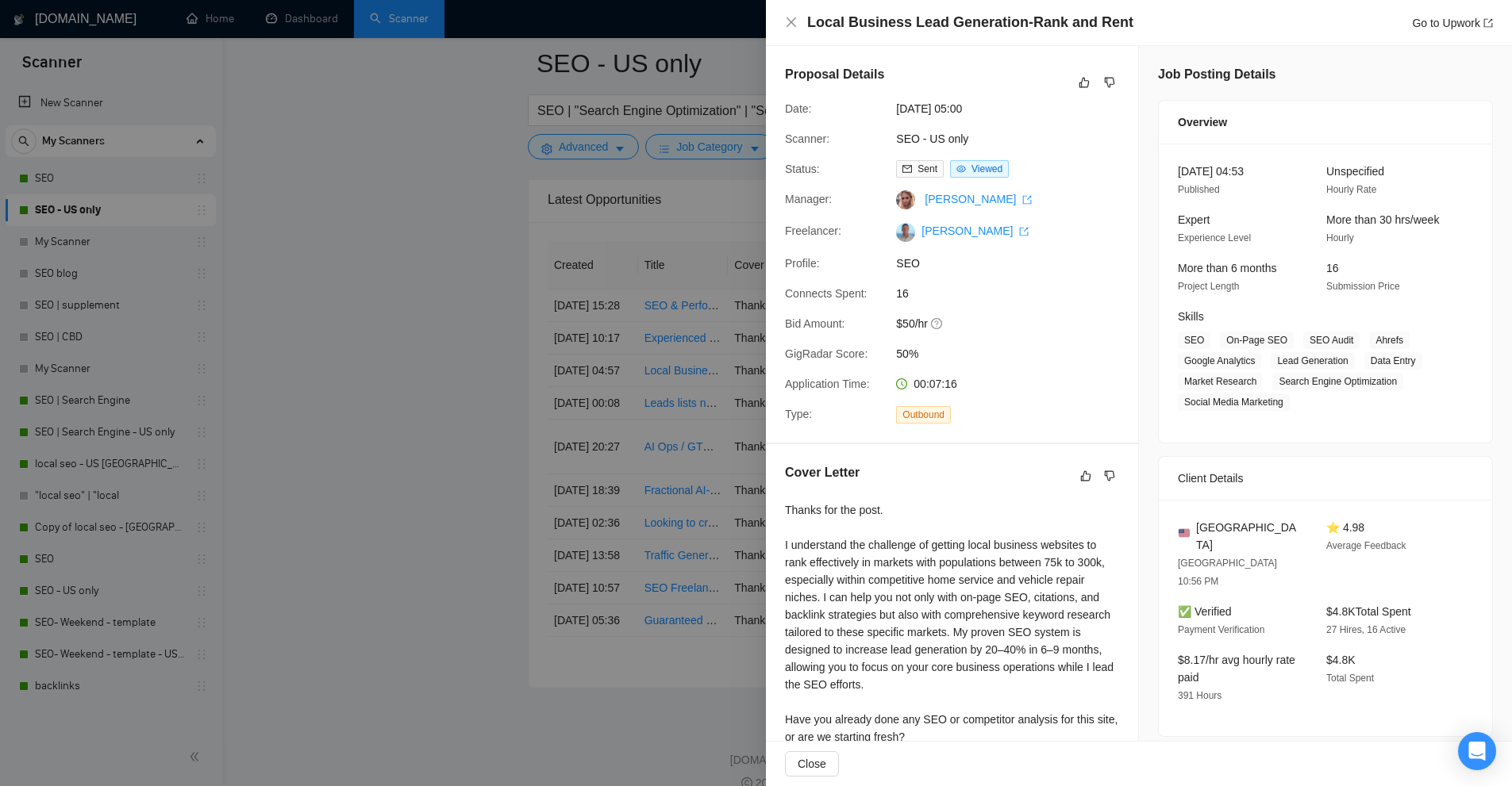
click at [928, 141] on span "SEO - US only" at bounding box center [1015, 139] width 238 height 18
click at [659, 164] on div at bounding box center [756, 393] width 1512 height 786
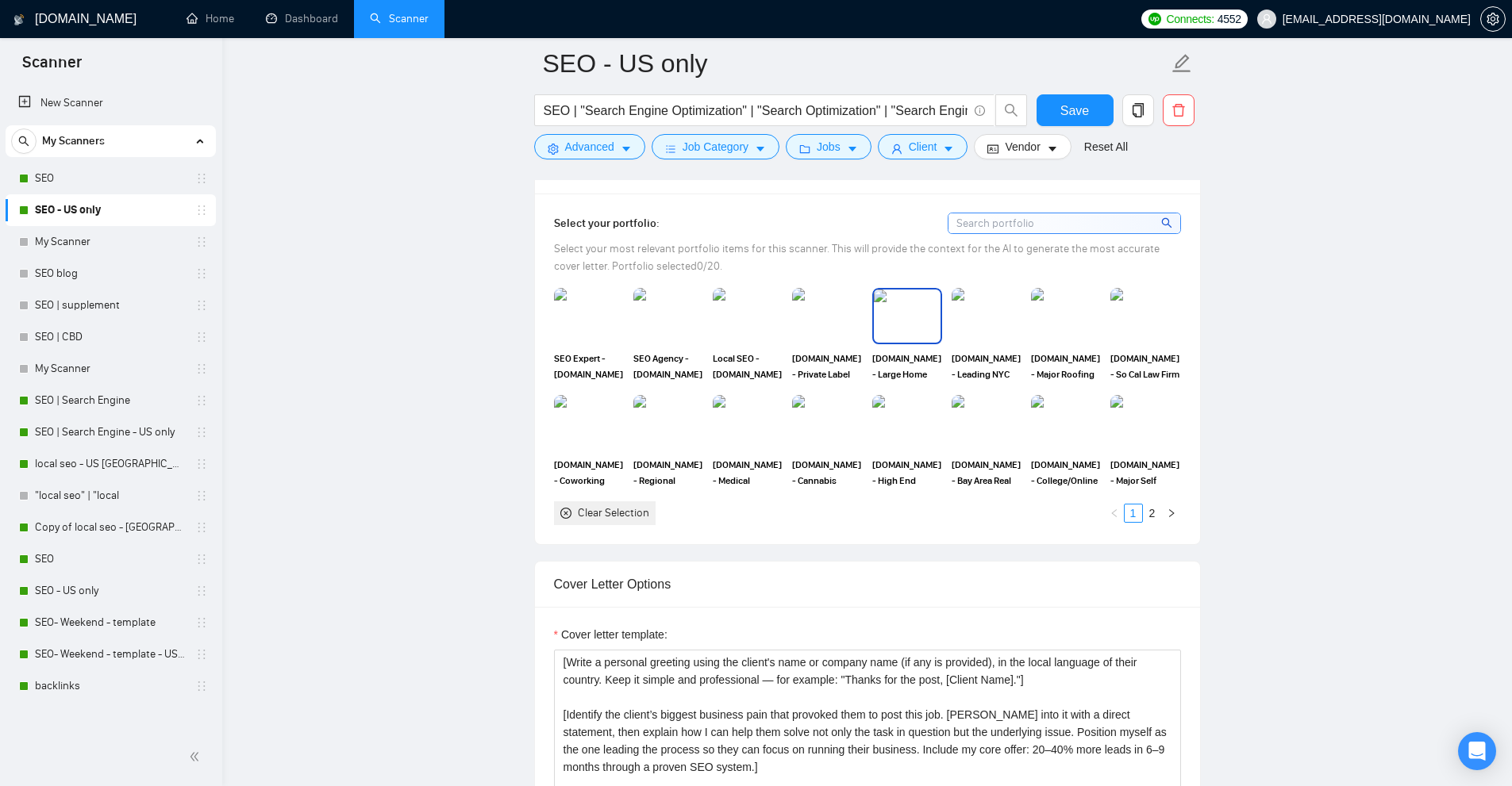
scroll to position [1746, 0]
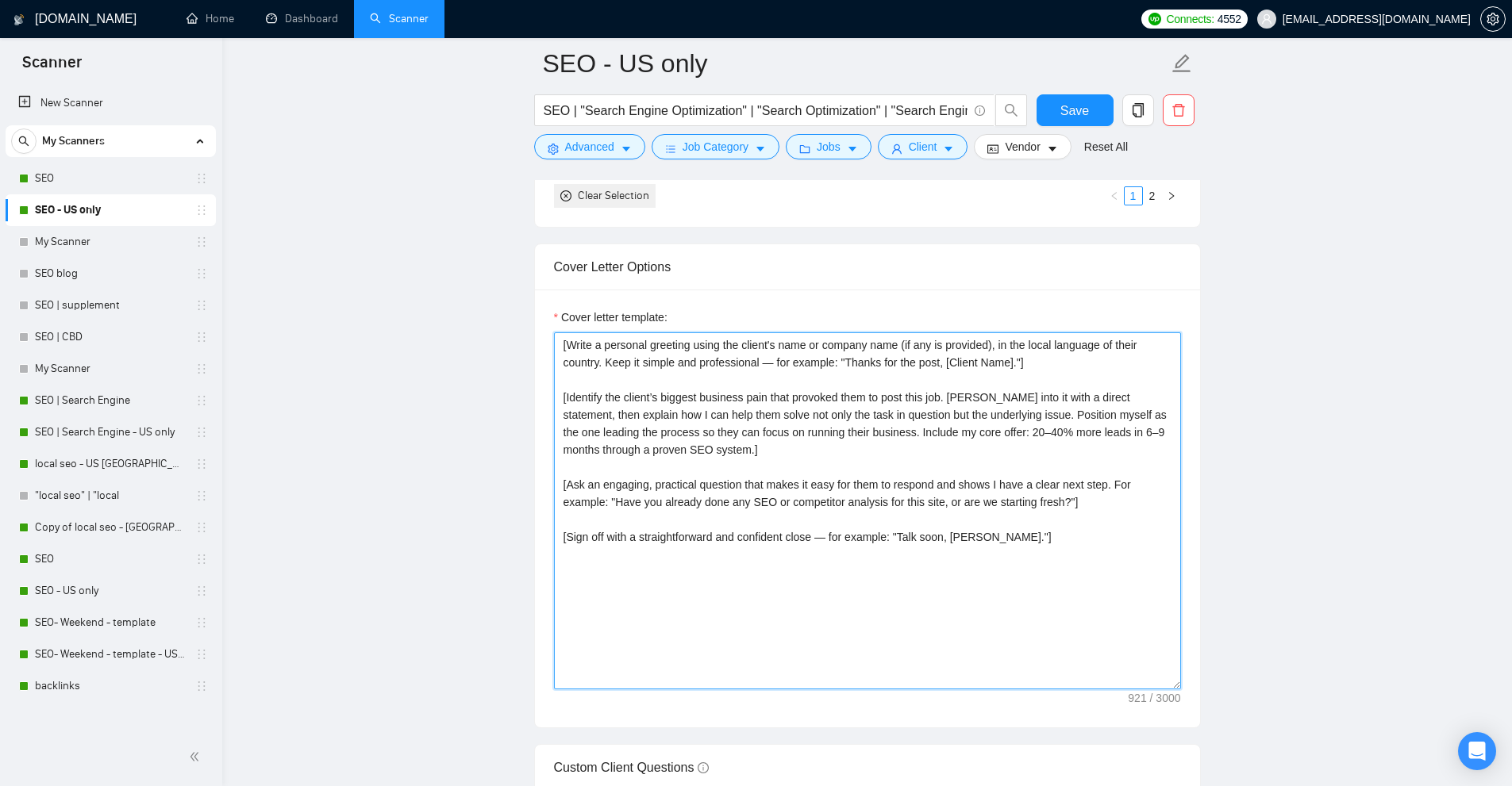
drag, startPoint x: 1026, startPoint y: 535, endPoint x: 633, endPoint y: 261, distance: 479.1
click at [633, 261] on div "Cover Letter Options Cover letter template: [Write a personal greeting using th…" at bounding box center [868, 486] width 666 height 485
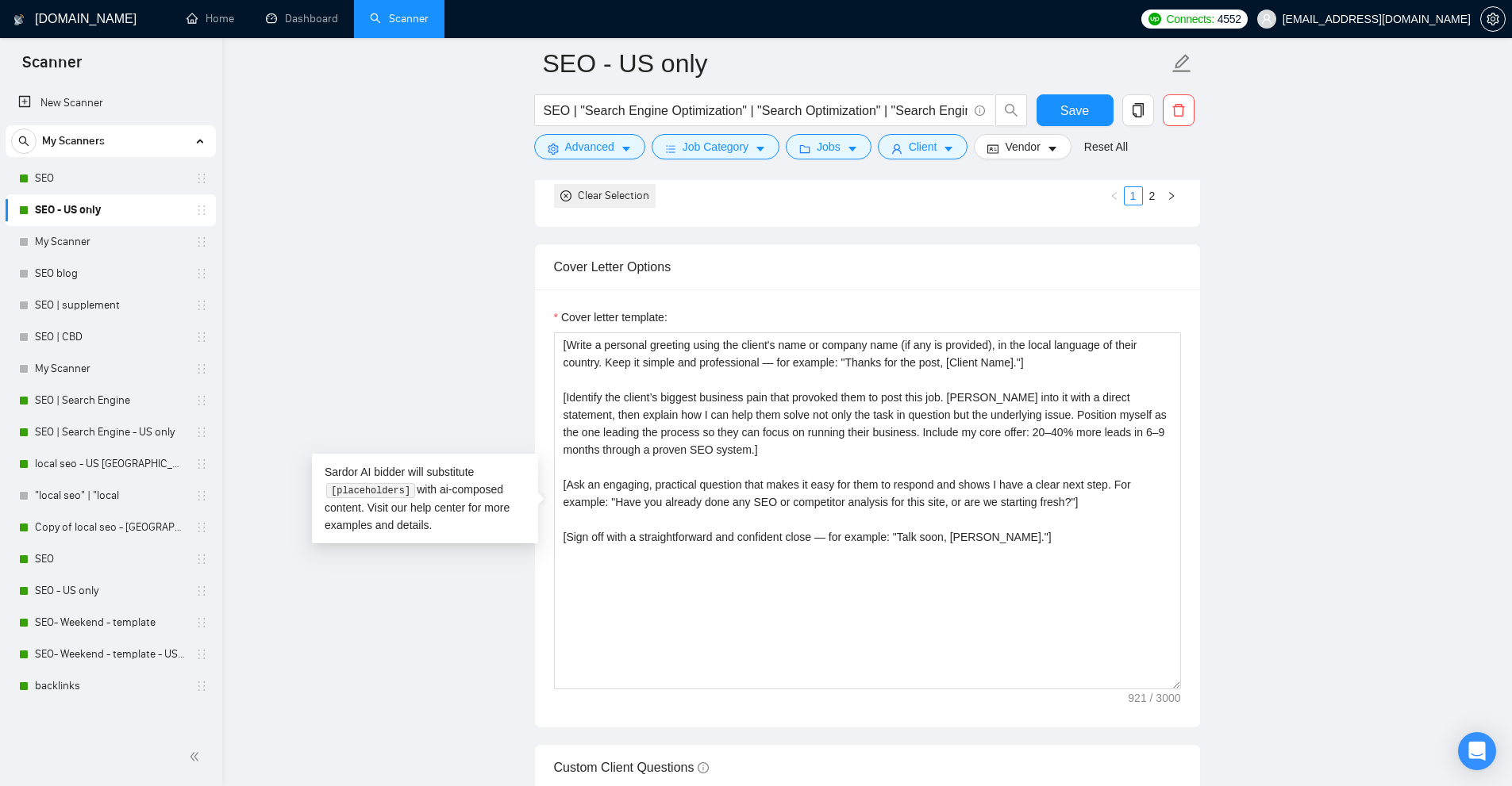
click at [1219, 471] on main "SEO - US only SEO | "Search Engine Optimization" | "Search Optimization" | "Sea…" at bounding box center [867, 658] width 1239 height 4681
click at [127, 175] on link "SEO" at bounding box center [110, 179] width 151 height 32
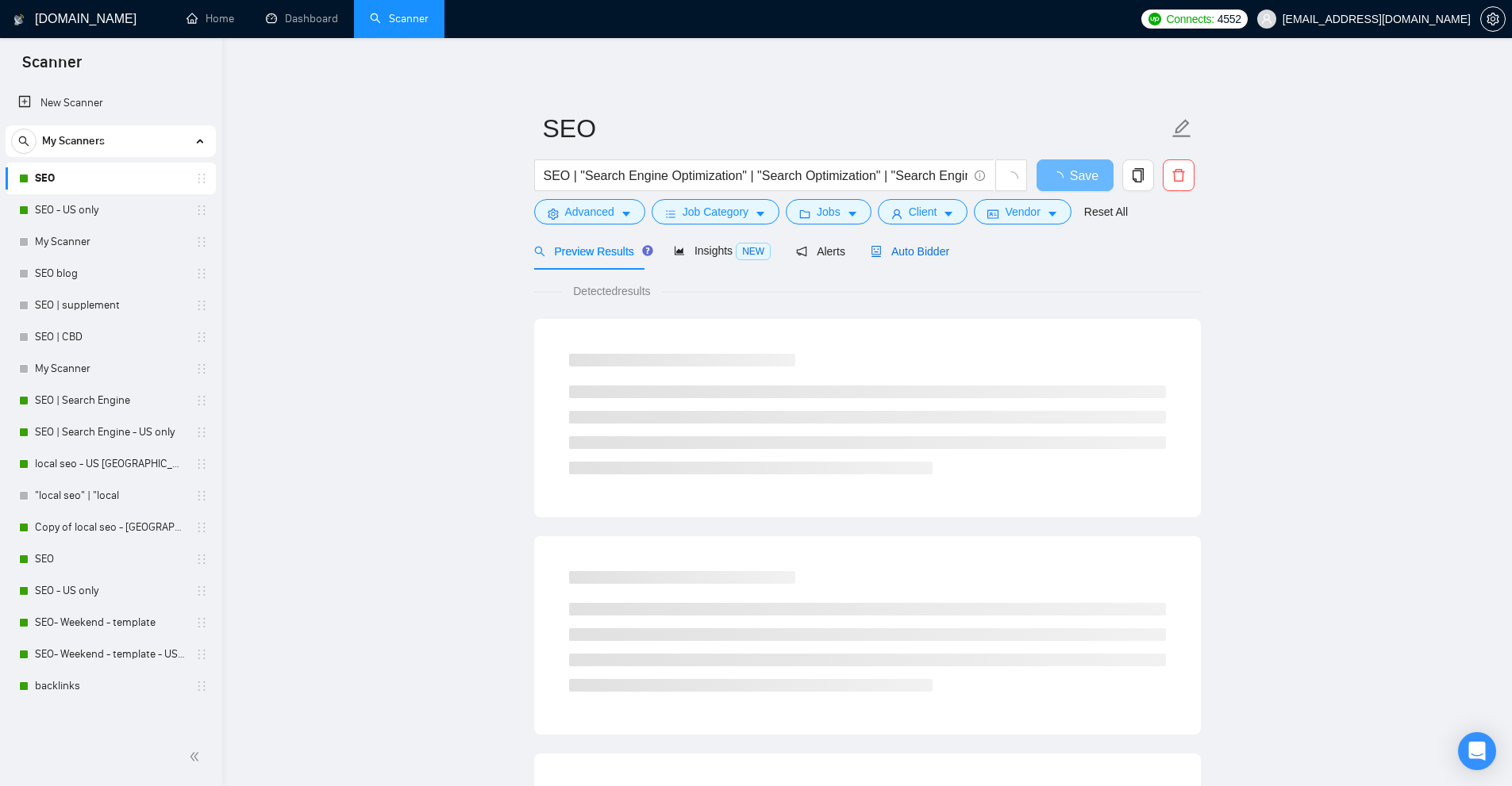
click at [870, 255] on icon "robot" at bounding box center [876, 252] width 12 height 12
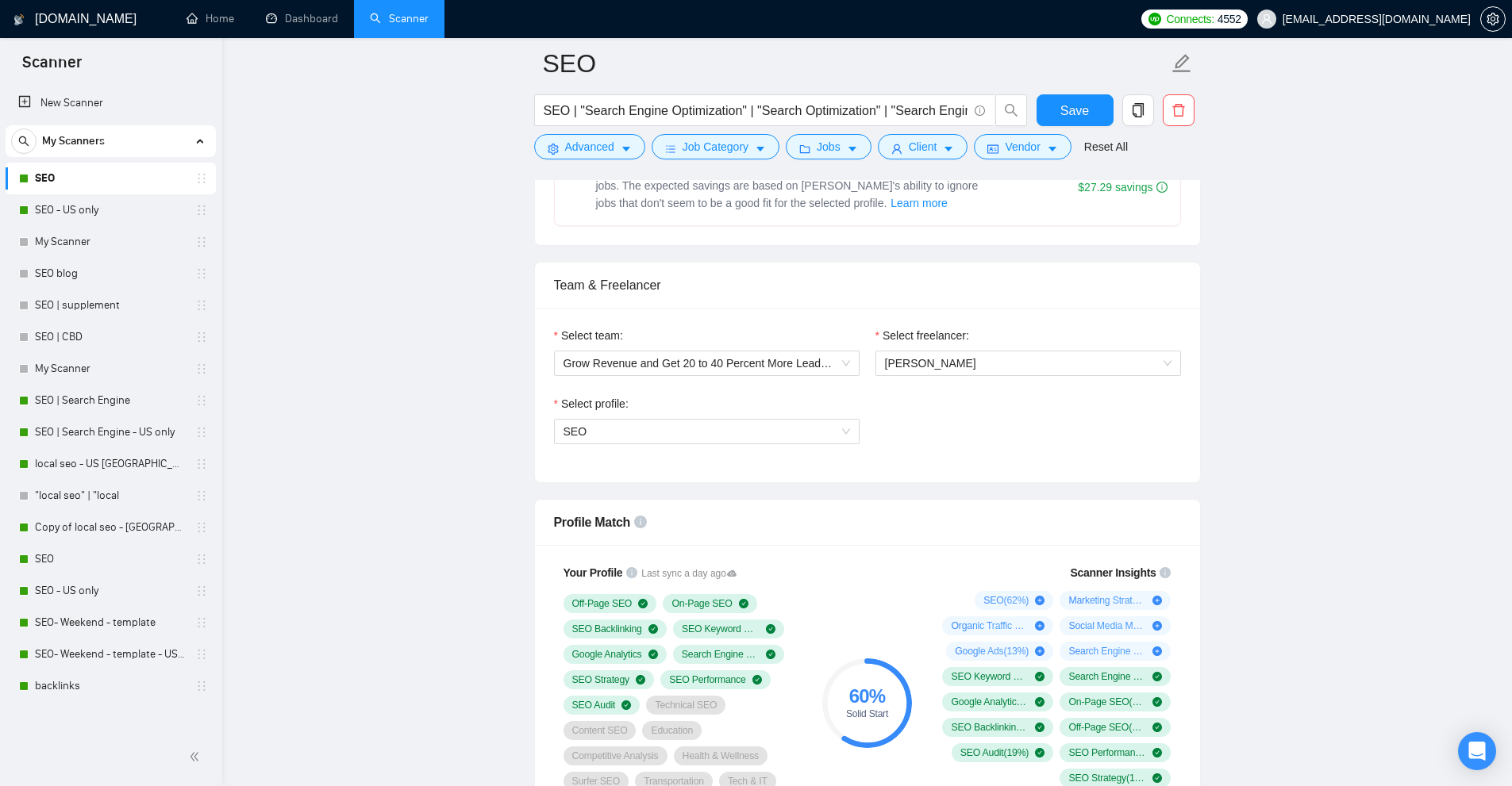
scroll to position [952, 0]
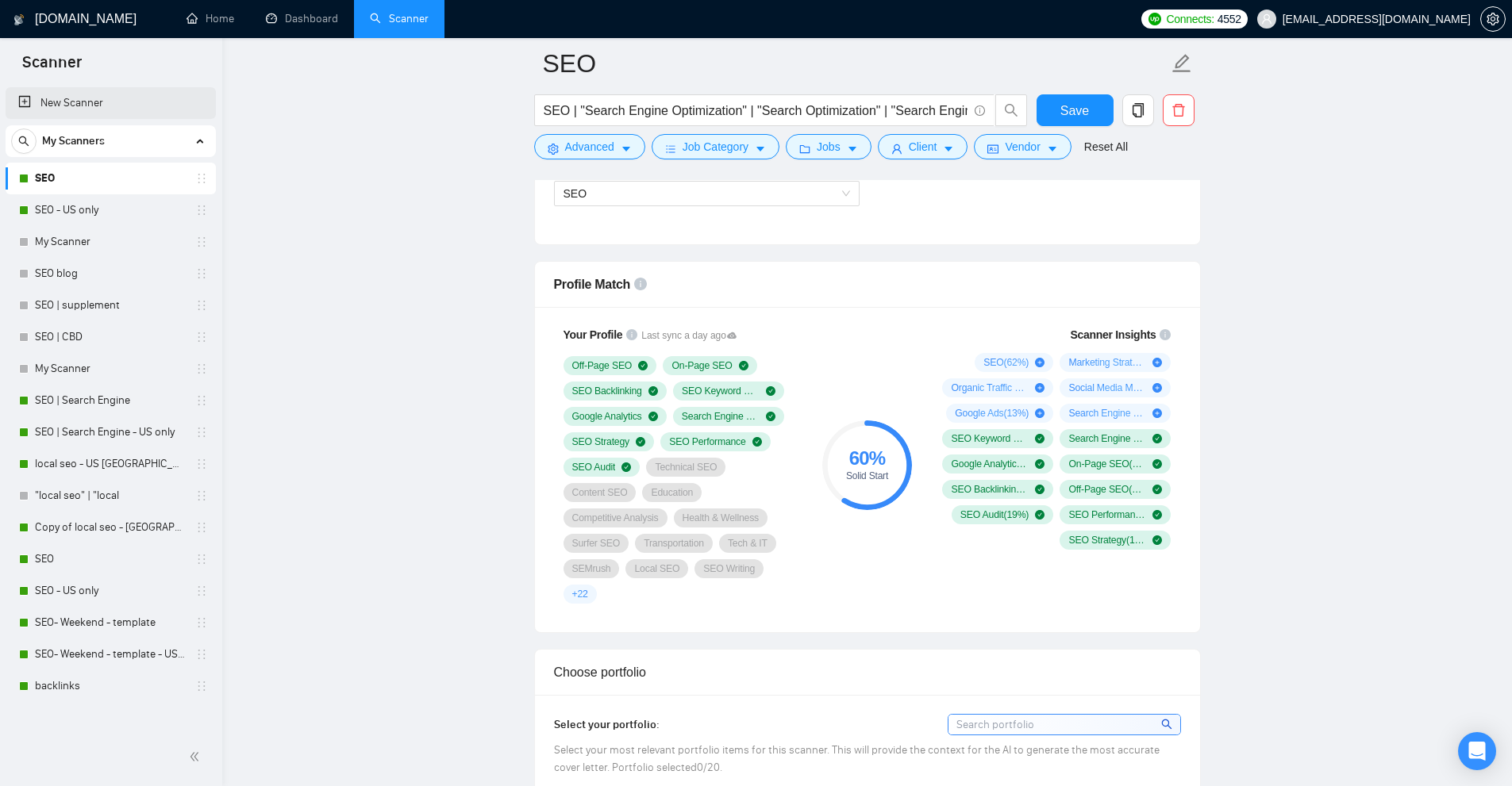
click at [98, 102] on link "New Scanner" at bounding box center [111, 103] width 185 height 32
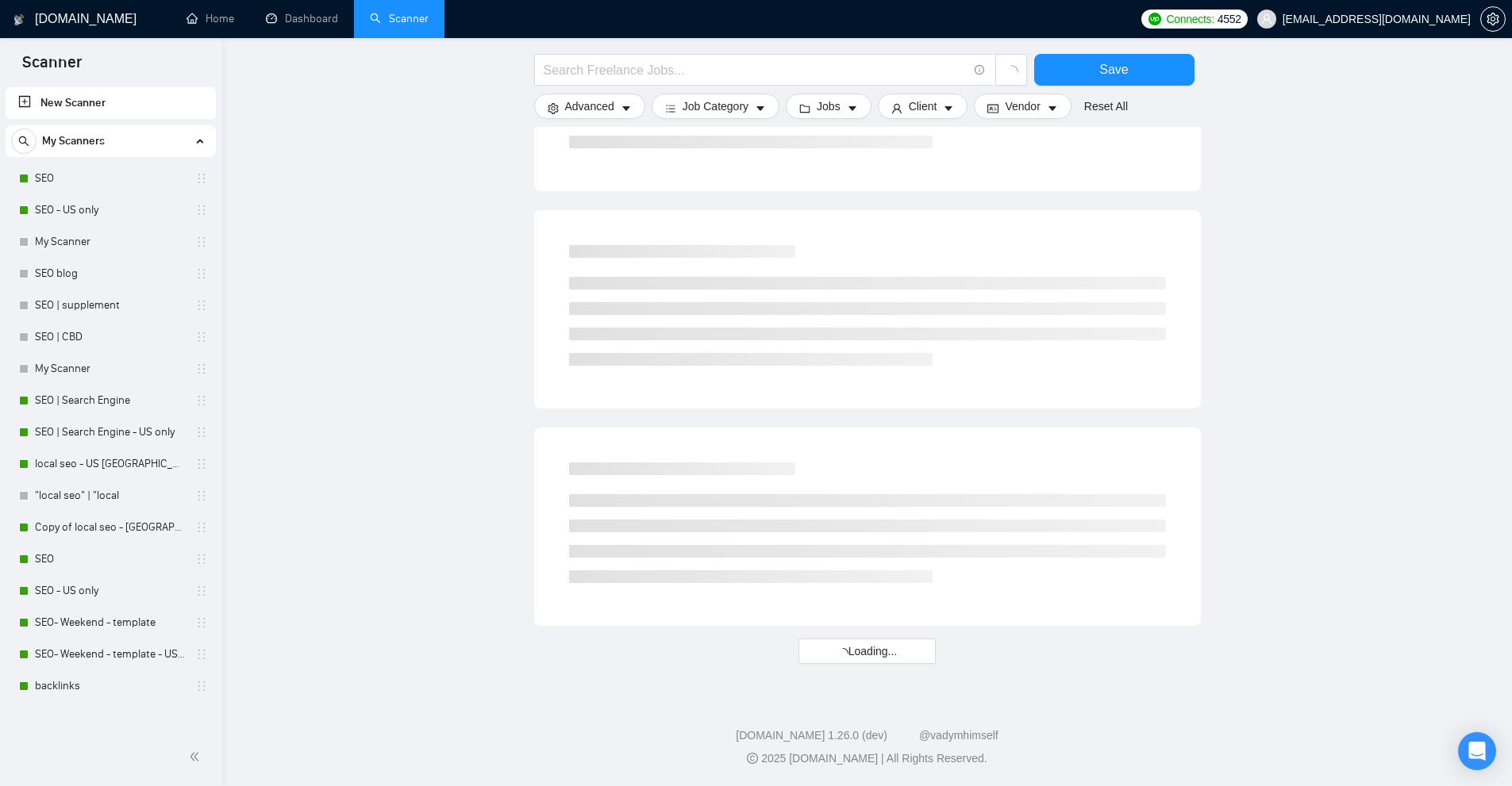
scroll to position [101, 0]
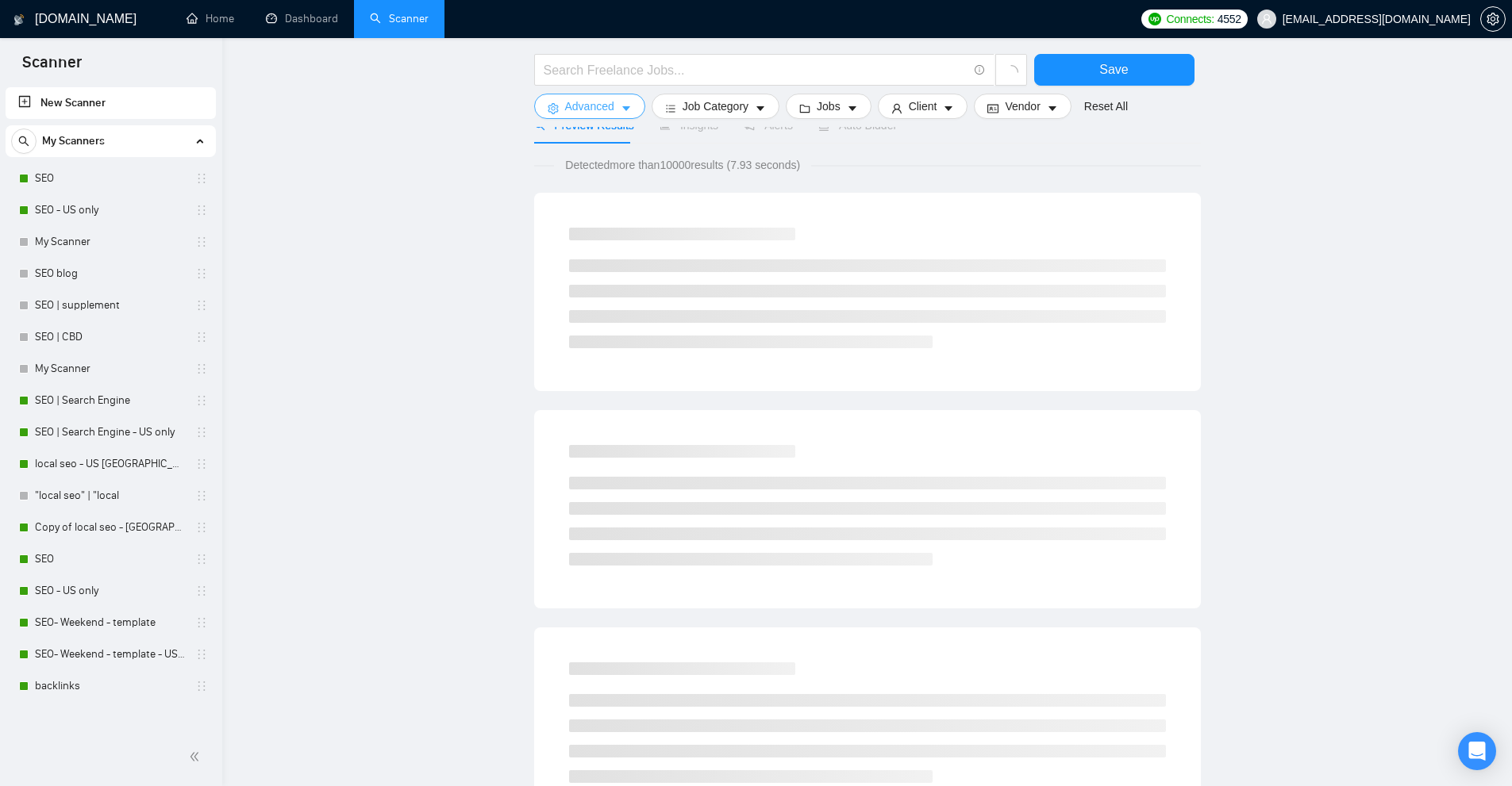
click at [612, 113] on span "Advanced" at bounding box center [589, 106] width 50 height 18
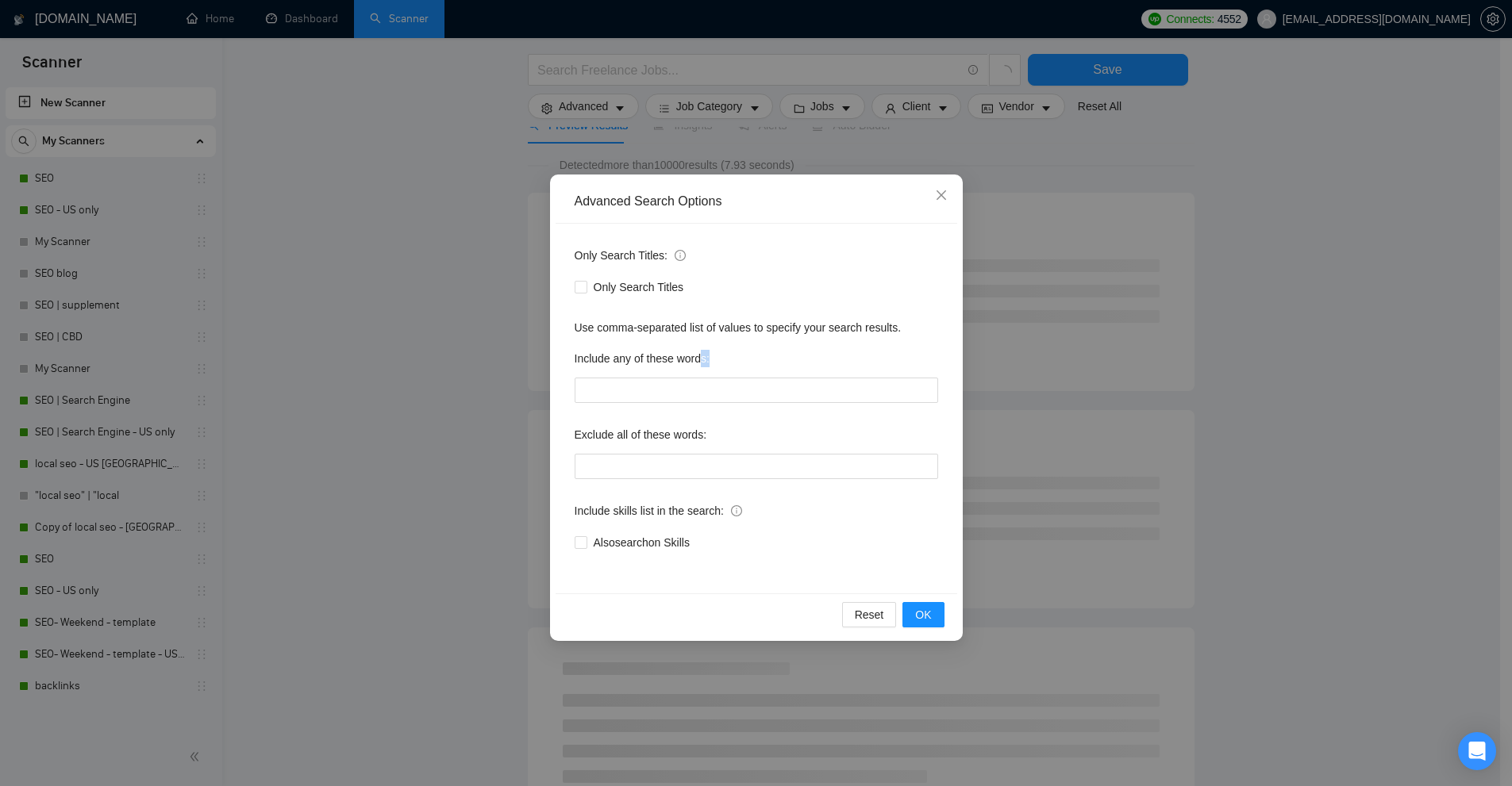
click at [697, 372] on div "Include any of these words:" at bounding box center [756, 362] width 363 height 32
click at [688, 385] on input "text" at bounding box center [756, 390] width 363 height 26
click at [691, 387] on input "text" at bounding box center [756, 390] width 363 height 26
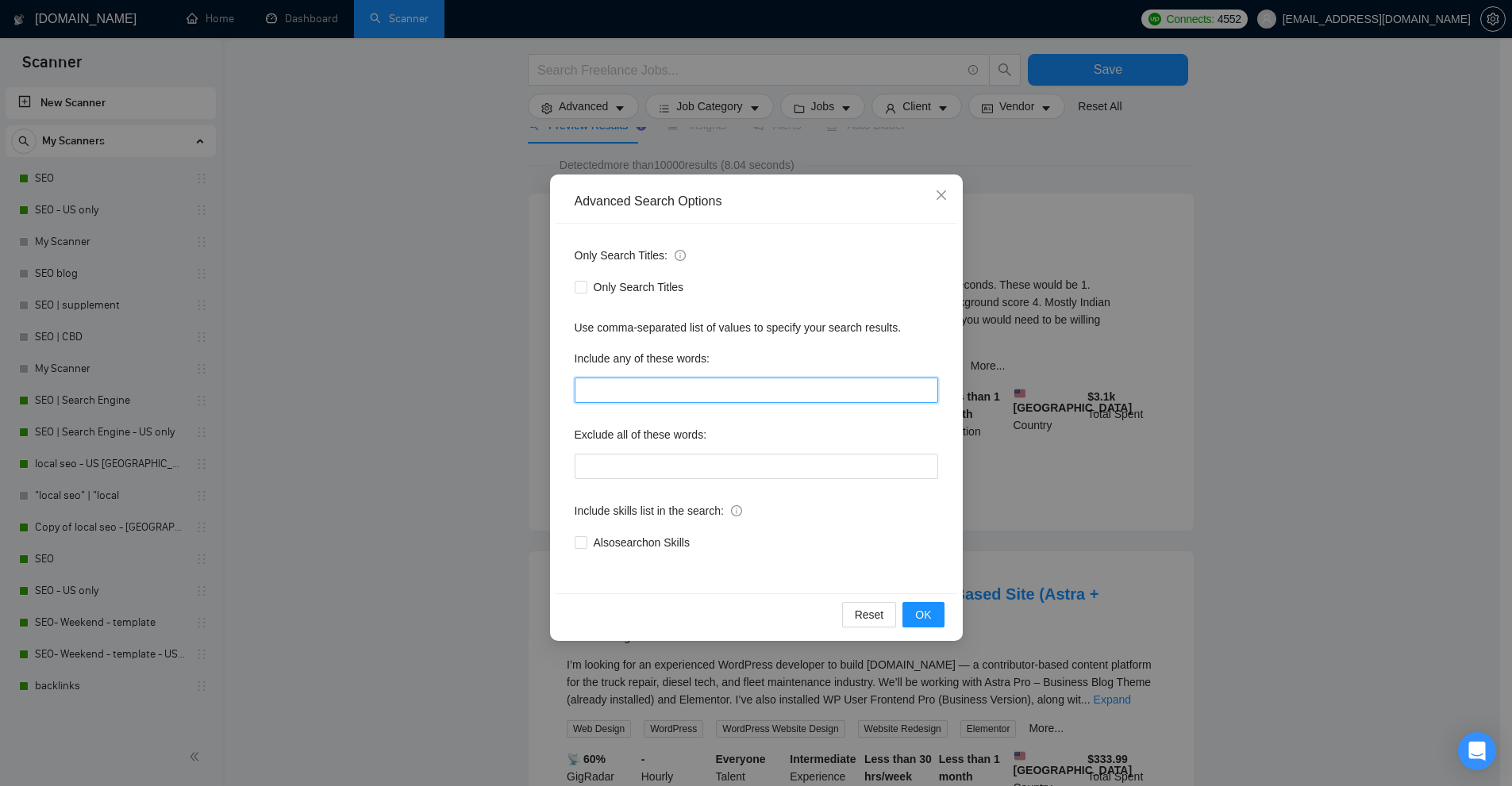
click at [612, 397] on input "text" at bounding box center [756, 390] width 363 height 26
paste input "Blog Post Writer"
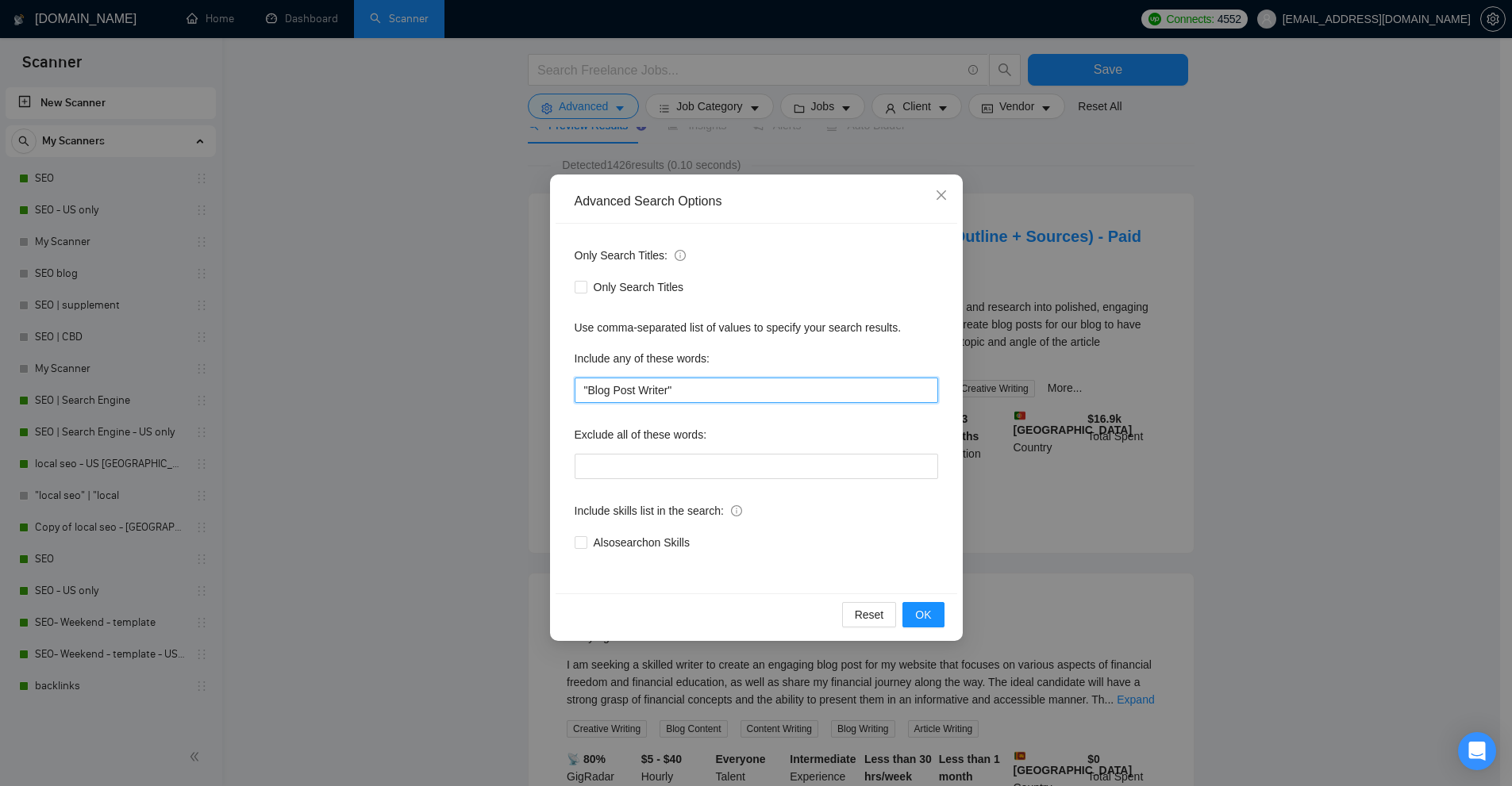
click at [732, 396] on input ""Blog Post Writer"" at bounding box center [756, 390] width 363 height 26
paste input "Video Production Company"
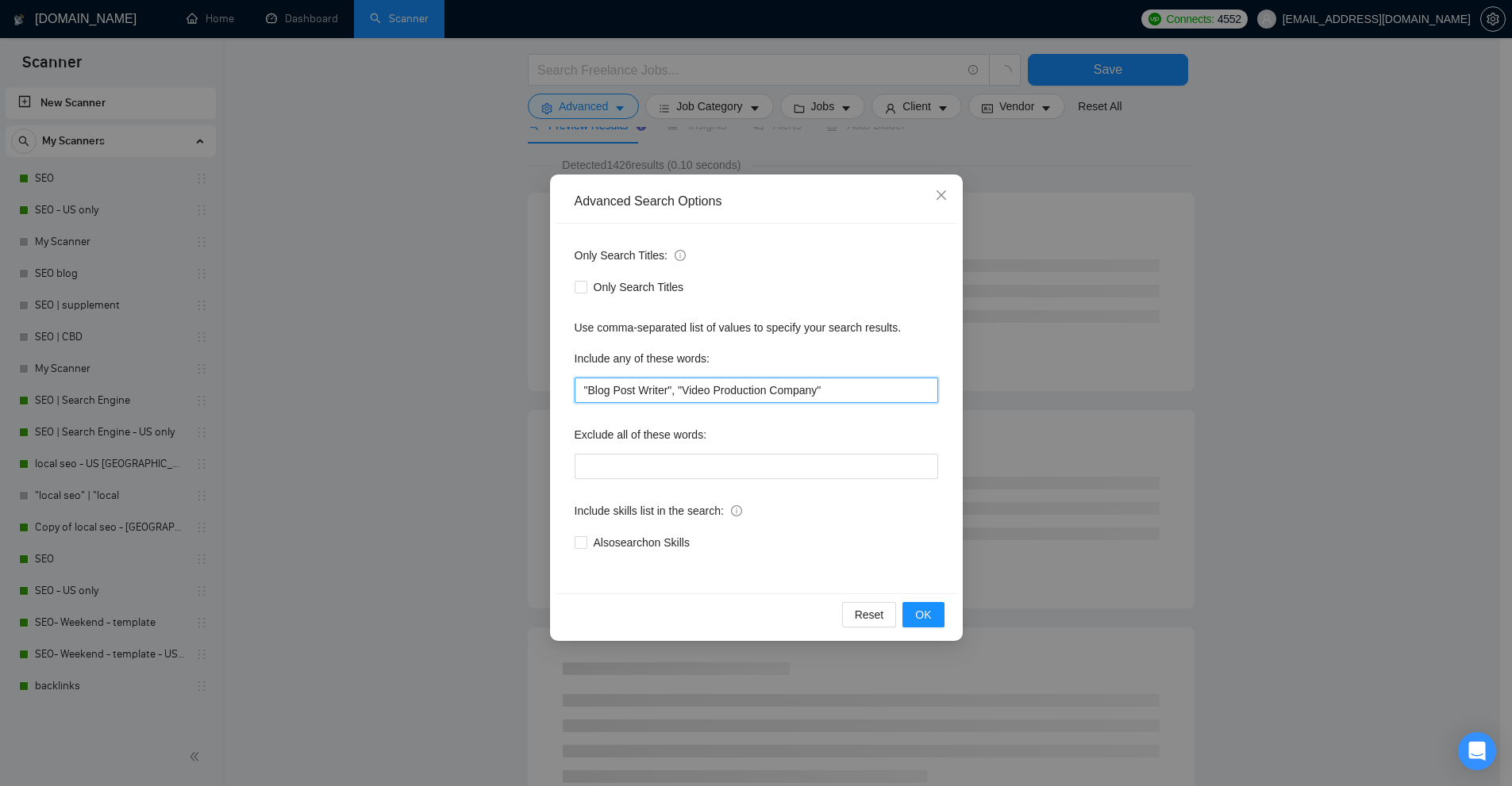
type input ""Blog Post Writer", "Video Production Company""
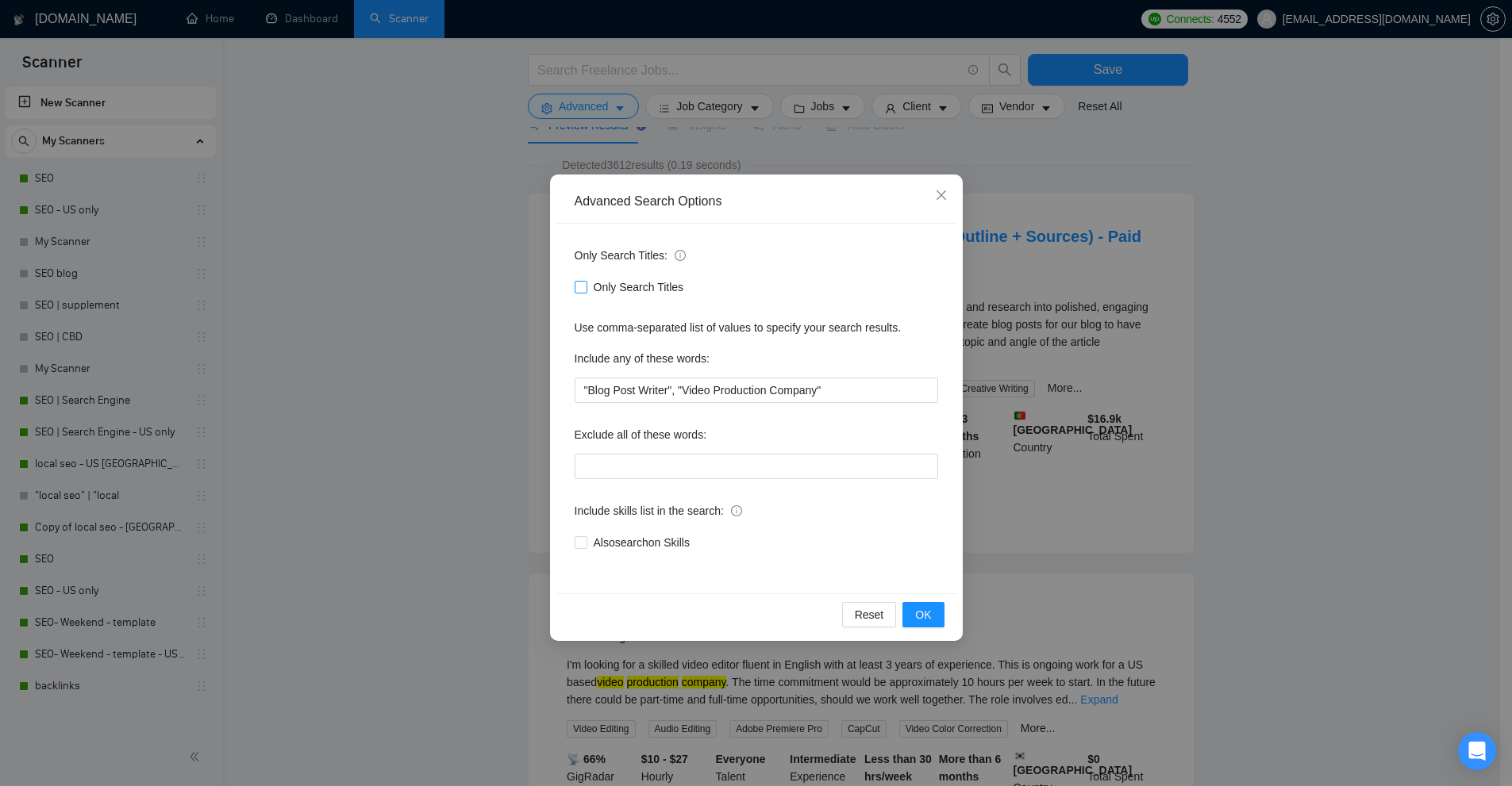
click at [581, 284] on input "Only Search Titles" at bounding box center [580, 286] width 12 height 12
checkbox input "true"
drag, startPoint x: 595, startPoint y: 283, endPoint x: 725, endPoint y: 305, distance: 131.8
click at [728, 291] on div "Only Search Titles" at bounding box center [756, 287] width 363 height 18
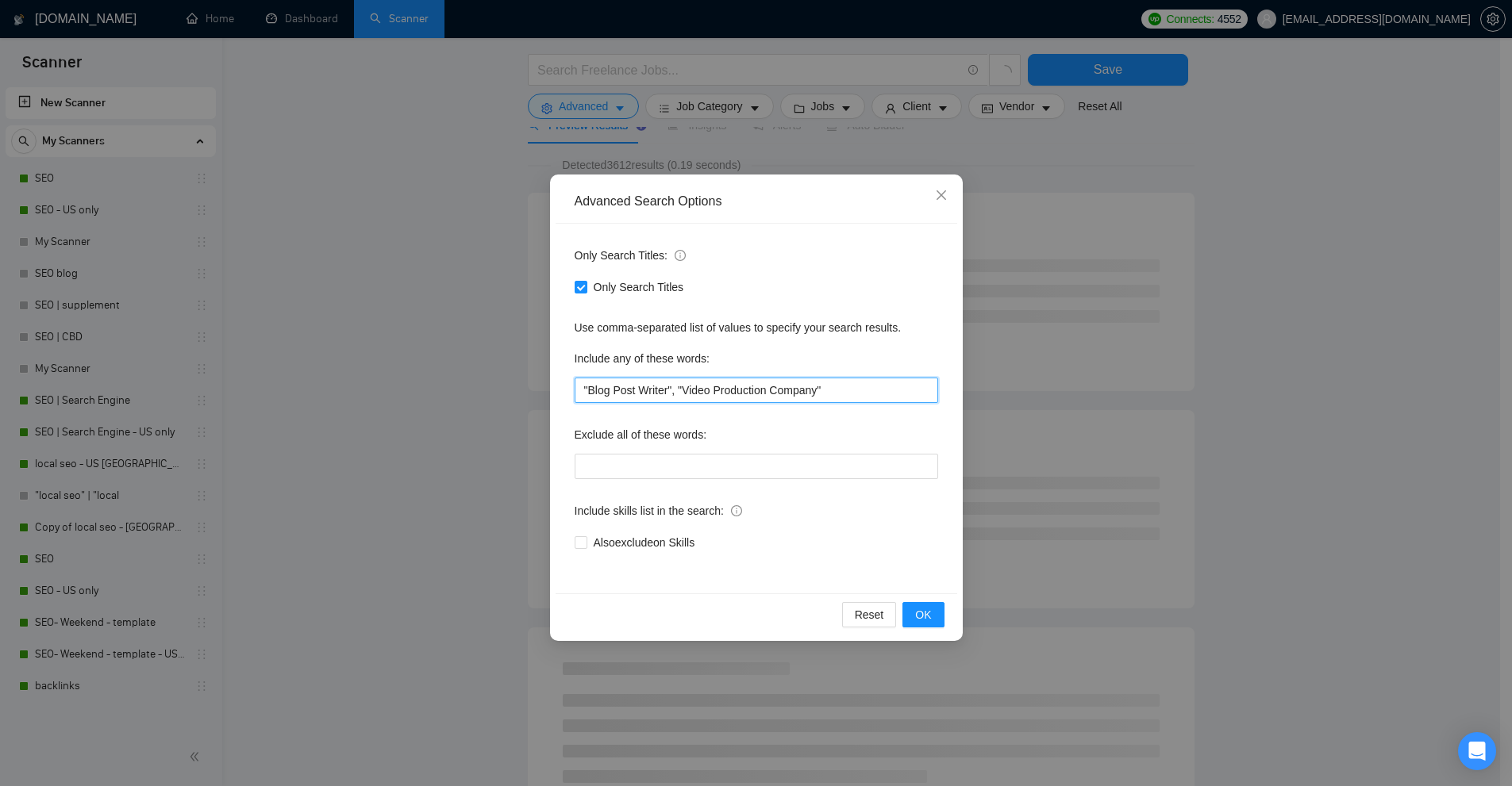
drag, startPoint x: 882, startPoint y: 392, endPoint x: 393, endPoint y: 348, distance: 491.0
click at [393, 348] on div "Advanced Search Options Only Search Titles: Only Search Titles Use comma-separa…" at bounding box center [756, 393] width 1512 height 786
click at [1199, 266] on div "Advanced Search Options Only Search Titles: Only Search Titles Use comma-separa…" at bounding box center [756, 393] width 1512 height 786
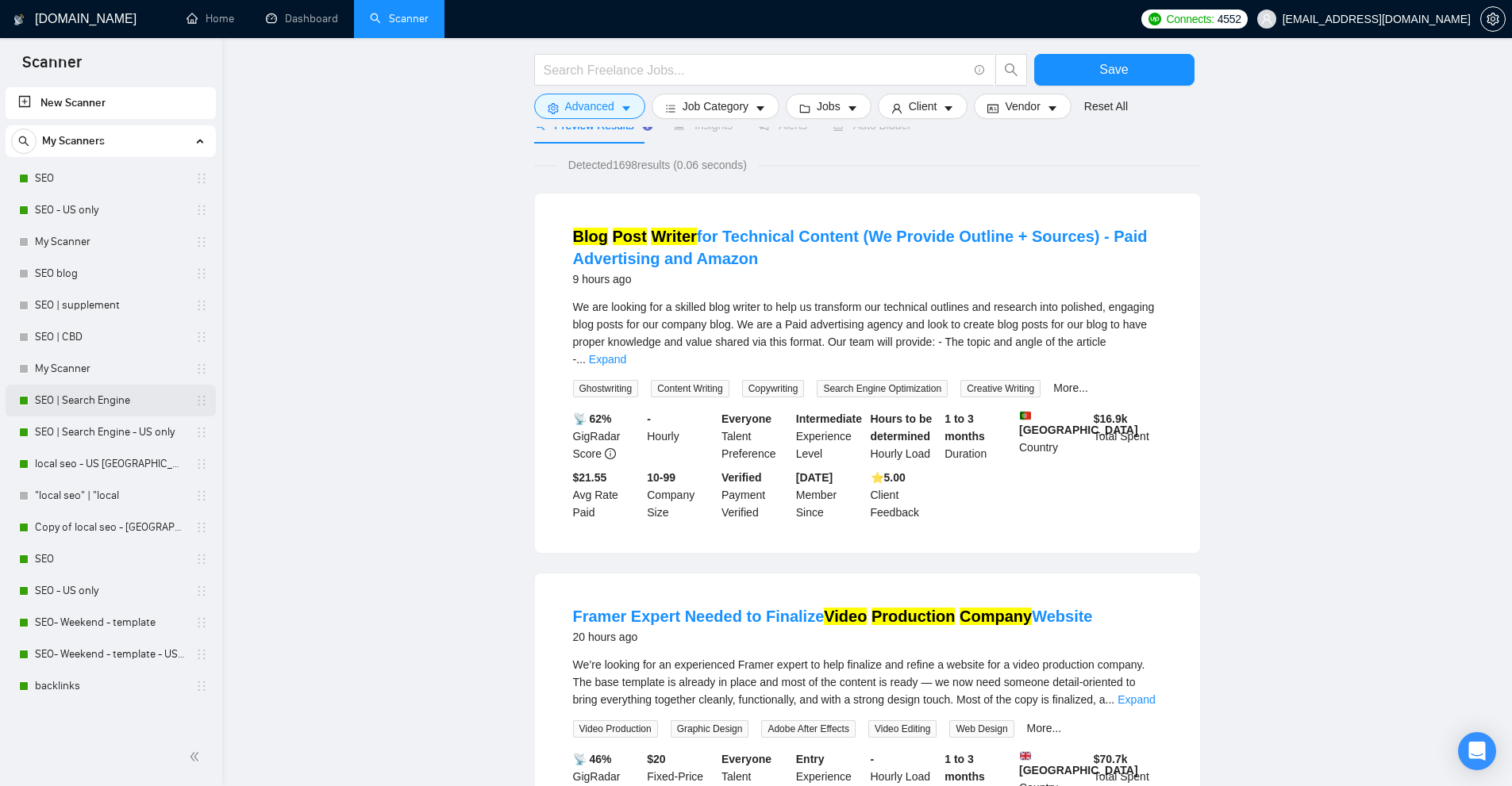
click at [81, 398] on link "SEO | Search Engine" at bounding box center [110, 401] width 151 height 32
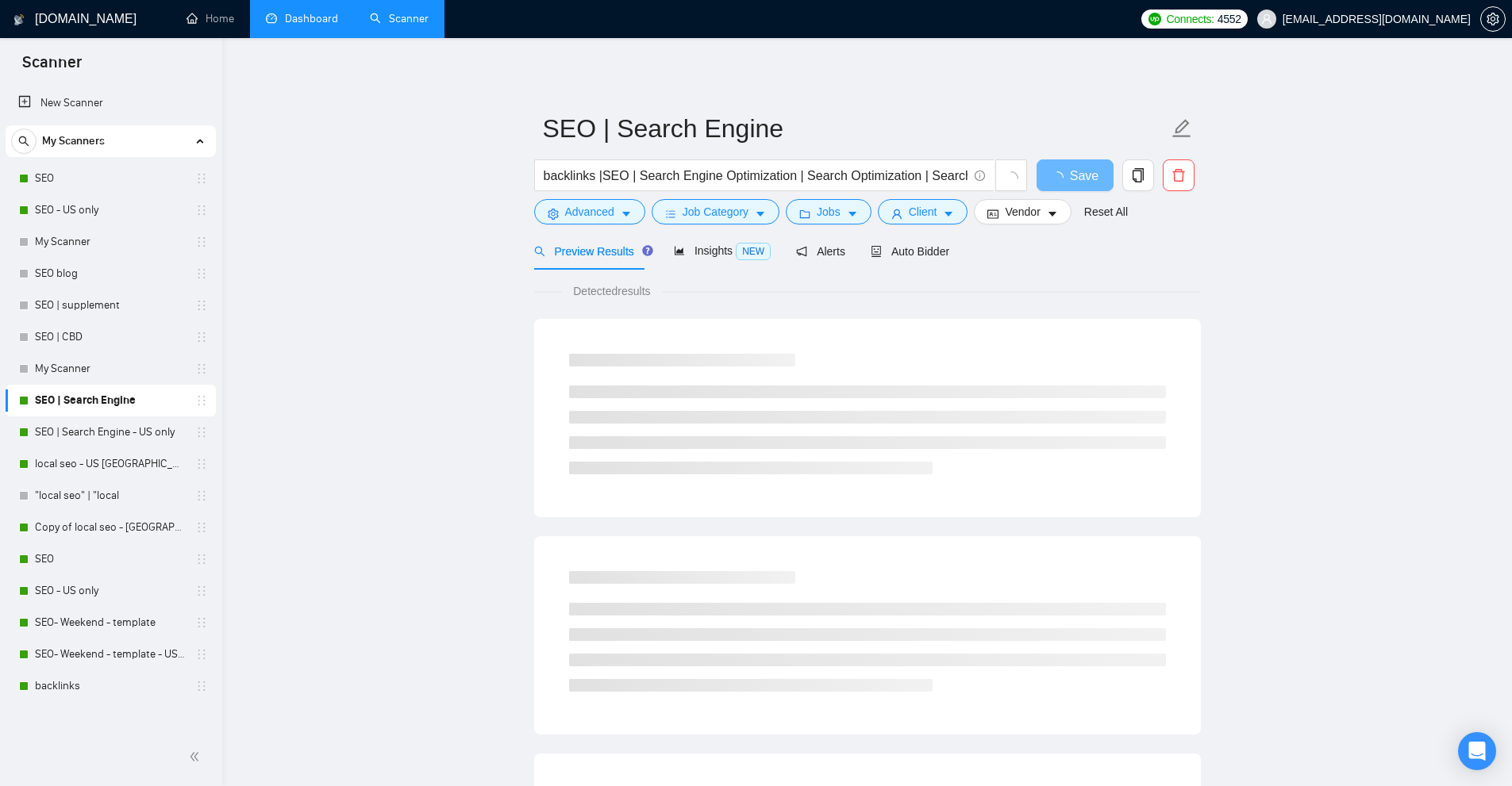
click at [274, 12] on link "Dashboard" at bounding box center [301, 18] width 72 height 13
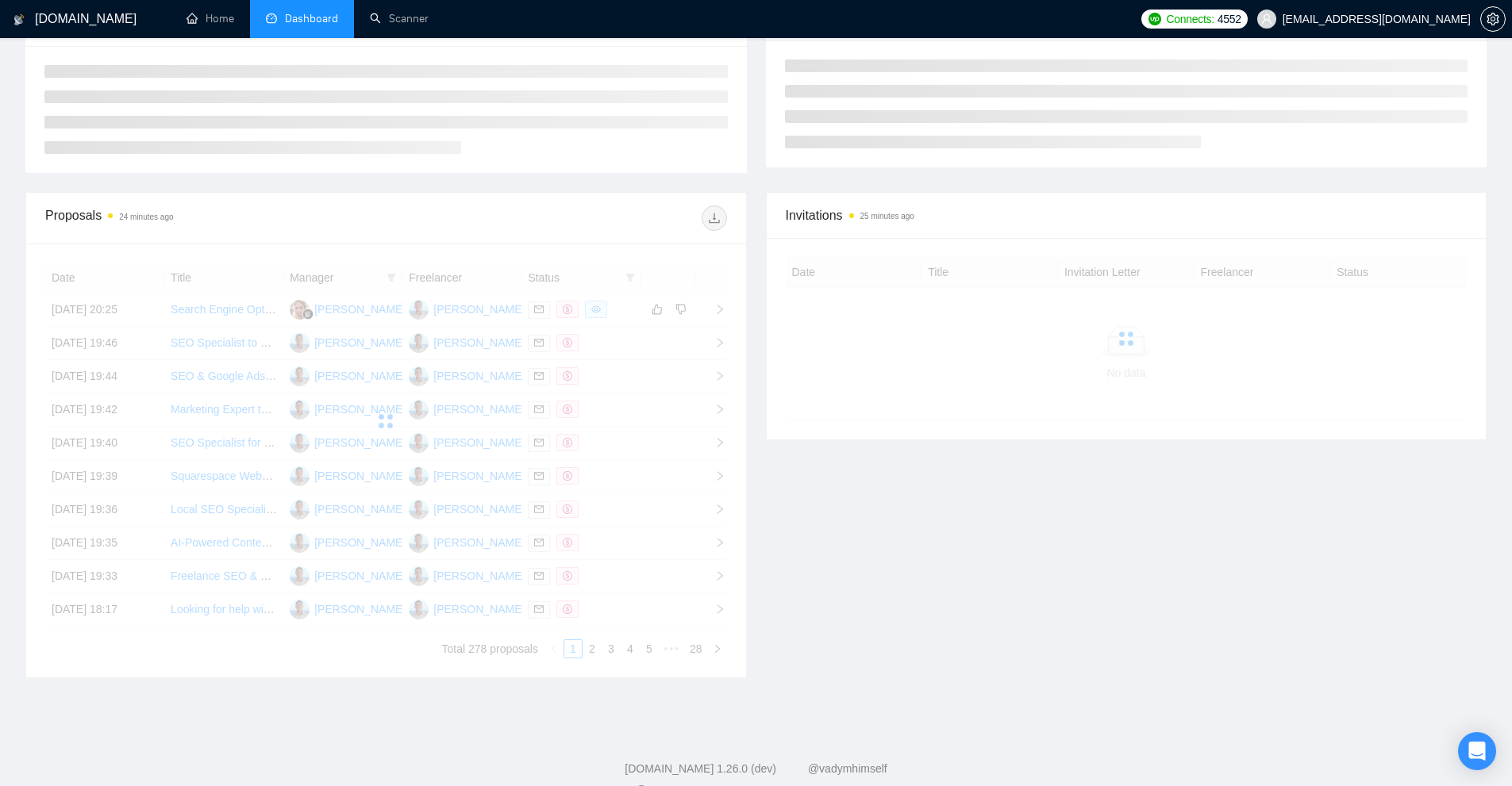
scroll to position [317, 0]
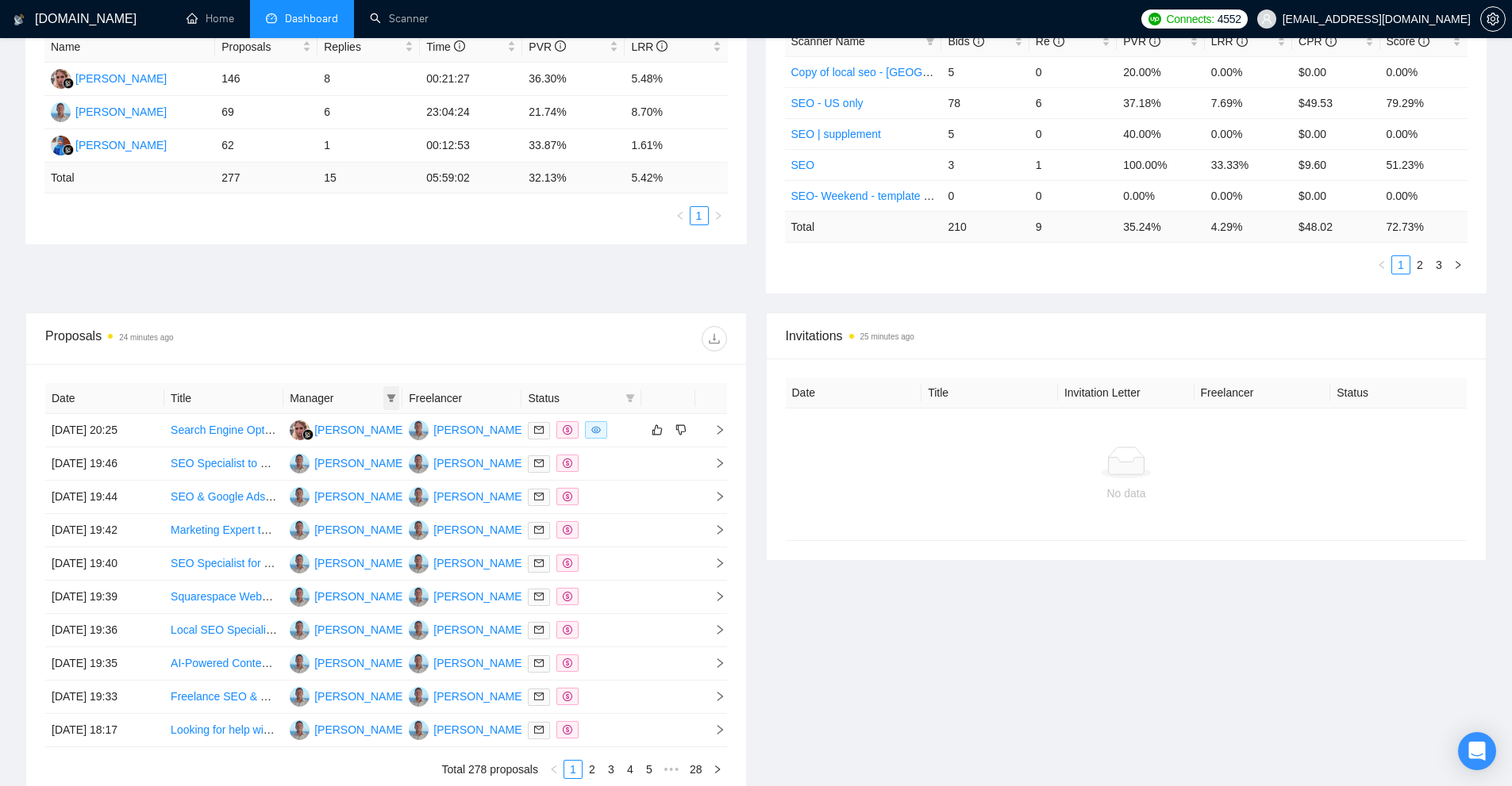
click at [384, 397] on span at bounding box center [391, 398] width 16 height 24
click at [342, 449] on span "[PERSON_NAME]" at bounding box center [362, 454] width 91 height 12
checkbox input "true"
click at [347, 431] on span "[PERSON_NAME]" at bounding box center [362, 428] width 91 height 12
checkbox input "true"
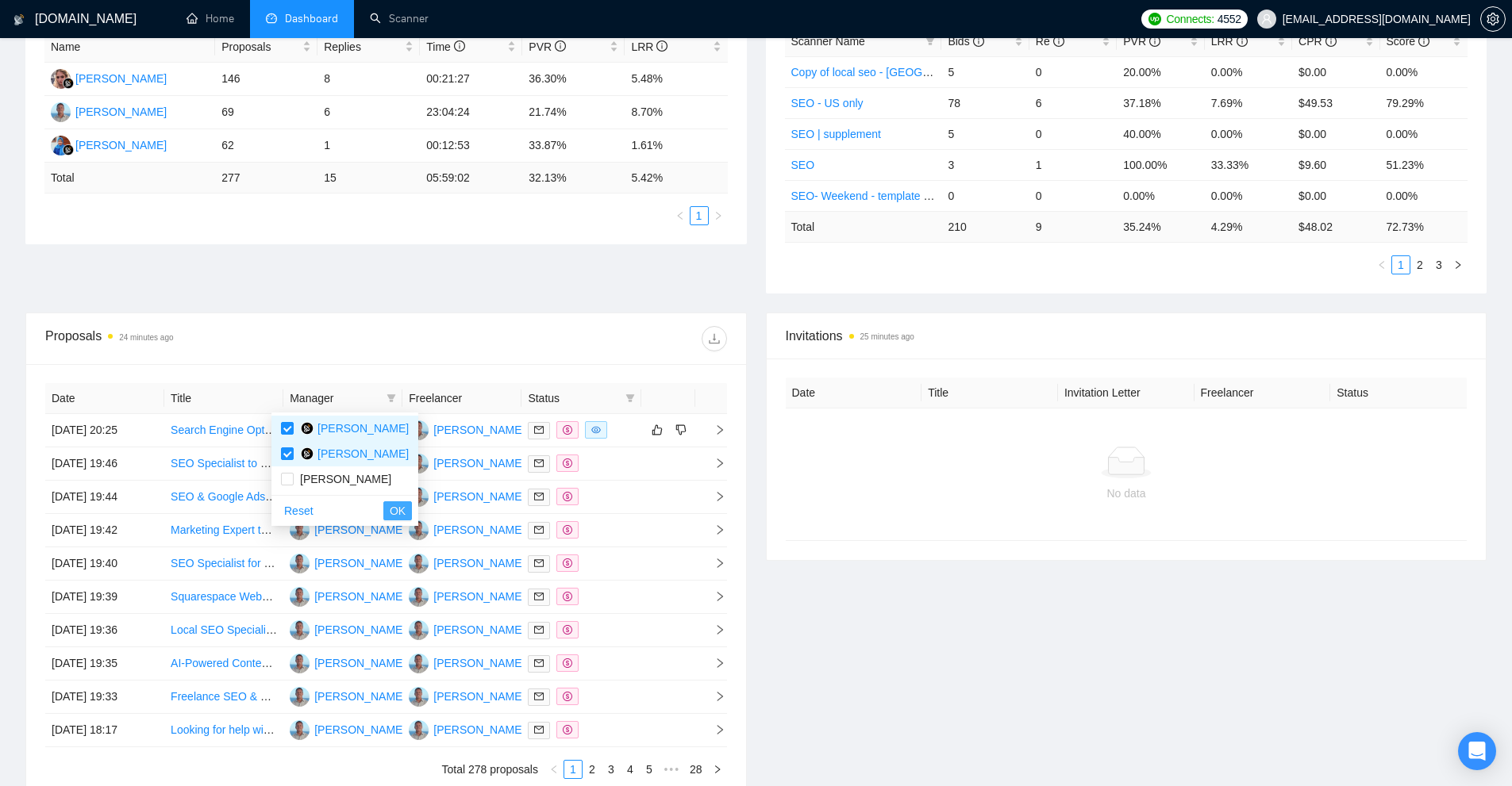
click at [390, 517] on span "OK" at bounding box center [398, 511] width 16 height 18
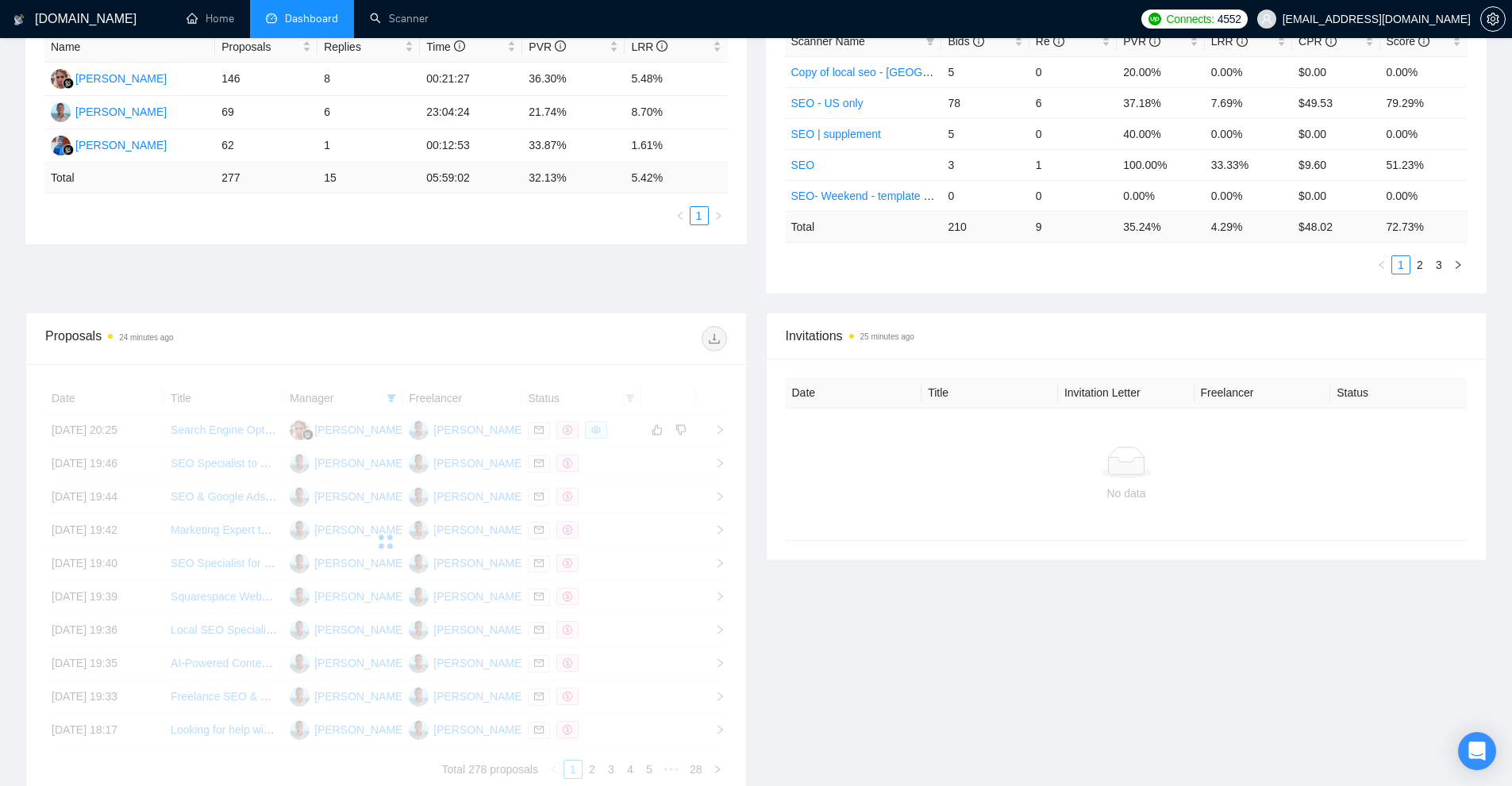
scroll to position [397, 0]
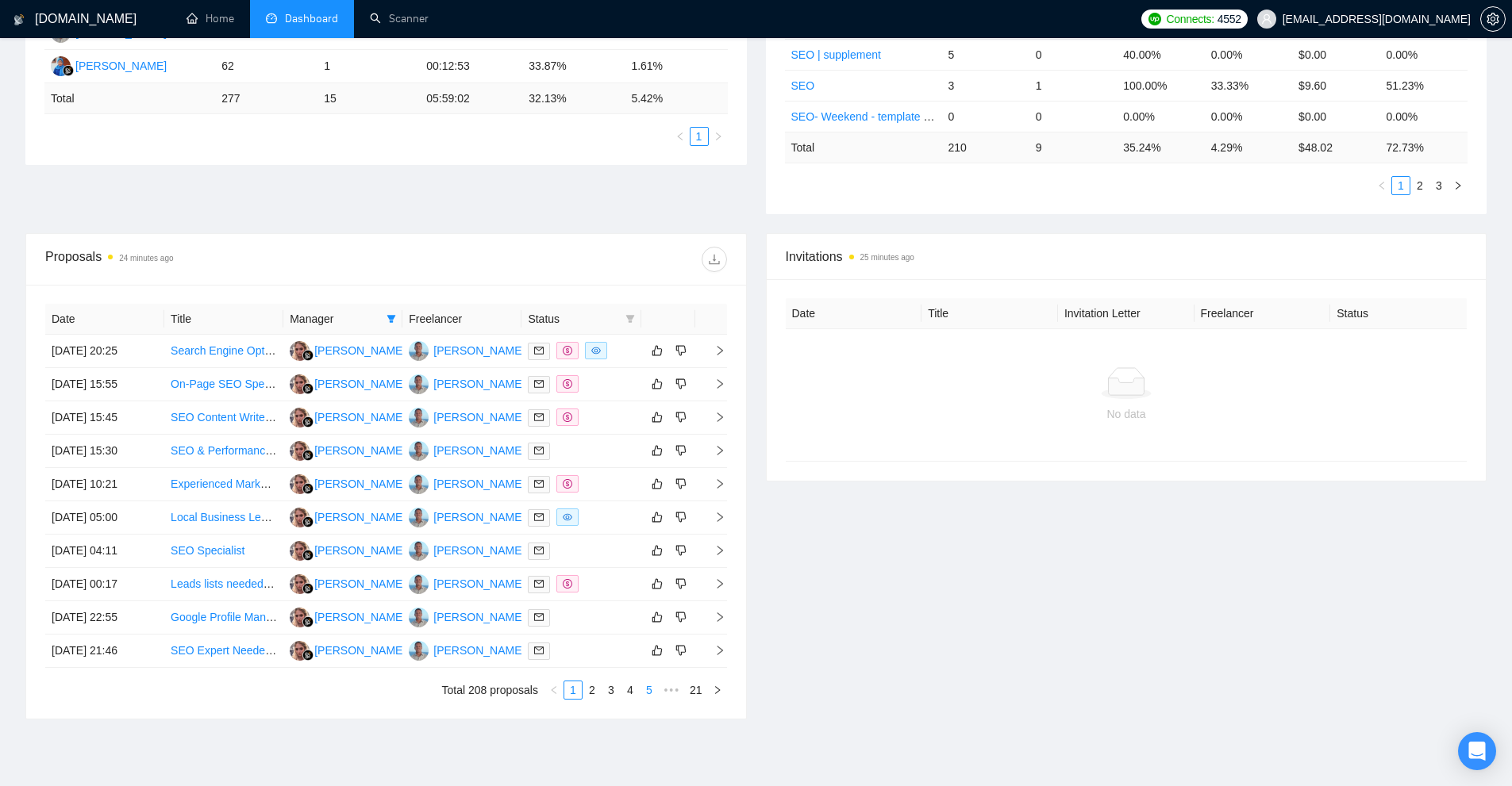
click at [643, 687] on link "5" at bounding box center [649, 690] width 18 height 18
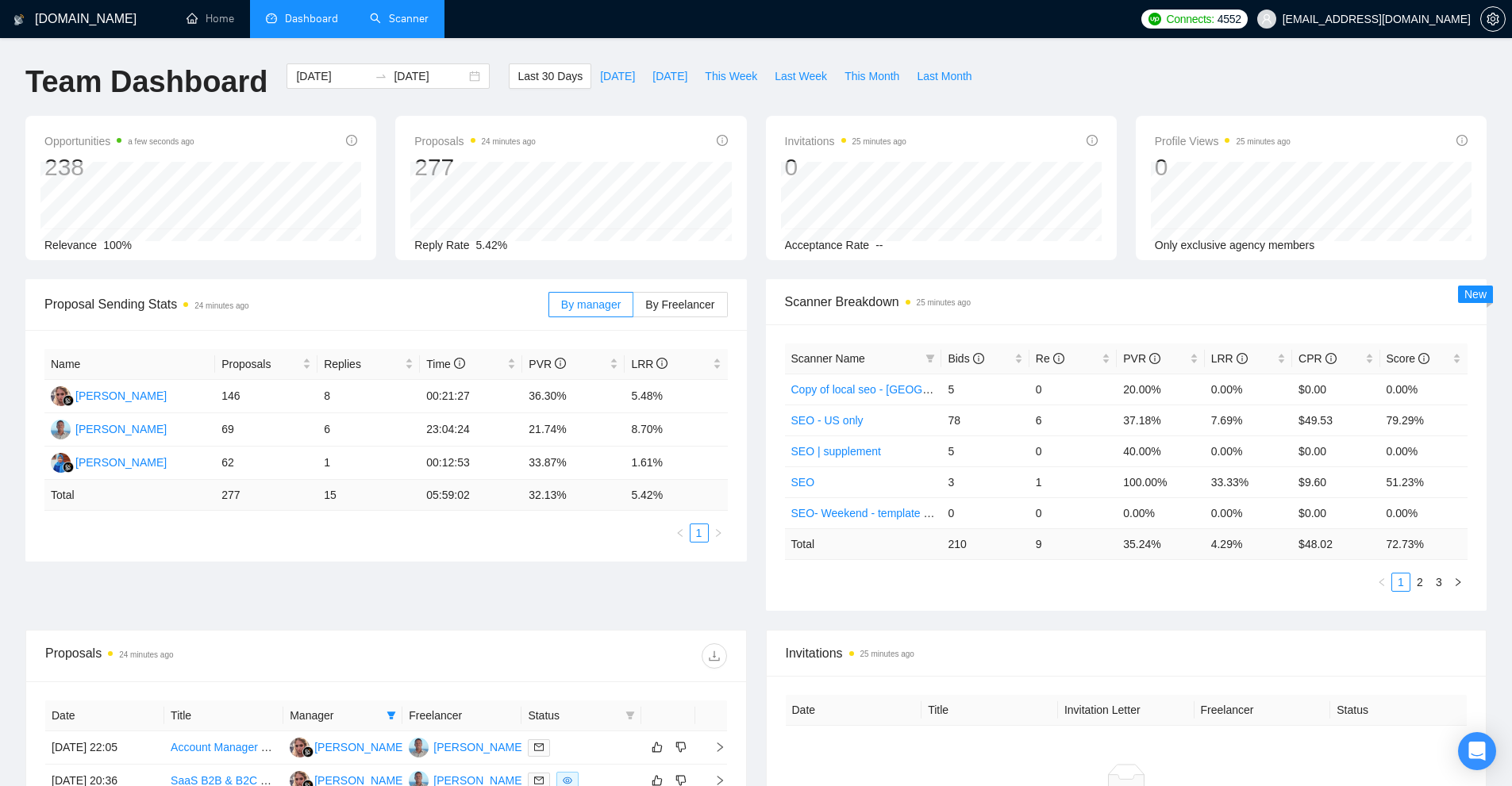
click at [424, 19] on link "Scanner" at bounding box center [399, 18] width 58 height 13
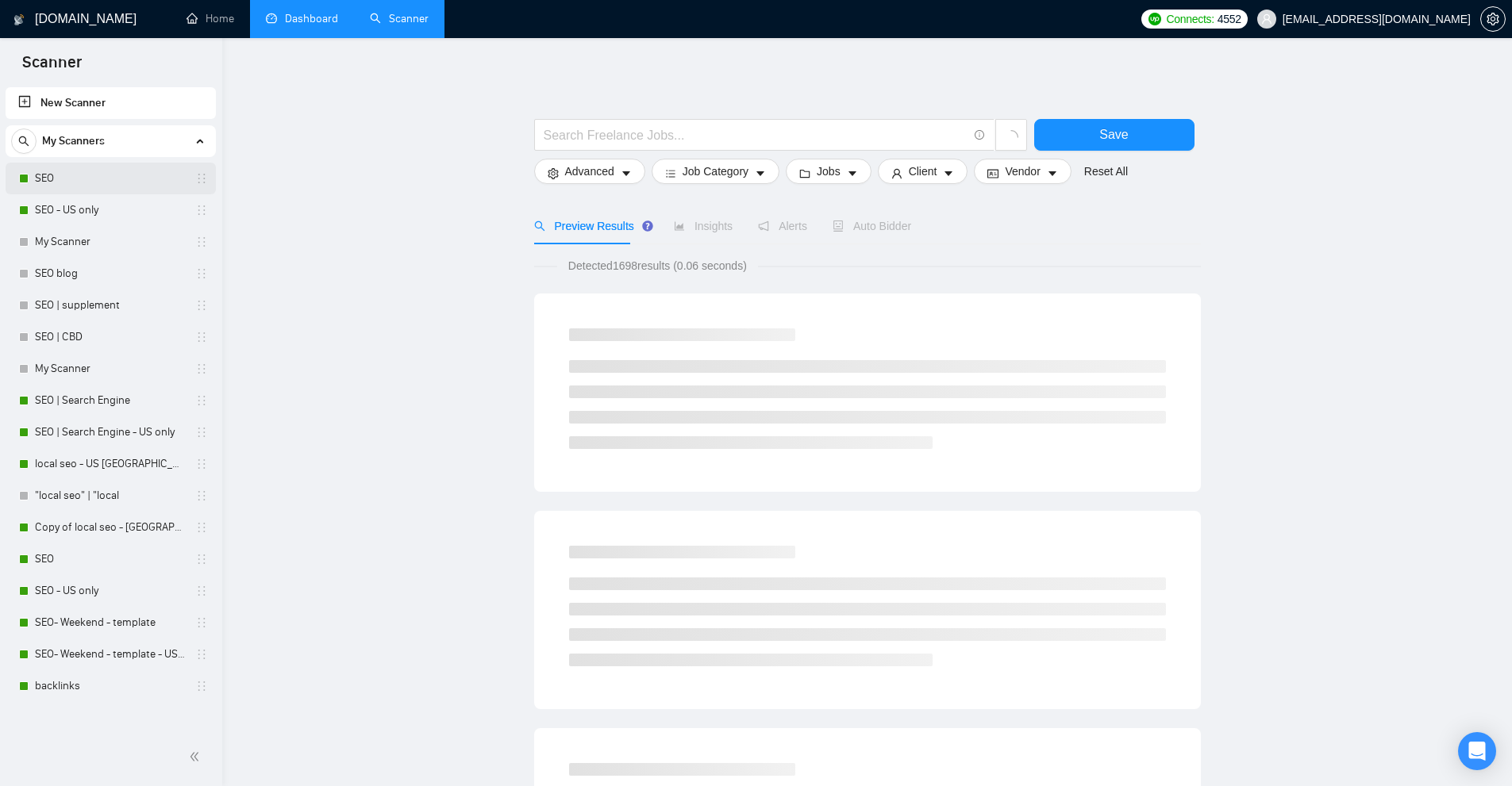
click at [78, 187] on link "SEO" at bounding box center [110, 179] width 151 height 32
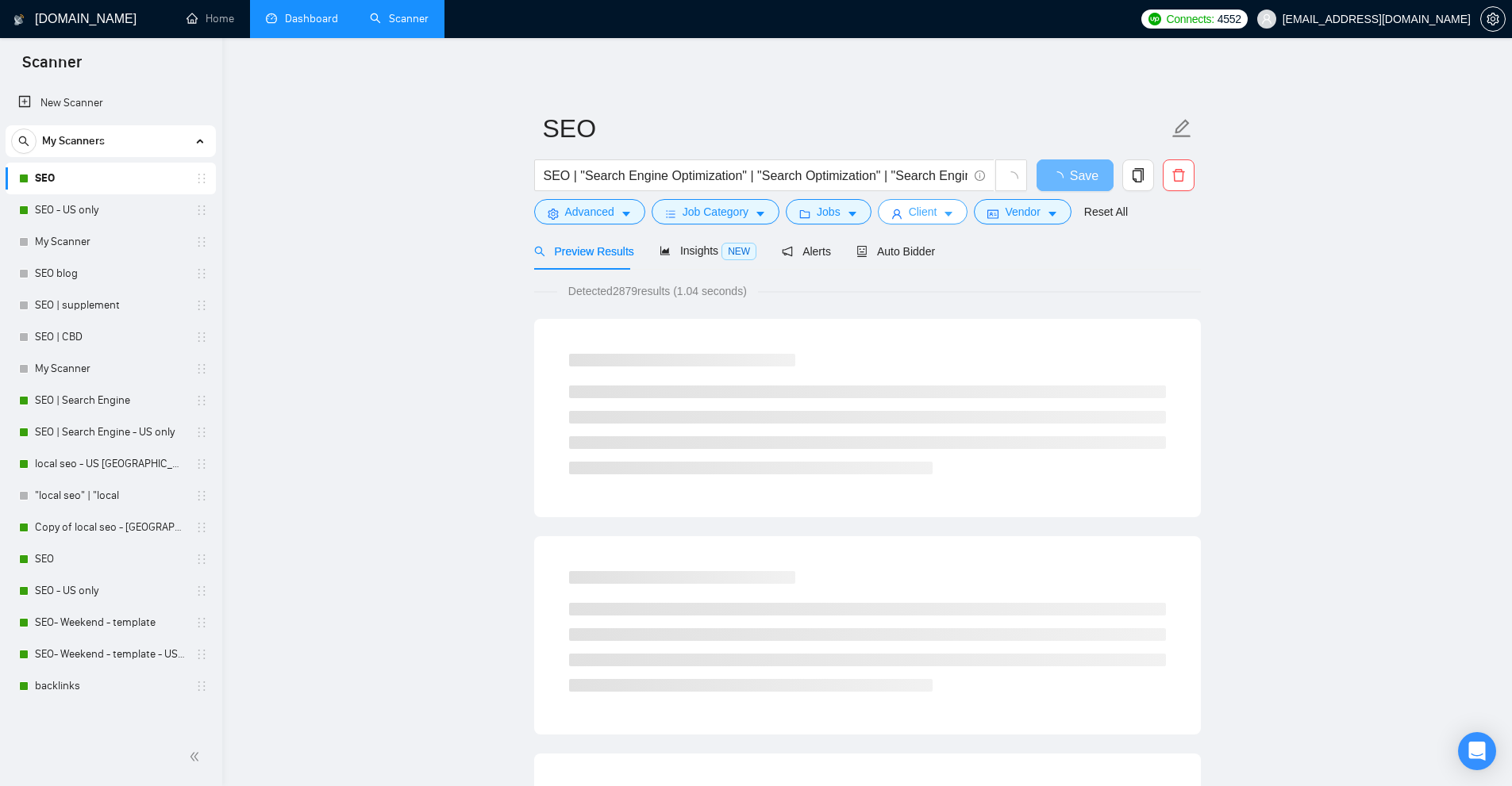
click at [908, 217] on span "Client" at bounding box center [923, 212] width 28 height 18
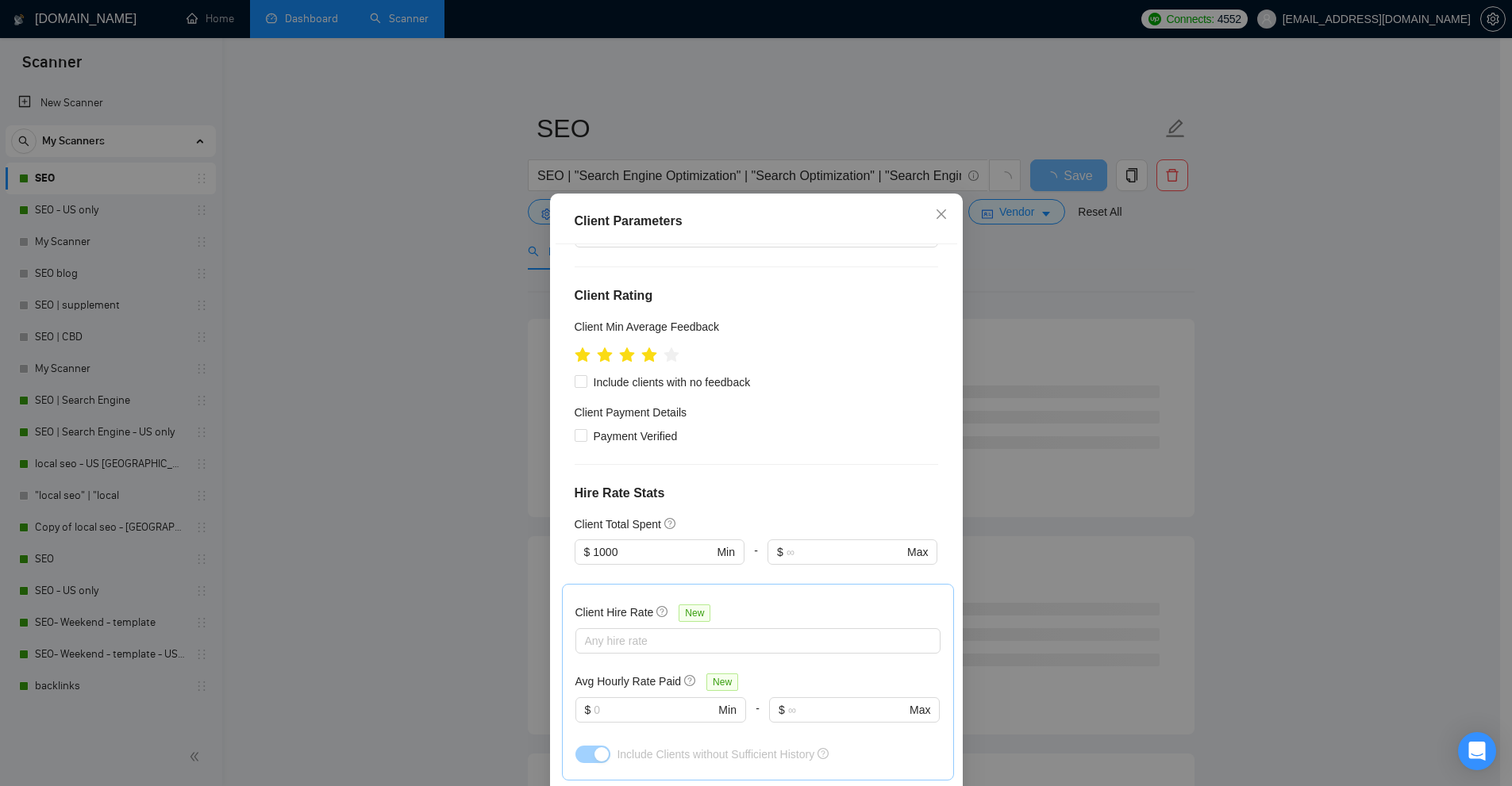
scroll to position [397, 0]
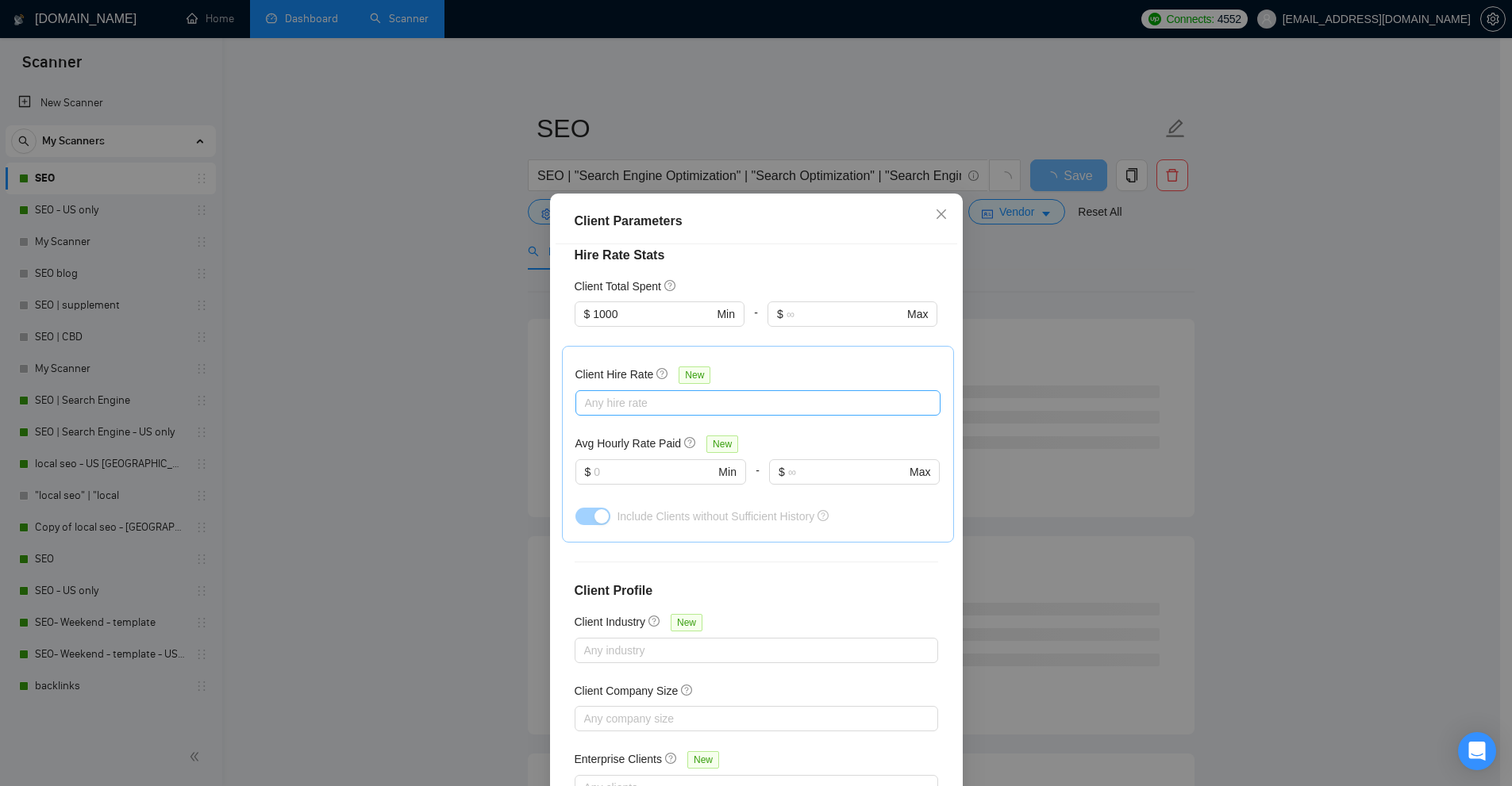
click at [620, 410] on div at bounding box center [750, 402] width 341 height 19
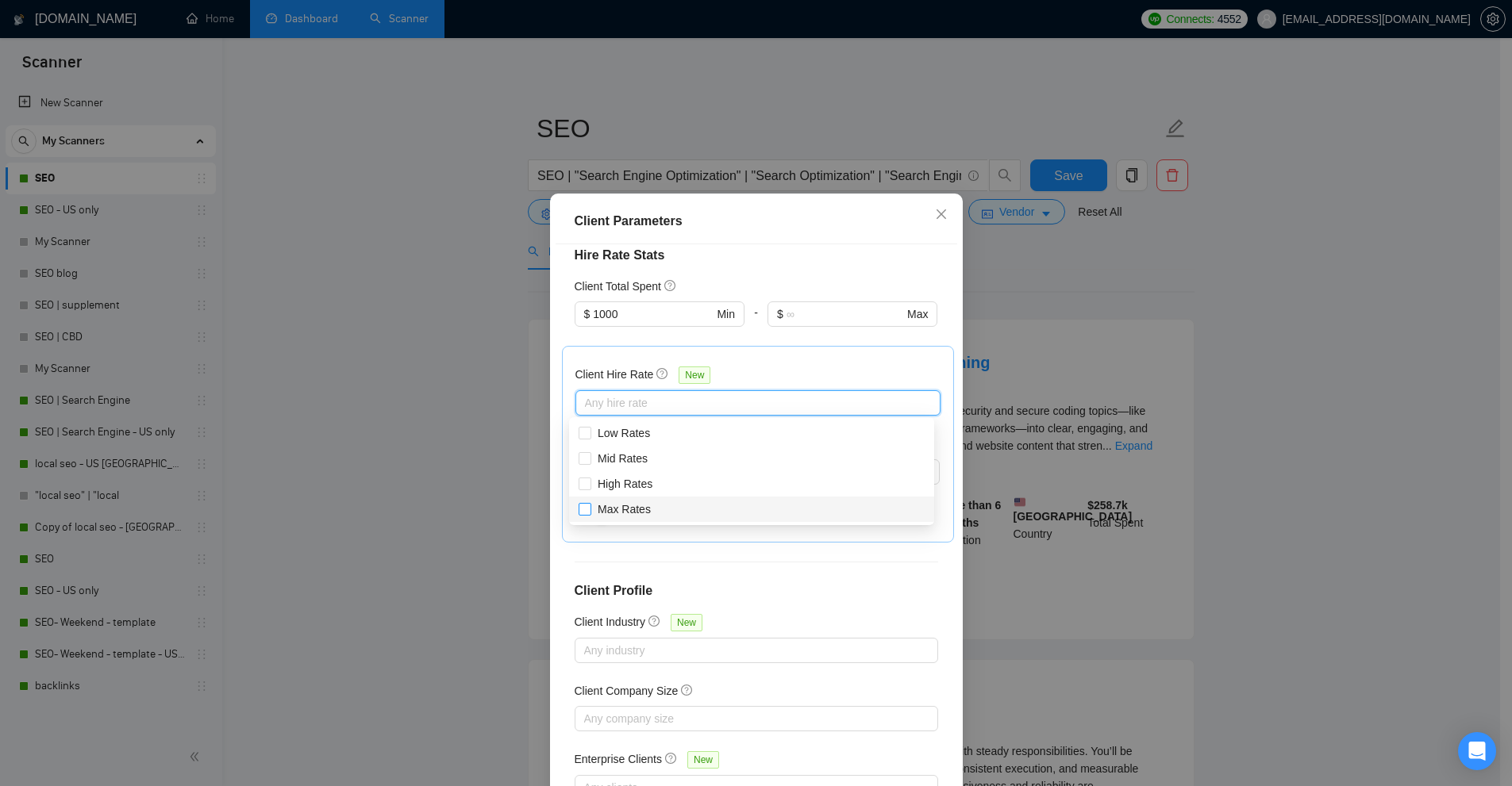
click at [603, 515] on span "Max Rates" at bounding box center [624, 510] width 53 height 12
click at [589, 514] on input "Max Rates" at bounding box center [584, 509] width 12 height 12
checkbox input "true"
click at [620, 484] on span "High Rates" at bounding box center [625, 484] width 55 height 12
click at [589, 484] on input "High Rates" at bounding box center [584, 483] width 12 height 12
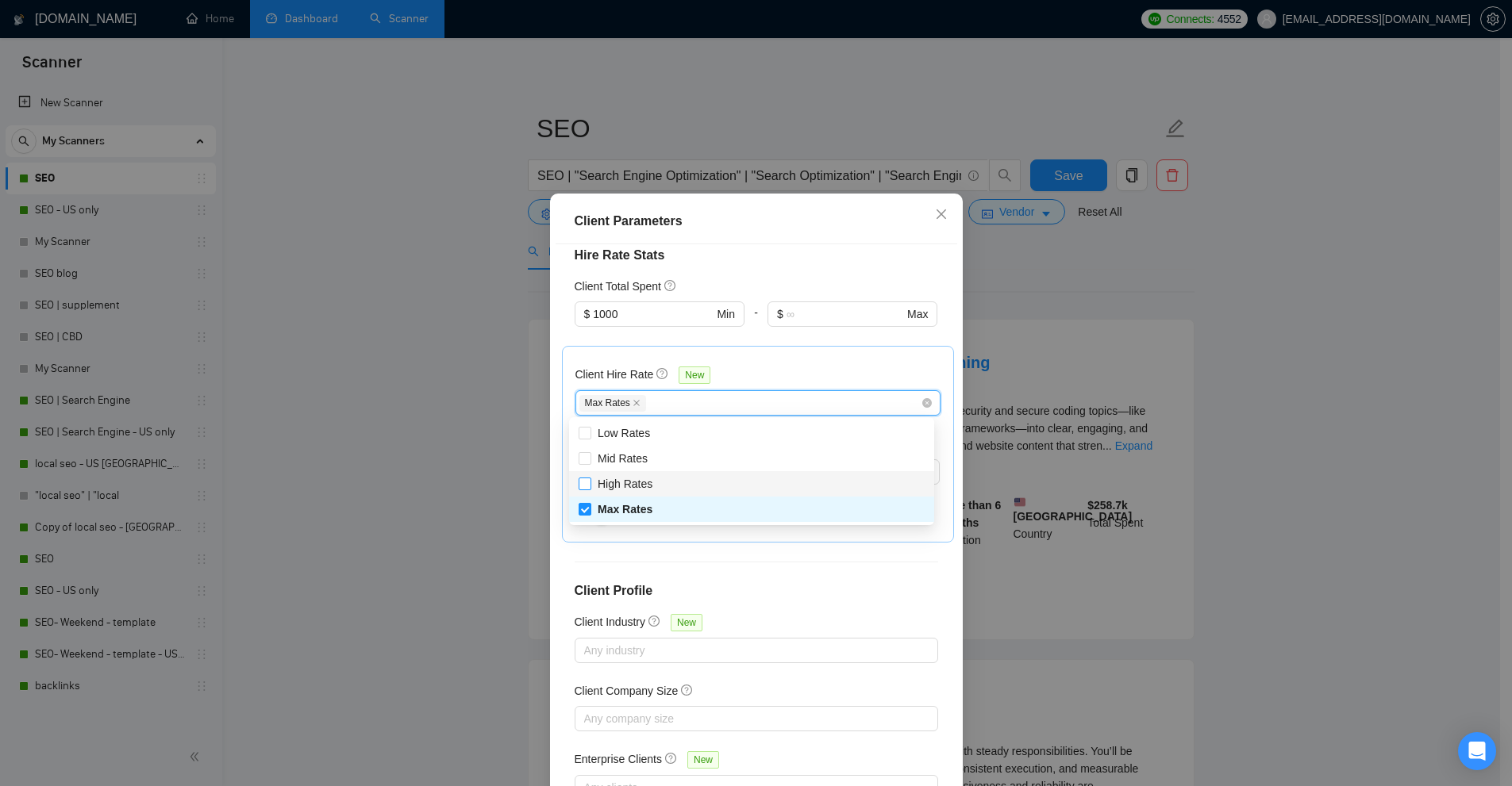
checkbox input "true"
click at [1017, 464] on div "Client Parameters Client Location Include Client Countries [GEOGRAPHIC_DATA] Ex…" at bounding box center [756, 393] width 1512 height 786
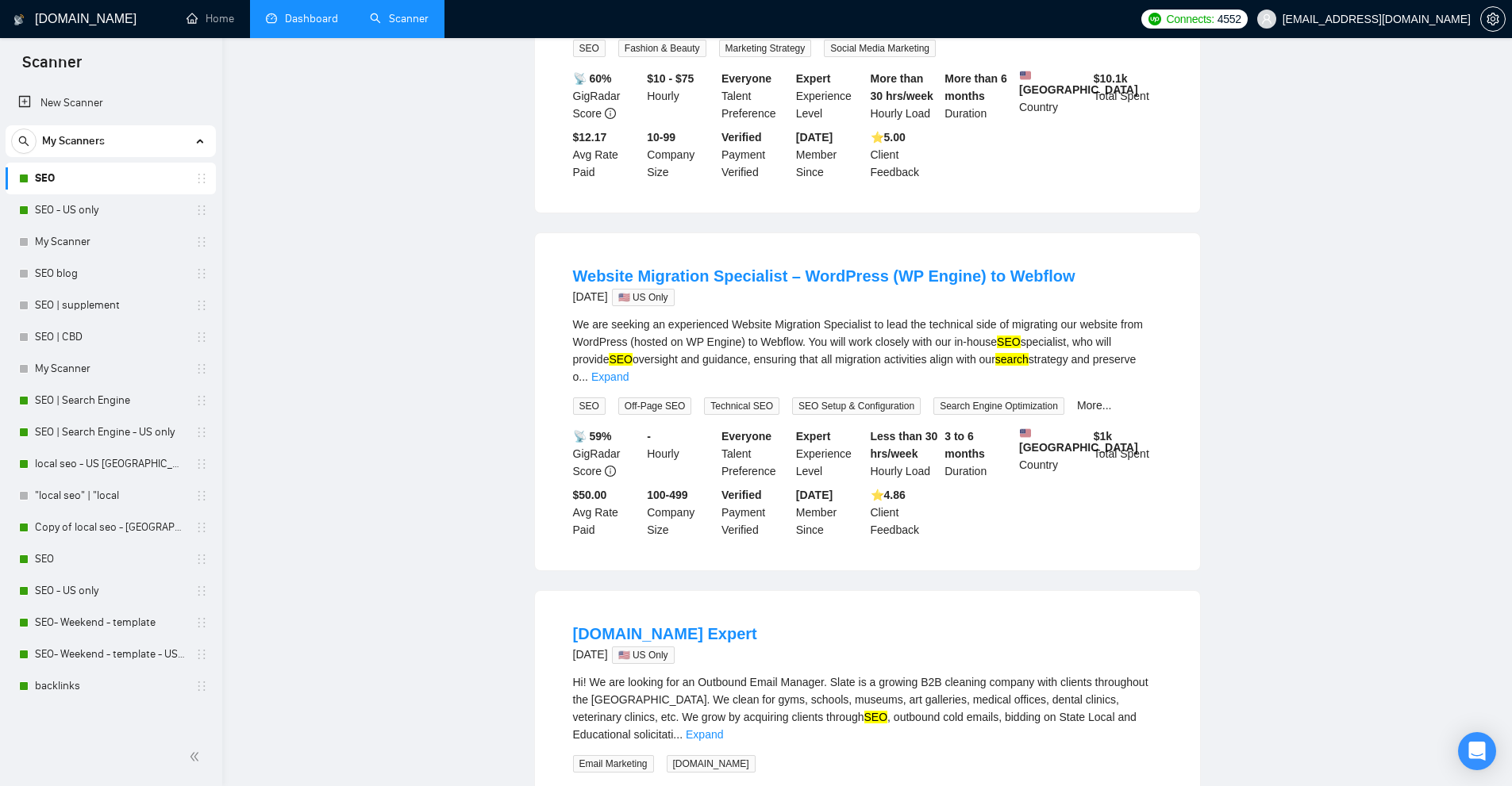
scroll to position [0, 0]
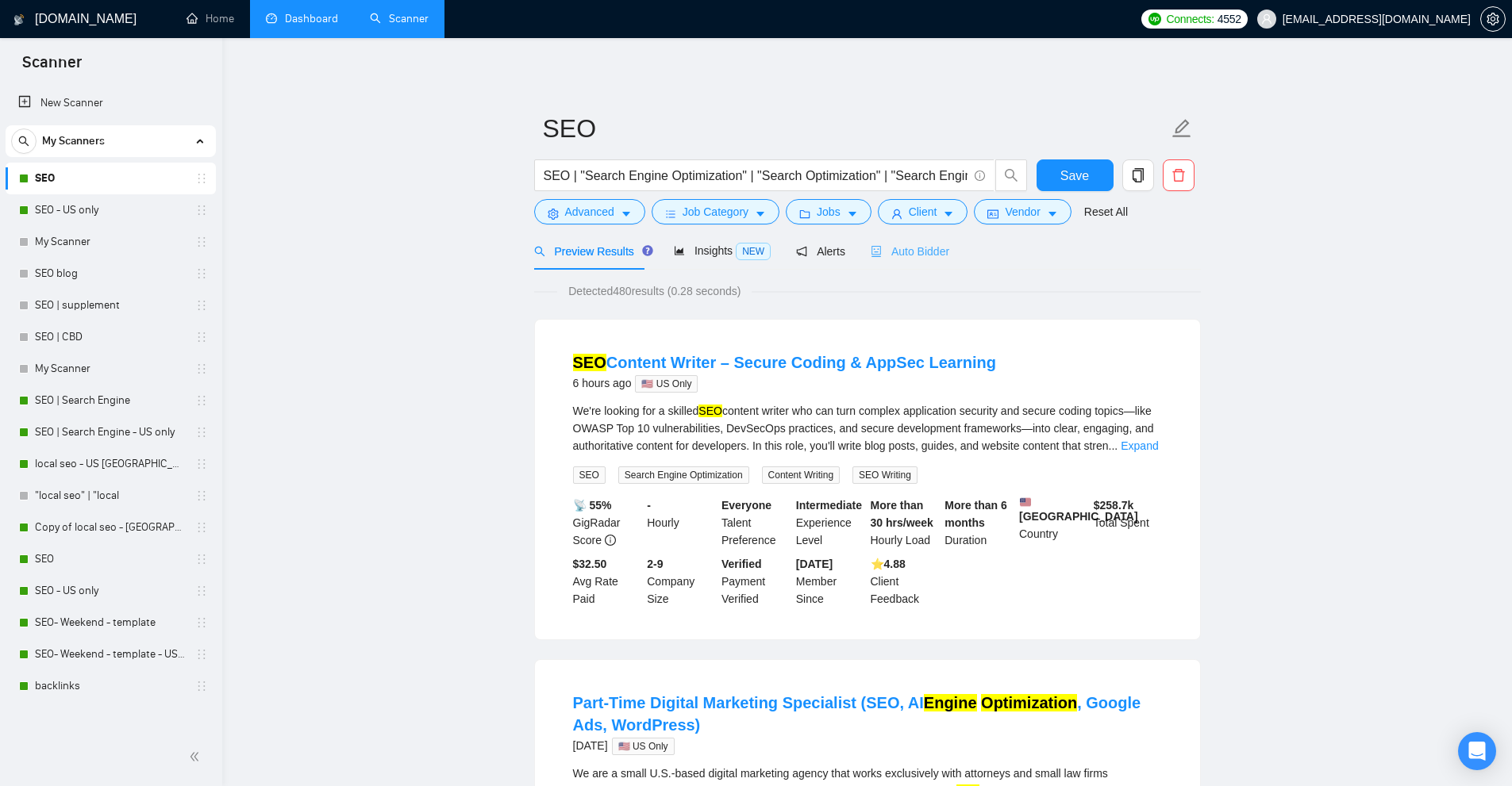
click at [916, 238] on div "Auto Bidder" at bounding box center [909, 251] width 79 height 37
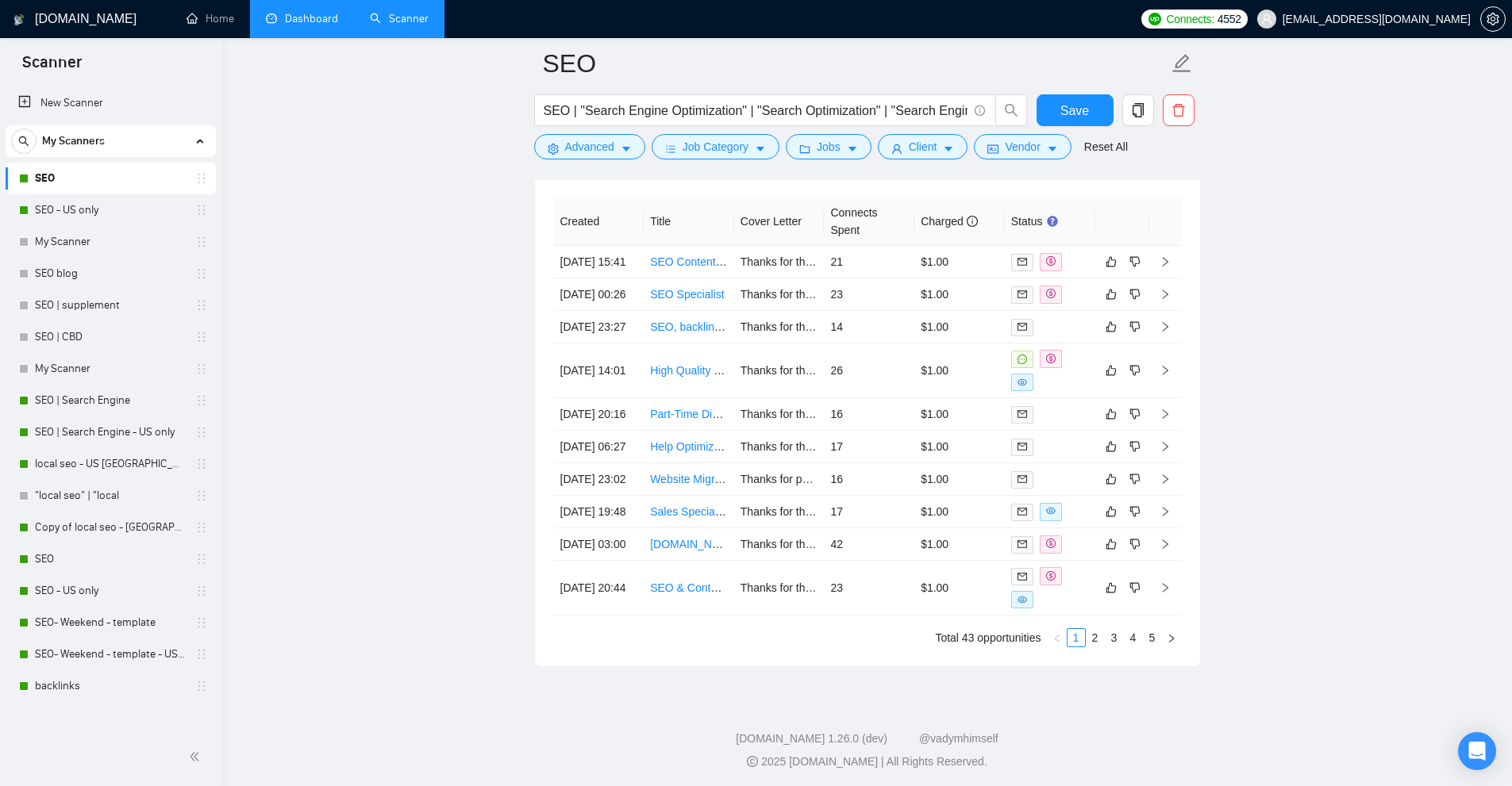
scroll to position [4441, 0]
click at [1142, 634] on li "5" at bounding box center [1151, 634] width 19 height 19
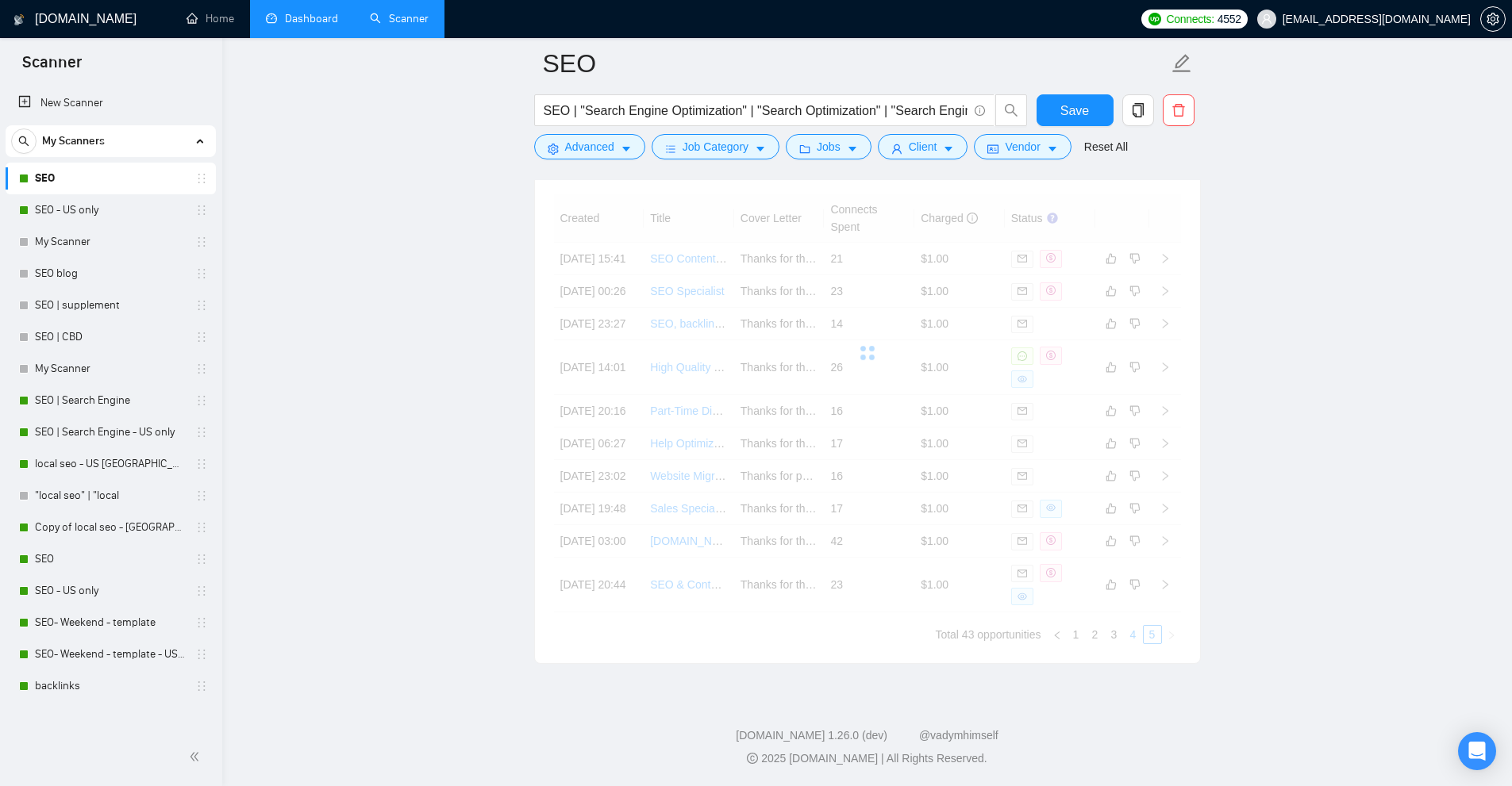
scroll to position [4091, 0]
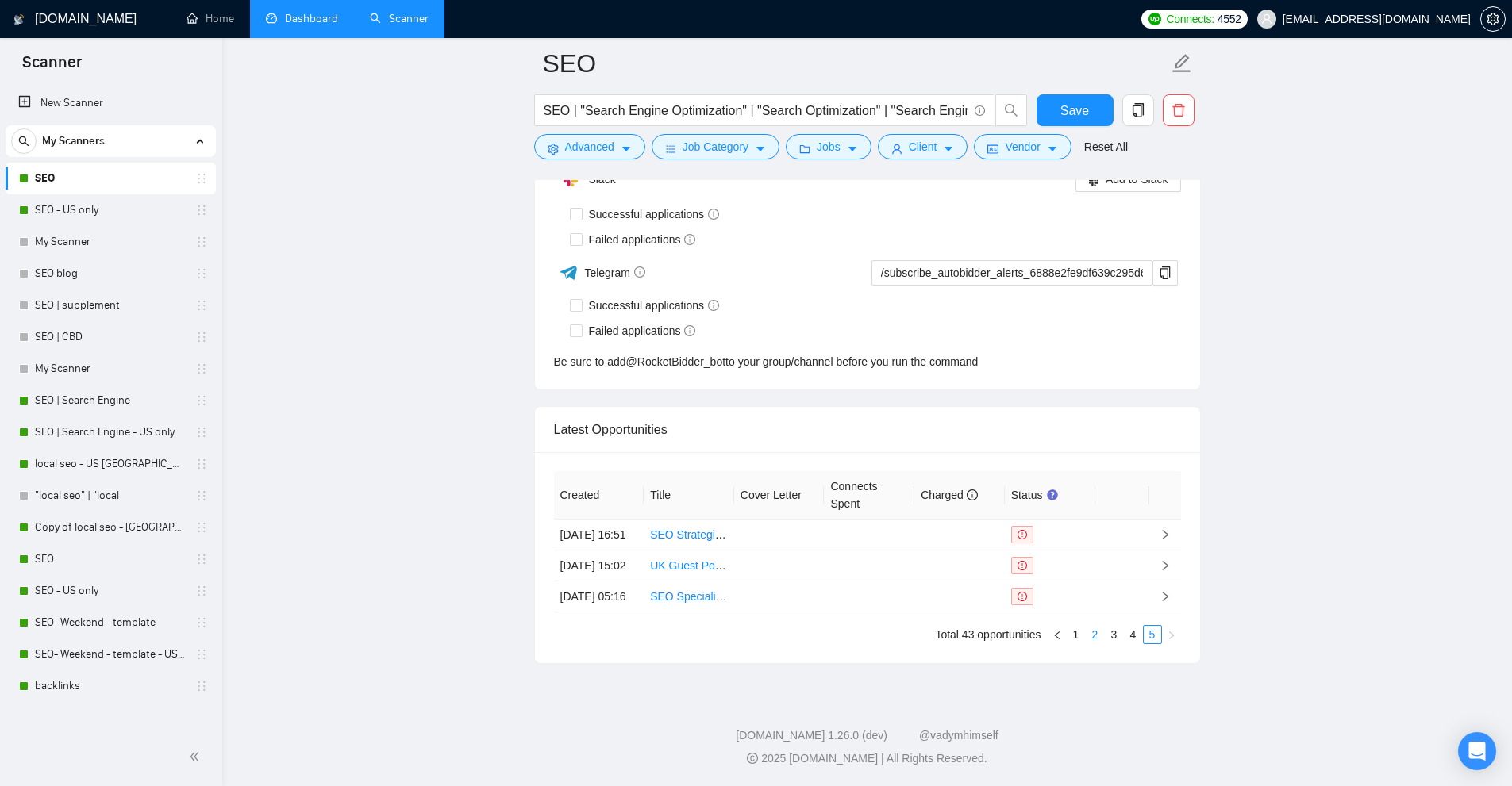
click at [1092, 636] on link "2" at bounding box center [1095, 634] width 18 height 18
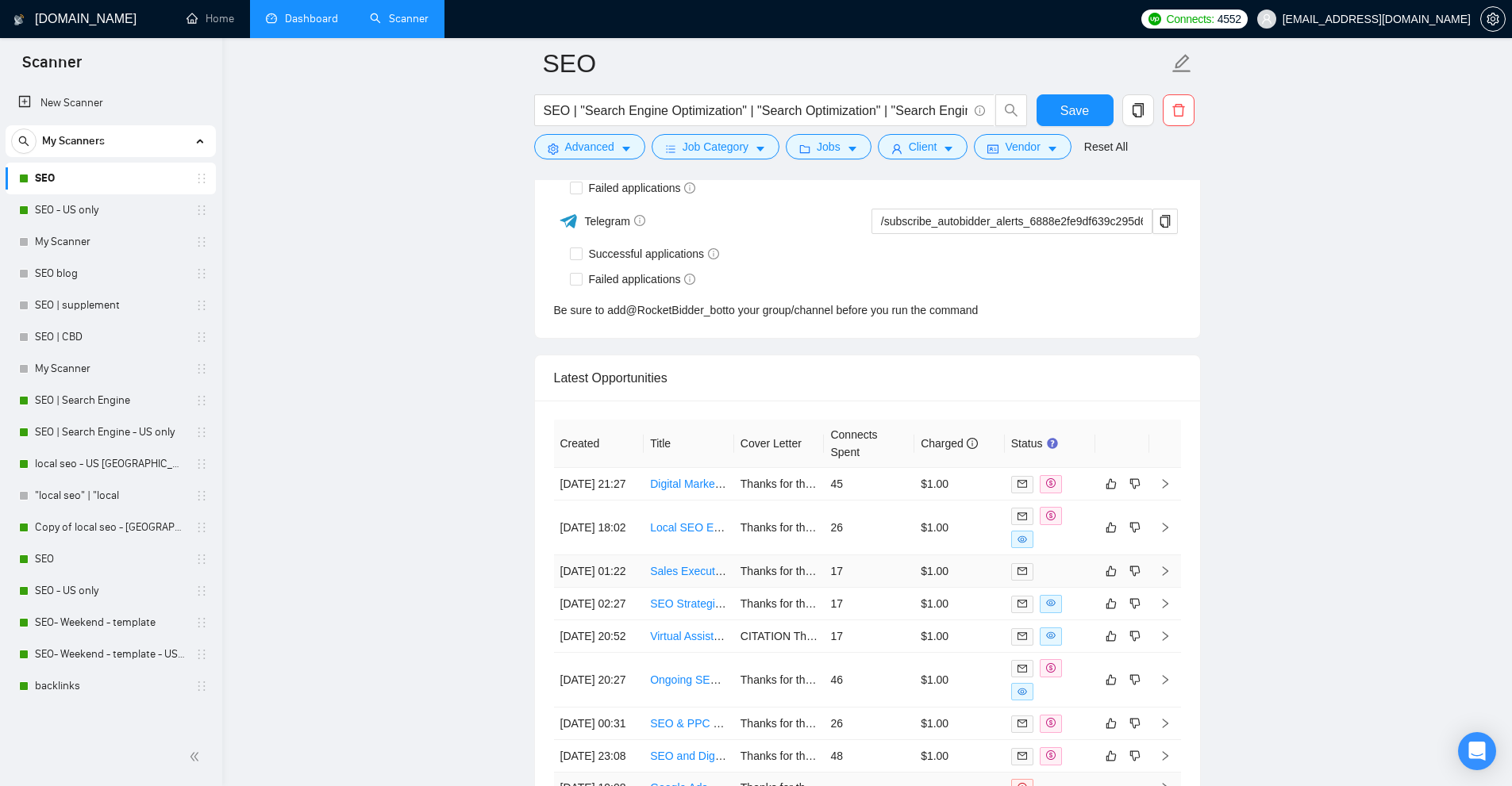
scroll to position [4409, 0]
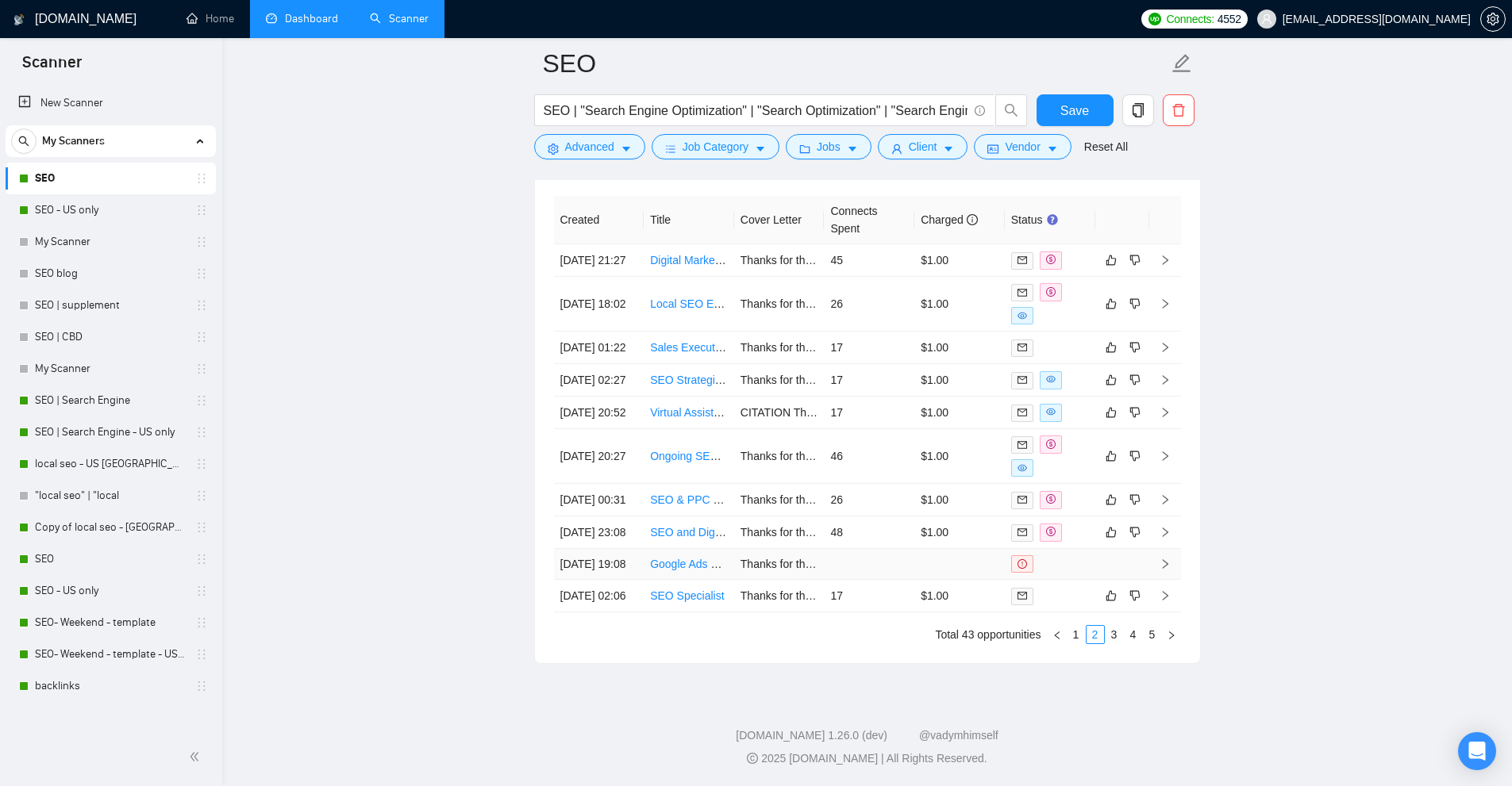
click at [682, 571] on link "Google Ads Campaigns + Analytics (GTM/GA4/etc.)" at bounding box center [776, 564] width 254 height 12
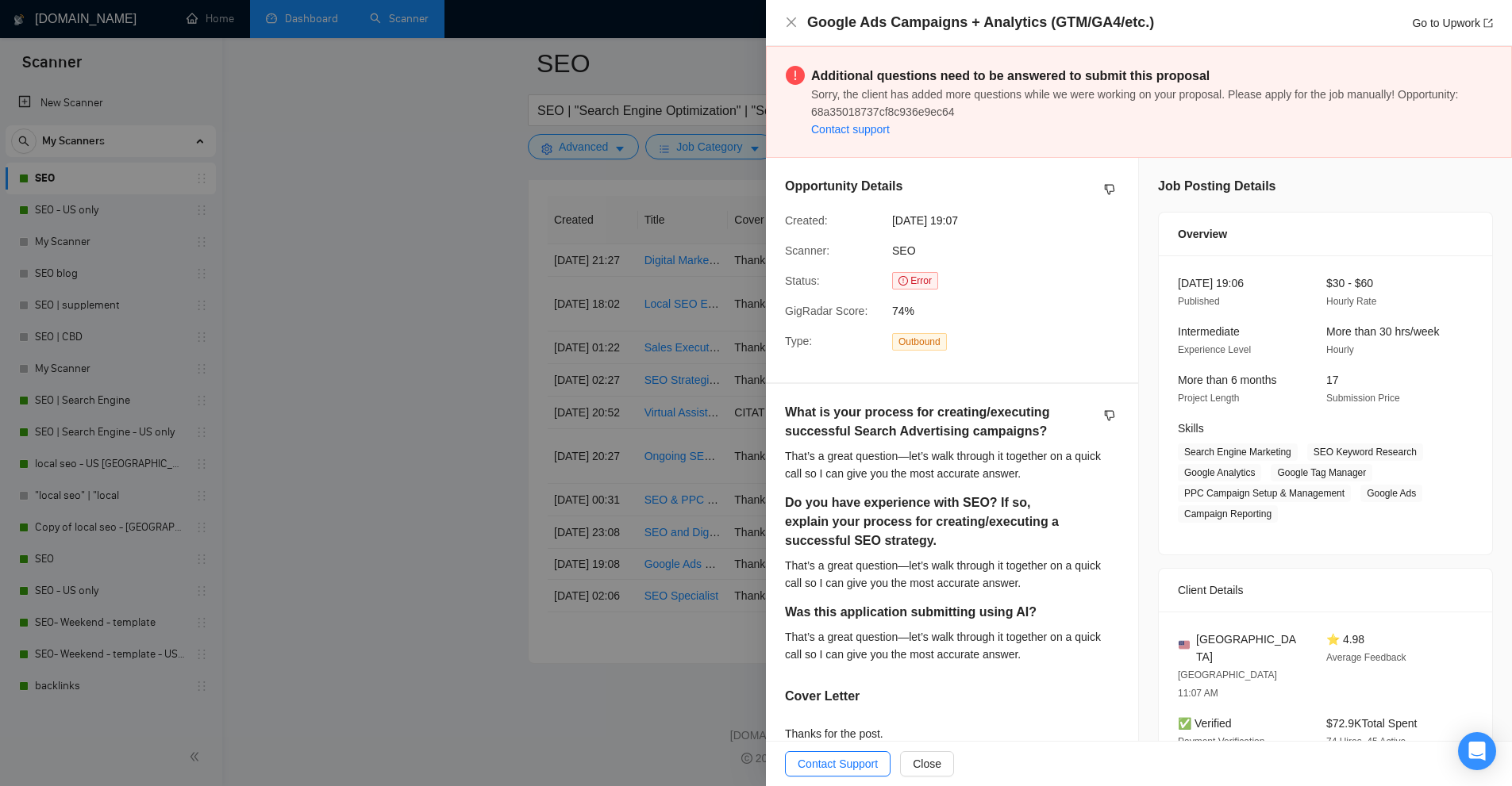
click at [573, 279] on div at bounding box center [756, 393] width 1512 height 786
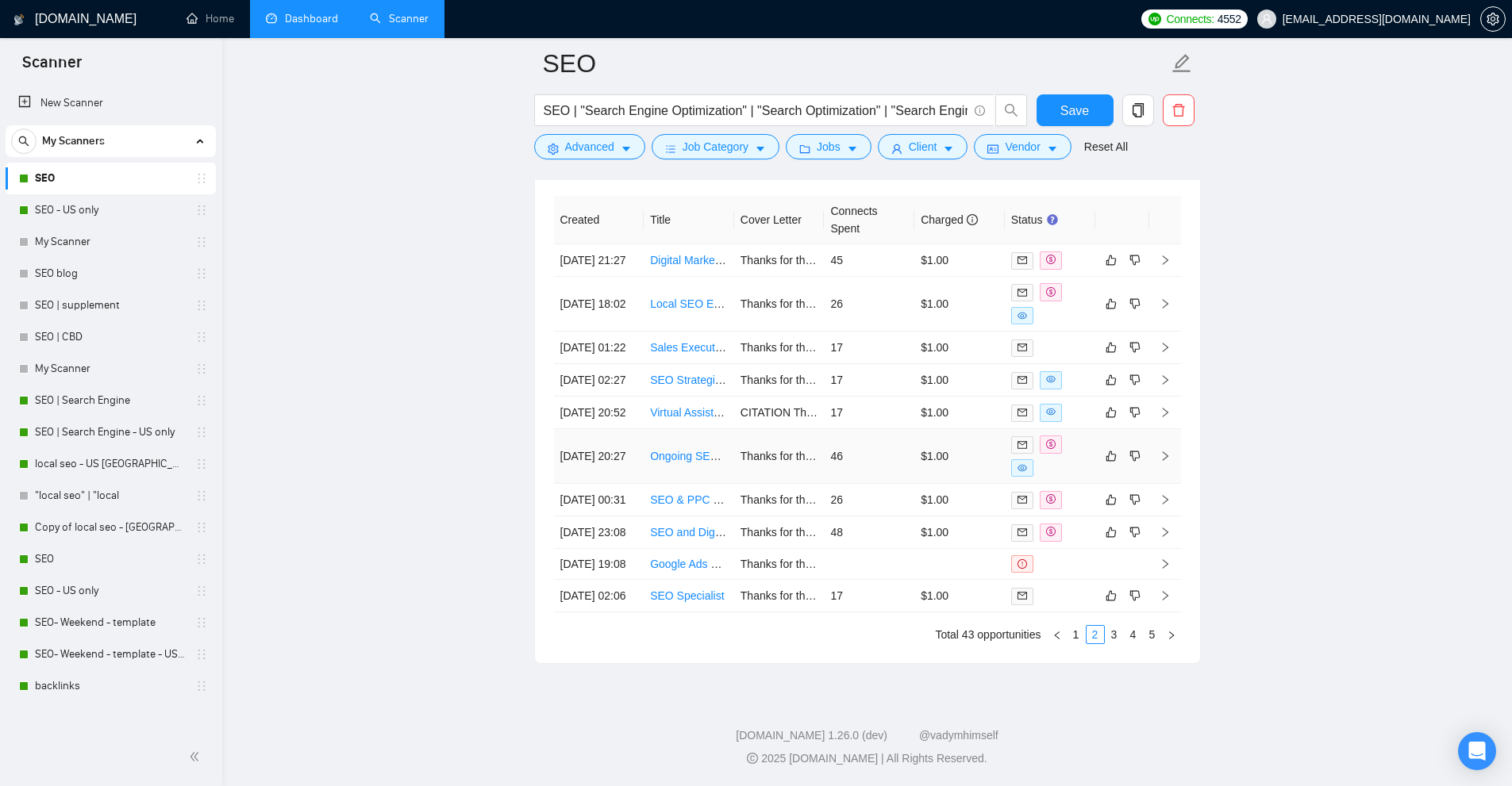
scroll to position [4250, 0]
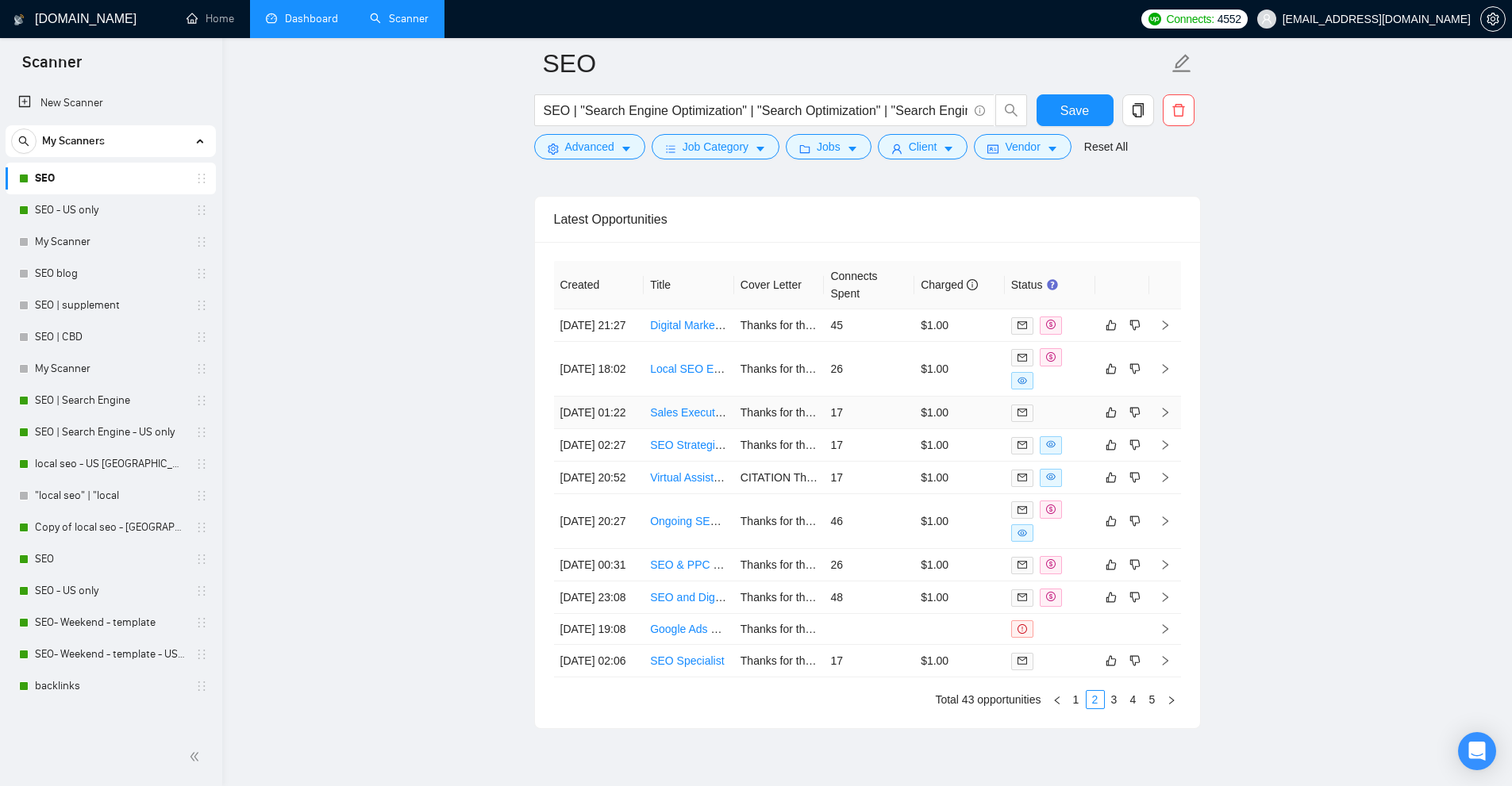
click at [916, 429] on td "$1.00" at bounding box center [959, 413] width 90 height 33
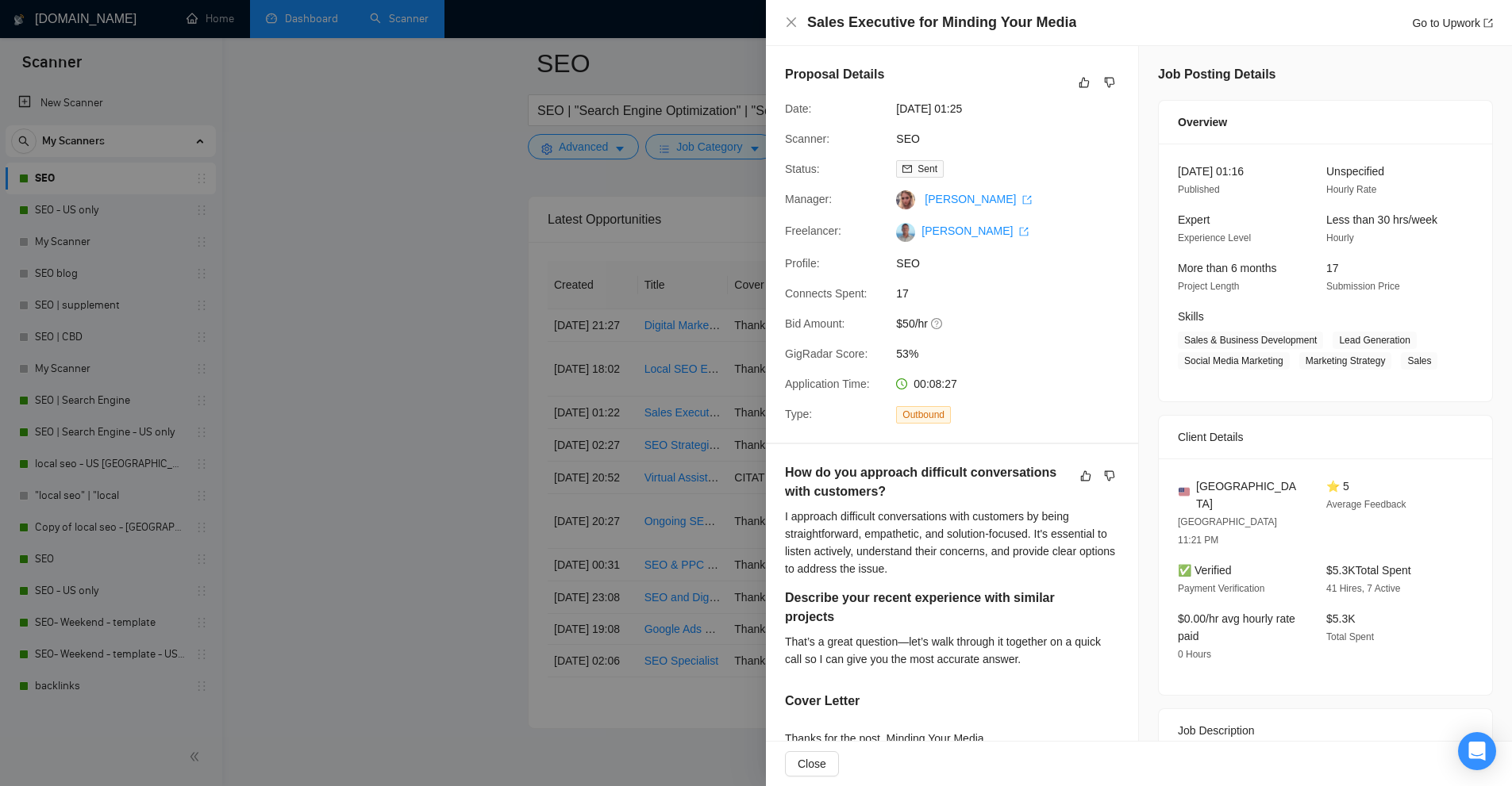
click at [705, 359] on div at bounding box center [756, 393] width 1512 height 786
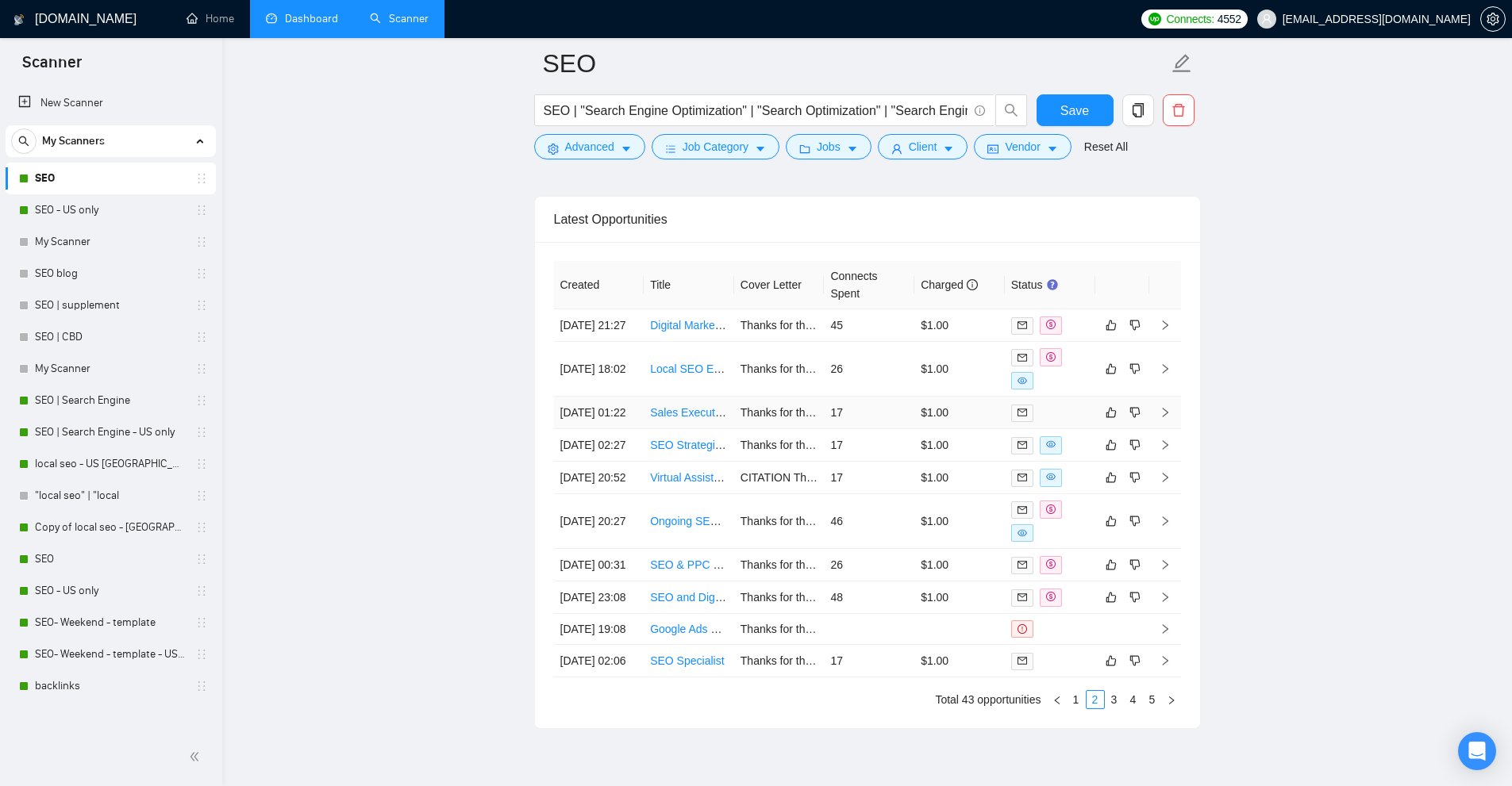
click at [682, 419] on link "Sales Executive for Minding Your Media" at bounding box center [747, 412] width 196 height 12
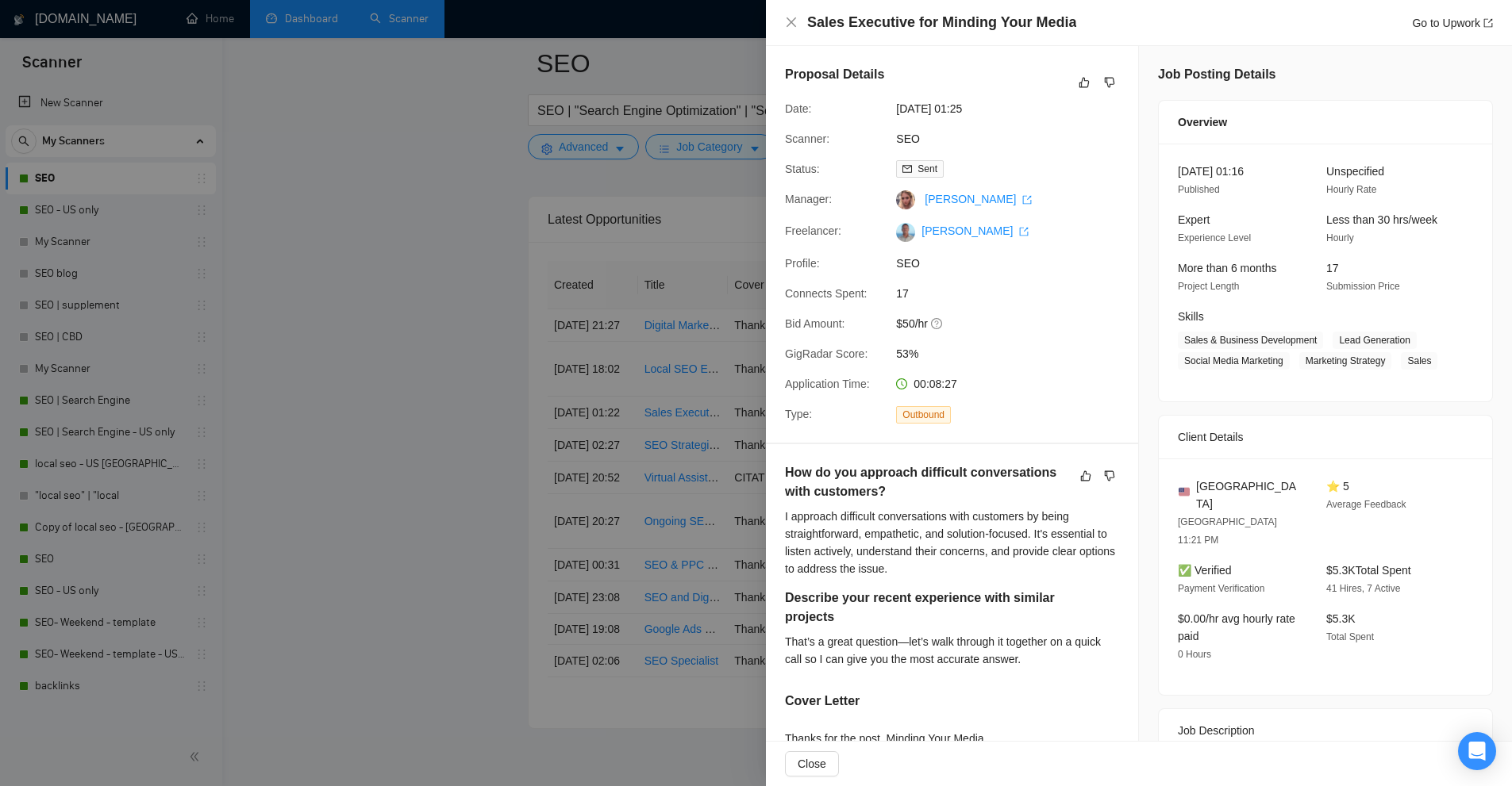
click at [640, 401] on div at bounding box center [756, 393] width 1512 height 786
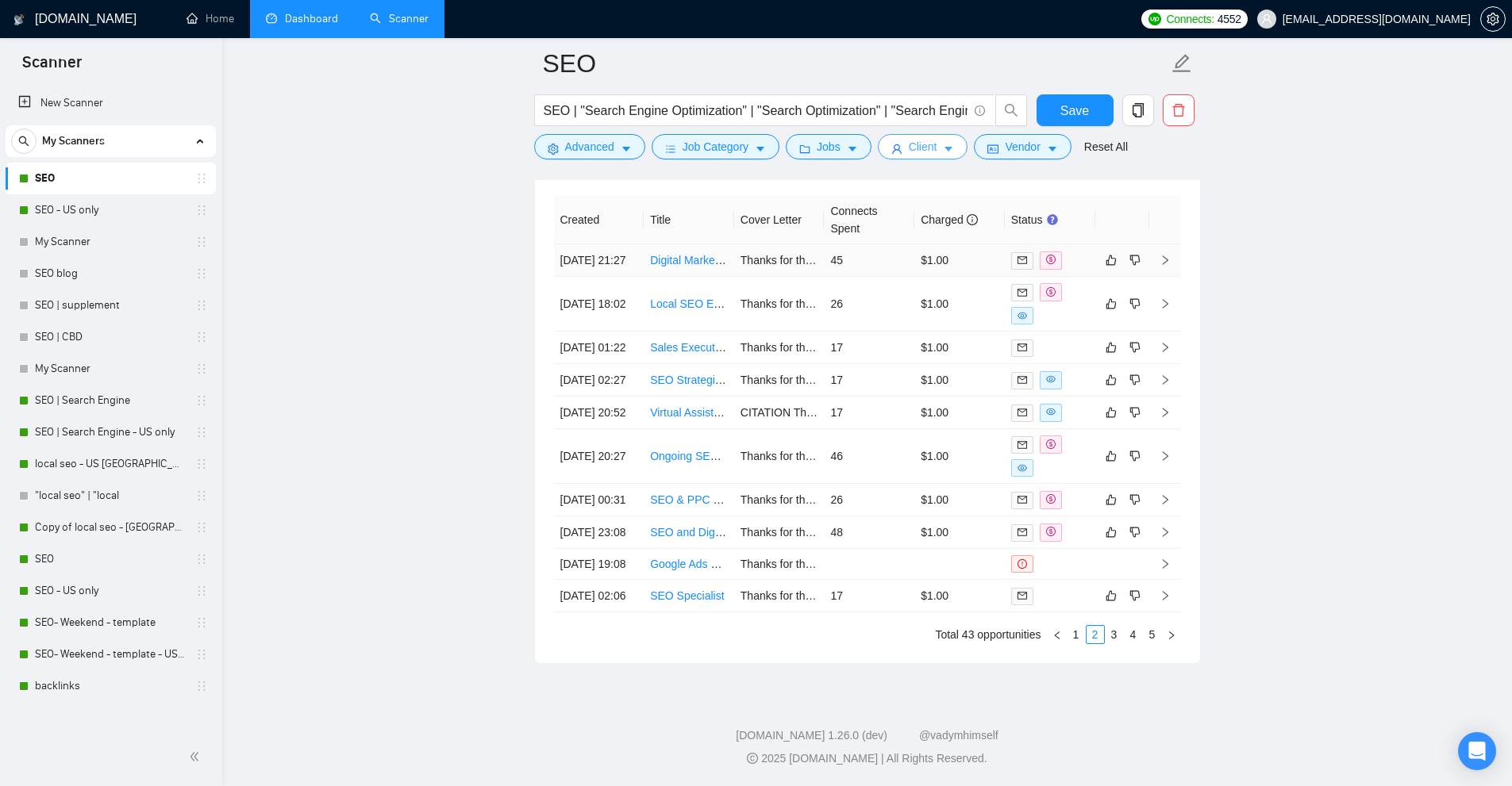
scroll to position [4330, 0]
click at [919, 136] on button "Client" at bounding box center [923, 146] width 90 height 26
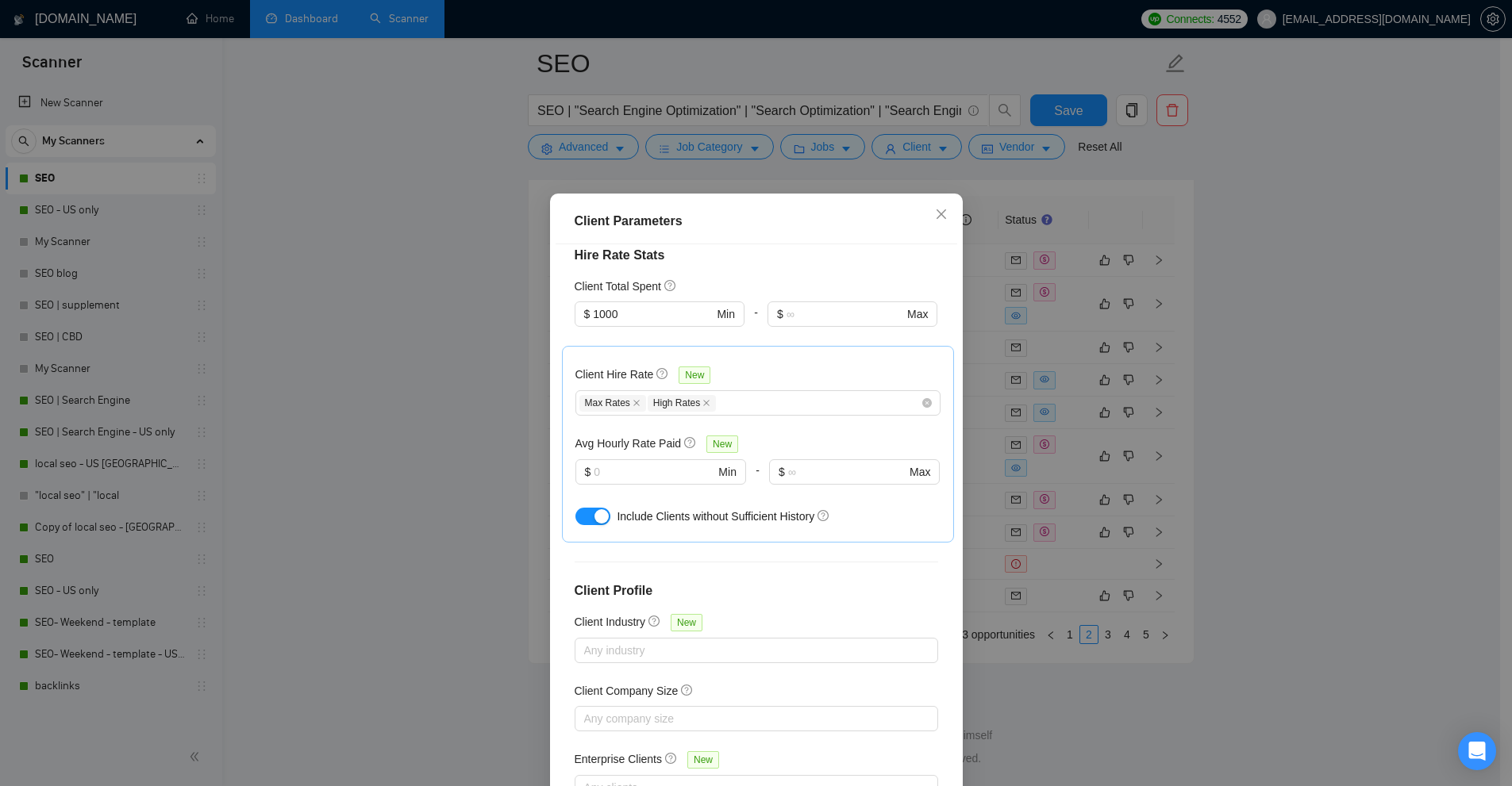
click at [1136, 374] on div "Client Parameters Client Location Include Client Countries [GEOGRAPHIC_DATA] Ex…" at bounding box center [756, 393] width 1512 height 786
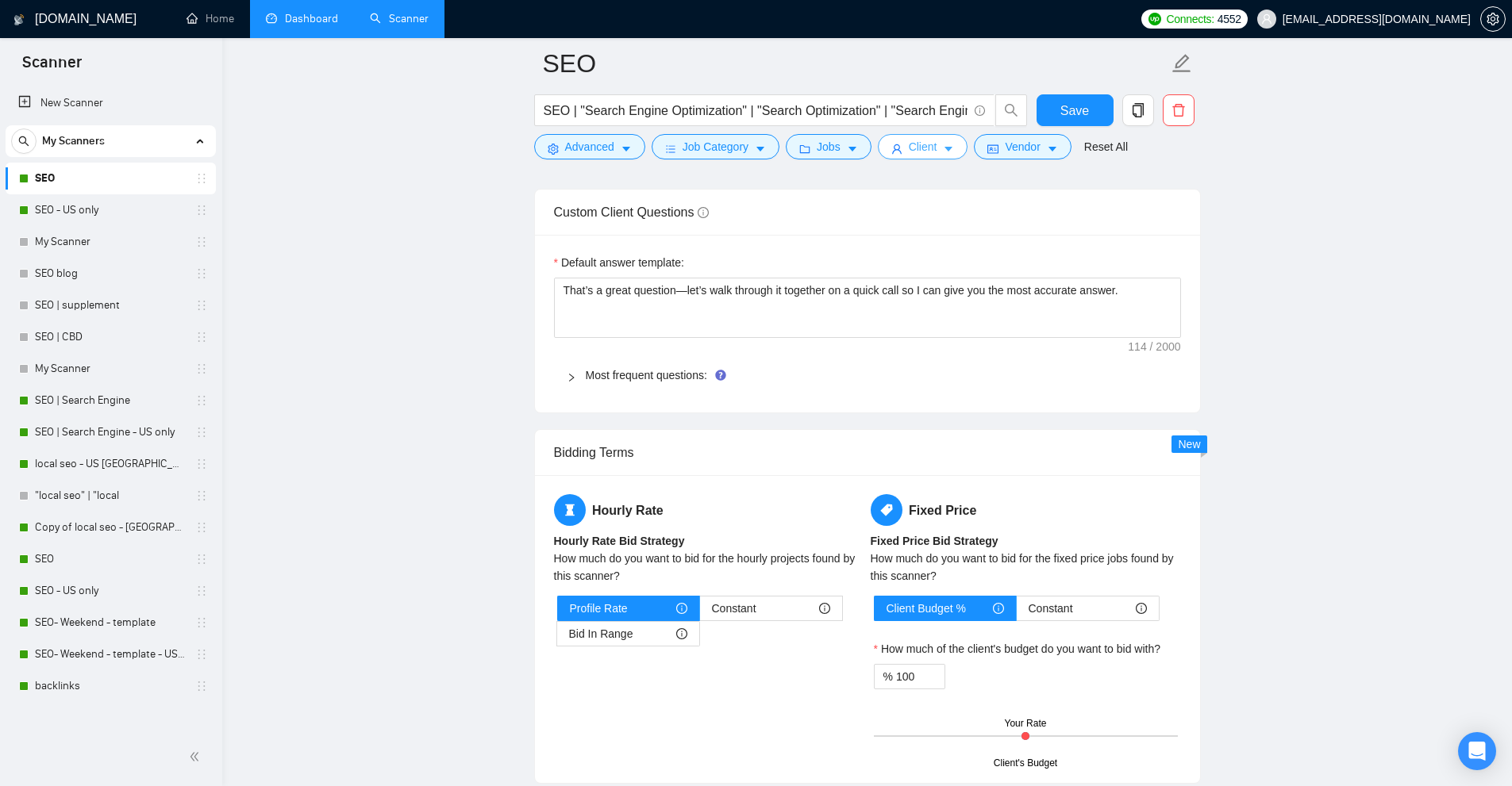
scroll to position [1746, 0]
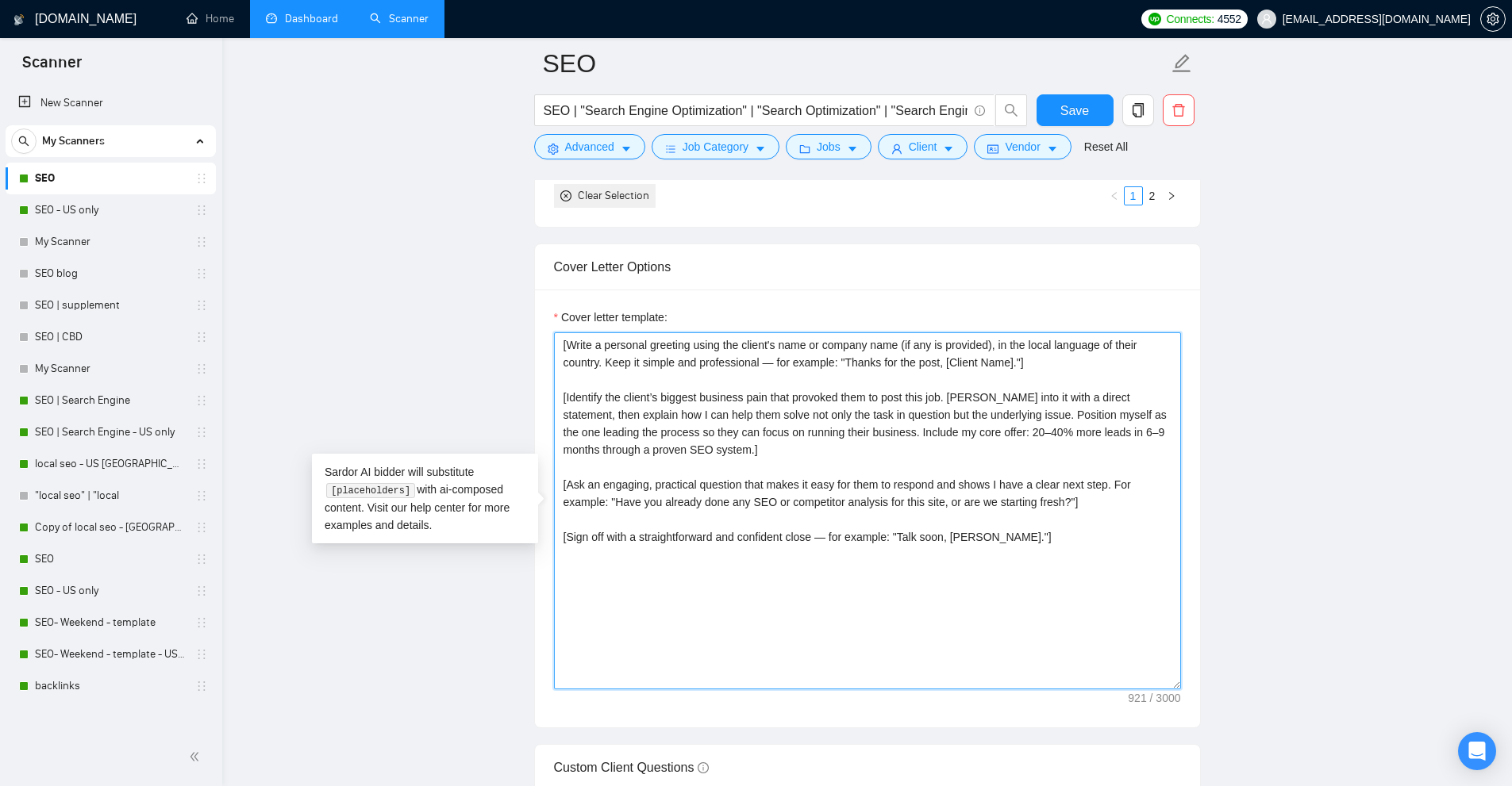
drag, startPoint x: 999, startPoint y: 569, endPoint x: 488, endPoint y: 333, distance: 562.9
click at [488, 333] on main "SEO SEO | "Search Engine Optimization" | "Search Optimization" | "Search Engine…" at bounding box center [867, 775] width 1239 height 4915
click at [1043, 486] on textarea "[Write a personal greeting using the client's name or company name (if any is p…" at bounding box center [867, 510] width 627 height 357
click at [1097, 569] on textarea "[Write a personal greeting using the client's name or company name (if any is p…" at bounding box center [867, 510] width 627 height 357
drag, startPoint x: 1103, startPoint y: 580, endPoint x: 548, endPoint y: 338, distance: 605.5
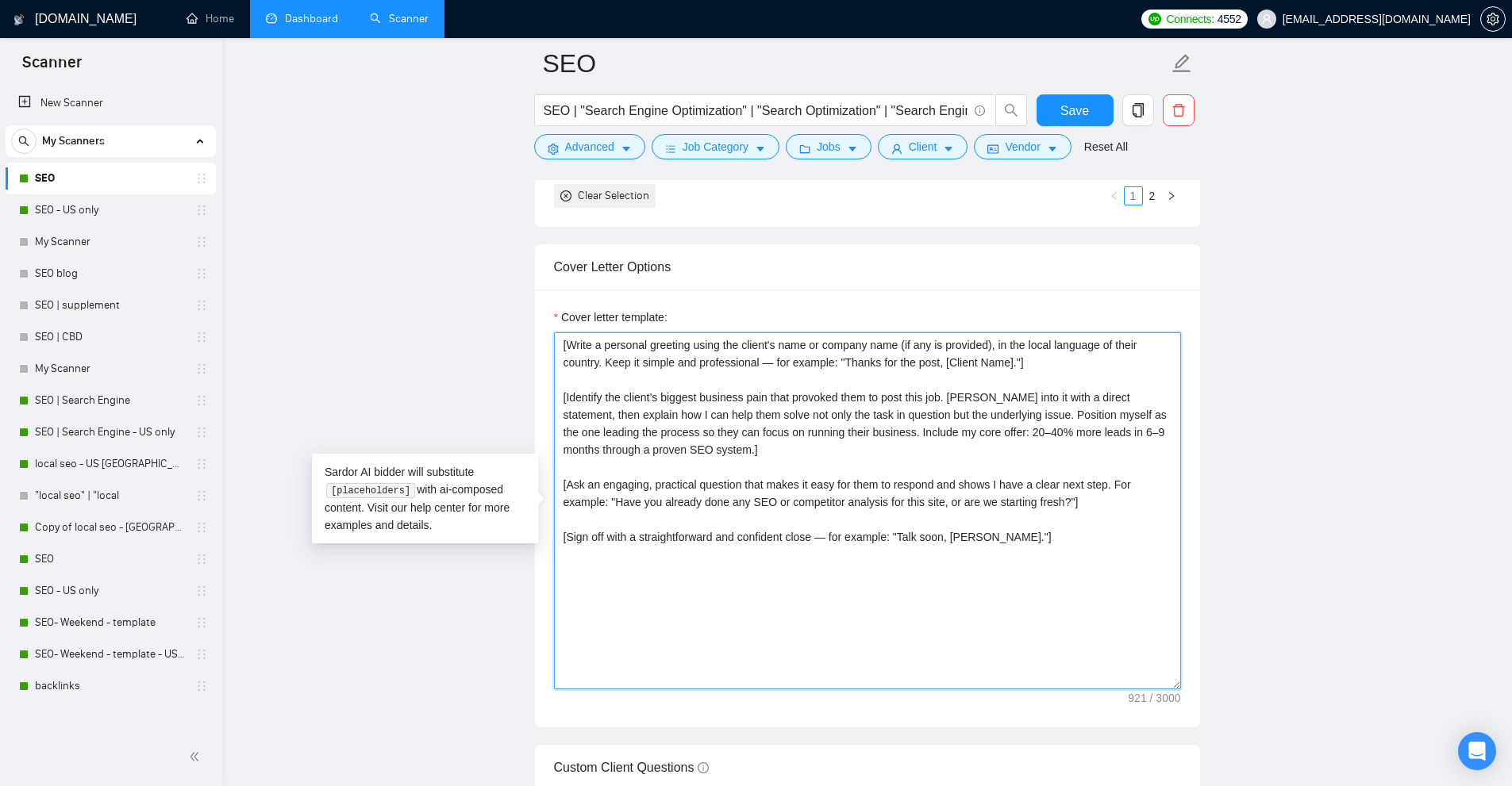
click at [548, 338] on div "Cover letter template: [Write a personal greeting using the client's name or co…" at bounding box center [867, 509] width 665 height 438
click at [668, 372] on textarea "[Write a personal greeting using the client's name or company name (if any is p…" at bounding box center [867, 510] width 627 height 357
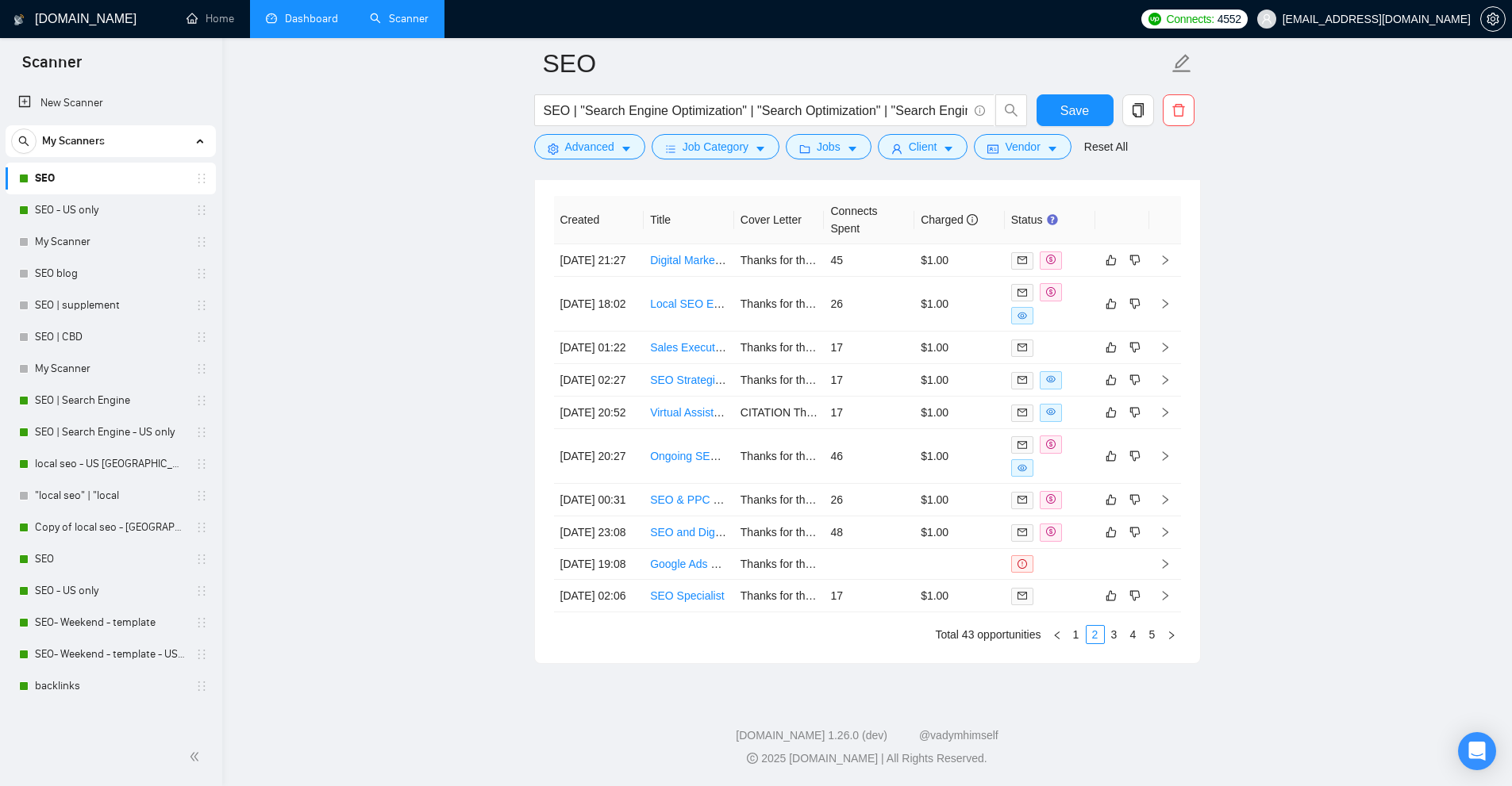
scroll to position [4124, 0]
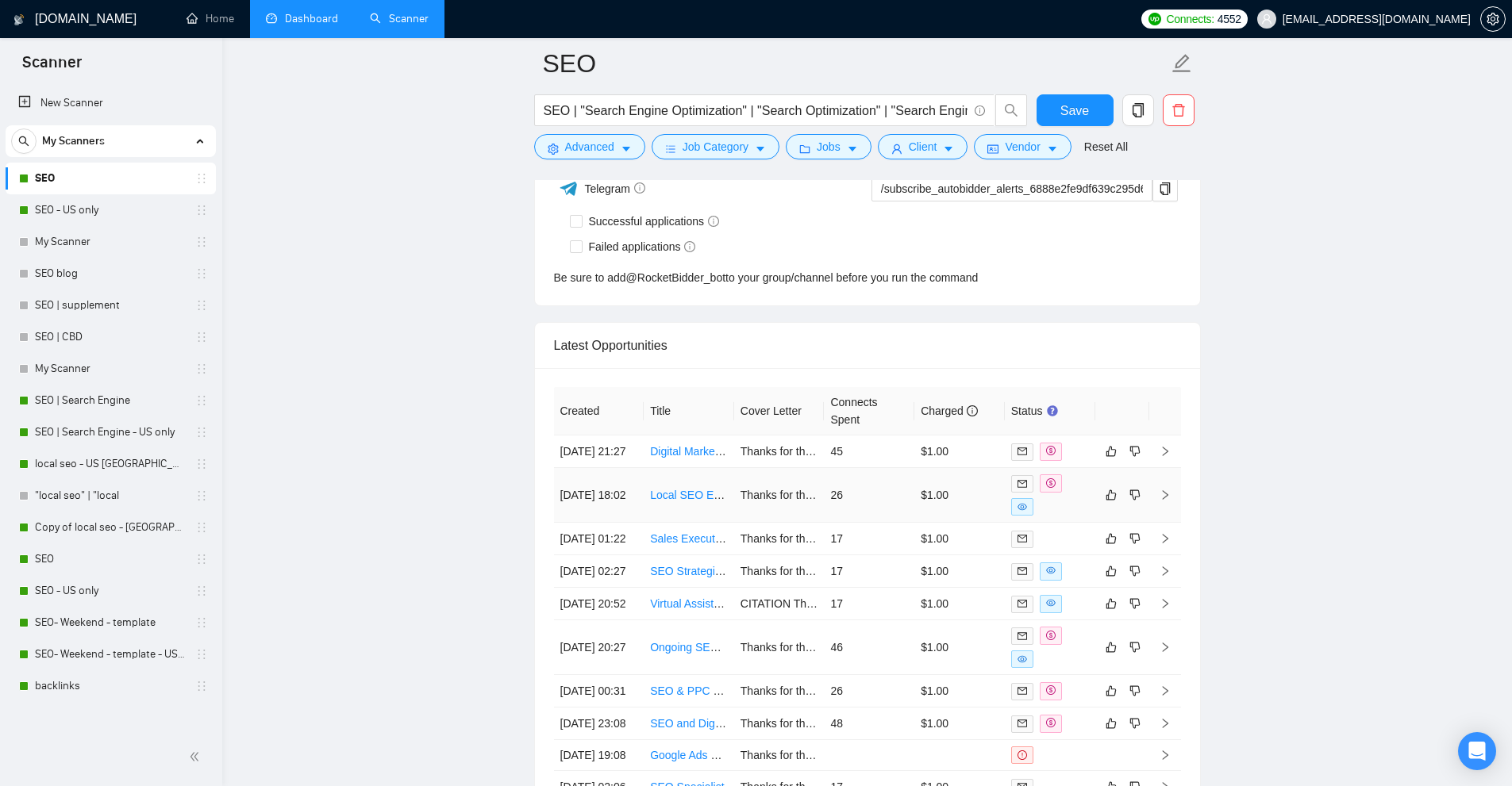
click at [874, 507] on td "26" at bounding box center [869, 495] width 90 height 55
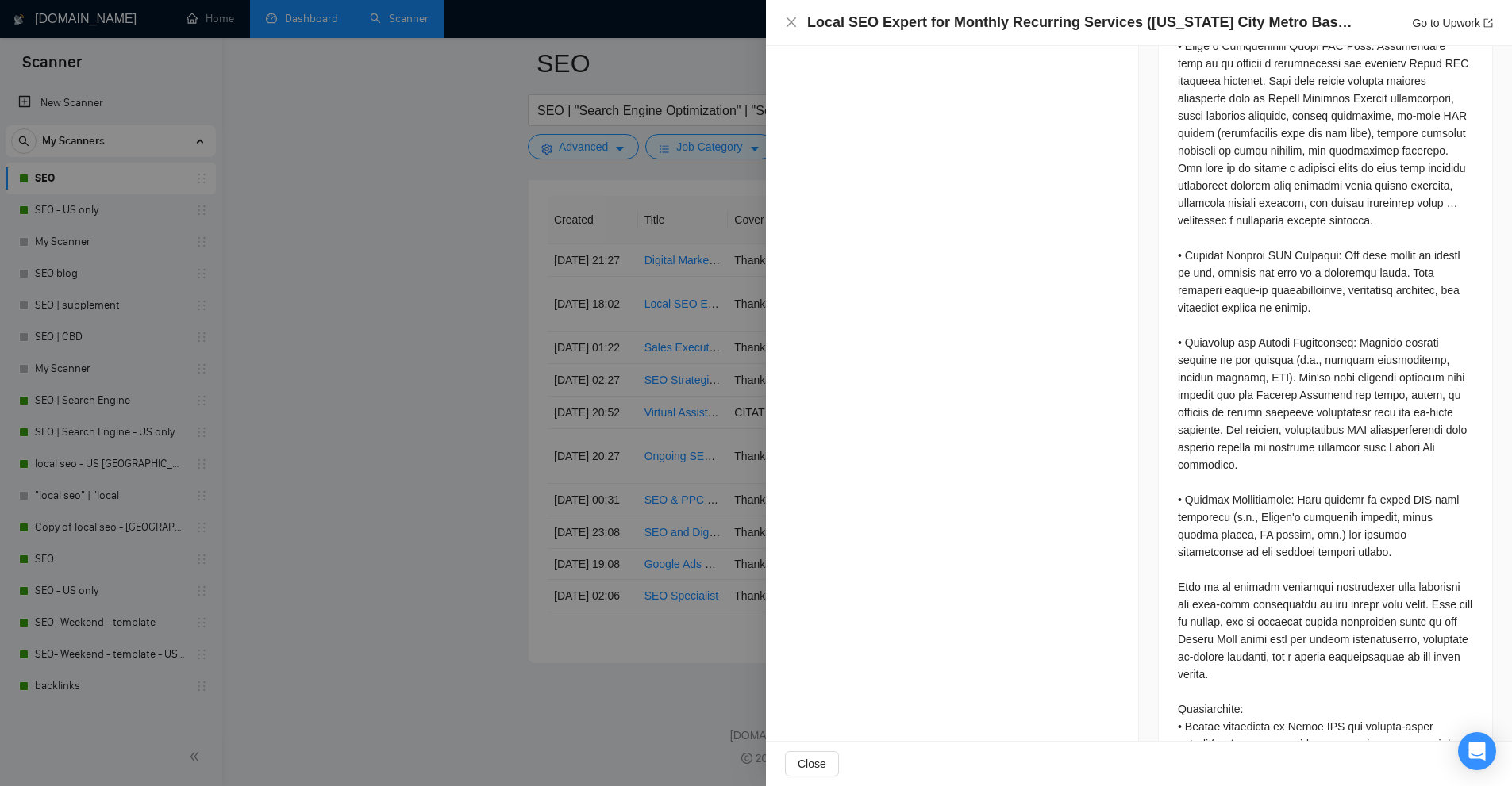
scroll to position [307, 0]
